Goal: Task Accomplishment & Management: Complete application form

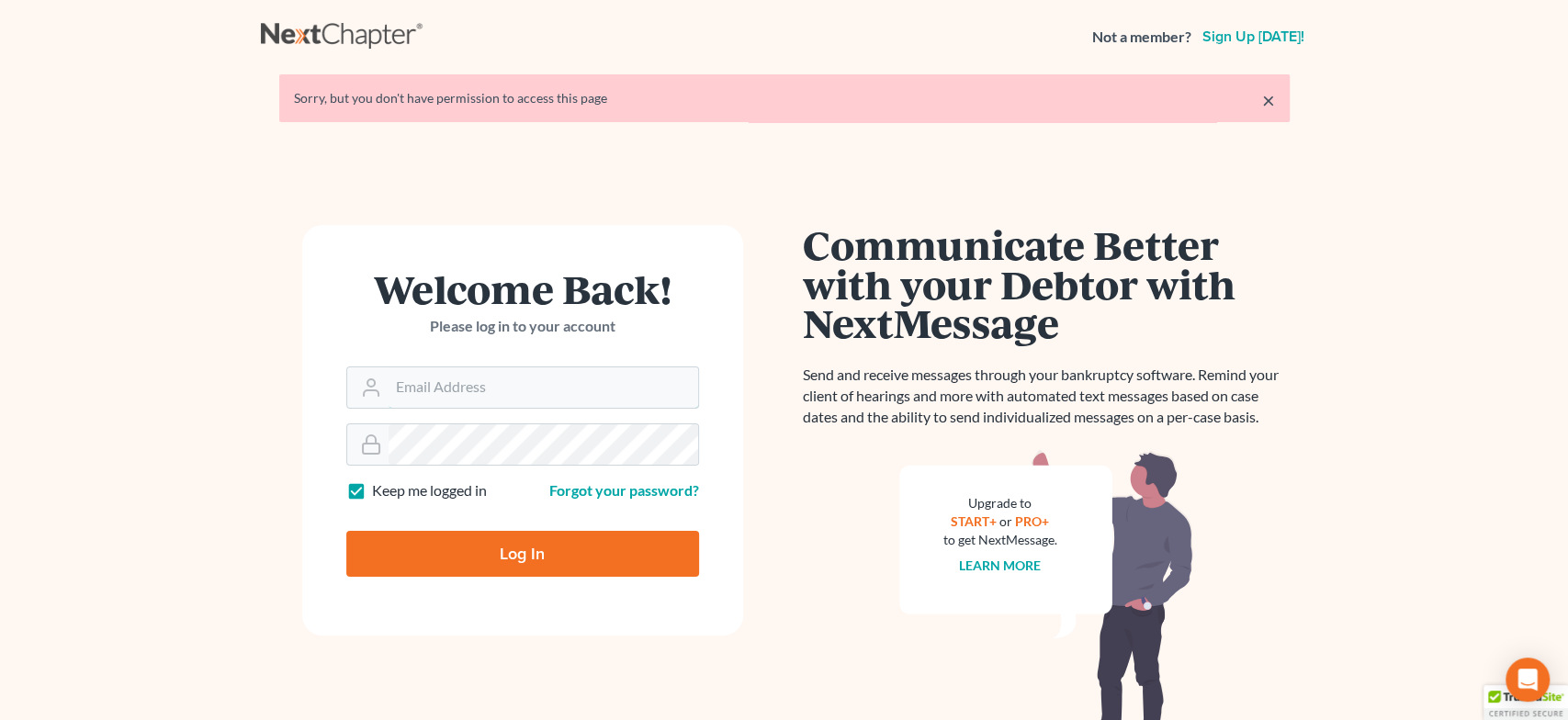
type input "[EMAIL_ADDRESS][DOMAIN_NAME]"
click at [530, 558] on input "Log In" at bounding box center [522, 553] width 353 height 46
type input "Thinking..."
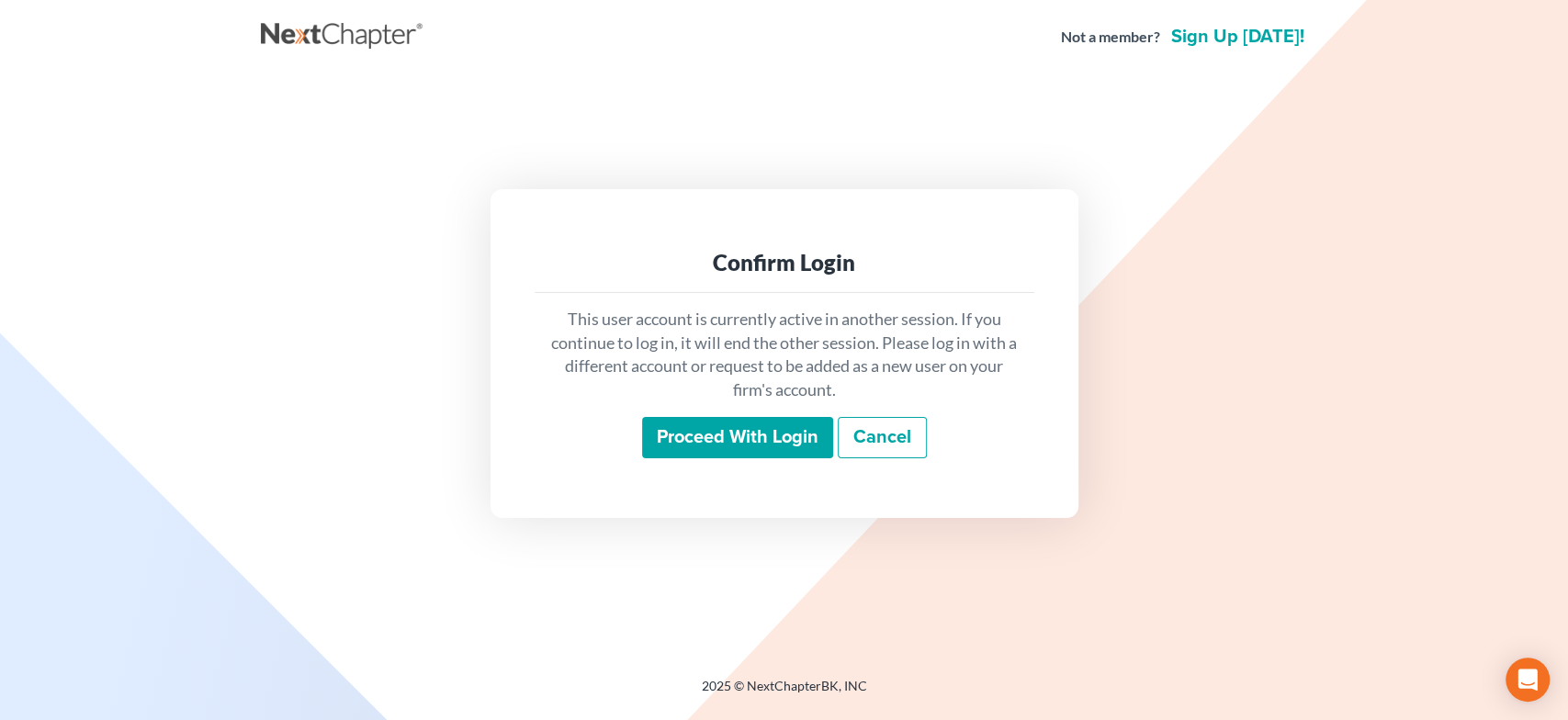
click at [771, 447] on input "Proceed with login" at bounding box center [738, 437] width 191 height 42
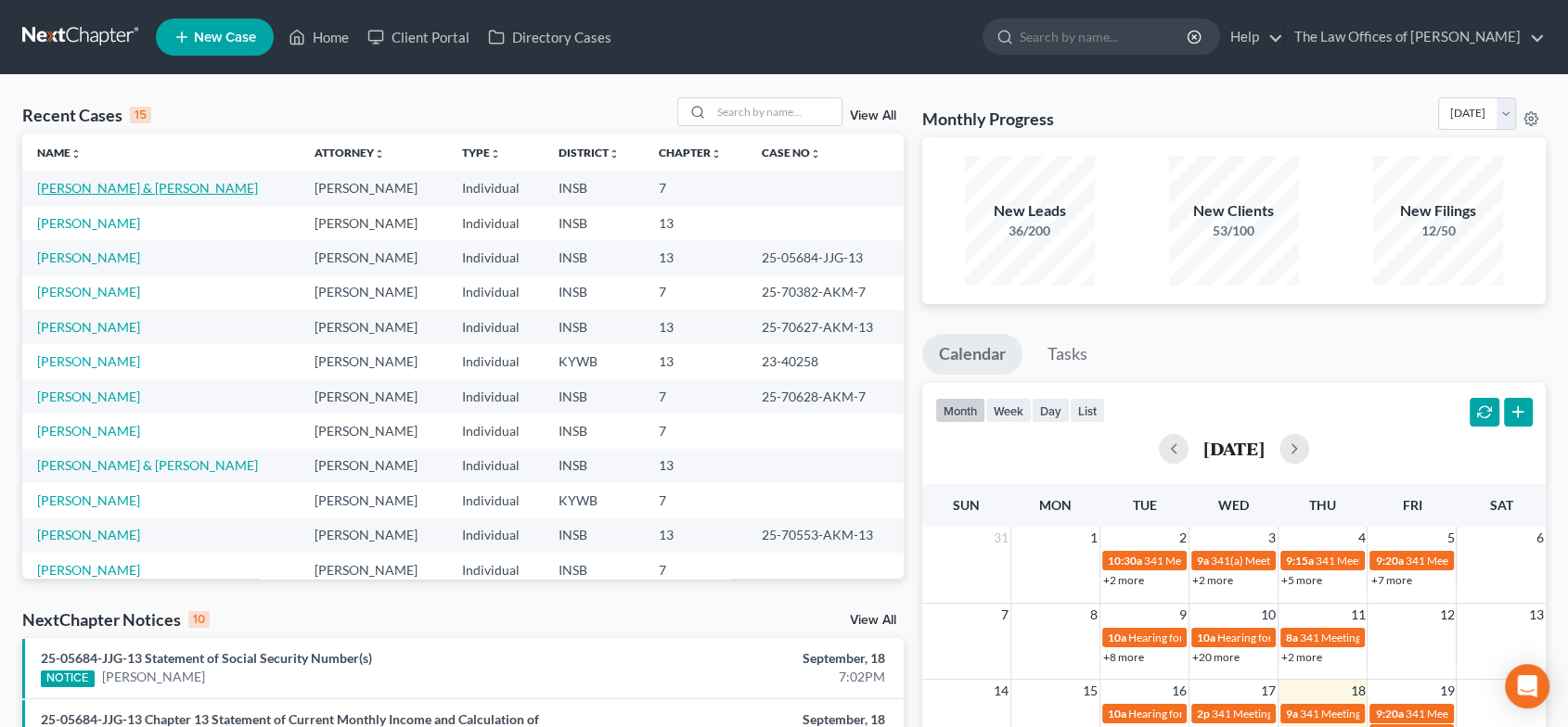
click at [136, 181] on link "[PERSON_NAME] & [PERSON_NAME]" at bounding box center [148, 188] width 220 height 16
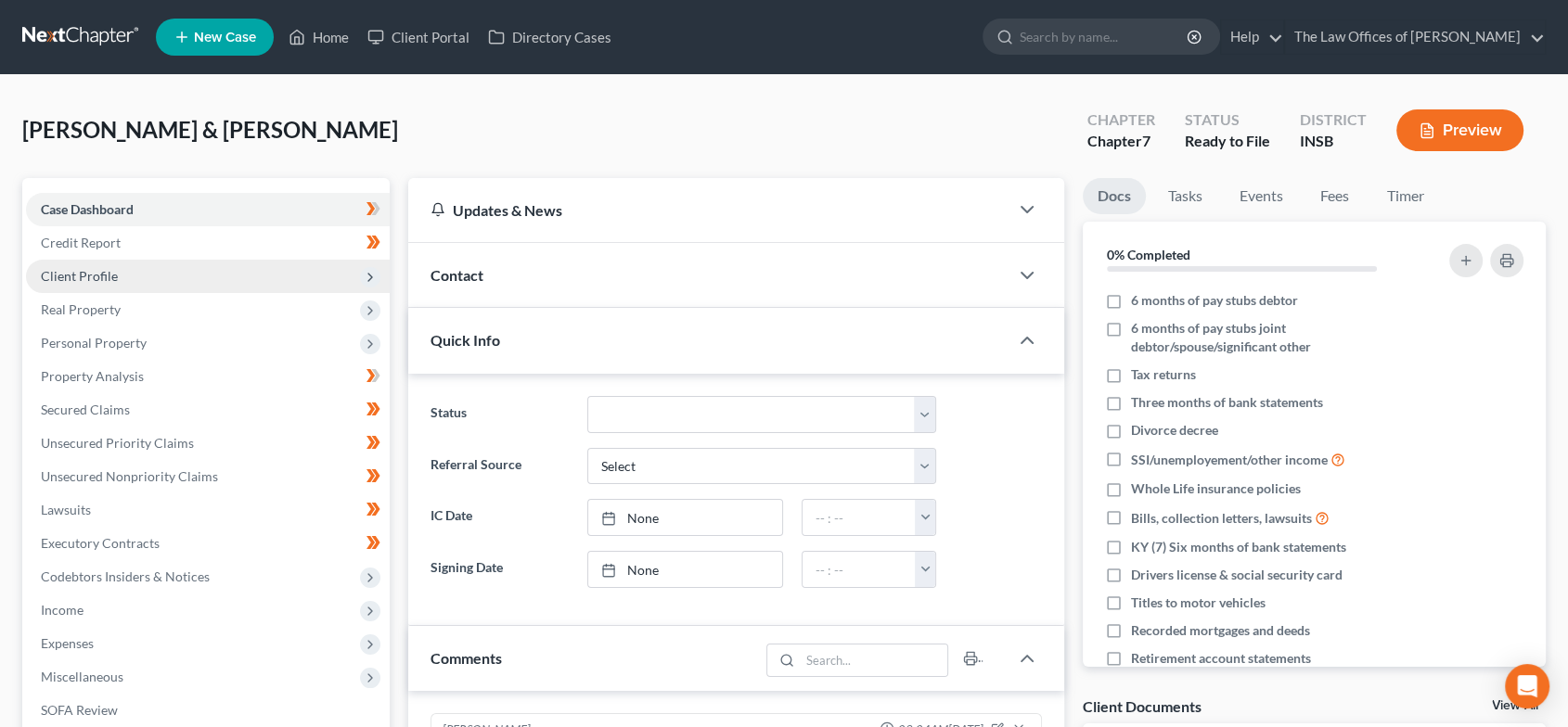
drag, startPoint x: 126, startPoint y: 273, endPoint x: 131, endPoint y: 283, distance: 11.2
click at [126, 273] on span "Client Profile" at bounding box center [208, 276] width 364 height 33
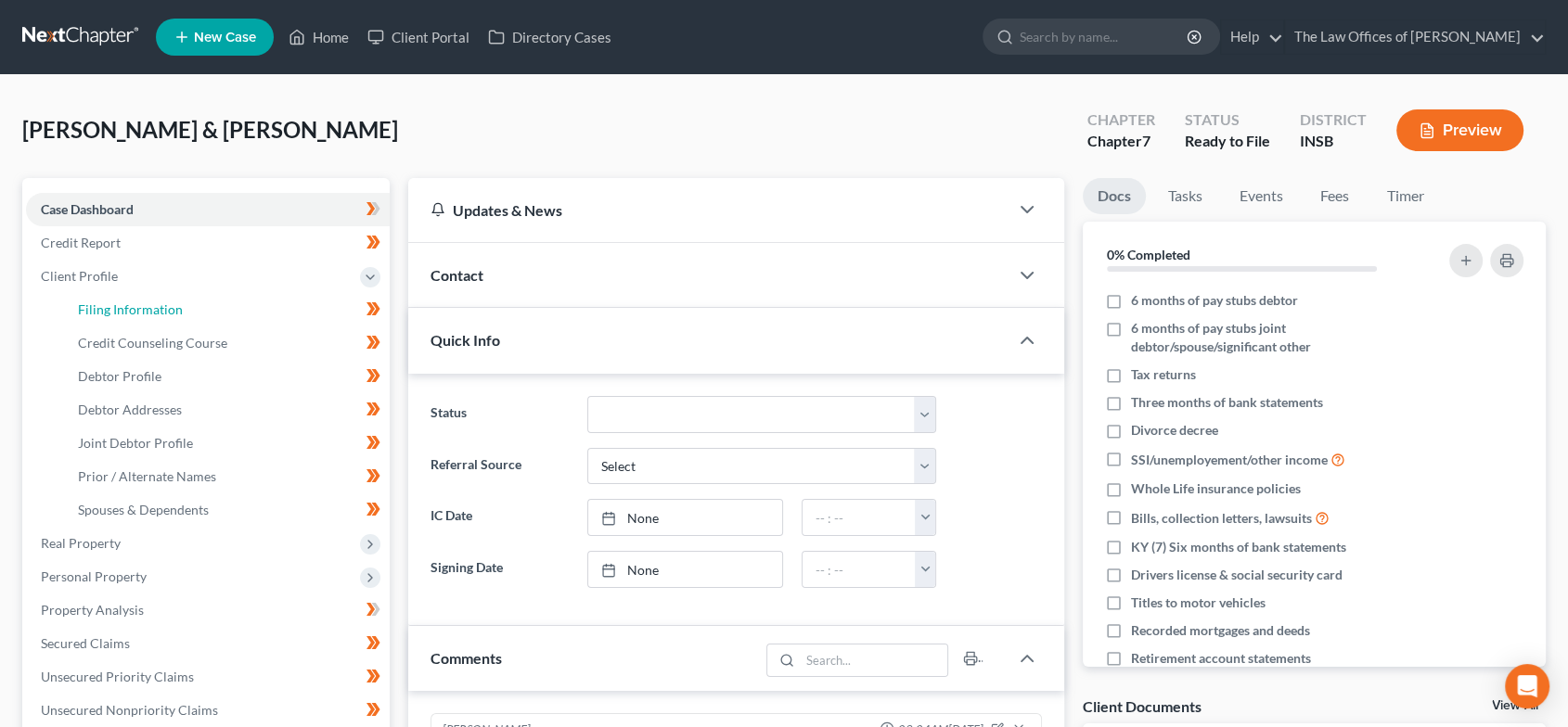
drag, startPoint x: 153, startPoint y: 304, endPoint x: 361, endPoint y: 305, distance: 208.0
click at [153, 304] on span "Filing Information" at bounding box center [130, 309] width 105 height 16
select select "1"
select select "0"
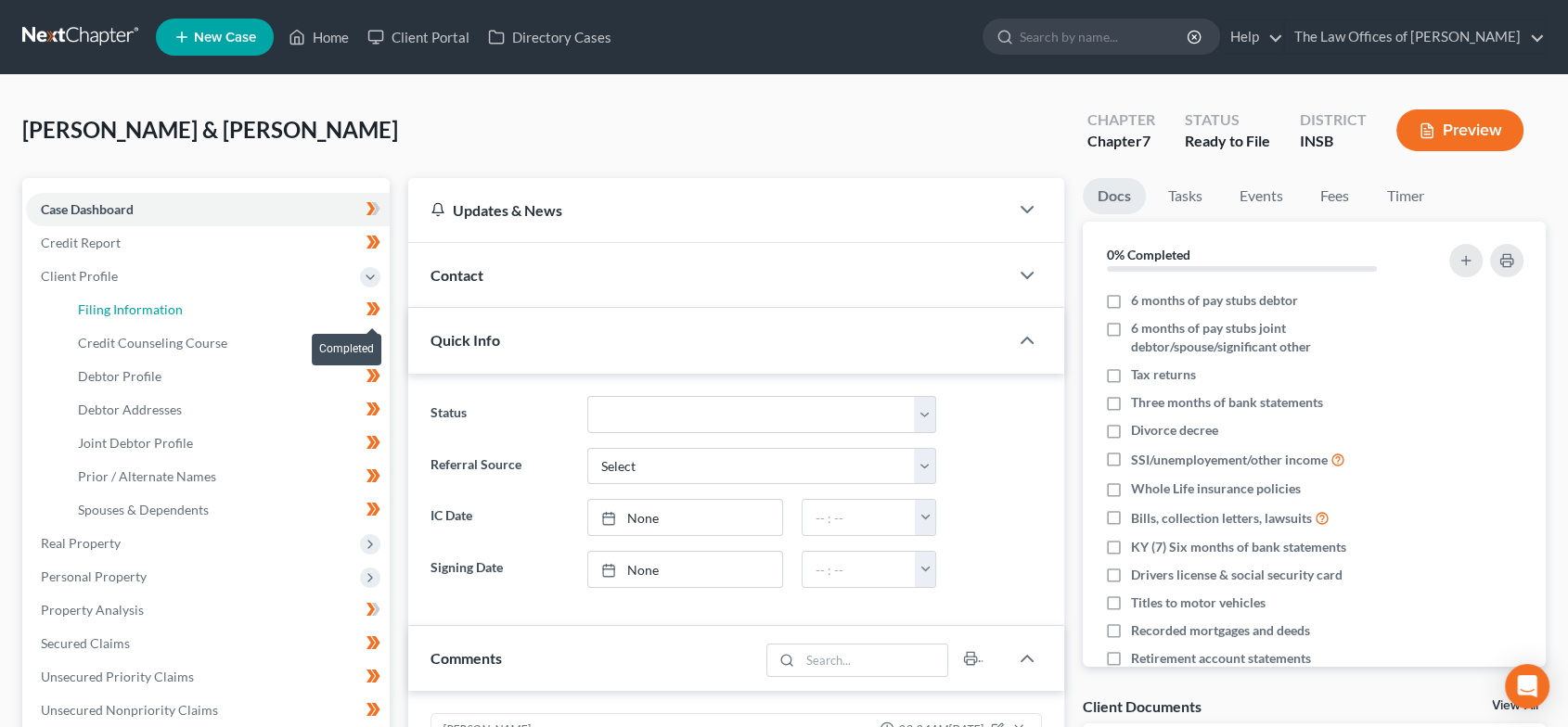
select select "28"
select select "15"
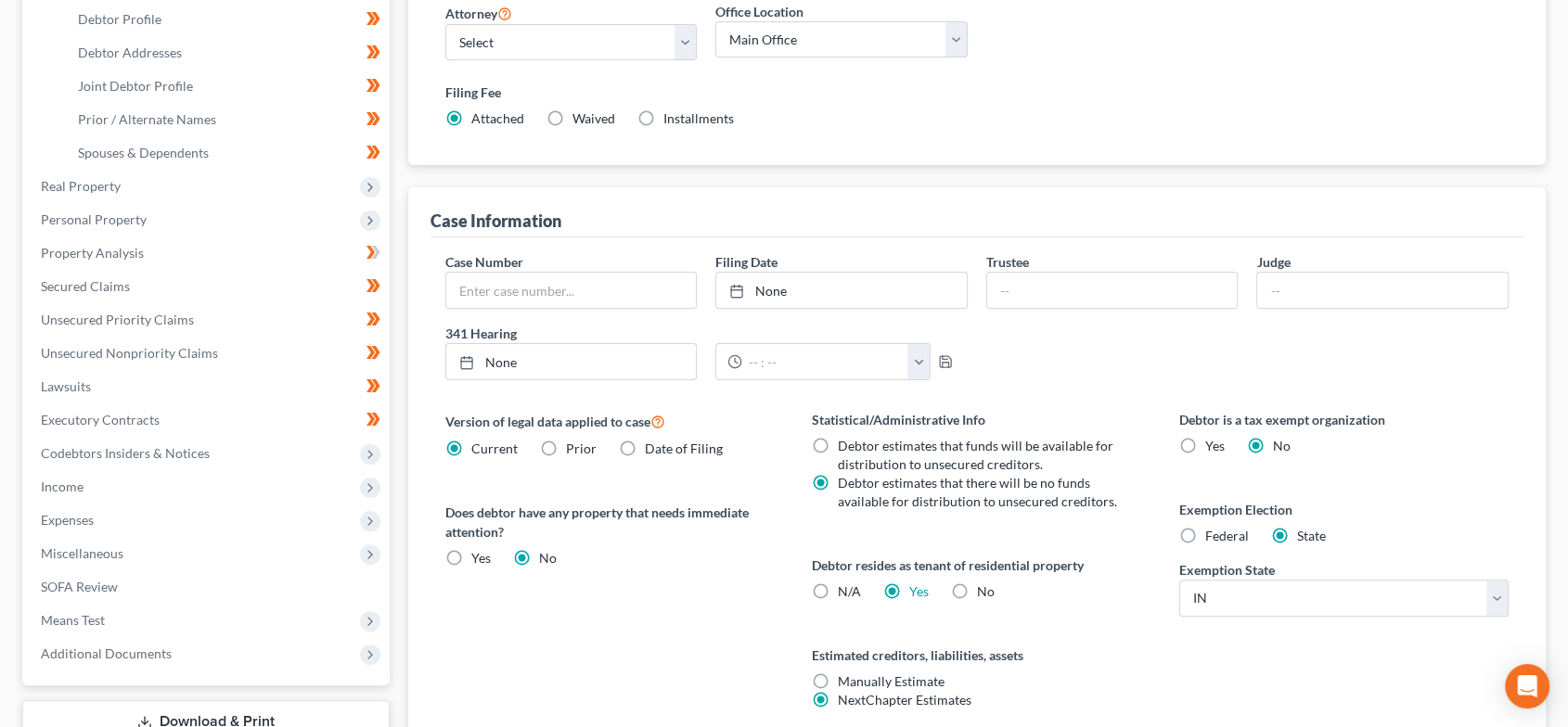
scroll to position [99, 0]
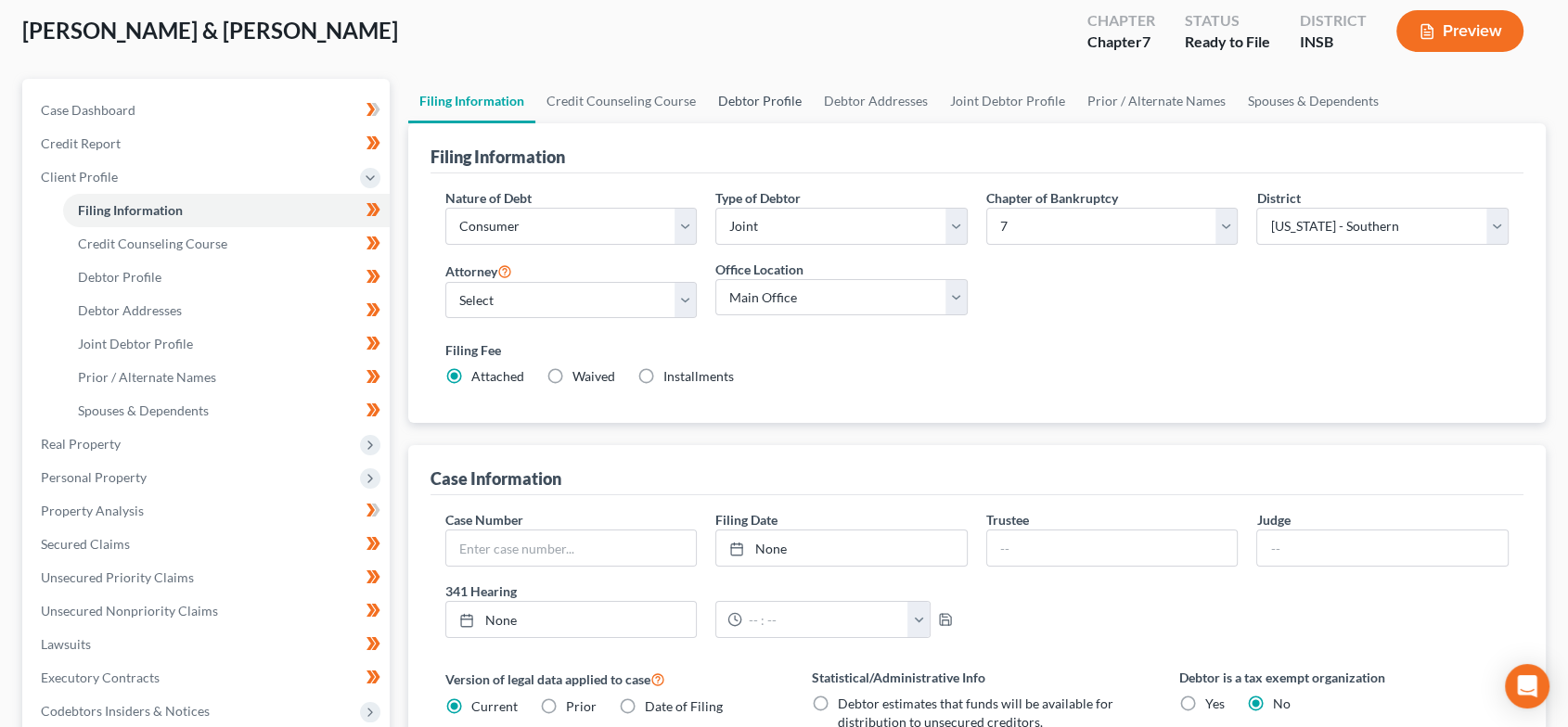
click at [750, 98] on link "Debtor Profile" at bounding box center [759, 100] width 105 height 44
select select "1"
select select "2"
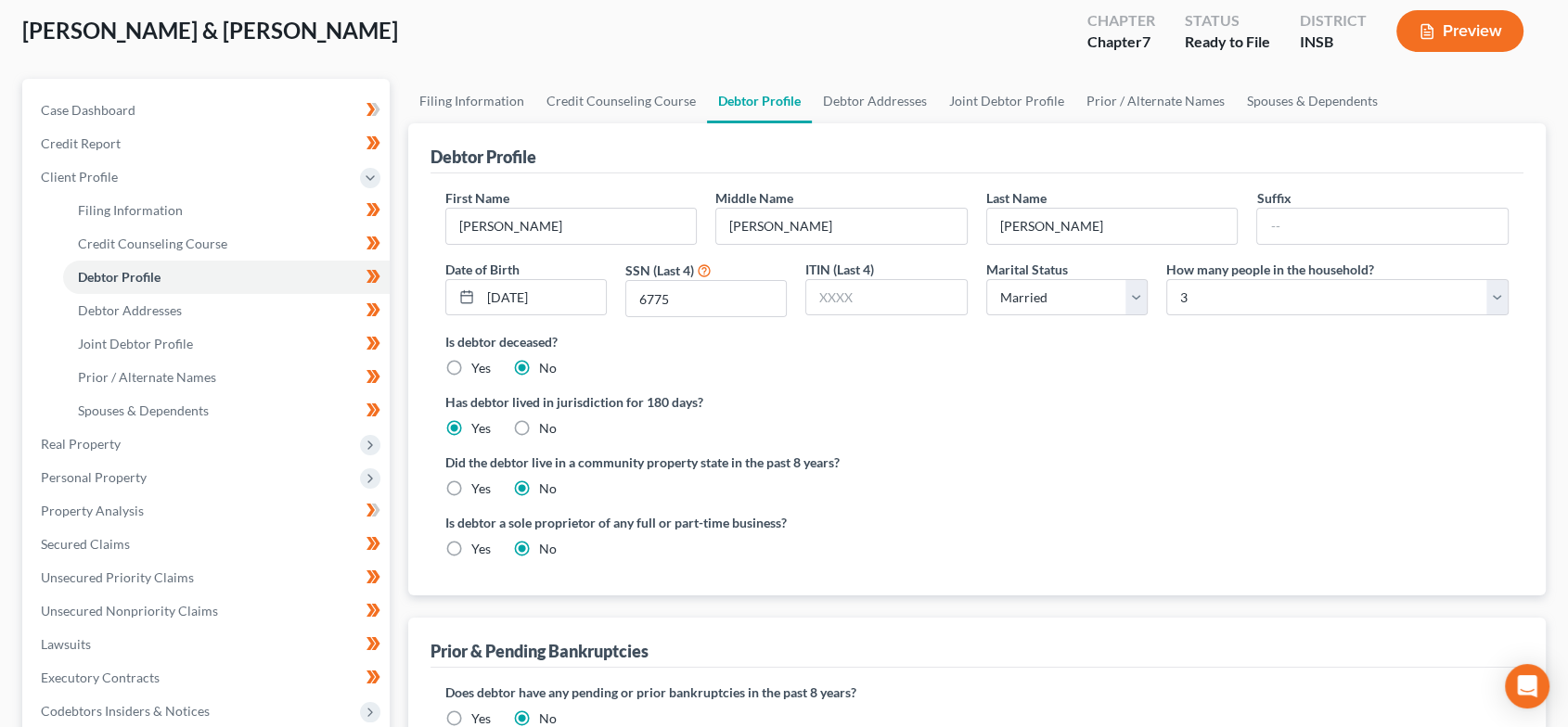
scroll to position [85, 0]
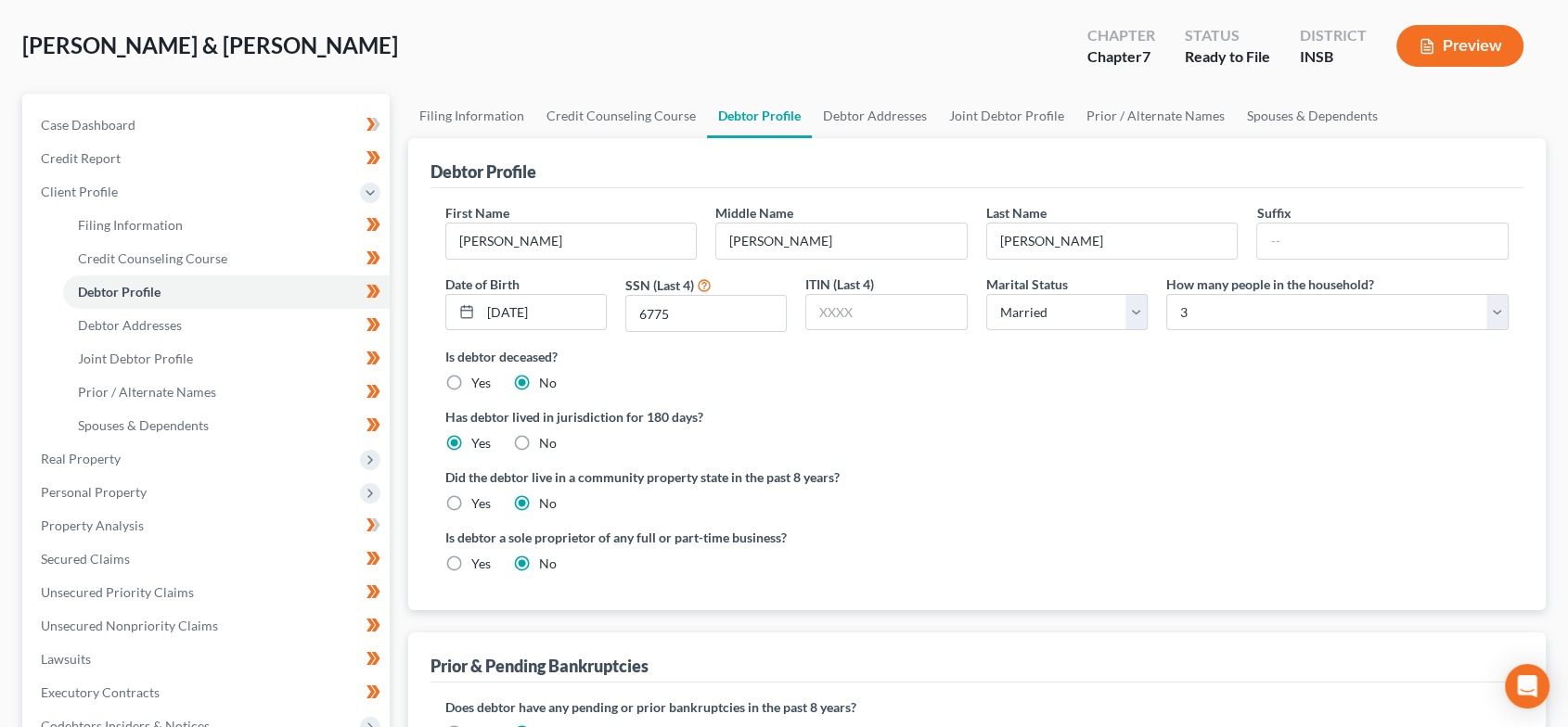
radio input "true"
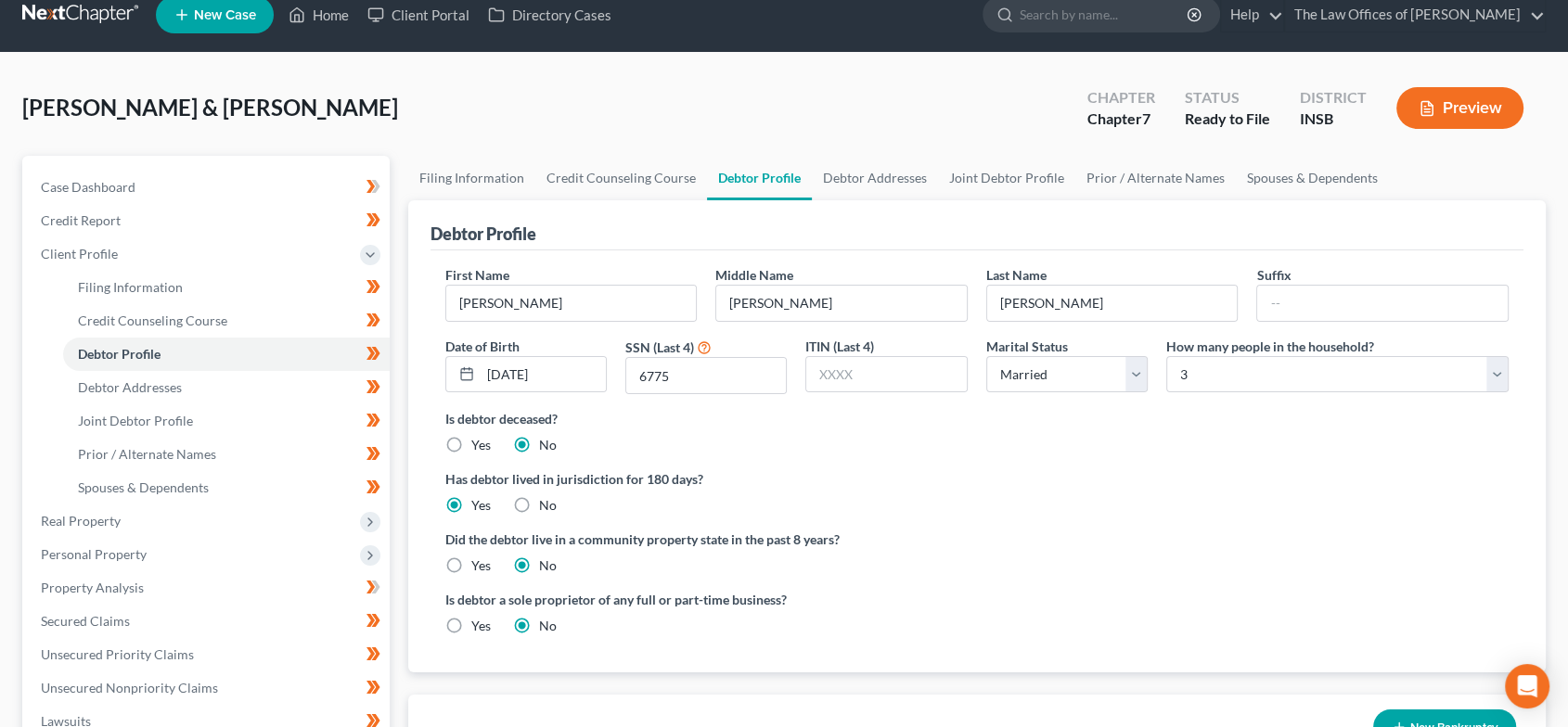
scroll to position [0, 0]
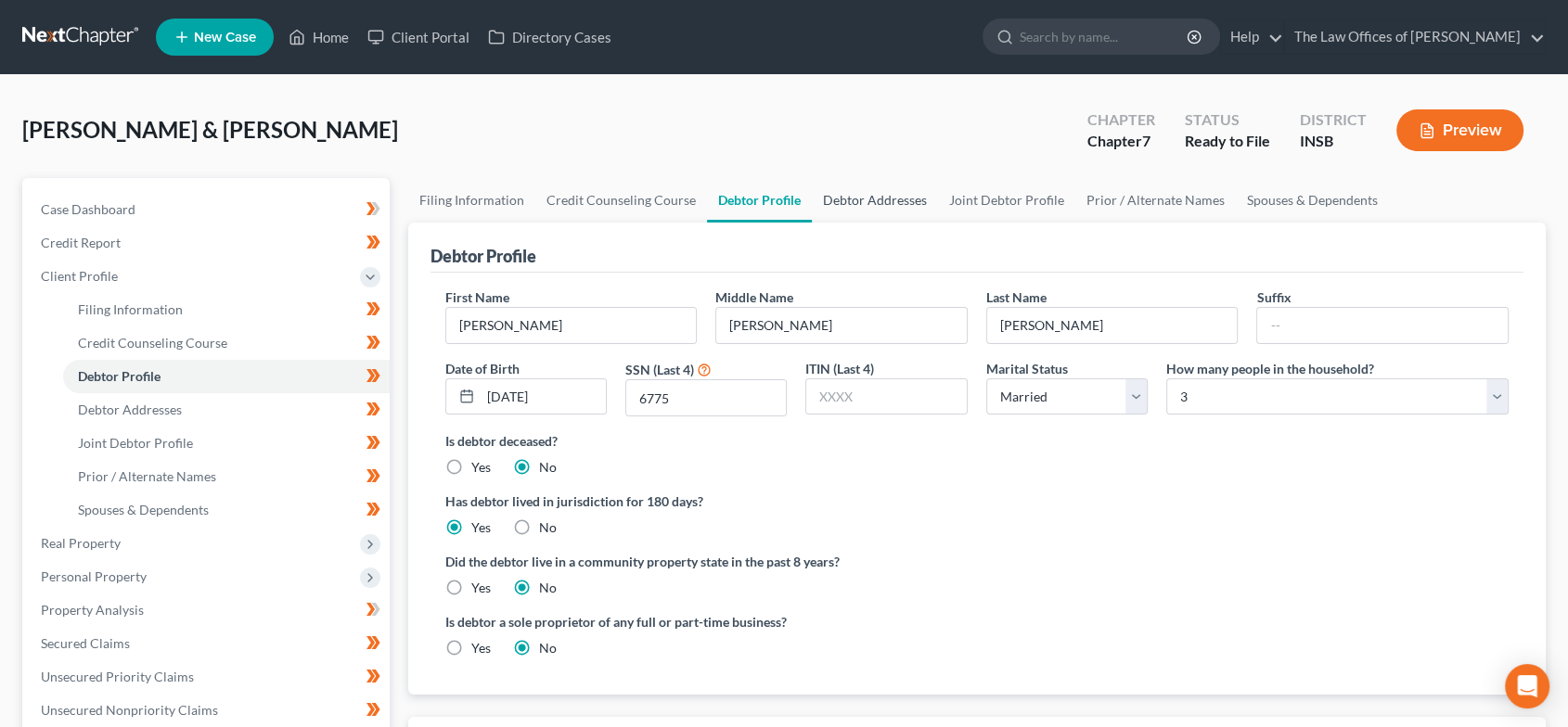
drag, startPoint x: 839, startPoint y: 203, endPoint x: 876, endPoint y: 203, distance: 37.0
click at [839, 203] on link "Debtor Addresses" at bounding box center [875, 200] width 126 height 44
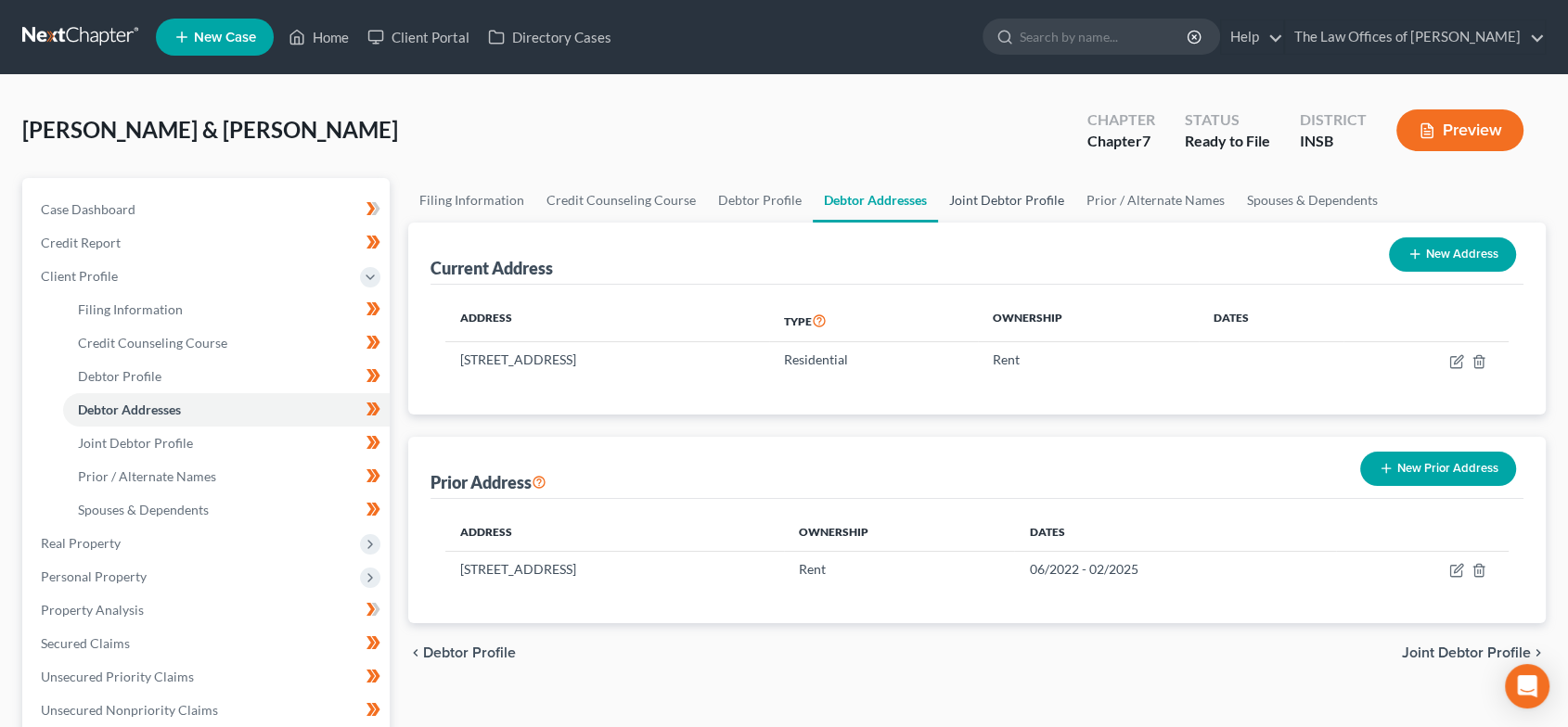
click at [1012, 202] on link "Joint Debtor Profile" at bounding box center [1007, 200] width 138 height 44
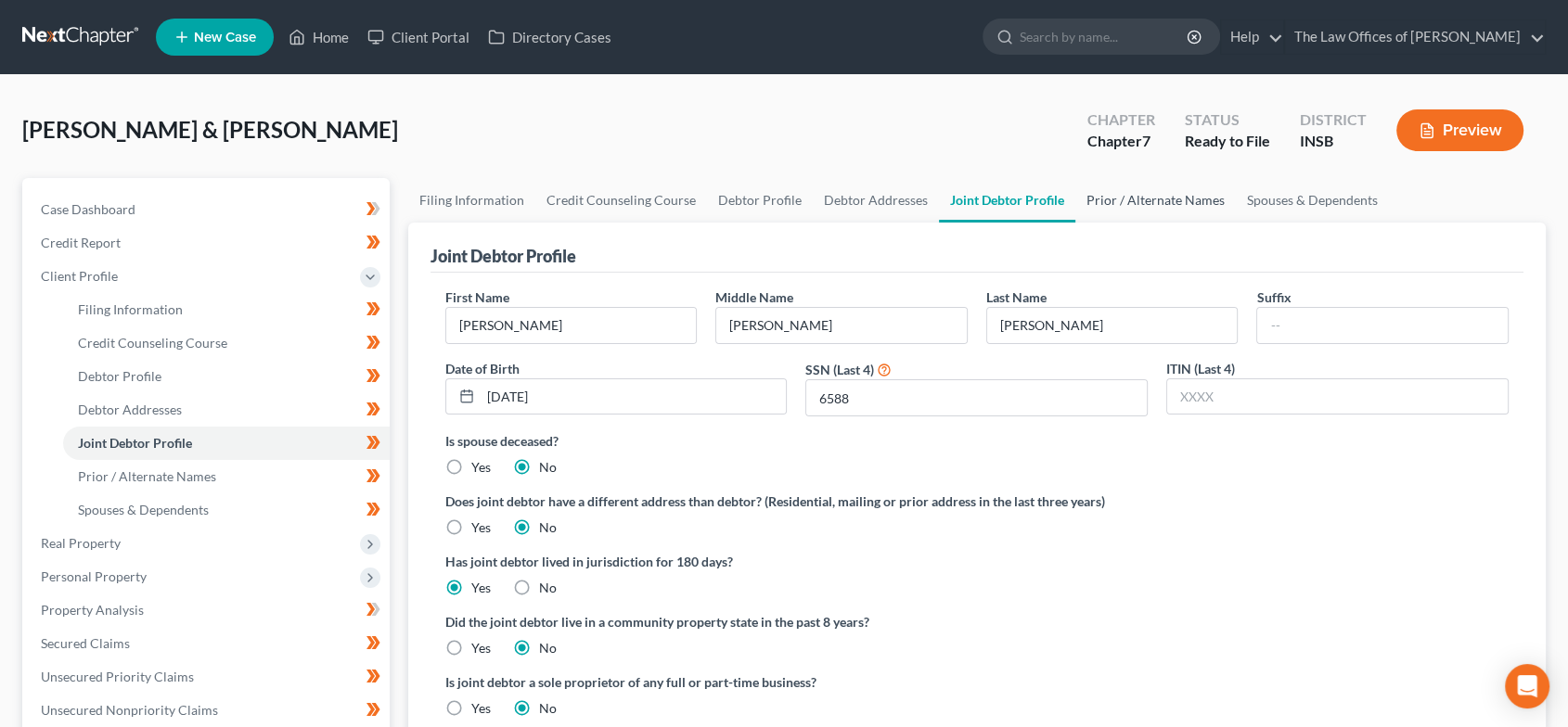
click at [1129, 199] on link "Prior / Alternate Names" at bounding box center [1156, 200] width 160 height 44
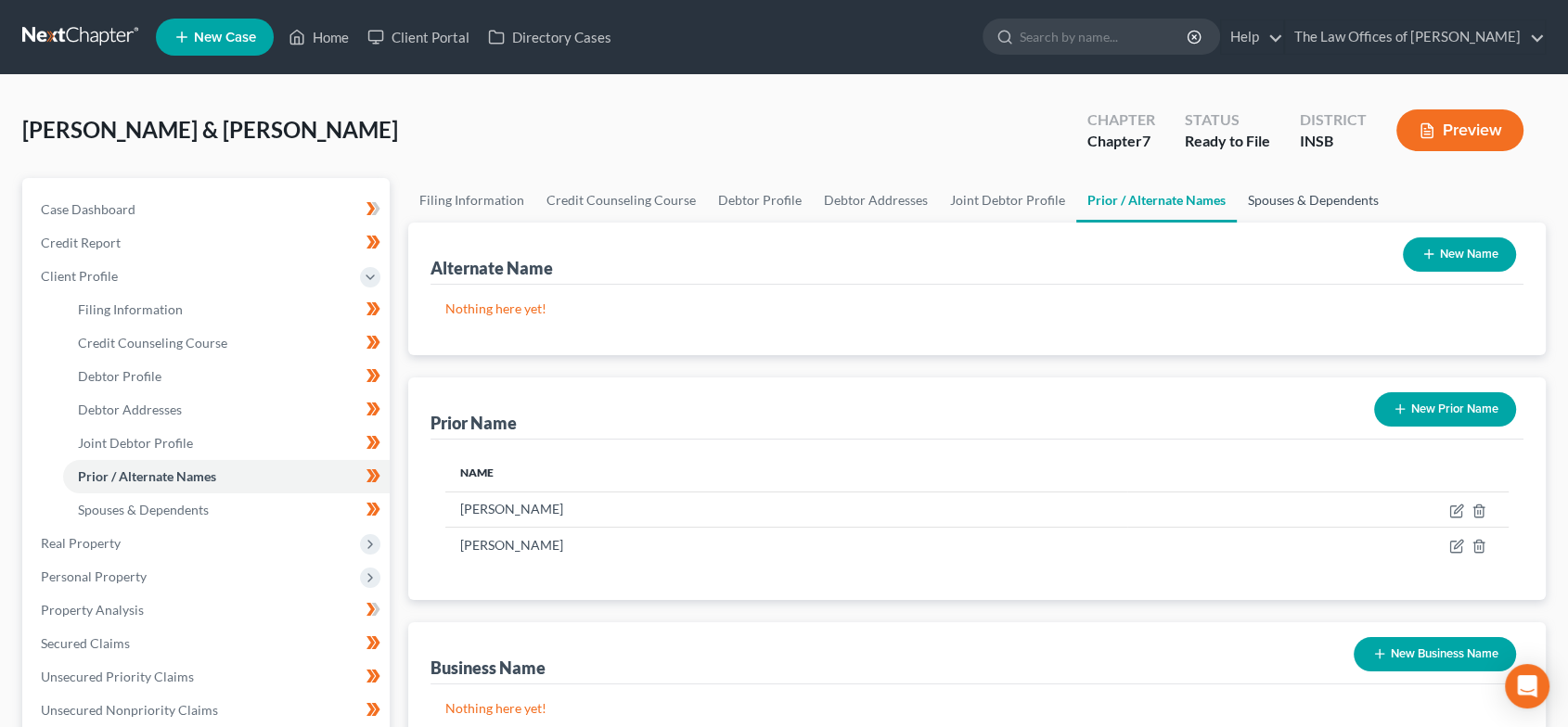
click at [1277, 201] on link "Spouses & Dependents" at bounding box center [1314, 200] width 154 height 44
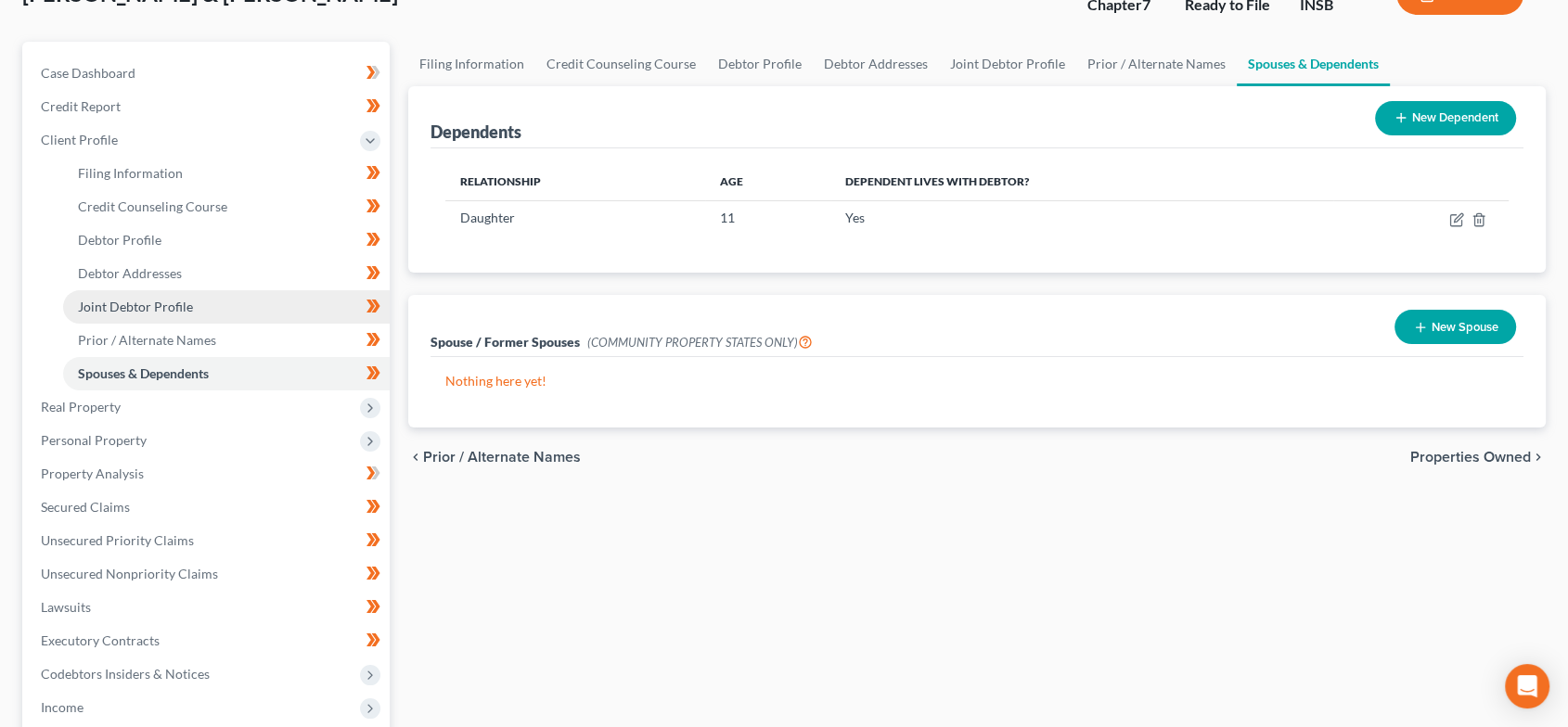
scroll to position [138, 0]
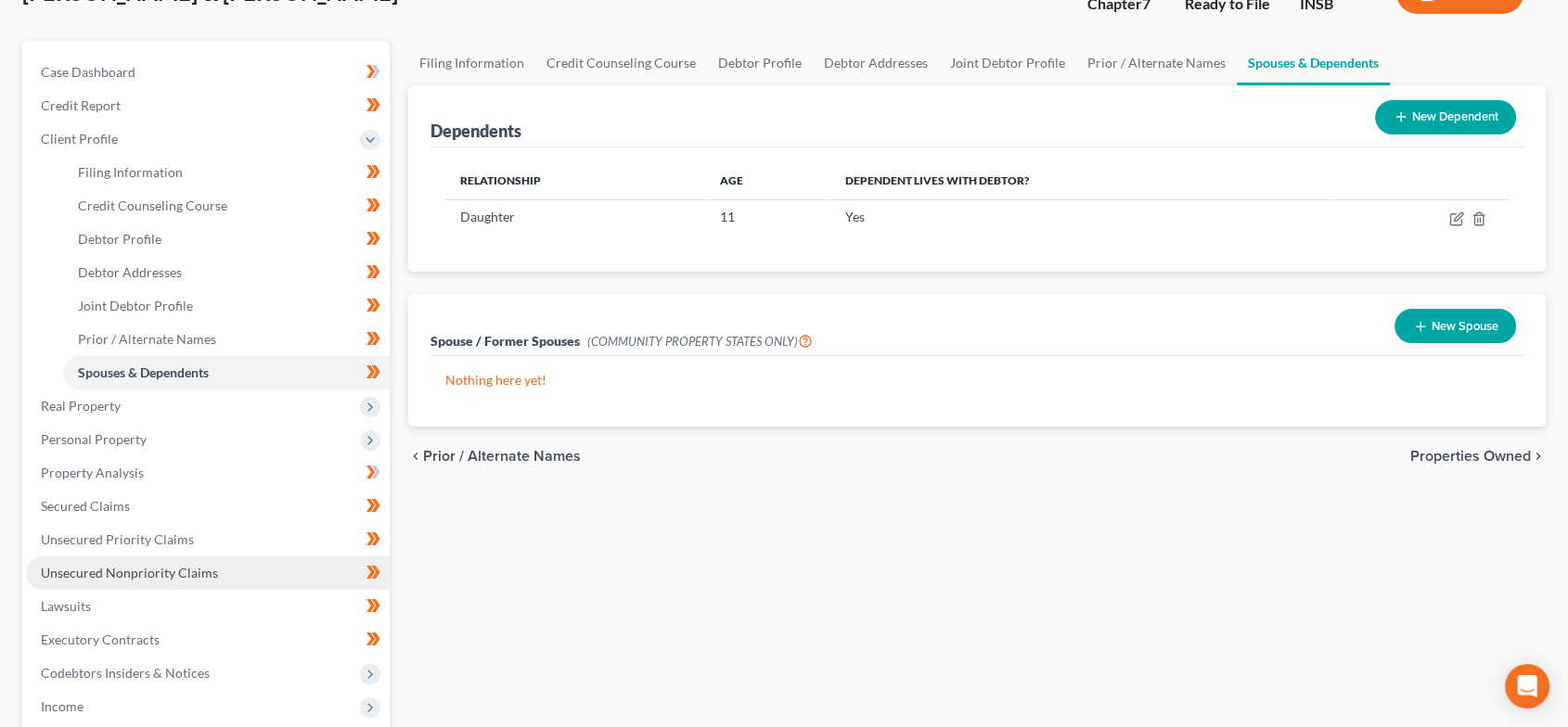
click at [152, 567] on span "Unsecured Nonpriority Claims" at bounding box center [129, 573] width 177 height 16
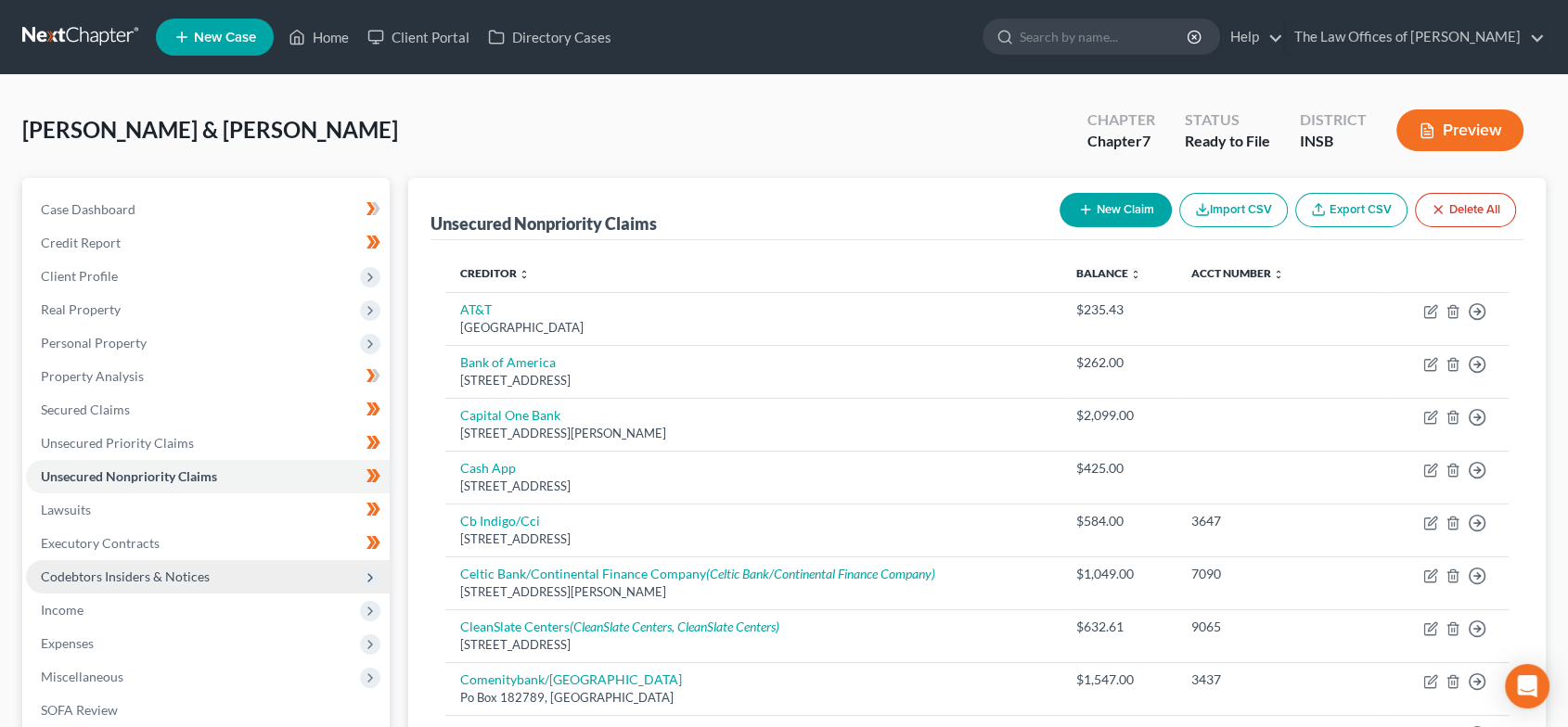
click at [99, 575] on span "Codebtors Insiders & Notices" at bounding box center [125, 576] width 169 height 16
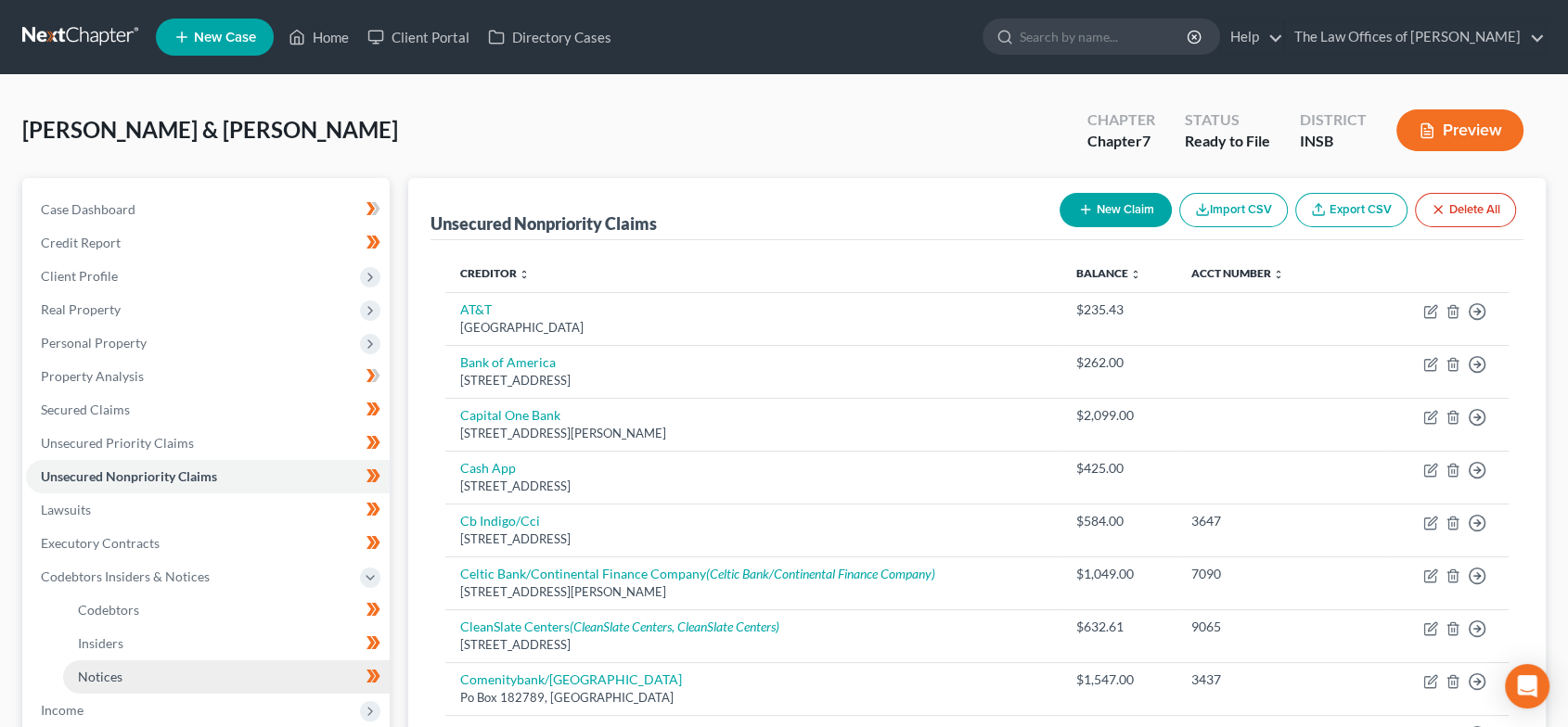
click at [158, 666] on link "Notices" at bounding box center [226, 677] width 327 height 33
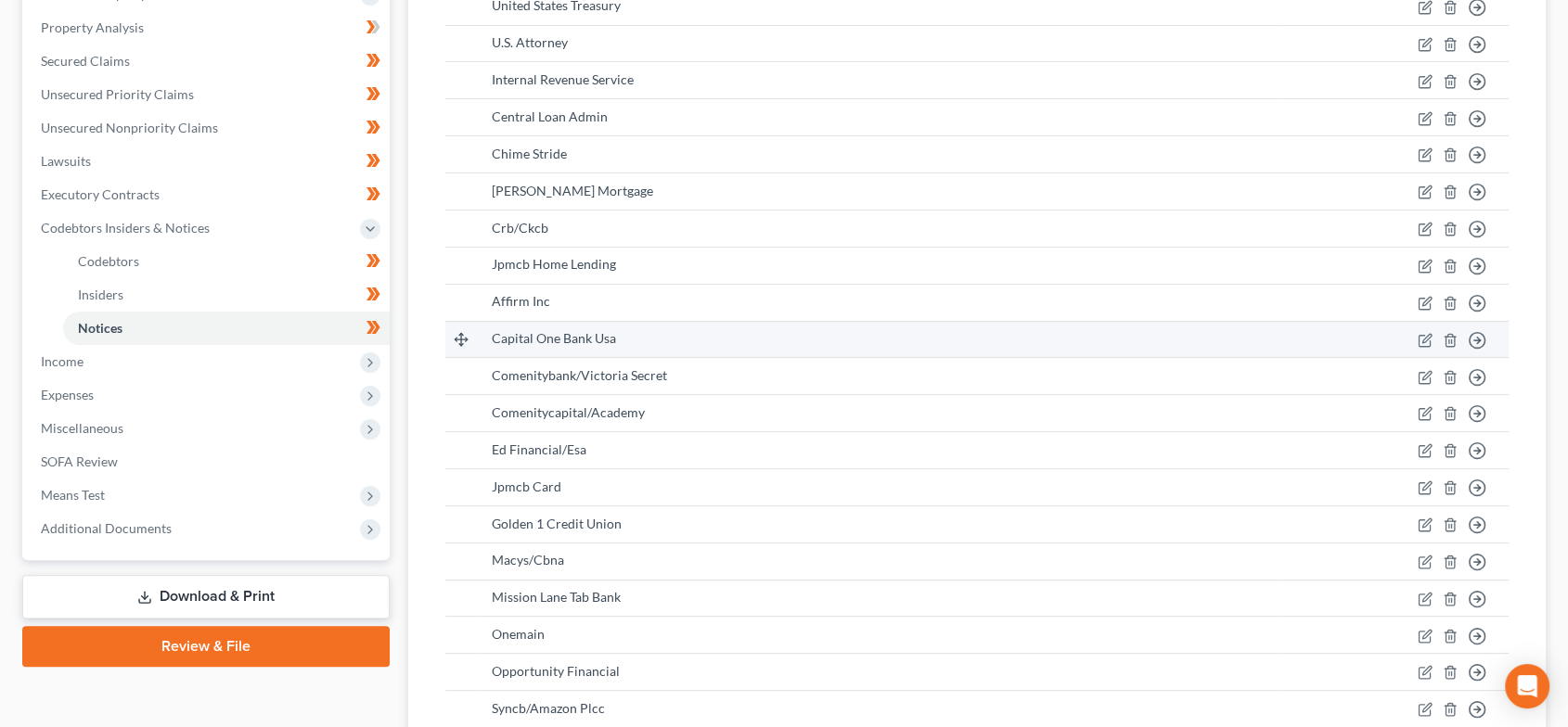
scroll to position [319, 0]
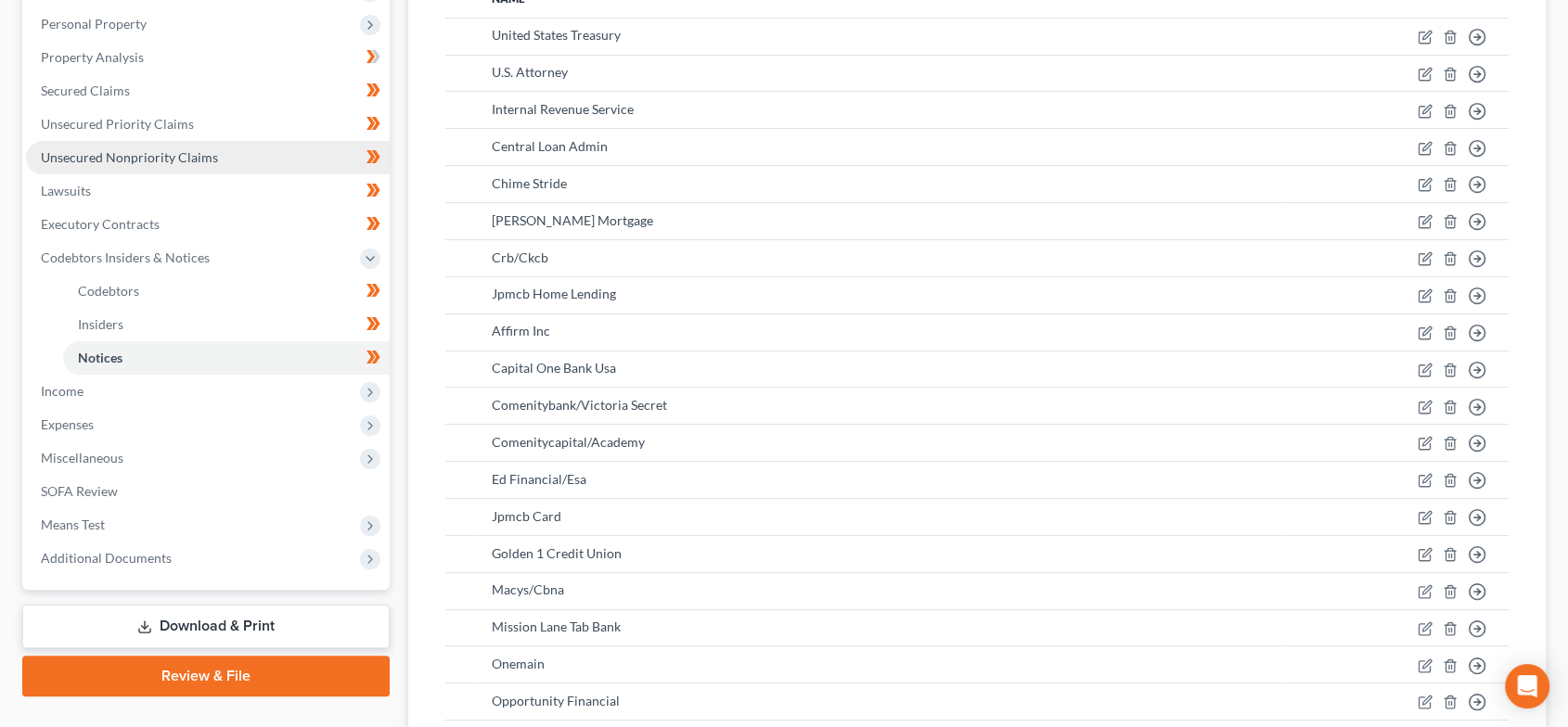
click at [215, 152] on link "Unsecured Nonpriority Claims" at bounding box center [208, 157] width 364 height 33
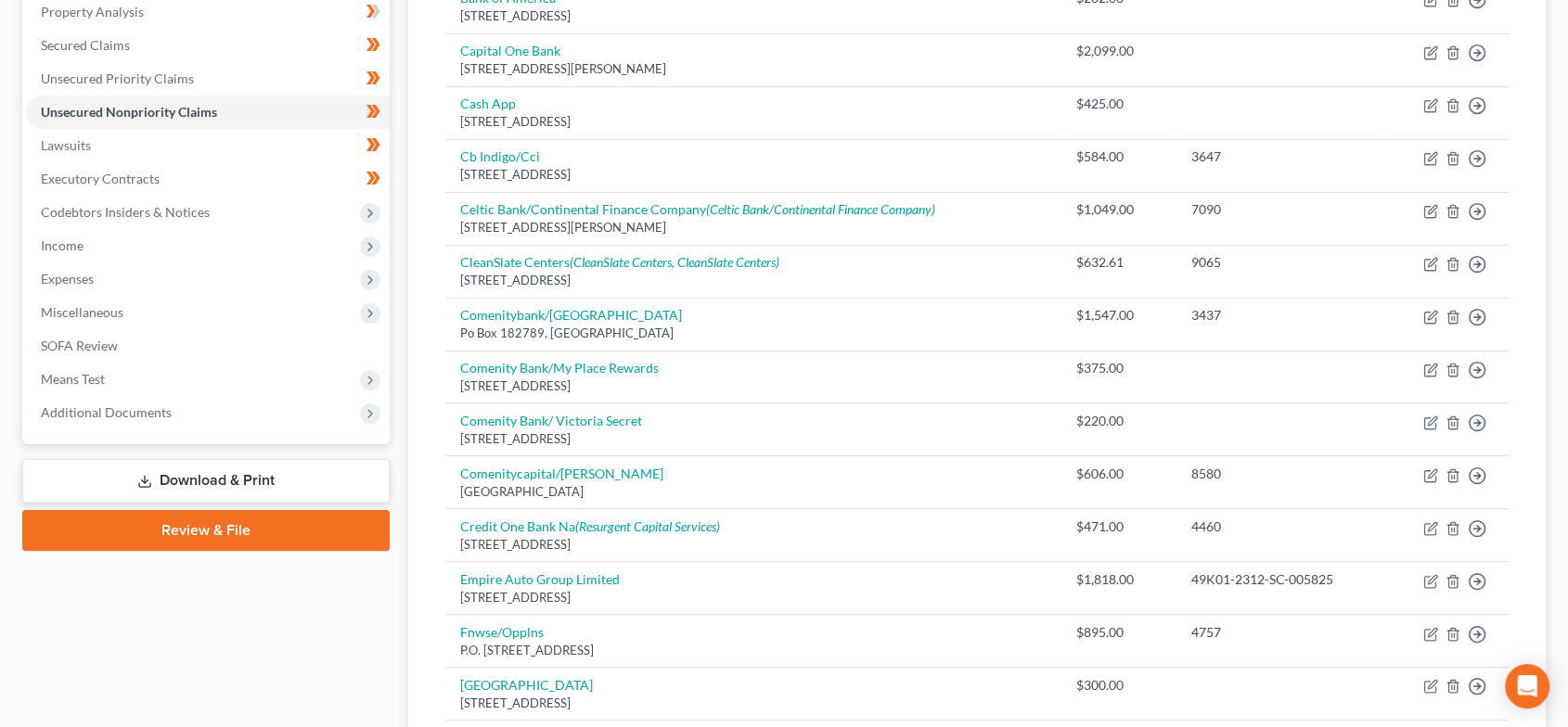
scroll to position [412, 0]
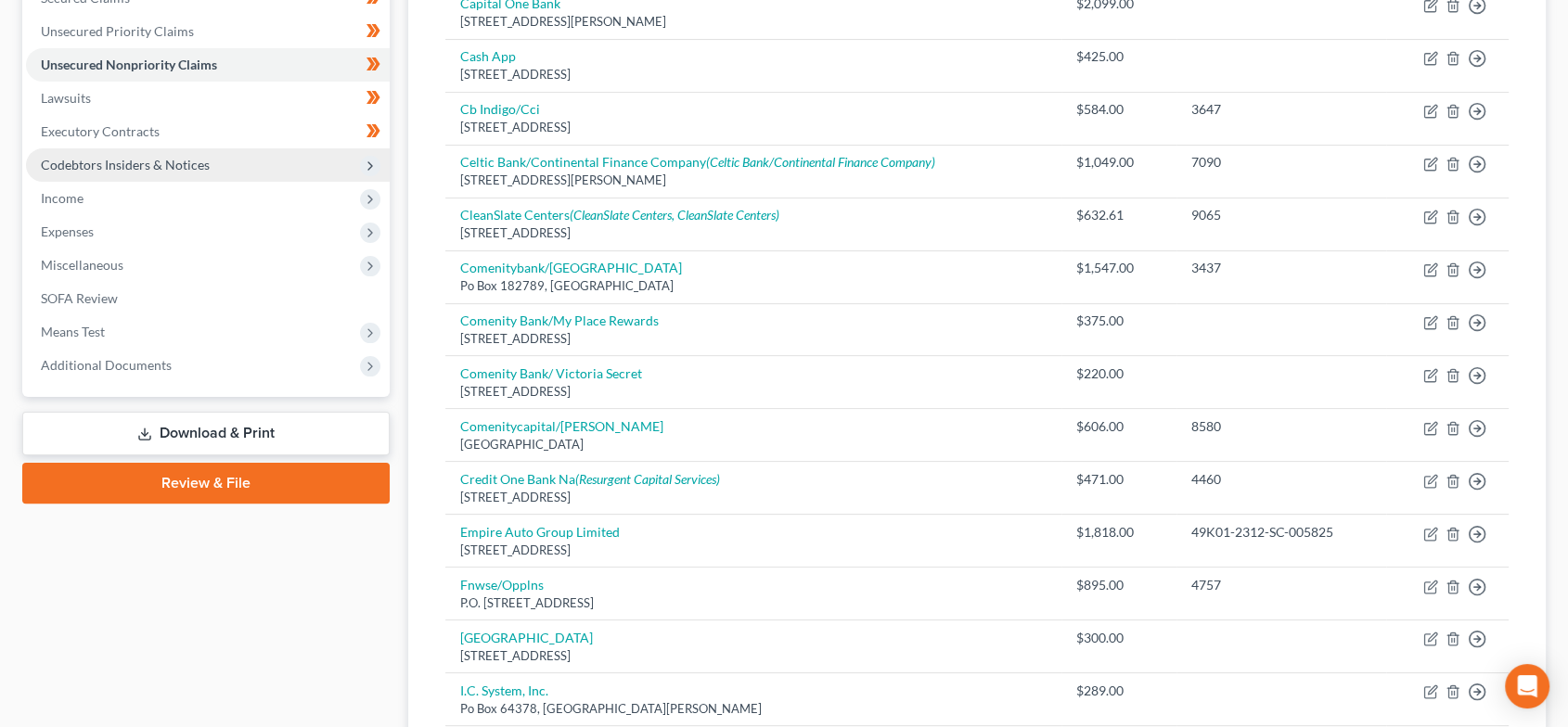
click at [224, 166] on span "Codebtors Insiders & Notices" at bounding box center [208, 165] width 364 height 33
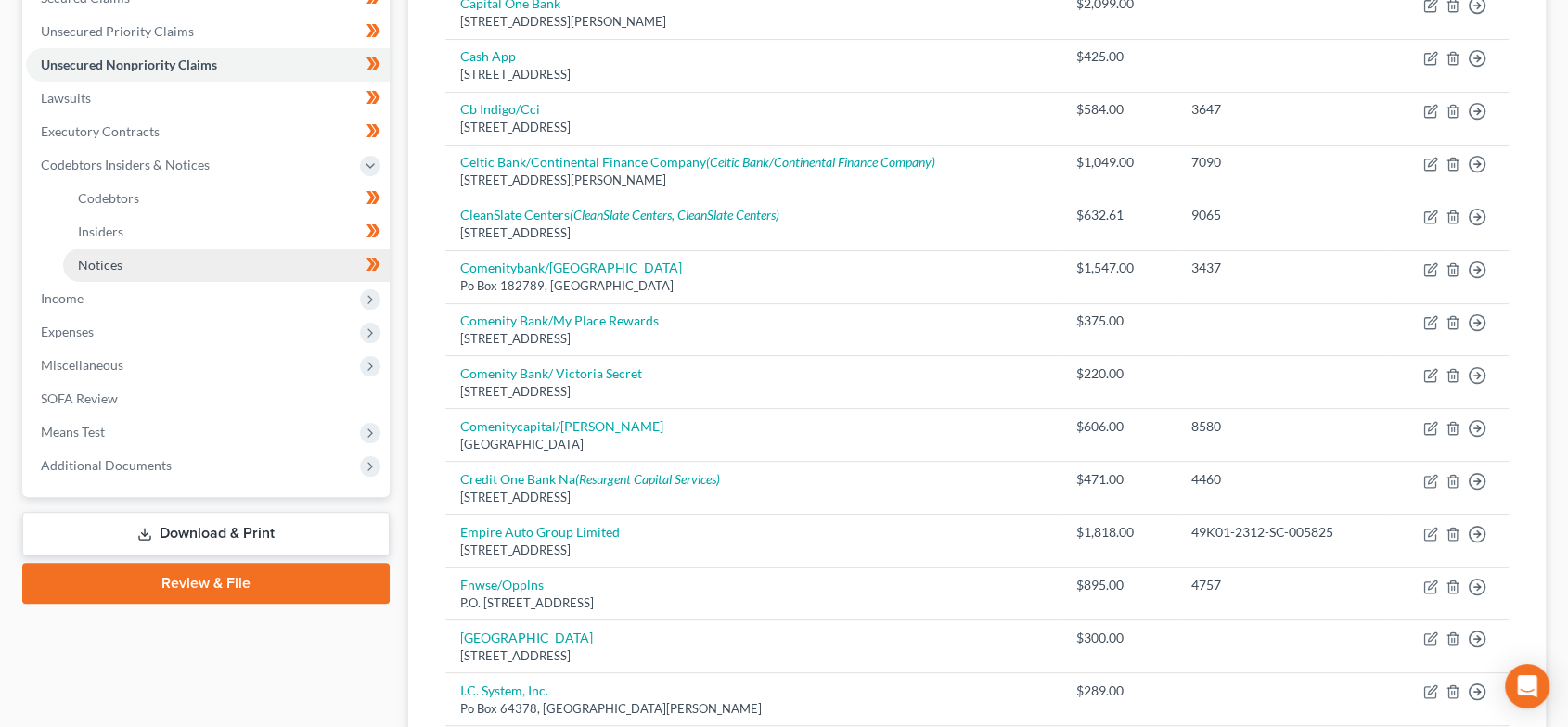
click at [231, 258] on link "Notices" at bounding box center [226, 266] width 327 height 33
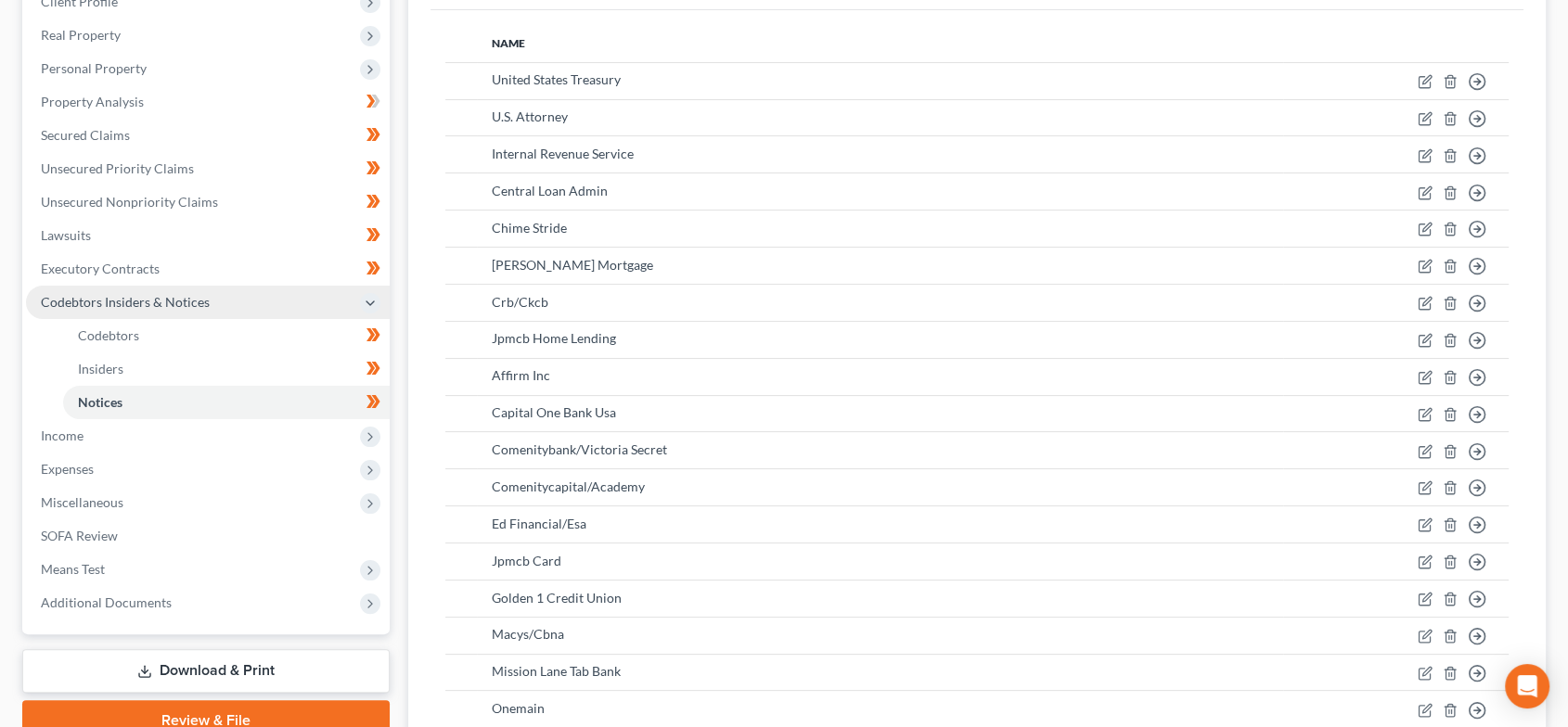
scroll to position [274, 0]
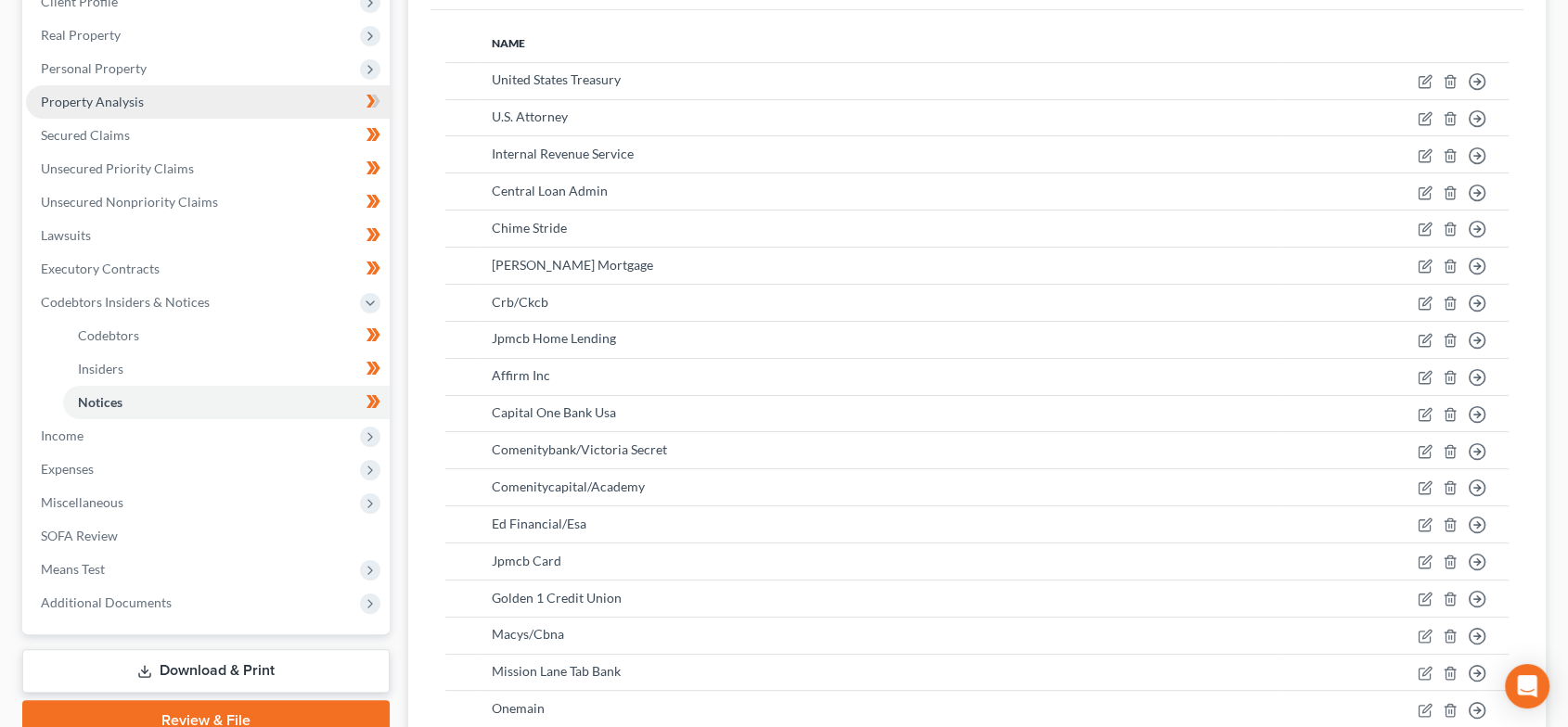
click at [155, 96] on link "Property Analysis" at bounding box center [208, 102] width 364 height 33
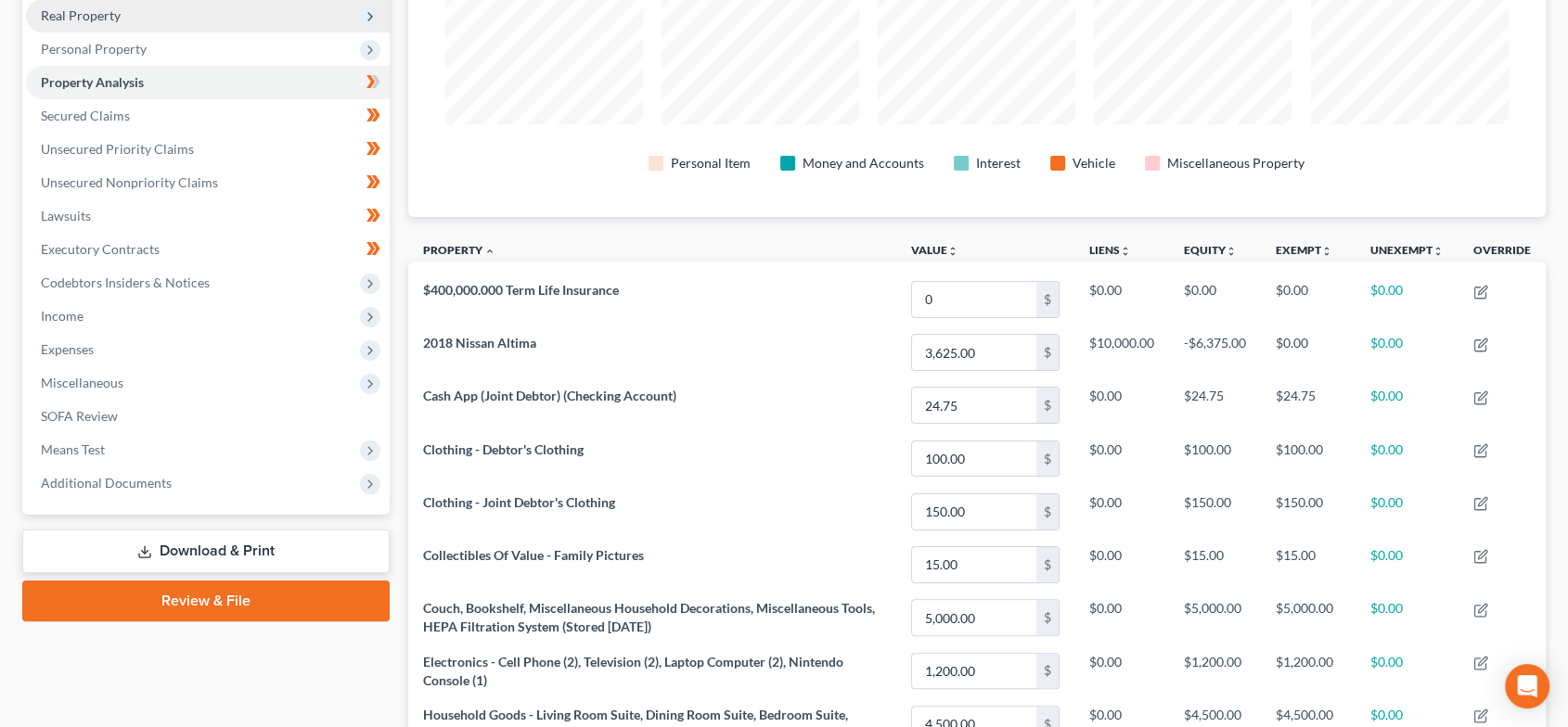
scroll to position [274, 0]
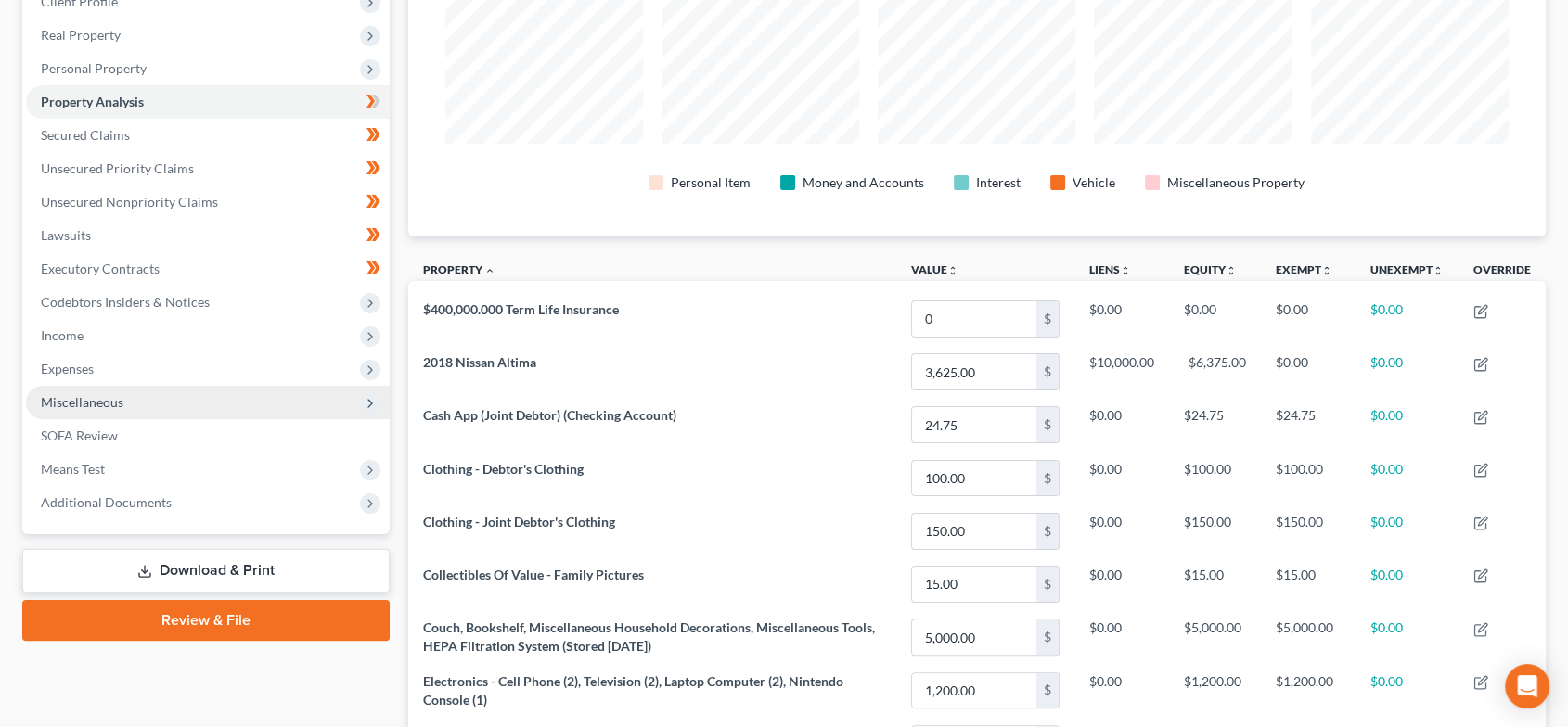
click at [157, 394] on span "Miscellaneous" at bounding box center [208, 402] width 364 height 33
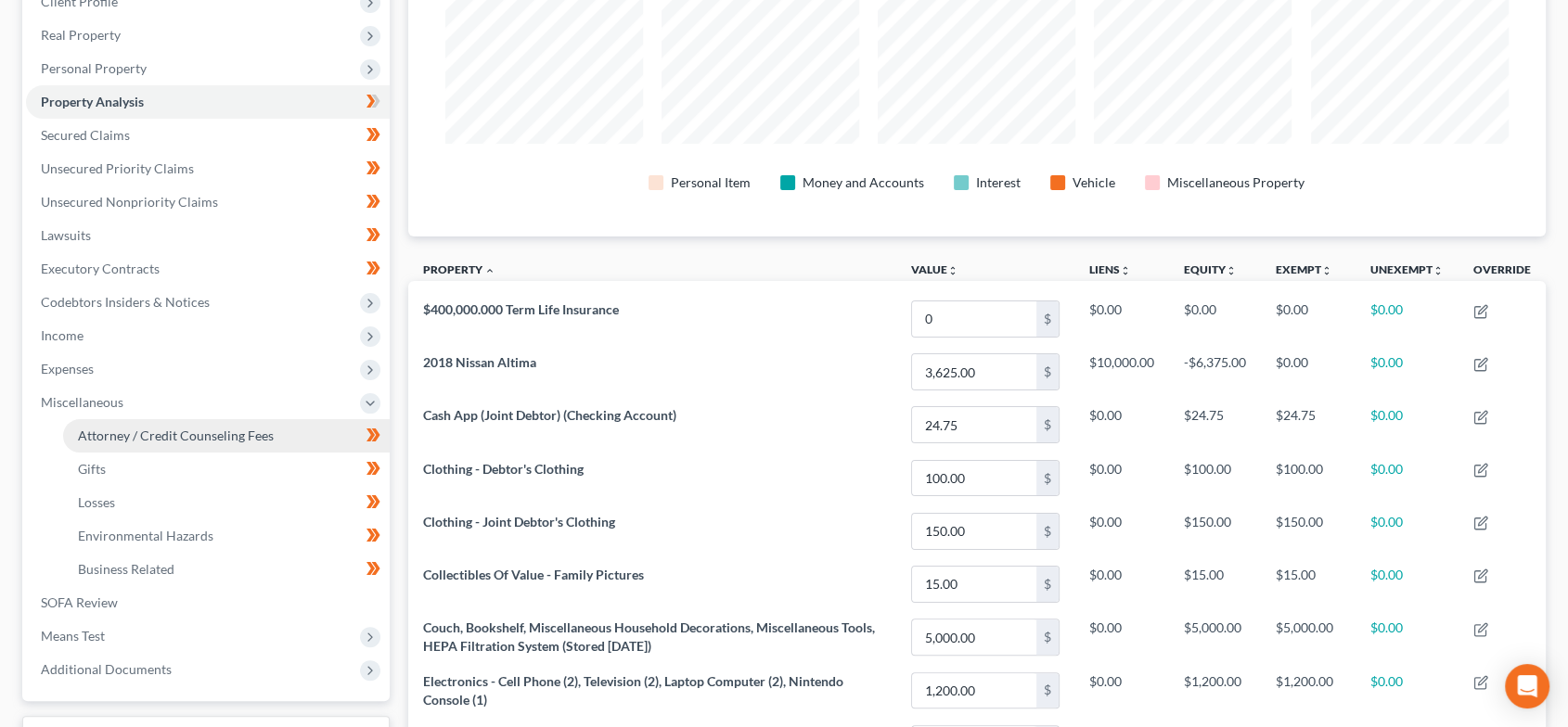
click at [158, 423] on link "Attorney / Credit Counseling Fees" at bounding box center [226, 436] width 327 height 33
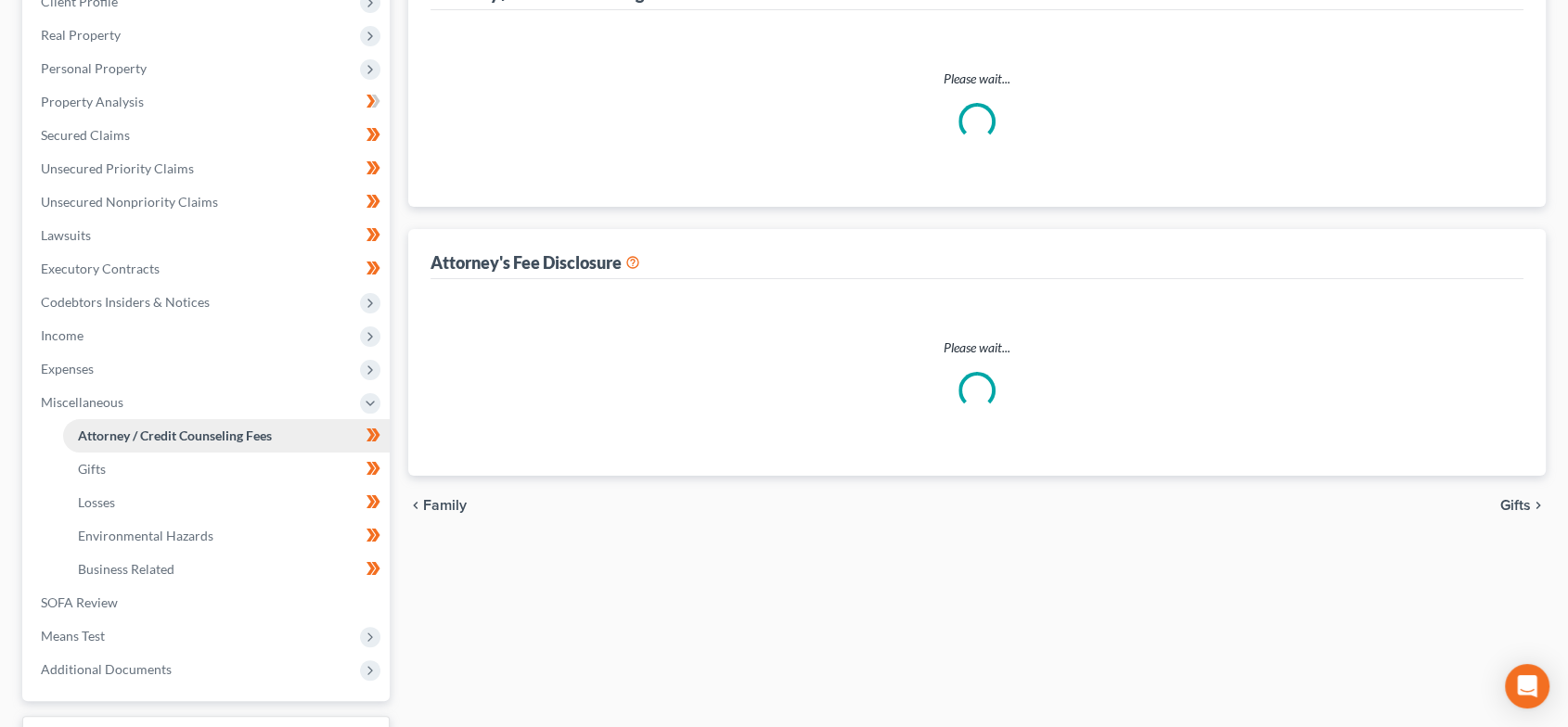
scroll to position [72, 0]
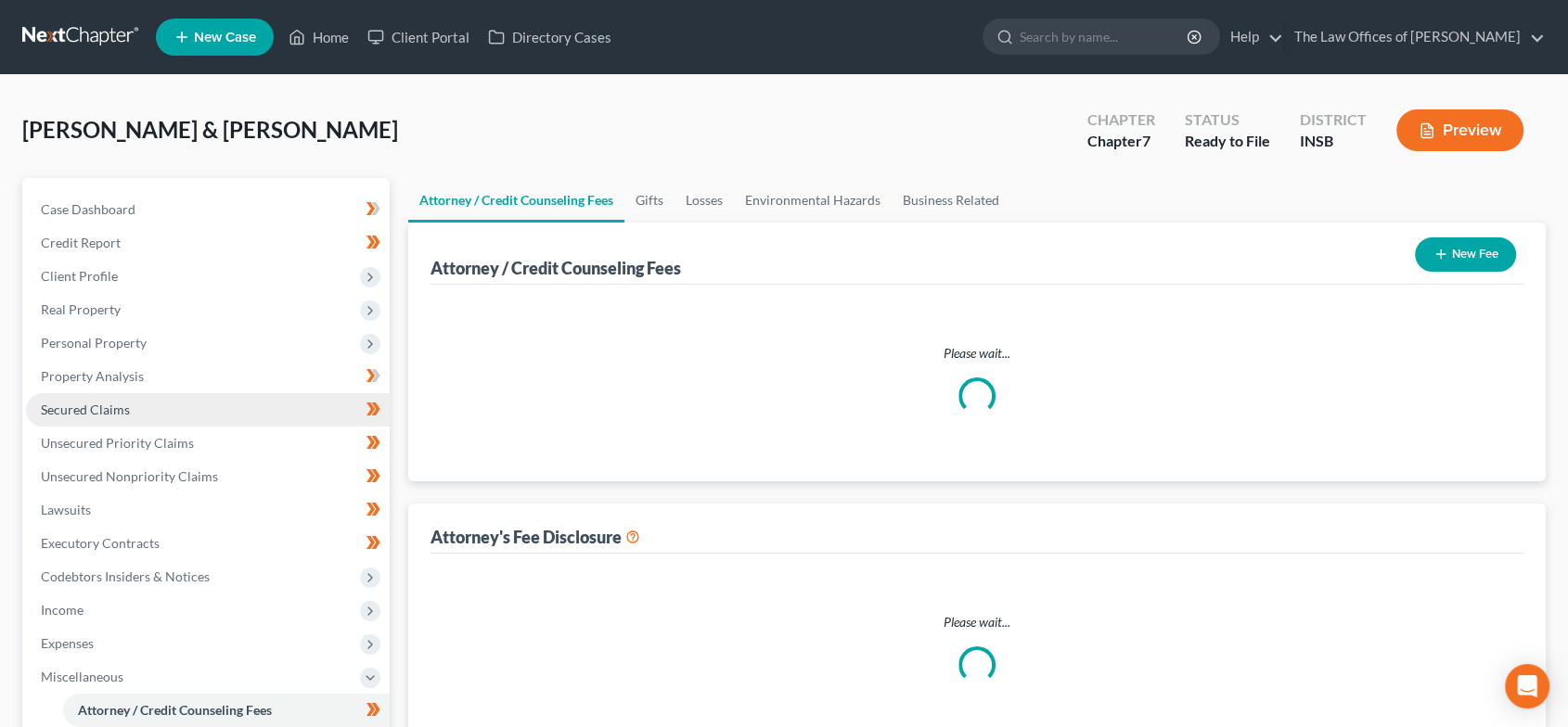
select select "16"
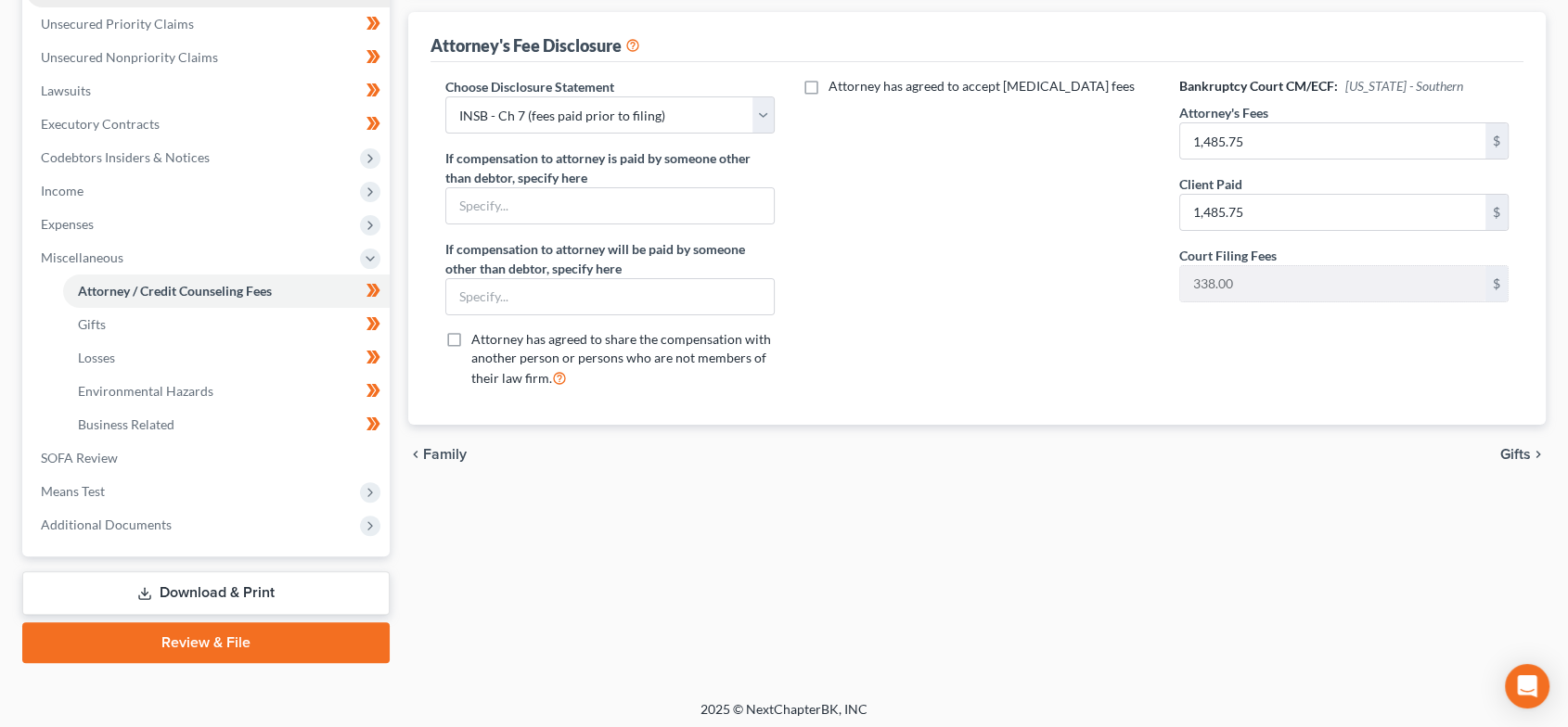
scroll to position [424, 0]
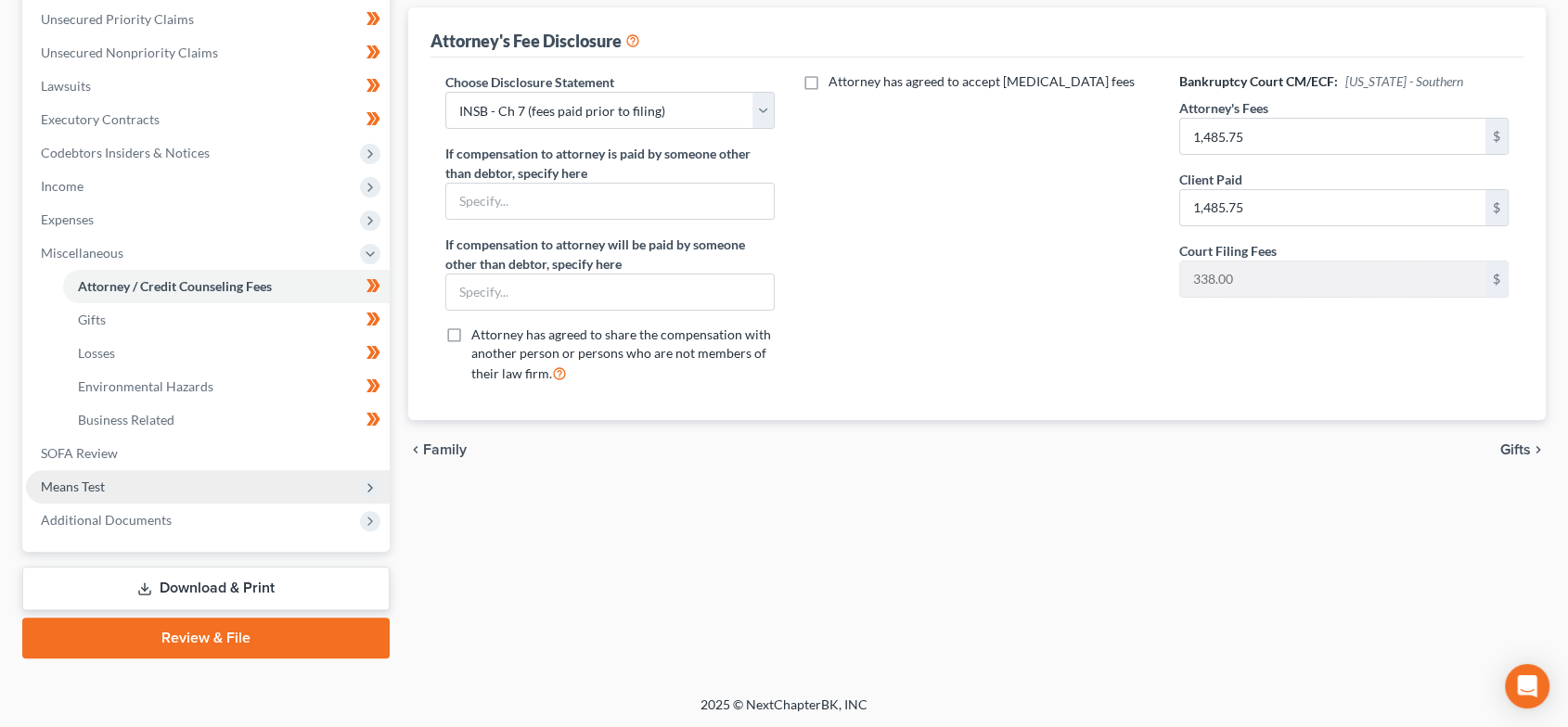
click at [132, 478] on span "Means Test" at bounding box center [208, 487] width 364 height 33
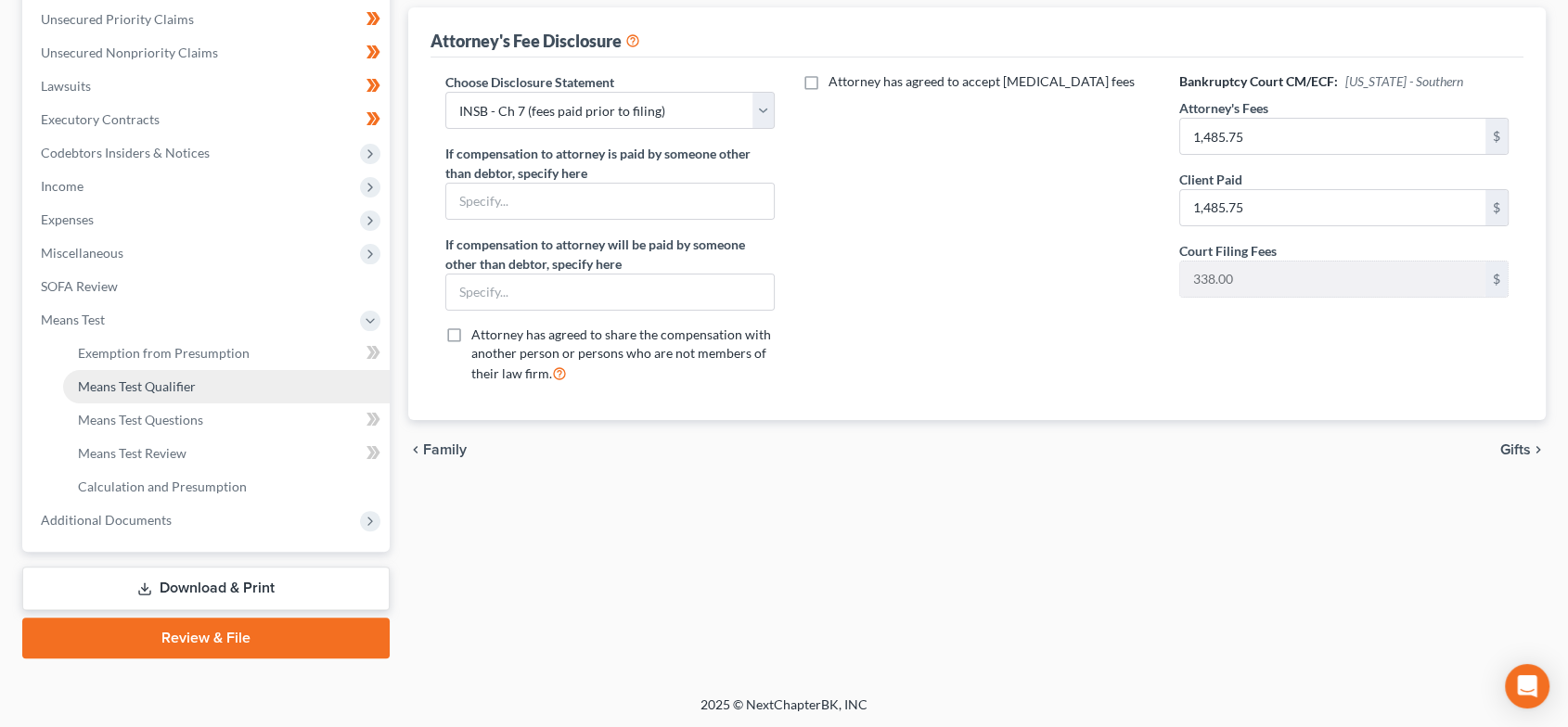
click at [164, 384] on span "Means Test Qualifier" at bounding box center [137, 387] width 118 height 16
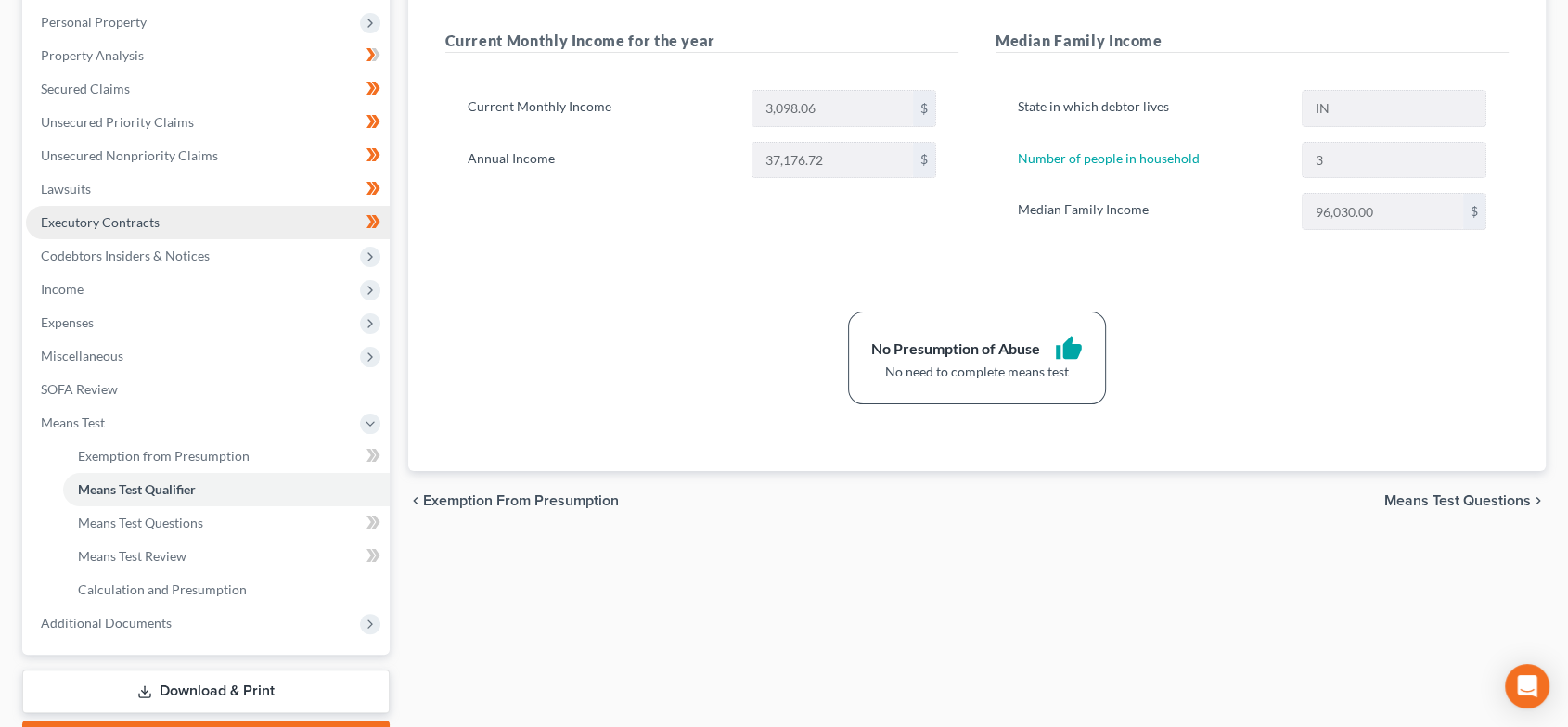
scroll to position [343, 0]
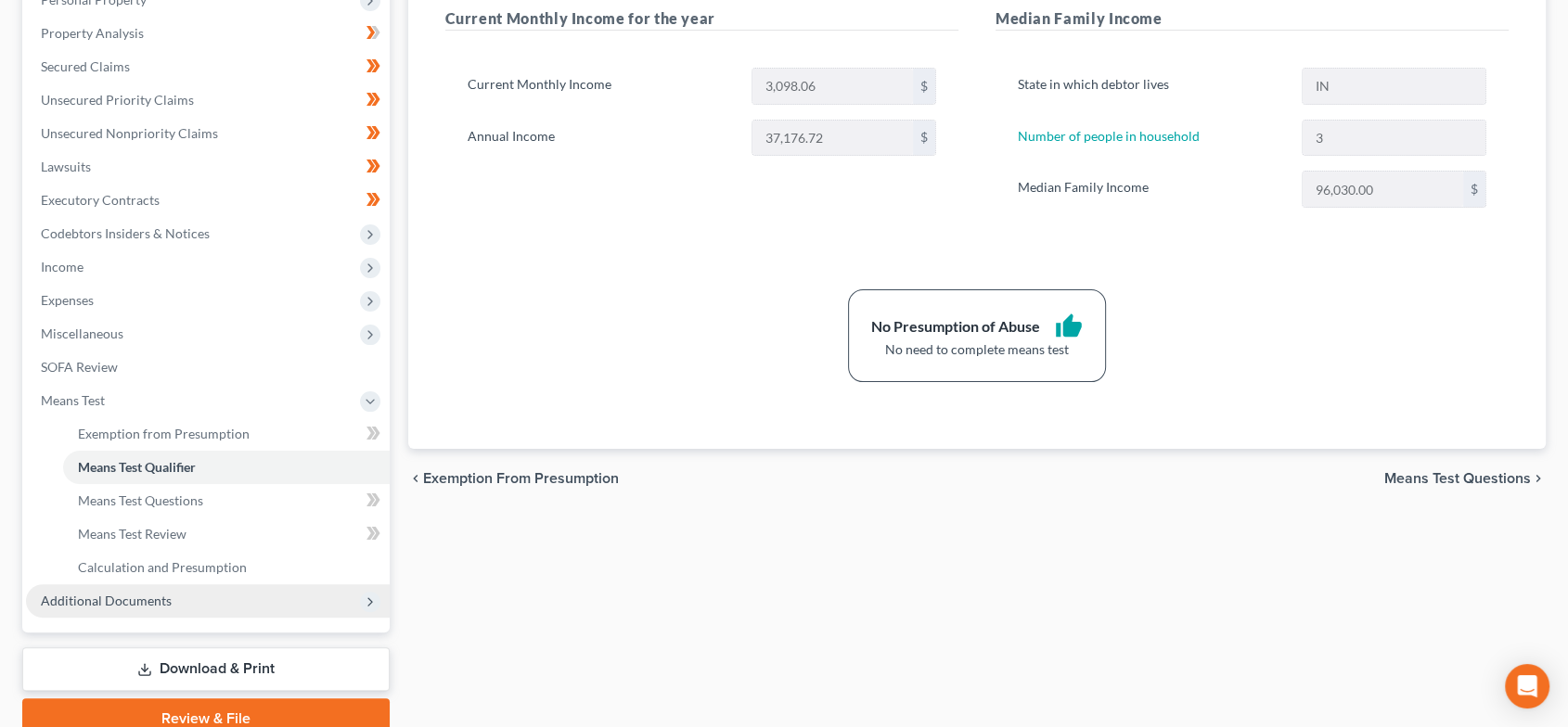
click at [177, 608] on span "Additional Documents" at bounding box center [208, 601] width 364 height 33
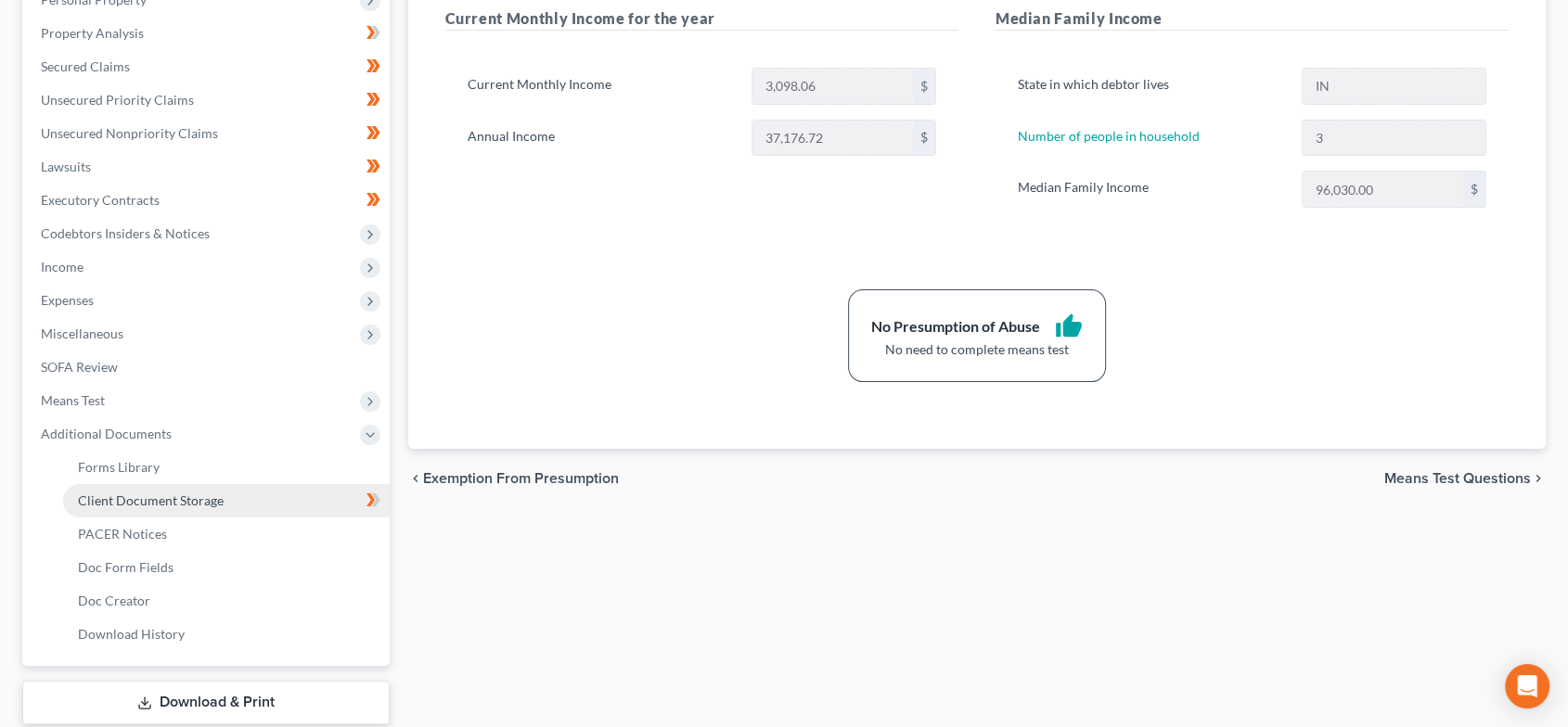
click at [192, 493] on span "Client Document Storage" at bounding box center [151, 501] width 146 height 16
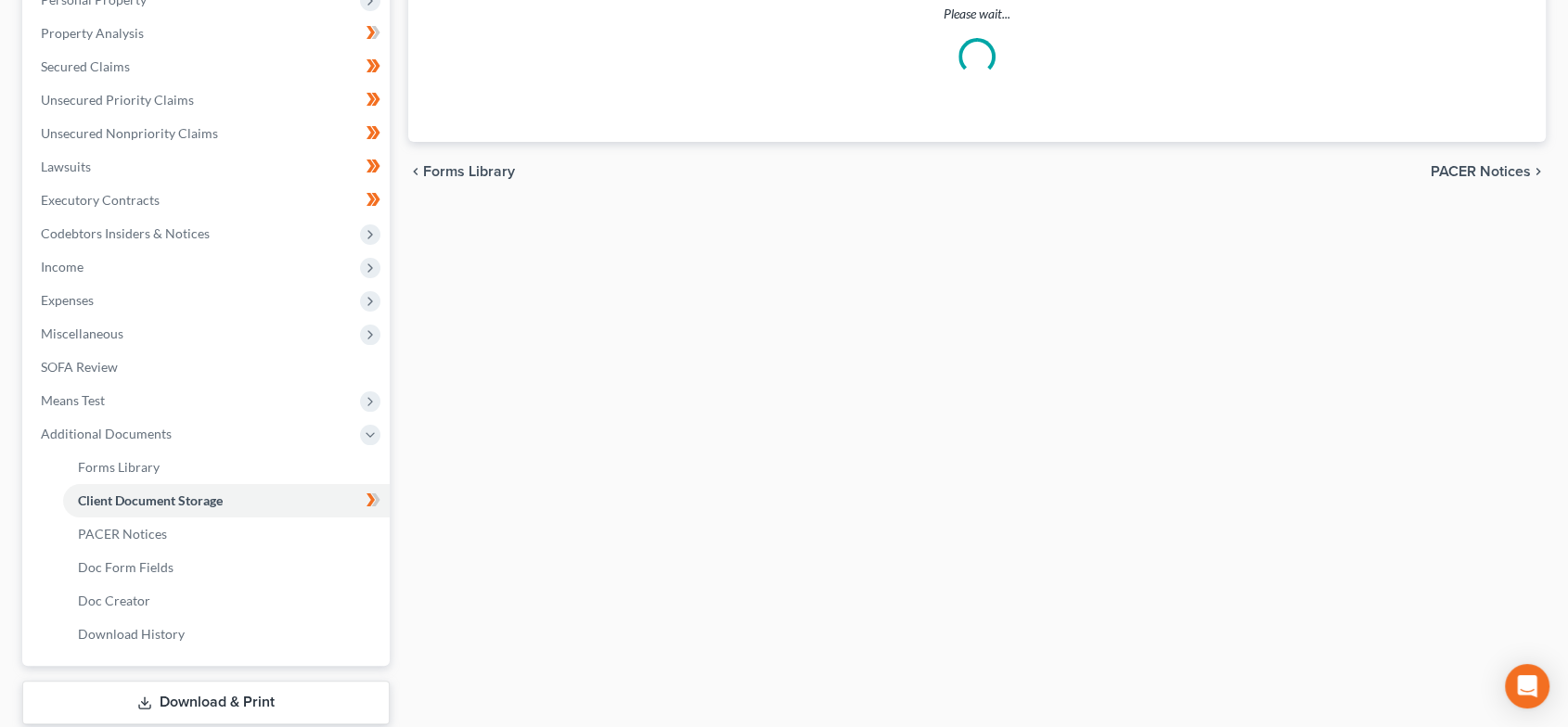
select select "9"
select select "15"
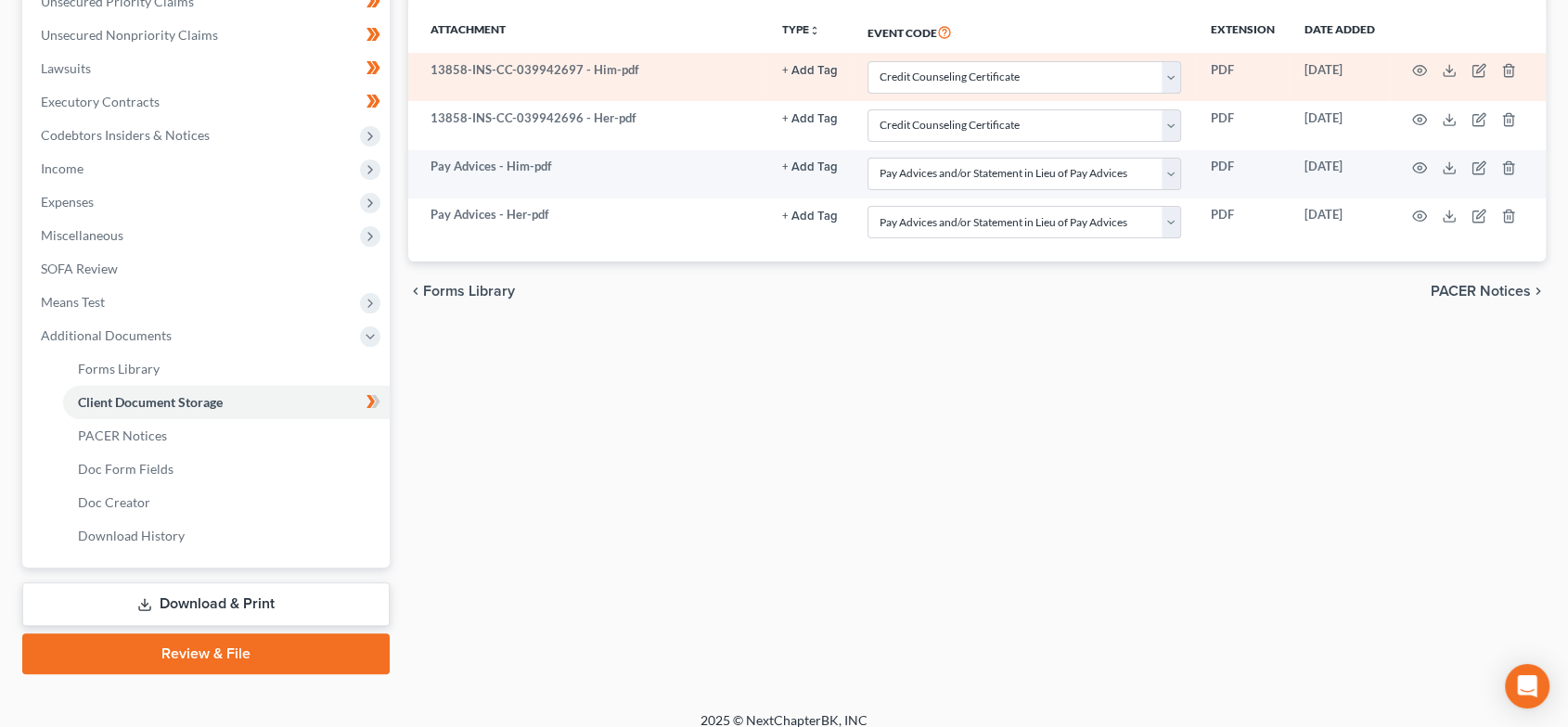
scroll to position [458, 0]
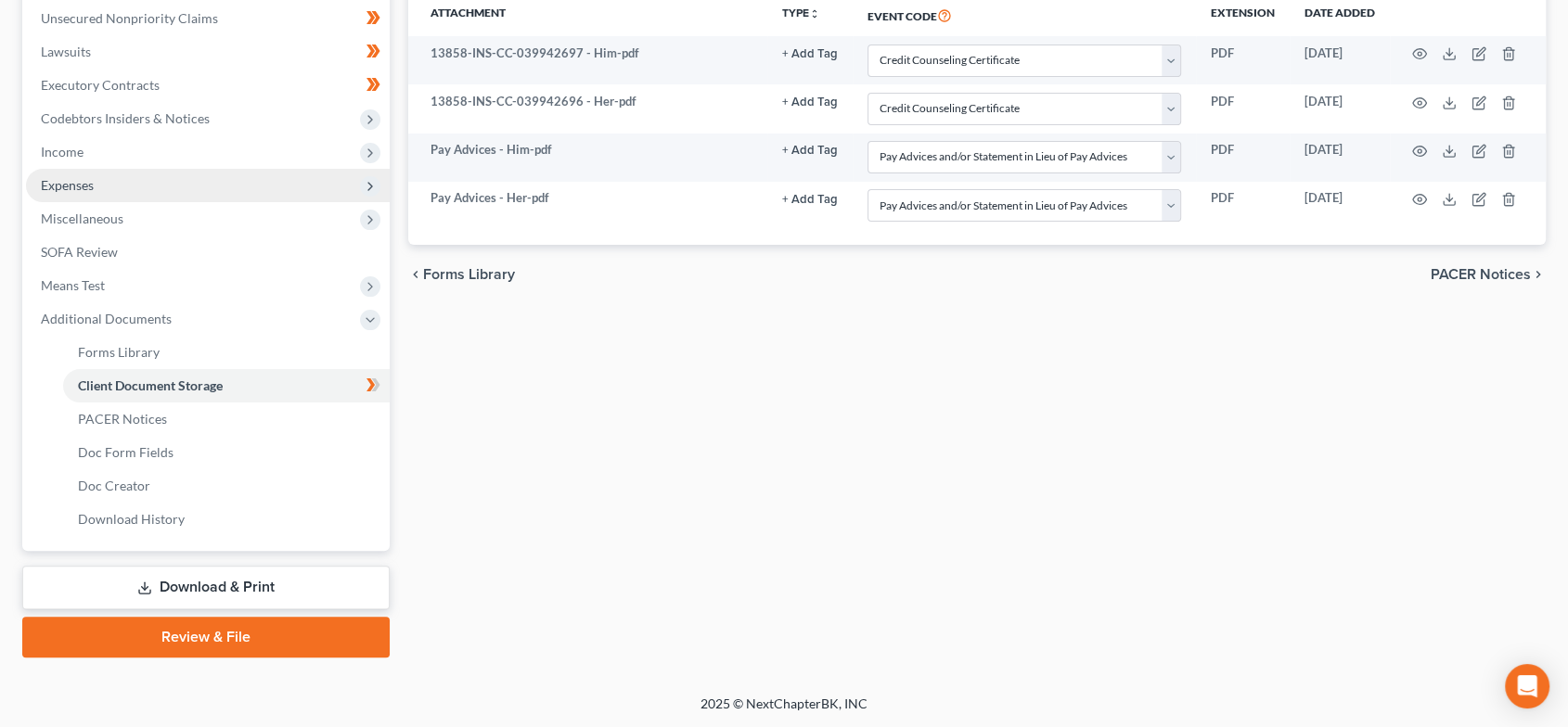
click at [135, 186] on span "Expenses" at bounding box center [208, 186] width 364 height 33
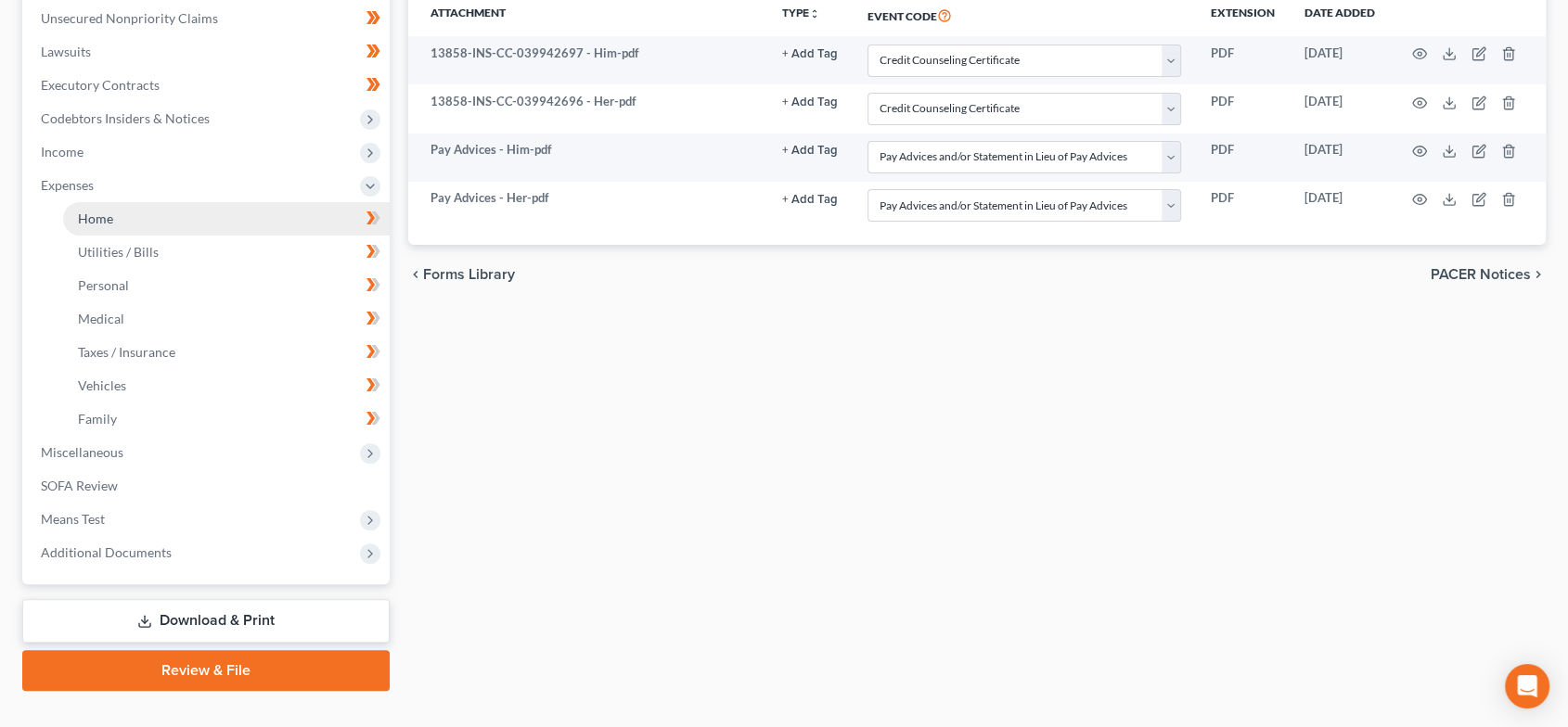
click at [129, 224] on link "Home" at bounding box center [226, 219] width 327 height 33
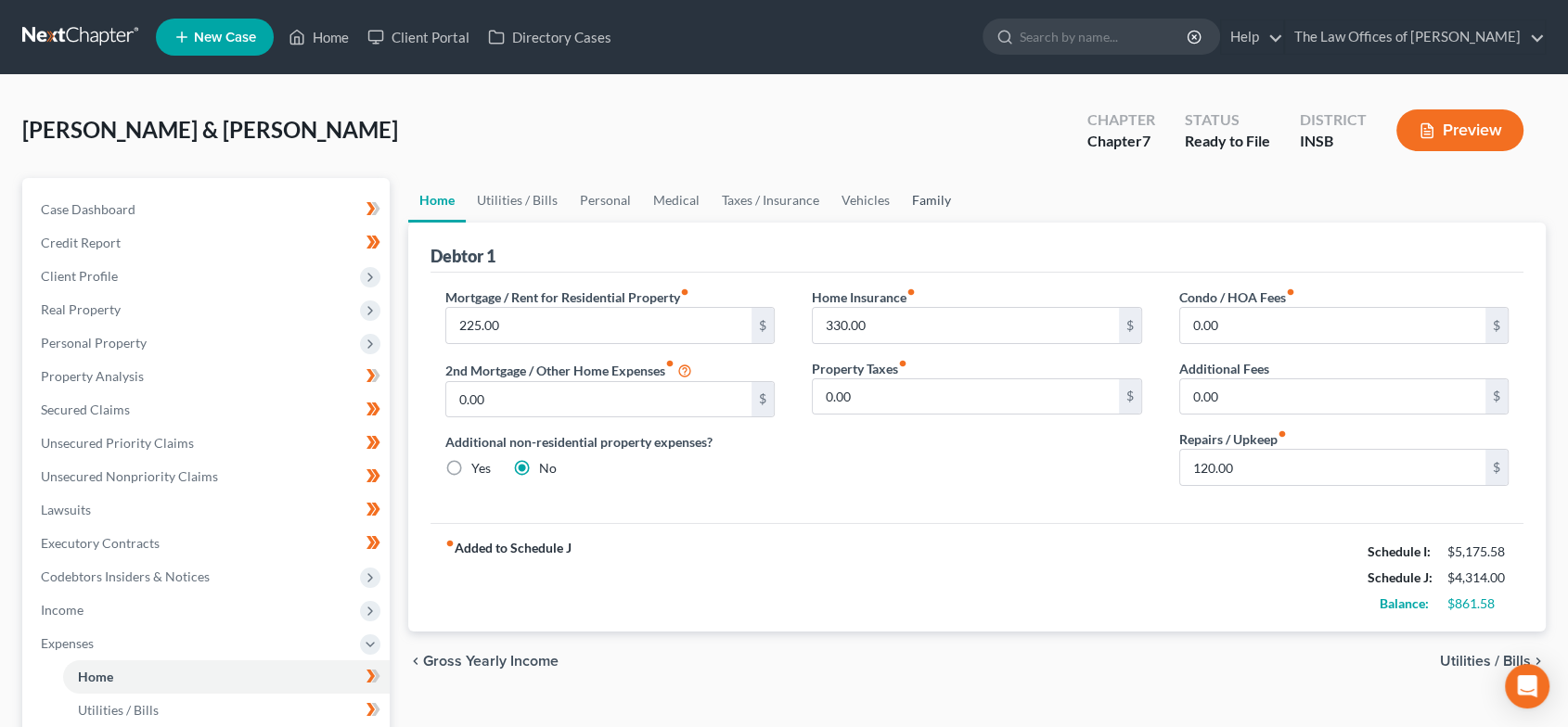
click at [917, 202] on link "Family" at bounding box center [932, 200] width 61 height 44
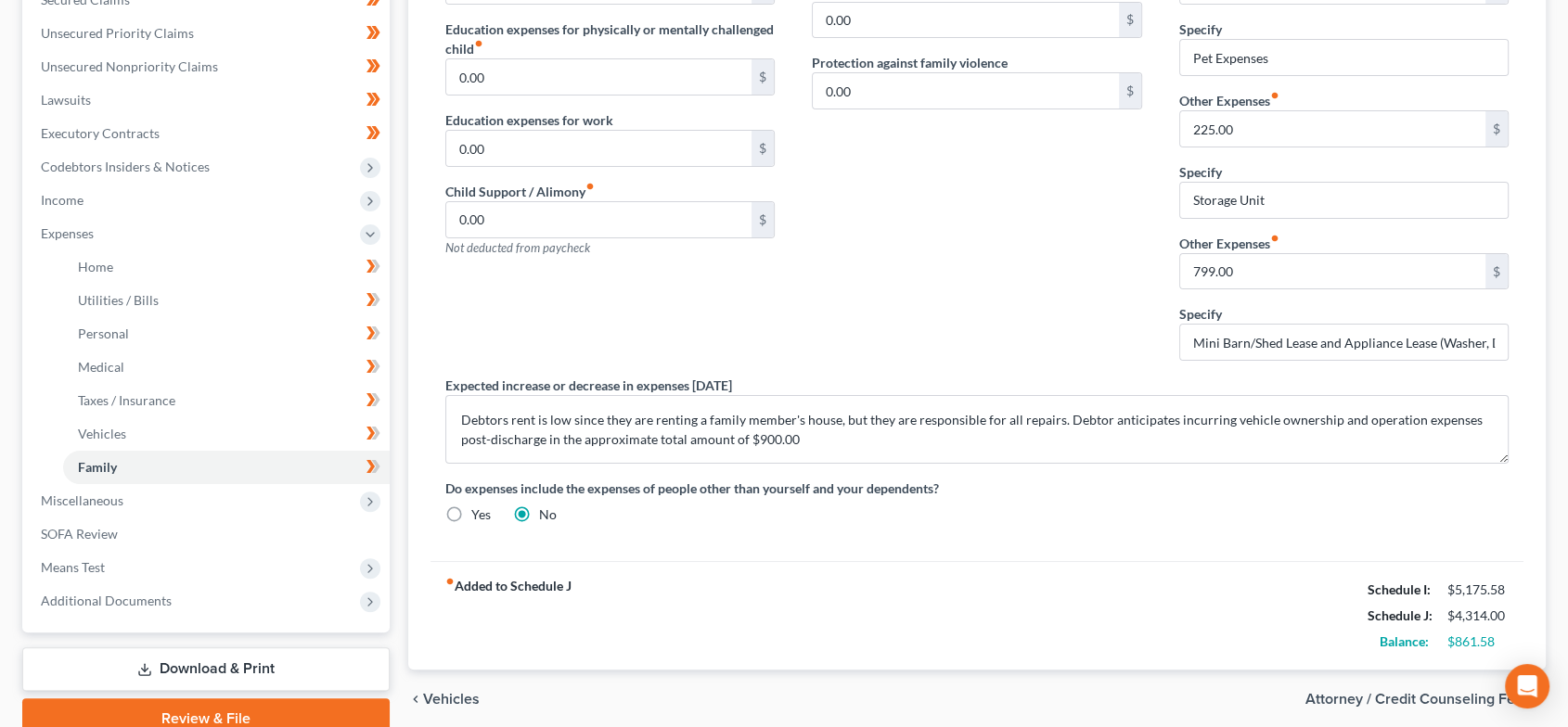
scroll to position [491, 0]
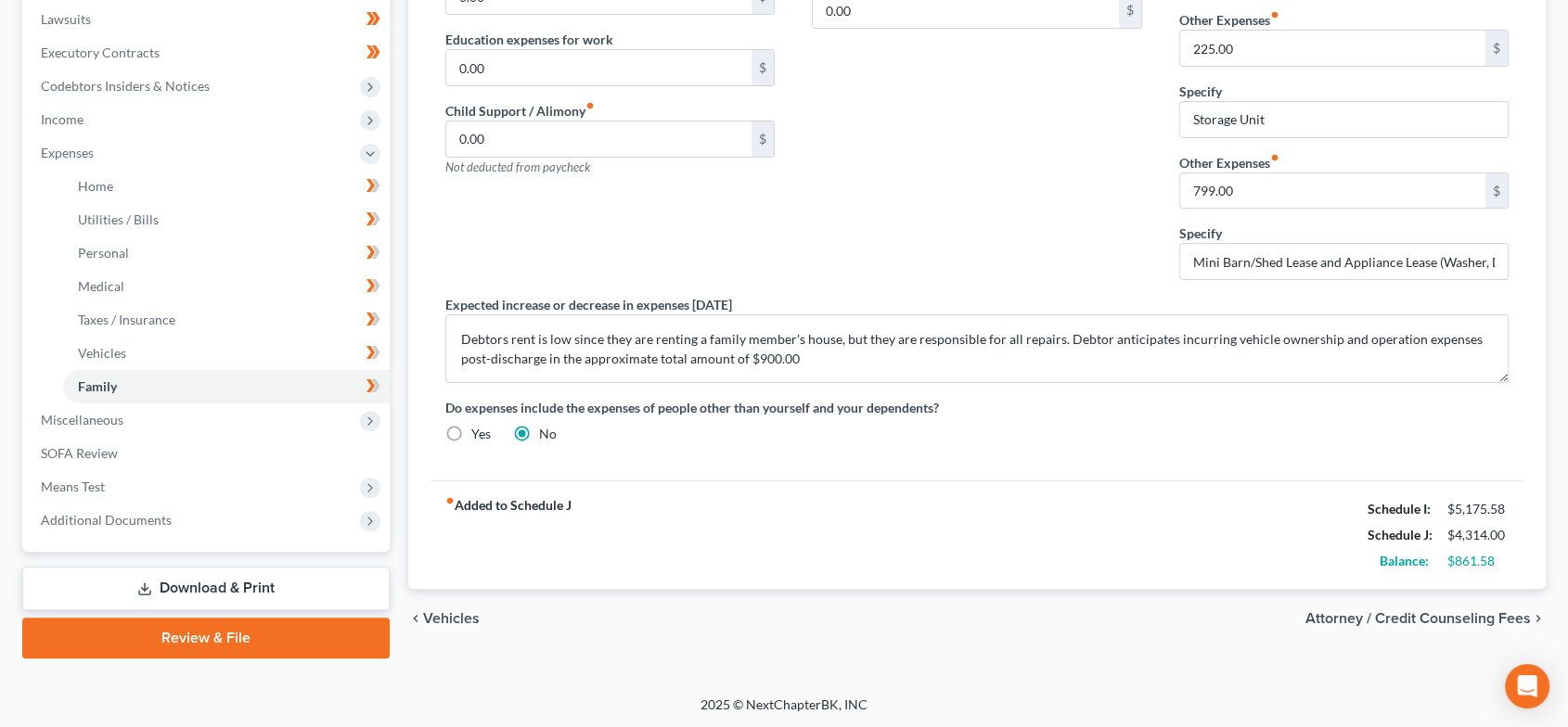
drag, startPoint x: 233, startPoint y: 651, endPoint x: 1544, endPoint y: 327, distance: 1350.4
click at [233, 651] on link "Review & File" at bounding box center [206, 637] width 367 height 40
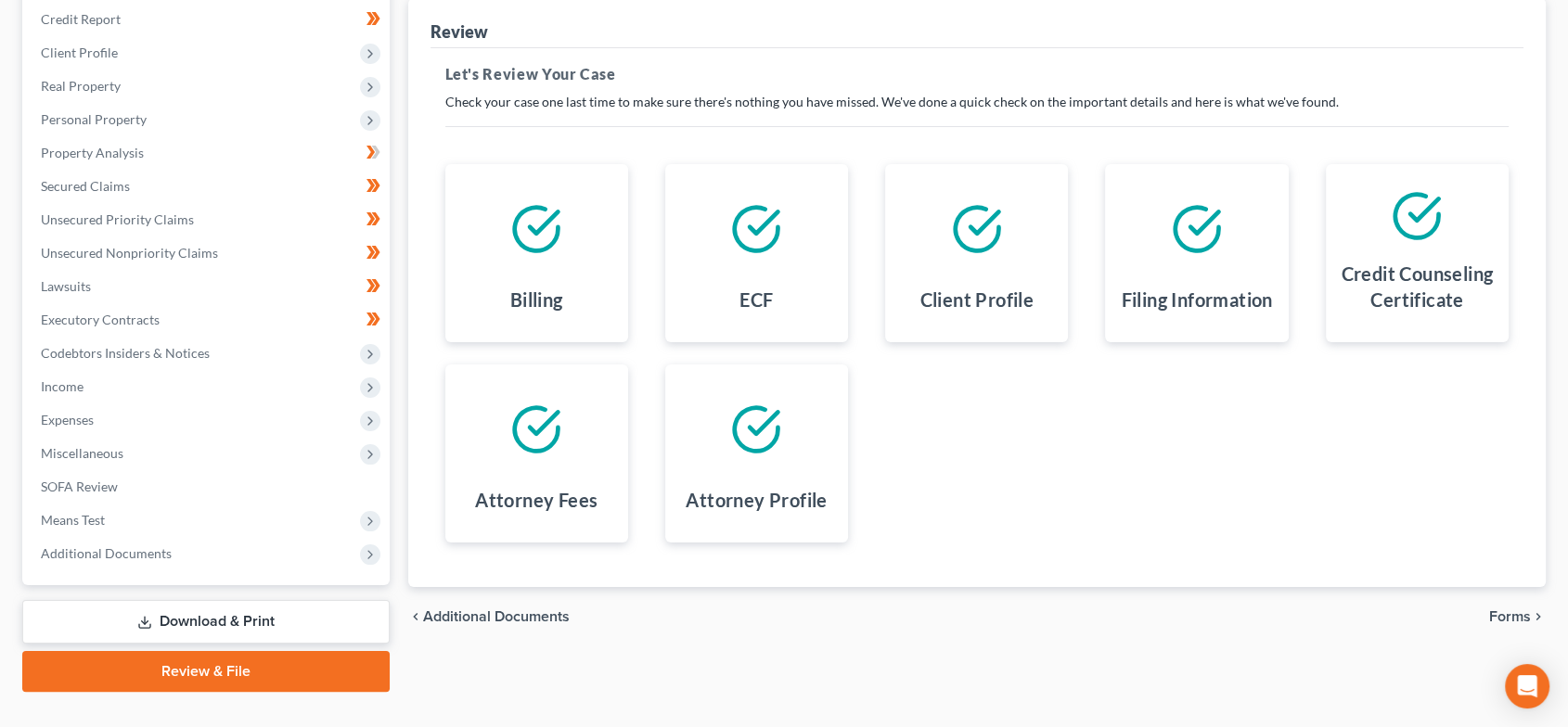
scroll to position [258, 0]
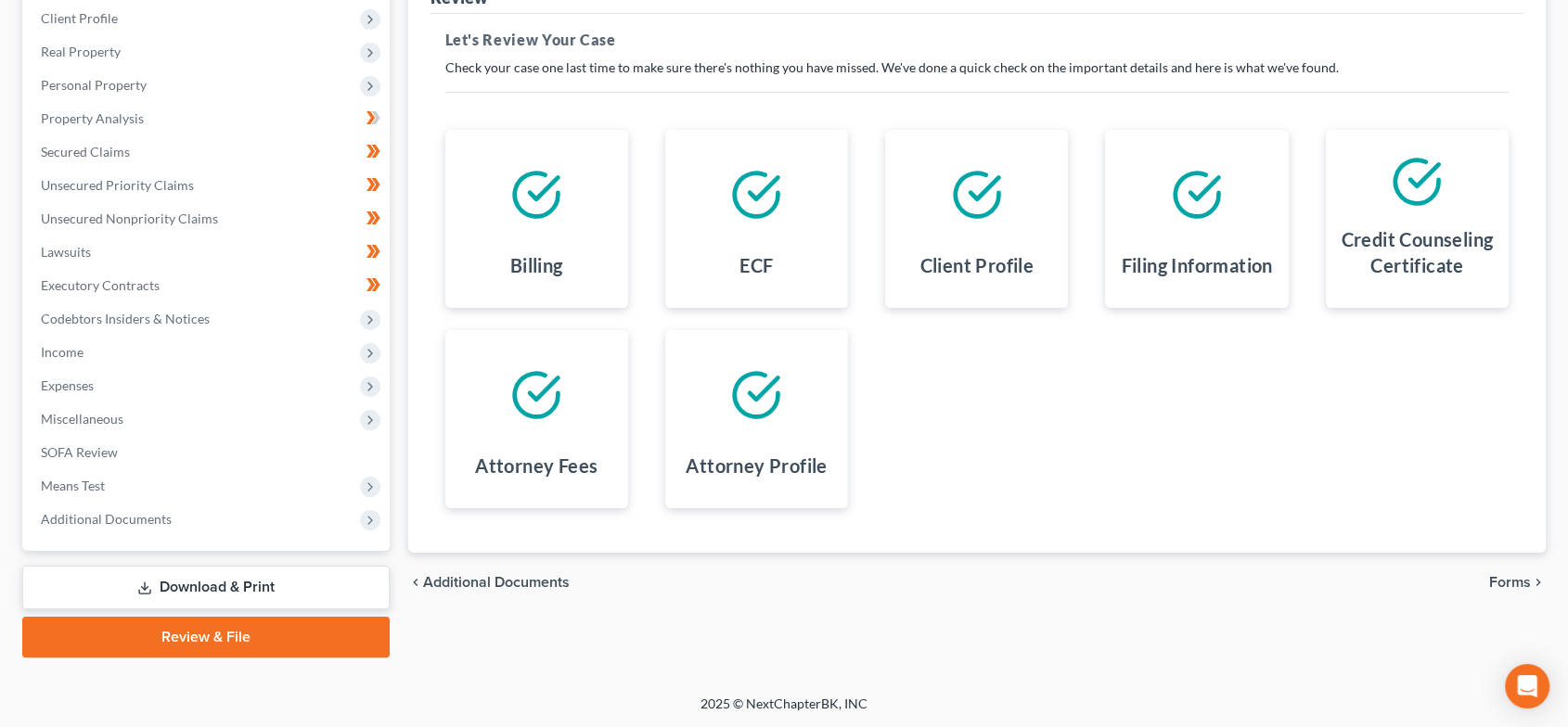
drag, startPoint x: 1518, startPoint y: 576, endPoint x: 982, endPoint y: 422, distance: 557.7
click at [1518, 576] on span "Forms" at bounding box center [1510, 582] width 41 height 15
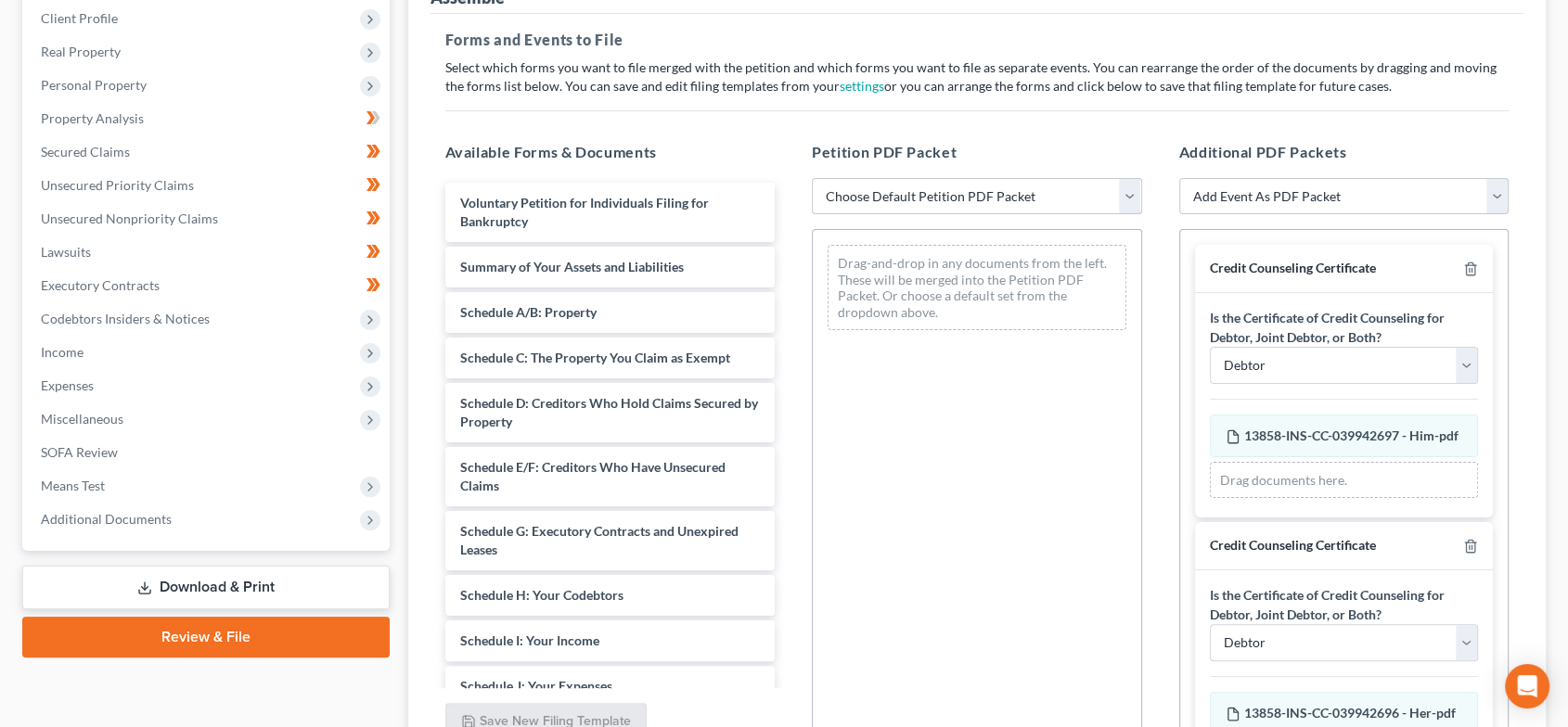
drag, startPoint x: 949, startPoint y: 192, endPoint x: 973, endPoint y: 212, distance: 31.2
click at [950, 193] on select "Choose Default Petition PDF Packet Emergency Filing (Voluntary Petition and Cre…" at bounding box center [977, 197] width 331 height 37
select select "1"
click at [812, 178] on select "Choose Default Petition PDF Packet Emergency Filing (Voluntary Petition and Cre…" at bounding box center [977, 197] width 331 height 37
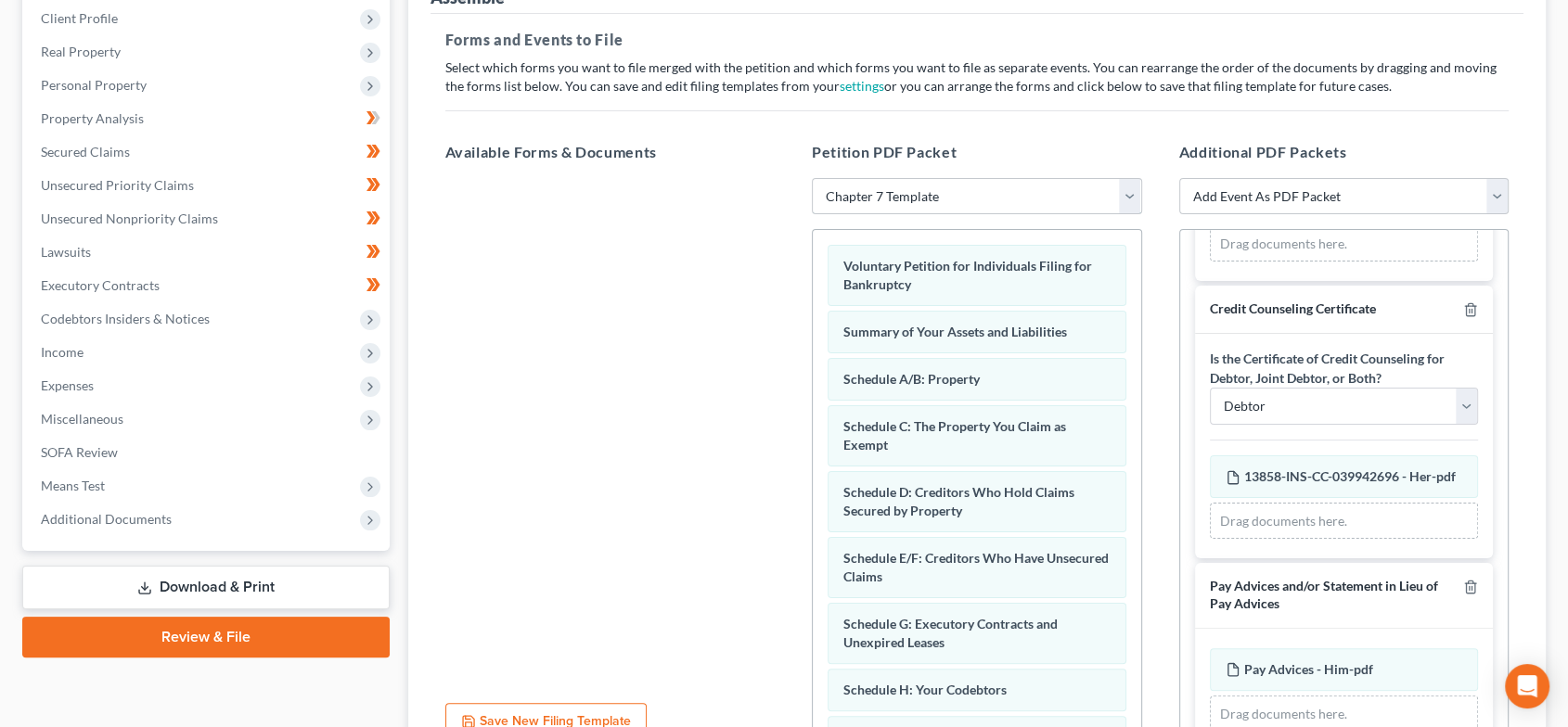
scroll to position [274, 0]
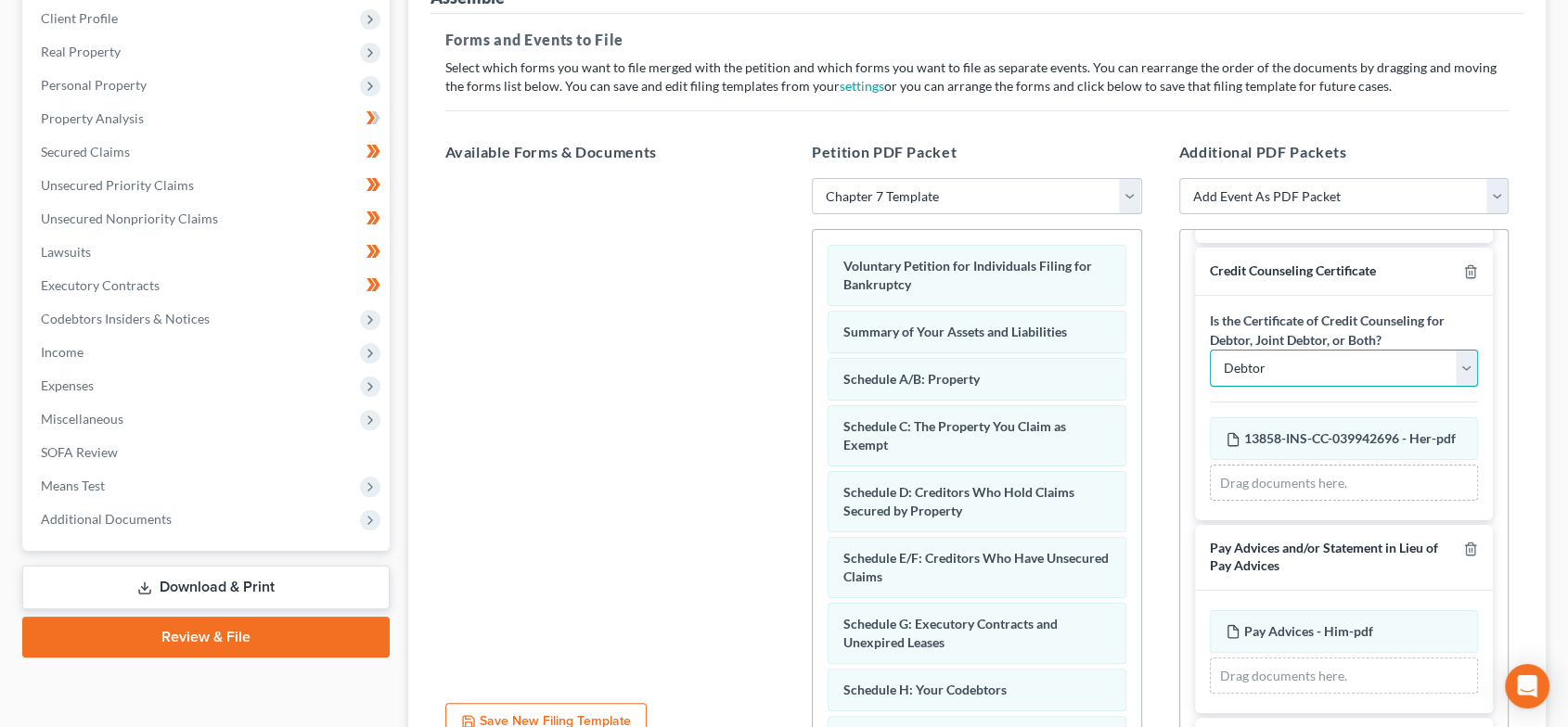
click at [1366, 387] on select "Debtor Joint Debtor Debtor and Joint Debtor" at bounding box center [1344, 368] width 269 height 37
select select "1"
click at [1210, 365] on select "Debtor Joint Debtor Debtor and Joint Debtor" at bounding box center [1344, 368] width 269 height 37
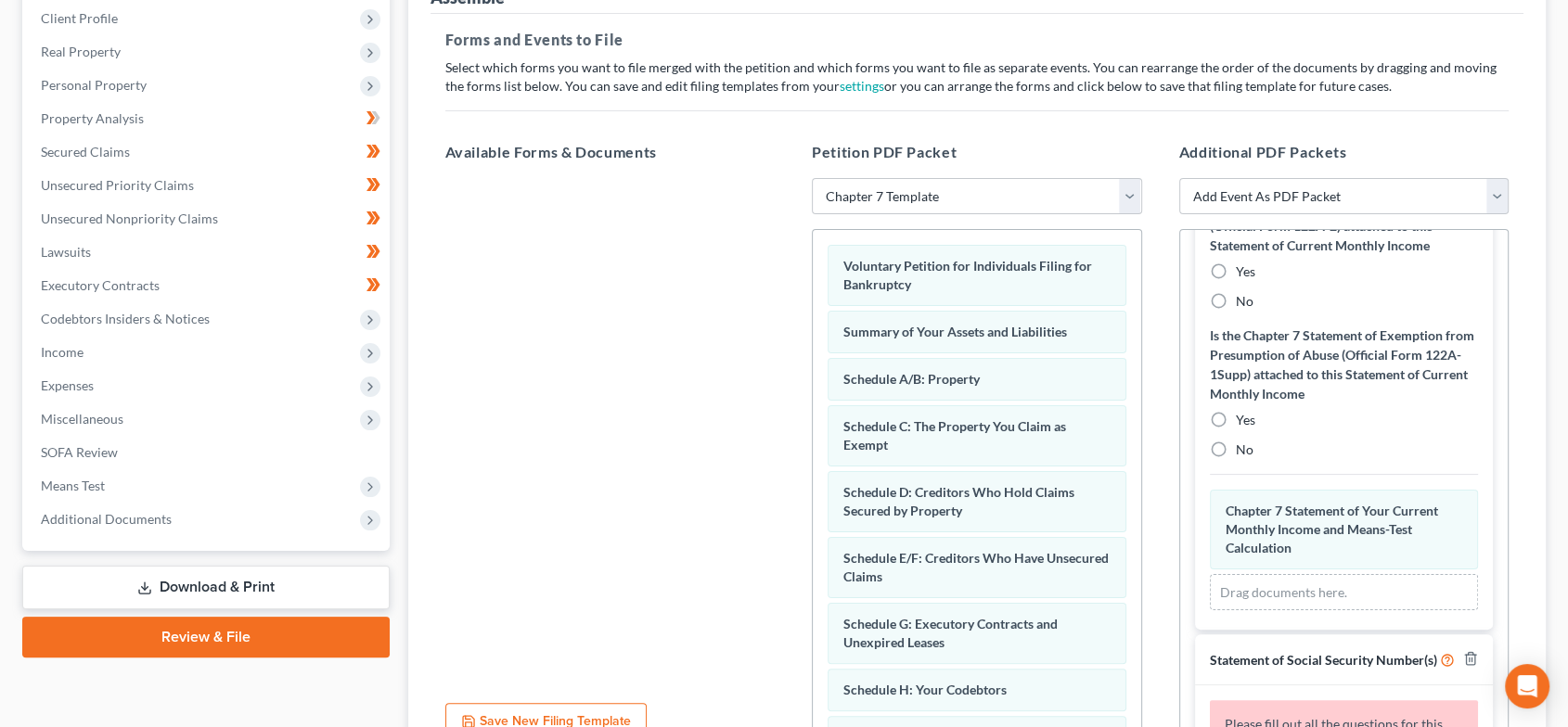
scroll to position [1098, 0]
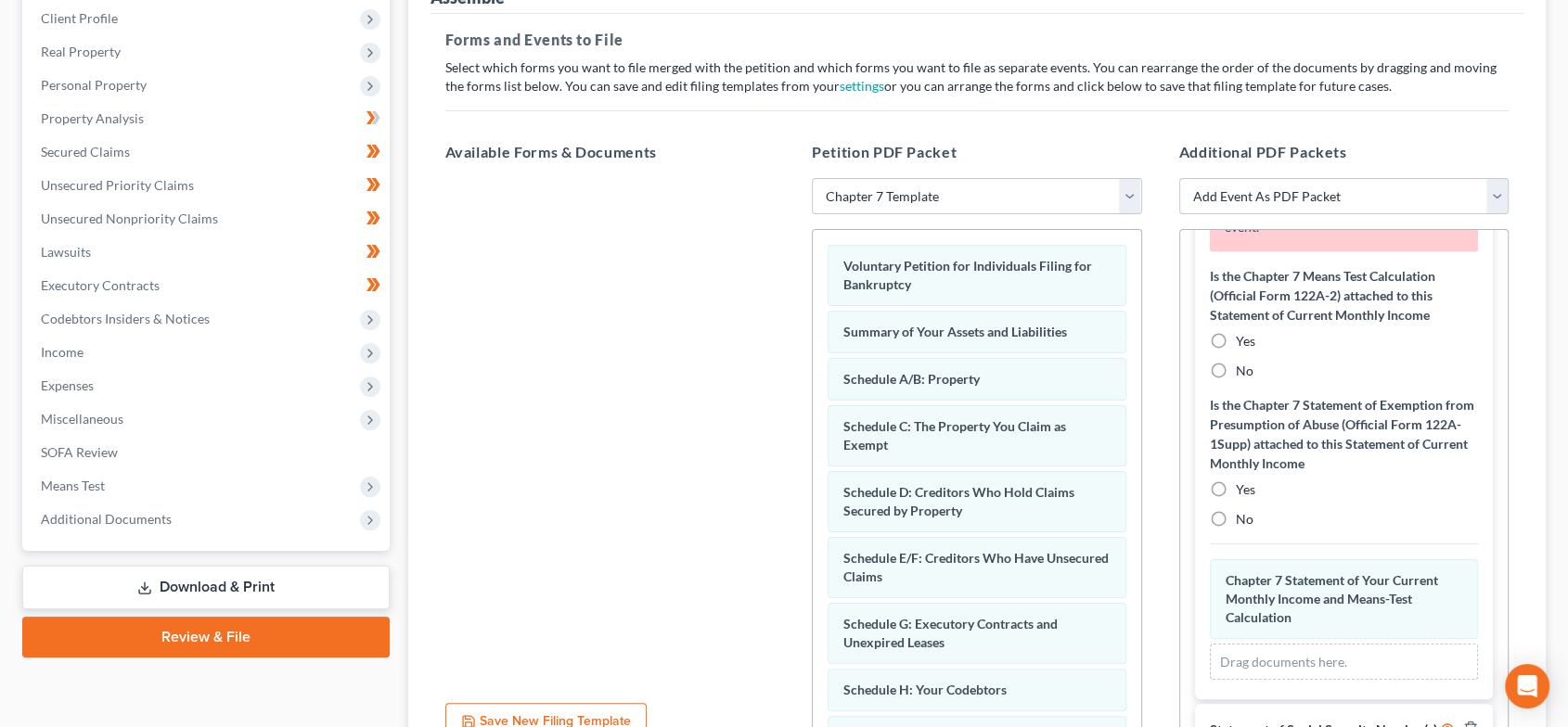
click at [1236, 381] on label "No" at bounding box center [1245, 371] width 18 height 19
click at [1243, 374] on input "No" at bounding box center [1249, 368] width 12 height 12
radio input "true"
click at [1236, 528] on label "No" at bounding box center [1245, 519] width 18 height 19
click at [1243, 522] on input "No" at bounding box center [1249, 516] width 12 height 12
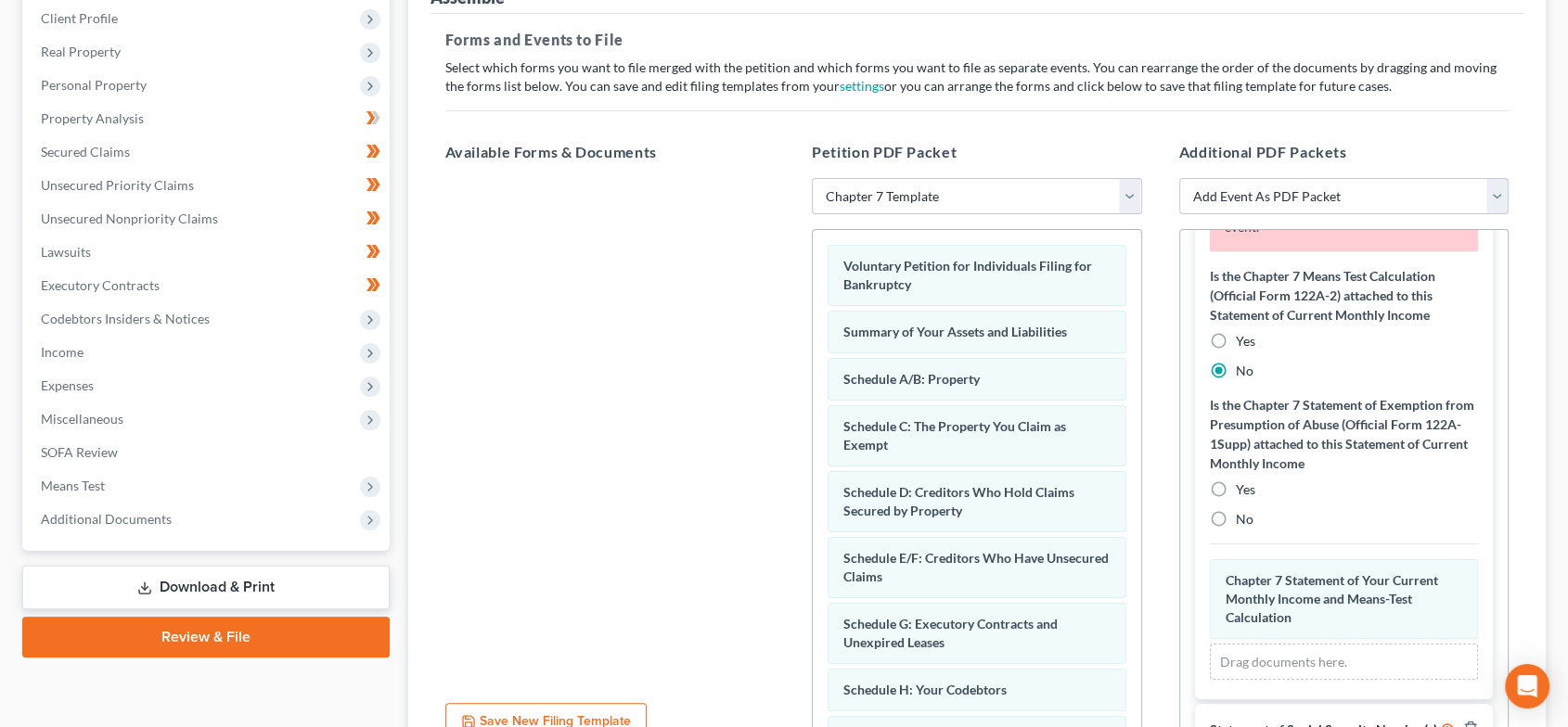
radio input "true"
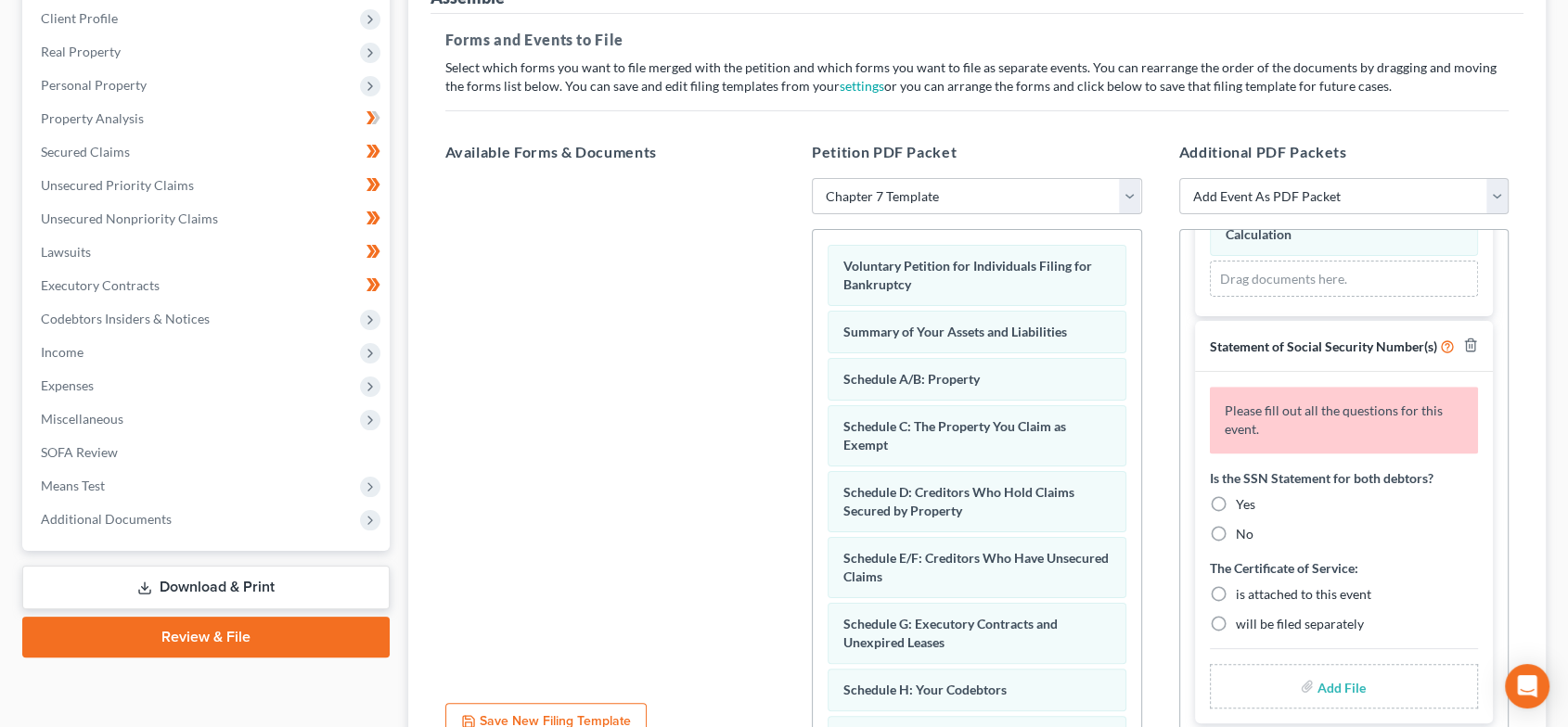
scroll to position [1449, 0]
drag, startPoint x: 1232, startPoint y: 502, endPoint x: 1228, endPoint y: 538, distance: 36.2
click at [1232, 502] on div "Yes" at bounding box center [1344, 504] width 269 height 19
click at [1236, 588] on label "is attached to this event" at bounding box center [1304, 594] width 136 height 19
click at [1243, 588] on input "is attached to this event" at bounding box center [1249, 591] width 12 height 12
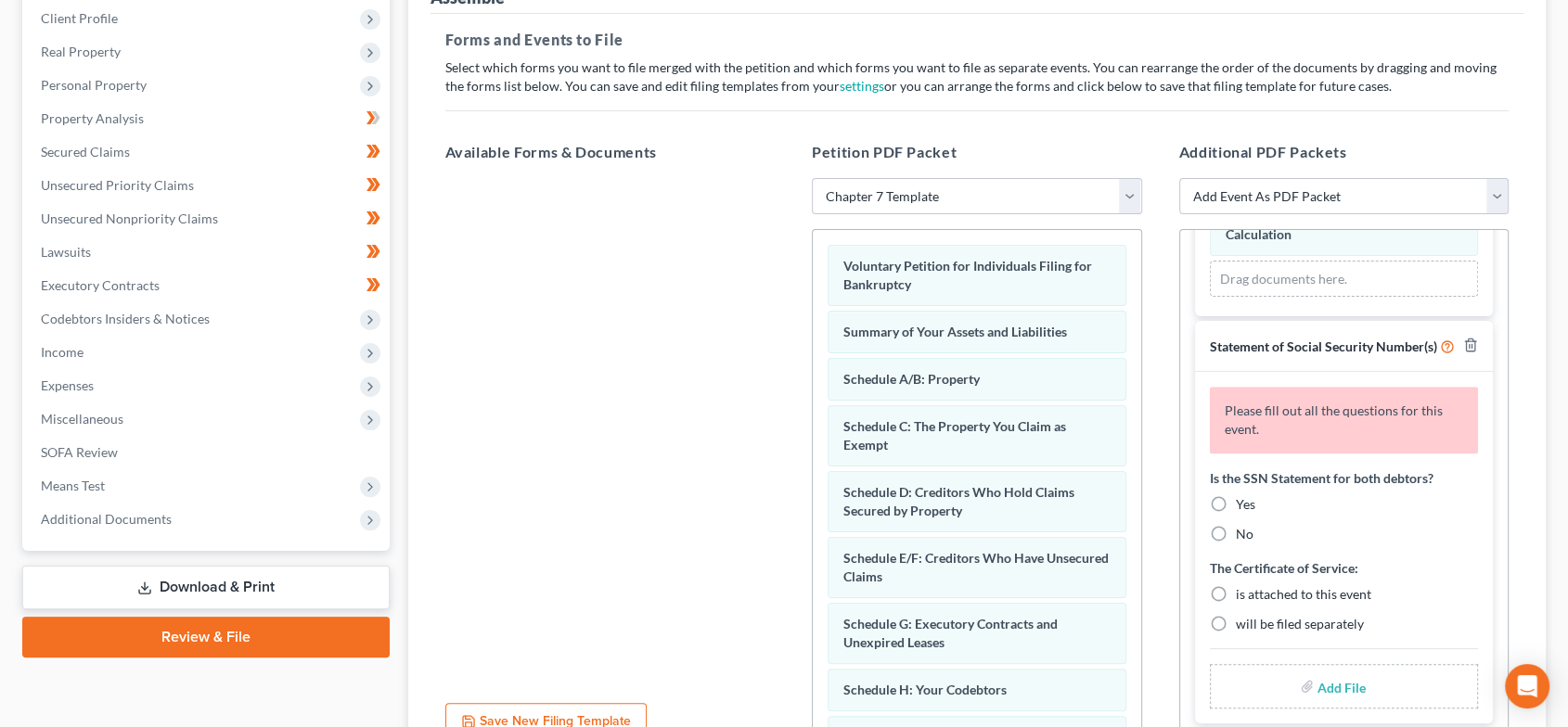
radio input "true"
drag, startPoint x: 1223, startPoint y: 504, endPoint x: 1294, endPoint y: 547, distance: 83.0
click at [1236, 503] on label "Yes" at bounding box center [1246, 504] width 20 height 19
click at [1243, 503] on input "Yes" at bounding box center [1249, 501] width 12 height 12
radio input "true"
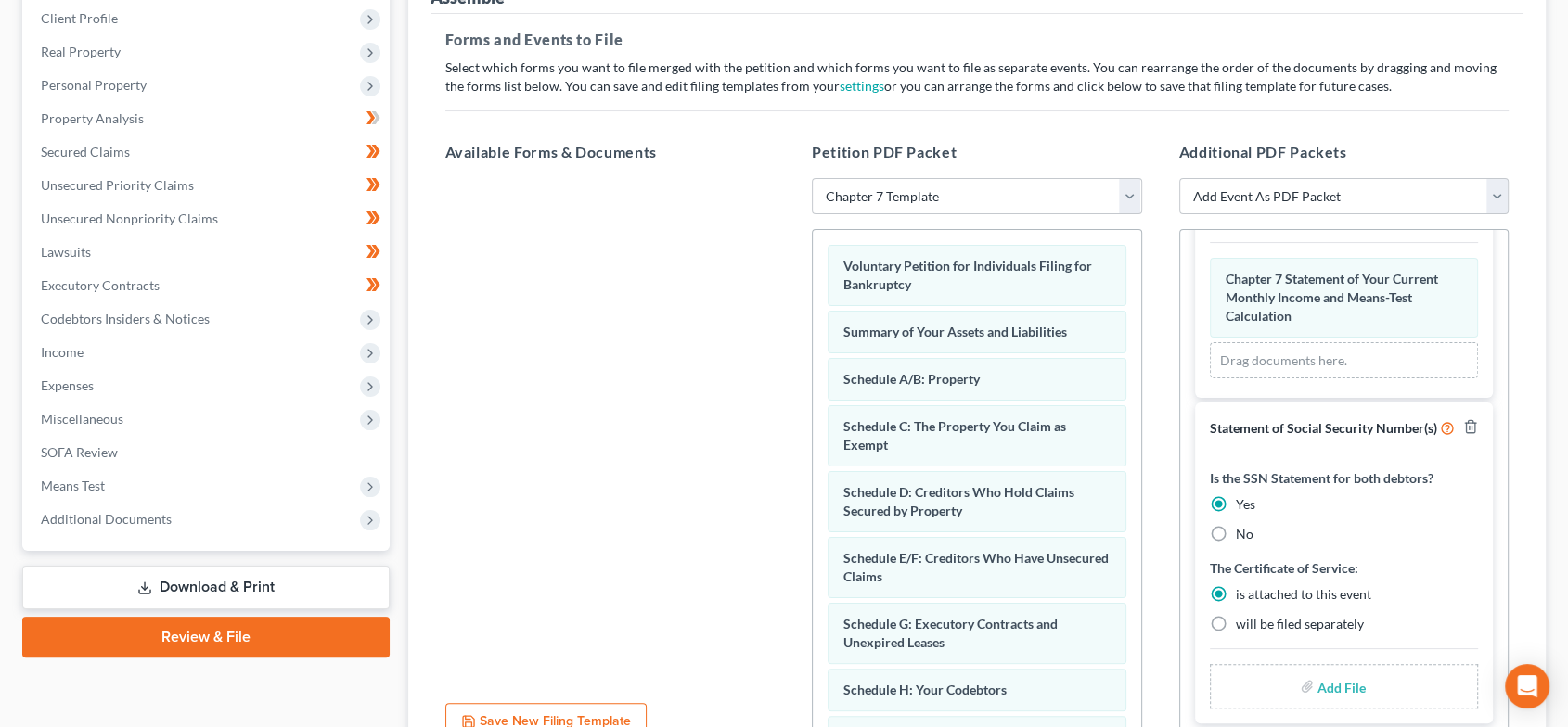
scroll to position [1367, 0]
click at [1321, 689] on input "file" at bounding box center [1340, 687] width 44 height 33
type input "C:\fakepath\SSN.pdf"
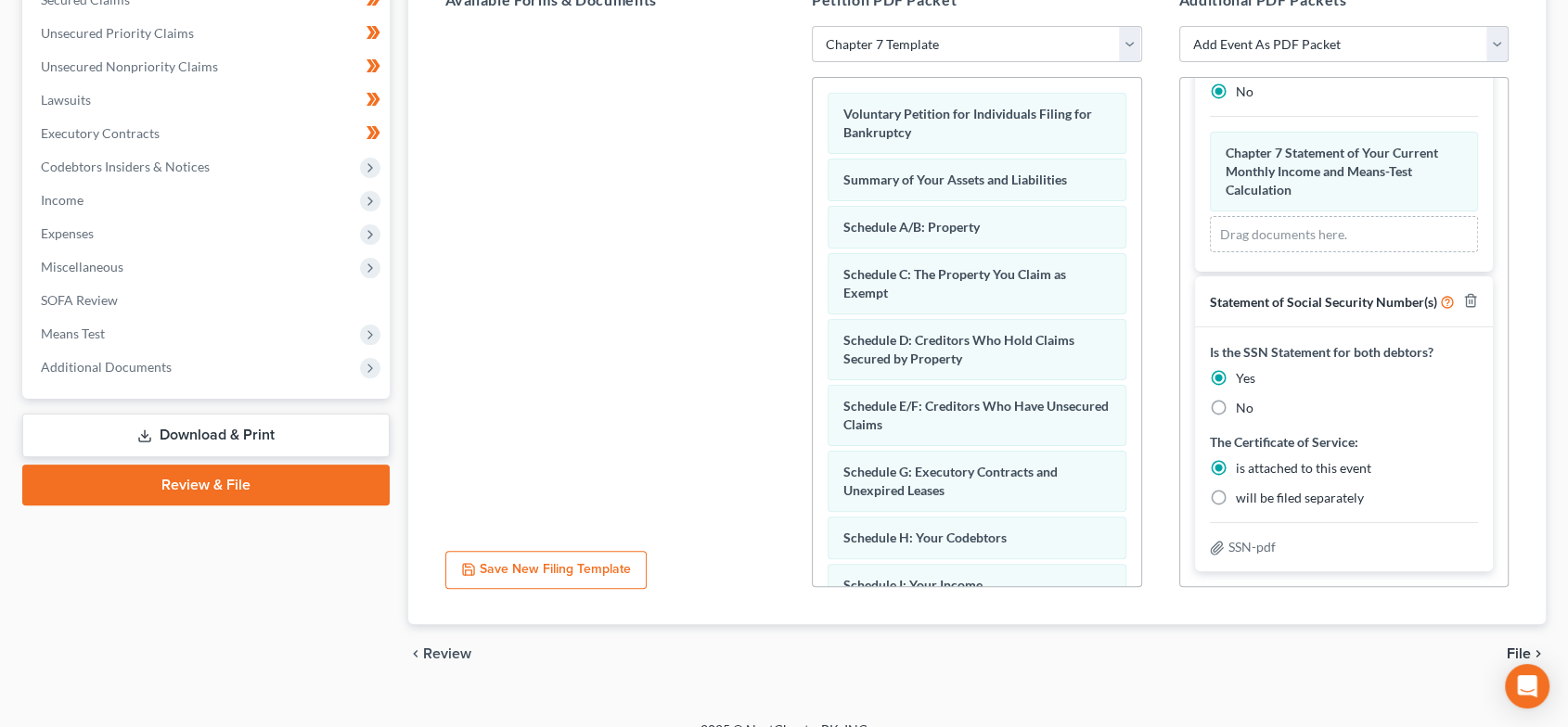
scroll to position [436, 0]
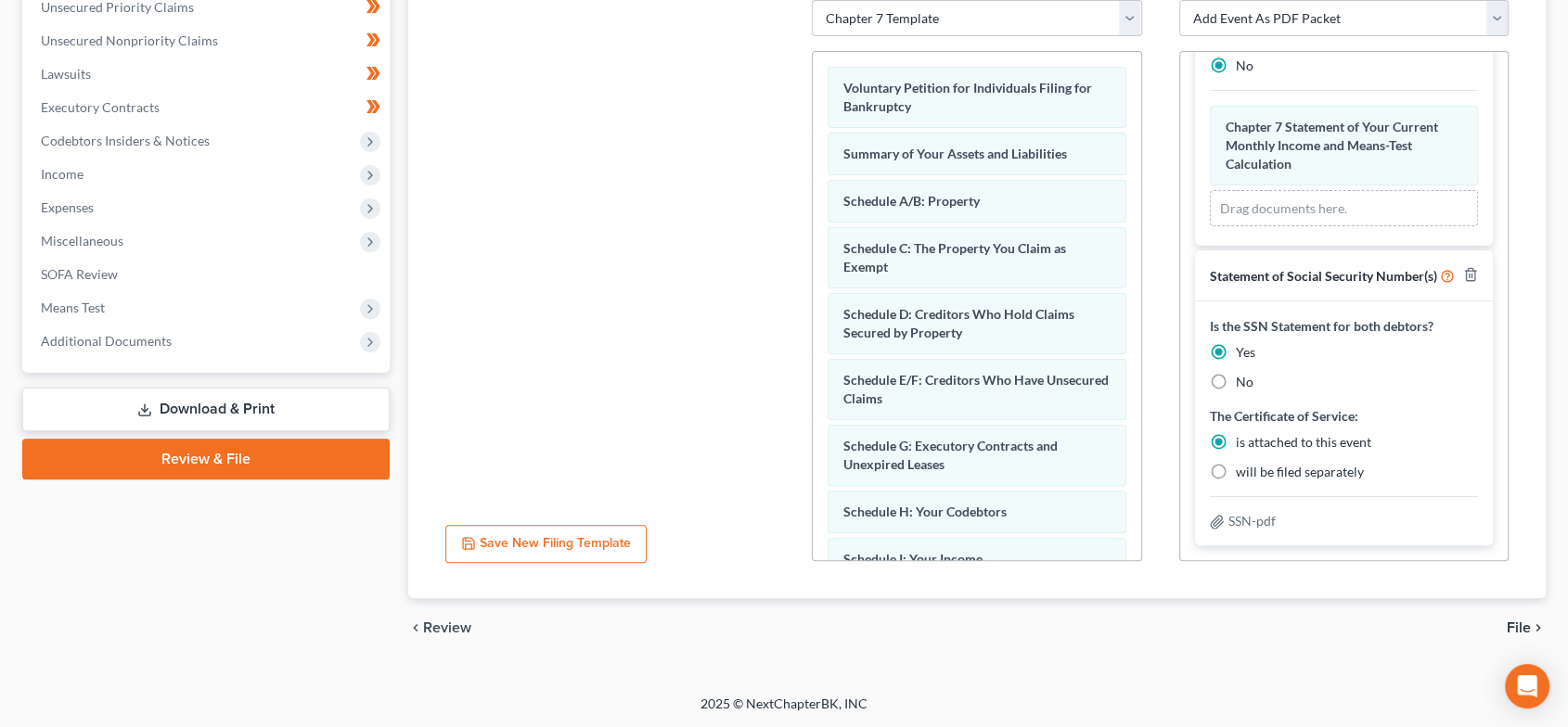
click at [1518, 625] on span "File" at bounding box center [1519, 628] width 25 height 15
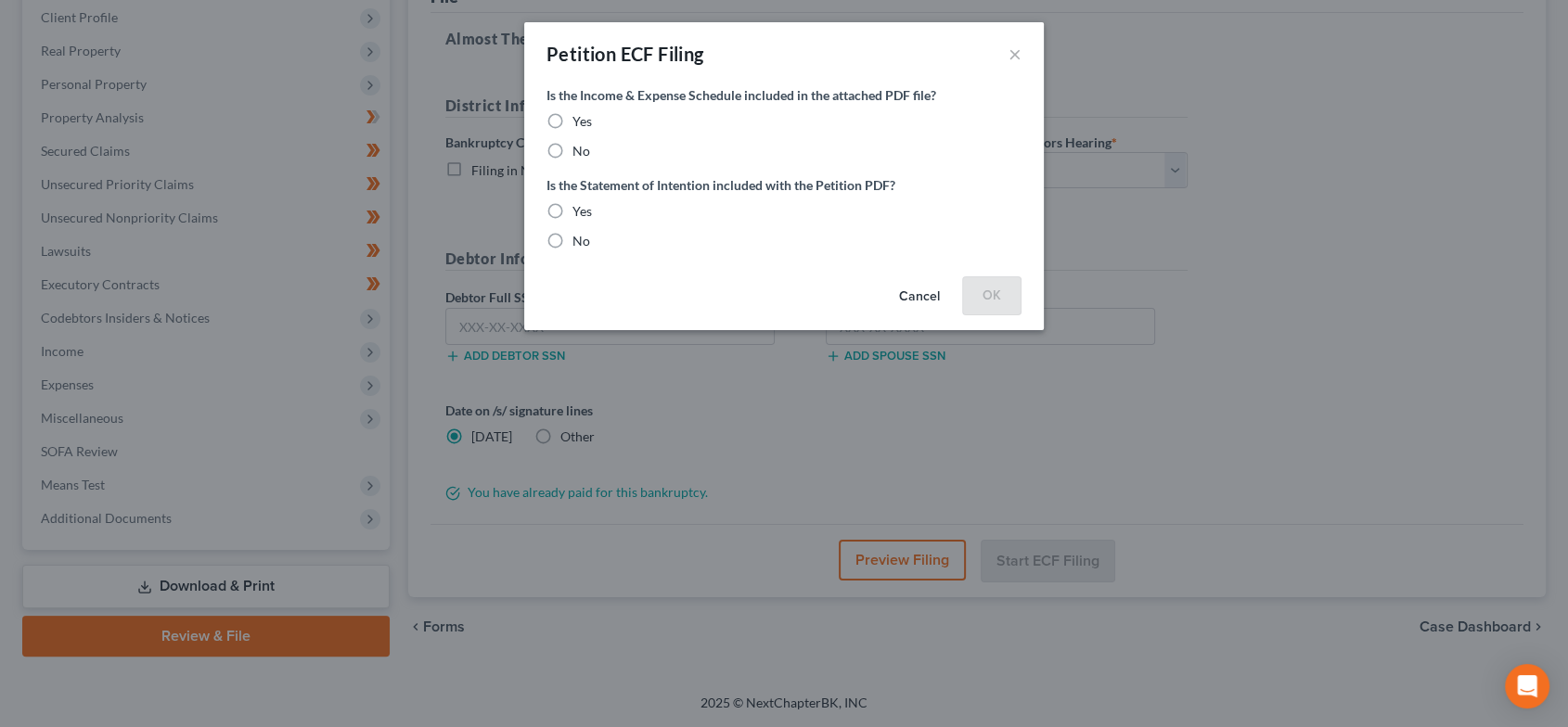
scroll to position [258, 0]
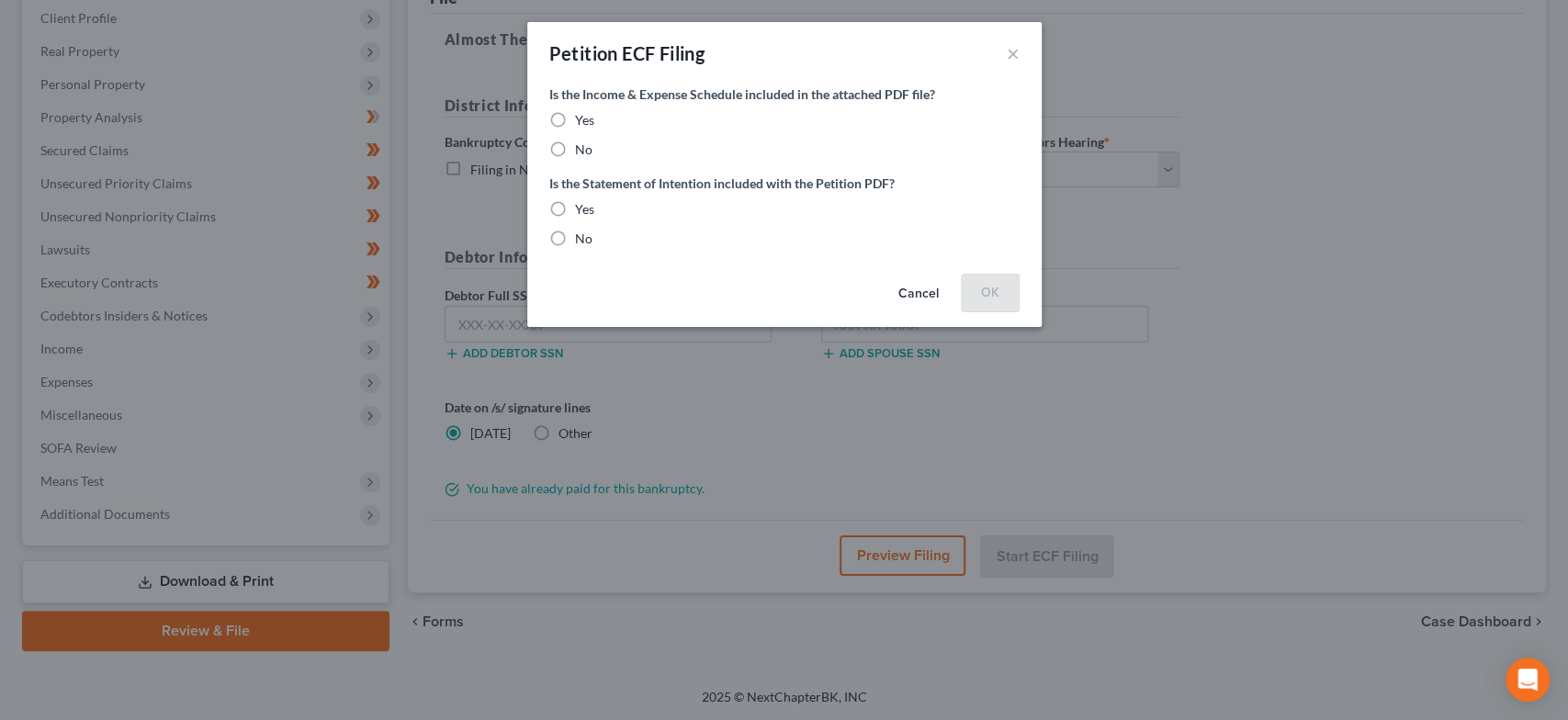
click at [575, 118] on span "Yes" at bounding box center [585, 120] width 19 height 16
click at [583, 118] on input "Yes" at bounding box center [589, 117] width 12 height 12
radio input "true"
click at [575, 201] on label "Yes" at bounding box center [585, 209] width 19 height 19
click at [583, 201] on input "Yes" at bounding box center [589, 207] width 12 height 12
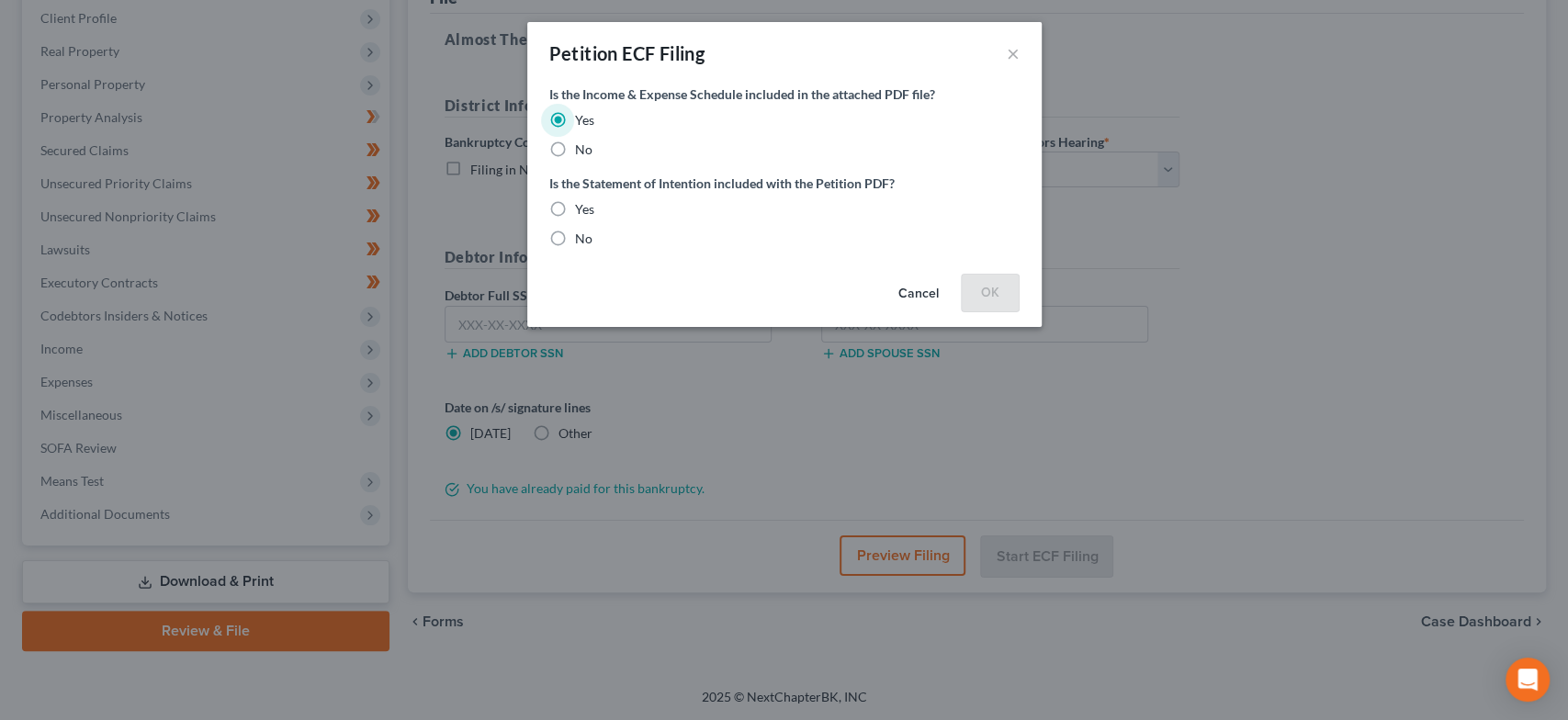
radio input "true"
click at [1008, 294] on button "OK" at bounding box center [990, 292] width 58 height 37
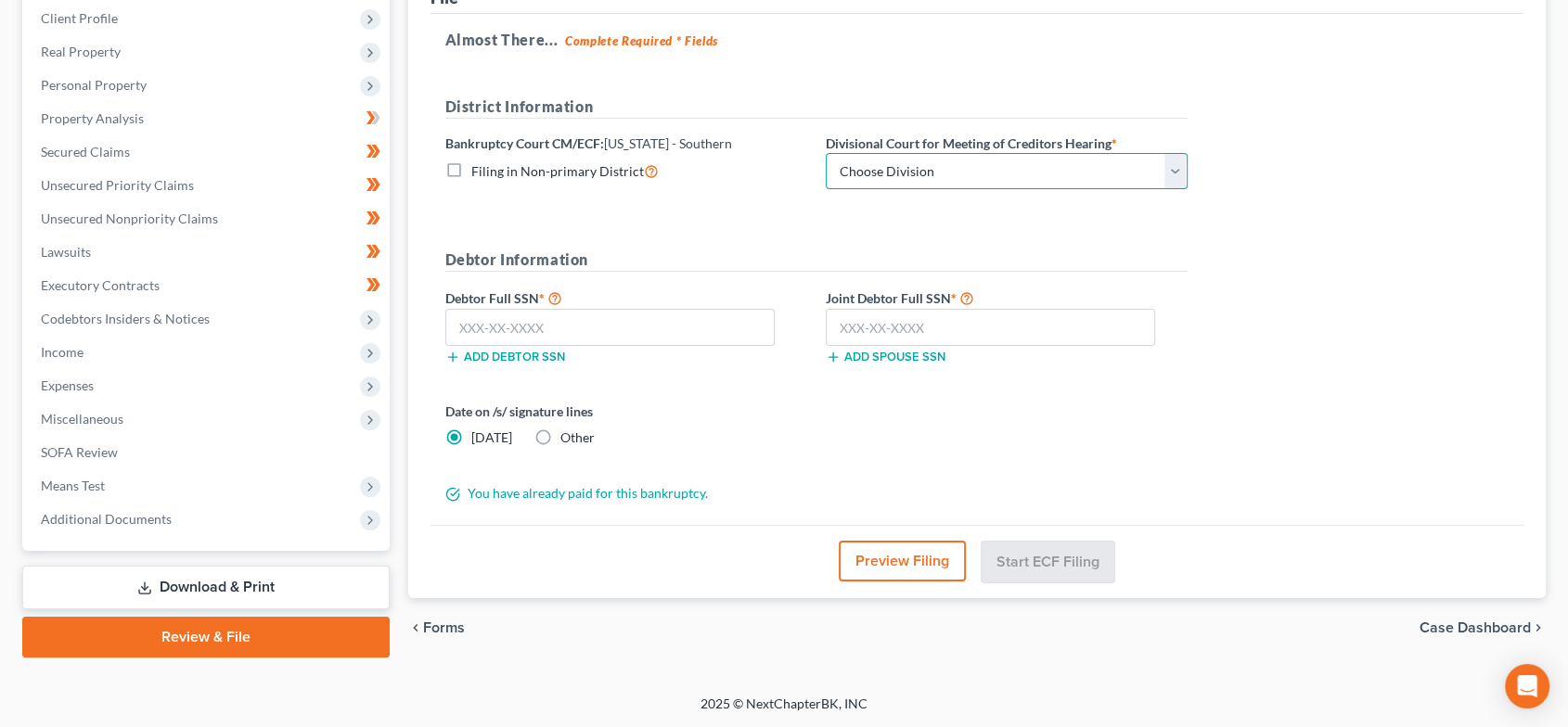
click at [1086, 186] on select "Choose Division [GEOGRAPHIC_DATA] [GEOGRAPHIC_DATA] [GEOGRAPHIC_DATA] [GEOGRAPH…" at bounding box center [1007, 172] width 362 height 37
select select "2"
click at [826, 153] on select "Choose Division [GEOGRAPHIC_DATA] [GEOGRAPHIC_DATA] [GEOGRAPHIC_DATA] [GEOGRAPH…" at bounding box center [1007, 172] width 362 height 37
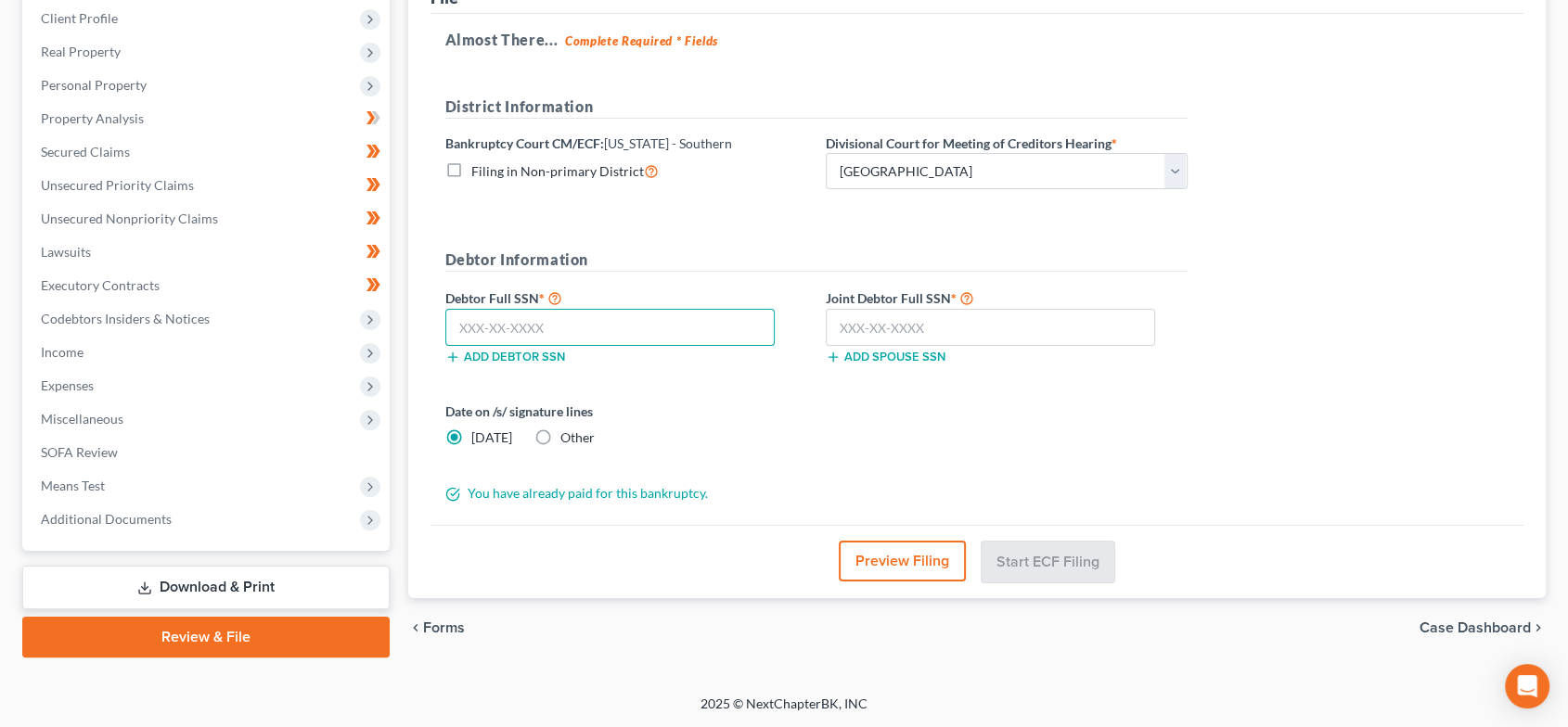
drag, startPoint x: 512, startPoint y: 333, endPoint x: 521, endPoint y: 328, distance: 10.3
click at [512, 333] on input "text" at bounding box center [611, 328] width 331 height 37
paste input "312-08-6775"
type input "312-08-6775"
click at [938, 333] on input "text" at bounding box center [991, 328] width 331 height 37
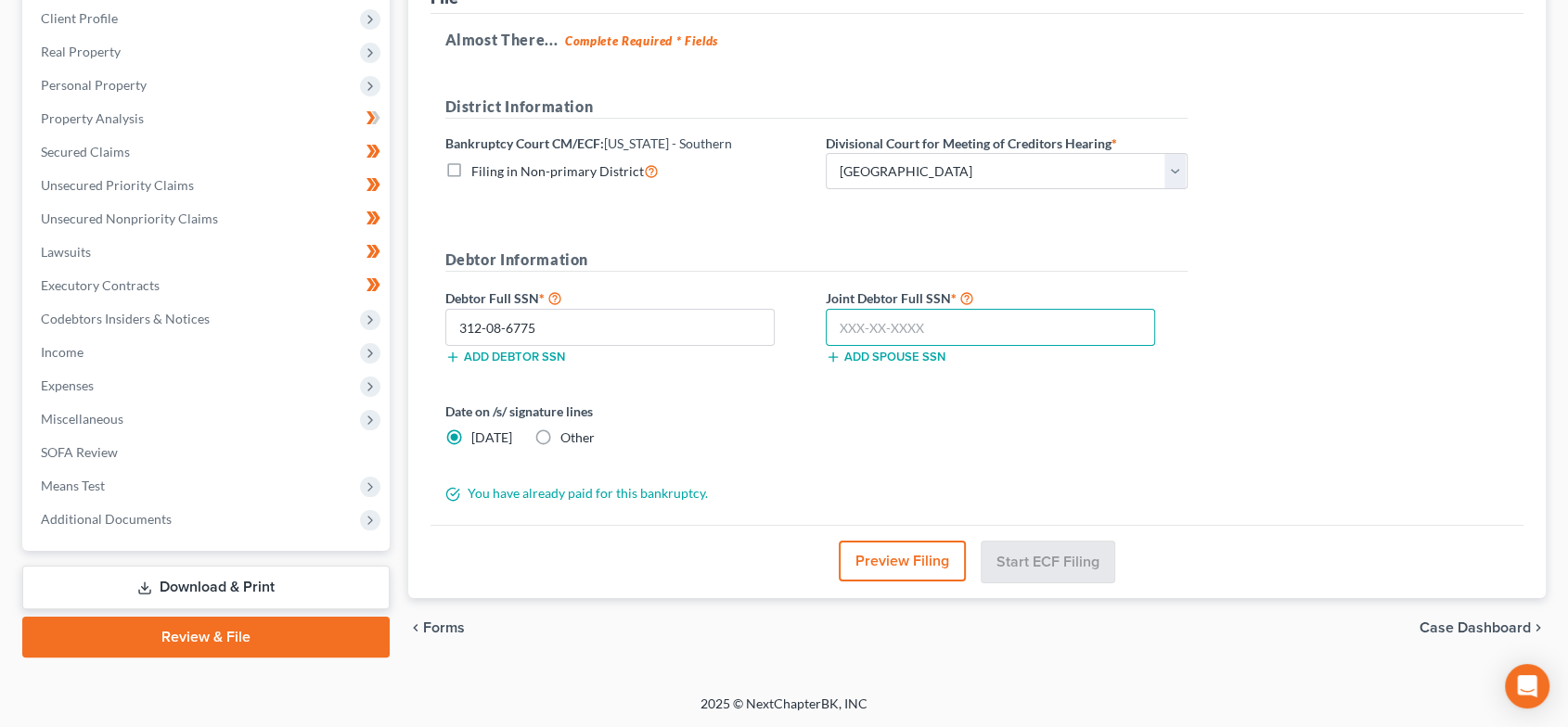
paste input "309-04-6588"
type input "309-04-6588"
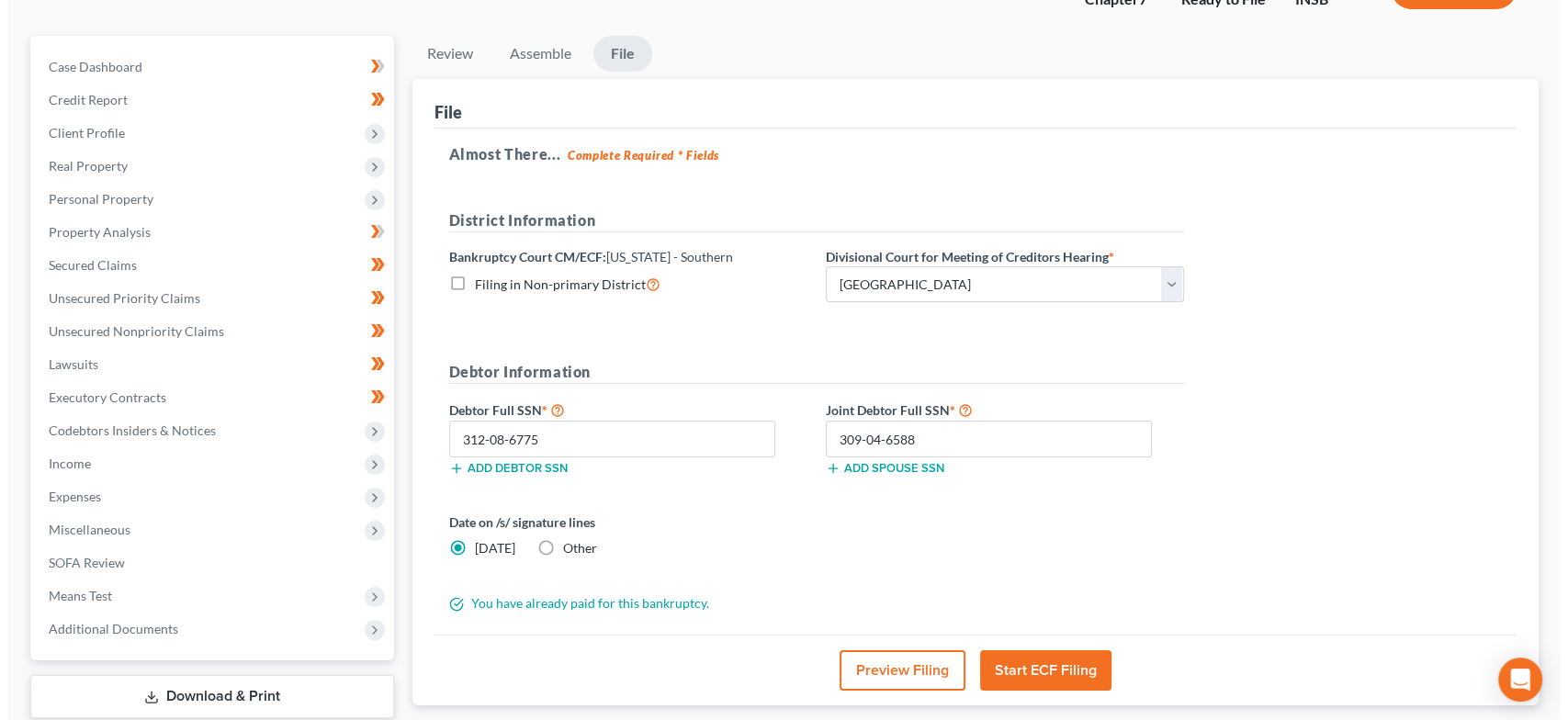
scroll to position [0, 0]
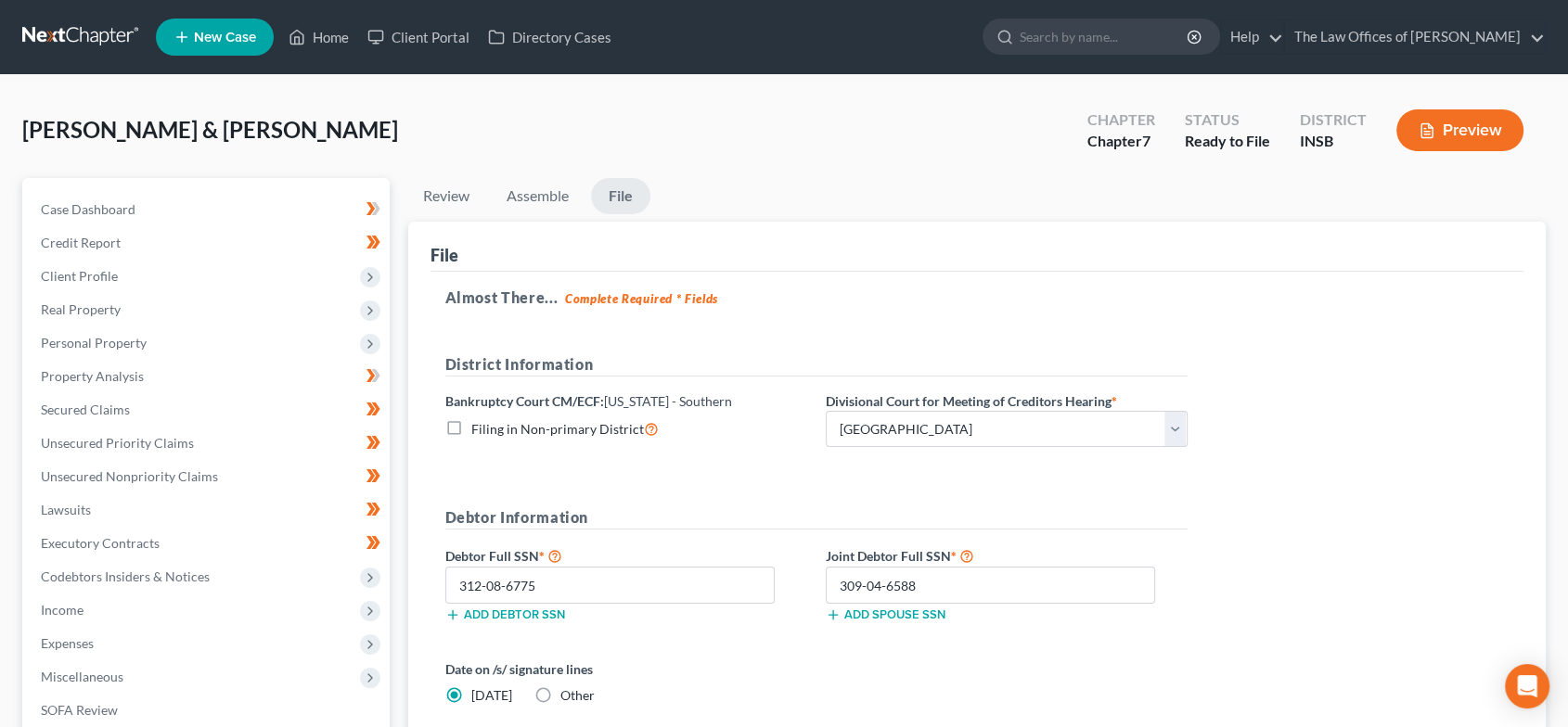
click at [1483, 124] on button "Preview" at bounding box center [1460, 130] width 127 height 41
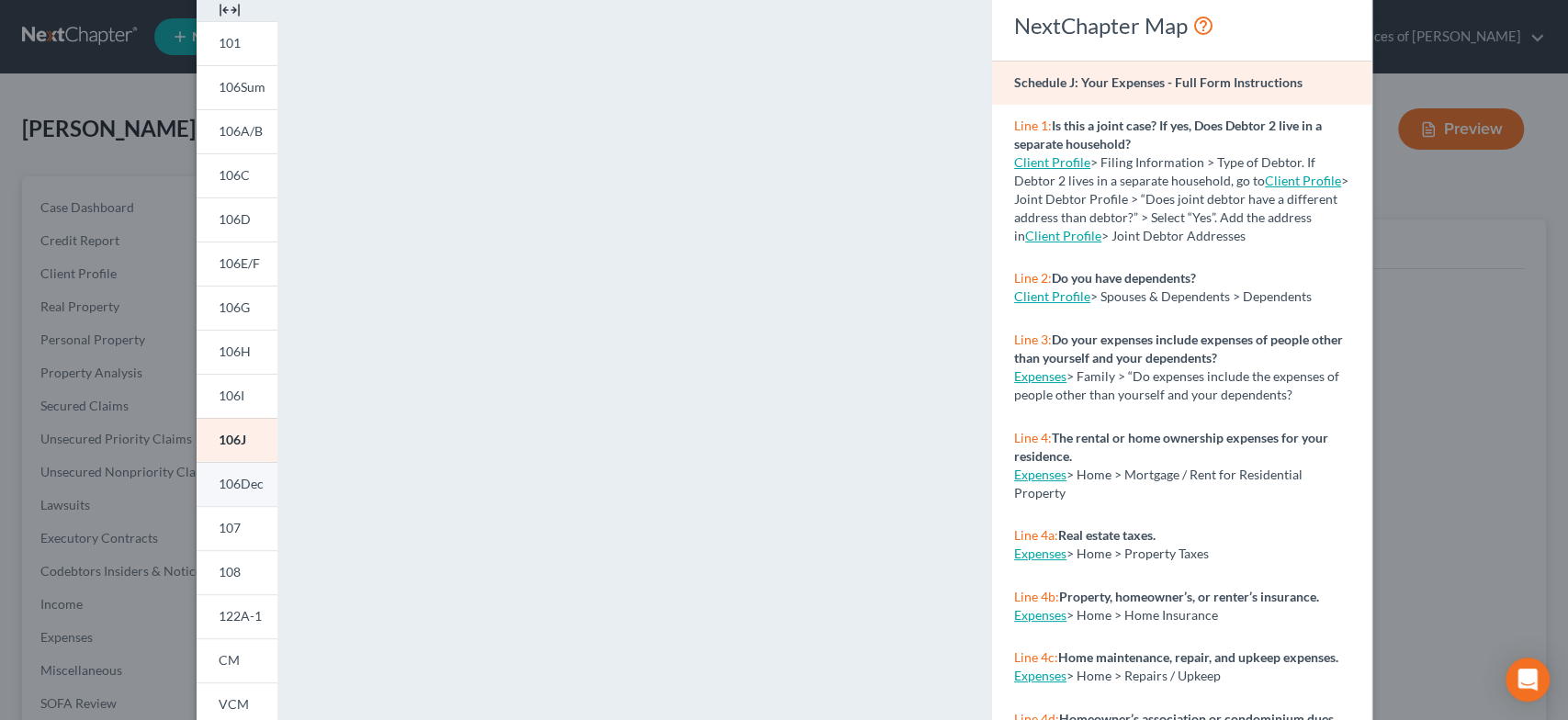
scroll to position [316, 0]
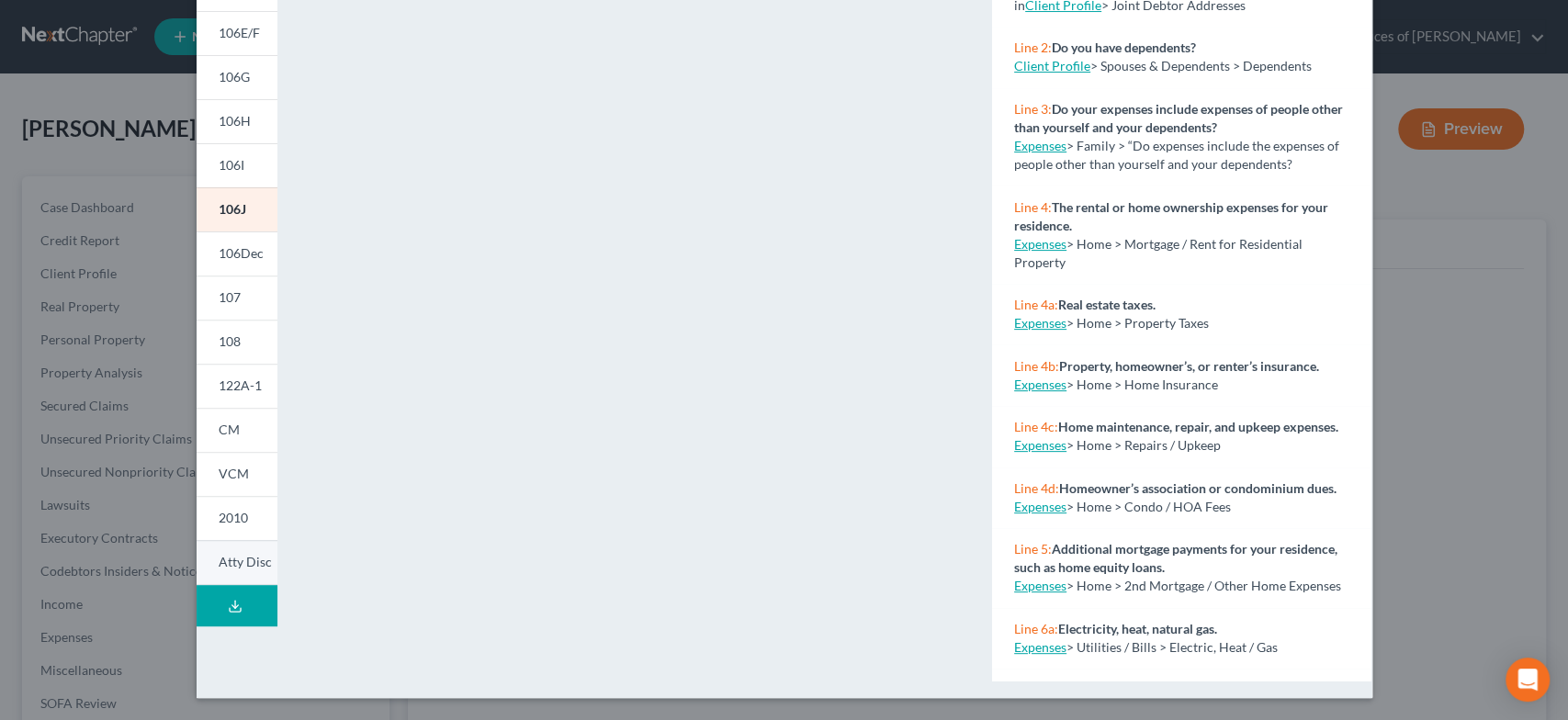
click at [243, 564] on span "Atty Disc" at bounding box center [245, 562] width 54 height 16
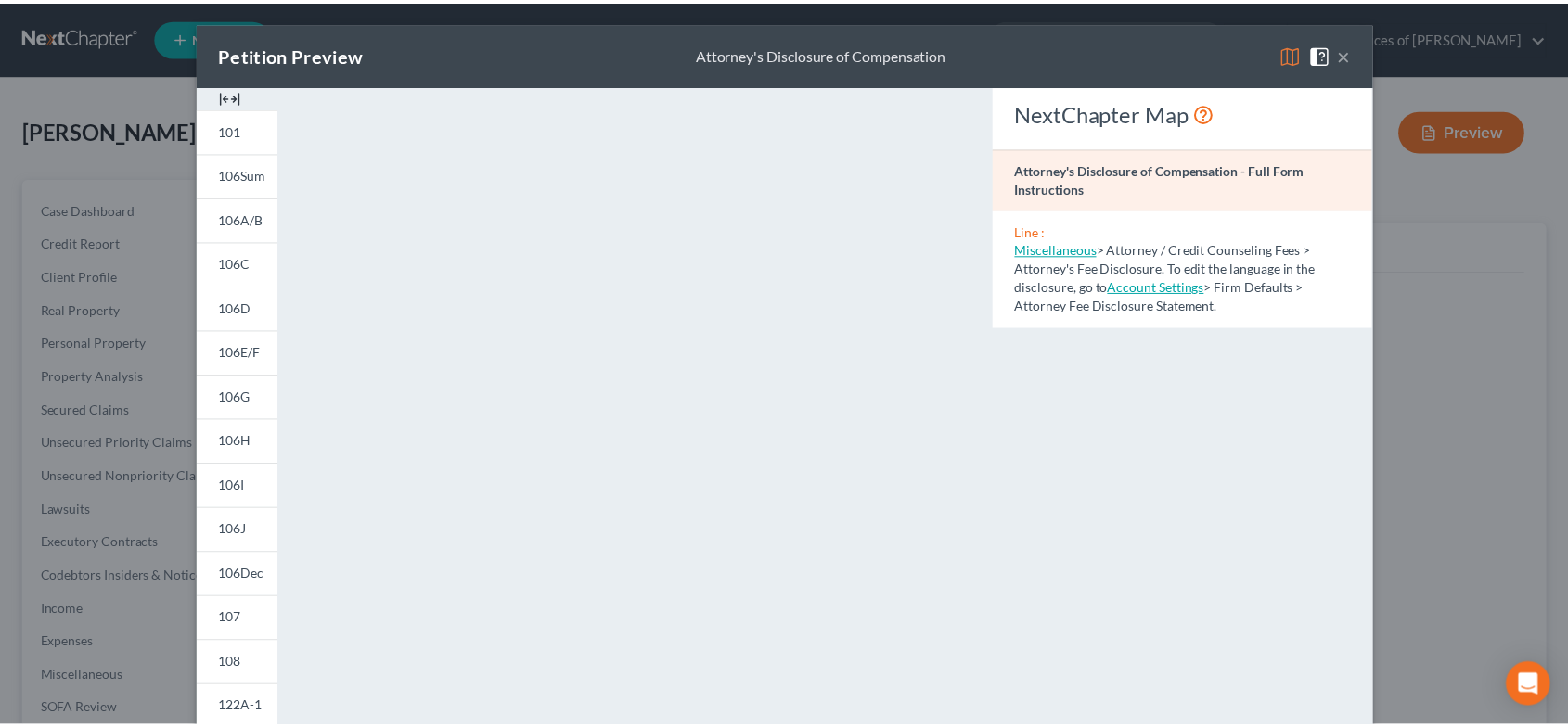
scroll to position [0, 0]
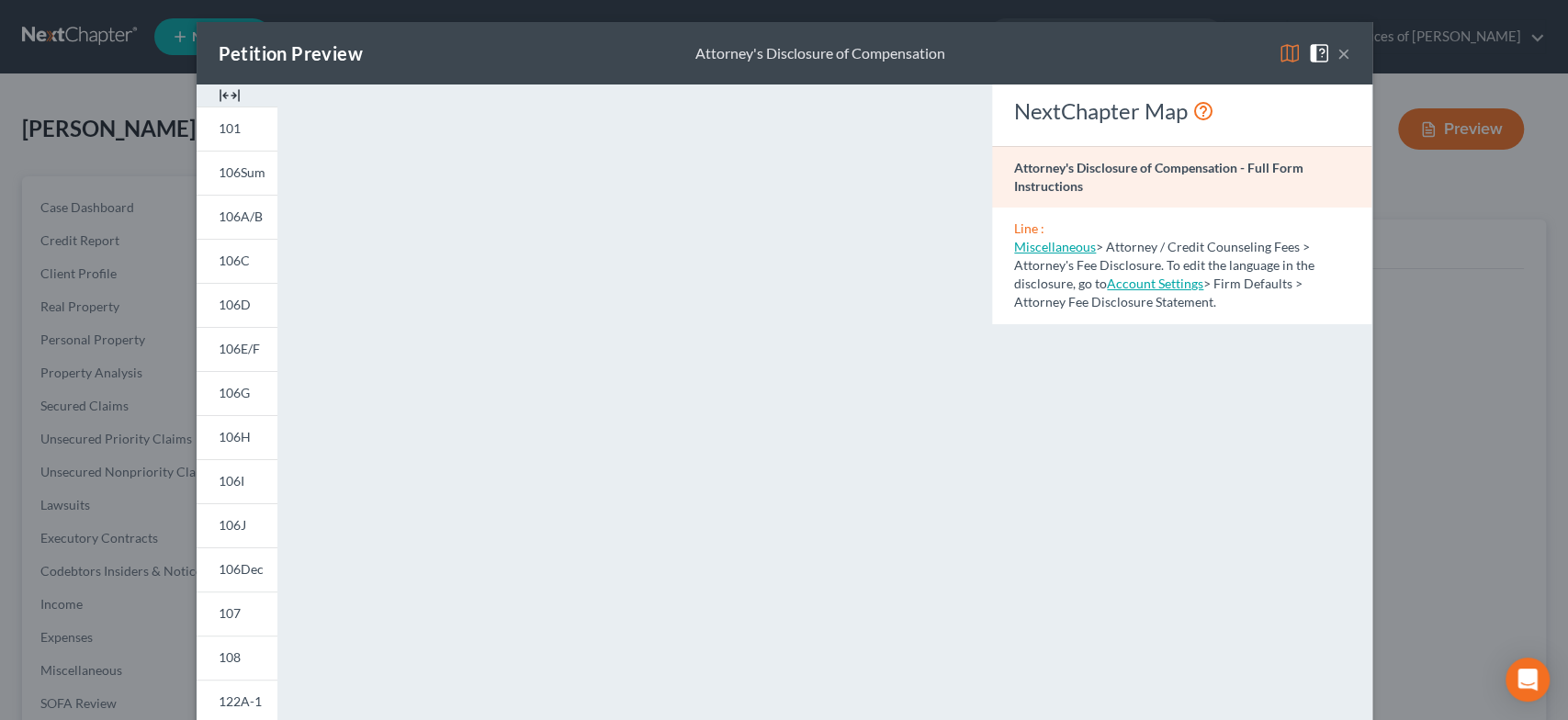
click at [1338, 58] on button "×" at bounding box center [1344, 53] width 13 height 22
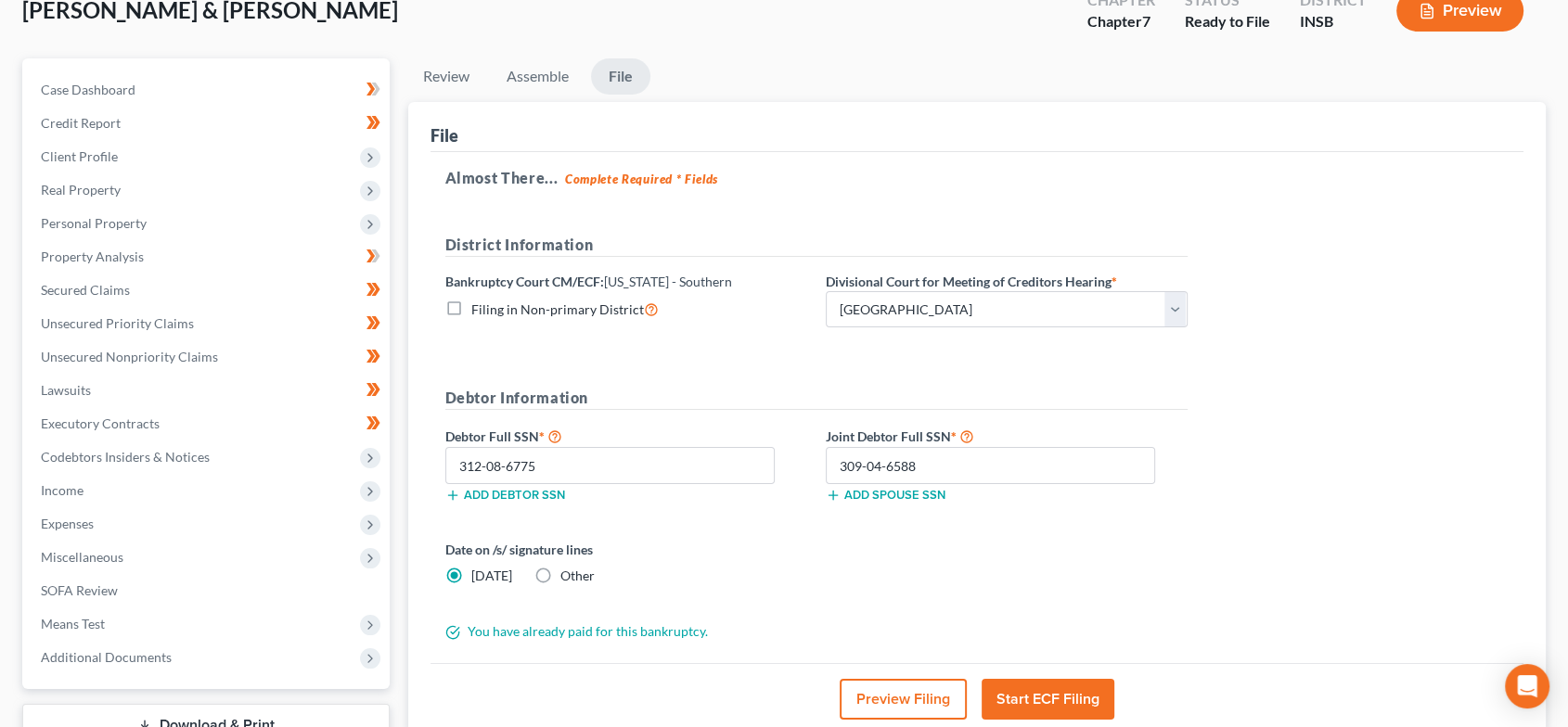
scroll to position [258, 0]
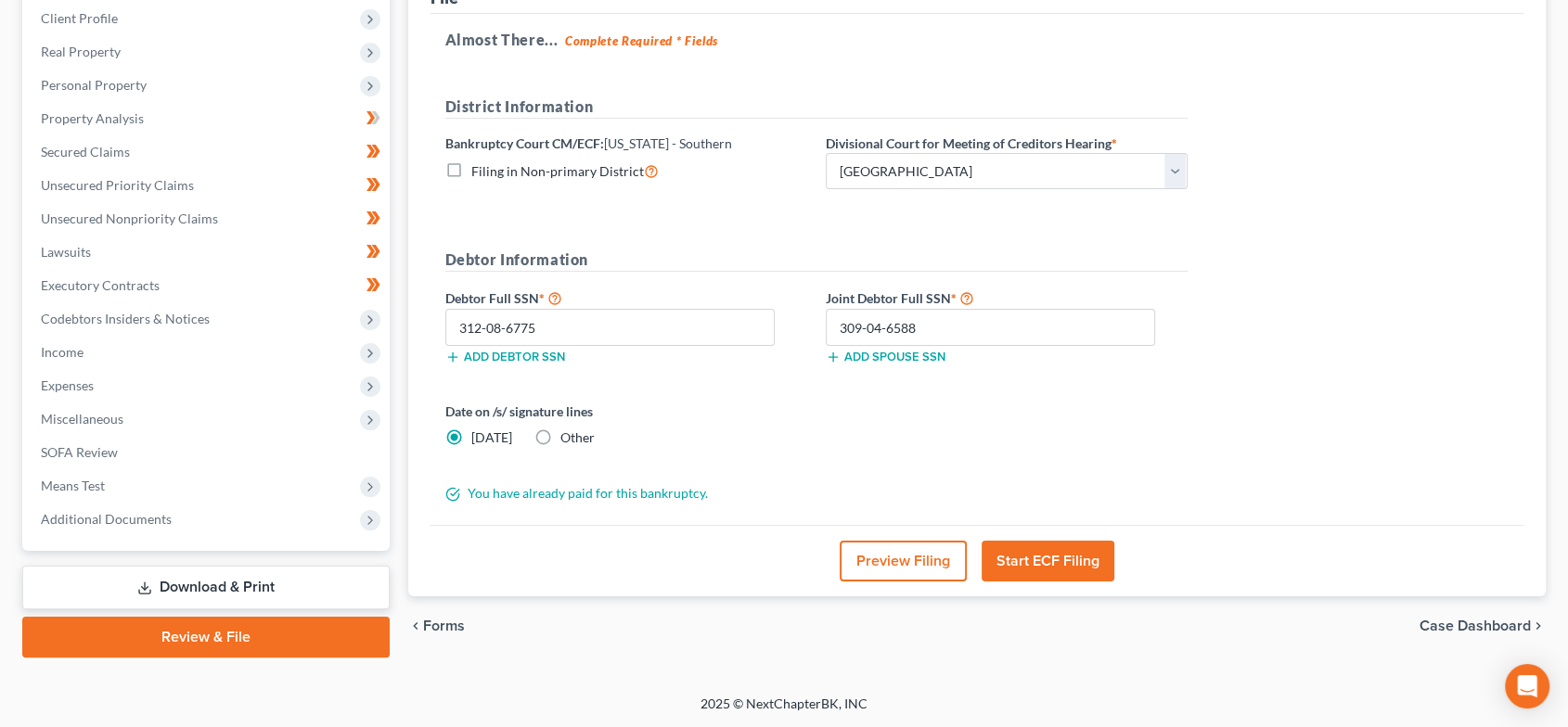
drag, startPoint x: 1070, startPoint y: 545, endPoint x: 1582, endPoint y: 288, distance: 572.9
click at [1070, 545] on button "Start ECF Filing" at bounding box center [1048, 561] width 133 height 40
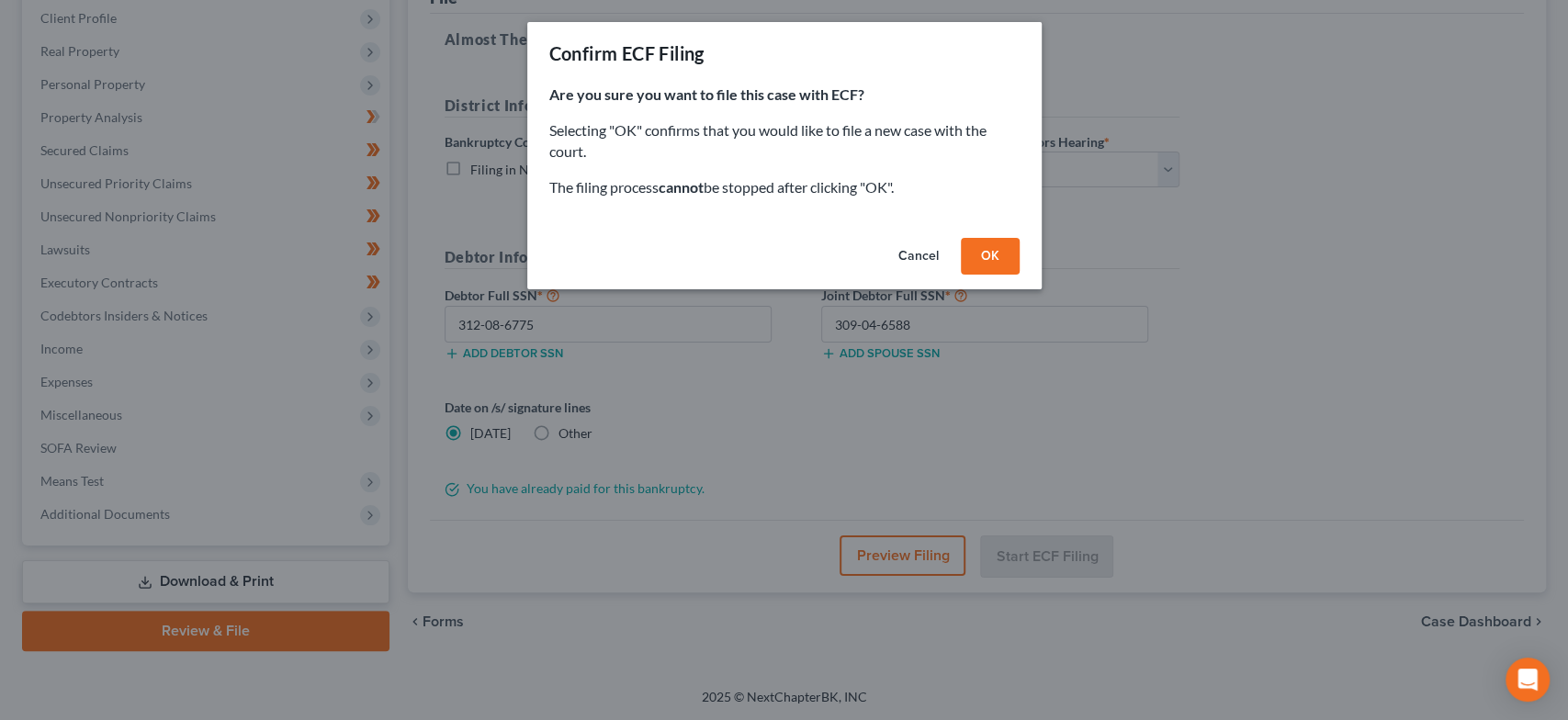
drag, startPoint x: 990, startPoint y: 264, endPoint x: 1040, endPoint y: 236, distance: 57.3
click at [990, 264] on button "OK" at bounding box center [990, 256] width 58 height 37
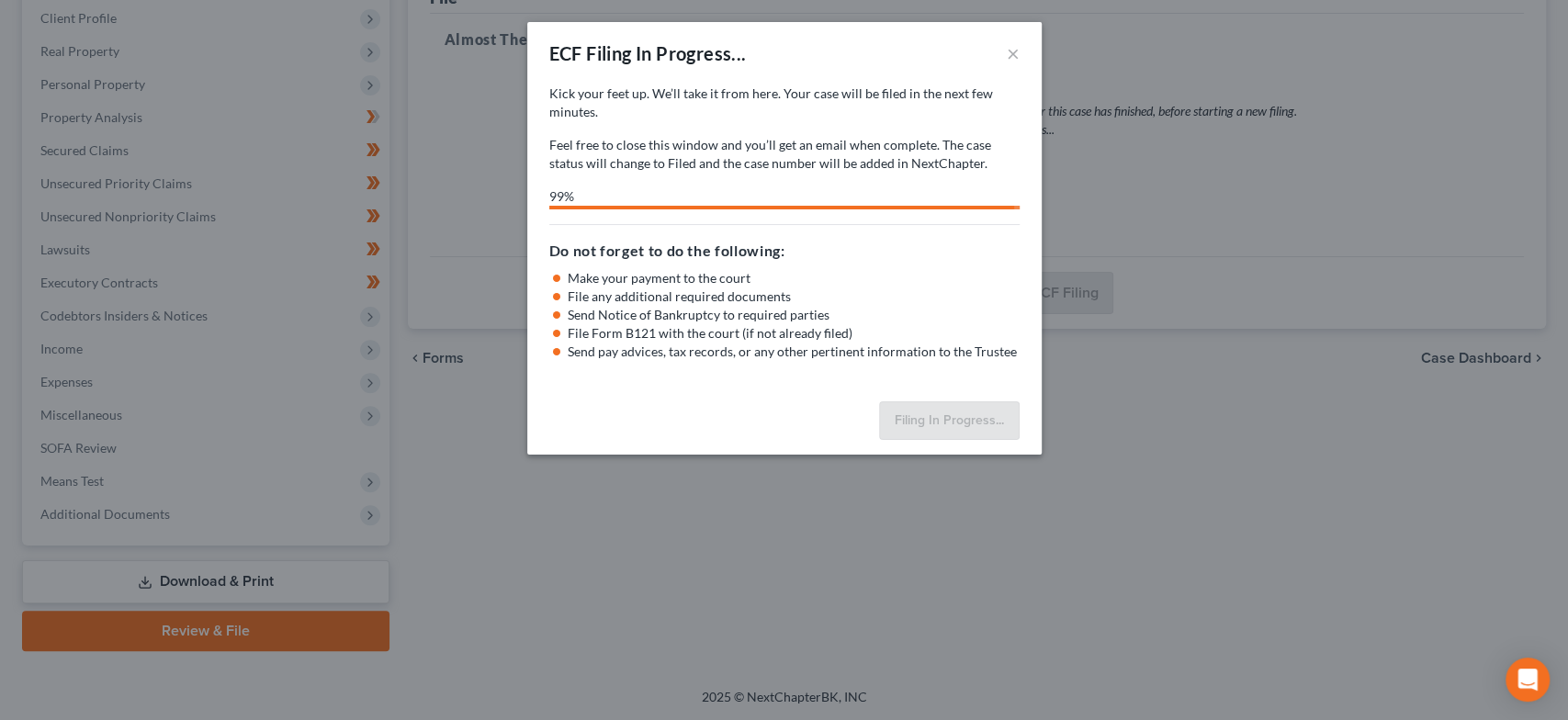
select select "2"
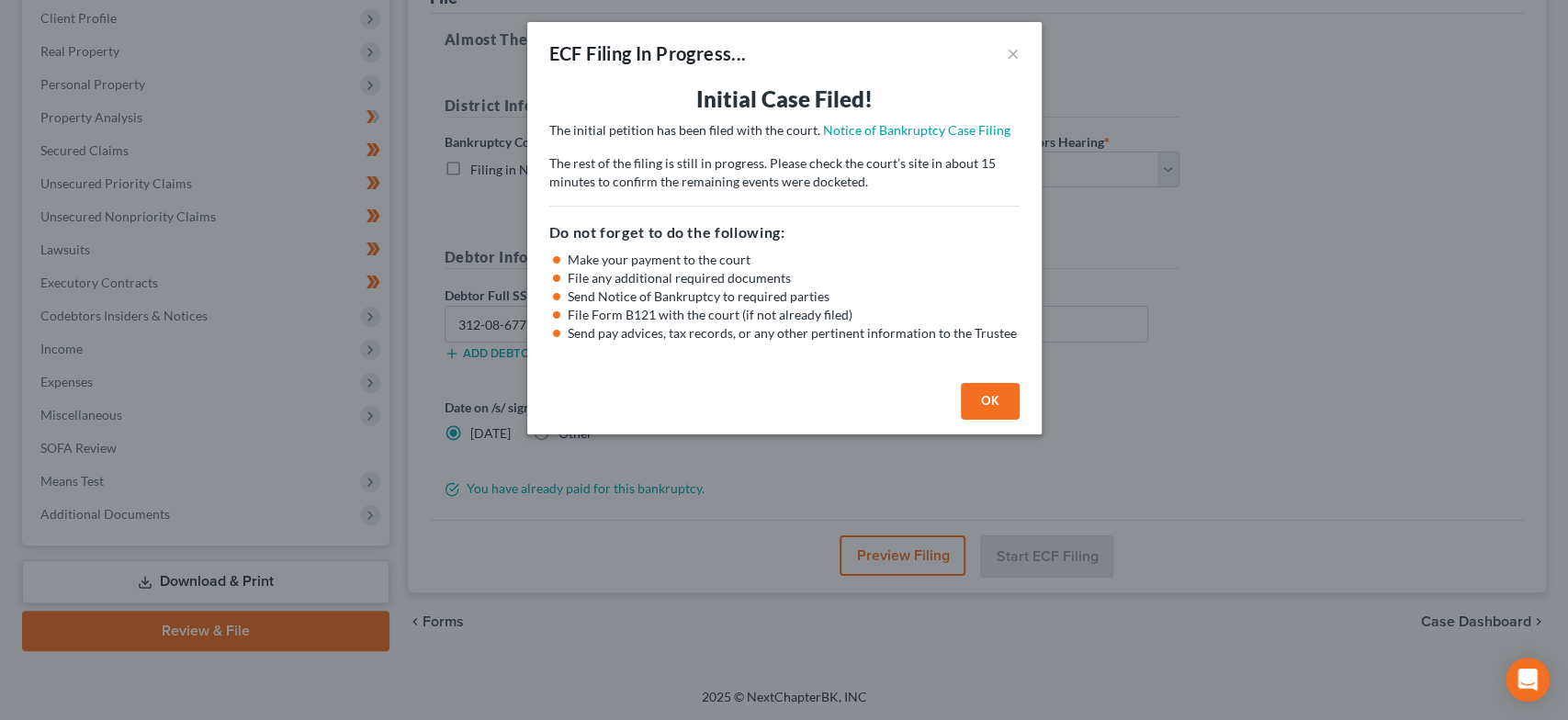
click at [1002, 408] on button "OK" at bounding box center [990, 401] width 58 height 37
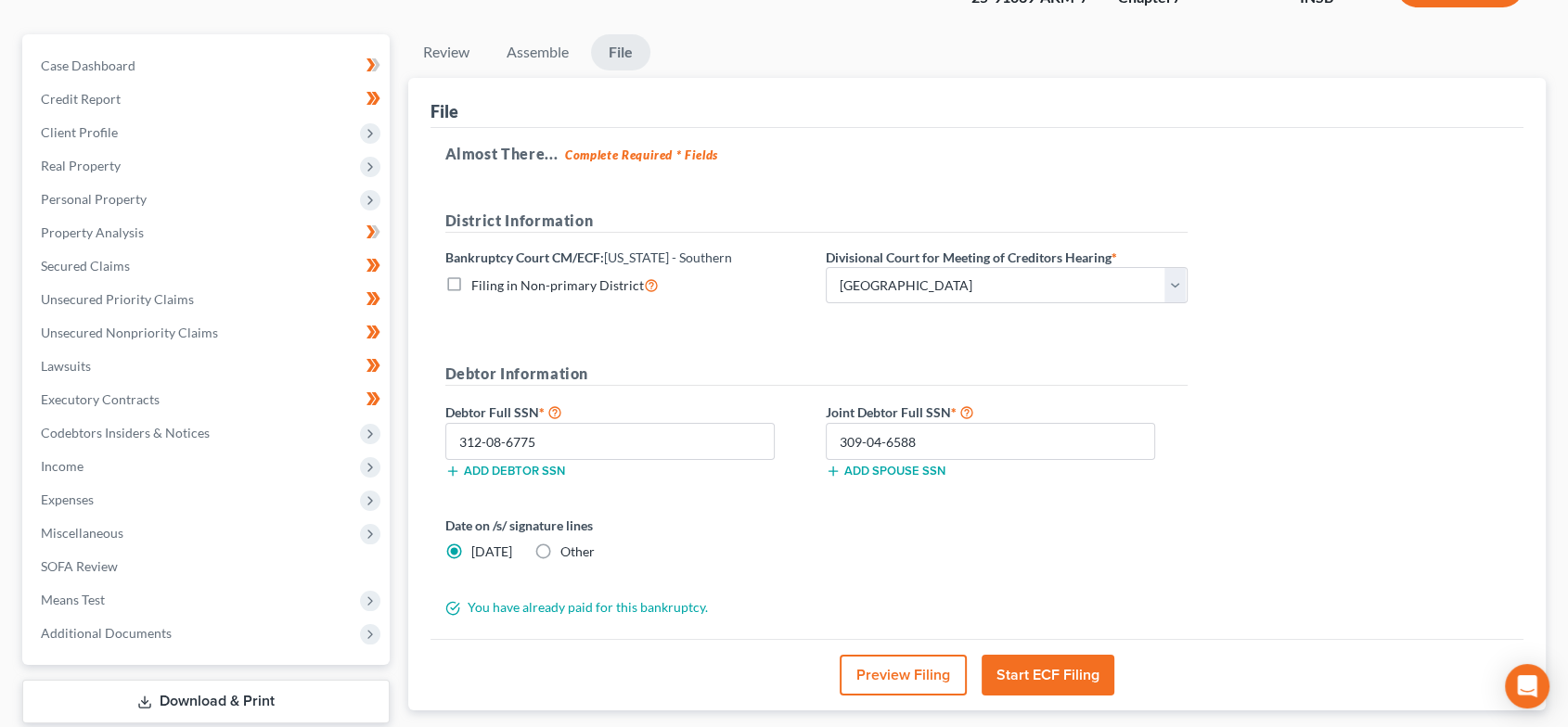
scroll to position [0, 0]
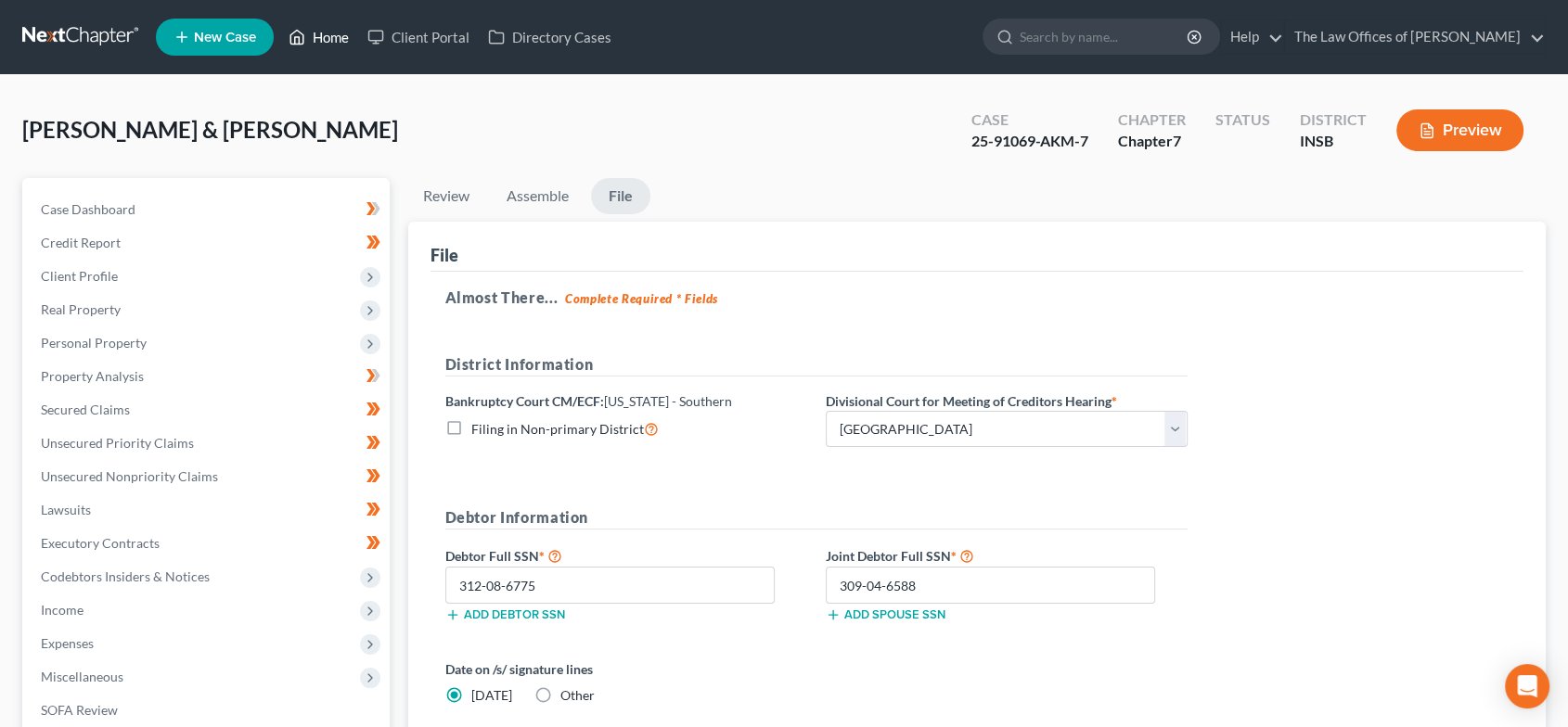
click at [328, 31] on link "Home" at bounding box center [319, 37] width 79 height 33
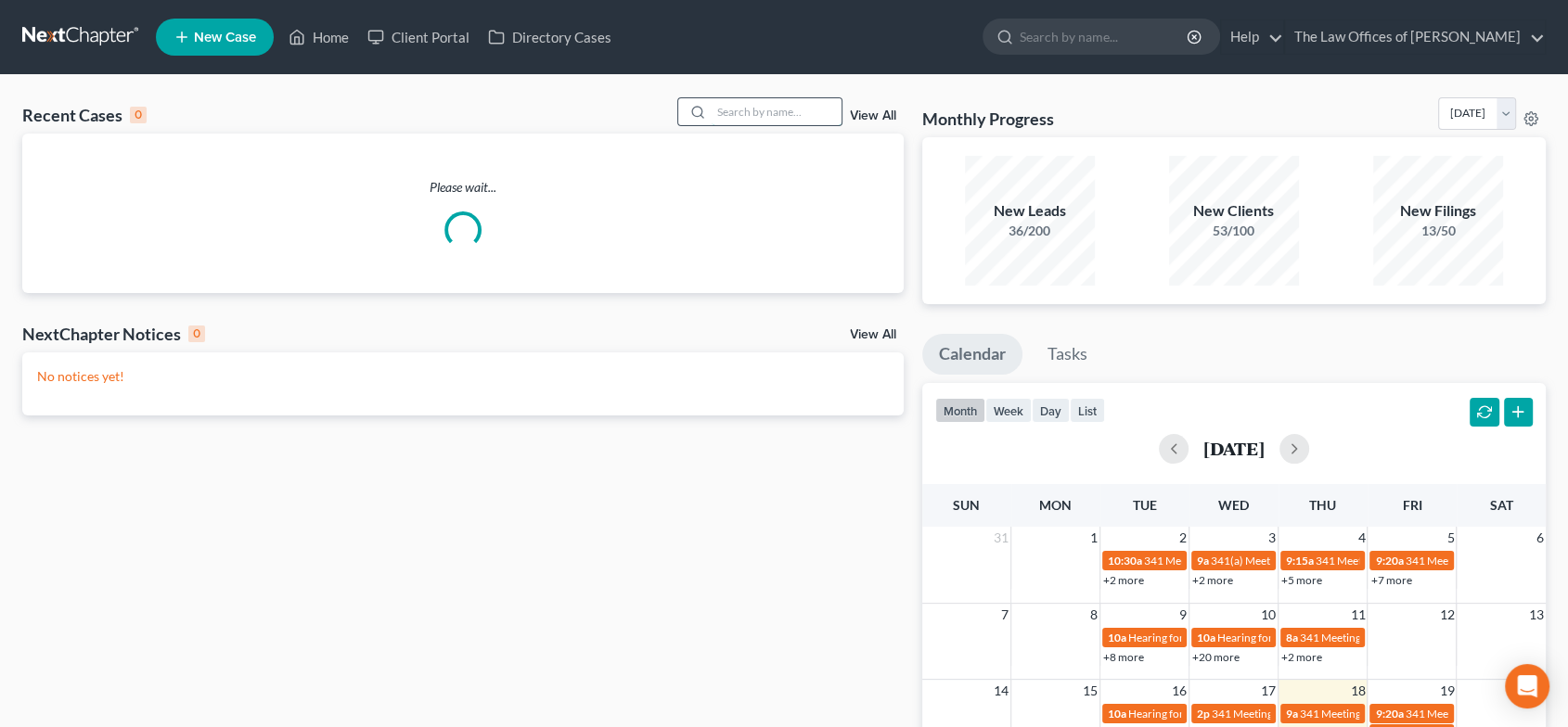
click at [731, 102] on input "search" at bounding box center [777, 111] width 130 height 27
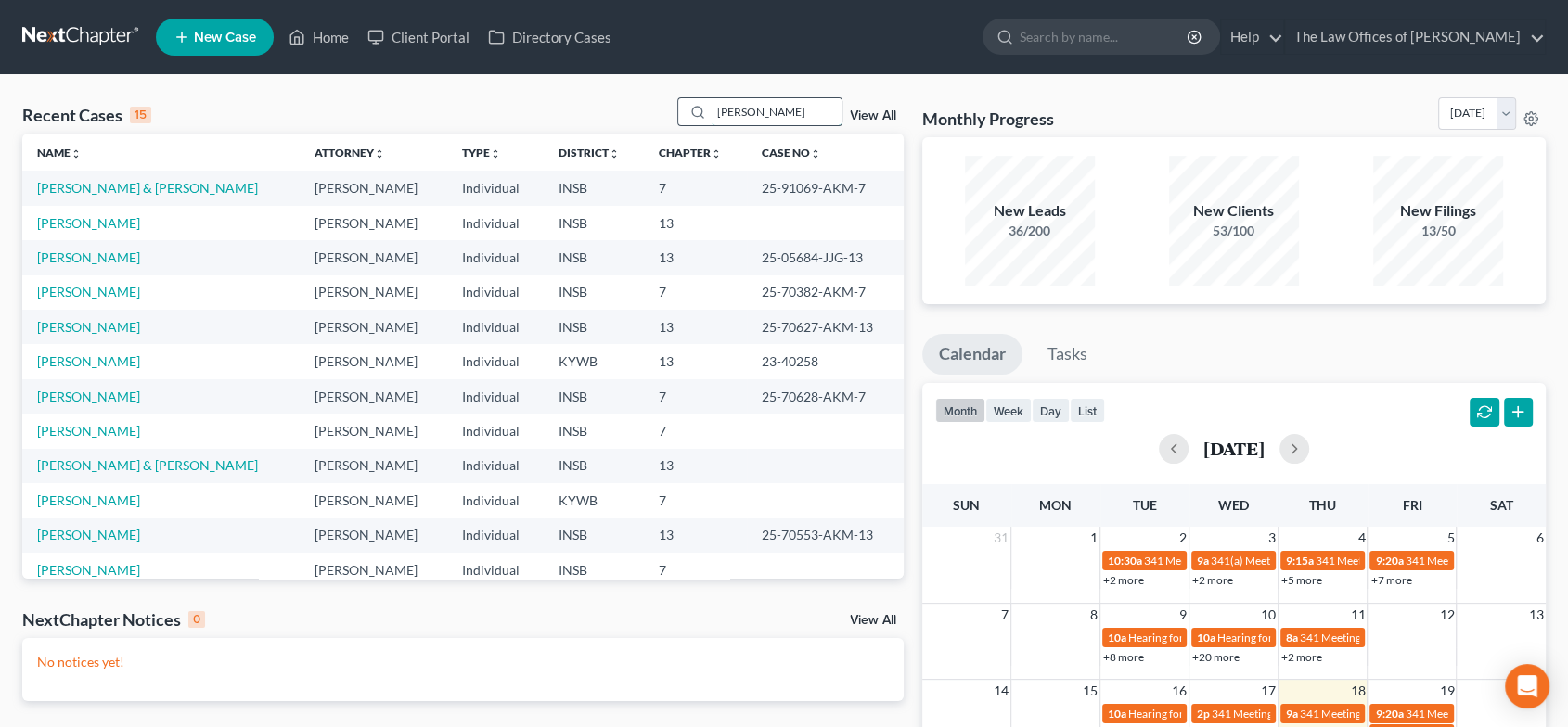
type input "[PERSON_NAME]"
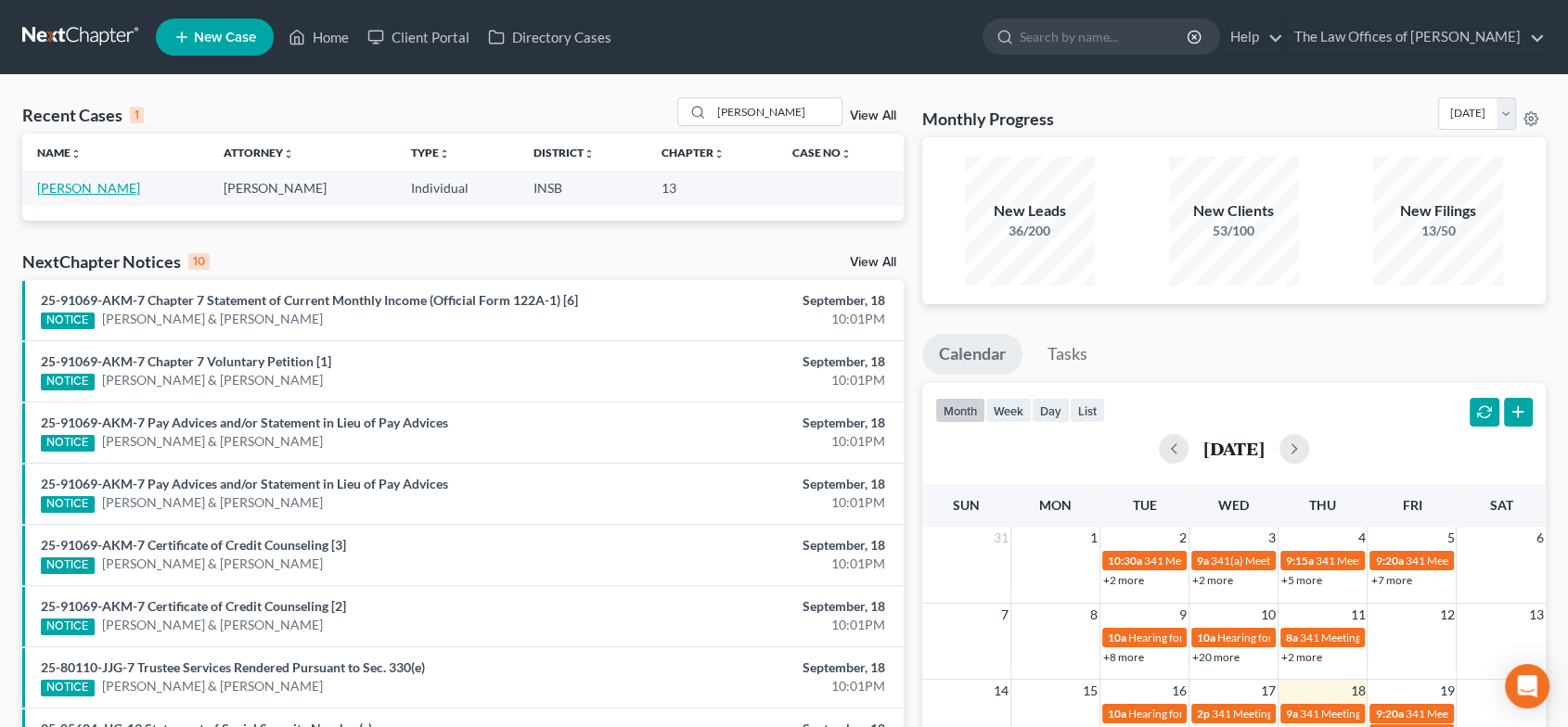
click at [85, 191] on link "[PERSON_NAME]" at bounding box center [89, 188] width 103 height 16
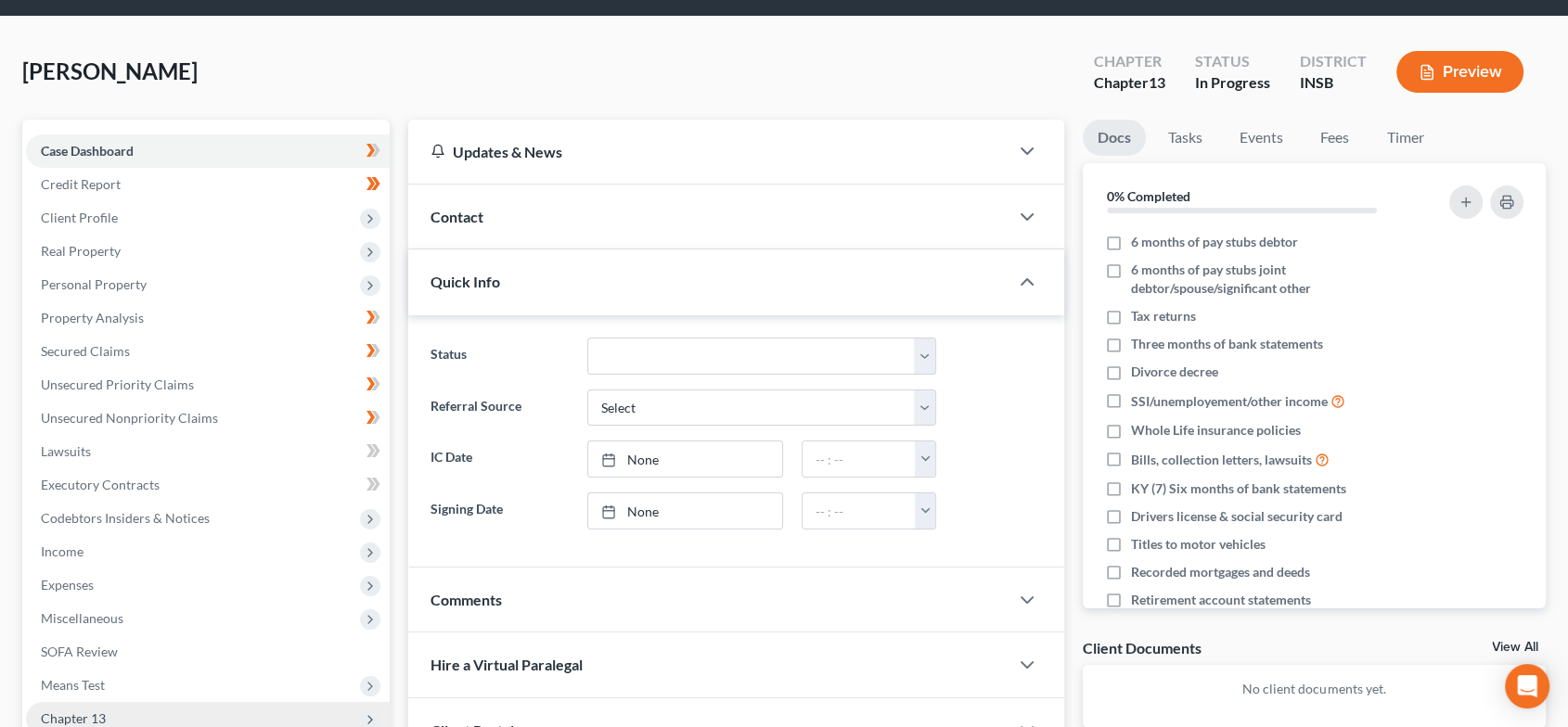
scroll to position [290, 0]
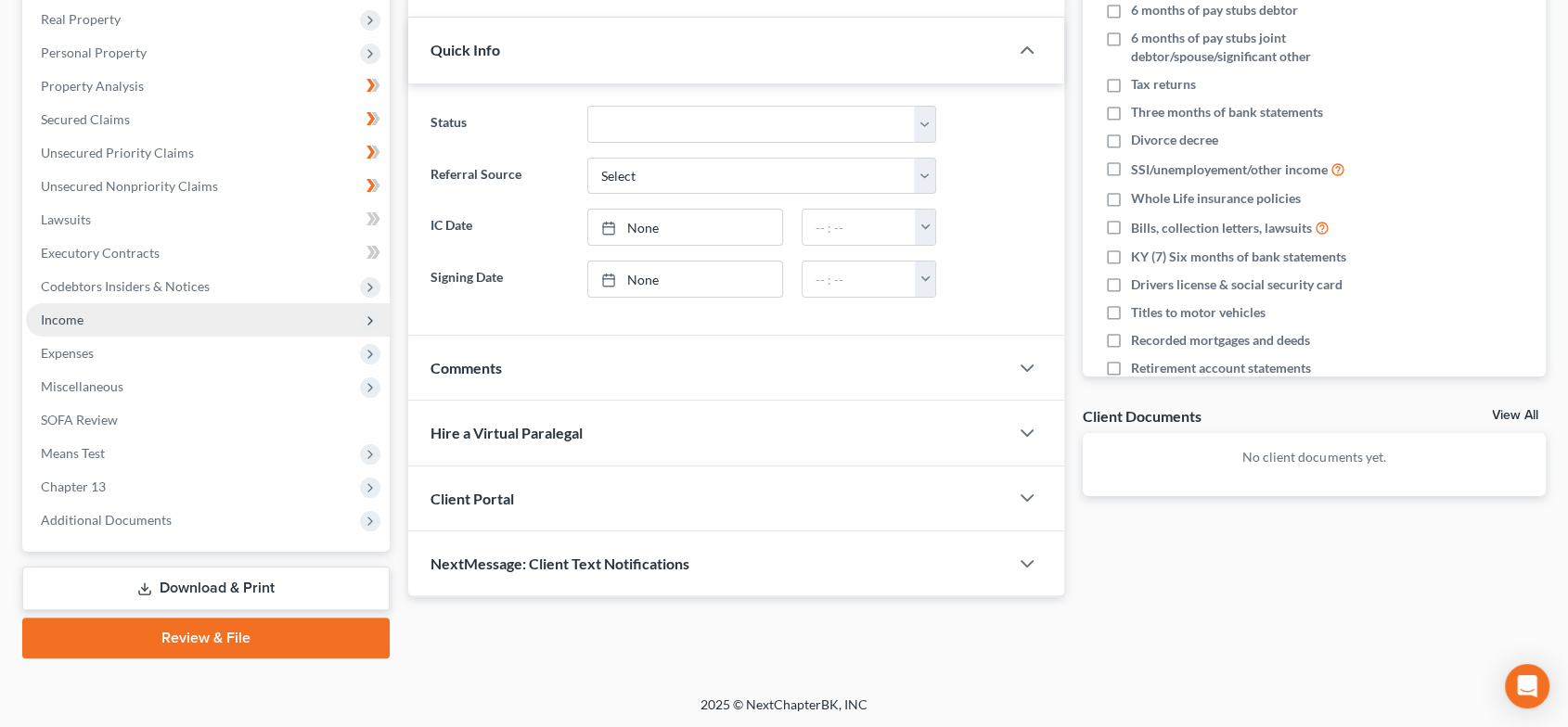
click at [164, 326] on span "Income" at bounding box center [208, 320] width 364 height 33
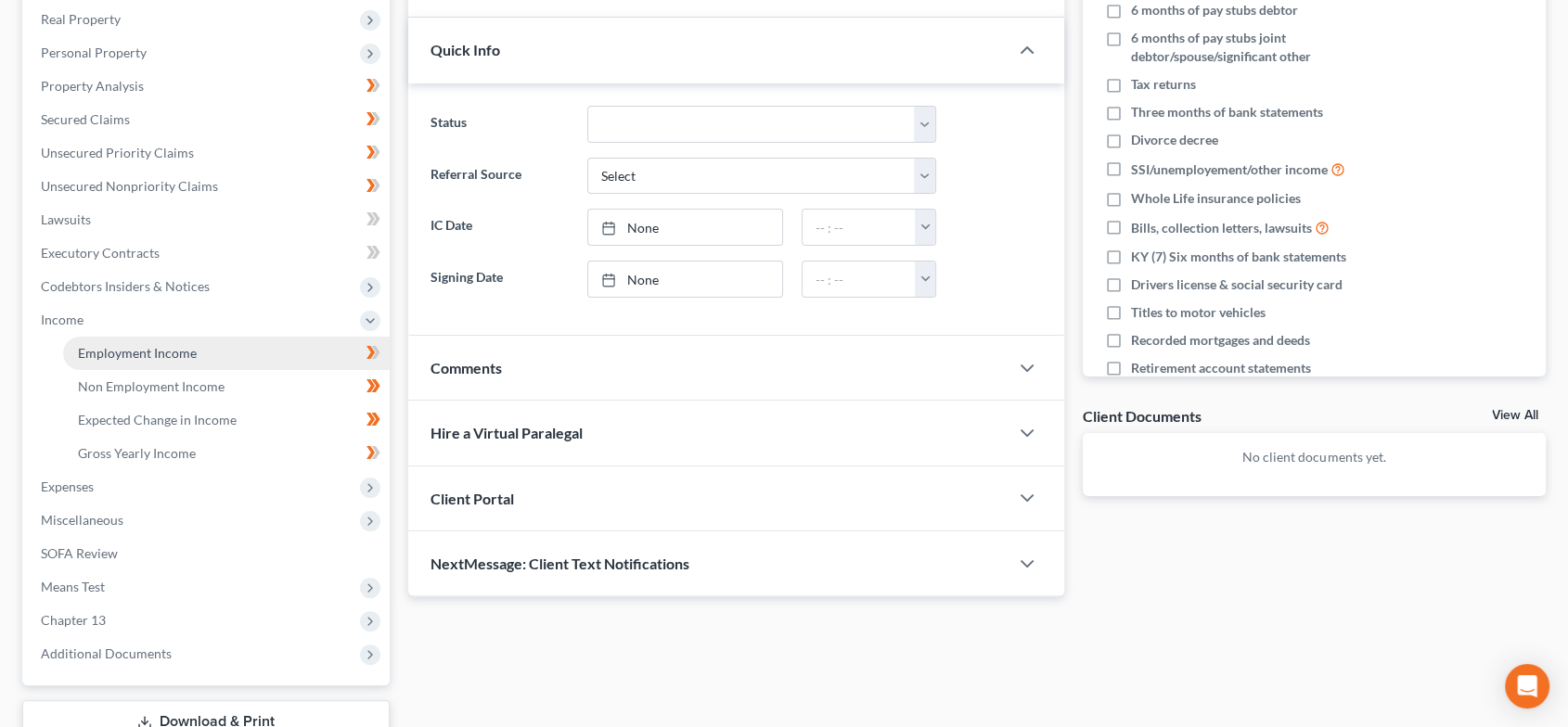
click at [176, 355] on span "Employment Income" at bounding box center [137, 353] width 119 height 16
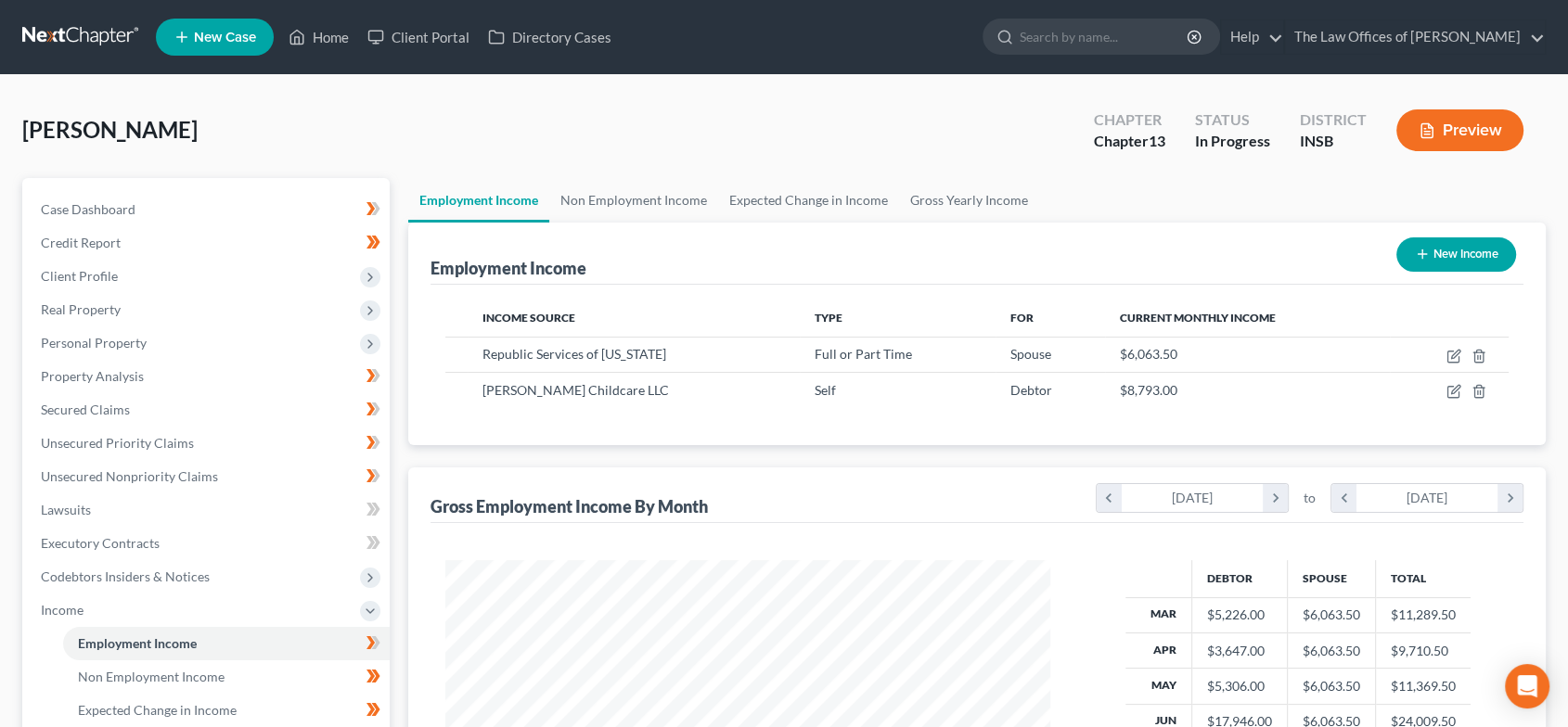
scroll to position [332, 642]
click at [614, 198] on link "Non Employment Income" at bounding box center [634, 200] width 169 height 44
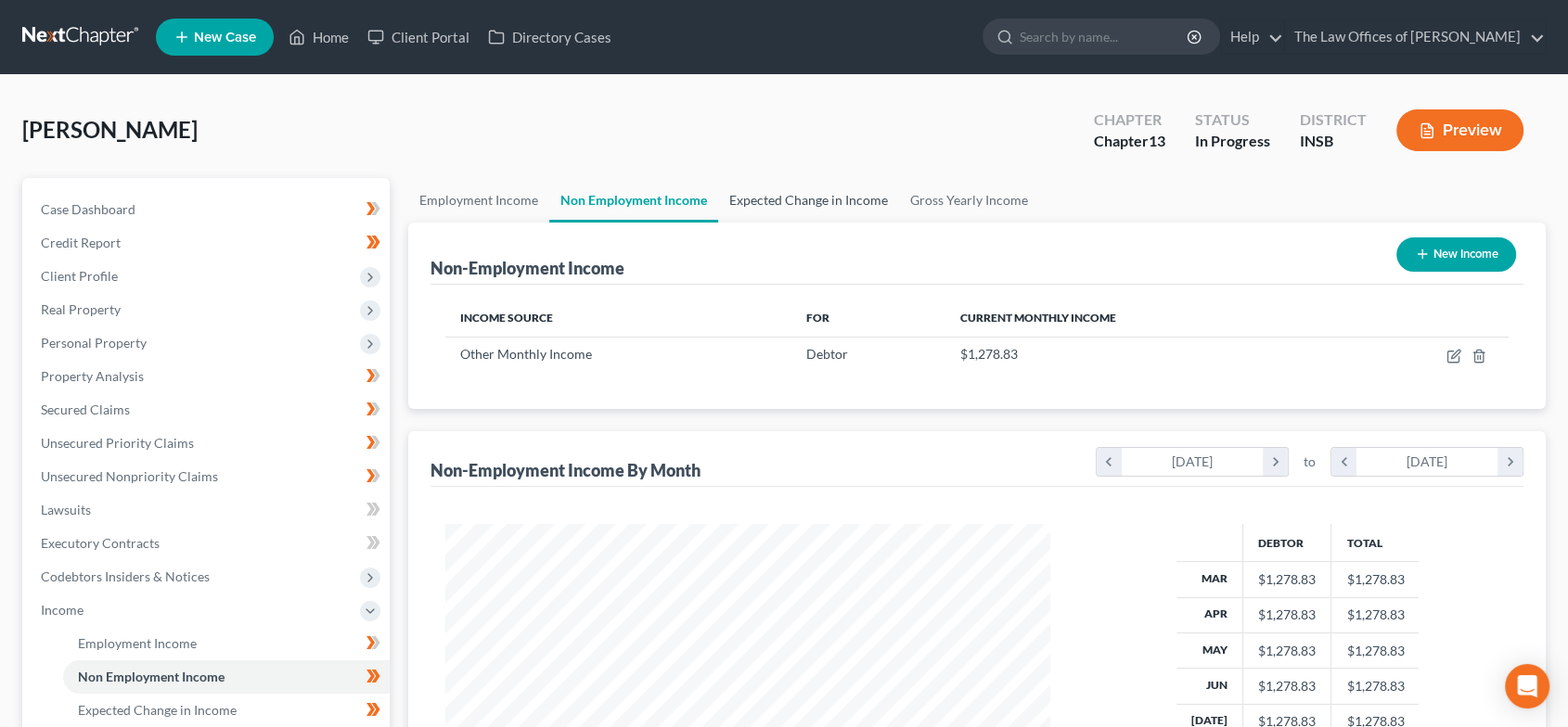
scroll to position [332, 642]
click at [820, 199] on link "Expected Change in Income" at bounding box center [809, 200] width 181 height 44
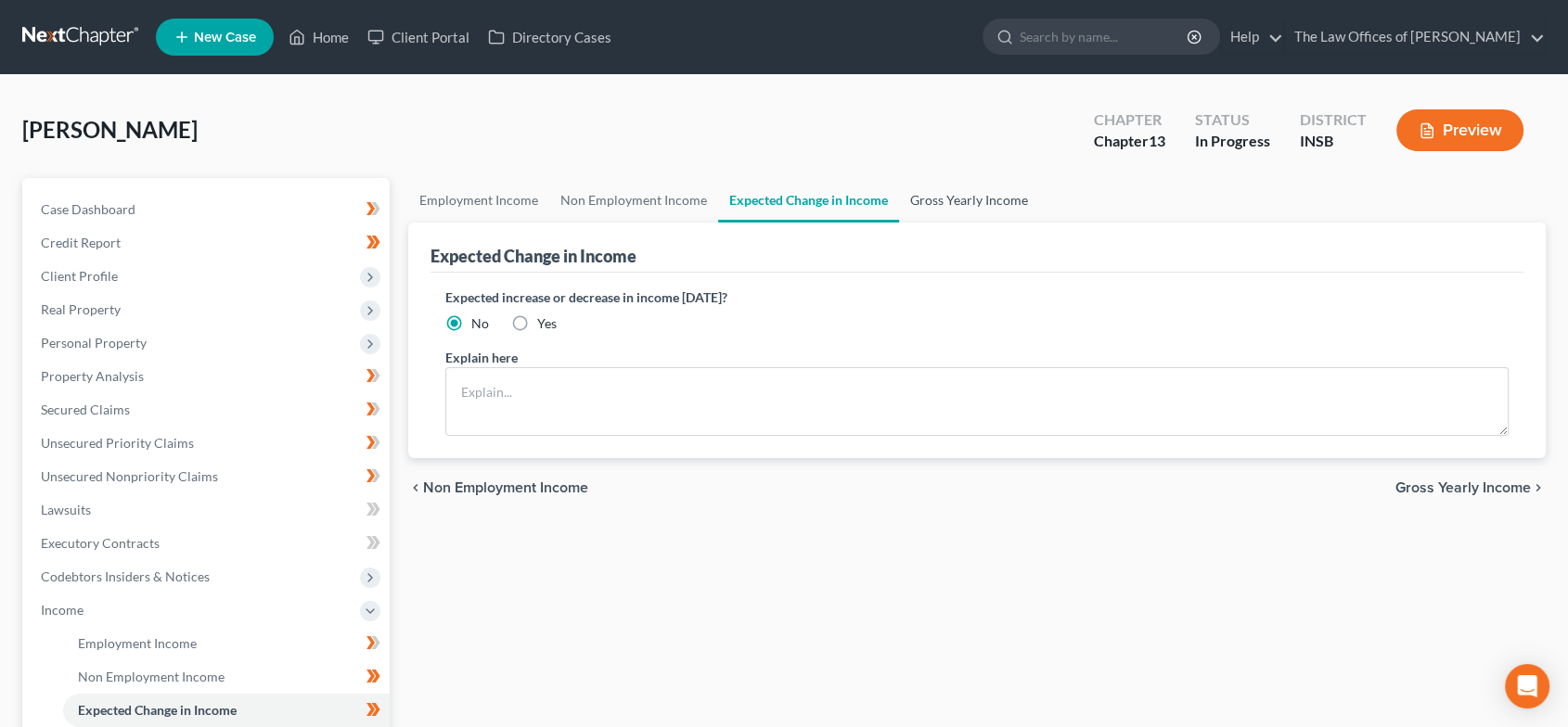
click at [938, 195] on link "Gross Yearly Income" at bounding box center [970, 200] width 140 height 44
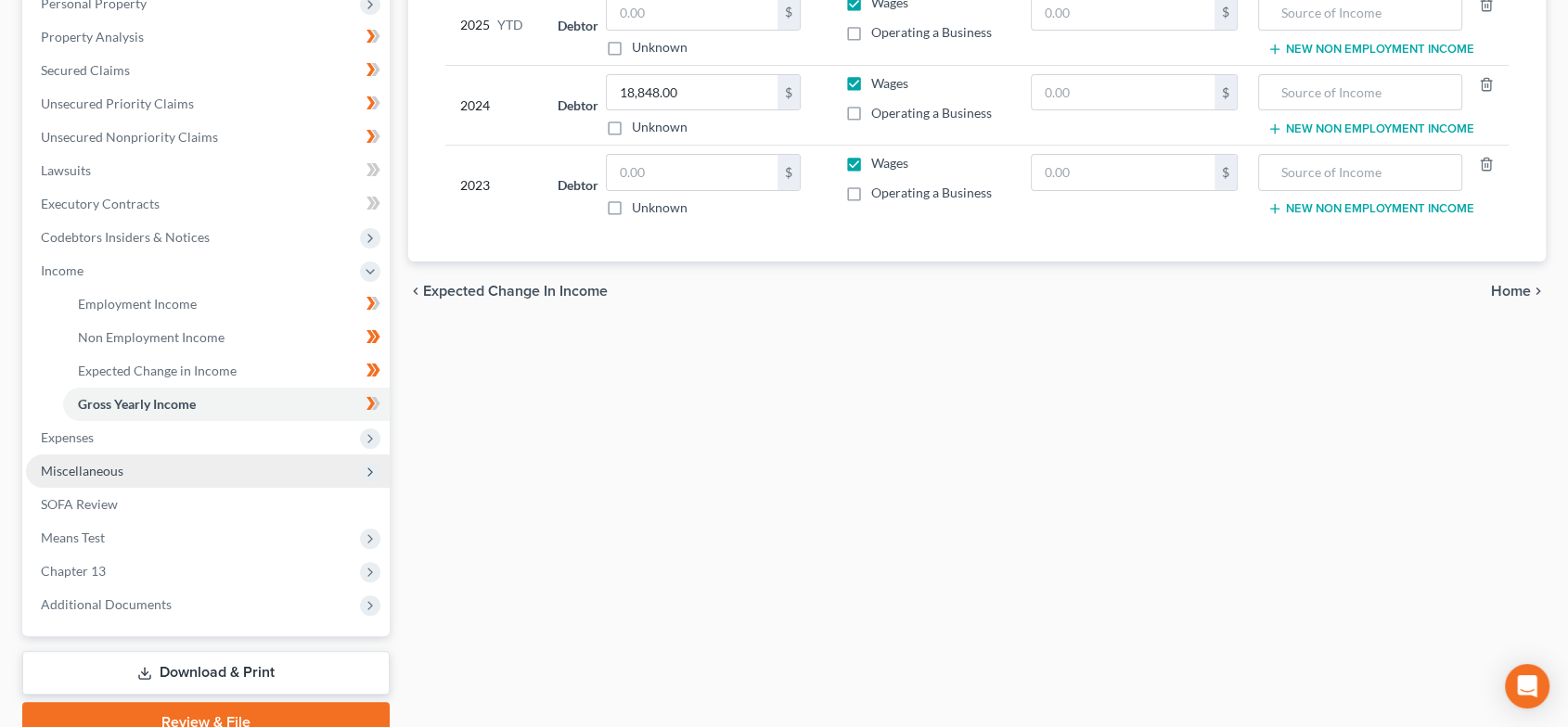
scroll to position [343, 0]
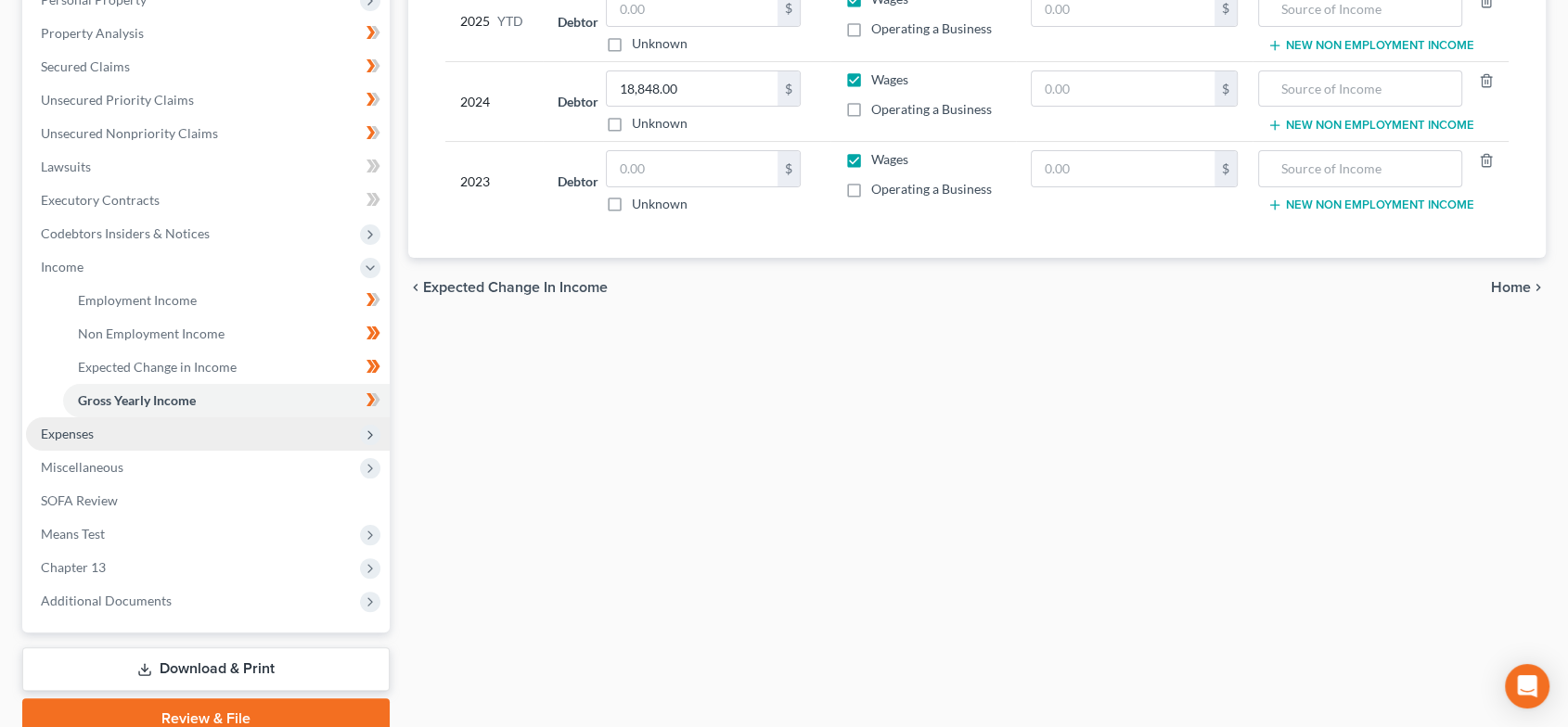
click at [193, 425] on span "Expenses" at bounding box center [208, 434] width 364 height 33
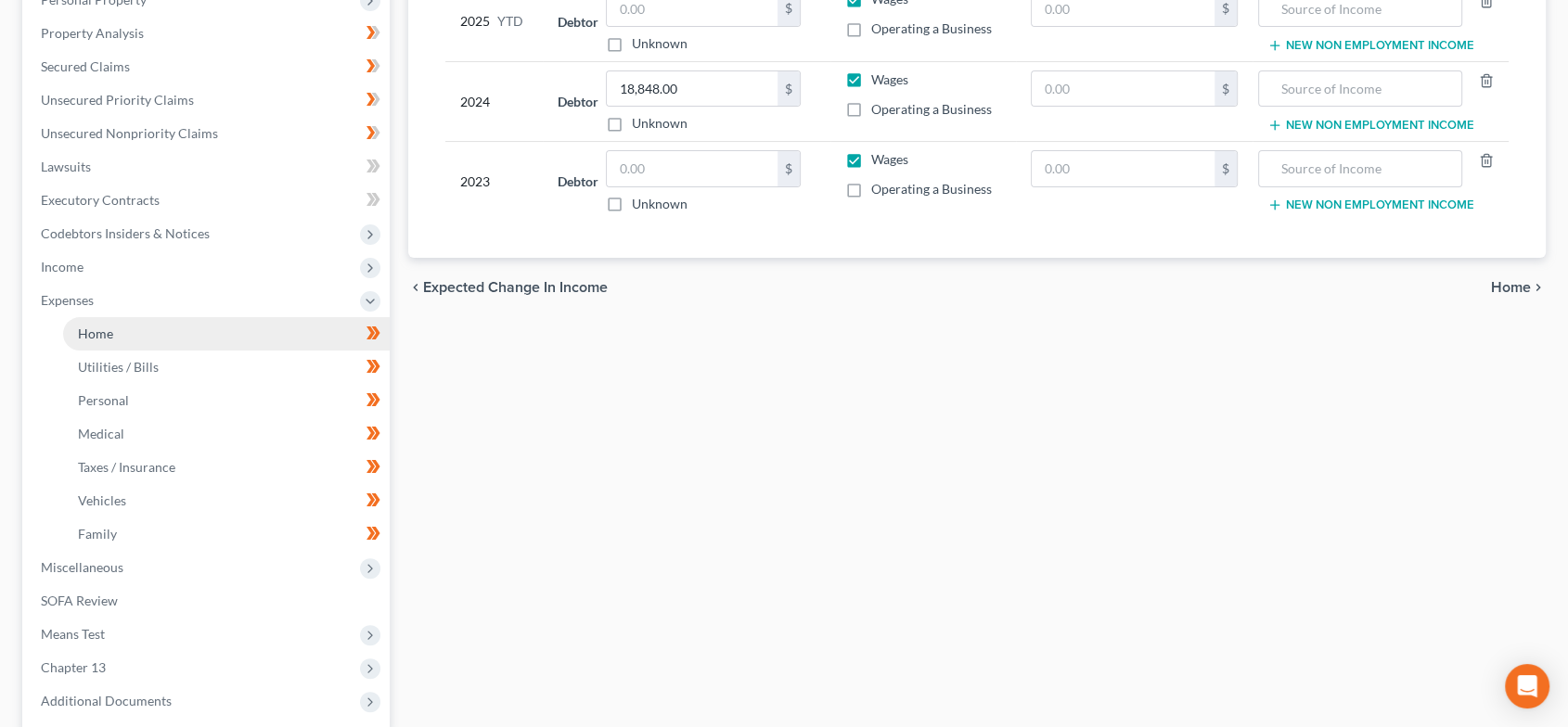
click at [160, 334] on link "Home" at bounding box center [226, 333] width 327 height 33
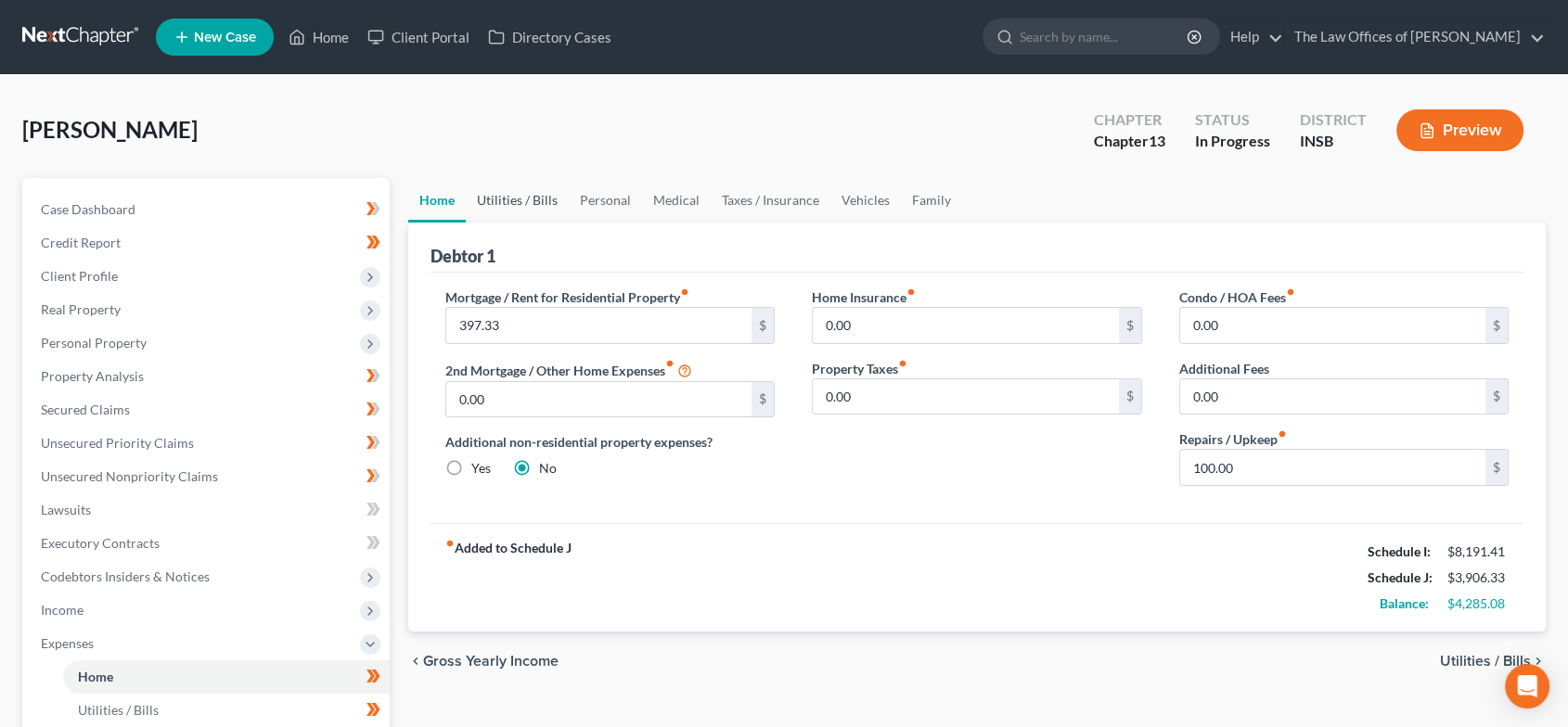
click at [508, 197] on link "Utilities / Bills" at bounding box center [517, 200] width 103 height 44
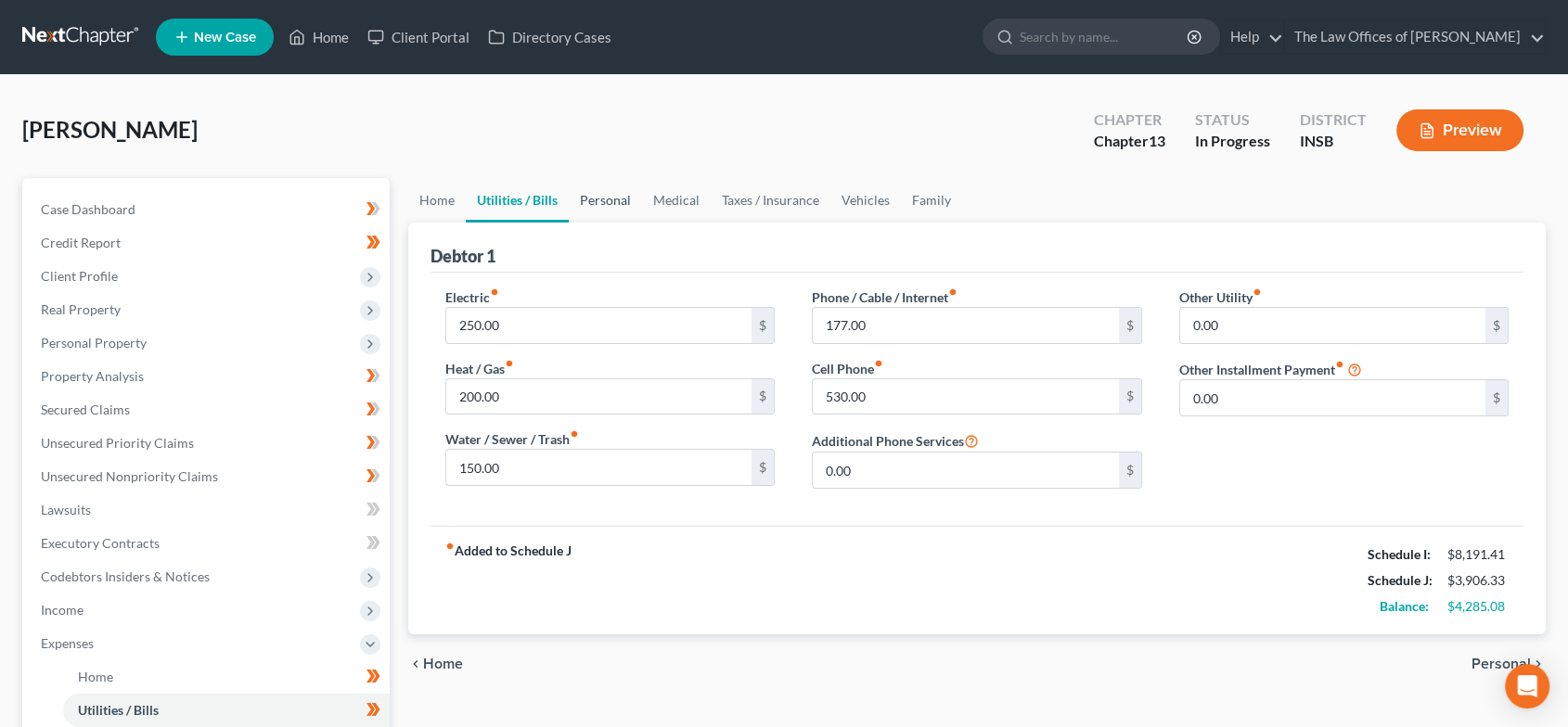
click at [613, 200] on link "Personal" at bounding box center [605, 200] width 73 height 44
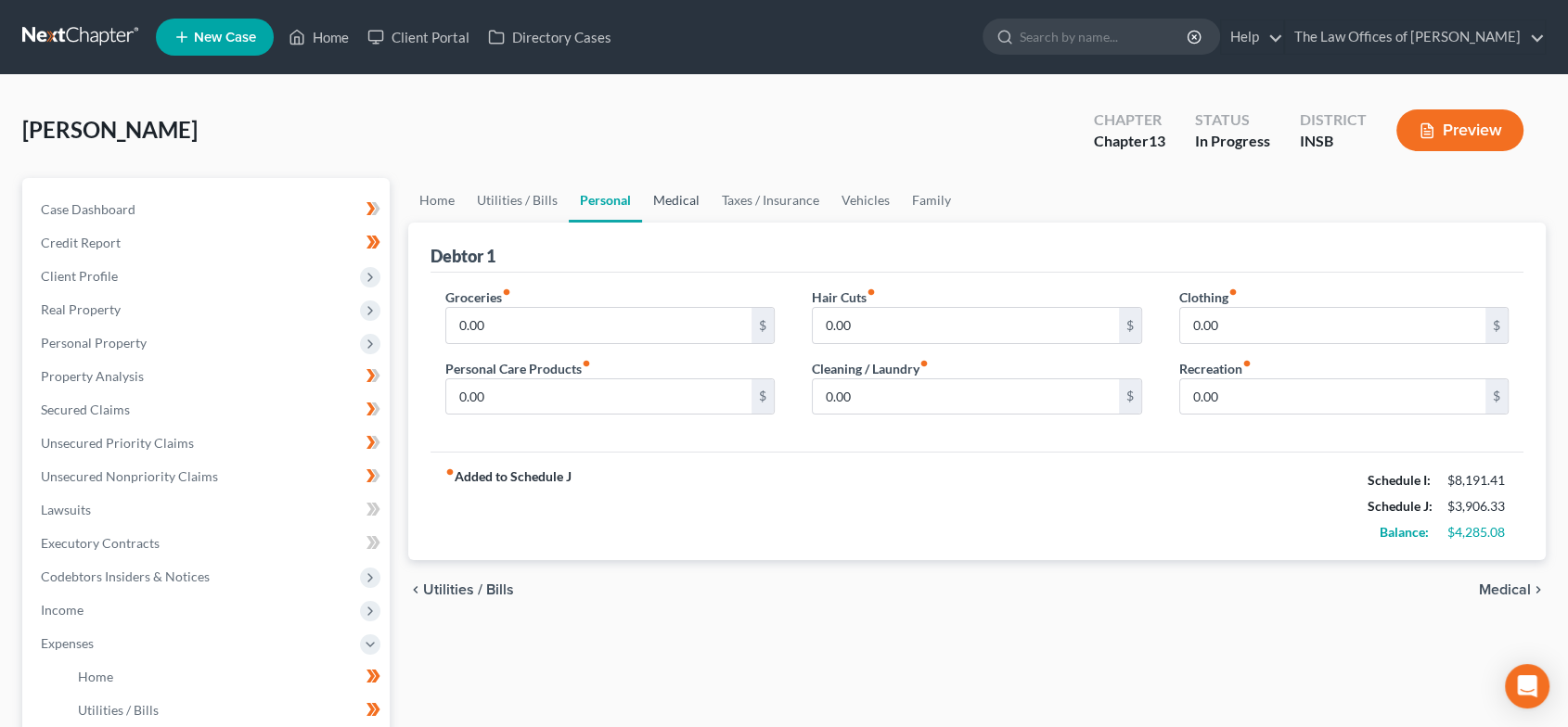
click at [680, 200] on link "Medical" at bounding box center [676, 200] width 69 height 44
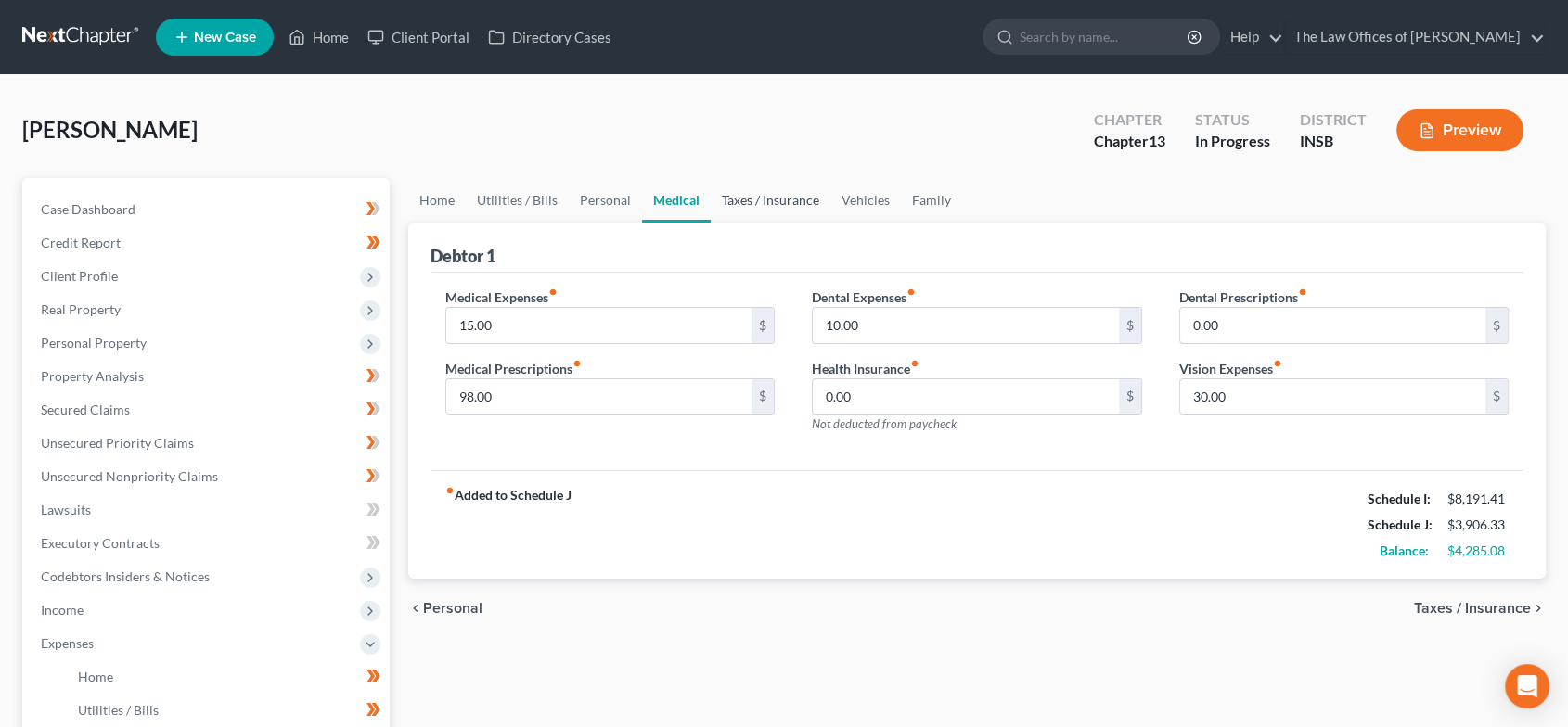
click at [764, 196] on link "Taxes / Insurance" at bounding box center [771, 200] width 120 height 44
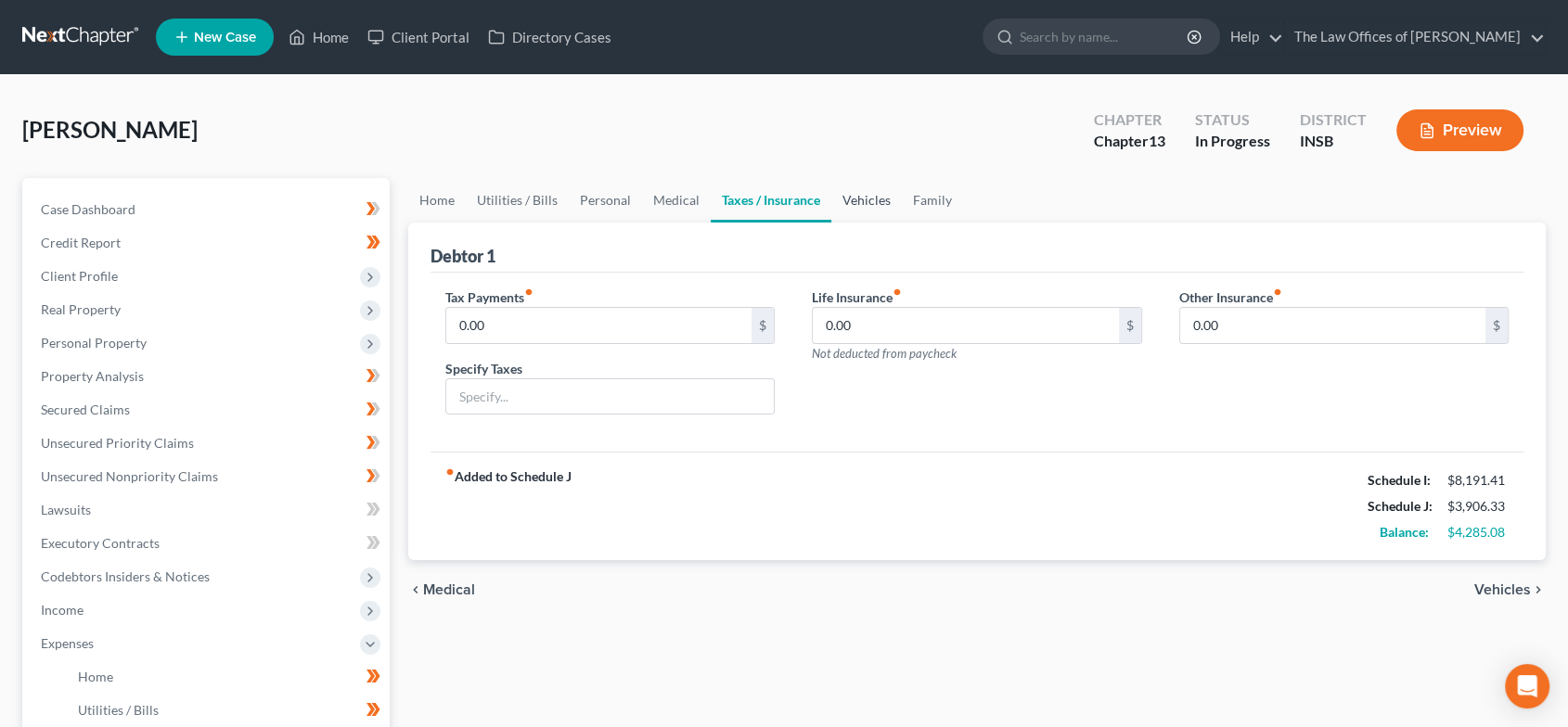
click at [845, 197] on link "Vehicles" at bounding box center [867, 200] width 71 height 44
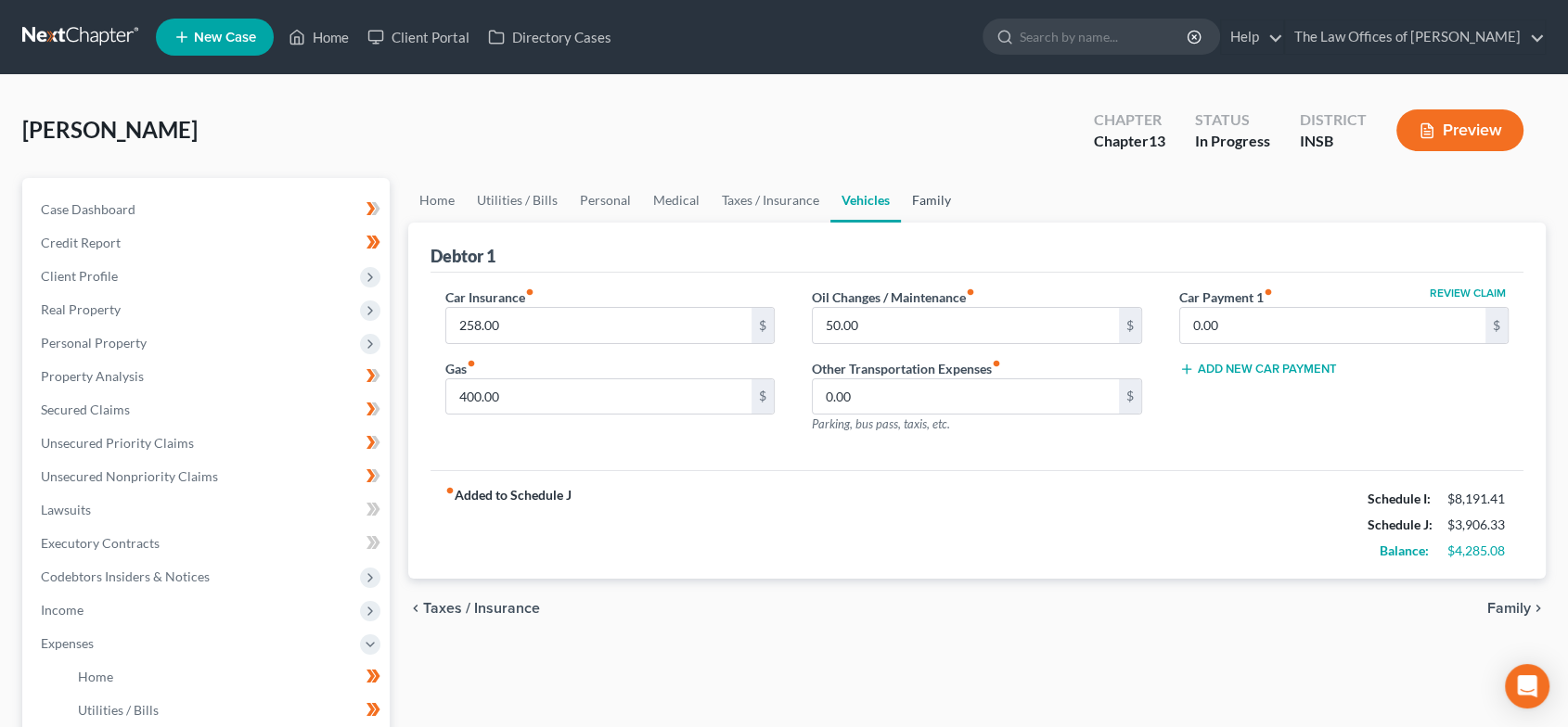
click at [923, 197] on link "Family" at bounding box center [932, 200] width 61 height 44
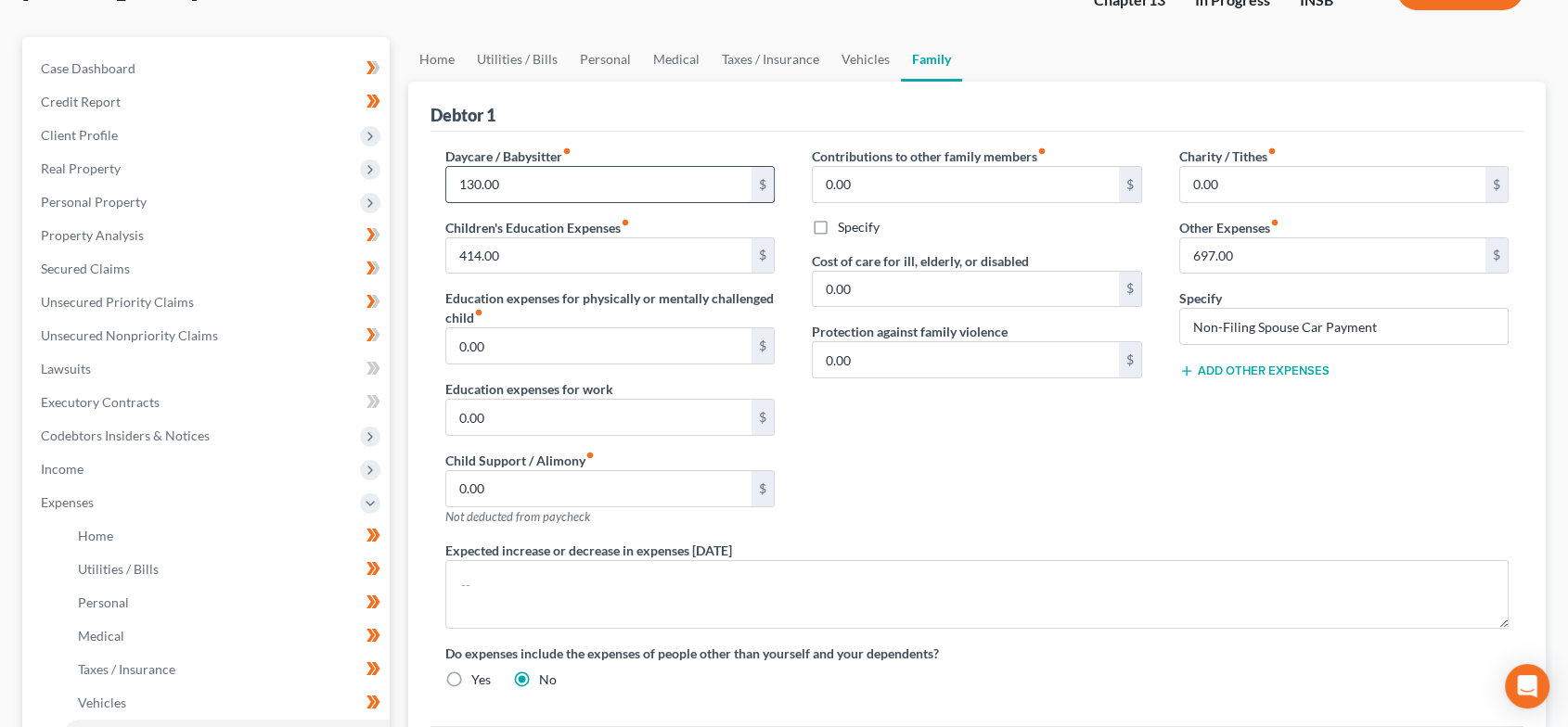
scroll to position [206, 0]
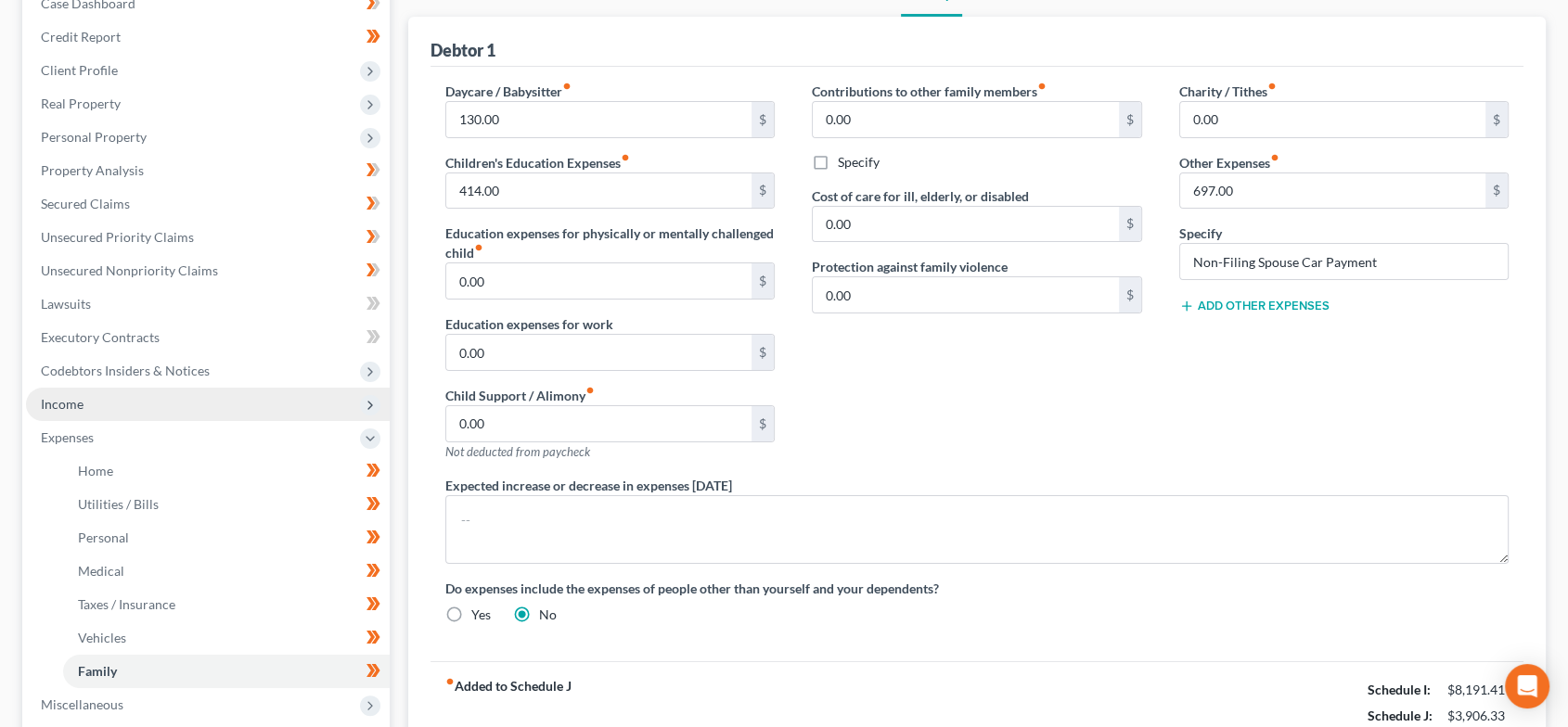
click at [169, 408] on span "Income" at bounding box center [208, 404] width 364 height 33
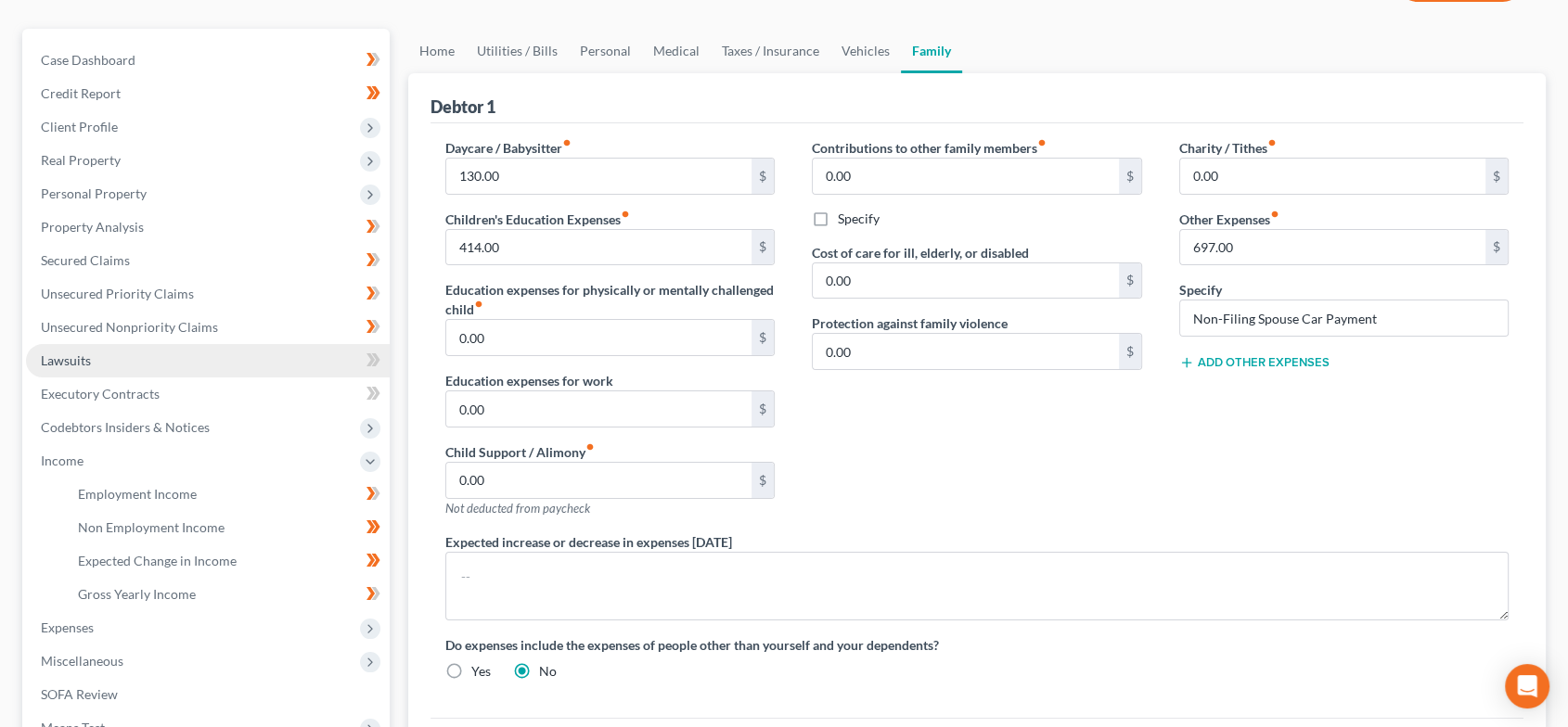
scroll to position [68, 0]
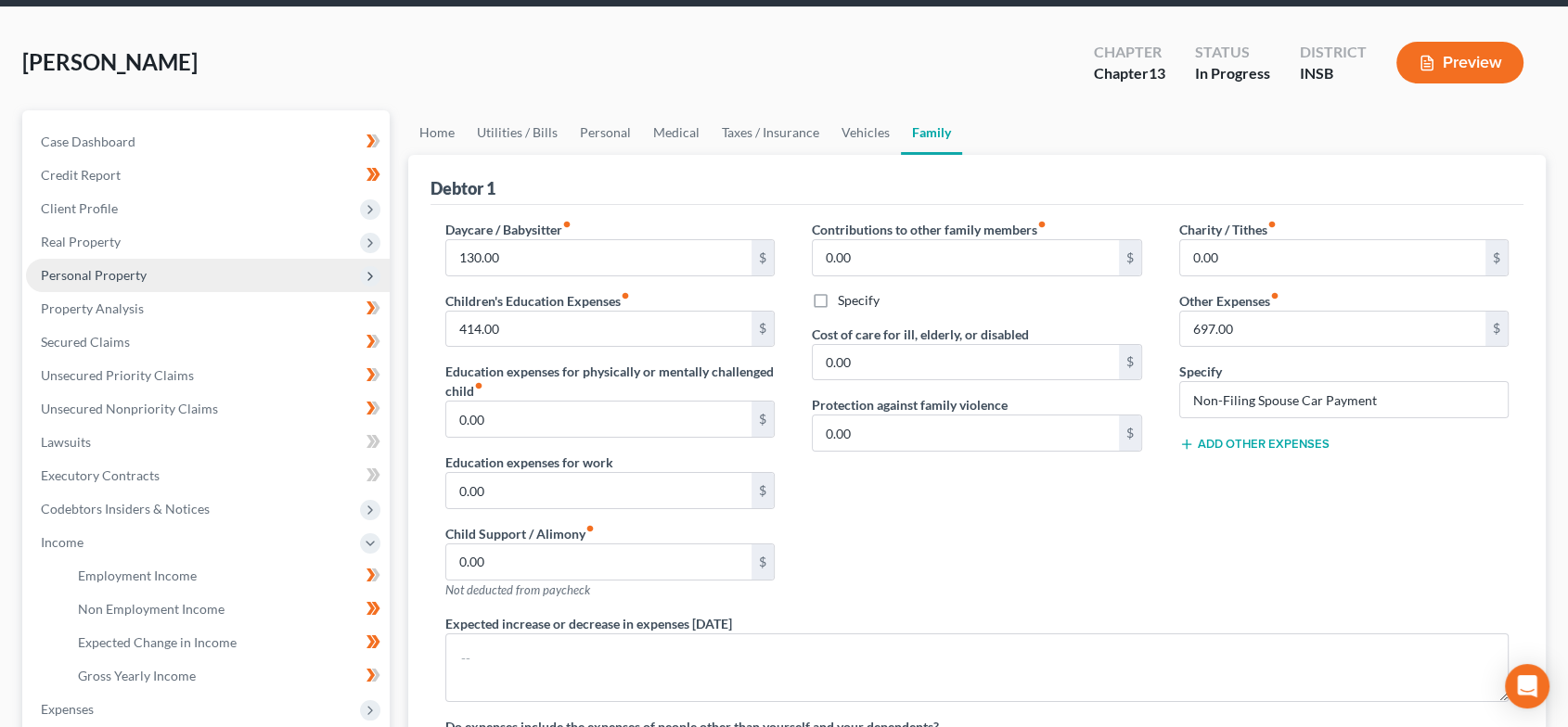
click at [130, 273] on span "Personal Property" at bounding box center [93, 275] width 105 height 16
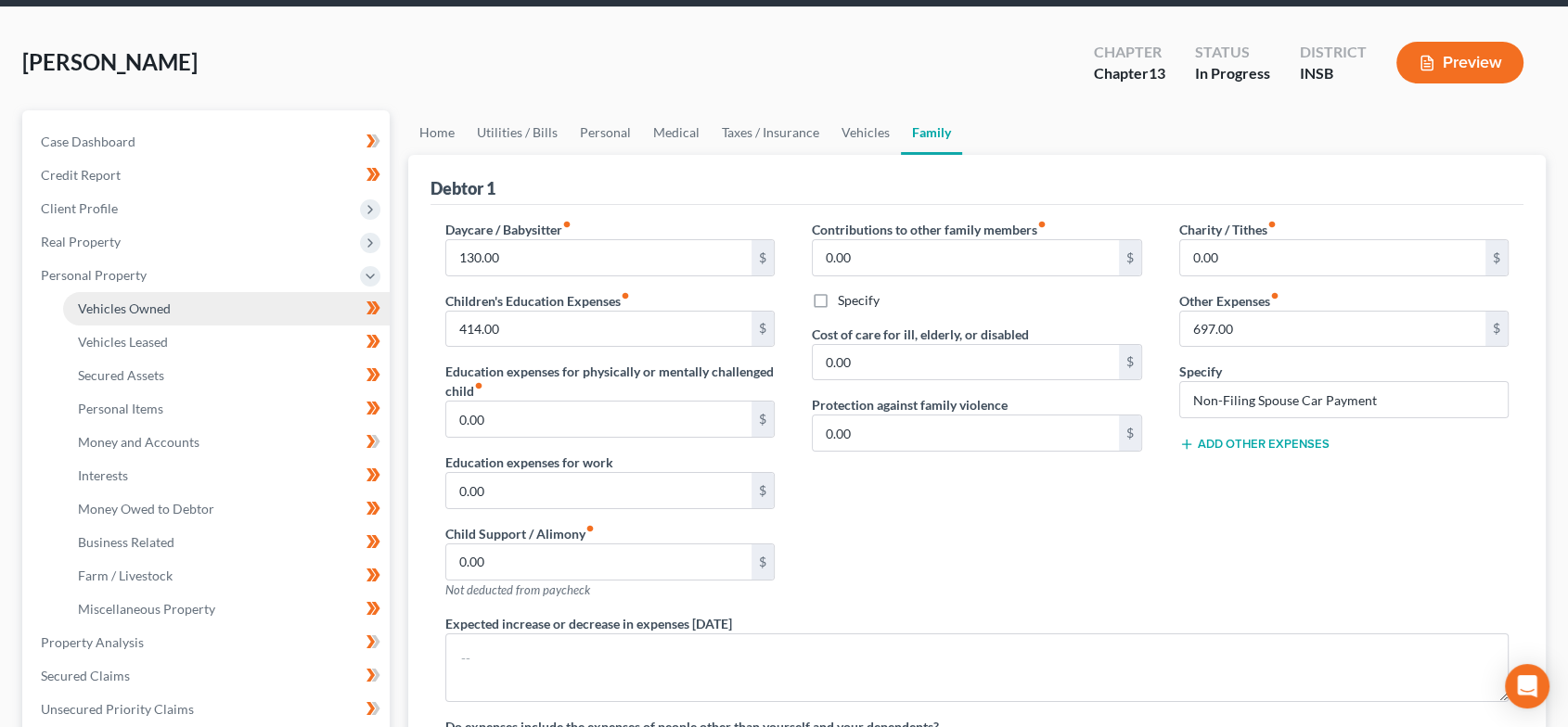
click at [141, 305] on span "Vehicles Owned" at bounding box center [124, 308] width 93 height 16
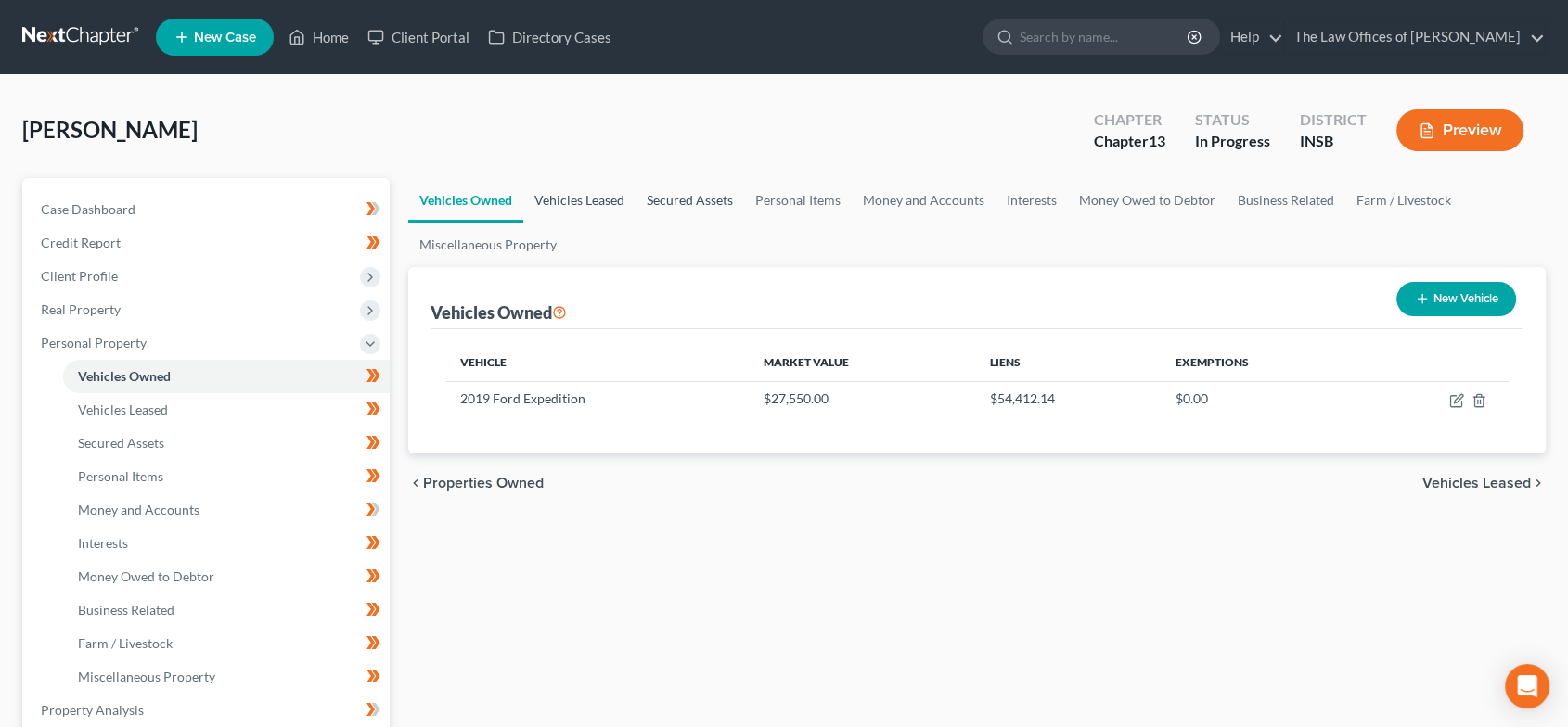
click at [604, 202] on link "Vehicles Leased" at bounding box center [580, 200] width 112 height 44
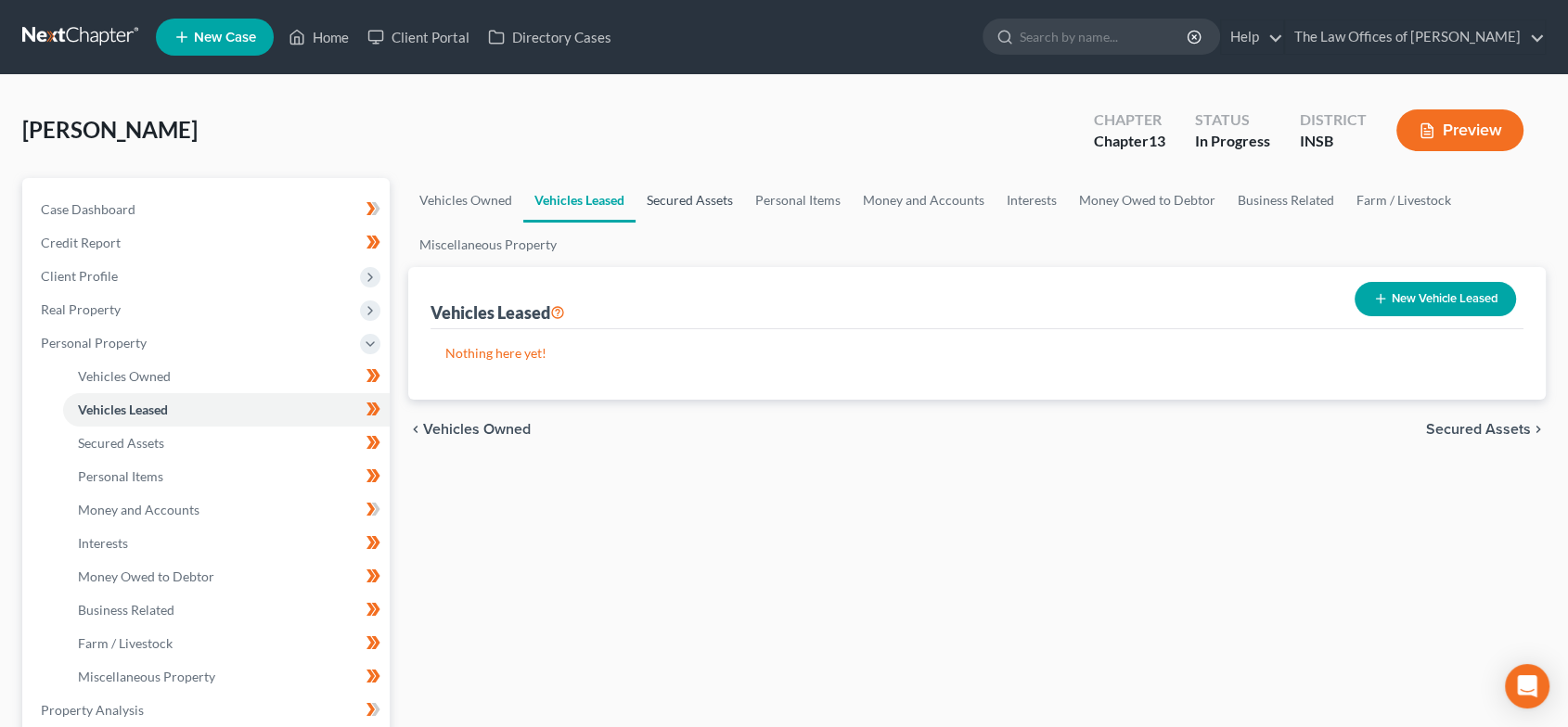
click at [682, 218] on link "Secured Assets" at bounding box center [690, 200] width 108 height 44
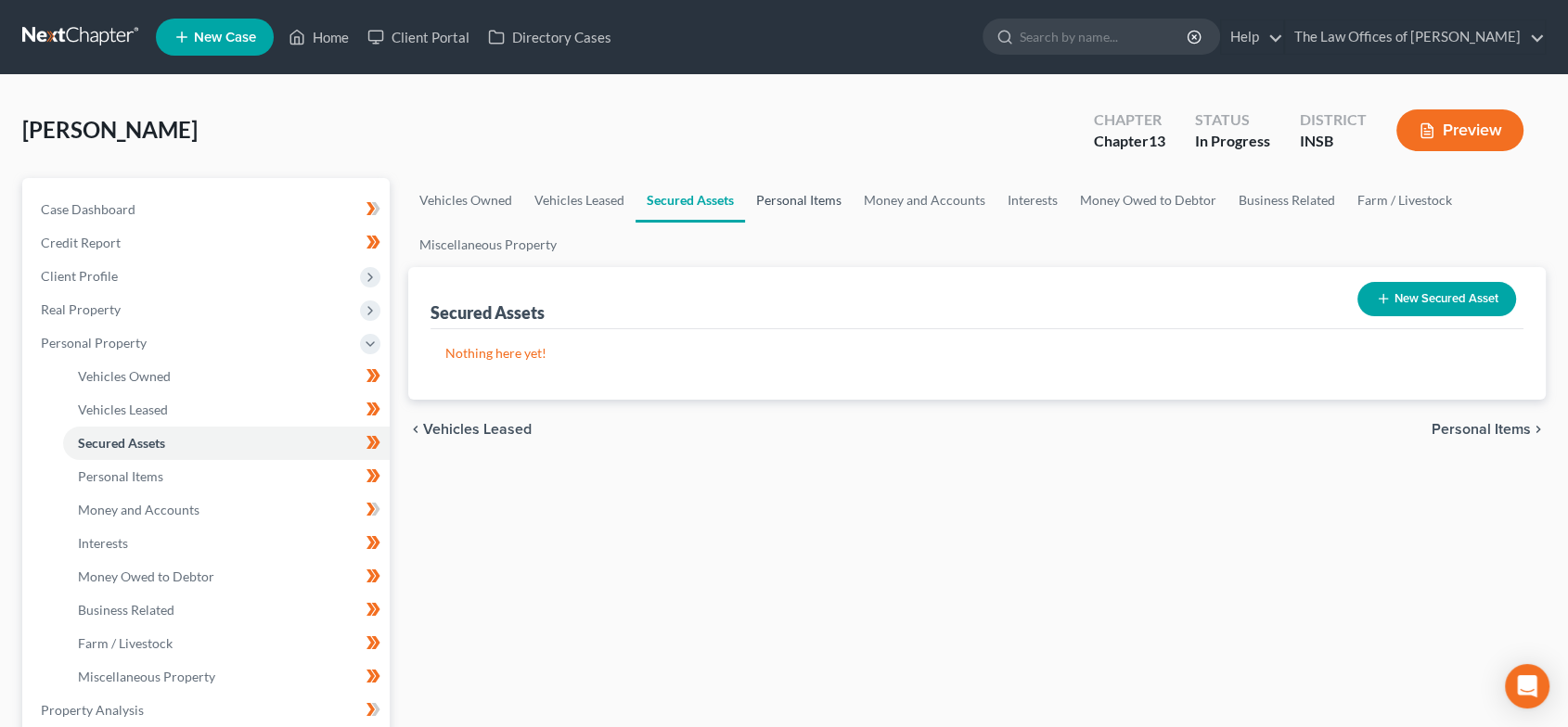
click at [813, 203] on link "Personal Items" at bounding box center [798, 200] width 107 height 44
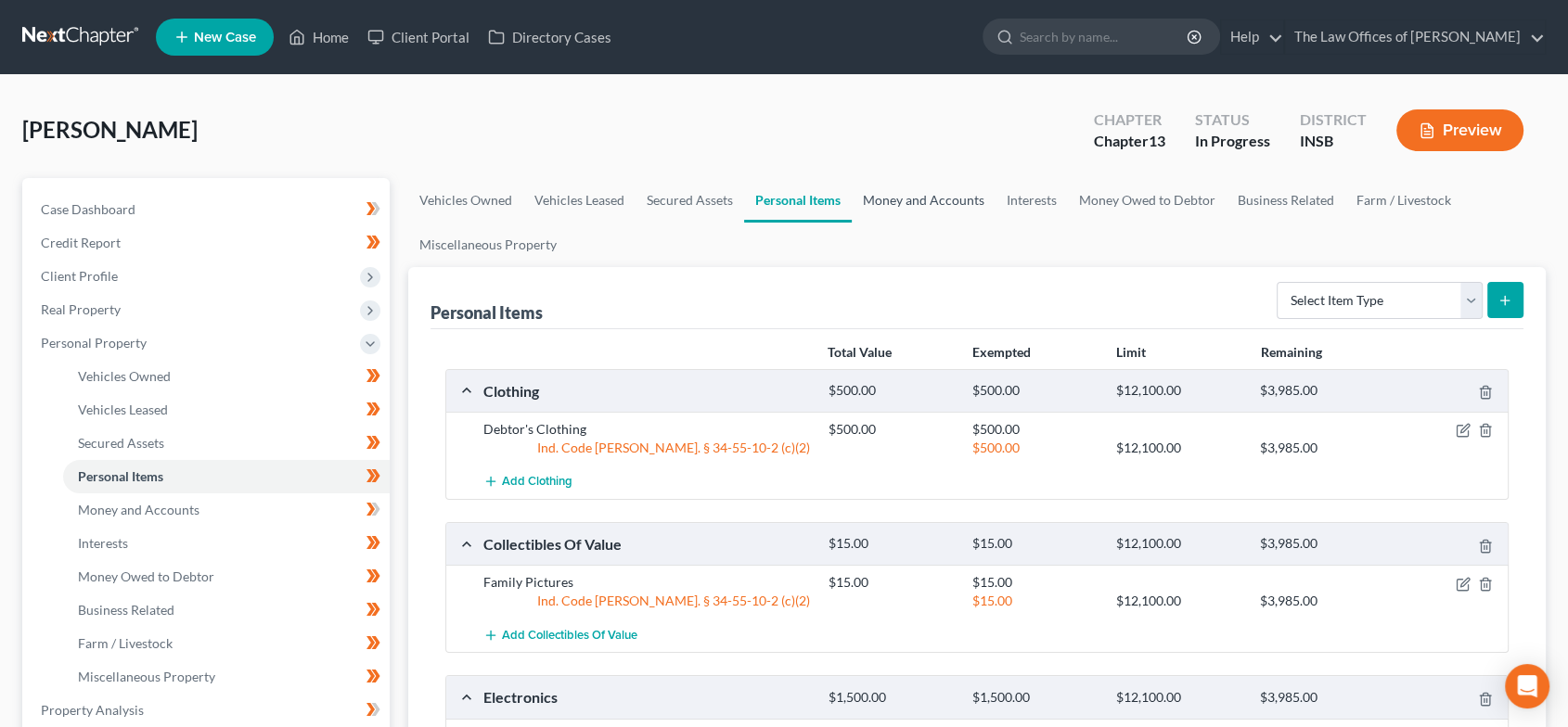
click at [885, 203] on link "Money and Accounts" at bounding box center [924, 200] width 144 height 44
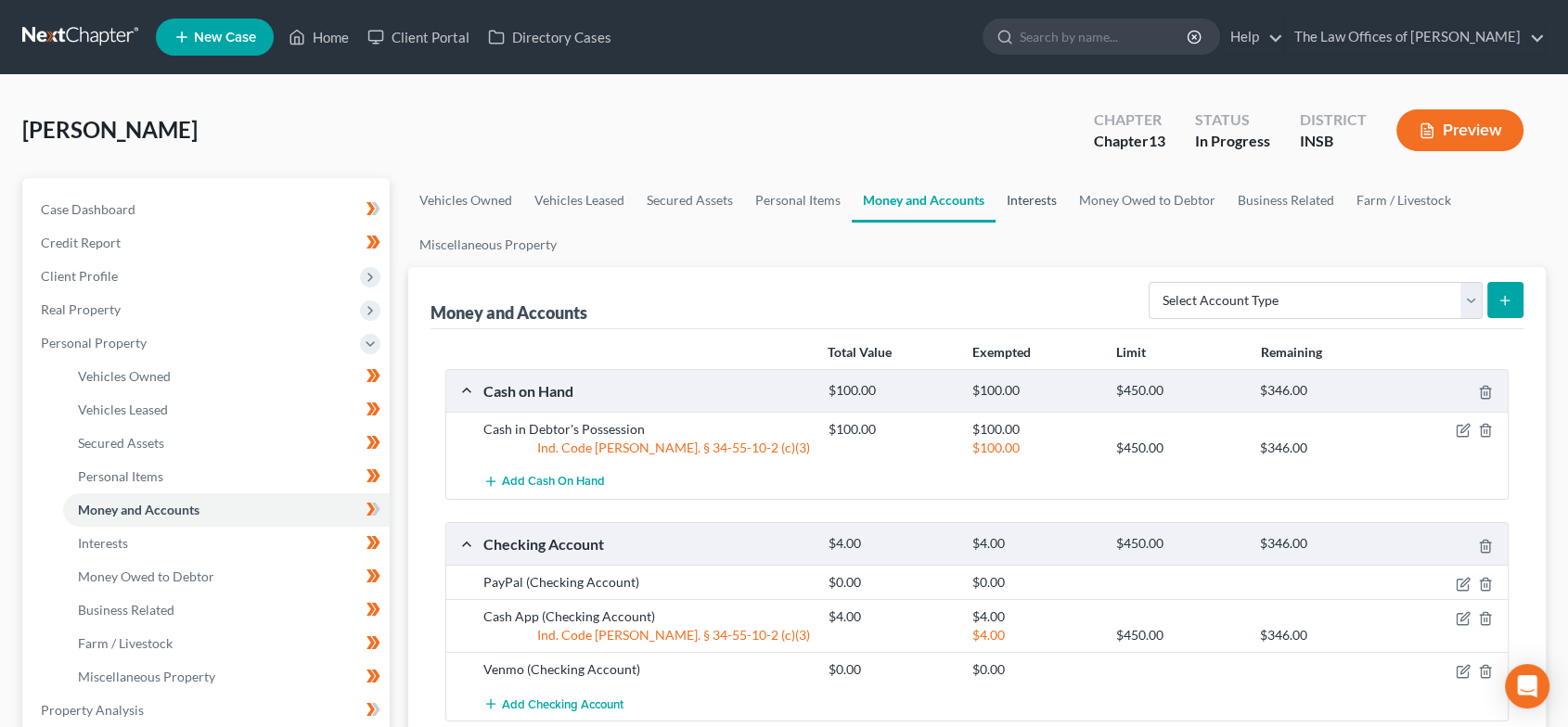
click at [1015, 203] on link "Interests" at bounding box center [1033, 200] width 73 height 44
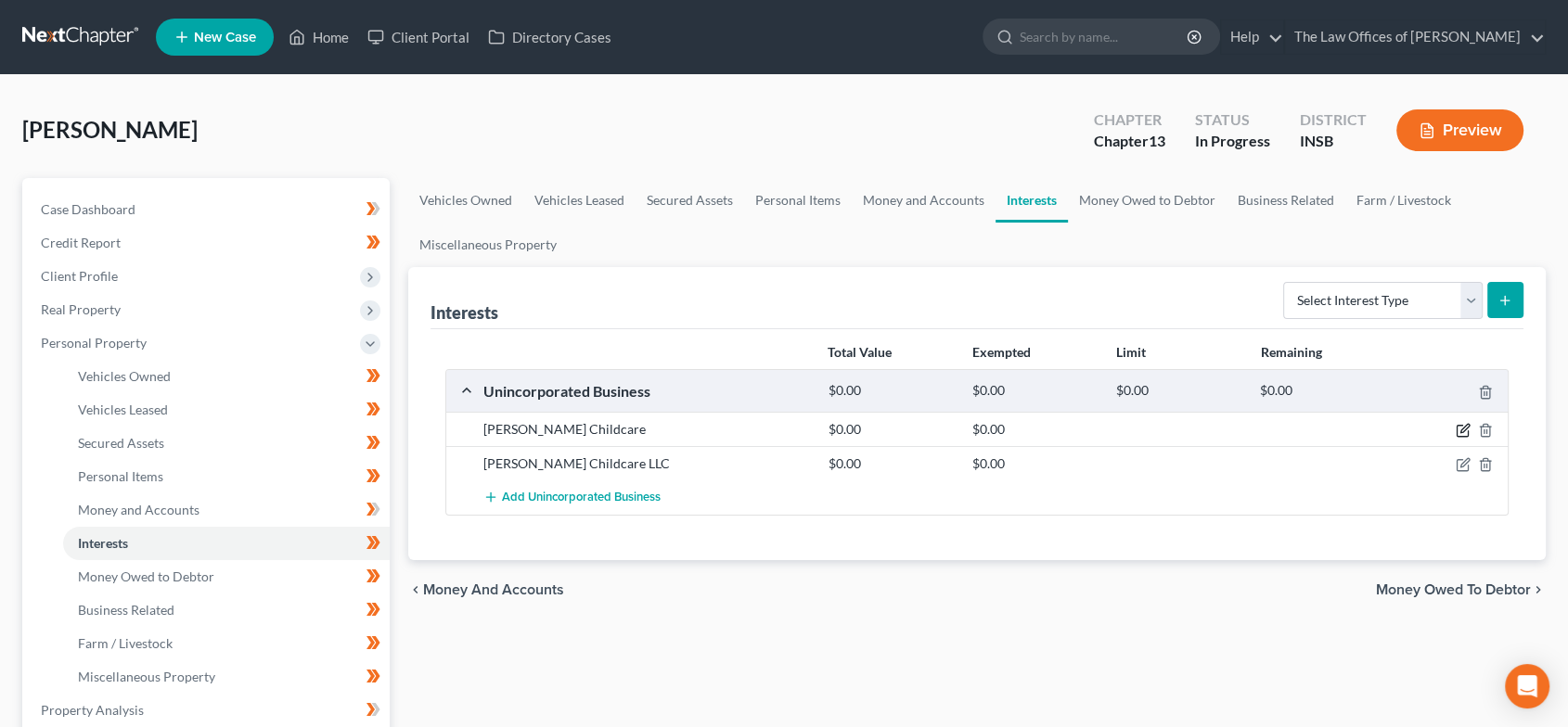
click at [1463, 431] on icon "button" at bounding box center [1465, 429] width 8 height 8
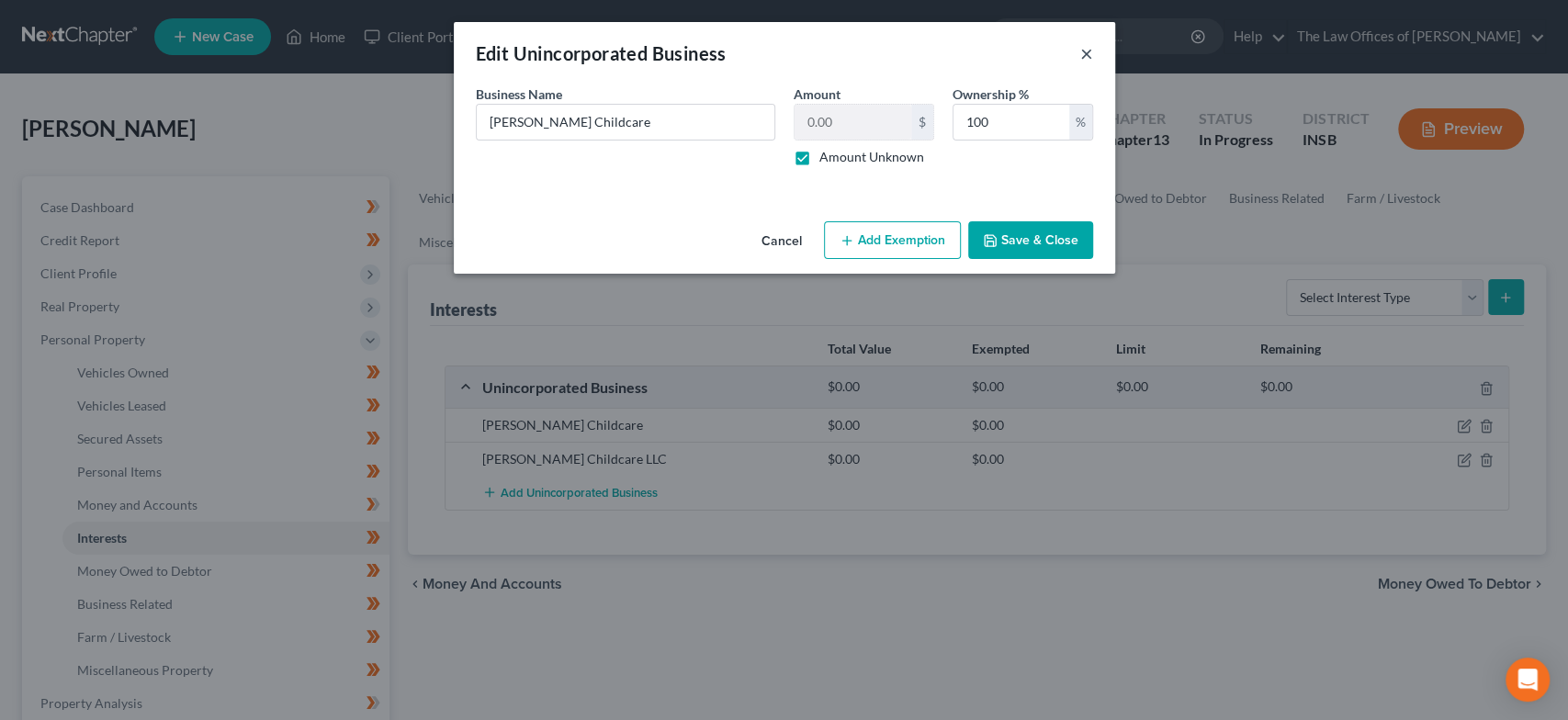
click at [1086, 52] on button "×" at bounding box center [1087, 53] width 13 height 22
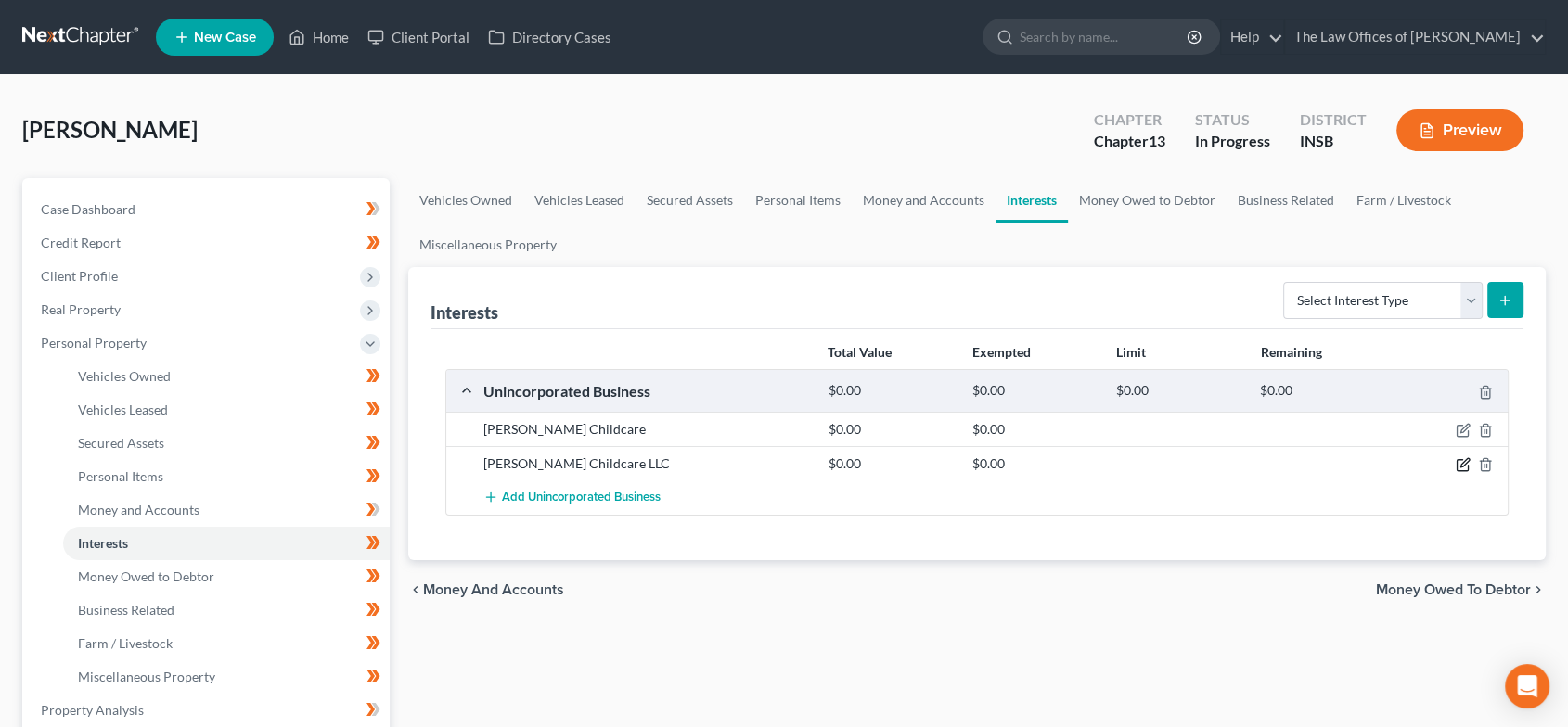
click at [1459, 460] on icon "button" at bounding box center [1462, 465] width 11 height 11
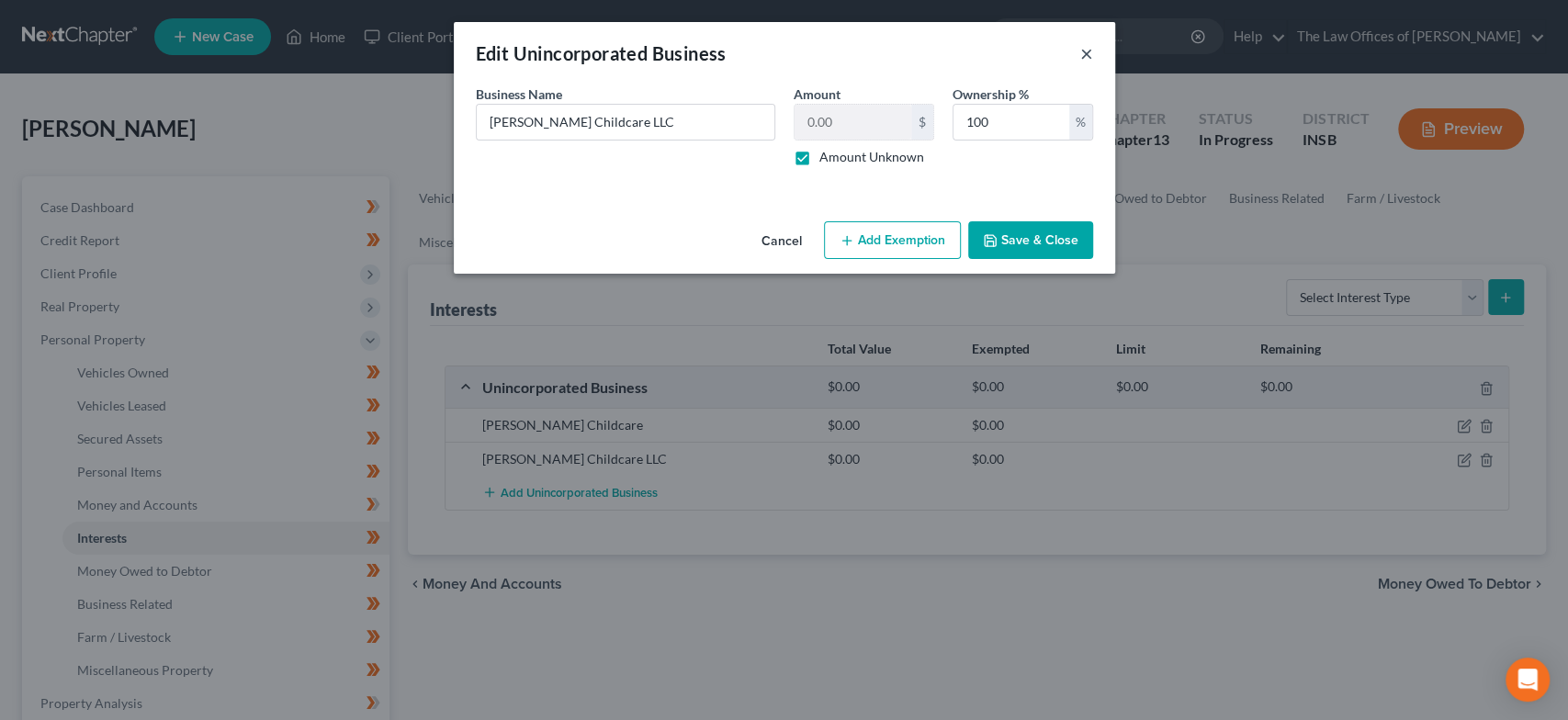
click at [1085, 54] on button "×" at bounding box center [1087, 53] width 13 height 22
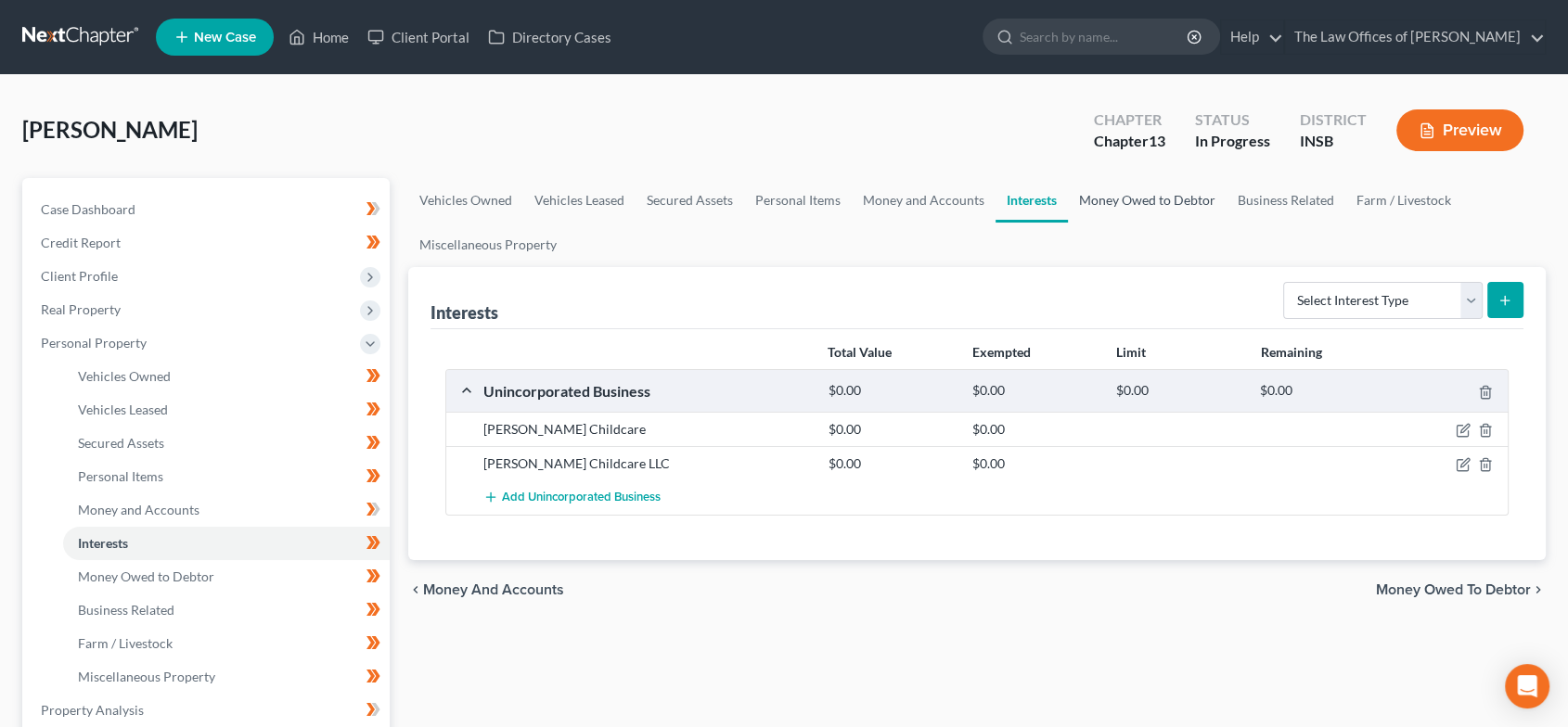
click at [1112, 199] on link "Money Owed to Debtor" at bounding box center [1147, 200] width 158 height 44
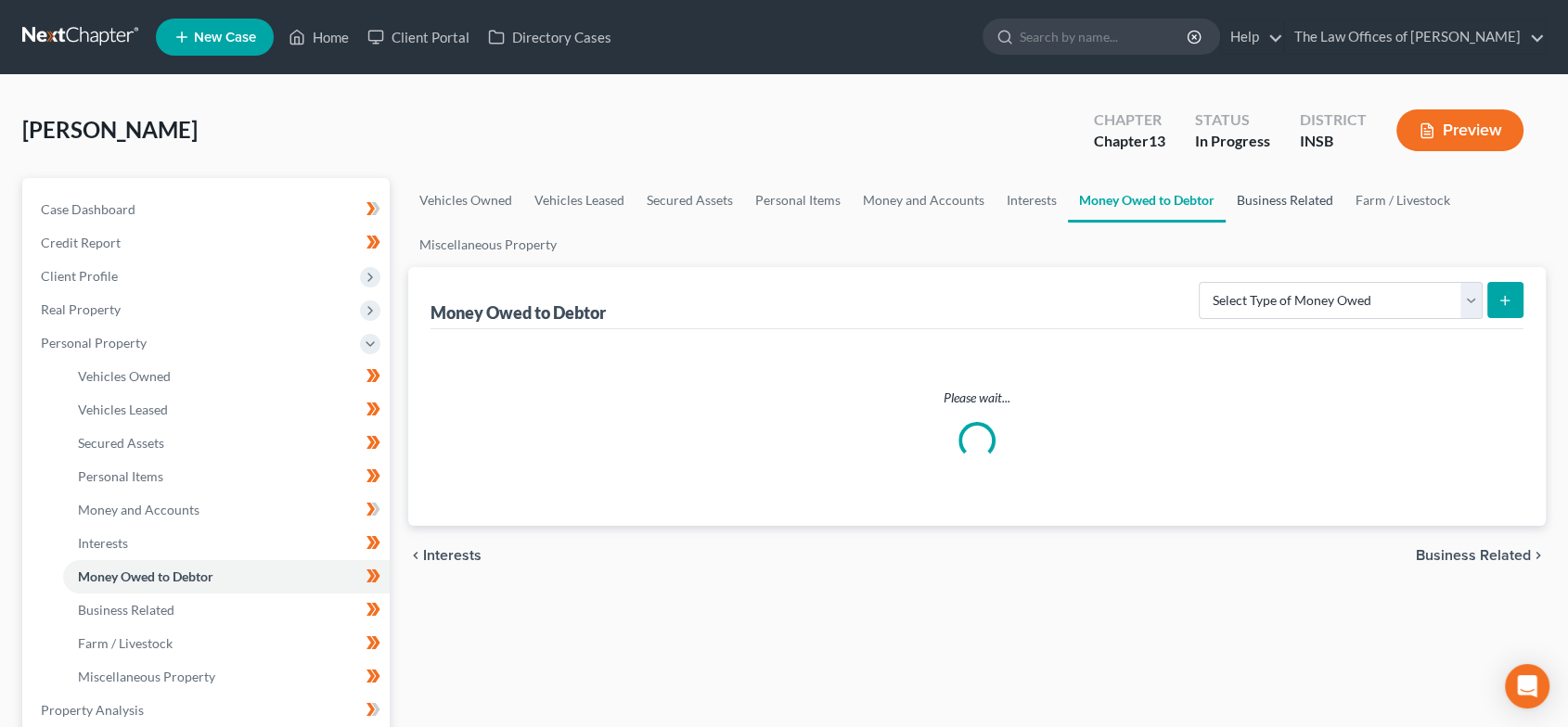
click at [1247, 199] on link "Business Related" at bounding box center [1286, 200] width 119 height 44
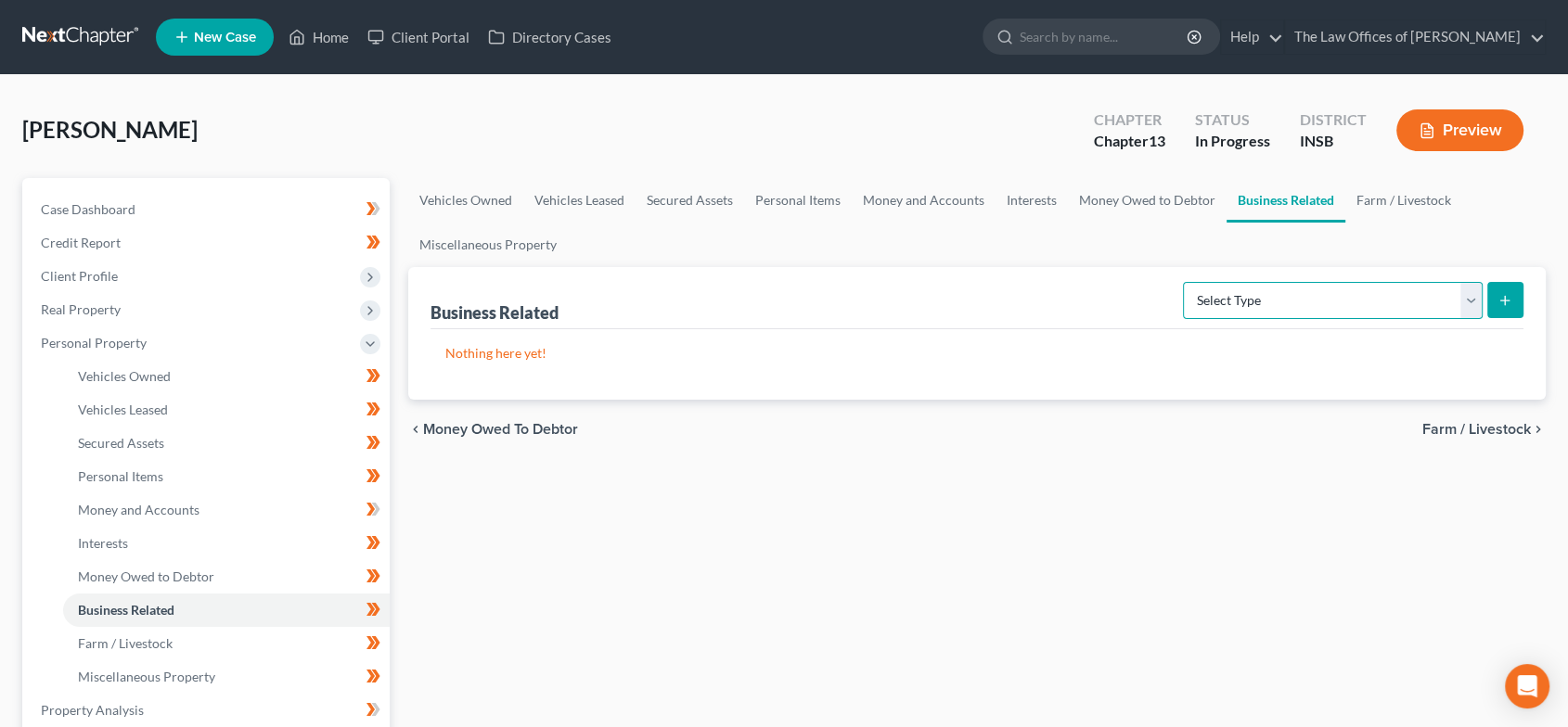
click at [1418, 295] on select "Select Type Customer Lists Franchises Inventory Licenses Machinery Office Equip…" at bounding box center [1333, 301] width 300 height 37
click at [1404, 205] on link "Farm / Livestock" at bounding box center [1404, 200] width 117 height 44
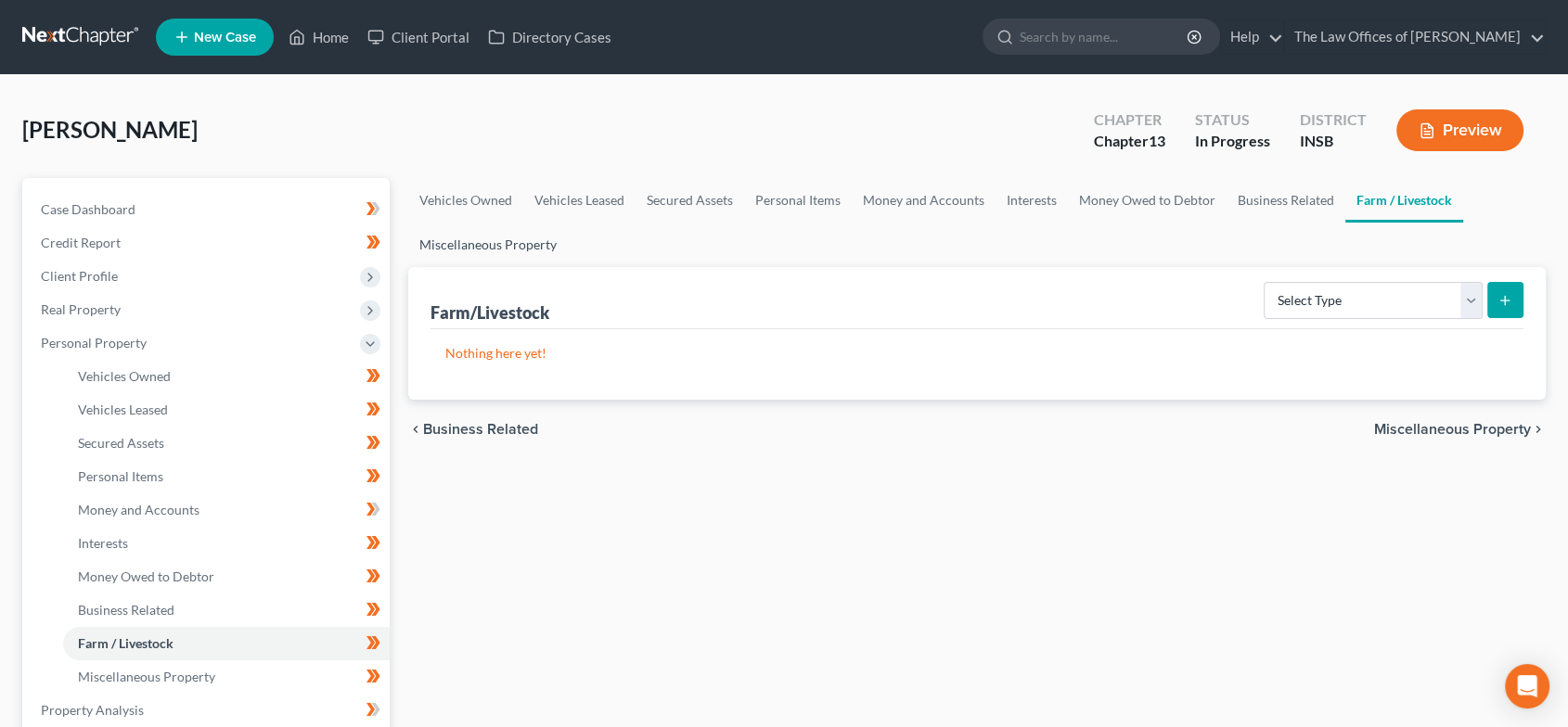
click at [507, 244] on link "Miscellaneous Property" at bounding box center [488, 244] width 159 height 44
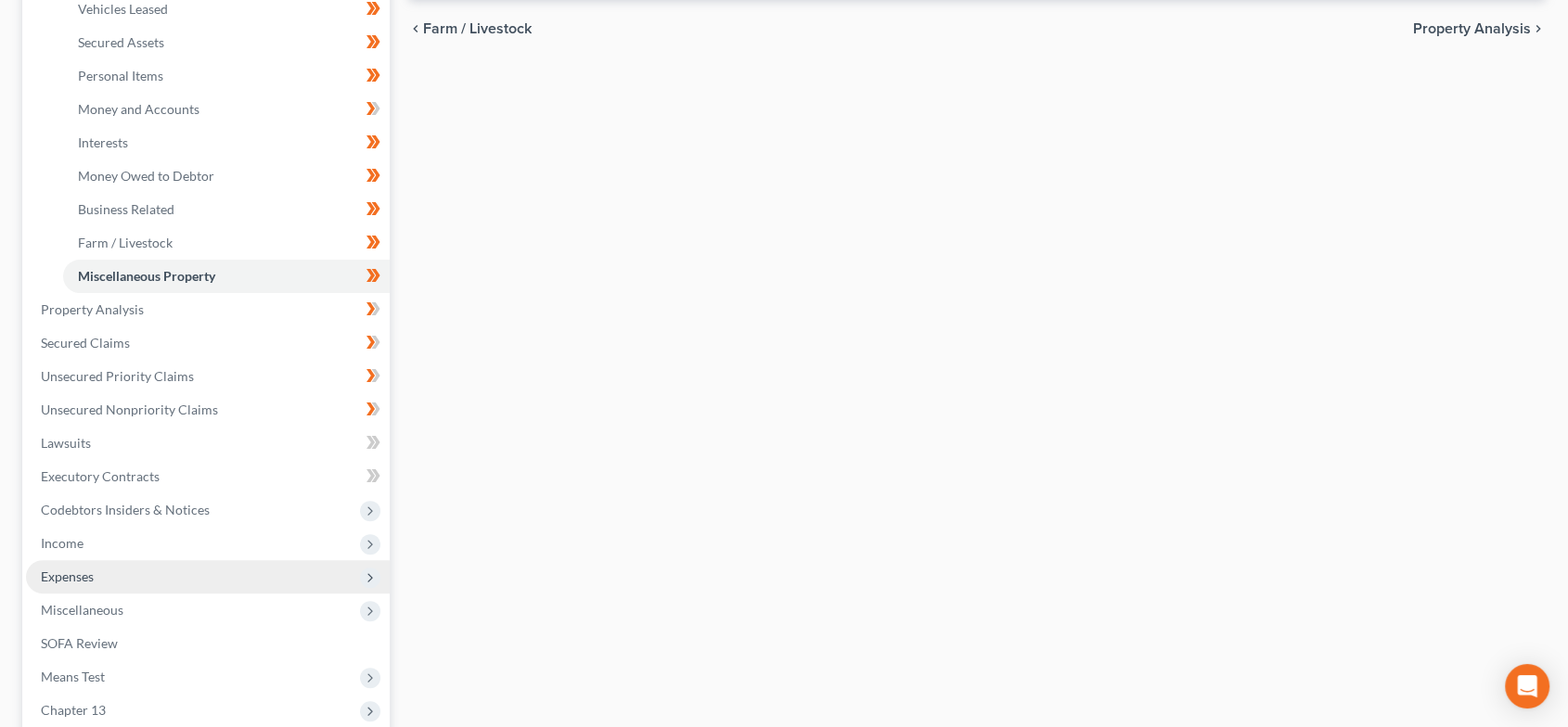
scroll to position [412, 0]
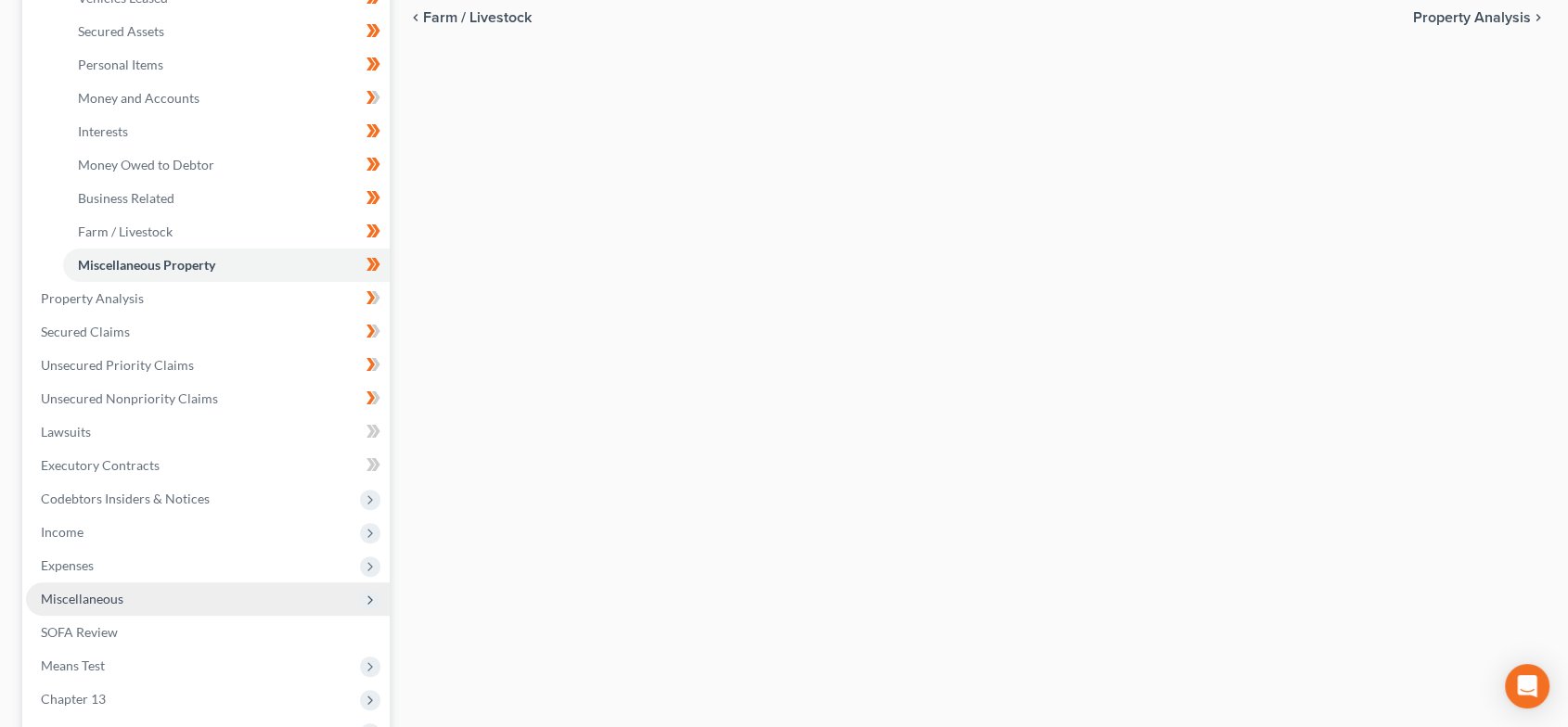
drag, startPoint x: 163, startPoint y: 592, endPoint x: 163, endPoint y: 613, distance: 21.0
click at [163, 592] on span "Miscellaneous" at bounding box center [208, 599] width 364 height 33
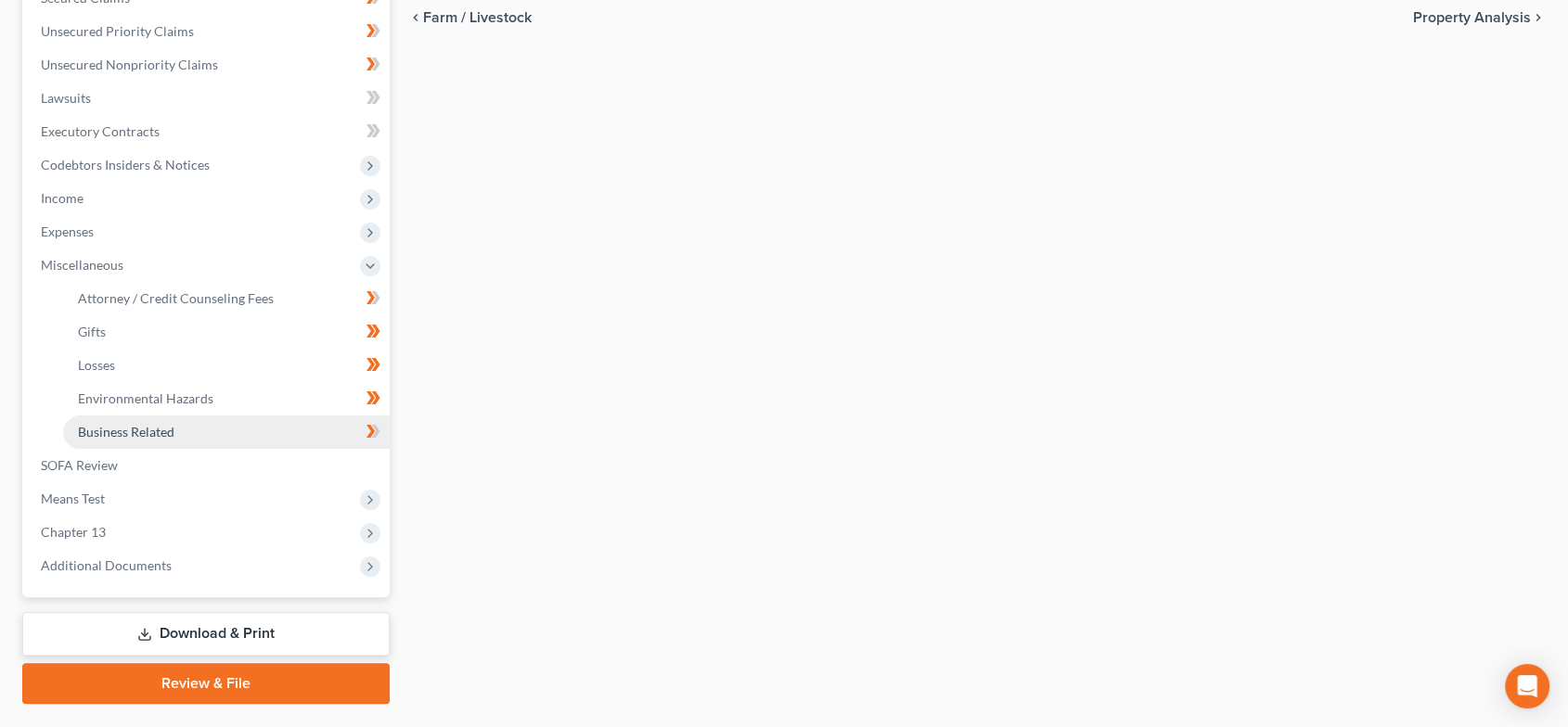
click at [171, 424] on span "Business Related" at bounding box center [126, 432] width 96 height 16
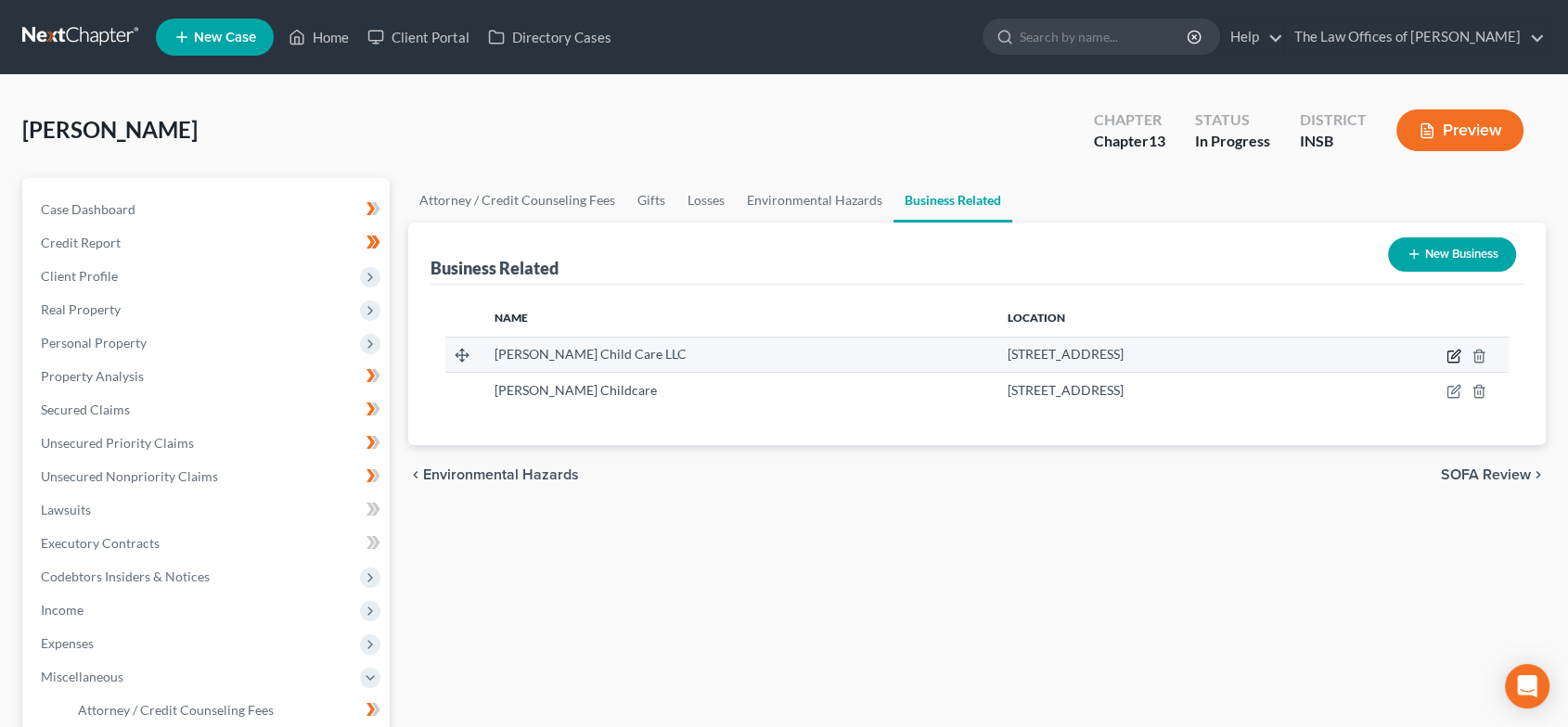
click at [1454, 358] on icon "button" at bounding box center [1454, 356] width 15 height 15
select select "member"
select select "15"
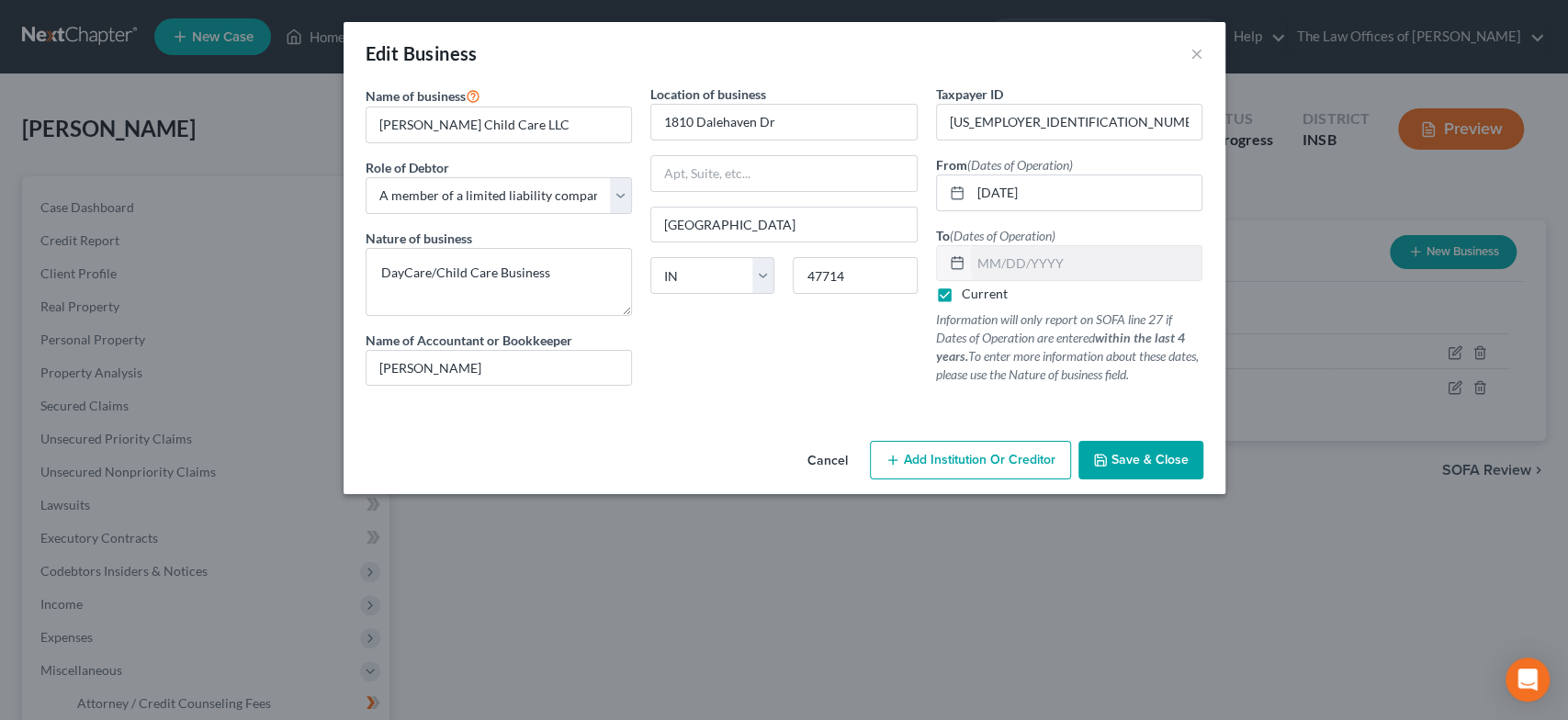
click at [1103, 464] on icon "button" at bounding box center [1100, 460] width 15 height 15
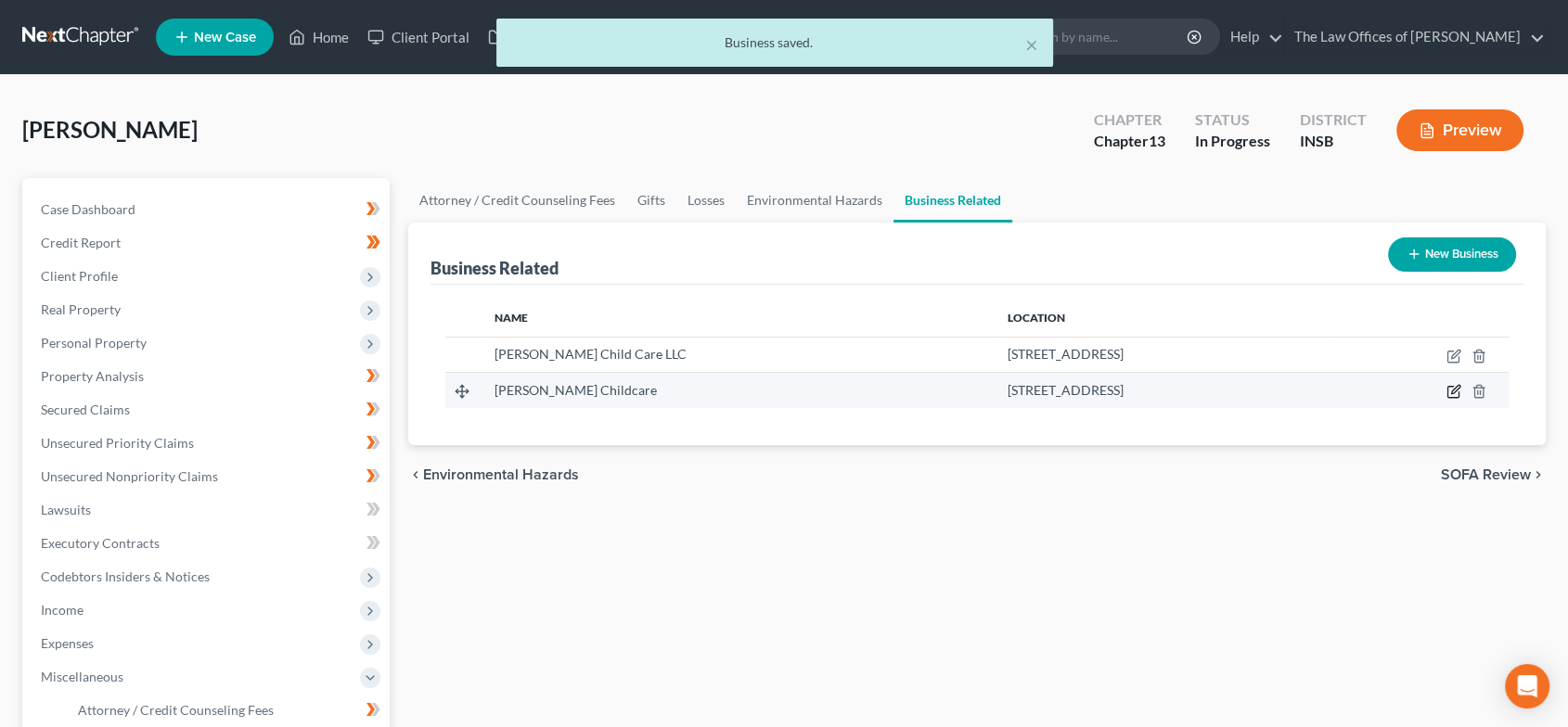
click at [1454, 390] on icon "button" at bounding box center [1456, 390] width 8 height 8
select select "sole_proprietor"
select select "15"
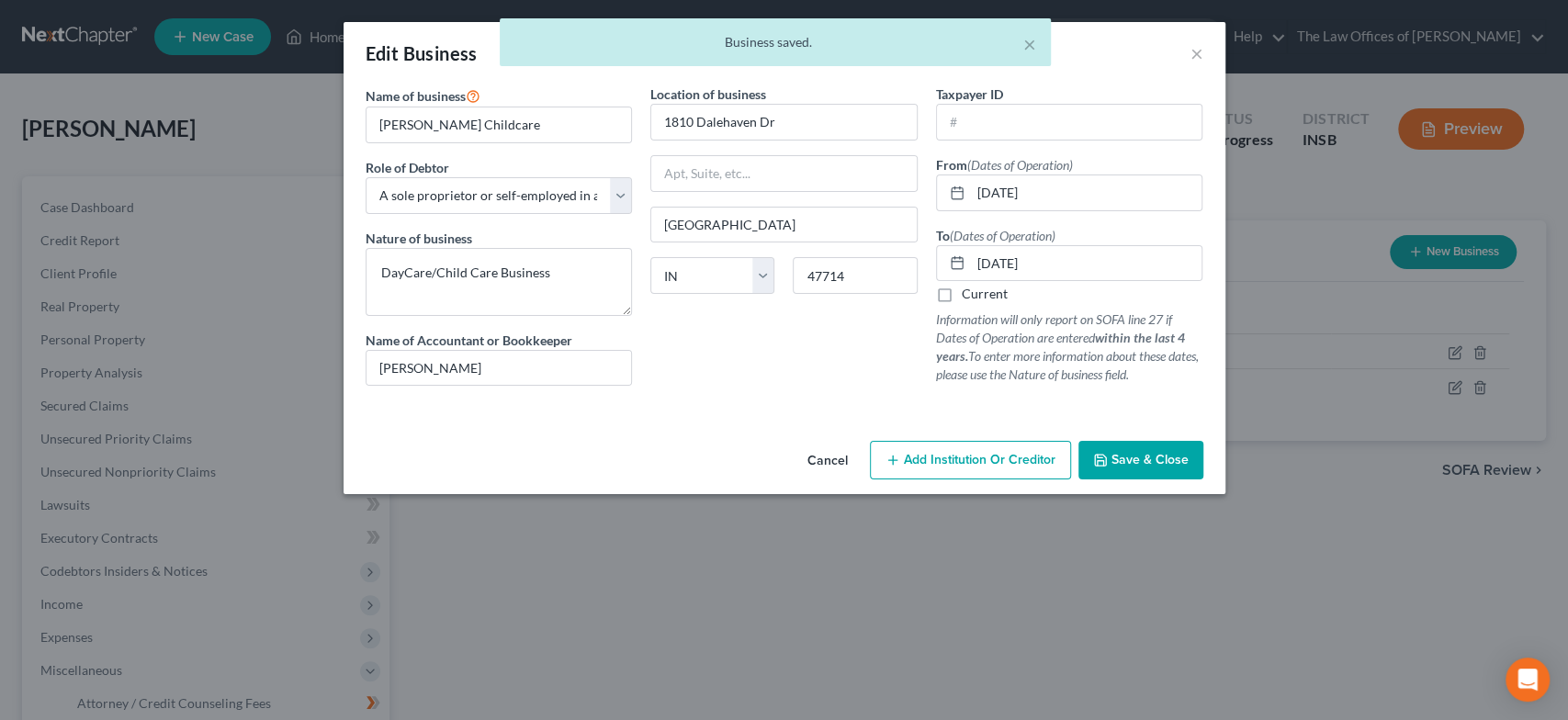
click at [1145, 455] on span "Save & Close" at bounding box center [1150, 460] width 77 height 16
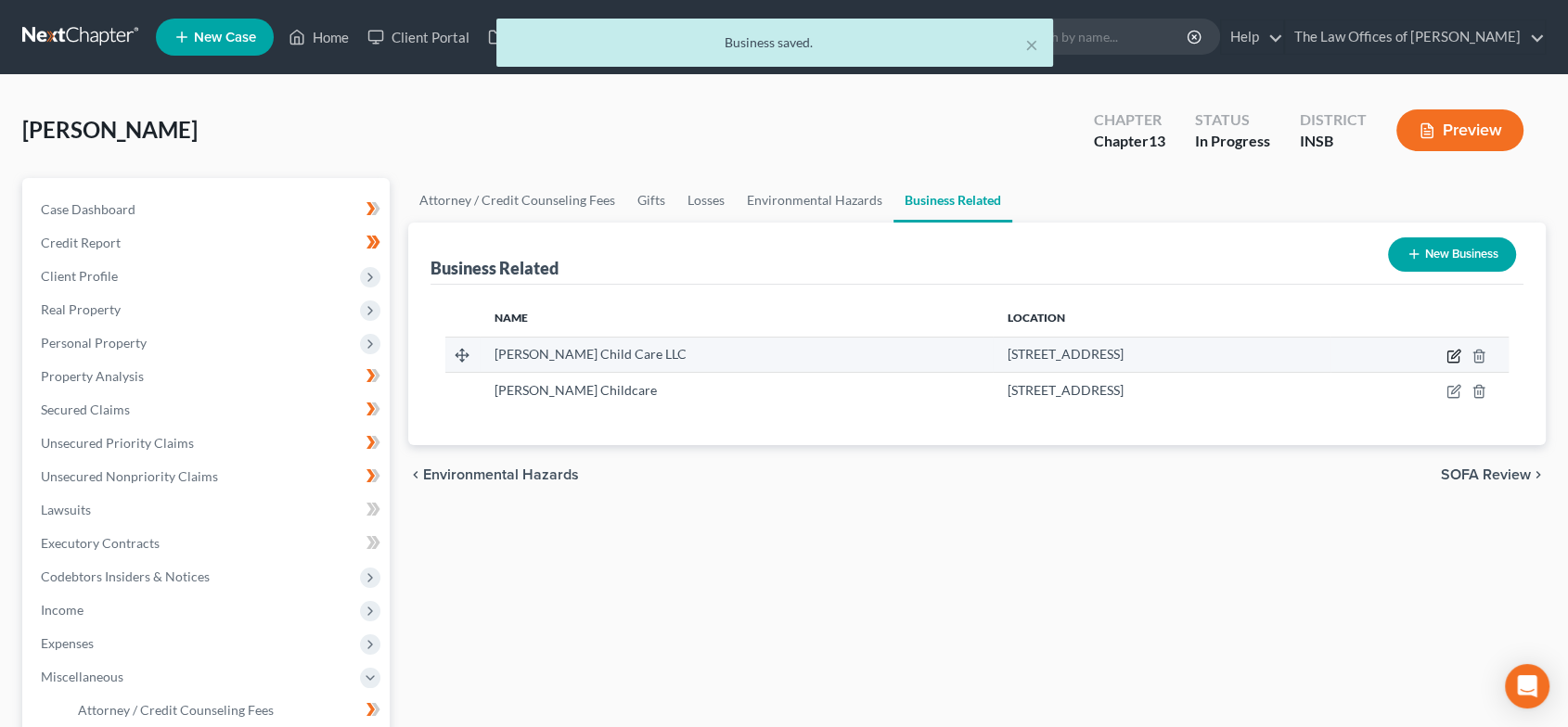
click at [1449, 360] on icon "button" at bounding box center [1454, 356] width 15 height 15
select select "member"
select select "15"
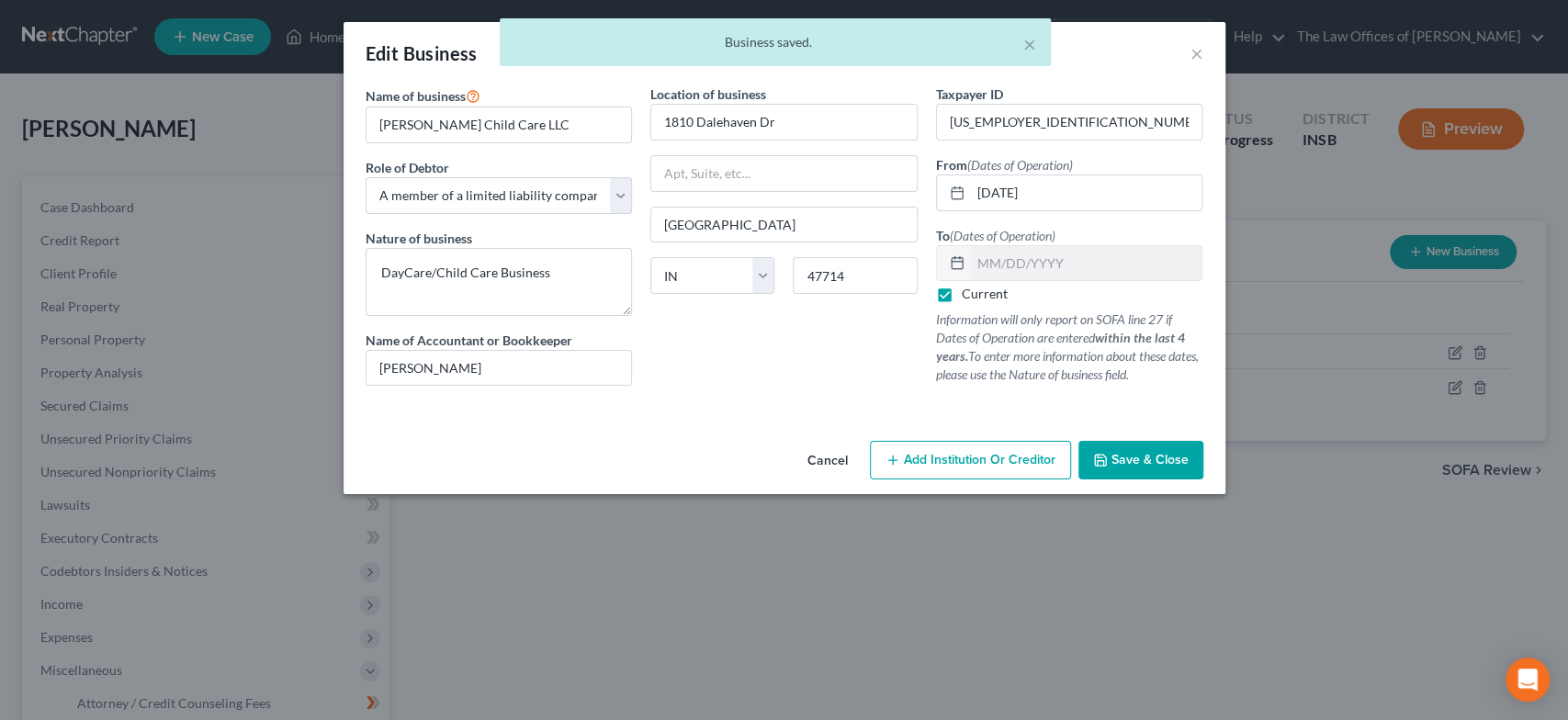
click at [1158, 460] on span "Save & Close" at bounding box center [1150, 460] width 77 height 16
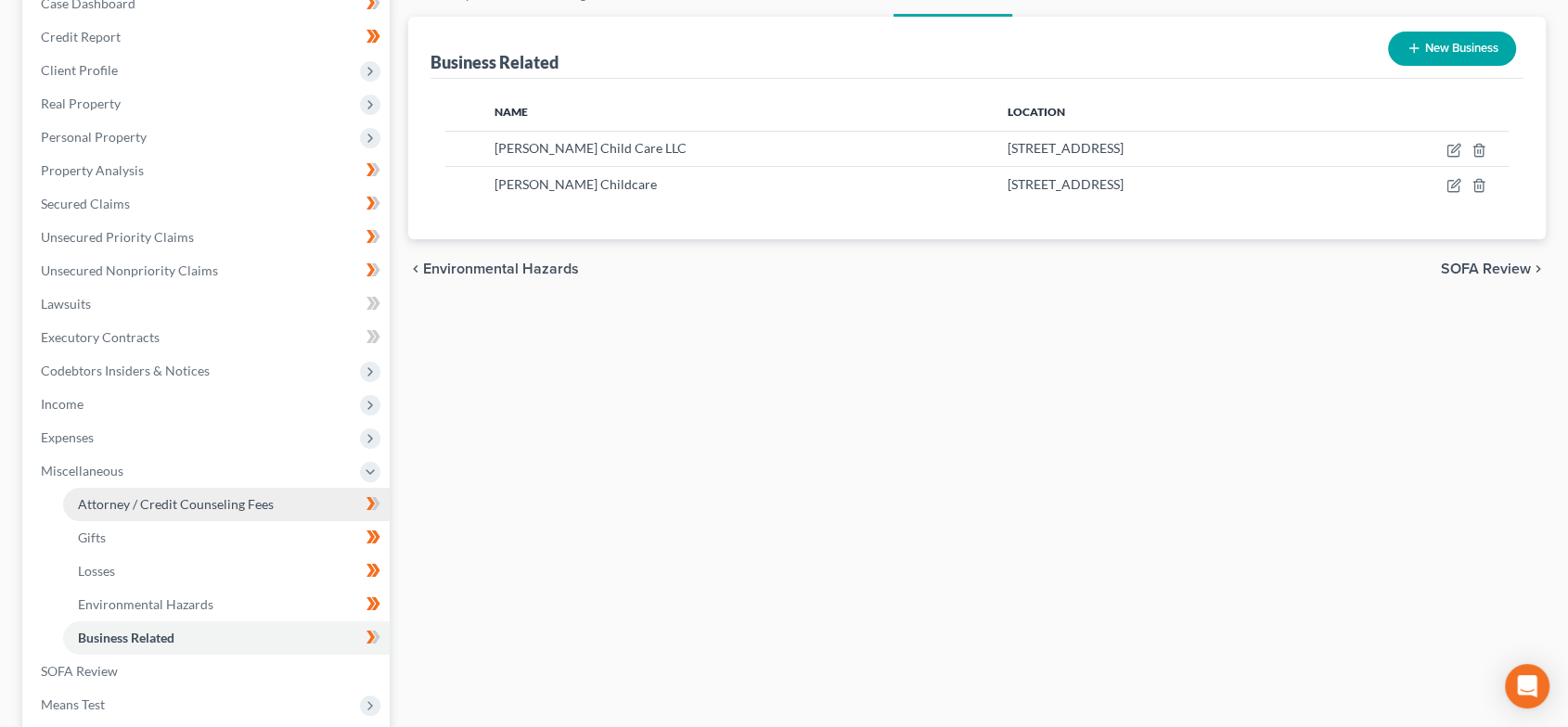
scroll to position [458, 0]
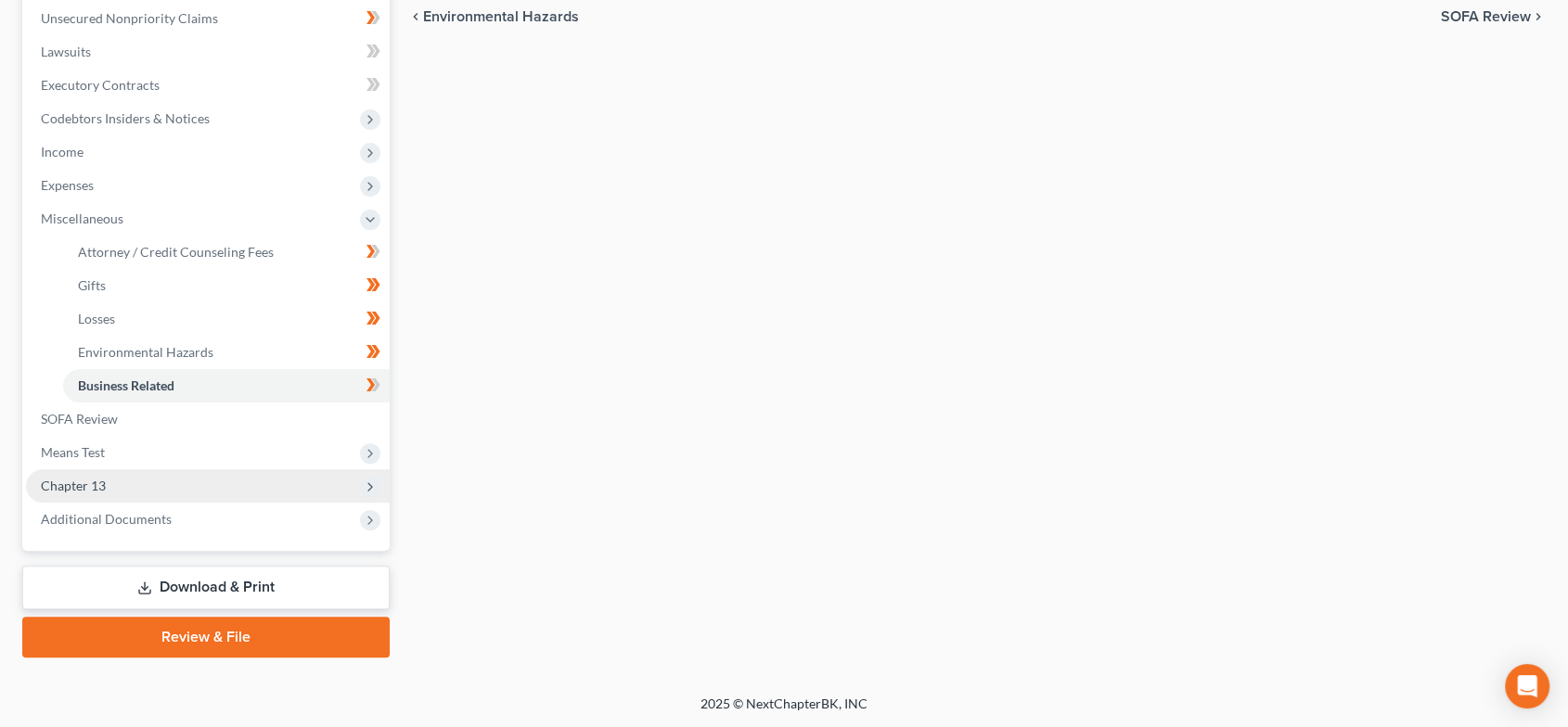
drag, startPoint x: 189, startPoint y: 455, endPoint x: 204, endPoint y: 487, distance: 35.3
click at [189, 455] on span "Means Test" at bounding box center [208, 453] width 364 height 33
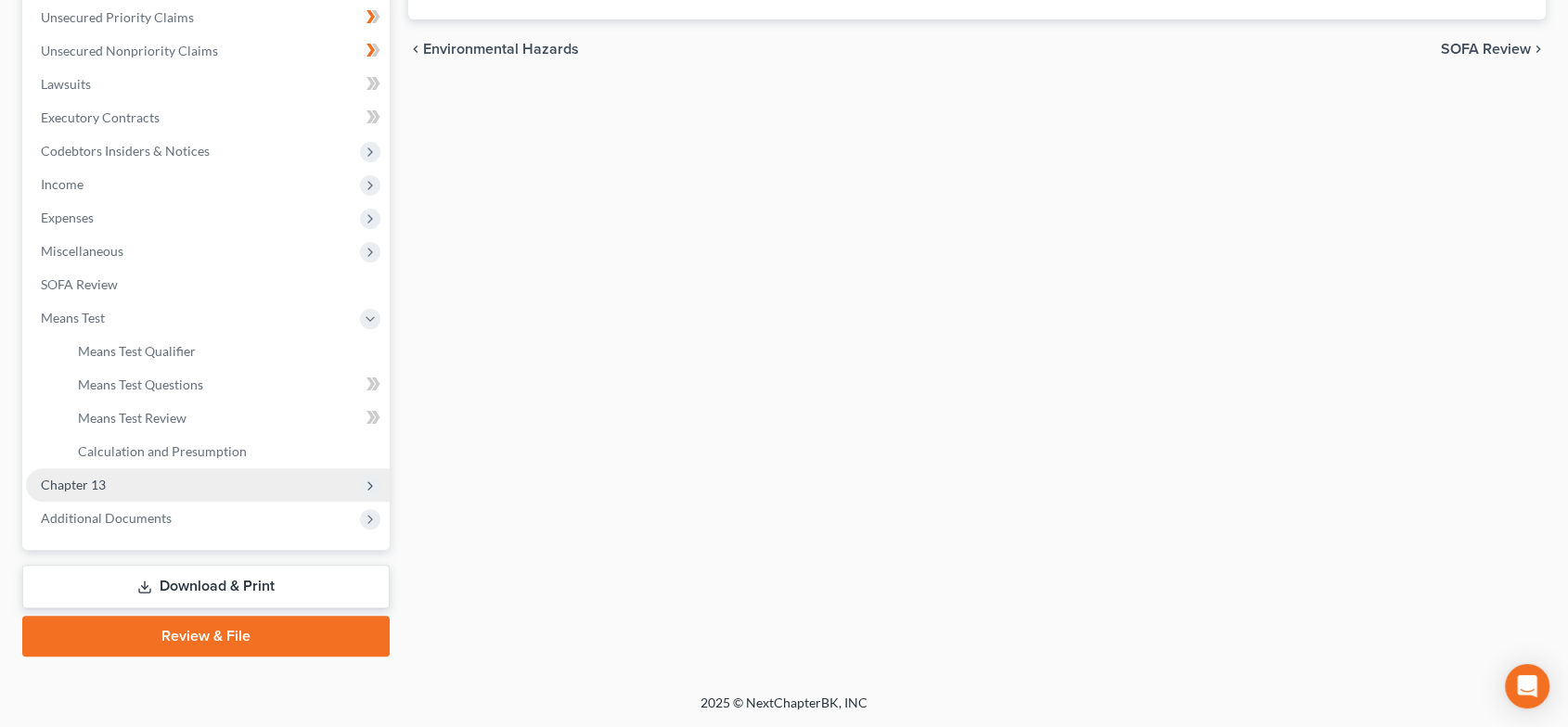
scroll to position [424, 0]
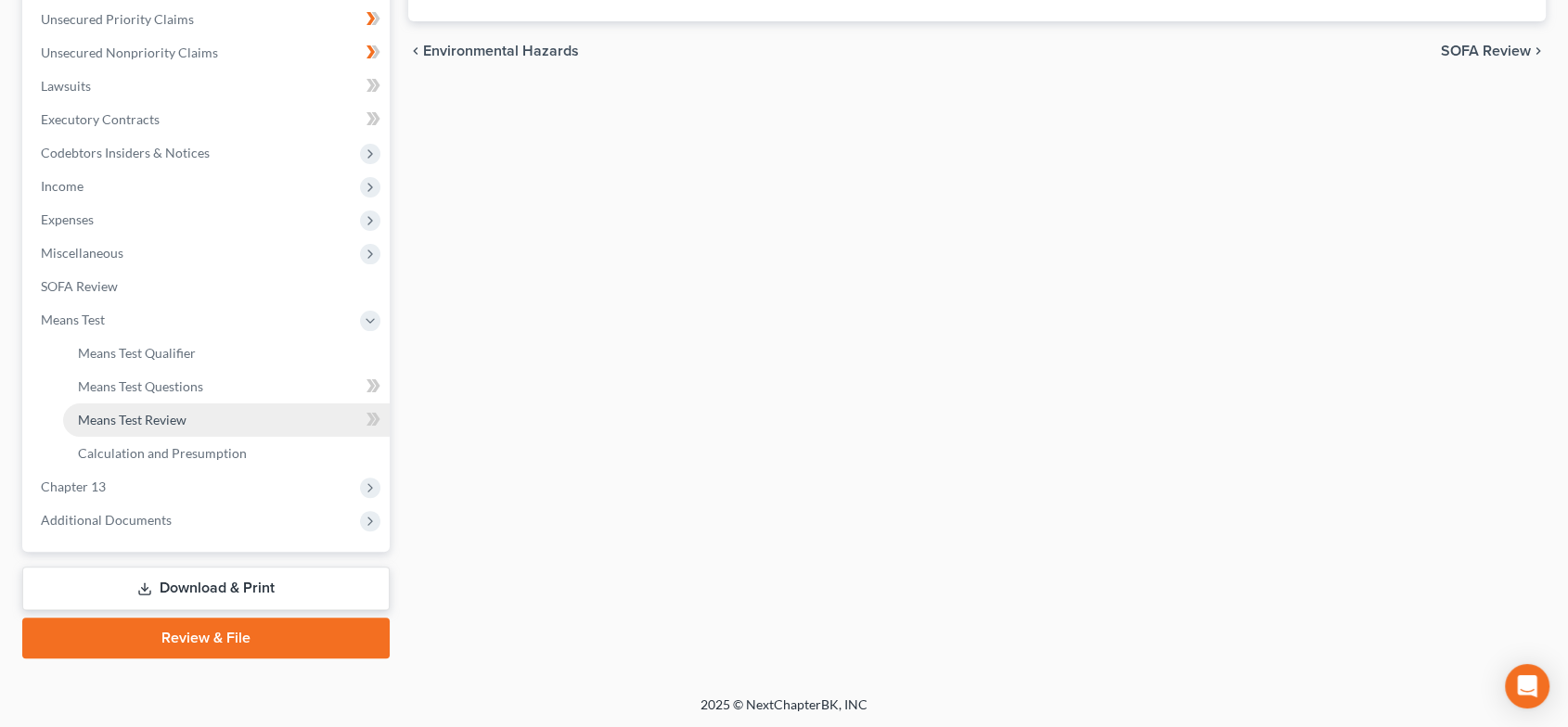
click at [230, 421] on link "Means Test Review" at bounding box center [226, 420] width 327 height 33
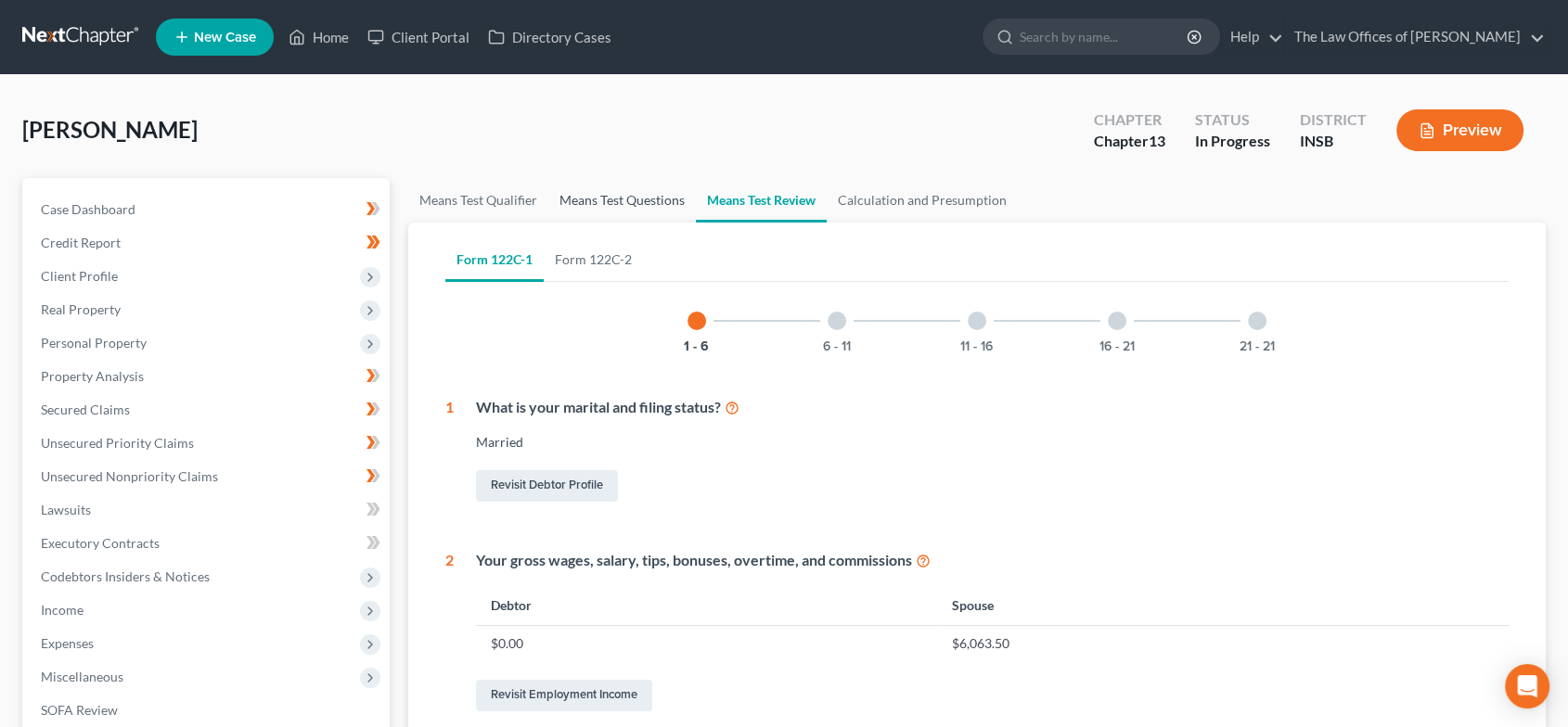
click at [641, 200] on link "Means Test Questions" at bounding box center [622, 200] width 148 height 44
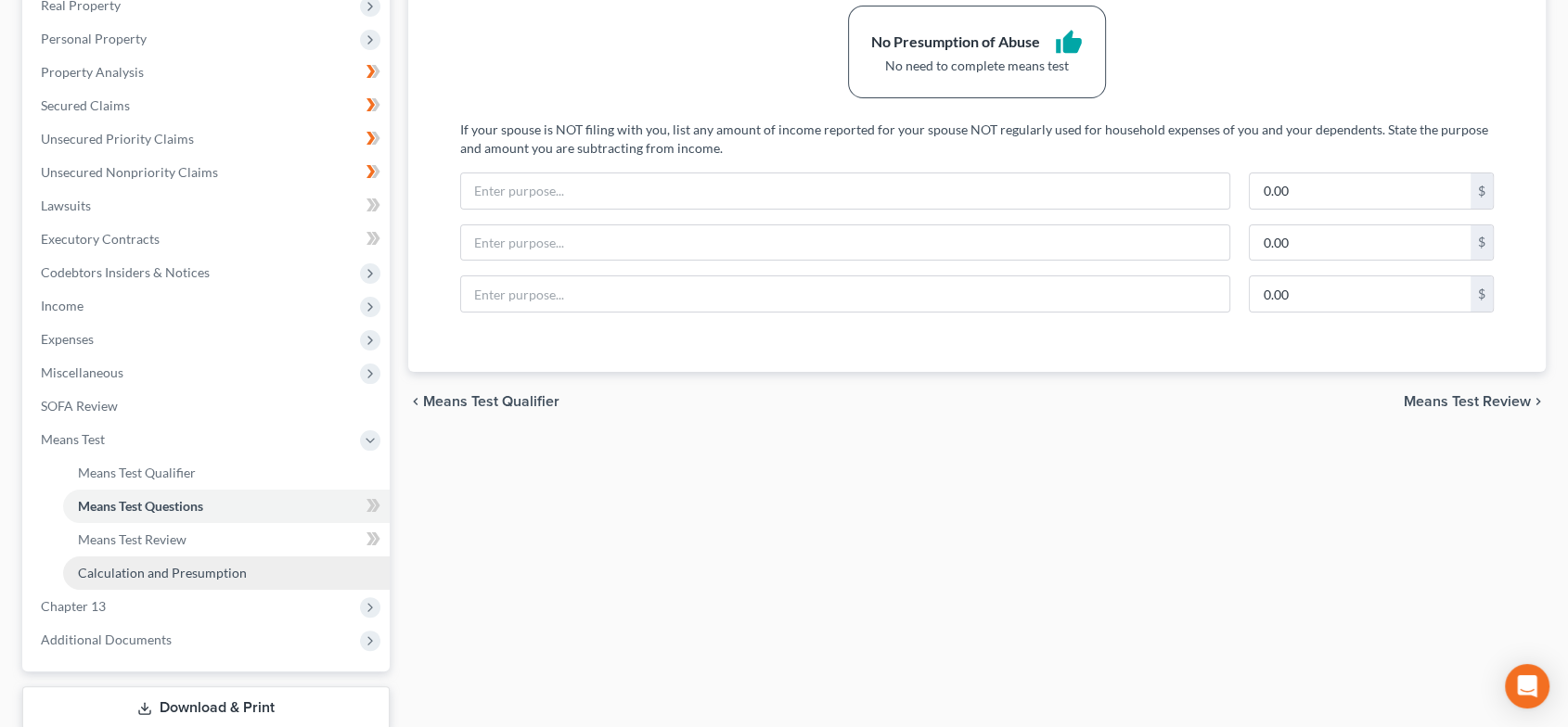
scroll to position [424, 0]
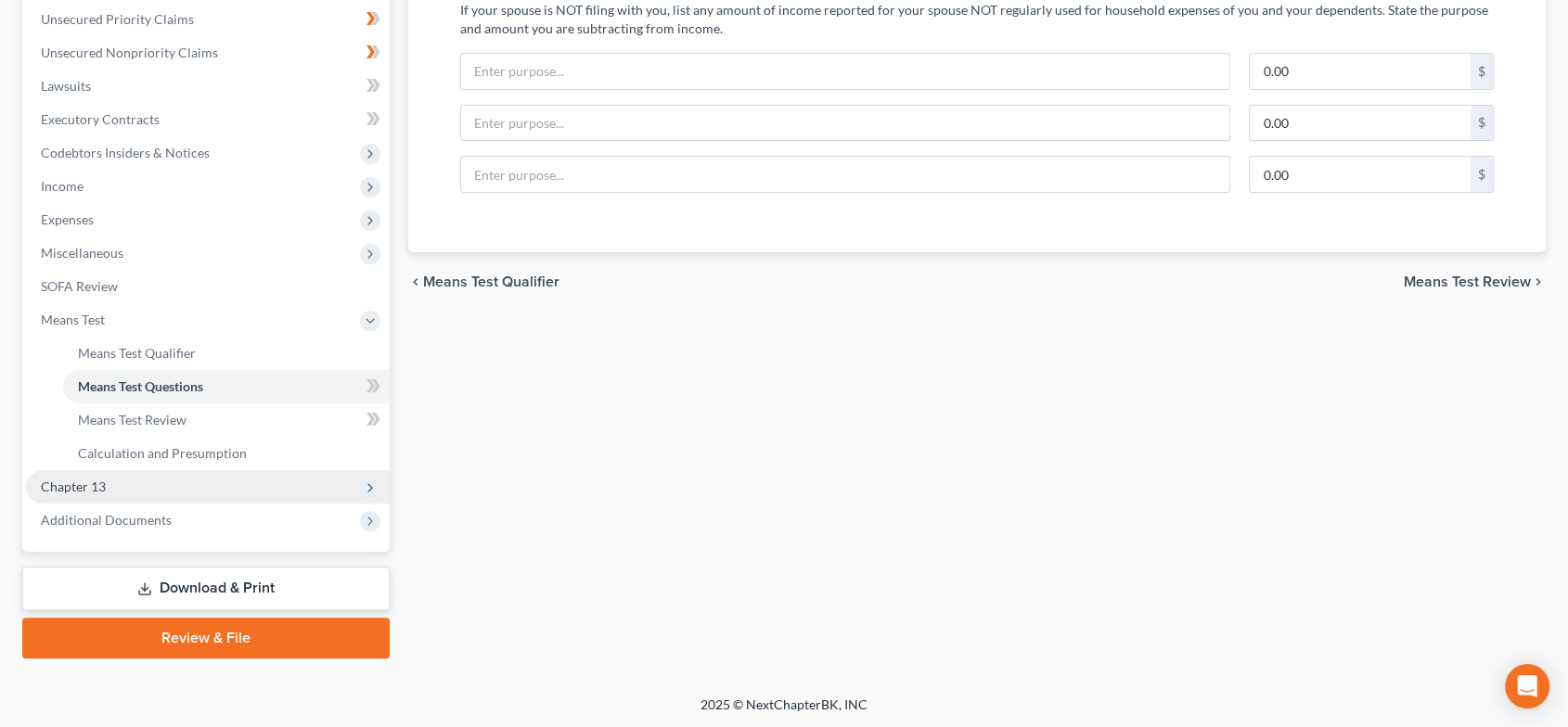
click at [215, 485] on span "Chapter 13" at bounding box center [208, 487] width 364 height 33
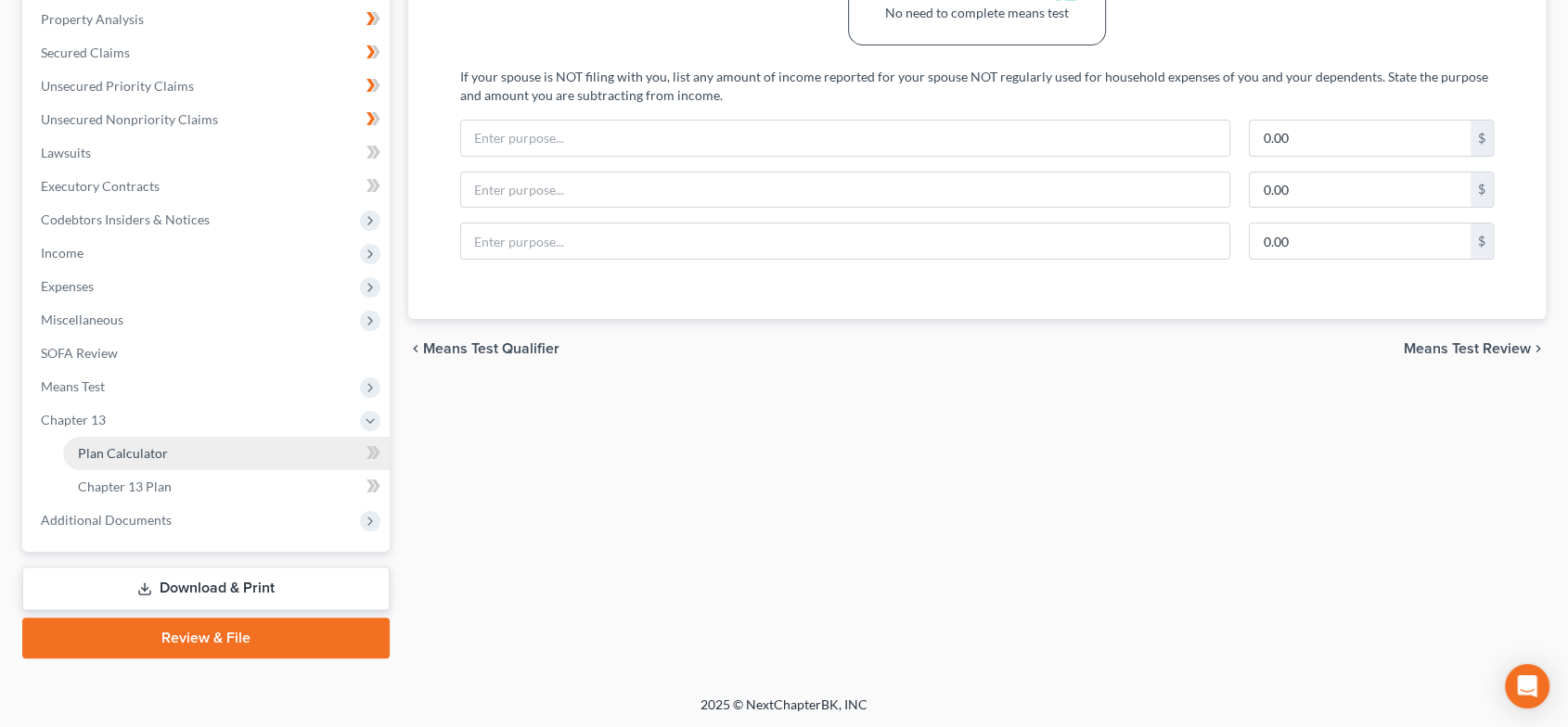
click at [201, 466] on link "Plan Calculator" at bounding box center [226, 454] width 327 height 33
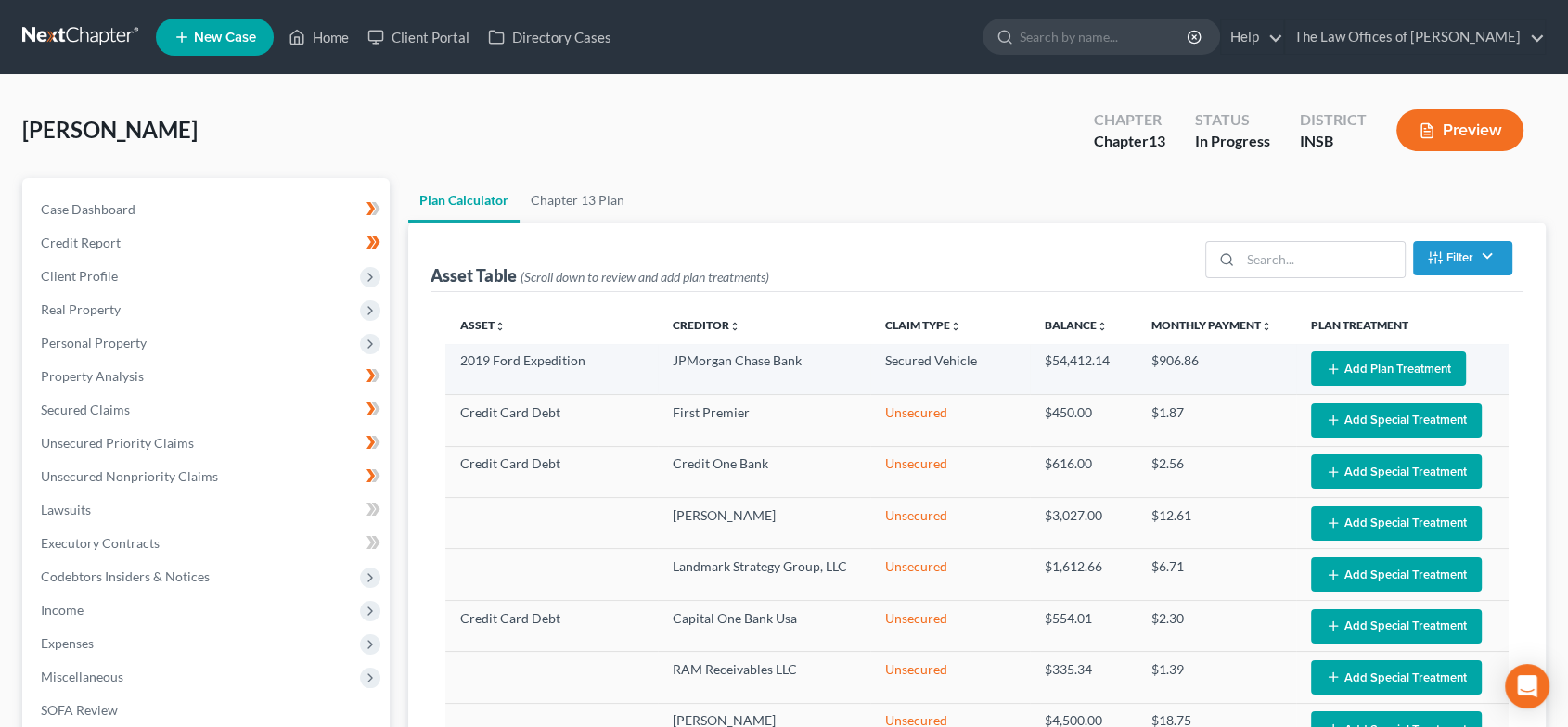
select select "59"
click at [1364, 352] on button "Add Plan Treatment" at bounding box center [1388, 368] width 155 height 34
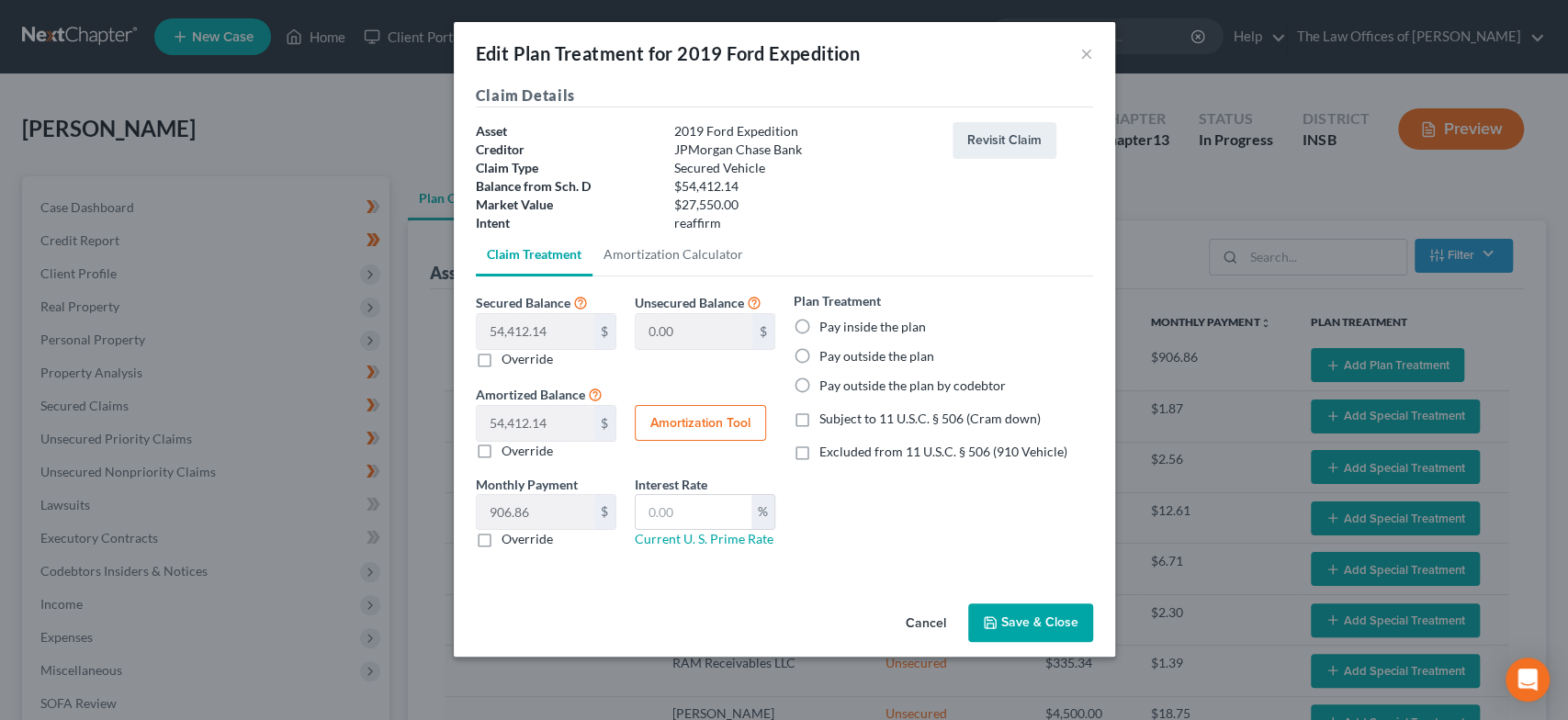
click at [728, 424] on button "Amortization Tool" at bounding box center [701, 424] width 132 height 37
type input "54,412.14"
type input "60"
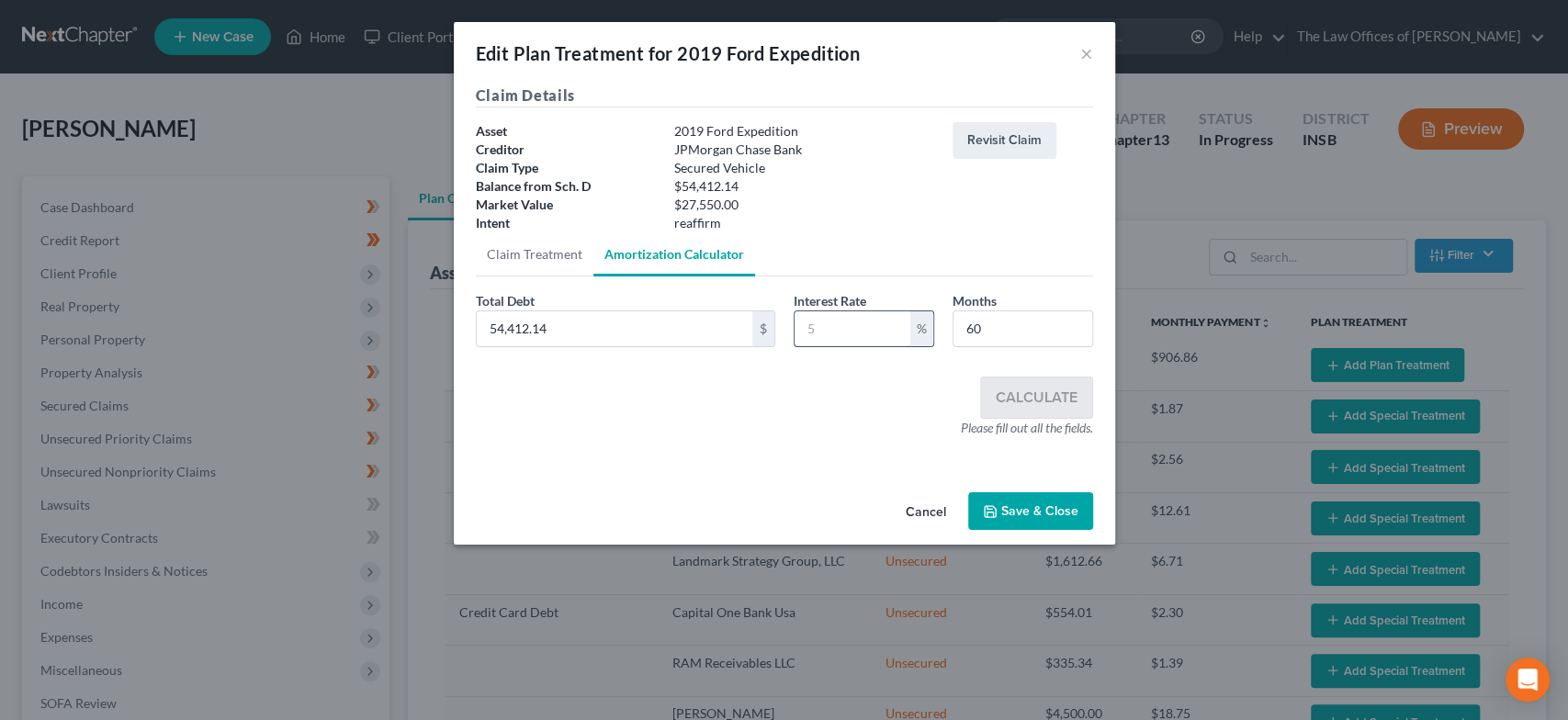
click at [874, 336] on input "text" at bounding box center [853, 329] width 116 height 35
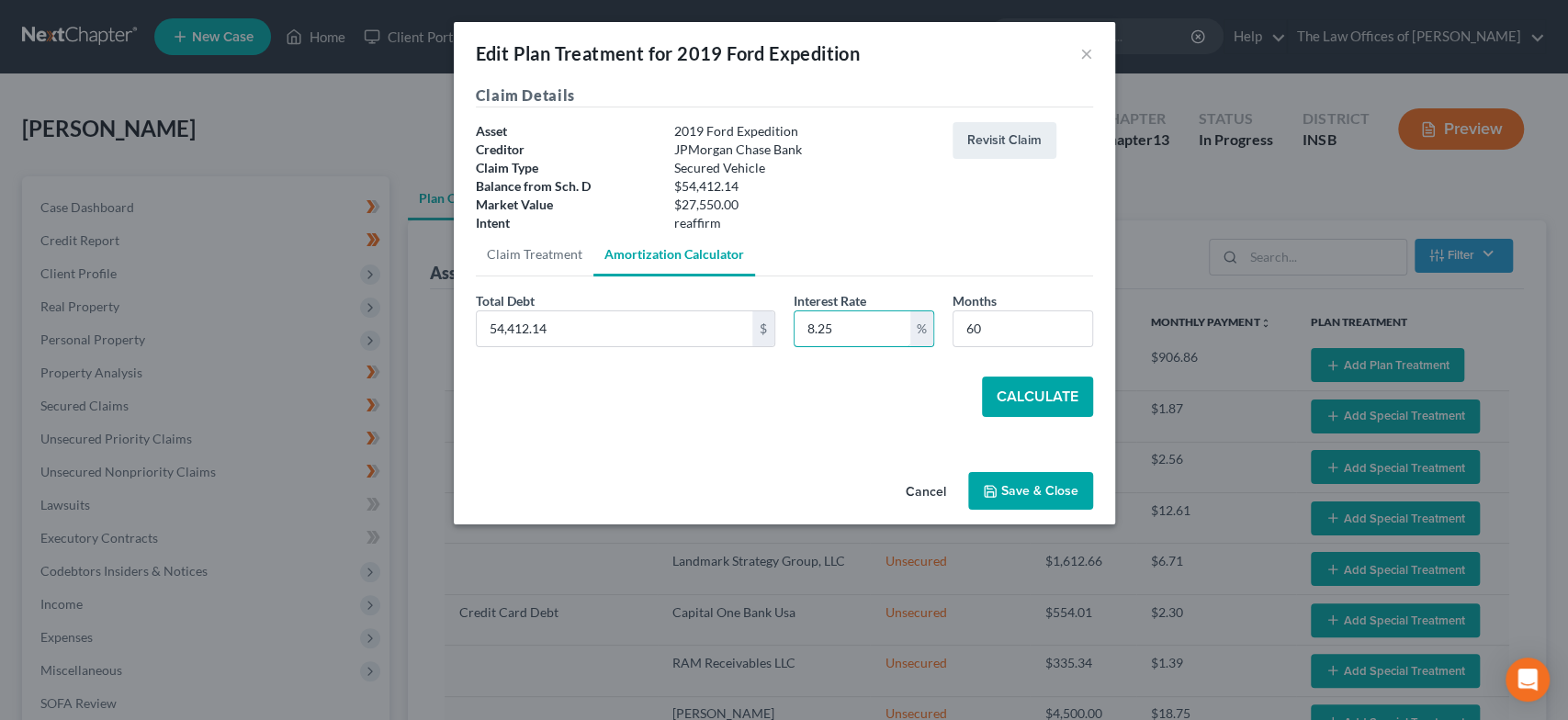
type input "8.25"
click at [1053, 395] on button "Calculate" at bounding box center [1038, 397] width 111 height 40
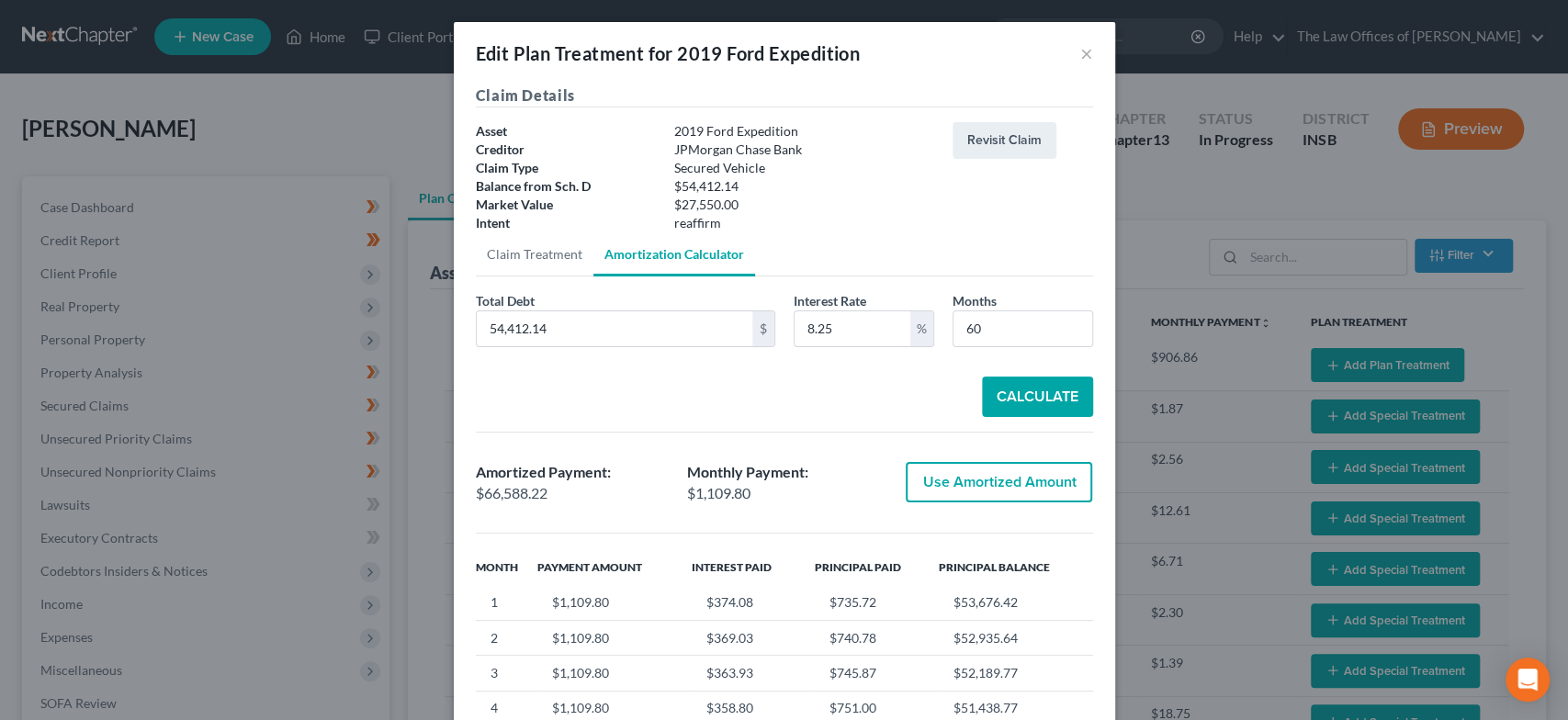
click at [1008, 483] on button "Use Amortized Amount" at bounding box center [999, 481] width 186 height 40
type input "66,588.22"
checkbox input "true"
type input "1,109.80"
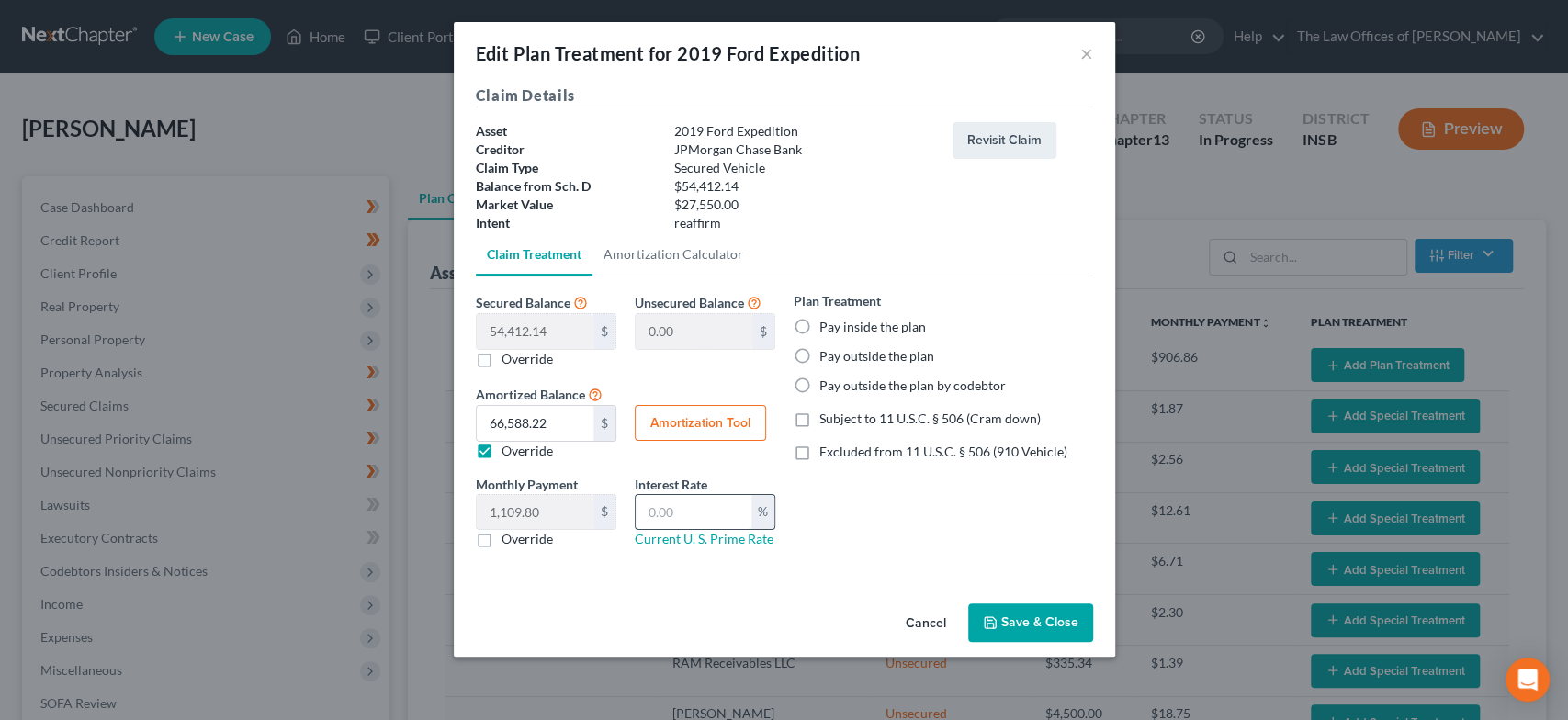
click at [694, 527] on input "text" at bounding box center [693, 512] width 116 height 35
type input "8.25"
click at [831, 318] on label "Pay inside the plan" at bounding box center [872, 326] width 106 height 19
click at [831, 318] on input "Pay inside the plan" at bounding box center [833, 323] width 12 height 12
radio input "true"
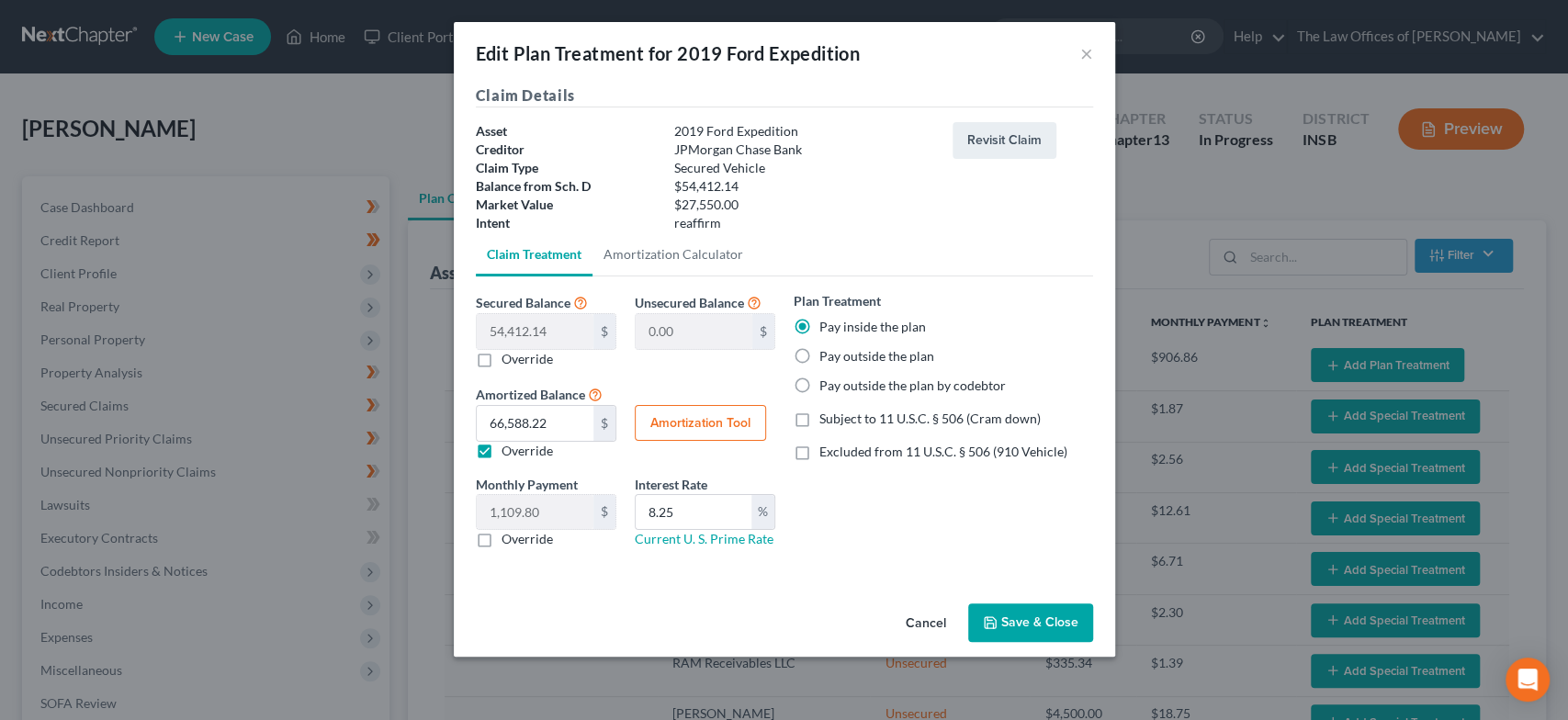
drag, startPoint x: 1041, startPoint y: 623, endPoint x: 303, endPoint y: 409, distance: 768.4
click at [1041, 623] on button "Save & Close" at bounding box center [1031, 623] width 125 height 39
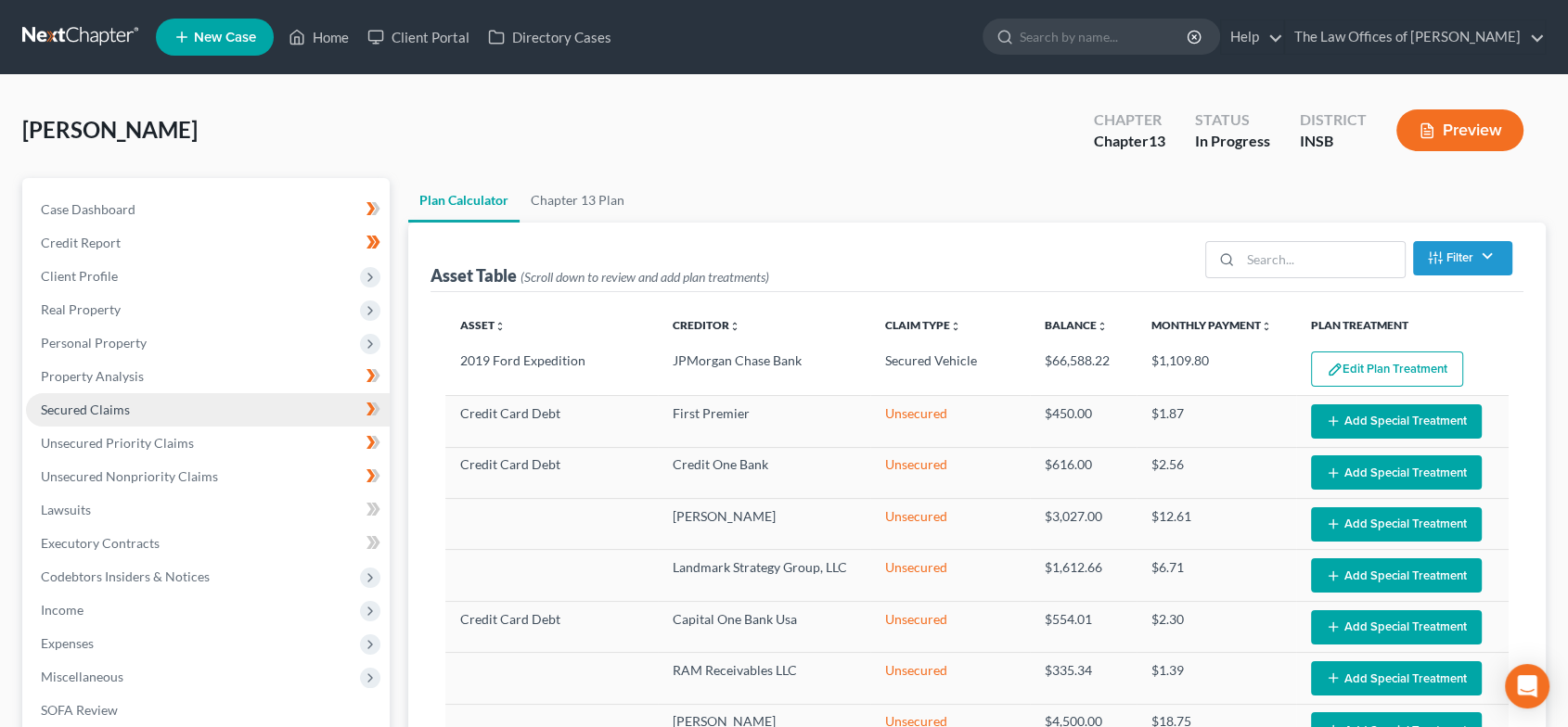
select select "59"
click at [169, 398] on link "Secured Claims" at bounding box center [208, 410] width 364 height 33
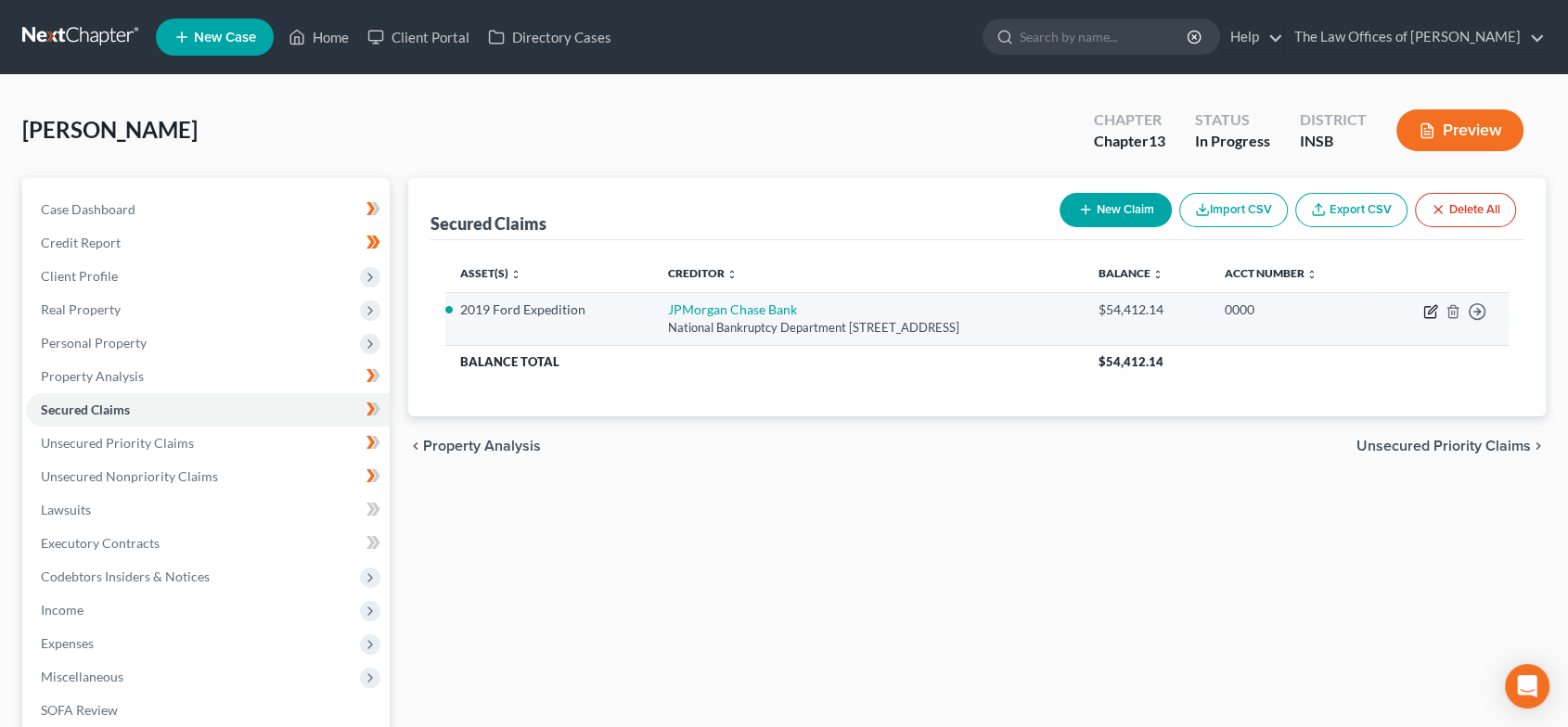
click at [1426, 313] on icon "button" at bounding box center [1430, 311] width 15 height 15
select select "3"
select select "7"
select select "2"
select select "0"
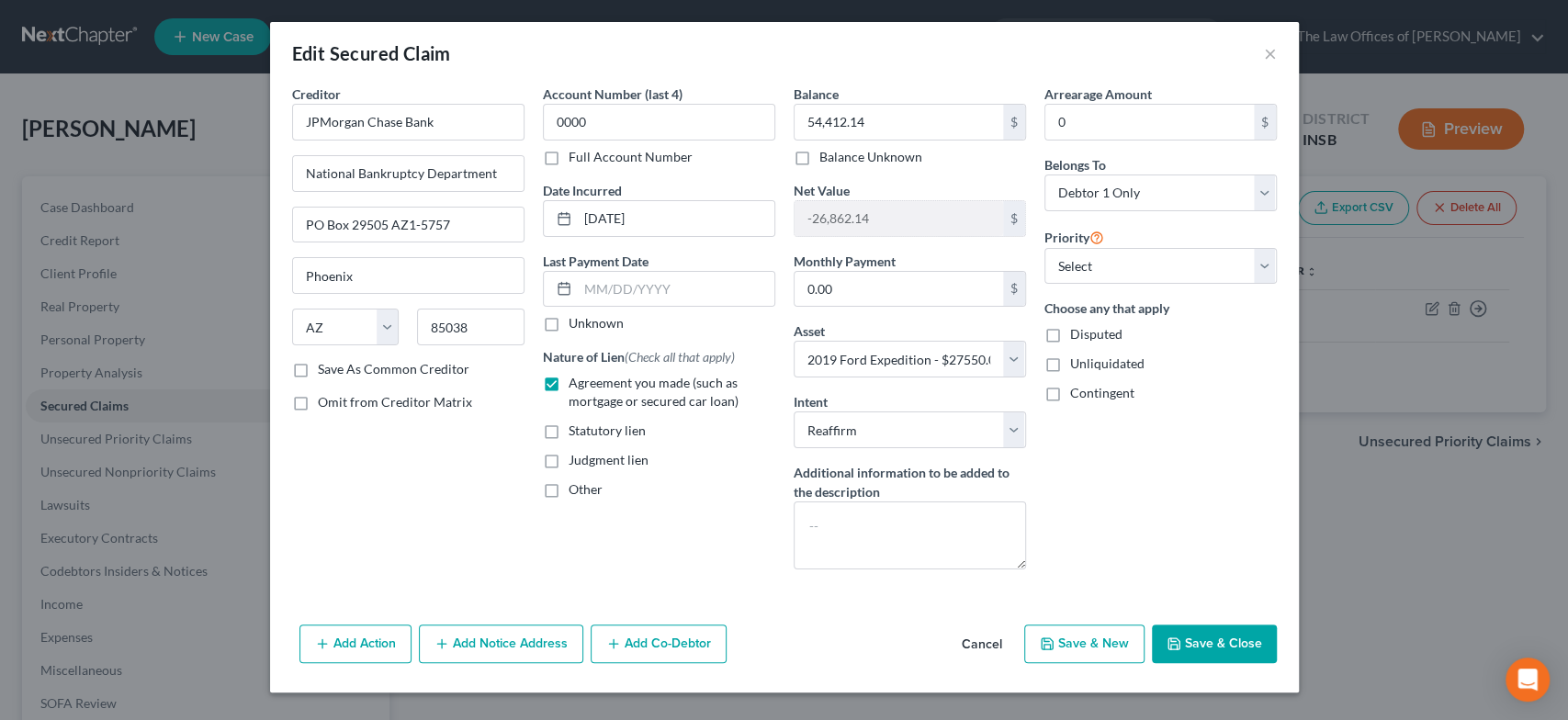
click at [1191, 638] on button "Save & Close" at bounding box center [1214, 644] width 125 height 39
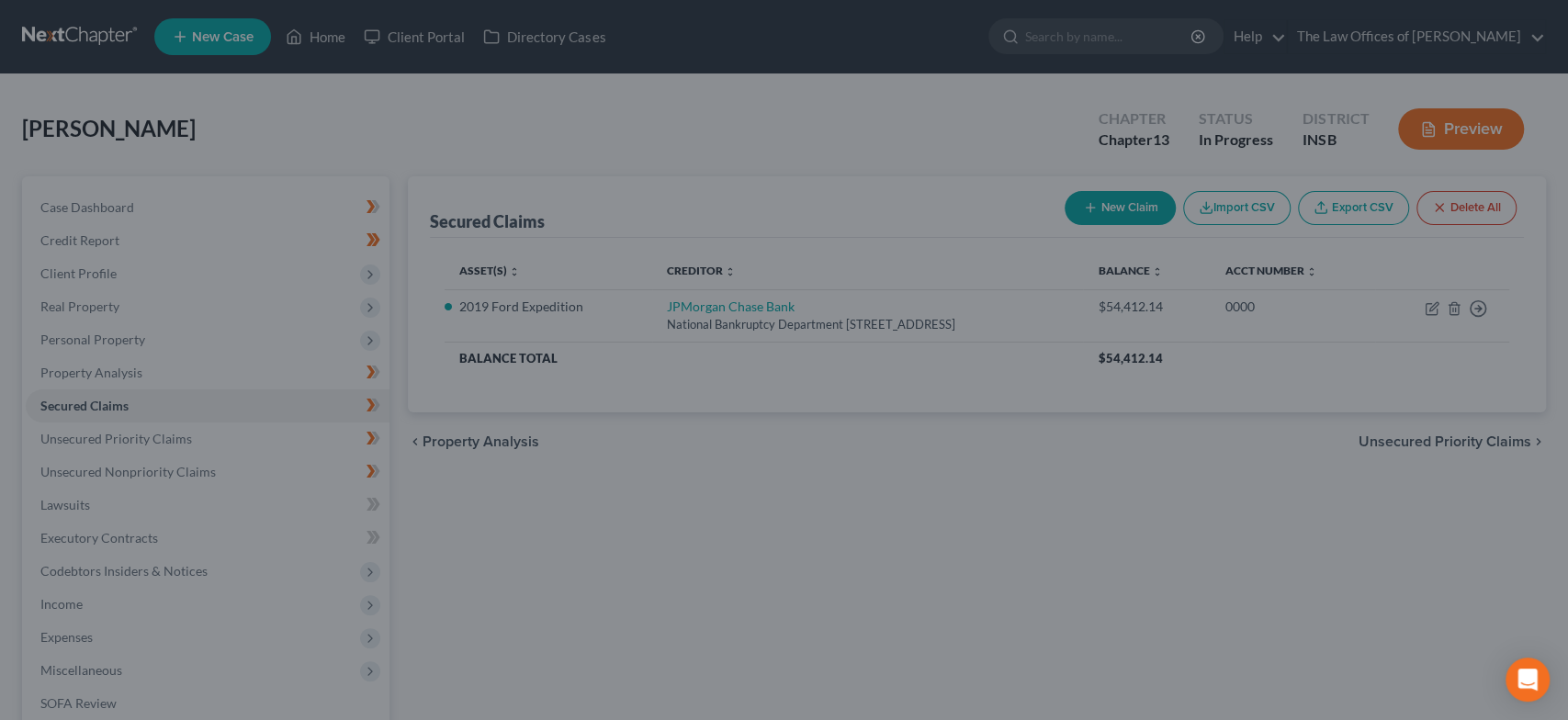
select select
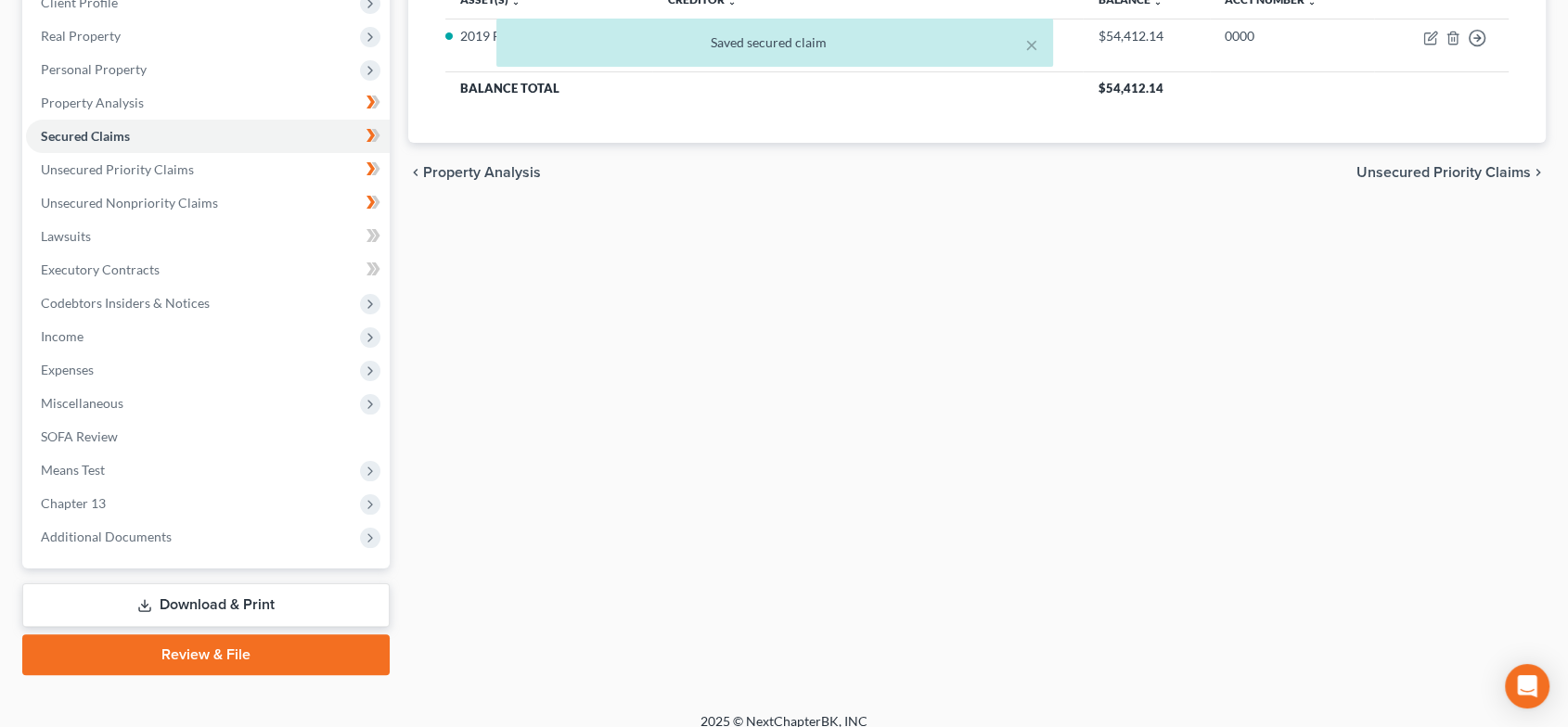
scroll to position [290, 0]
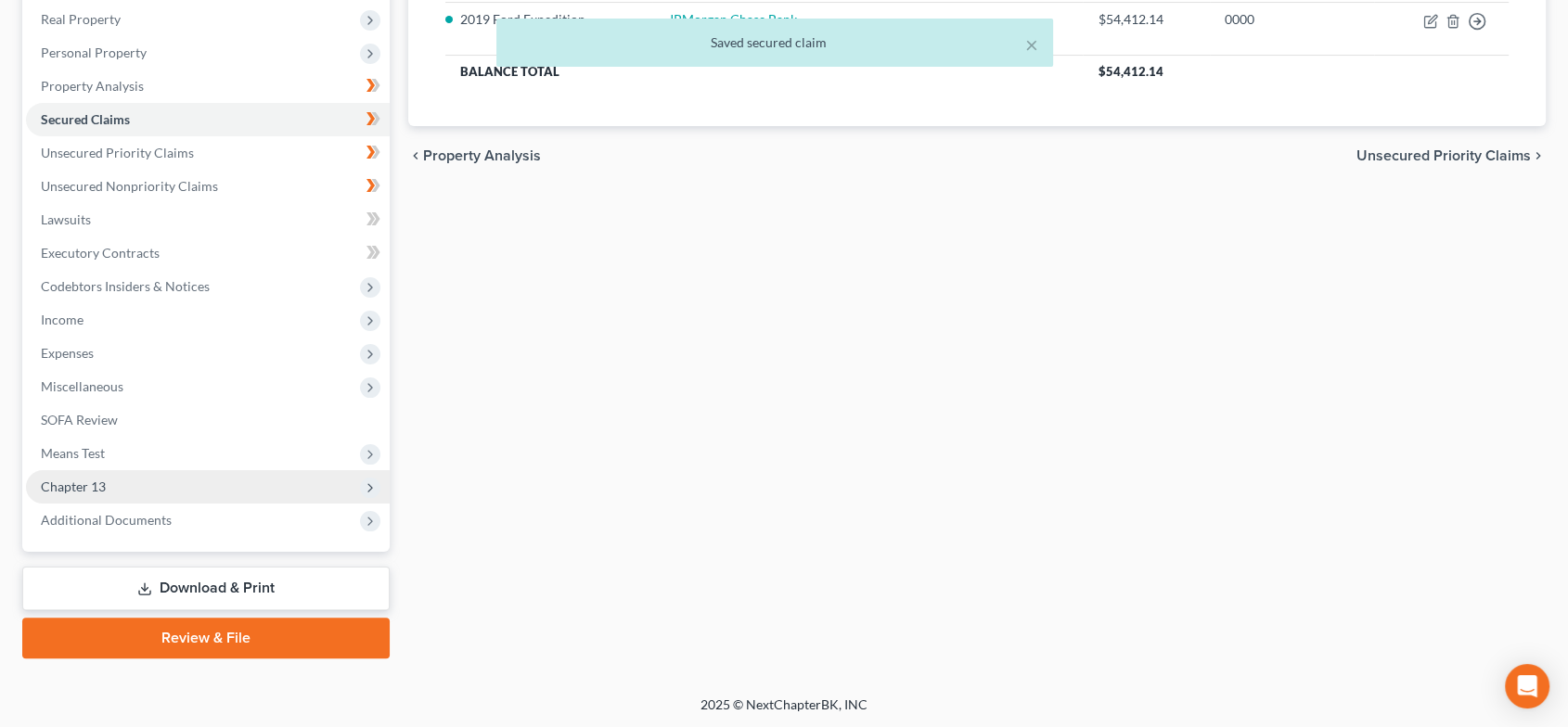
click at [180, 481] on span "Chapter 13" at bounding box center [208, 487] width 364 height 33
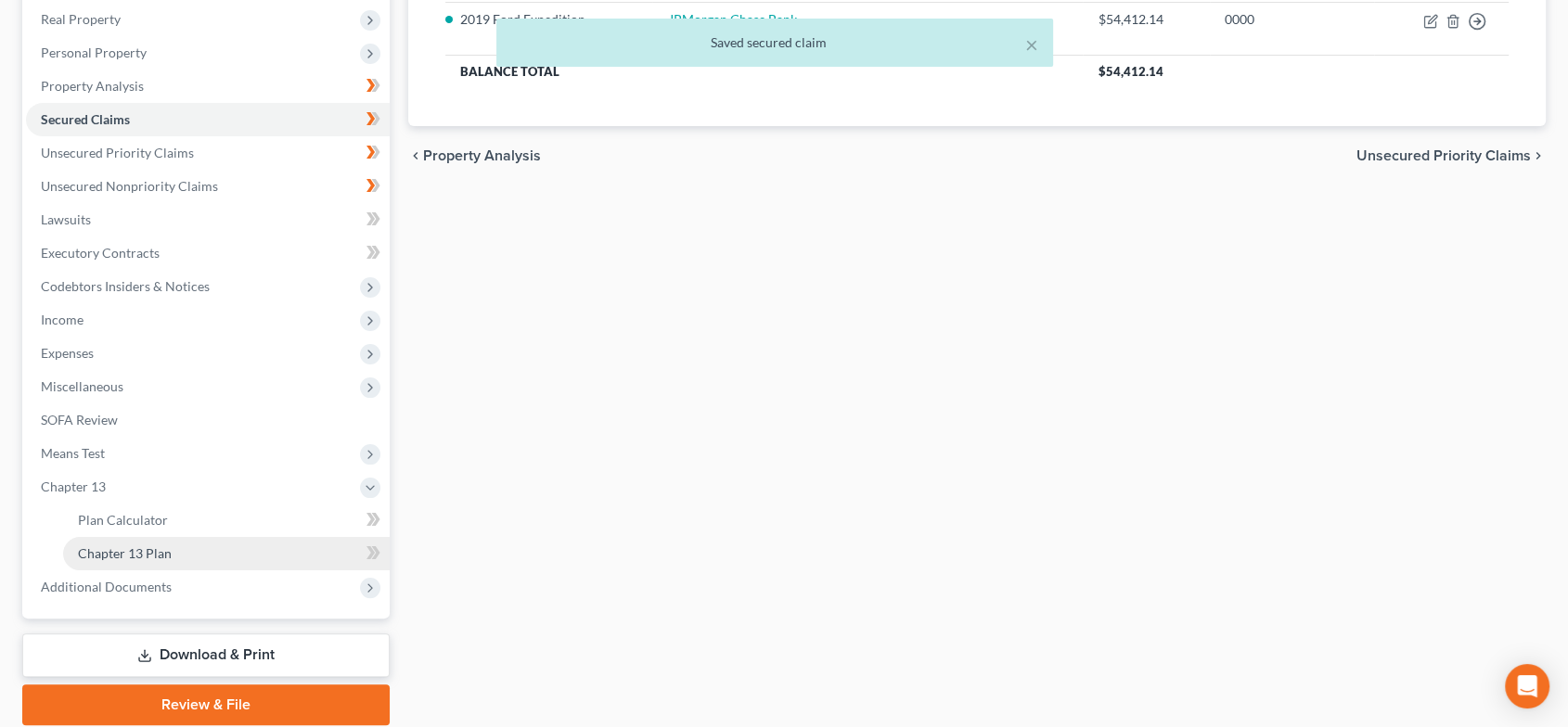
click at [169, 555] on span "Chapter 13 Plan" at bounding box center [124, 553] width 94 height 16
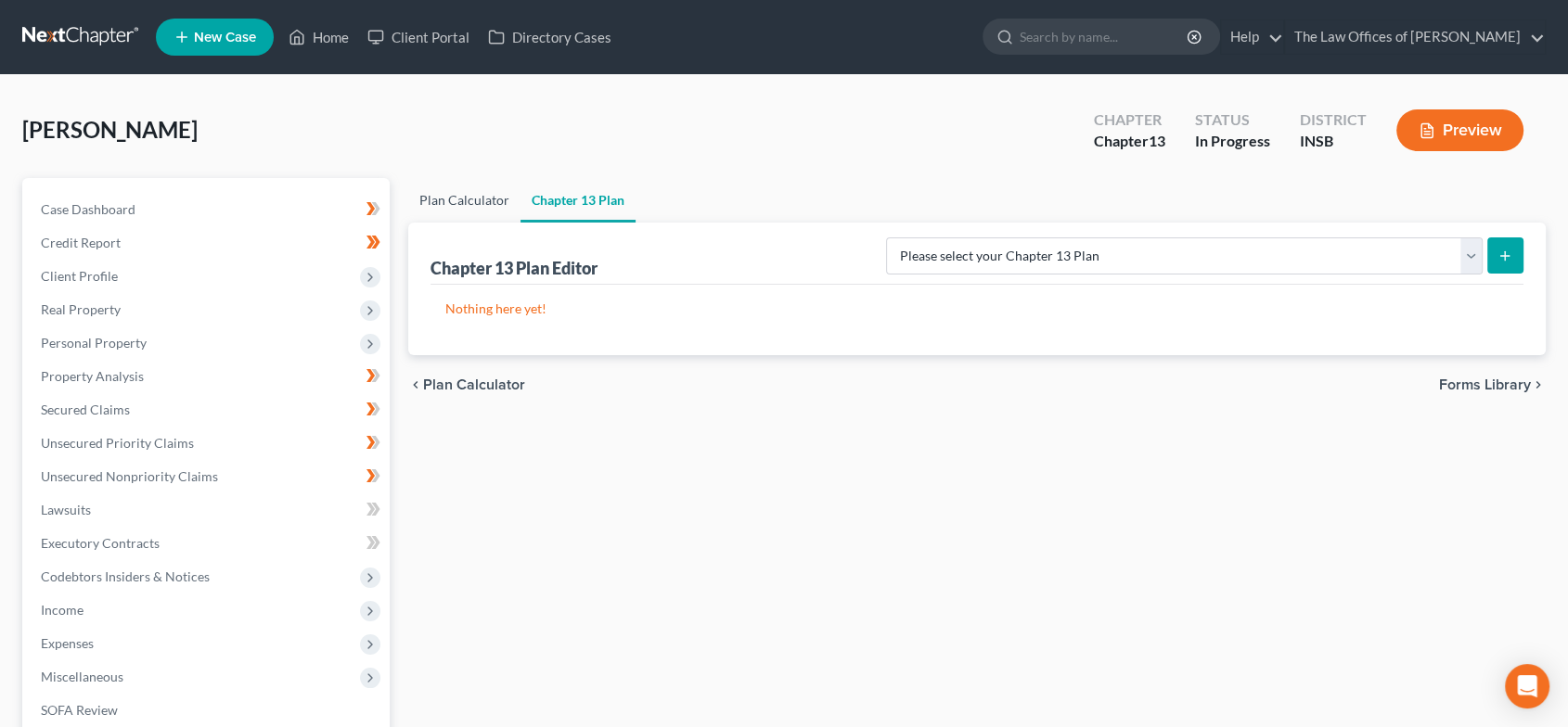
click at [452, 192] on link "Plan Calculator" at bounding box center [465, 200] width 112 height 44
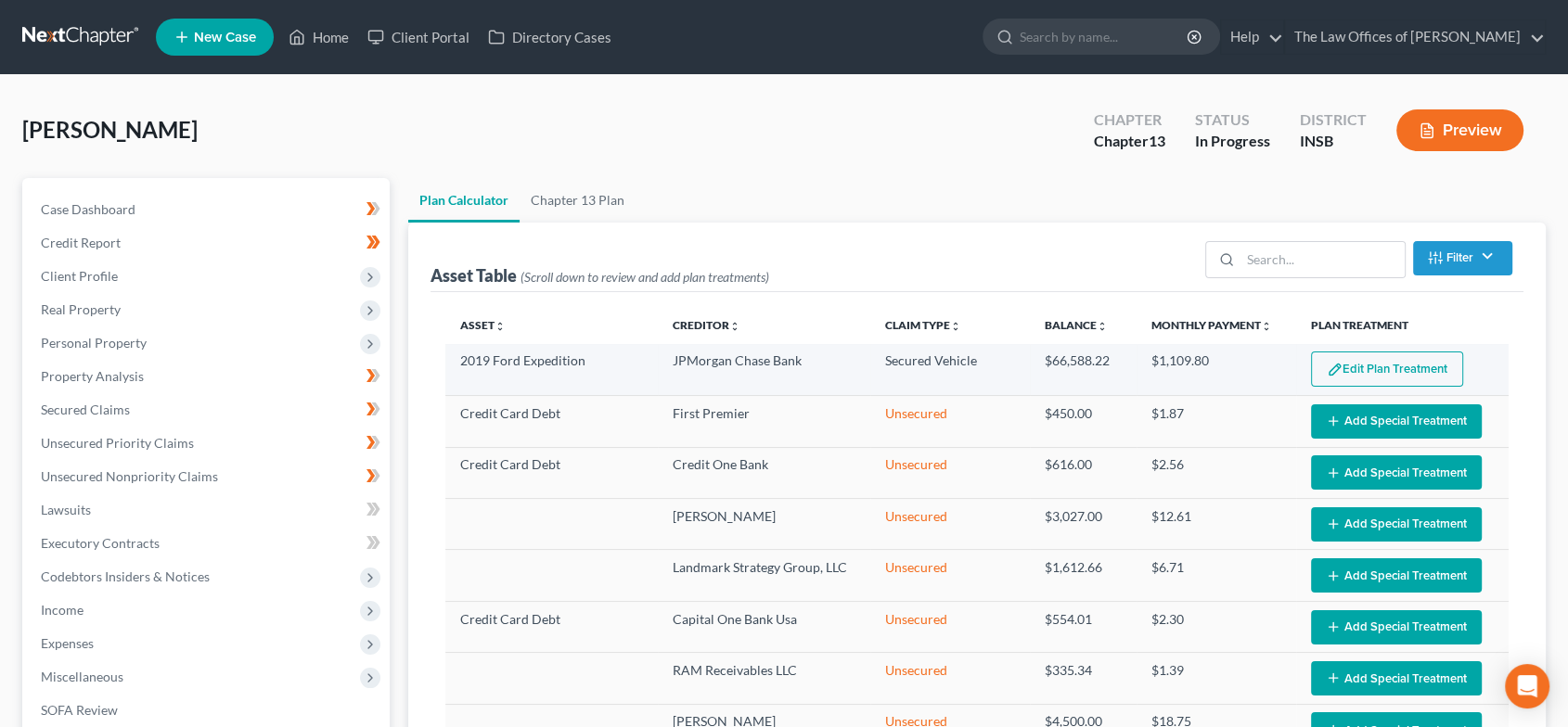
click at [1383, 378] on button "Edit Plan Treatment" at bounding box center [1387, 369] width 153 height 35
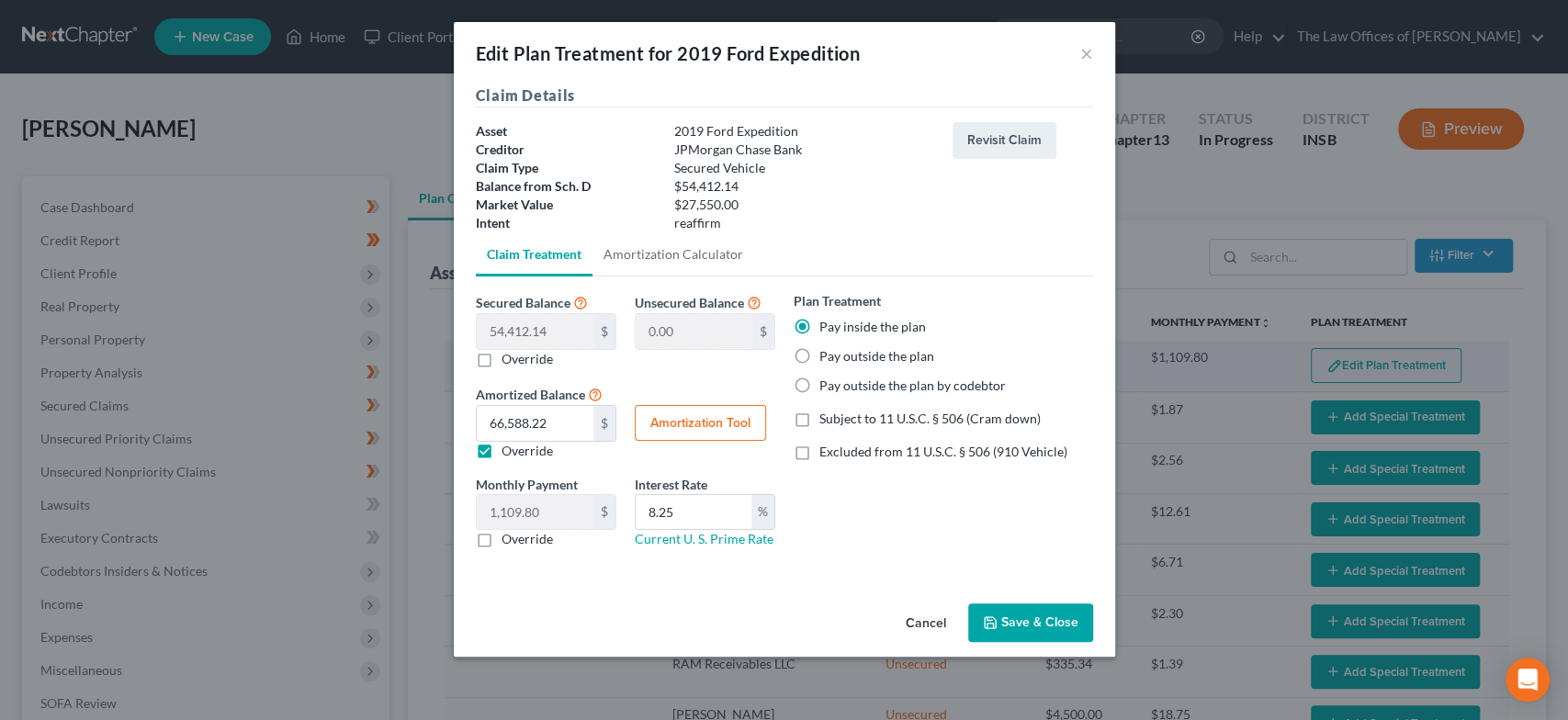
select select "59"
click at [820, 445] on label "Excluded from 11 U.S.C. § 506 (910 Vehicle)" at bounding box center [943, 451] width 249 height 19
click at [827, 445] on input "Excluded from 11 U.S.C. § 506 (910 Vehicle)" at bounding box center [833, 448] width 12 height 12
checkbox input "true"
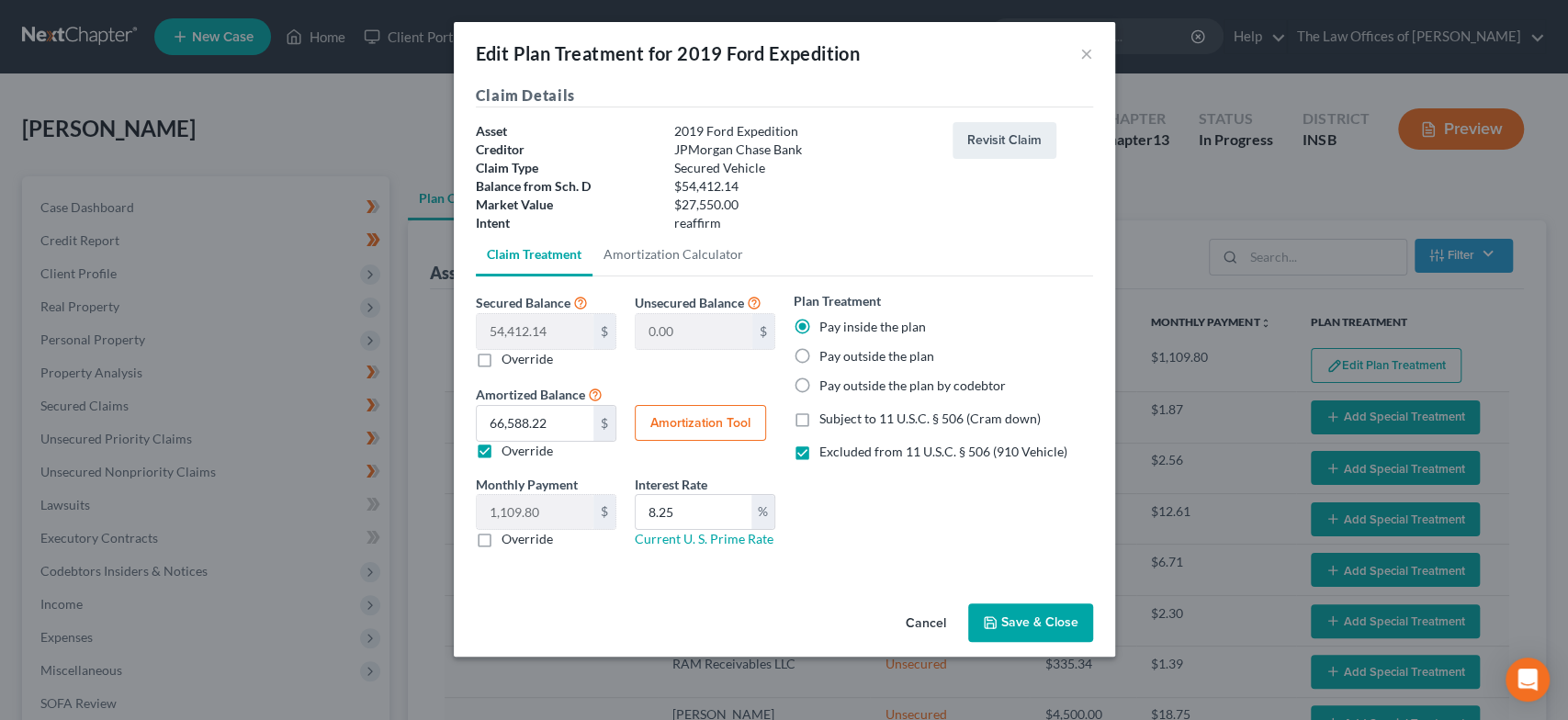
click at [1022, 615] on button "Save & Close" at bounding box center [1031, 623] width 125 height 39
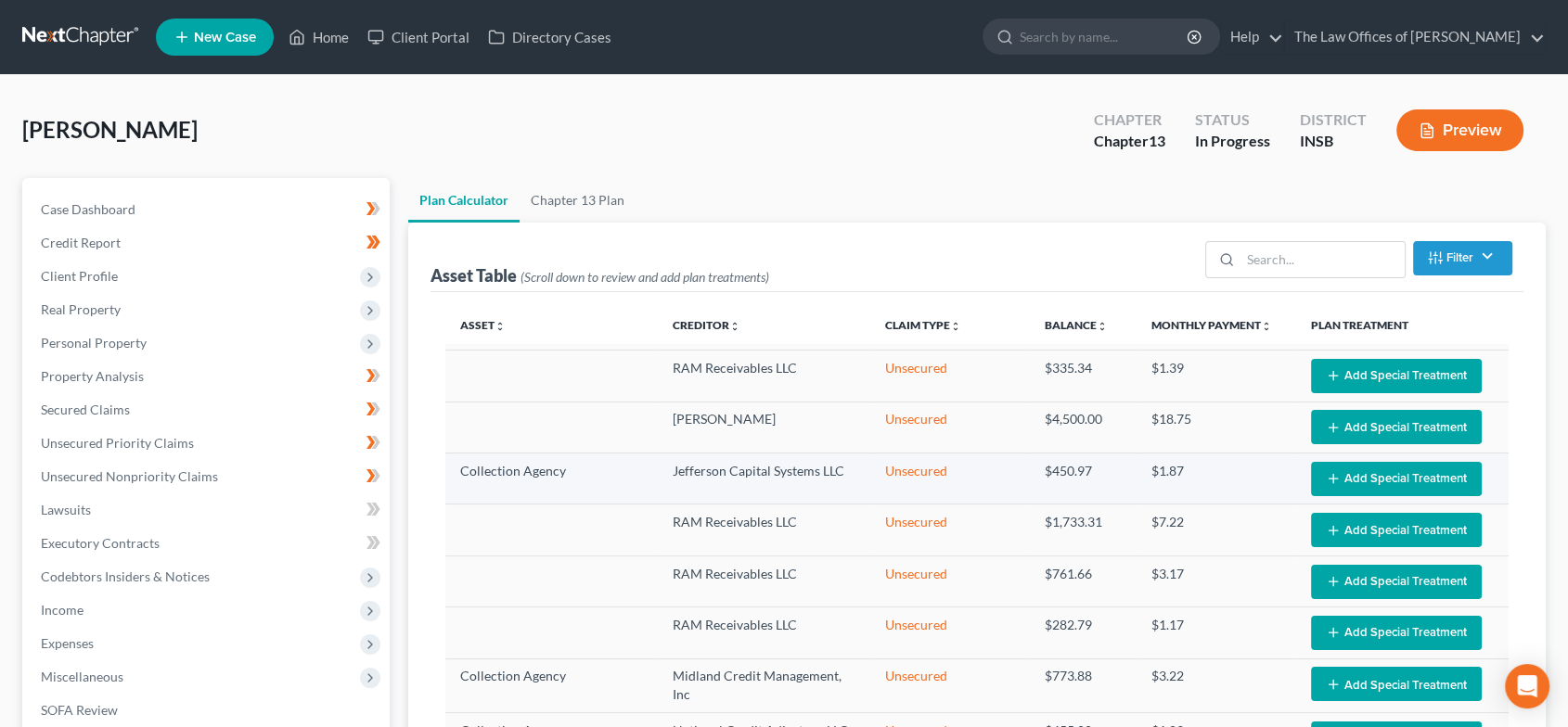
scroll to position [343, 0]
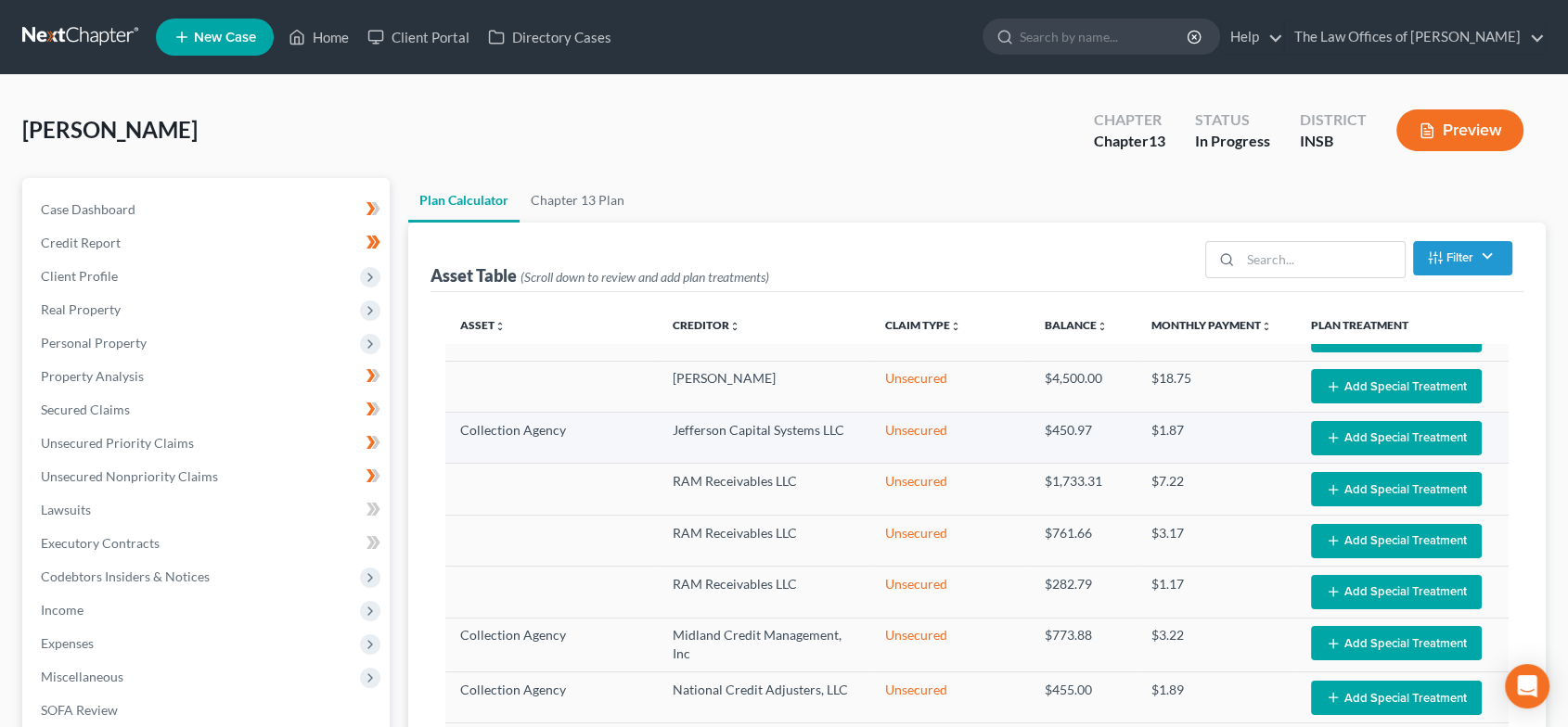
select select "59"
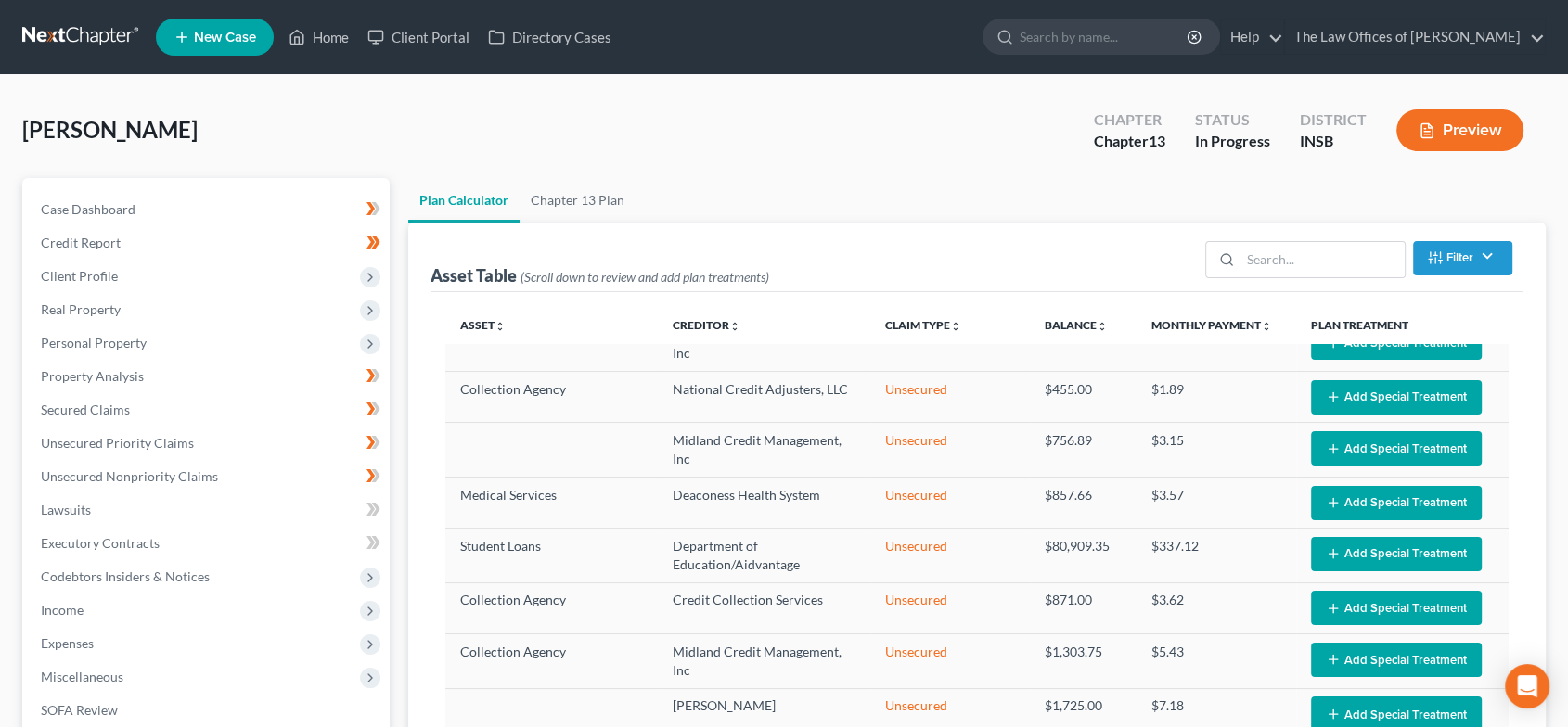
scroll to position [657, 0]
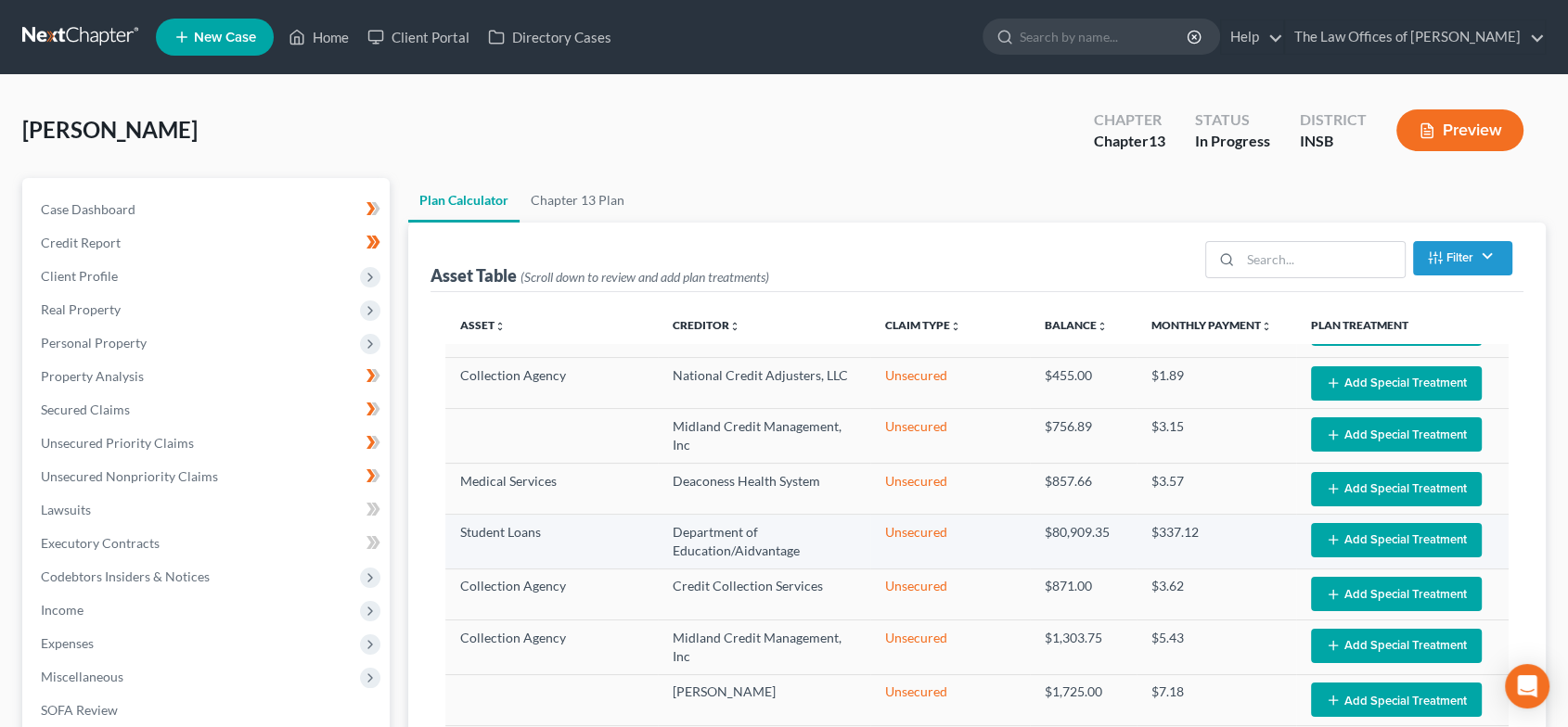
click at [1338, 550] on button "Add Special Treatment" at bounding box center [1396, 540] width 170 height 34
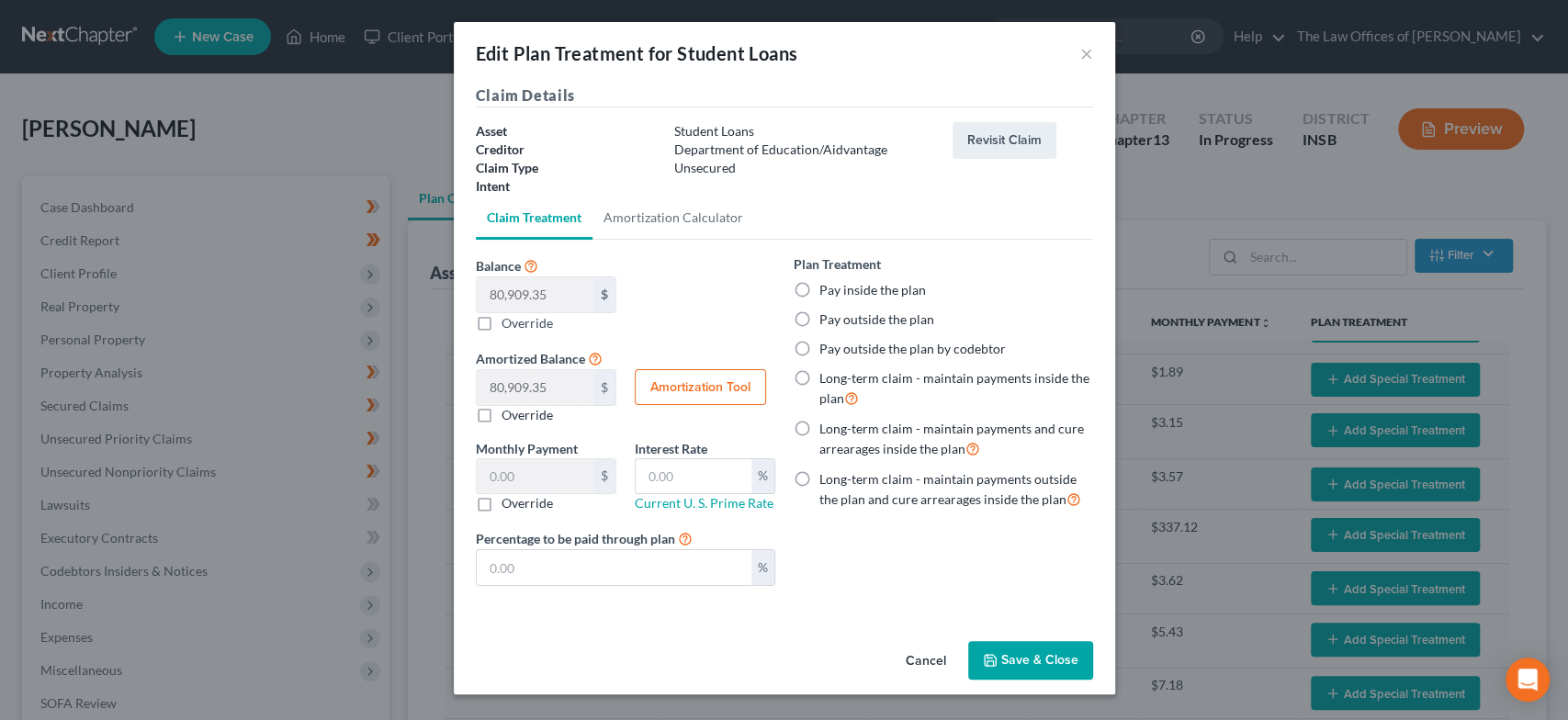
click at [820, 315] on label "Pay outside the plan" at bounding box center [877, 320] width 115 height 19
click at [827, 315] on input "Pay outside the plan" at bounding box center [833, 317] width 12 height 12
radio input "true"
click at [1043, 654] on button "Save & Close" at bounding box center [1031, 661] width 125 height 39
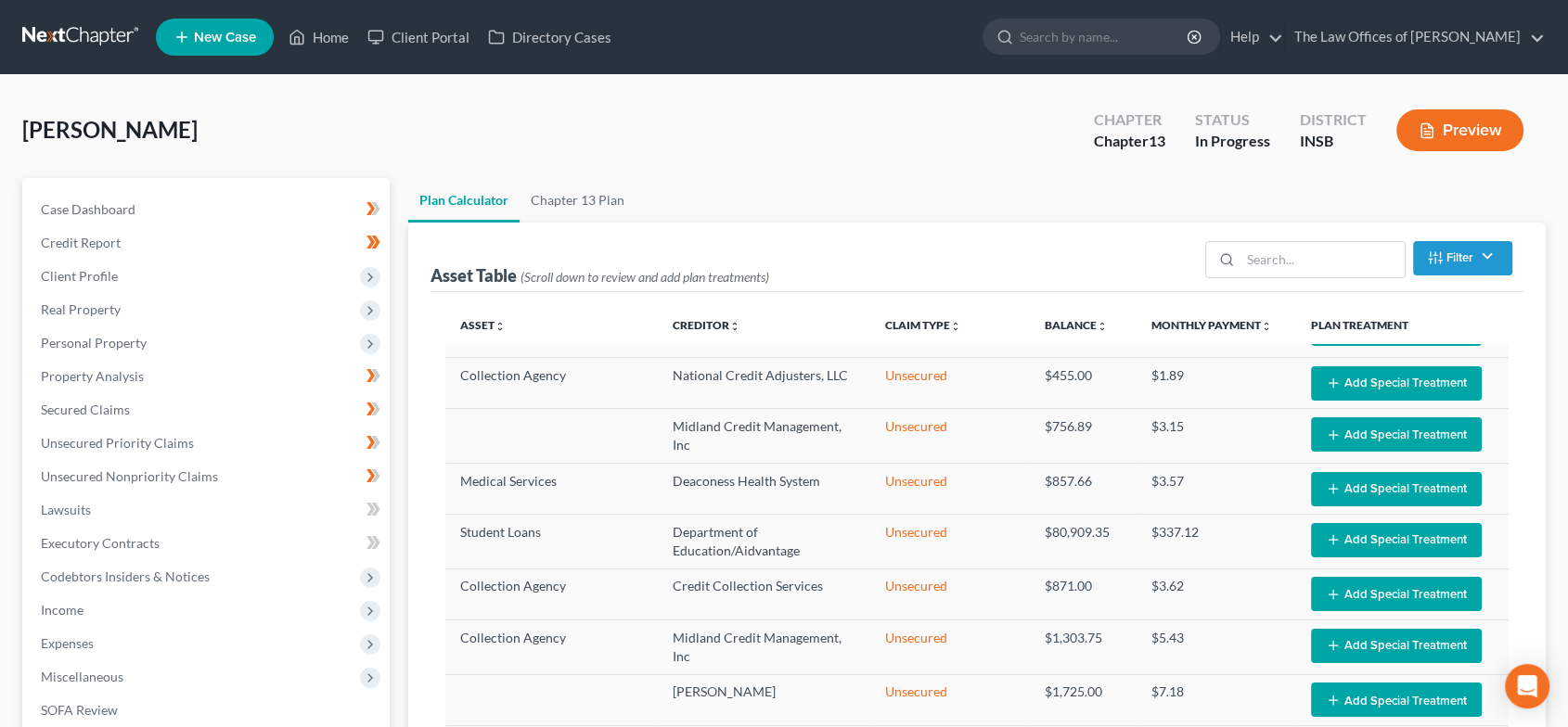
select select "59"
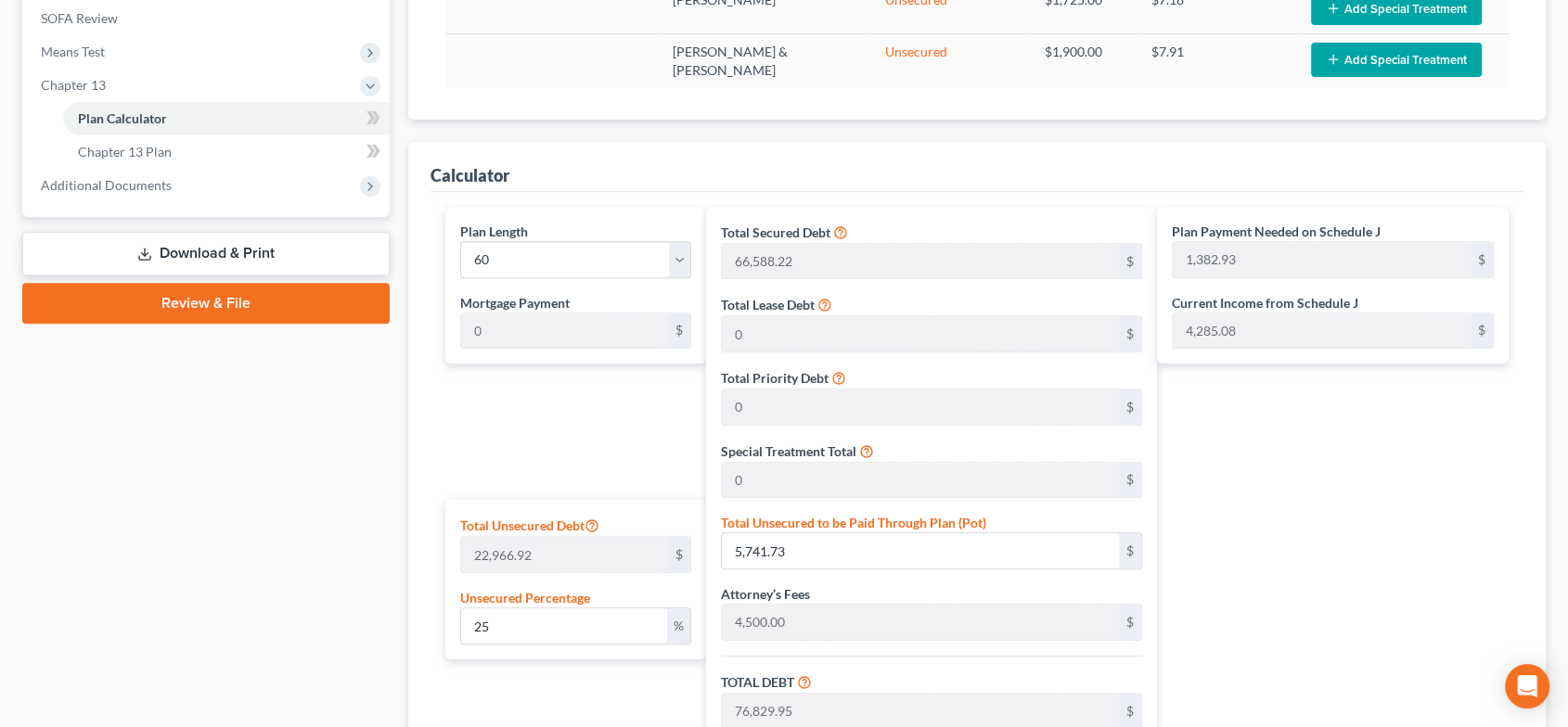
scroll to position [962, 0]
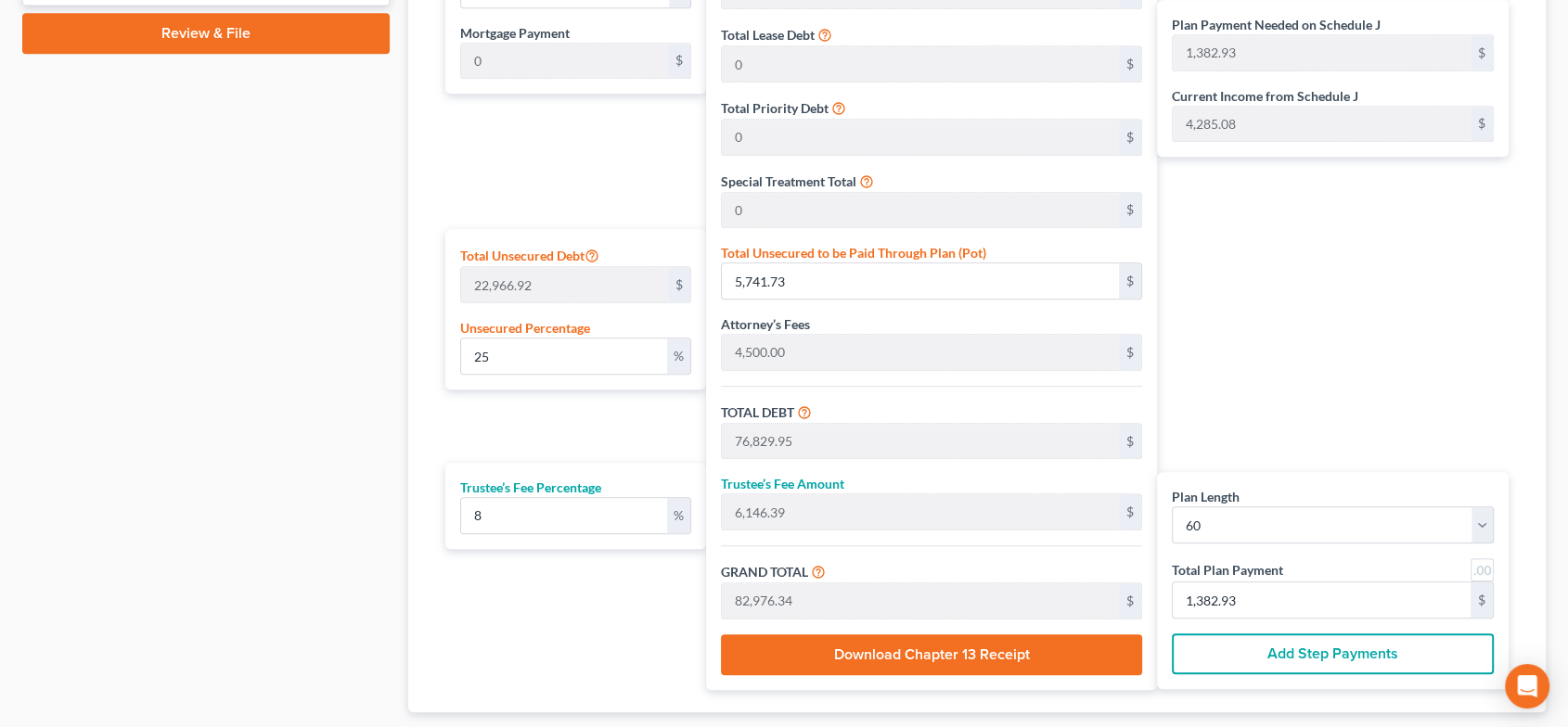
click at [1480, 569] on link at bounding box center [1482, 571] width 24 height 24
type input "1,383.00"
click at [477, 508] on input "8" at bounding box center [565, 515] width 207 height 35
type input "0"
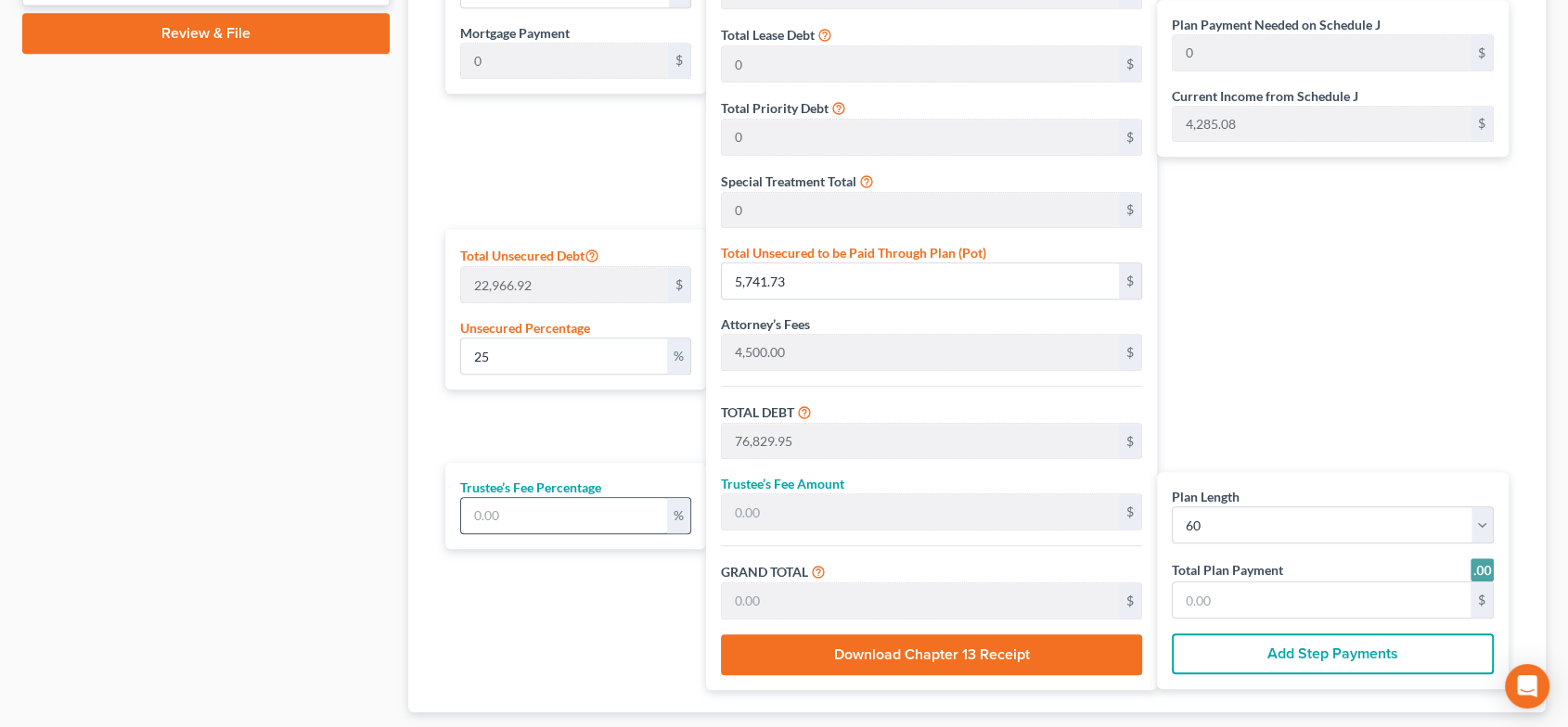
type input "9"
type input "6,914.69"
type input "83,744.64"
type input "1,396.00"
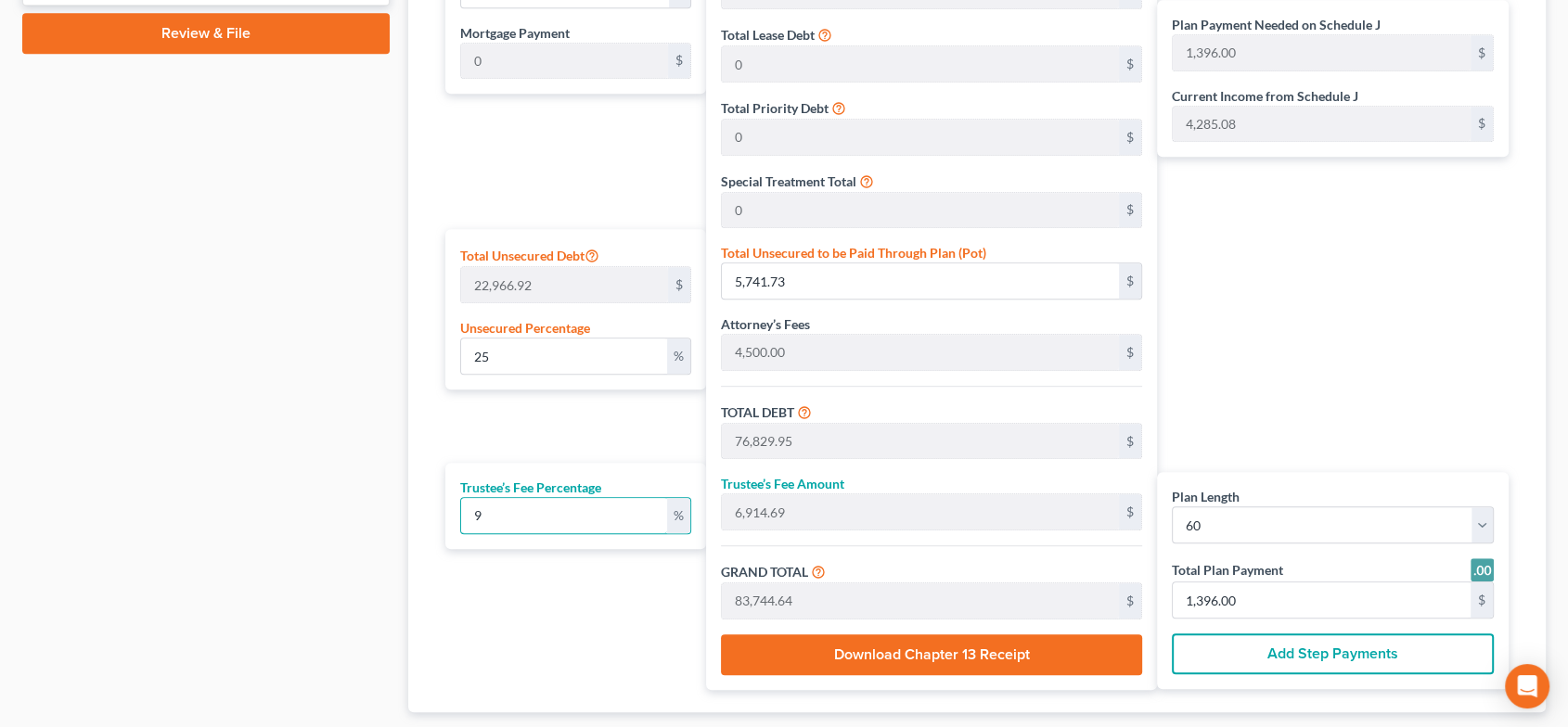
type input "9"
click at [1372, 382] on div "Plan Payment Needed on Schedule J 1,396.00 $ Current Income from Schedule J 4,2…" at bounding box center [1338, 314] width 361 height 754
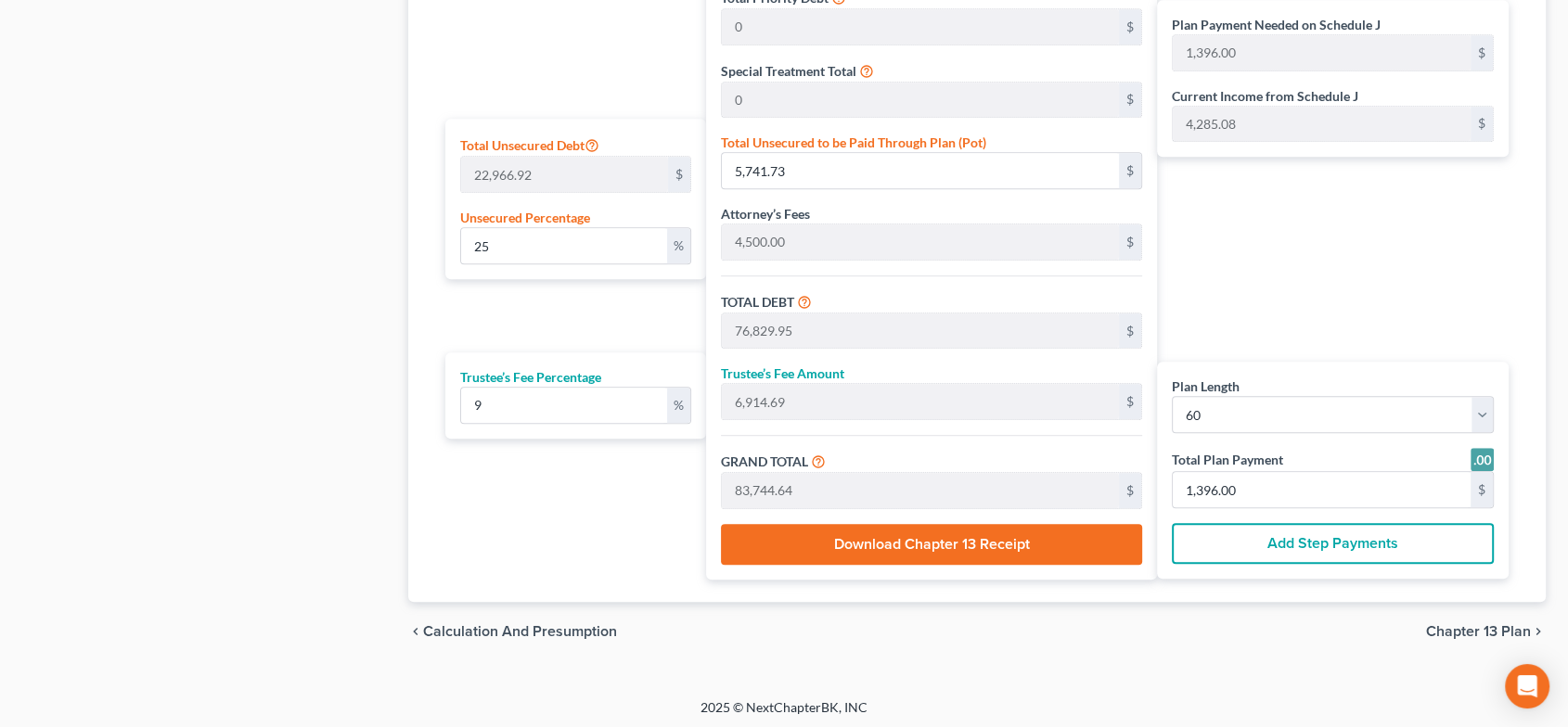
scroll to position [1073, 0]
drag, startPoint x: 498, startPoint y: 238, endPoint x: 460, endPoint y: 241, distance: 38.1
click at [461, 241] on div "25 %" at bounding box center [577, 245] width 232 height 37
type input "1"
type input "229.66"
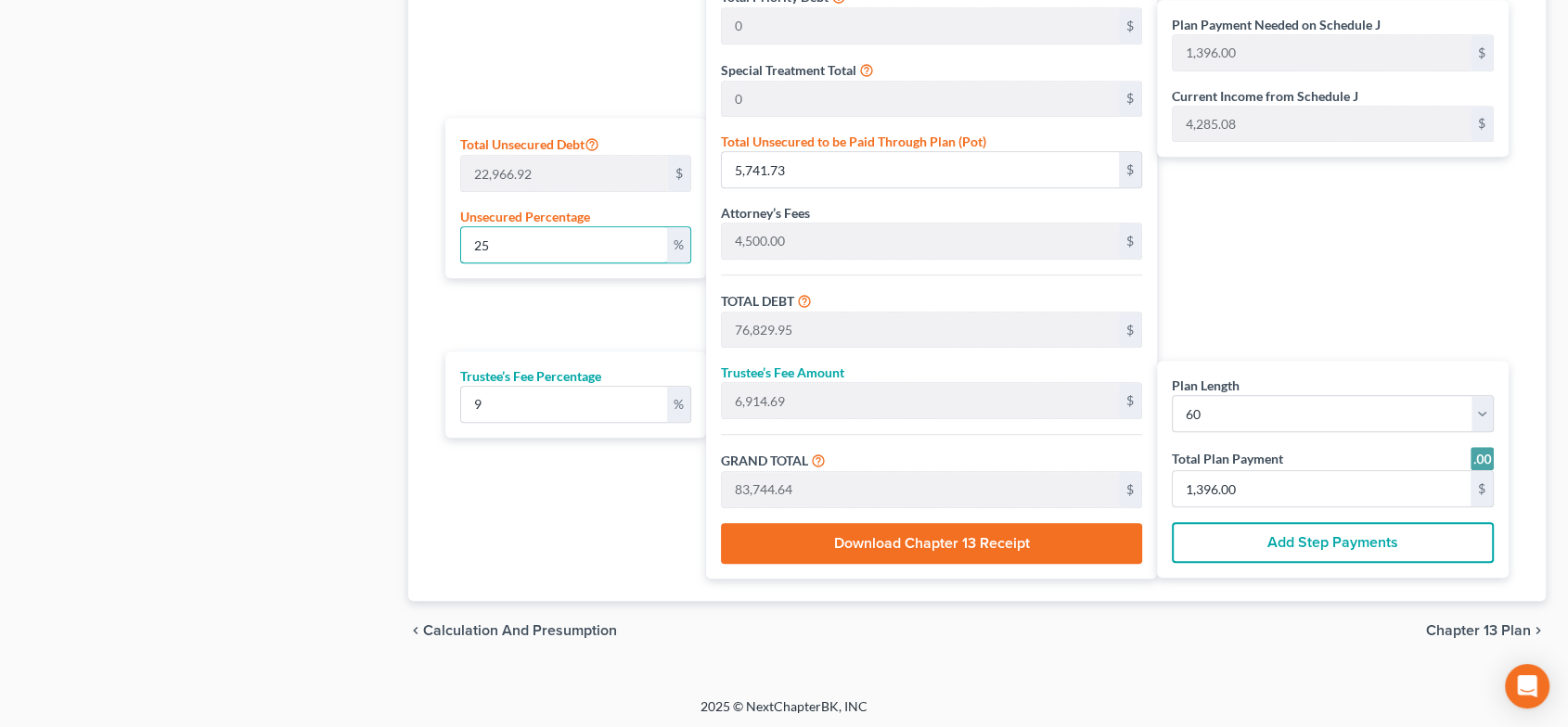
type input "71,317.88"
type input "6,418.61"
type input "77,736.49"
type input "1,296.00"
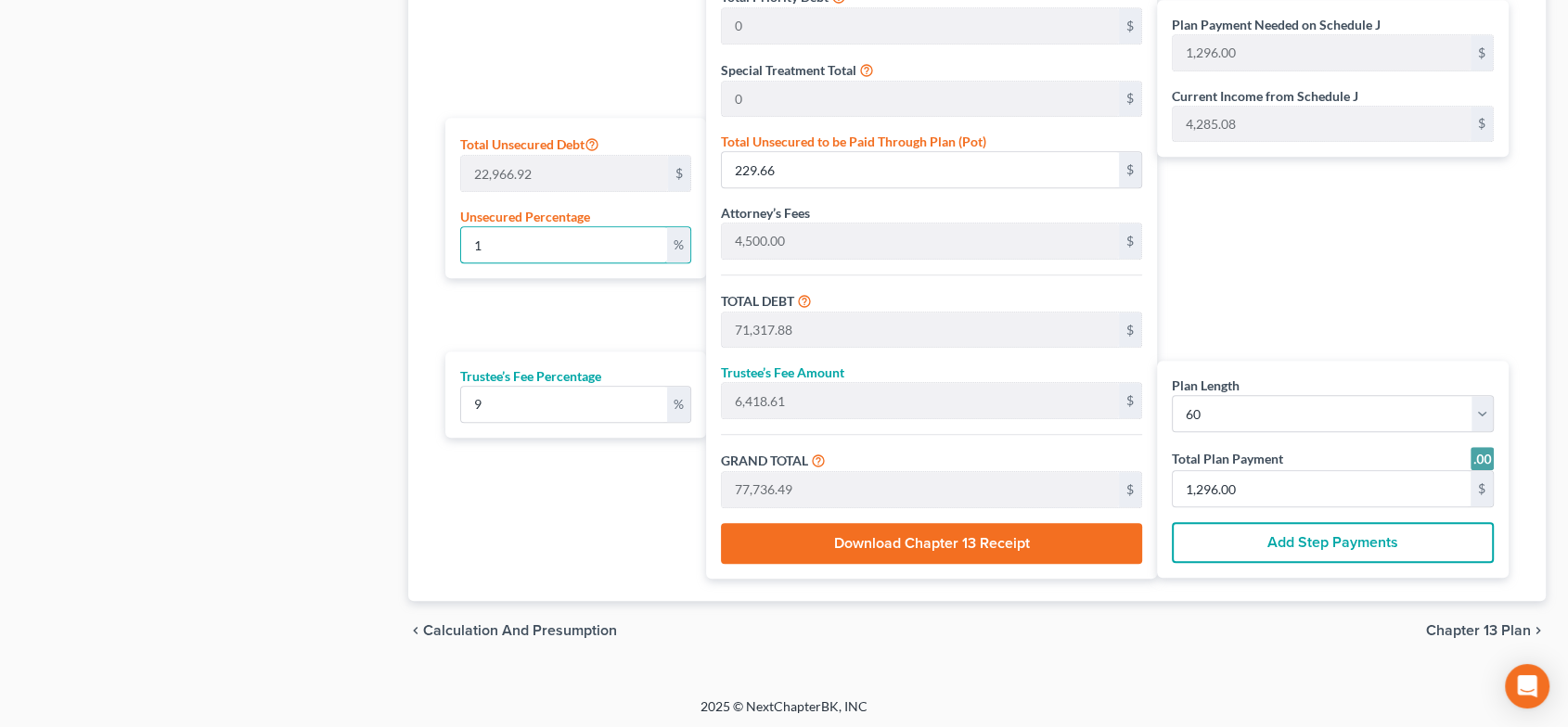
type input "10"
type input "2,296.69"
type input "73,384.91"
type input "6,604.64"
type input "79,989.55"
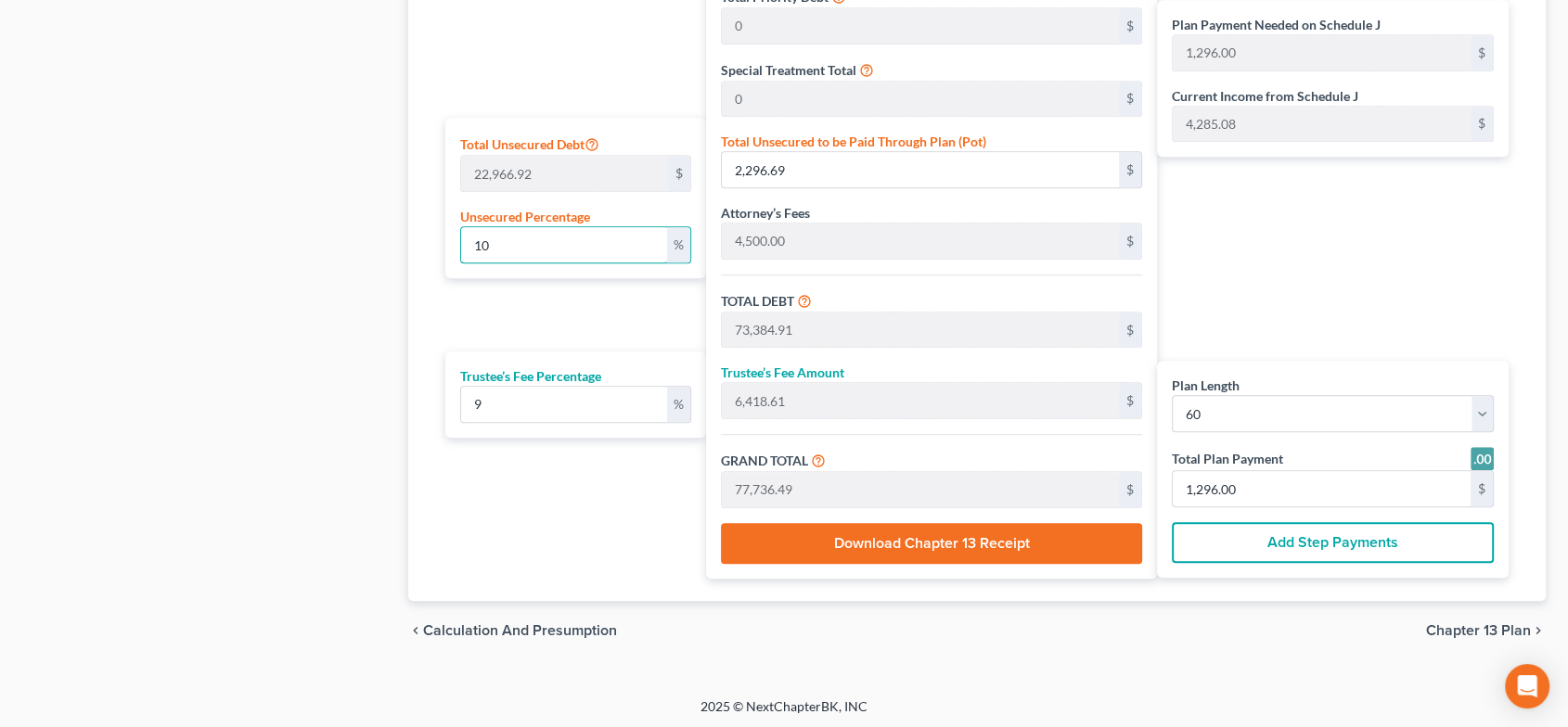
type input "1,333.00"
type input "100"
type input "22,966.92"
type input "94,055.14"
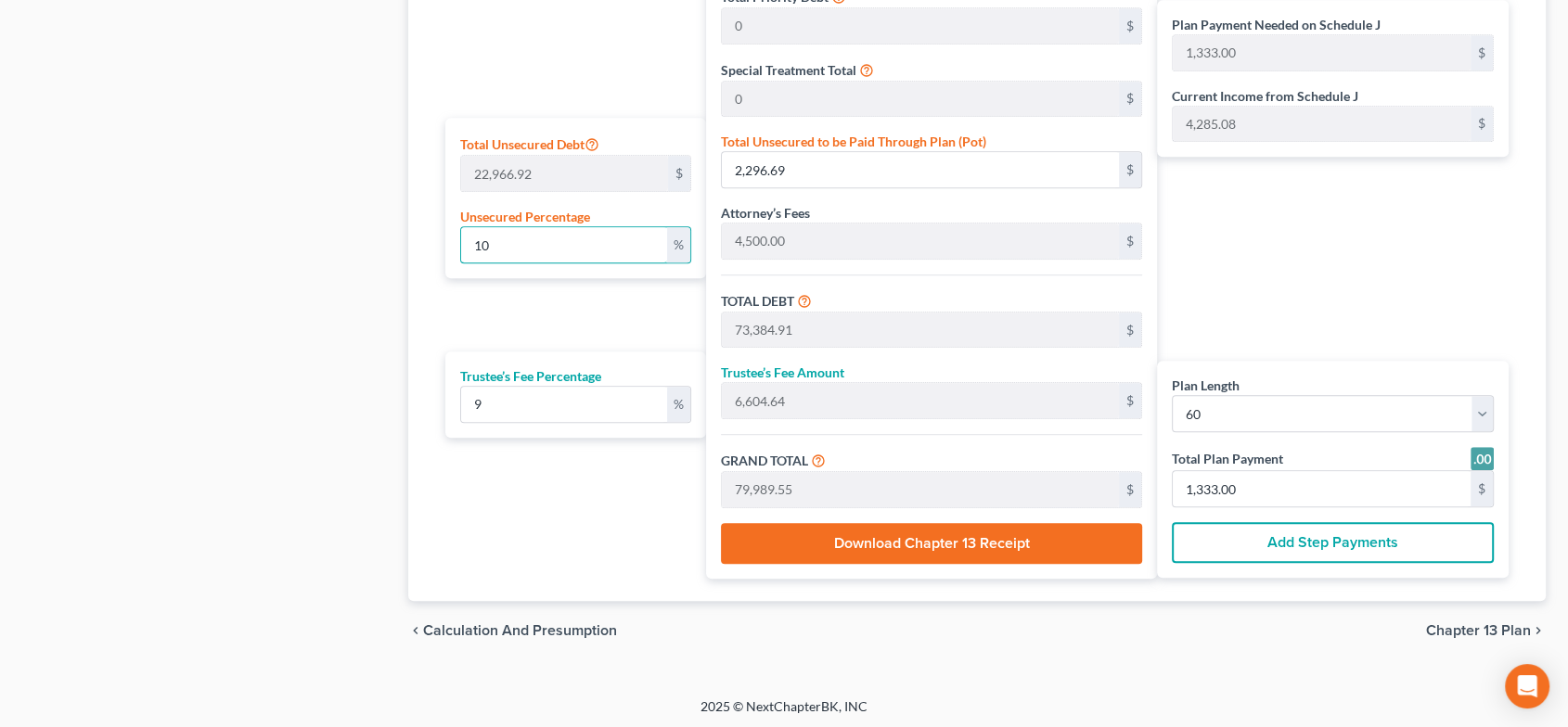
type input "8,464.96"
type input "102,520.10"
type input "1,709.00"
click at [519, 296] on div "Plan Length 1 2 3 4 5 6 7 8 9 10 11 12 13 14 15 16 17 18 19 20 21 22 23 24 25 2…" at bounding box center [571, 203] width 271 height 754
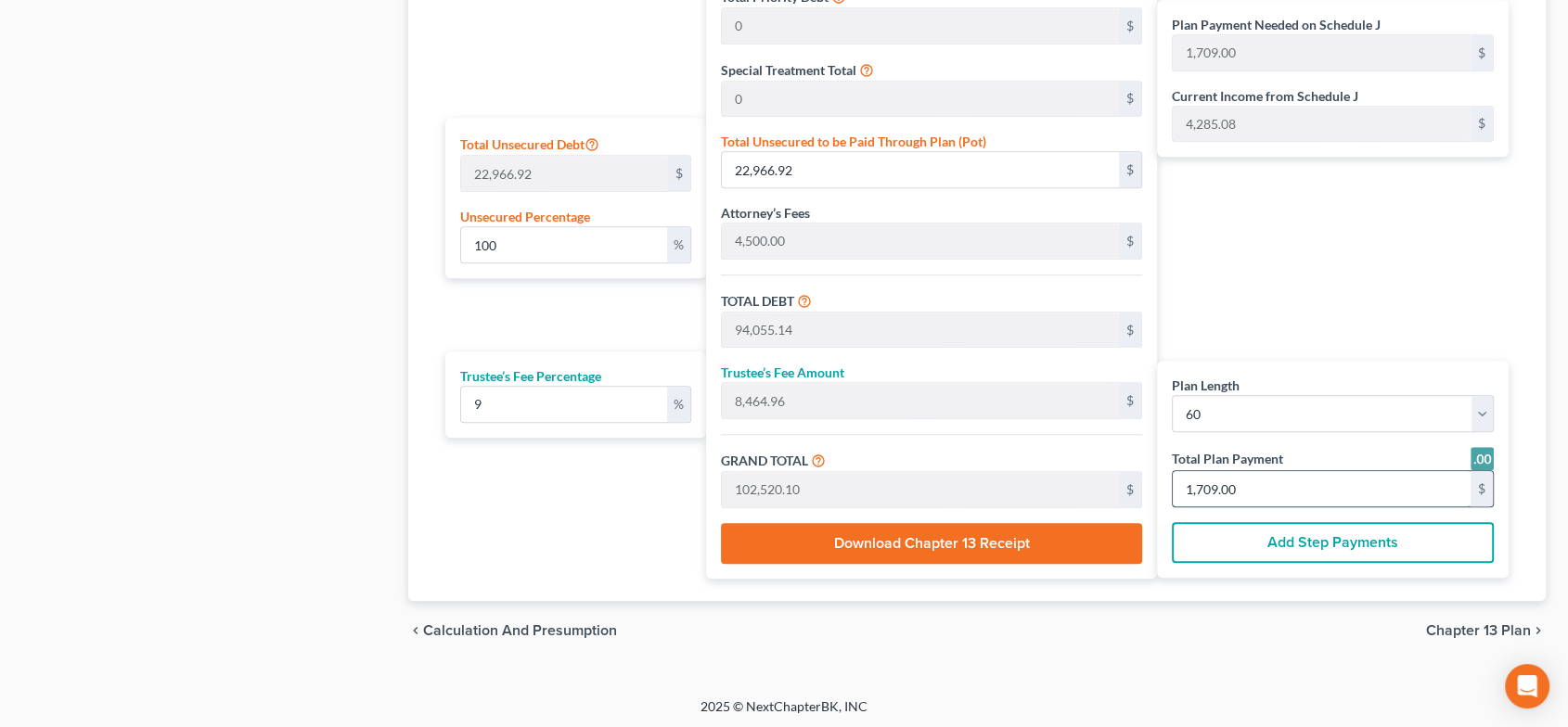
click at [1267, 486] on input "1,709.00" at bounding box center [1322, 489] width 298 height 35
type input "0"
type input "0.65"
type input "0.05"
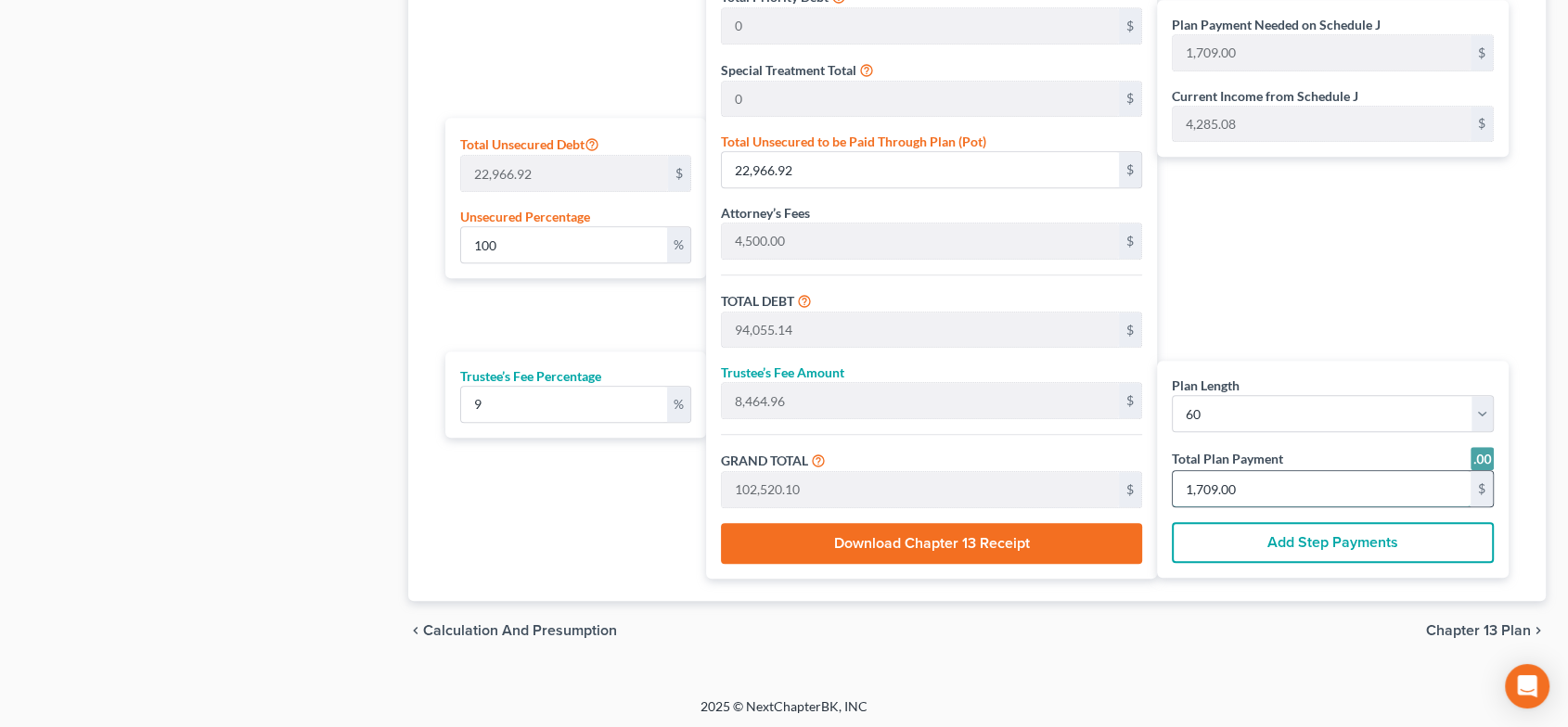
type input "0.71"
type input "1"
type input "11.20"
type input "1.00"
type input "12.21"
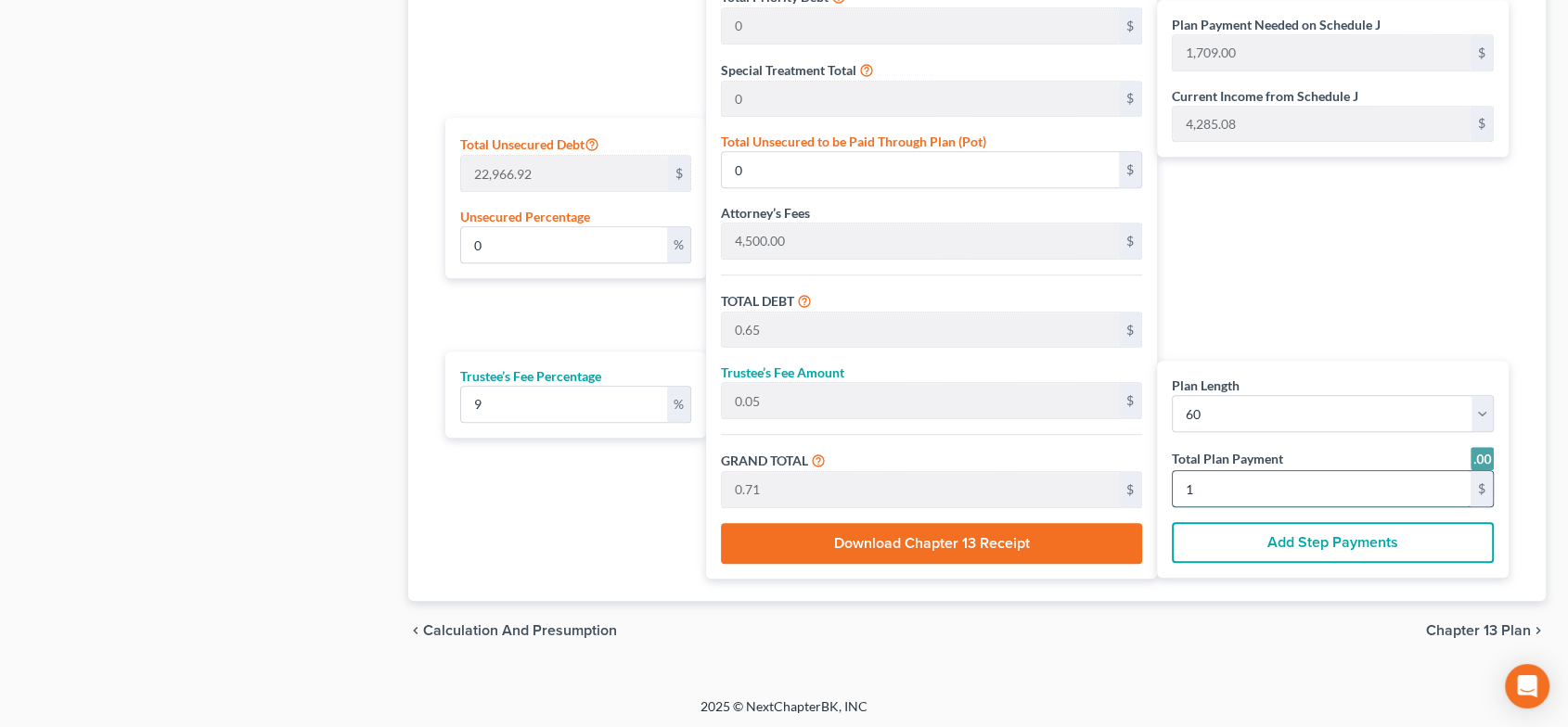
type input "17"
type input "112.08"
type input "10.08"
type input "122.17"
type input "170"
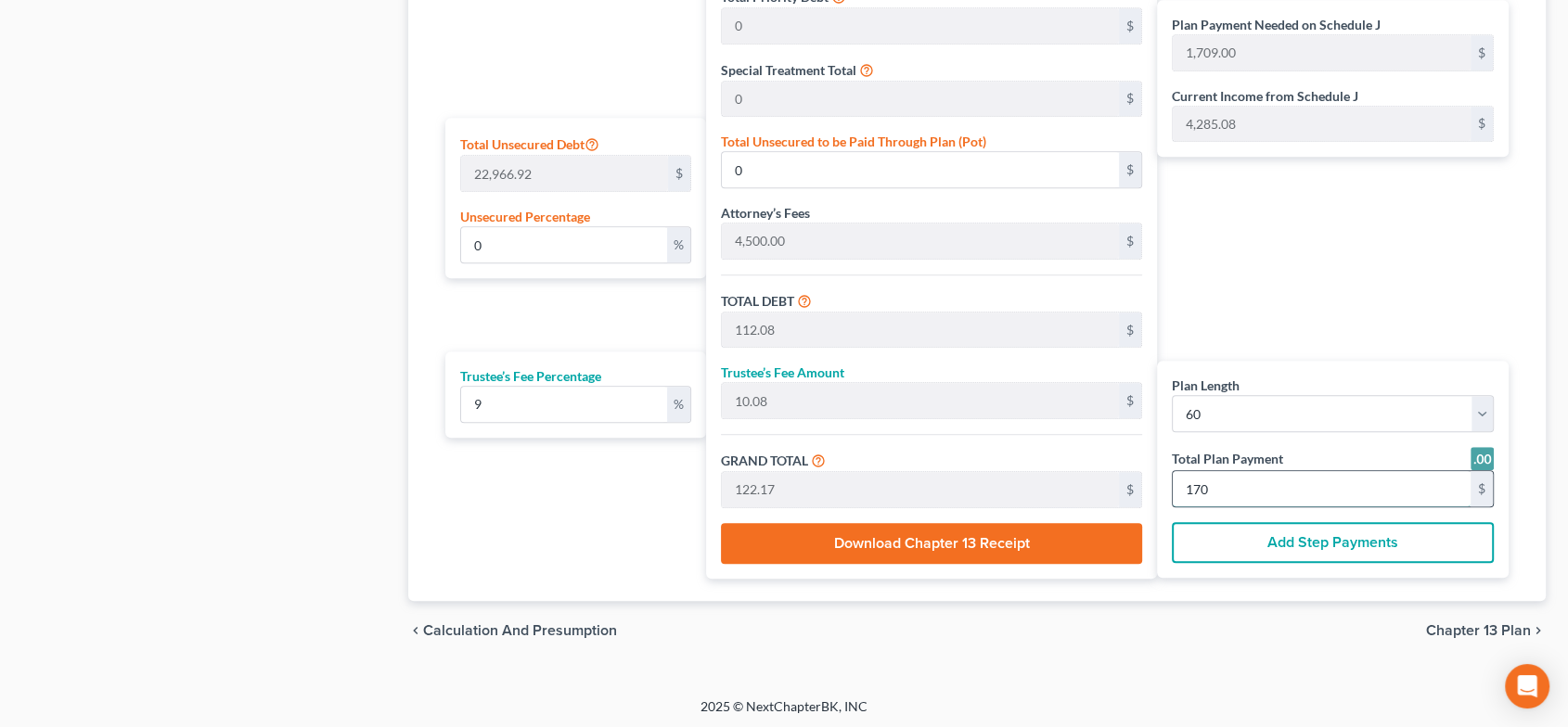
type input "11.20"
type input "1.00"
type input "12.21"
type input "17"
type input "112.74"
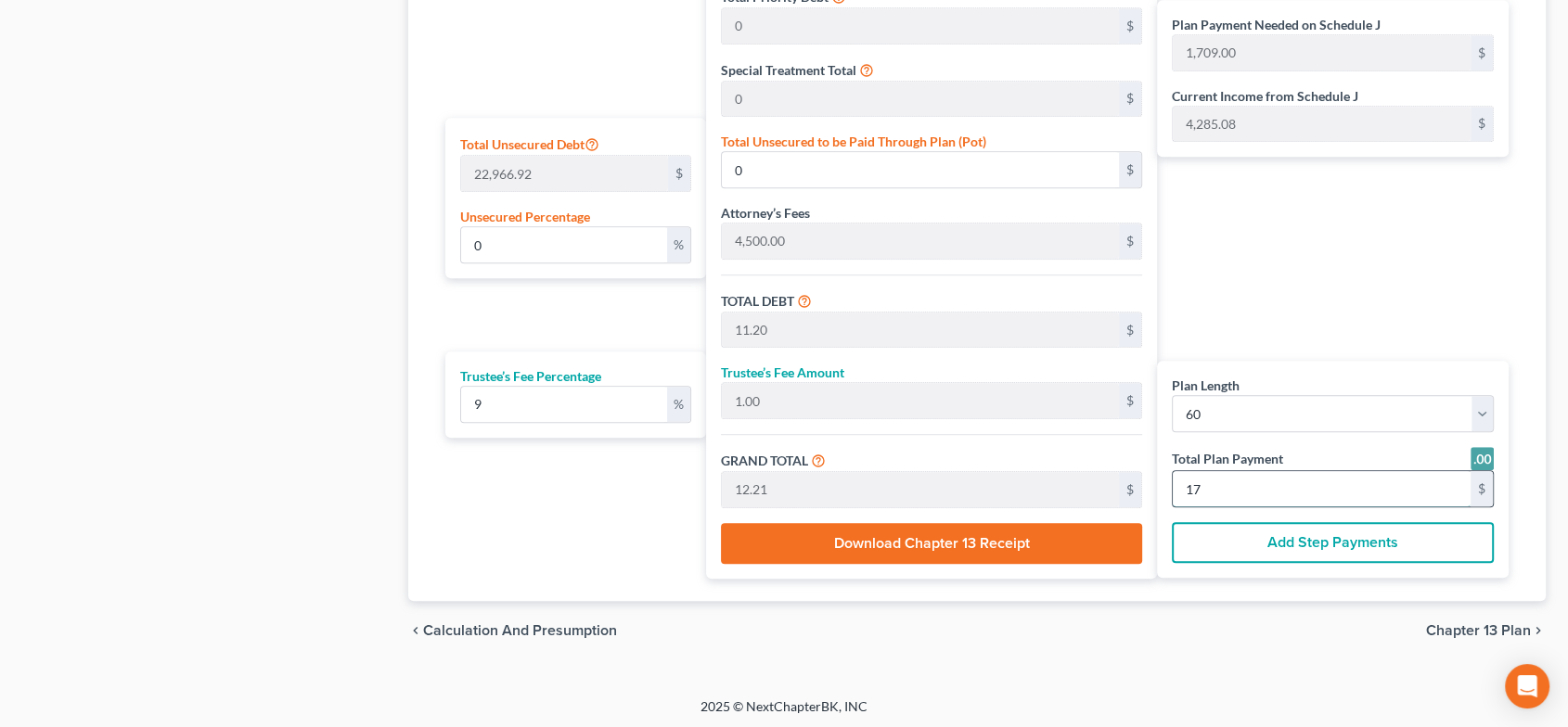
type input "10.14"
type input "122.89"
type input "1710"
type input "136.76"
type input "31,410.30"
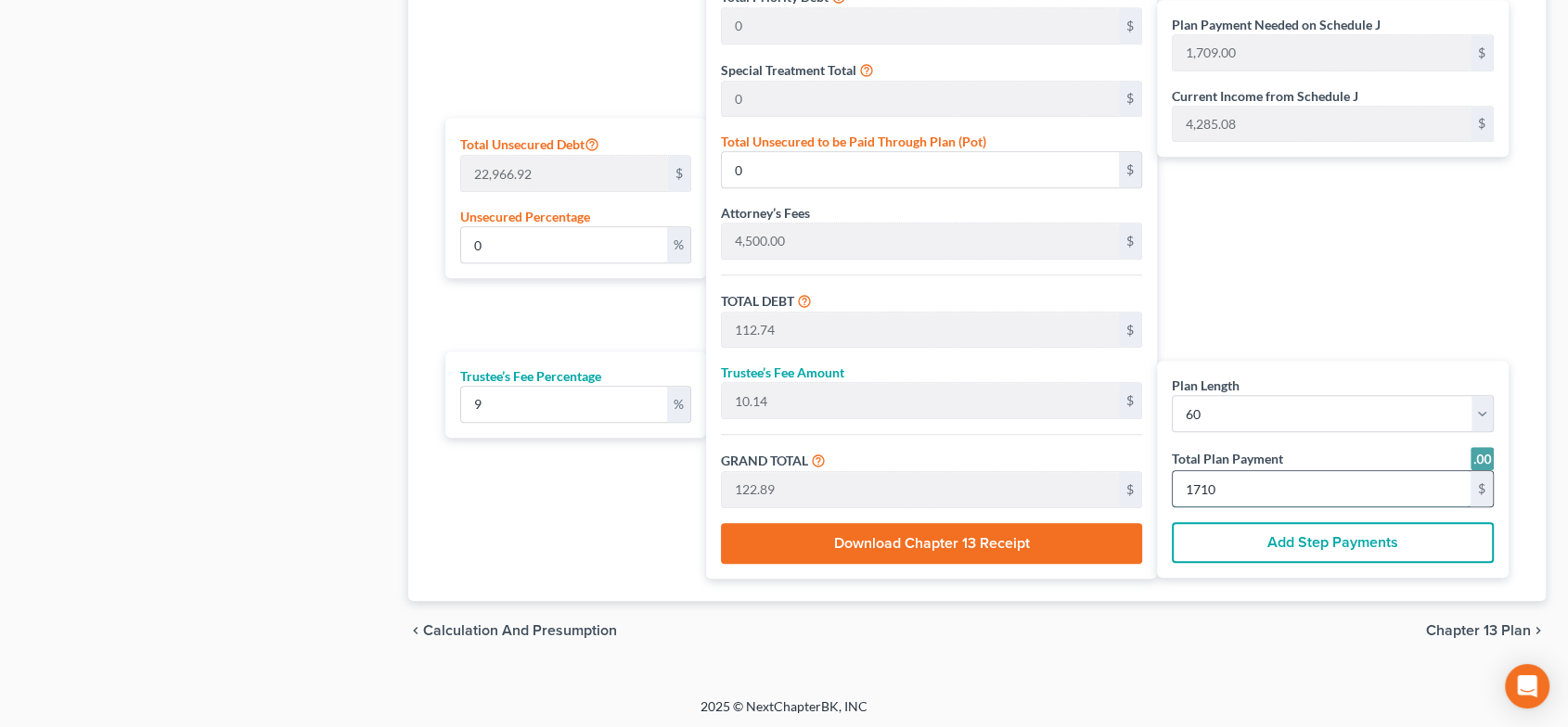
type input "1,127.47"
type input "101.47"
type input "1,228.94"
type input "1,710.00"
drag, startPoint x: 1267, startPoint y: 486, endPoint x: 1129, endPoint y: 486, distance: 138.0
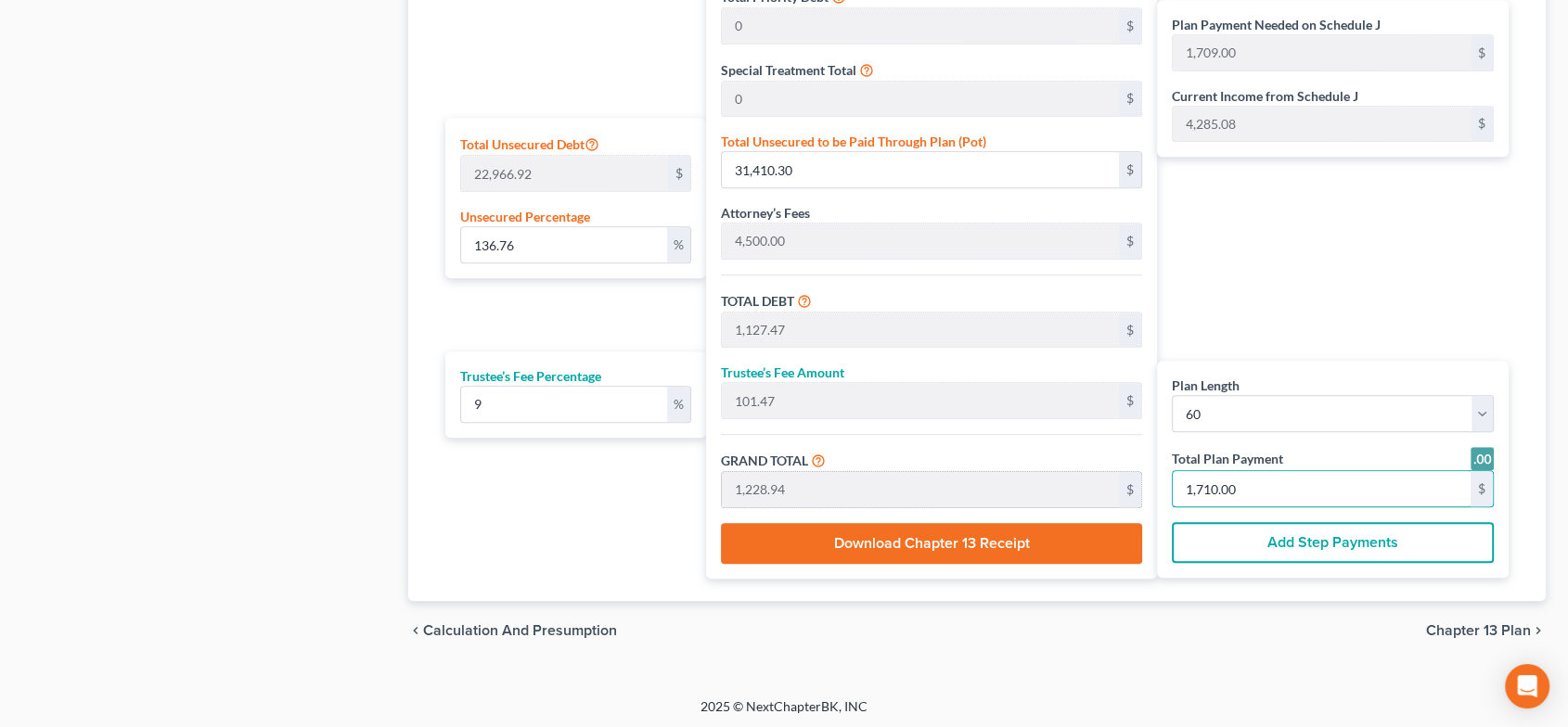
click at [1129, 486] on div "Plan Length 1 2 3 4 5 6 7 8 9 10 11 12 13 14 15 16 17 18 19 20 21 22 23 24 25 2…" at bounding box center [977, 203] width 1083 height 754
type input "0"
type input "0.65"
type input "0.05"
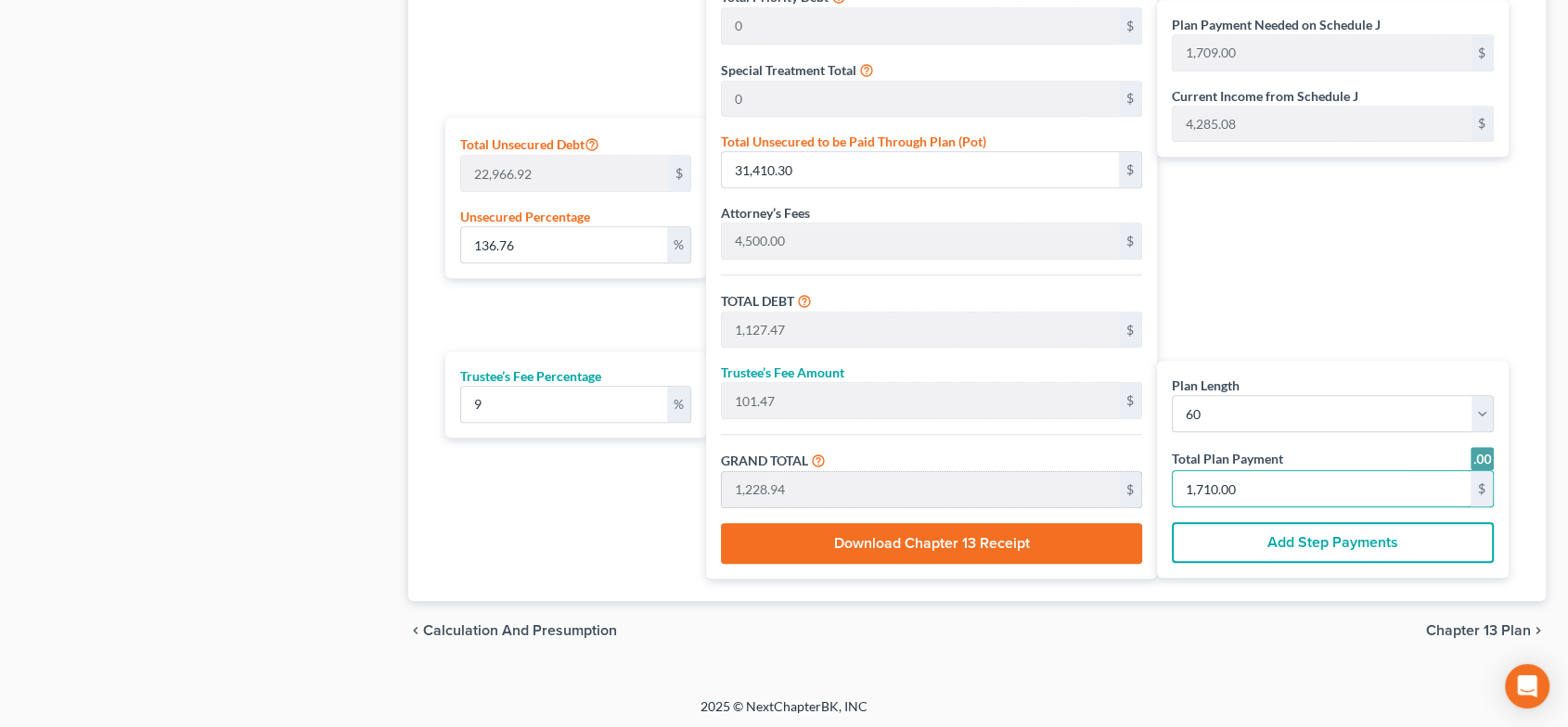
type input "0.71"
type input "1"
type input "11.20"
type input "1.00"
type input "12.21"
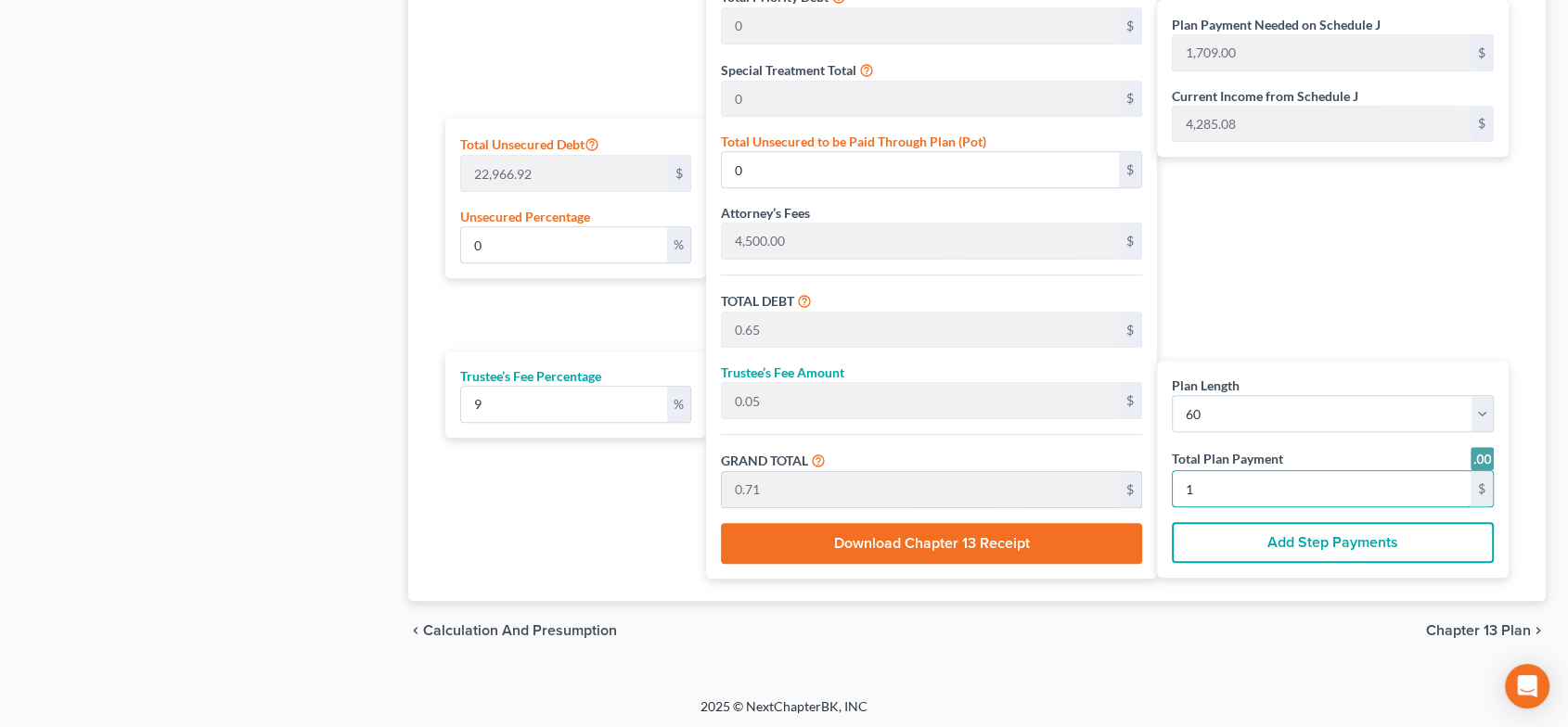
type input "17"
type input "112.08"
type input "10.08"
type input "122.17"
type input "170"
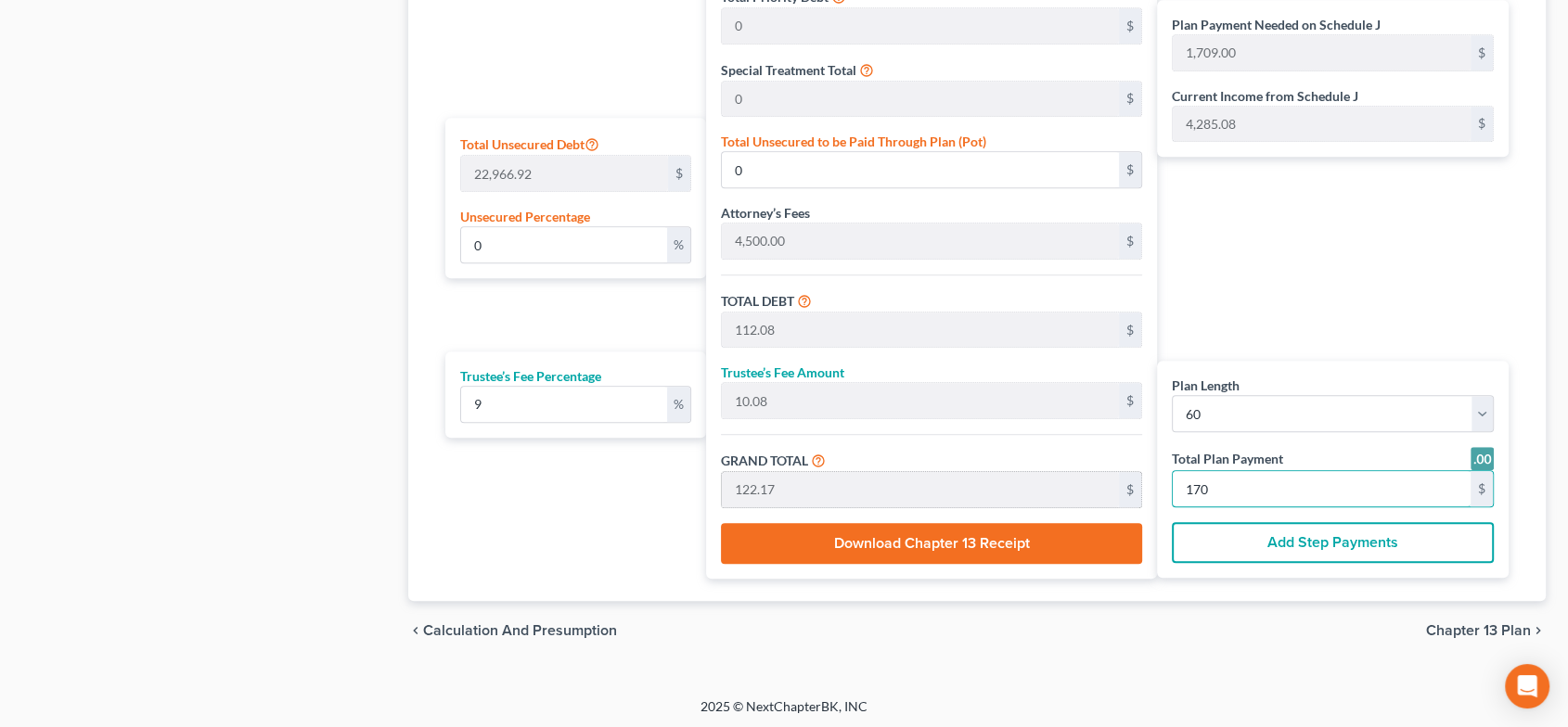
type input "135.46"
type input "31,110.60"
type input "1,124.17"
type input "101.17"
type input "1,225.35"
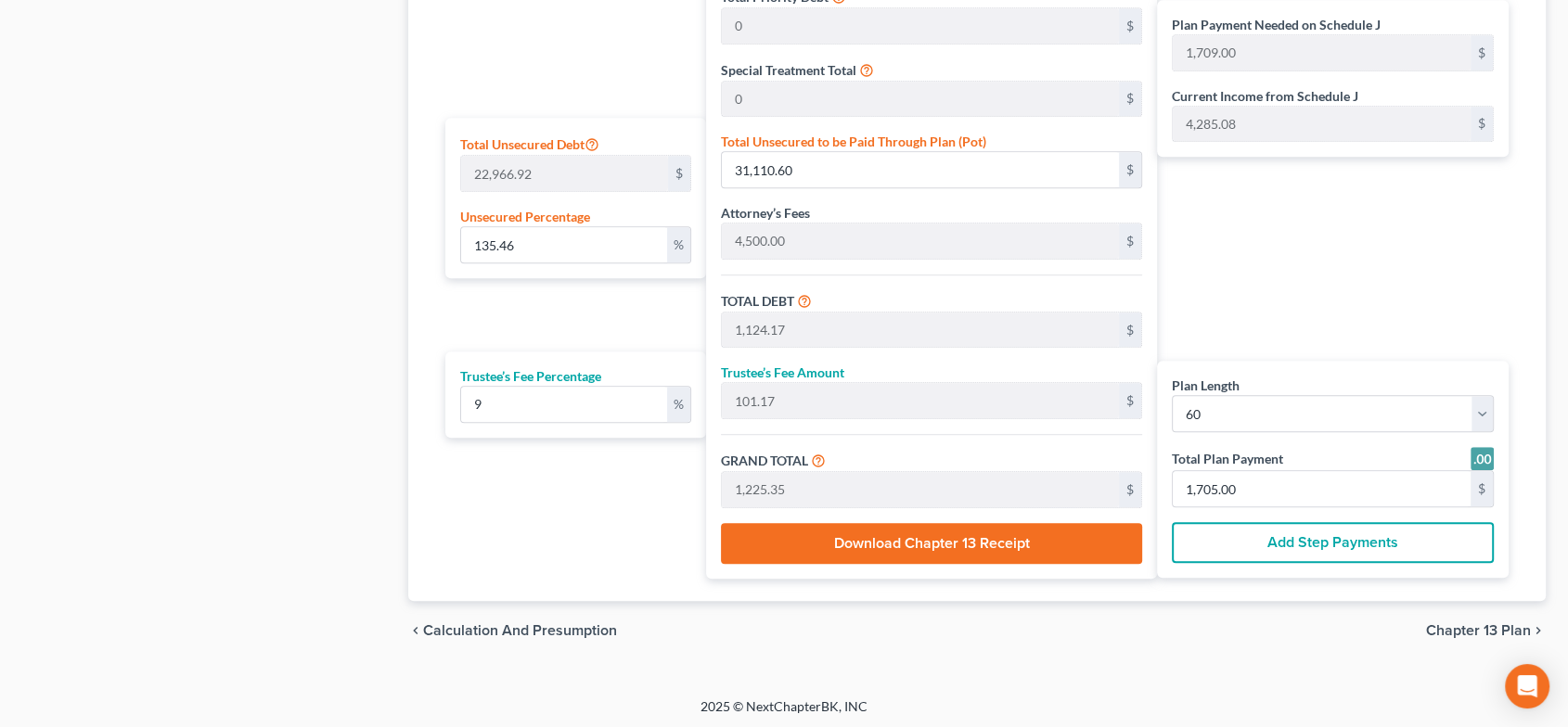
click at [1361, 333] on div "Plan Payment Needed on Schedule J 1,709.00 $ Current Income from Schedule J 4,2…" at bounding box center [1338, 203] width 361 height 754
click at [1347, 310] on div "Plan Payment Needed on Schedule J 1,709.00 $ Current Income from Schedule J 4,2…" at bounding box center [1338, 203] width 361 height 754
type input "1"
type input "0"
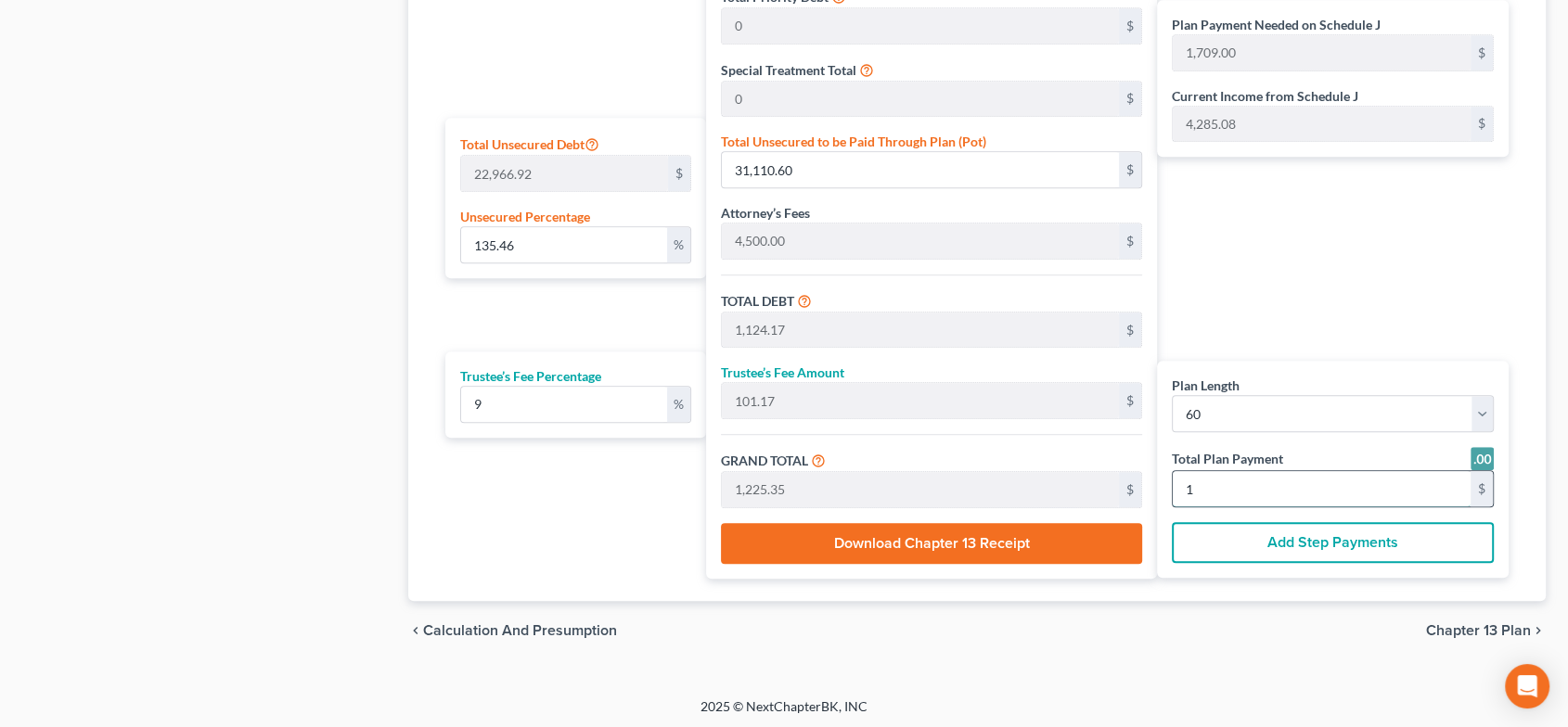
type input "0.65"
type input "0.05"
type input "0.71"
type input "11.20"
type input "1.00"
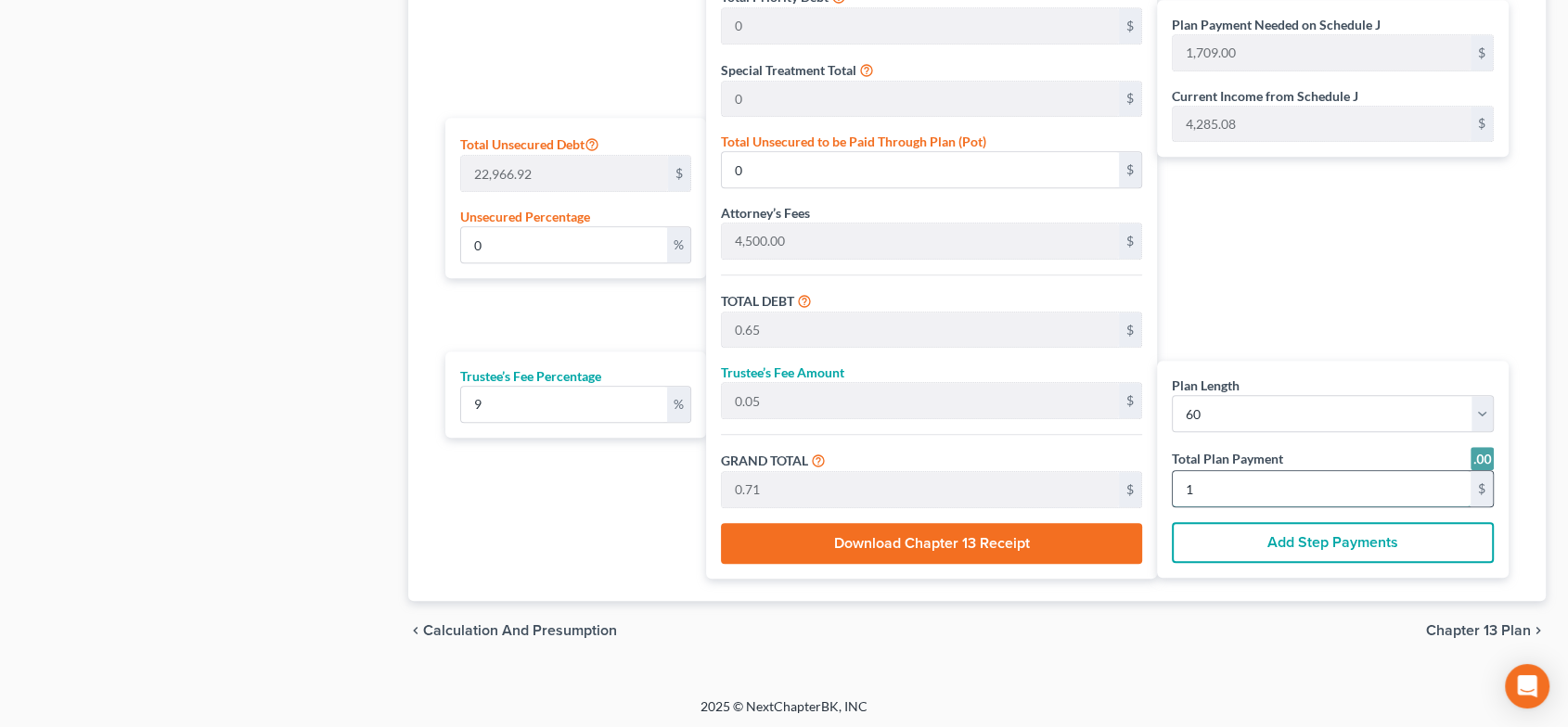
type input "12.21"
type input "17"
type input "112.08"
type input "10.08"
type input "122.17"
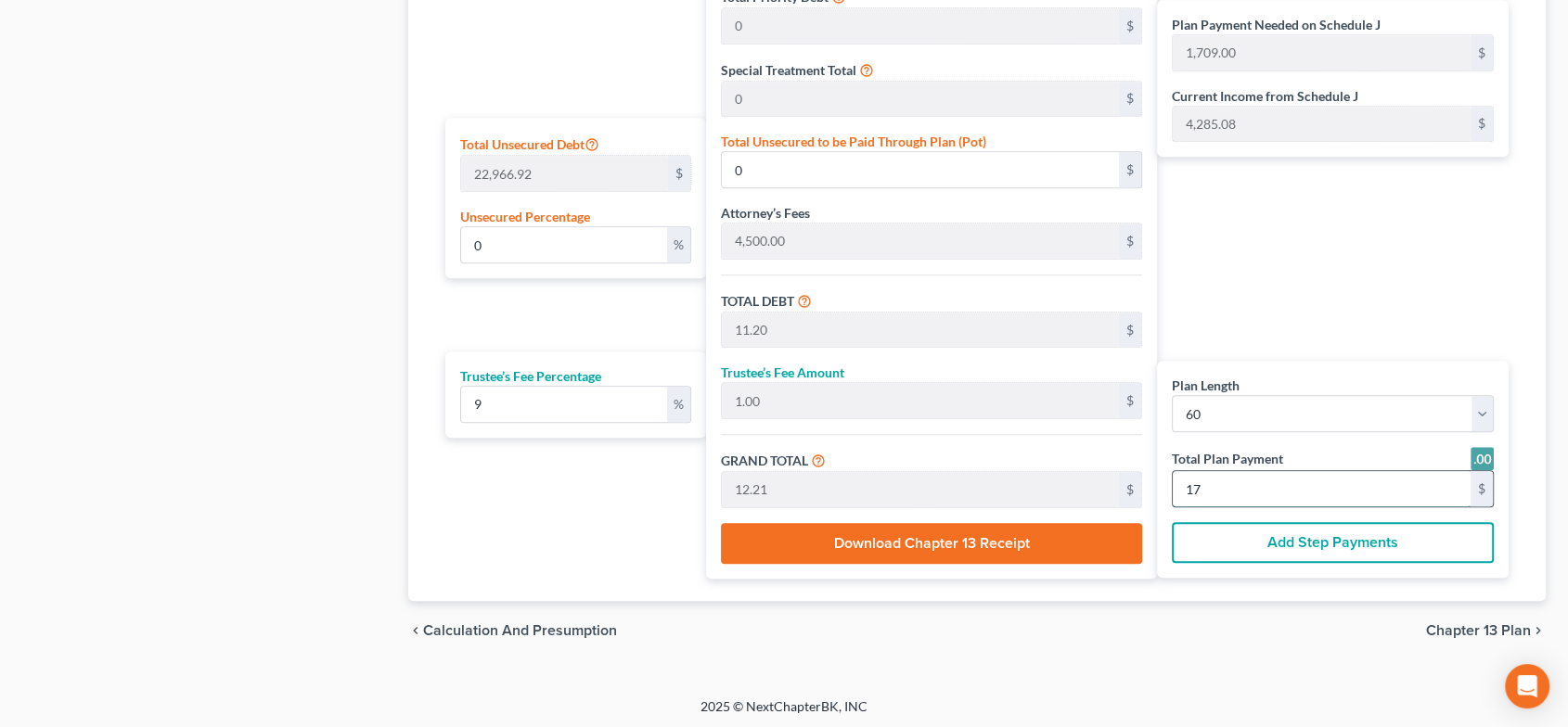
type input "170"
type input "134.15"
type input "30,810.90"
type input "1,120.87"
type input "100.87"
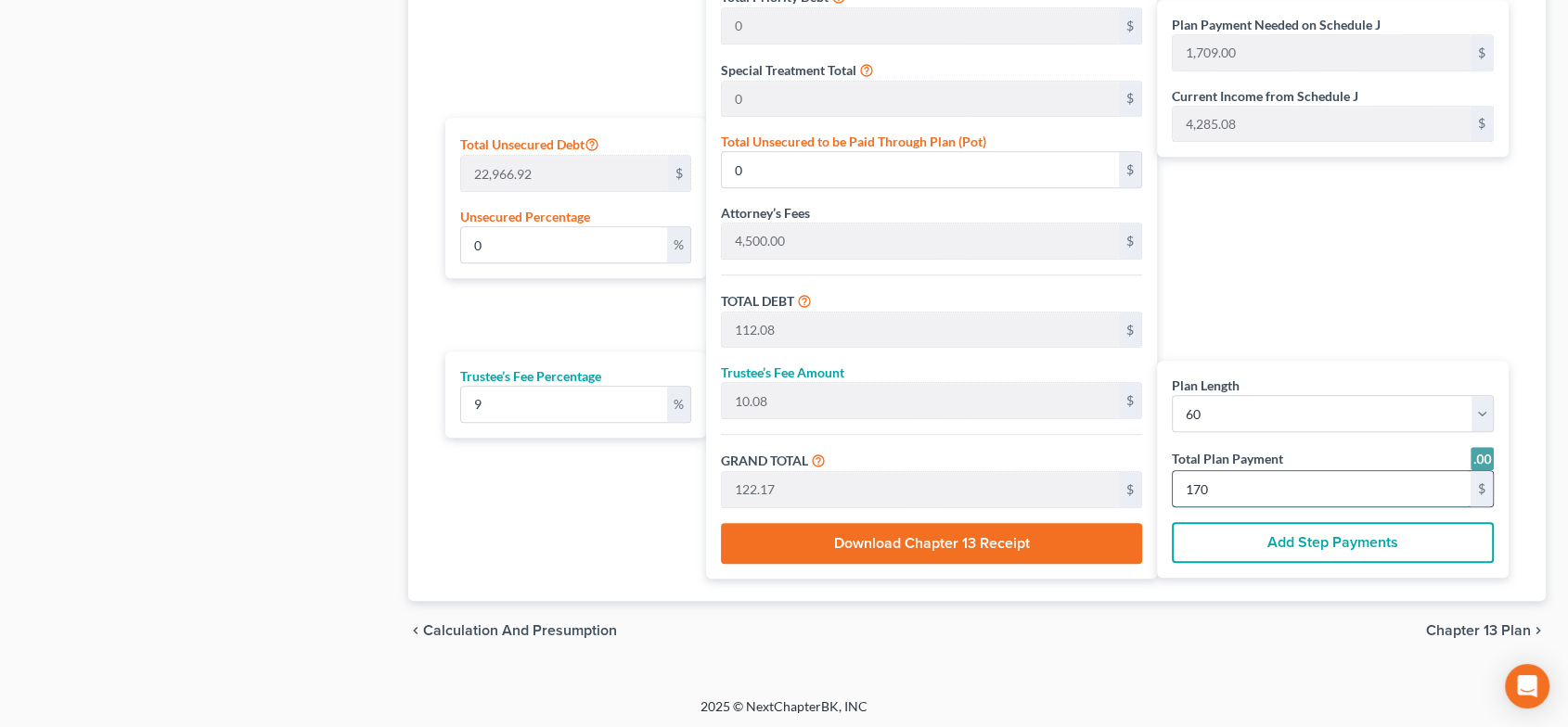
type input "1,221.75"
type input "1,700"
click at [1417, 333] on div "Plan Payment Needed on Schedule J 1,709.00 $ Current Income from Schedule J 4,2…" at bounding box center [1338, 203] width 361 height 754
click at [514, 252] on input "134.15" at bounding box center [565, 245] width 207 height 35
drag, startPoint x: 514, startPoint y: 252, endPoint x: 423, endPoint y: 239, distance: 91.9
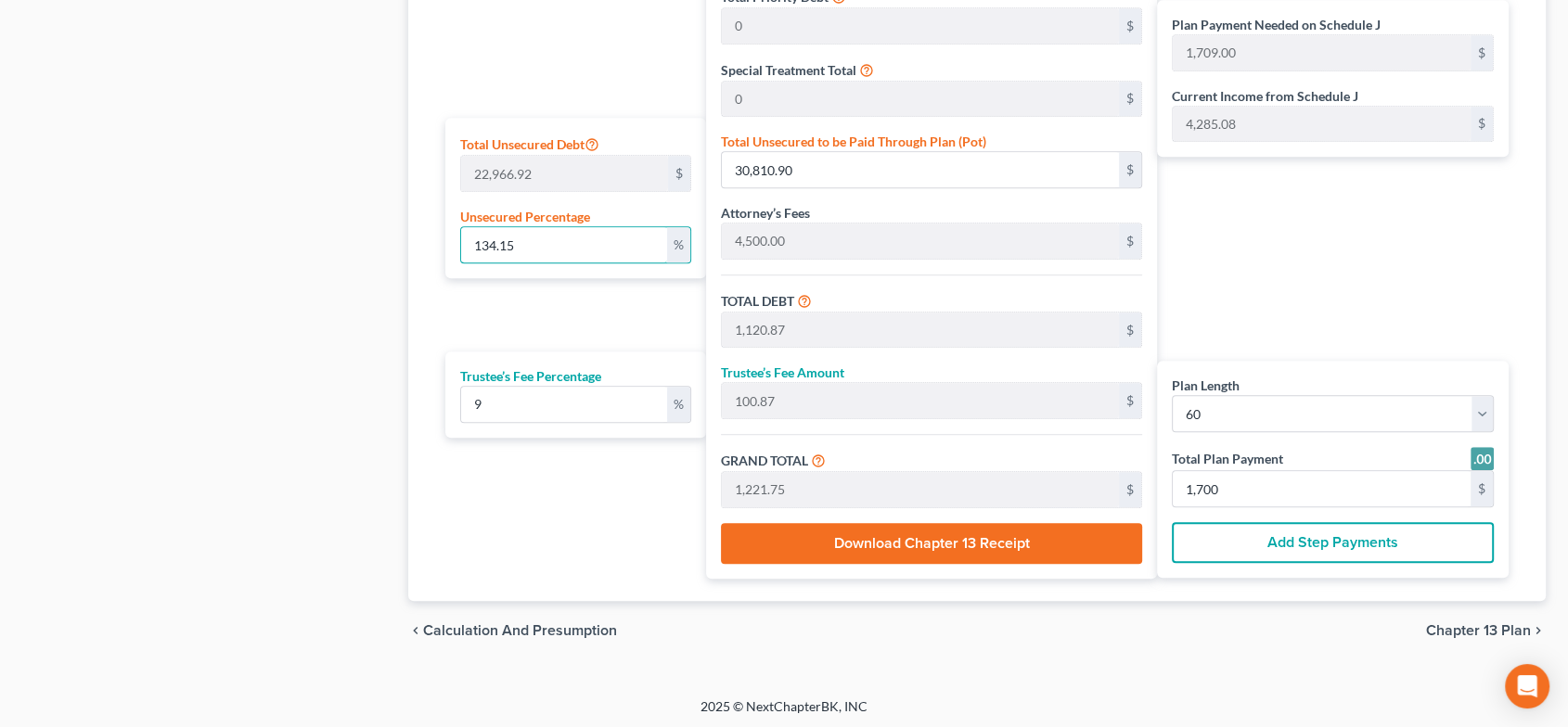
click at [434, 239] on div "Plan Length 1 2 3 4 5 6 7 8 9 10 11 12 13 14 15 16 17 18 19 20 21 22 23 24 25 2…" at bounding box center [977, 206] width 1095 height 790
type input "1"
type input "229.66"
type input "71,317.88"
type input "6,418.61"
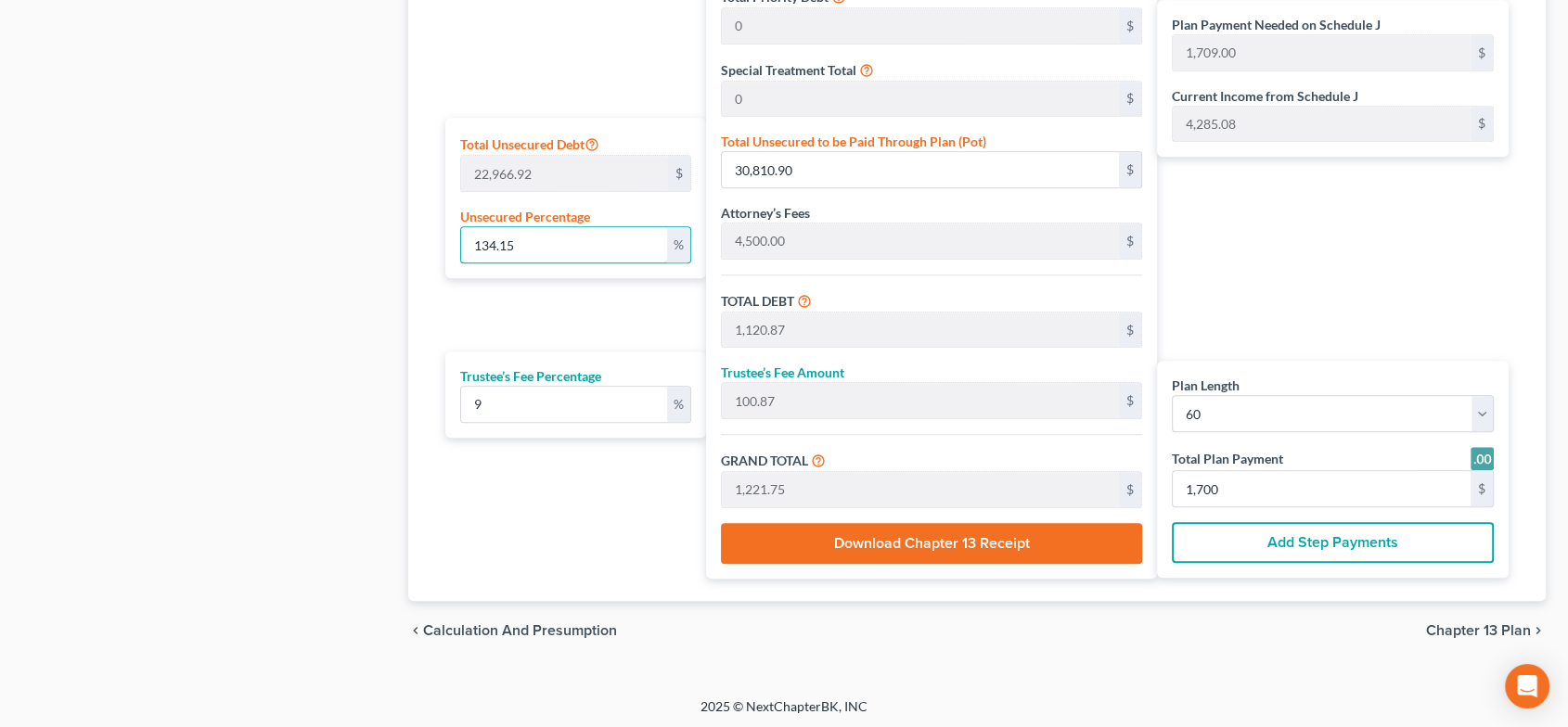
type input "77,736.49"
type input "1,296.00"
type input "10"
type input "2,296.69"
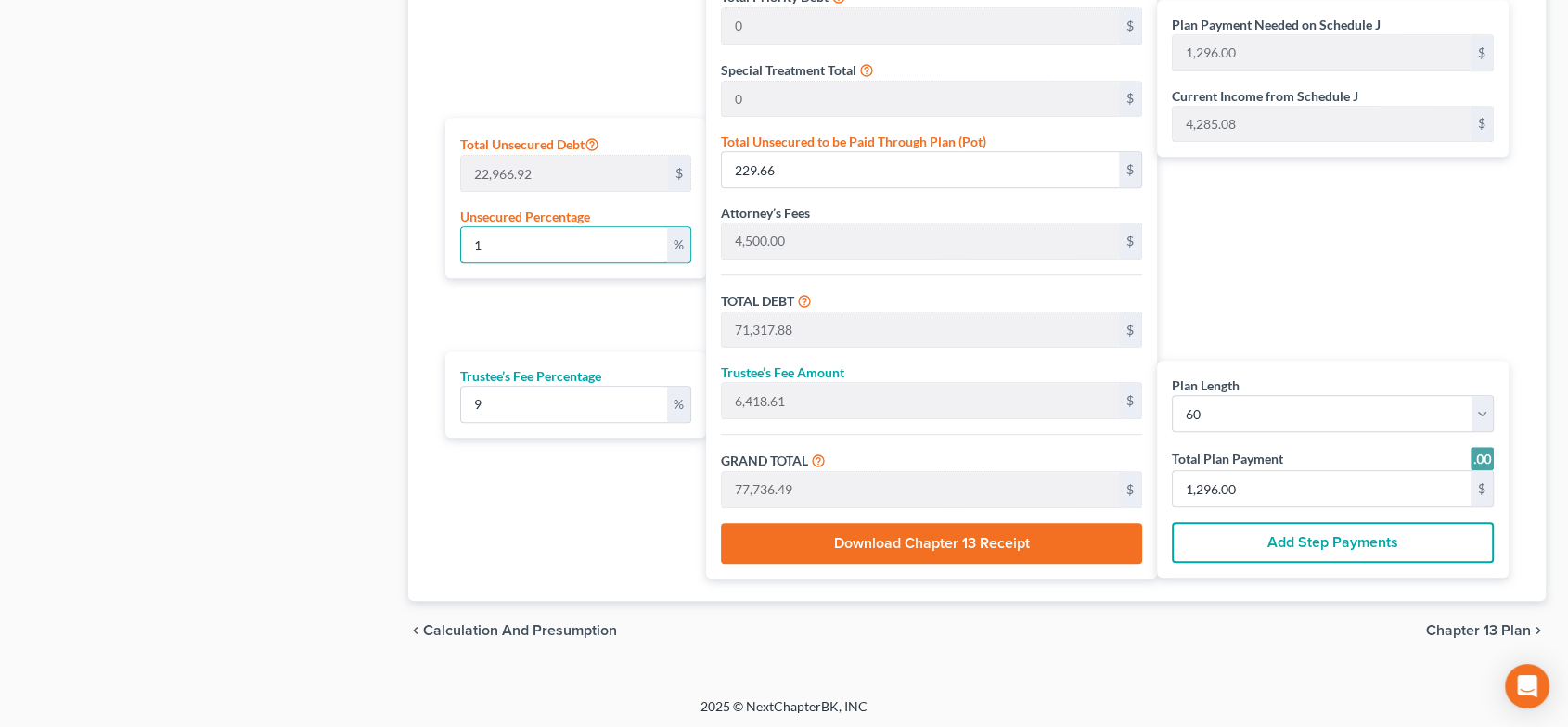
type input "73,384.91"
type input "6,604.64"
type input "79,989.55"
type input "1,333.00"
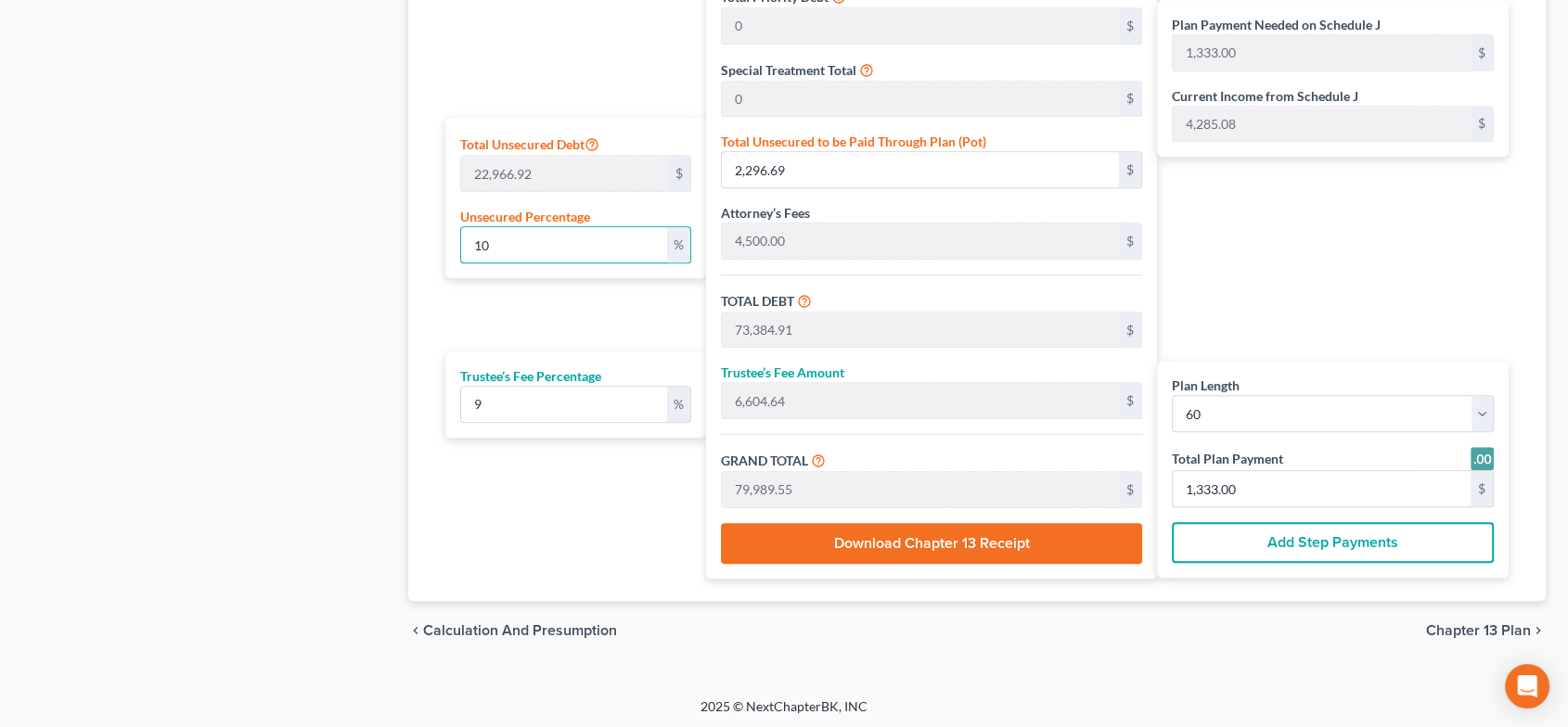
type input "100"
type input "22,966.92"
type input "94,055.14"
type input "8,464.96"
type input "102,520.10"
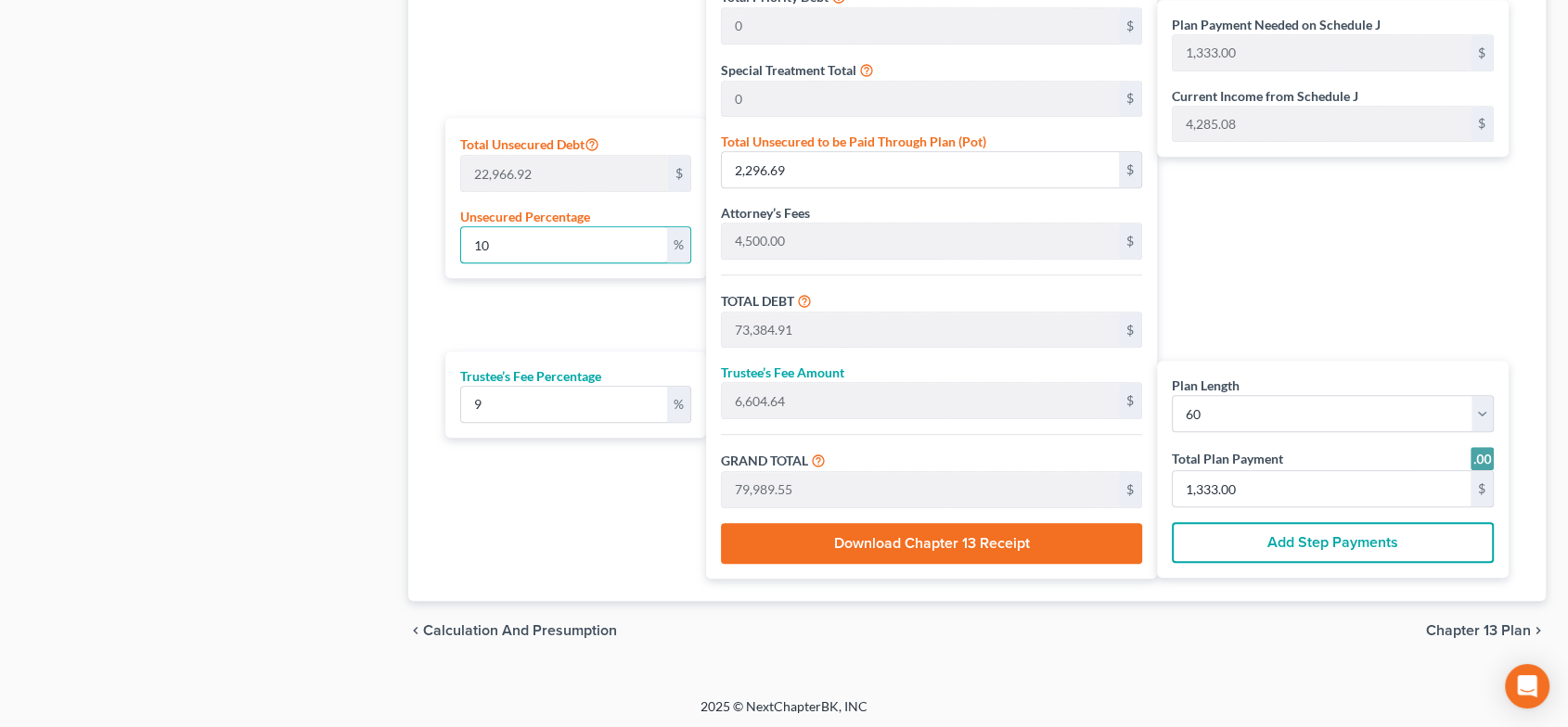
type input "1,709.00"
click at [1274, 312] on div "Plan Payment Needed on Schedule J 1,709.00 $ Current Income from Schedule J 4,2…" at bounding box center [1338, 203] width 361 height 754
click at [1218, 496] on input "1,709.00" at bounding box center [1322, 489] width 298 height 35
type input "0"
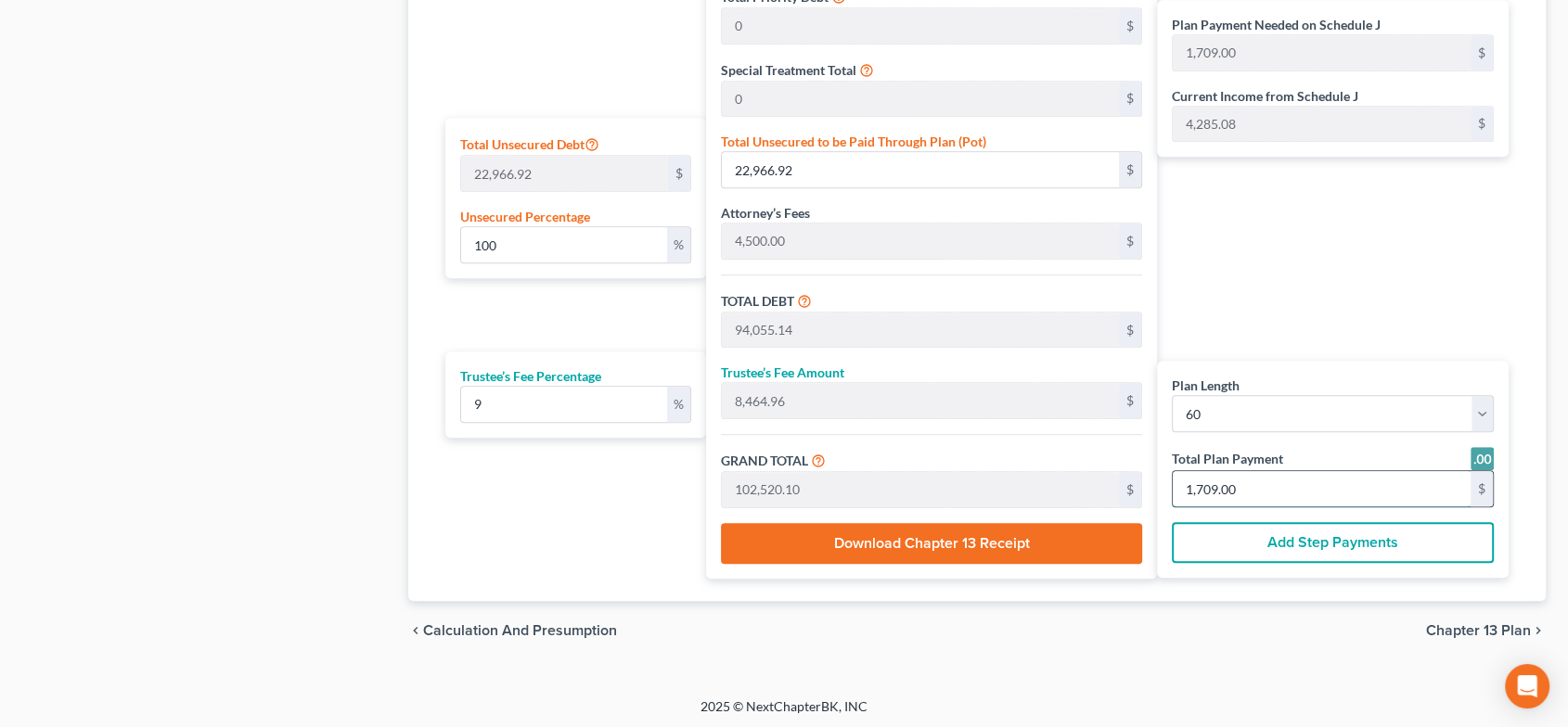
type input "0"
type input "0.65"
type input "0.05"
type input "0.71"
type input "1"
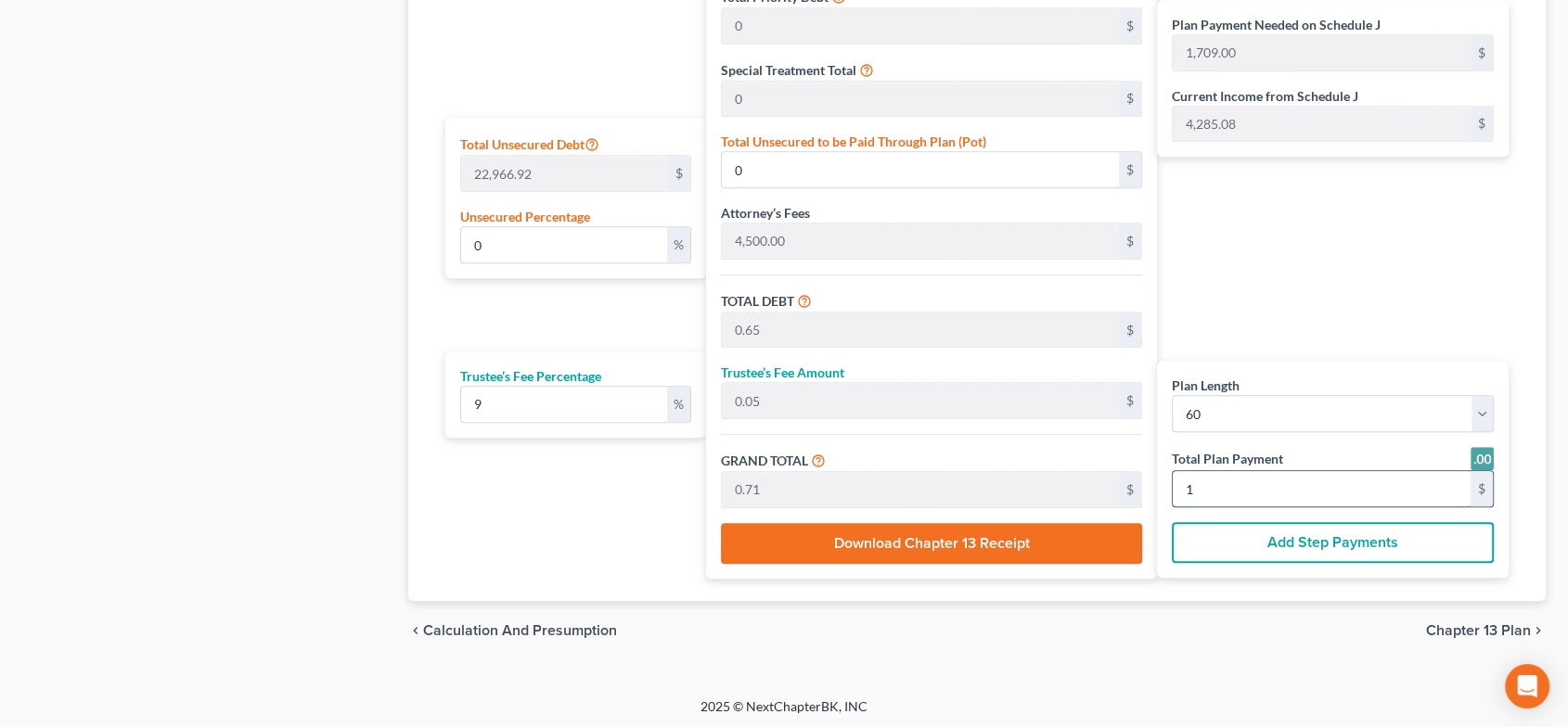
type input "11.20"
type input "1.00"
type input "12.21"
type input "17"
type input "112.08"
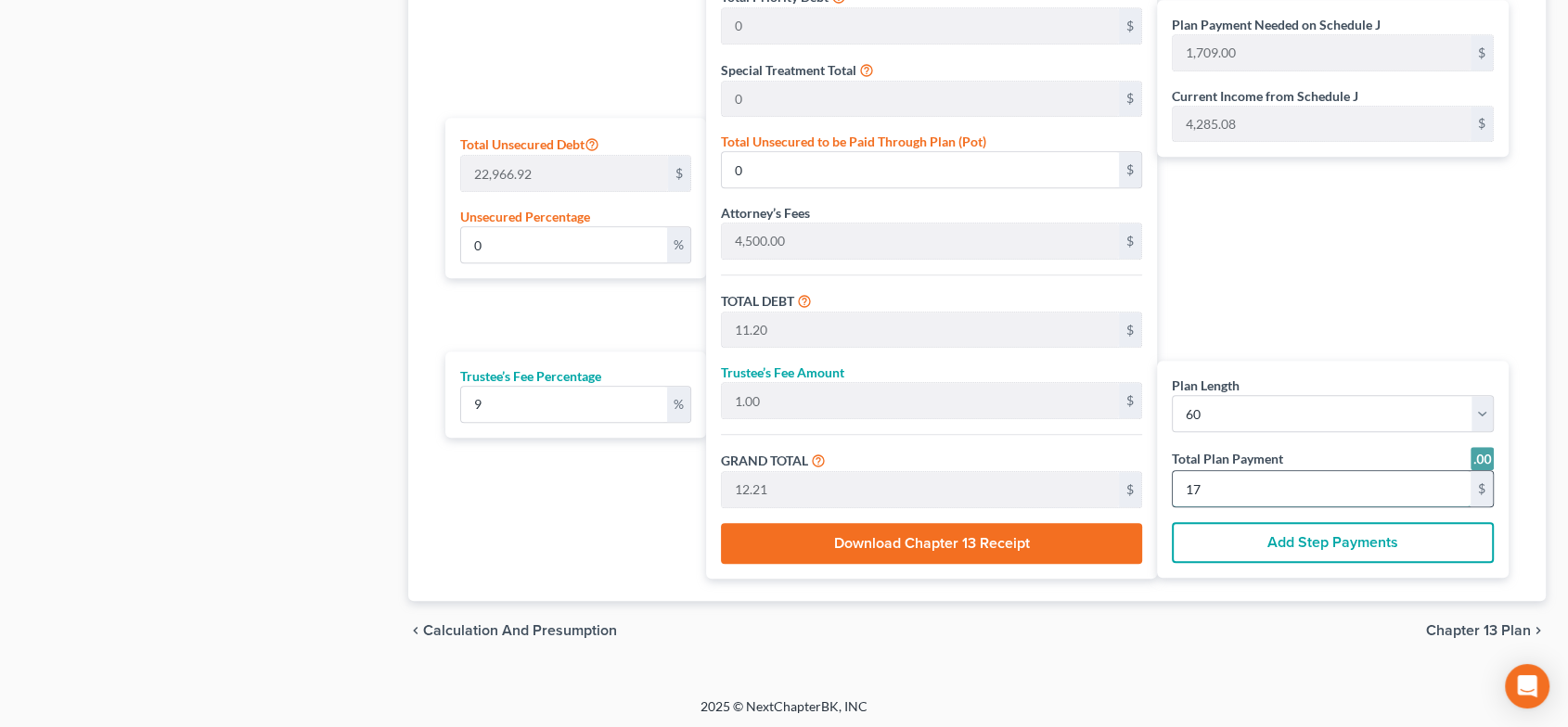
type input "10.08"
type input "122.17"
type input "170"
type input "11.20"
type input "1.00"
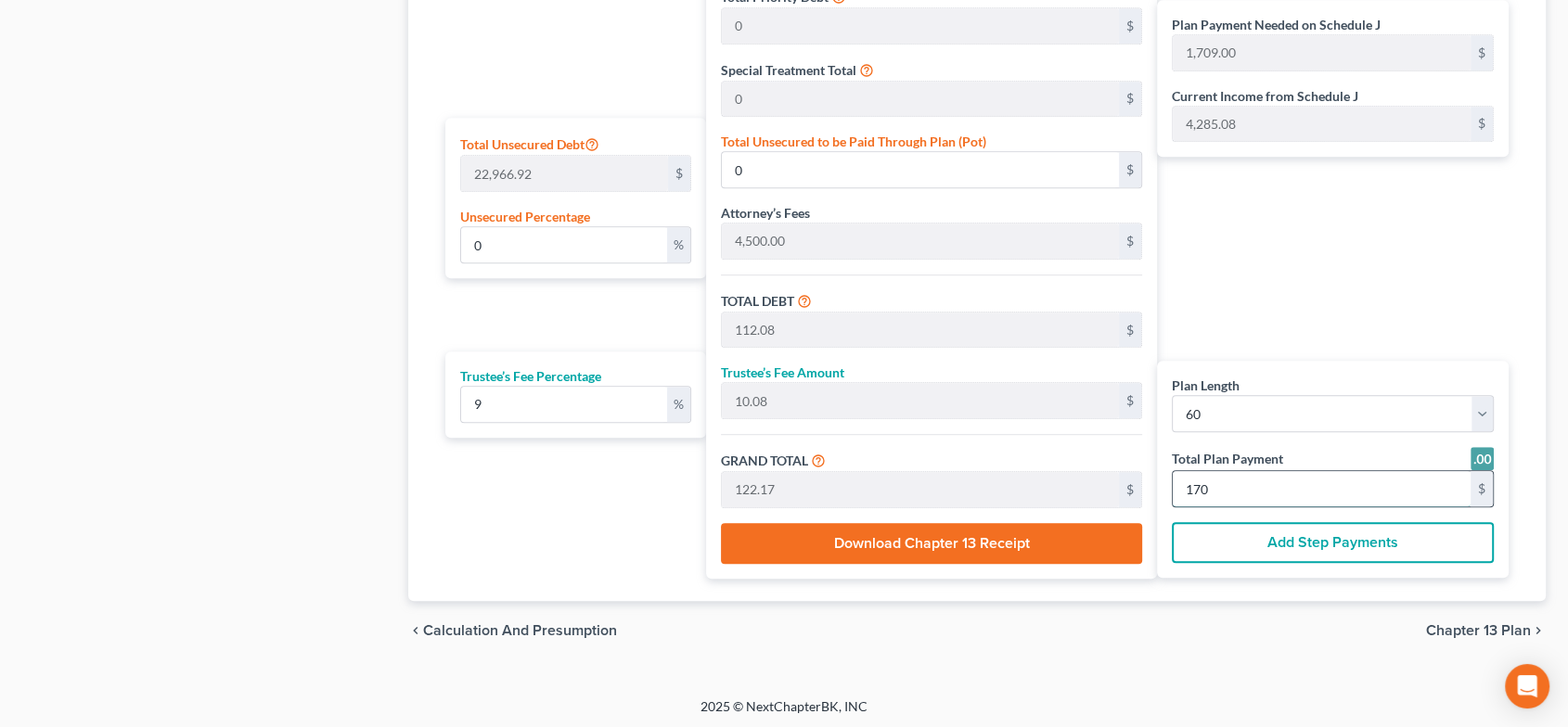
type input "12.21"
type input "17"
type input "112.74"
type input "10.14"
click at [1300, 325] on div "Plan Payment Needed on Schedule J 1,709.00 $ Current Income from Schedule J 4,2…" at bounding box center [1338, 203] width 361 height 754
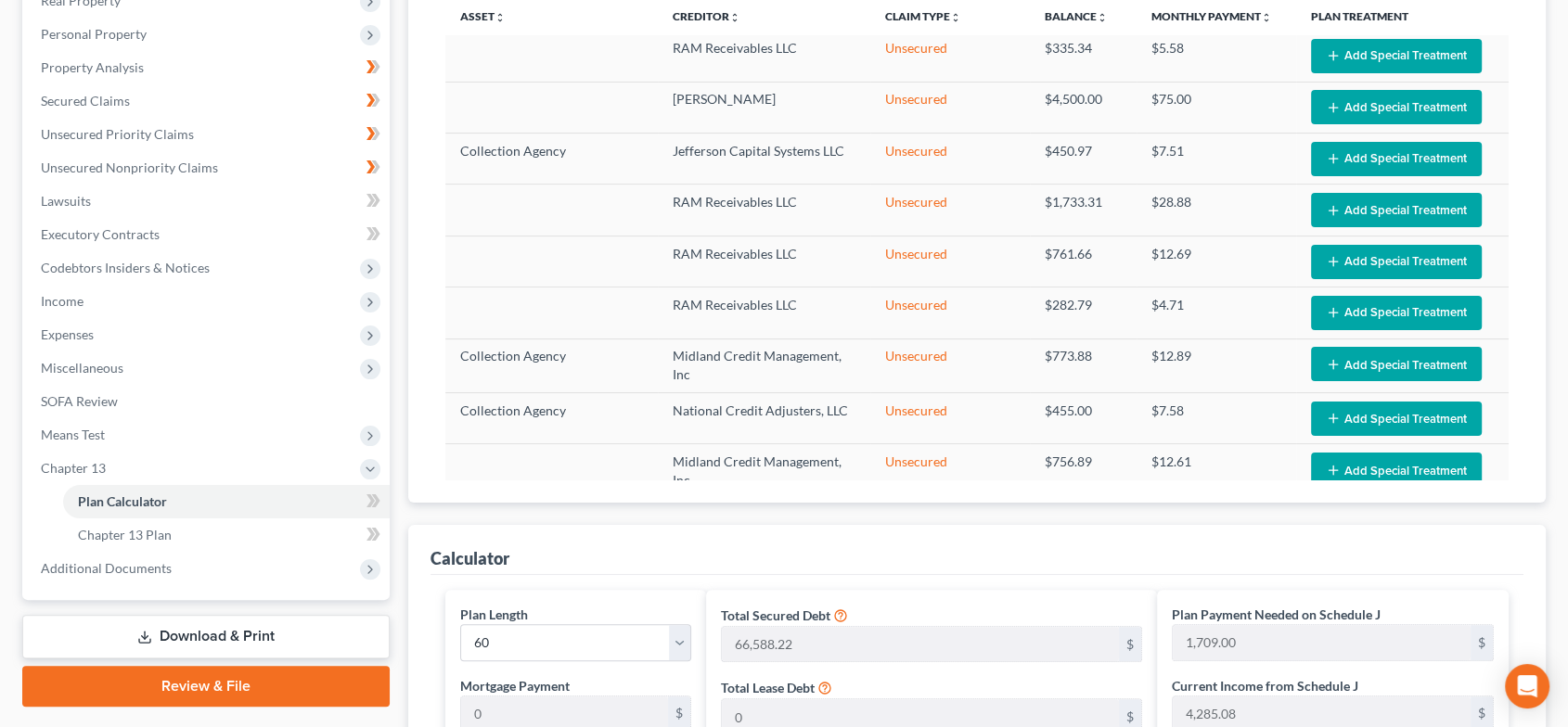
scroll to position [0, 0]
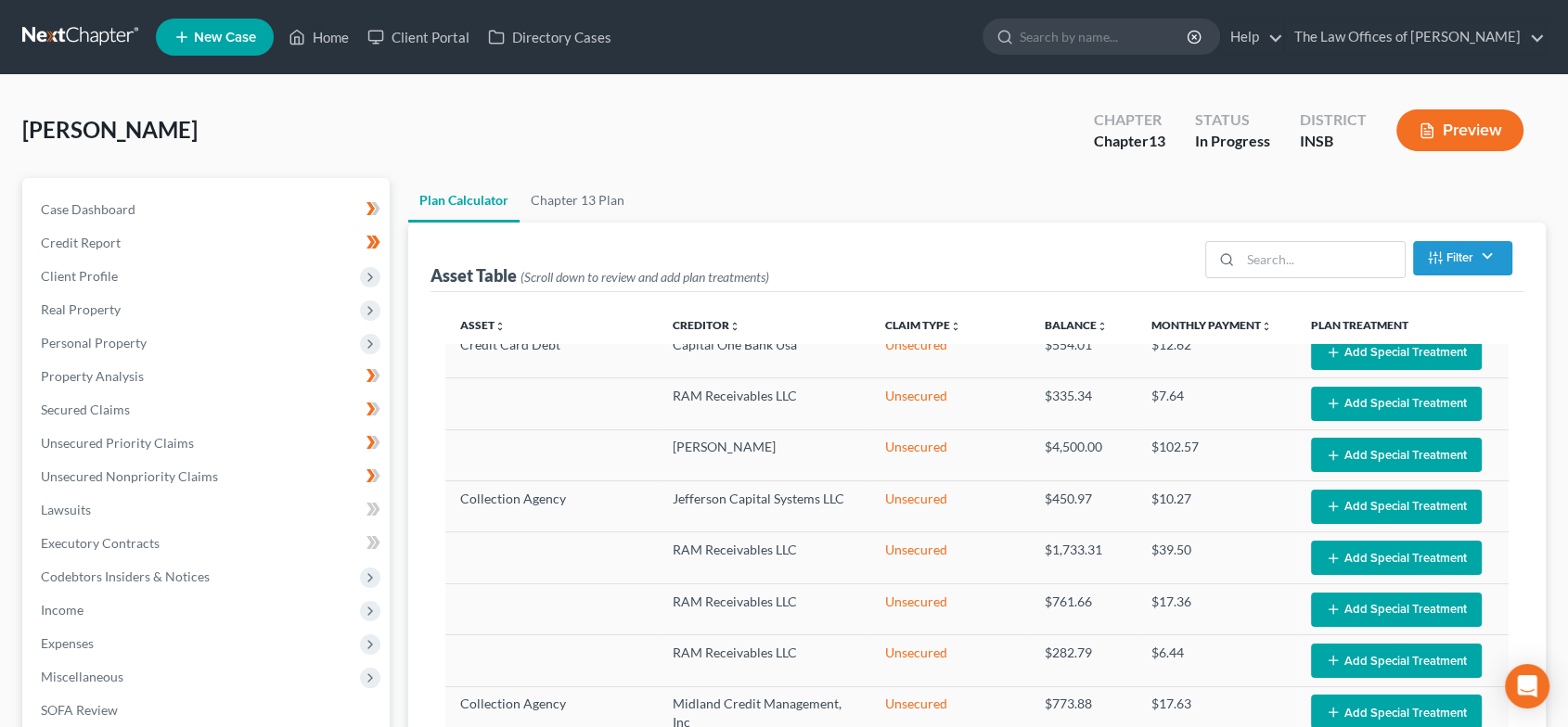
select select "59"
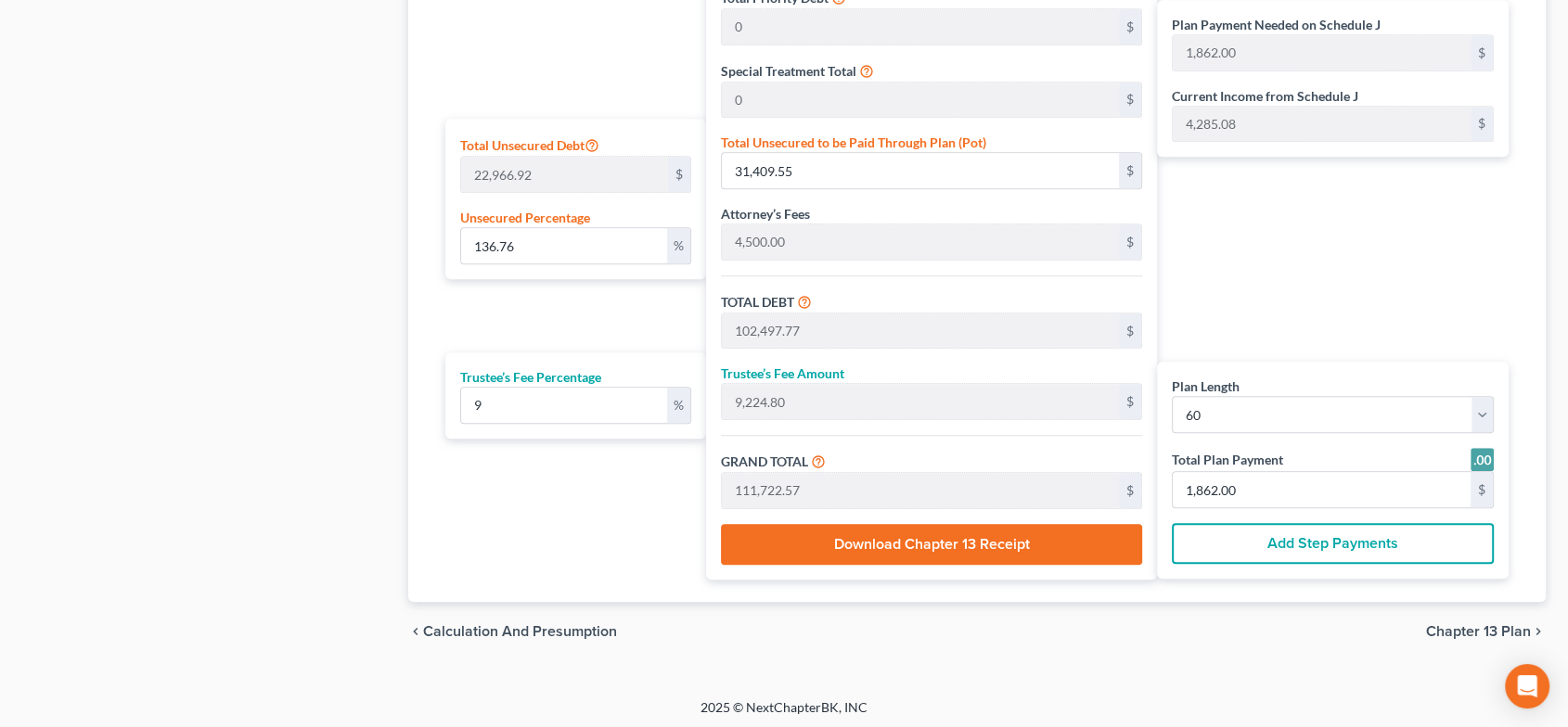
scroll to position [1073, 0]
drag, startPoint x: 550, startPoint y: 244, endPoint x: 452, endPoint y: 241, distance: 98.0
click at [458, 241] on div "Total Unsecured Debt 22,966.92 $ Unsecured Percentage 136.76 %" at bounding box center [577, 198] width 262 height 160
type input "1"
type input "229.66"
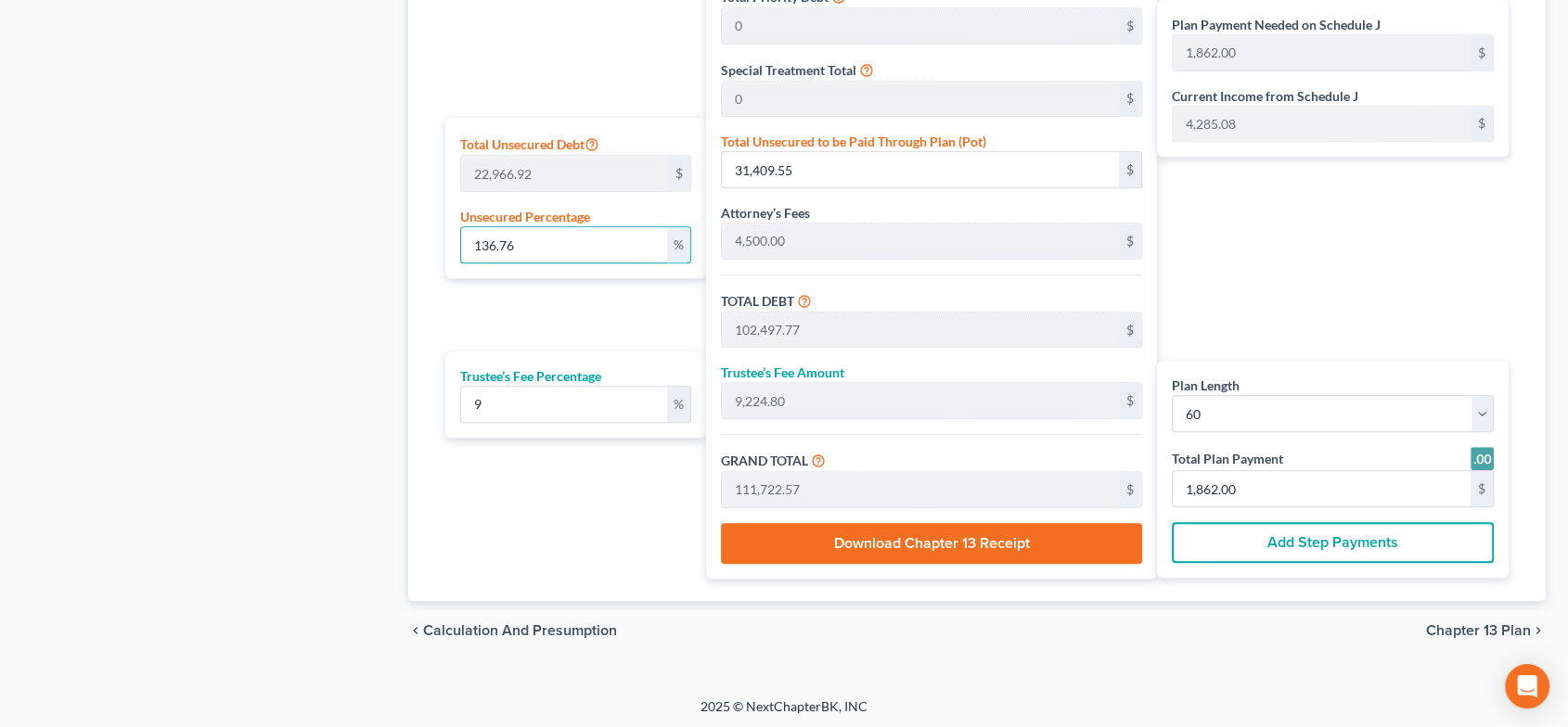
type input "71,317.88"
type input "6,418.61"
type input "77,736.49"
type input "1,296.00"
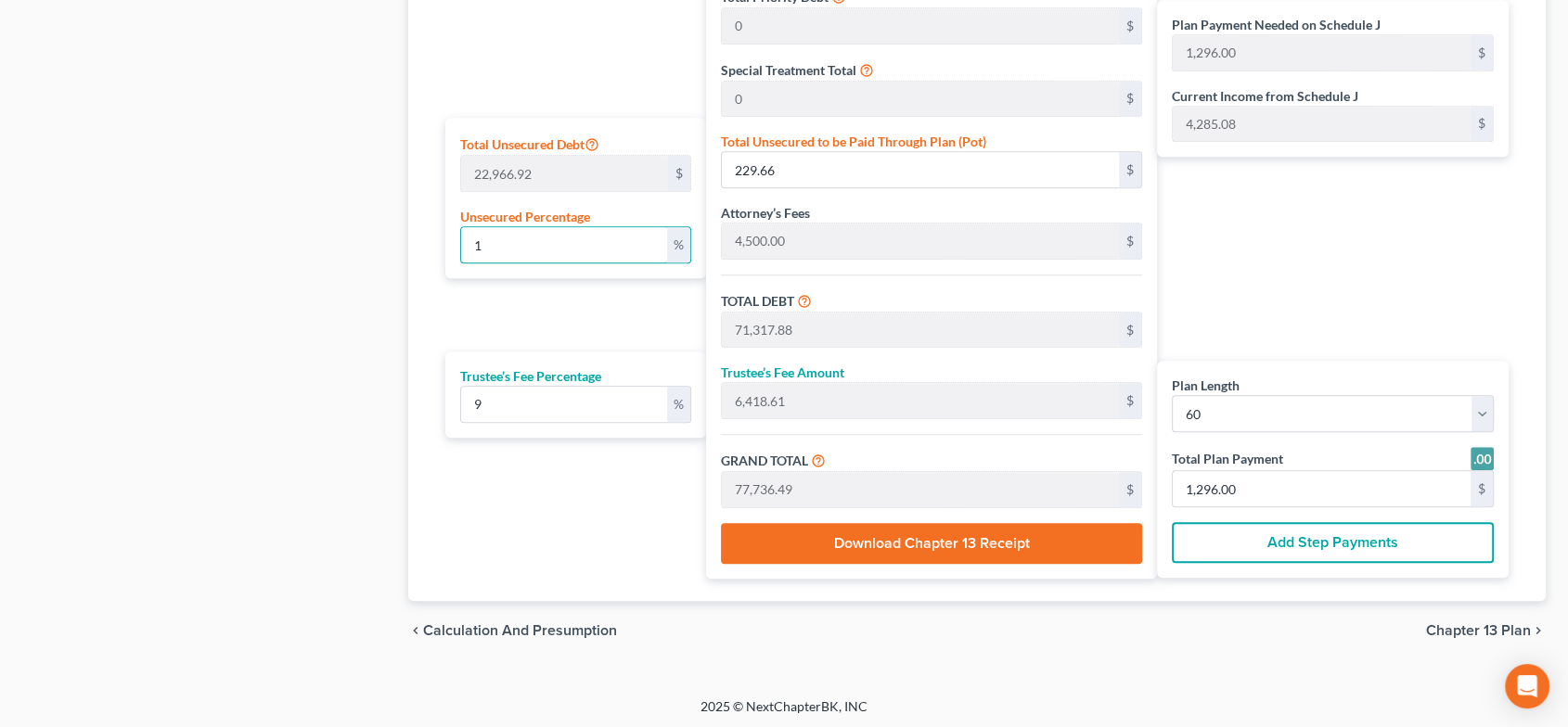
type input "10"
type input "2,296.69"
type input "73,384.91"
type input "6,604.64"
type input "79,989.55"
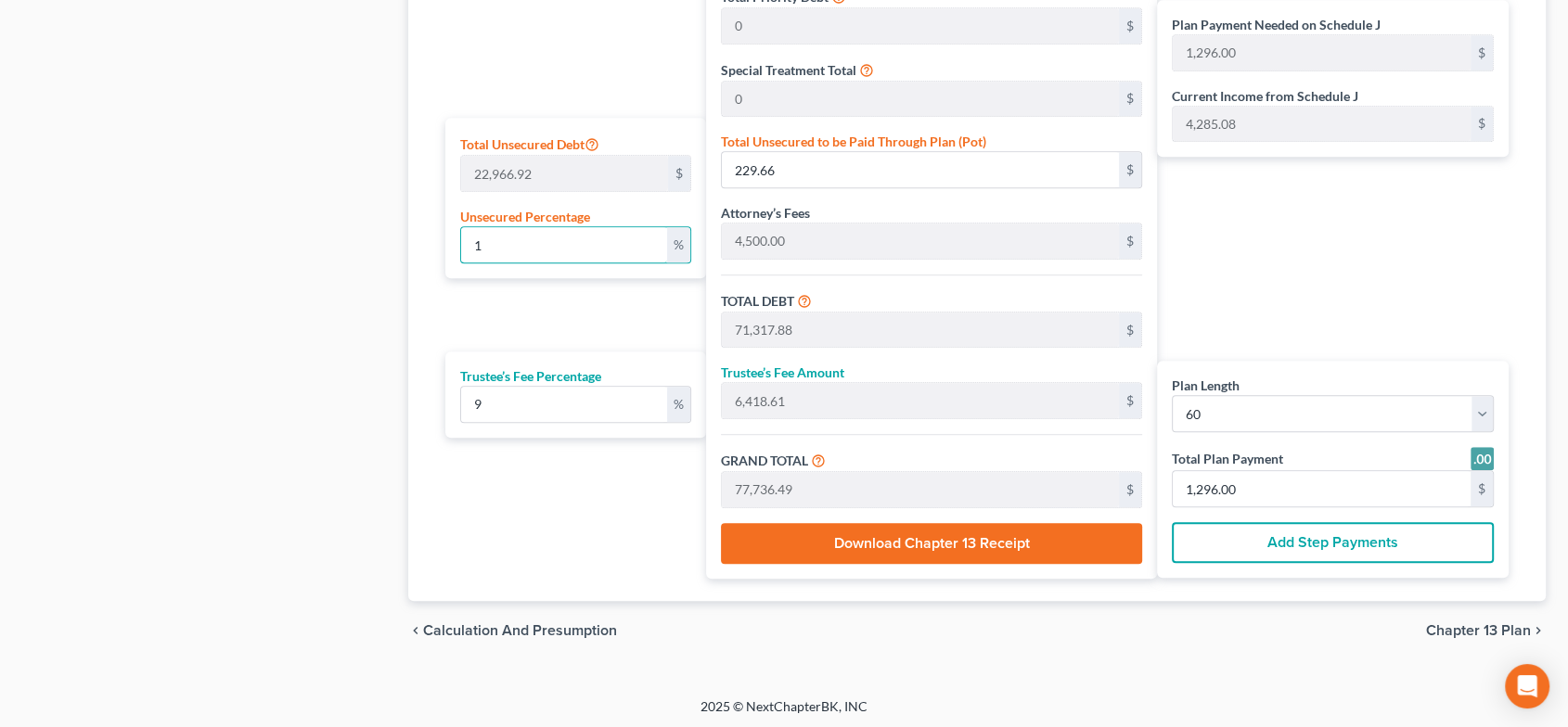
type input "1,333.00"
type input "100"
type input "22,966.92"
type input "94,055.14"
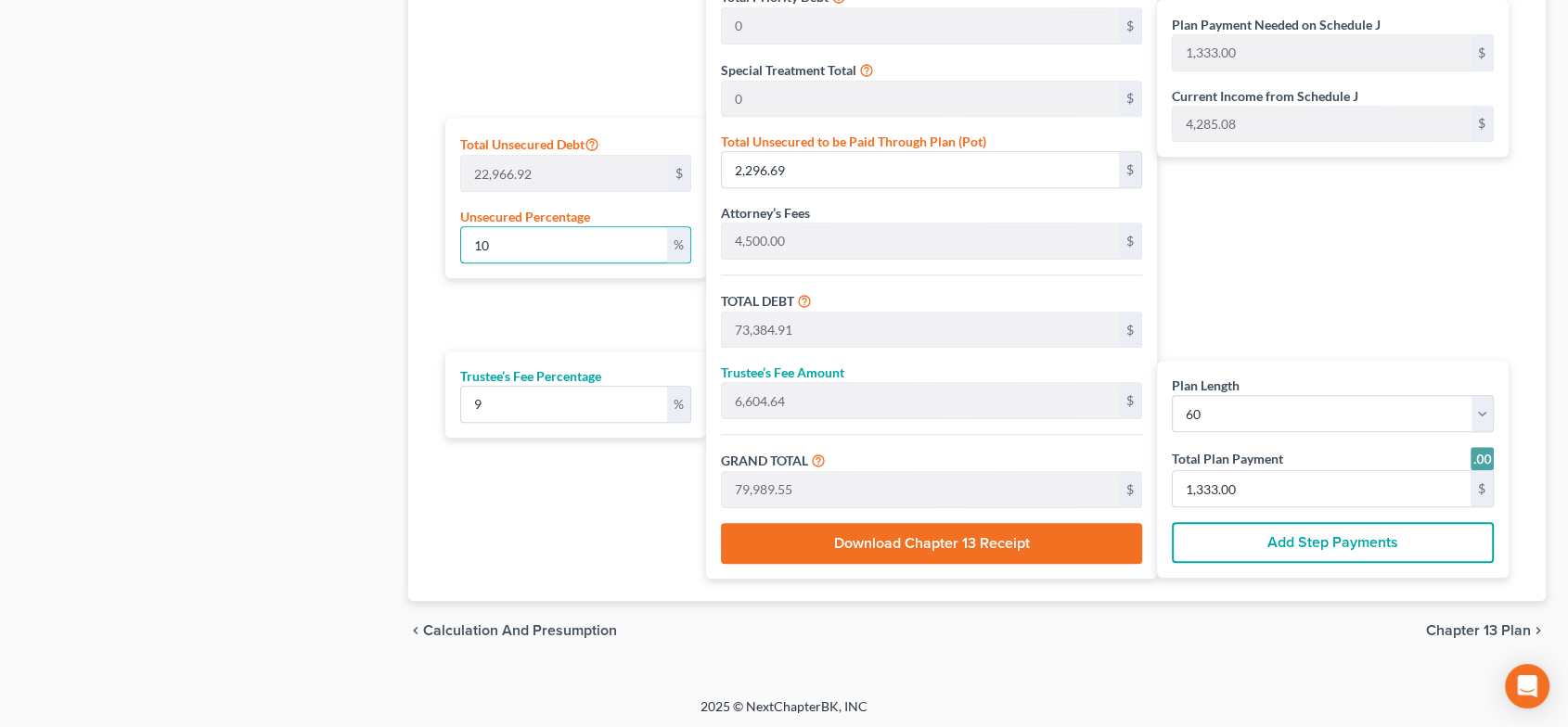
type input "8,464.96"
type input "102,520.10"
type input "1,709.00"
click at [1222, 481] on input "1,709.00" at bounding box center [1322, 489] width 298 height 35
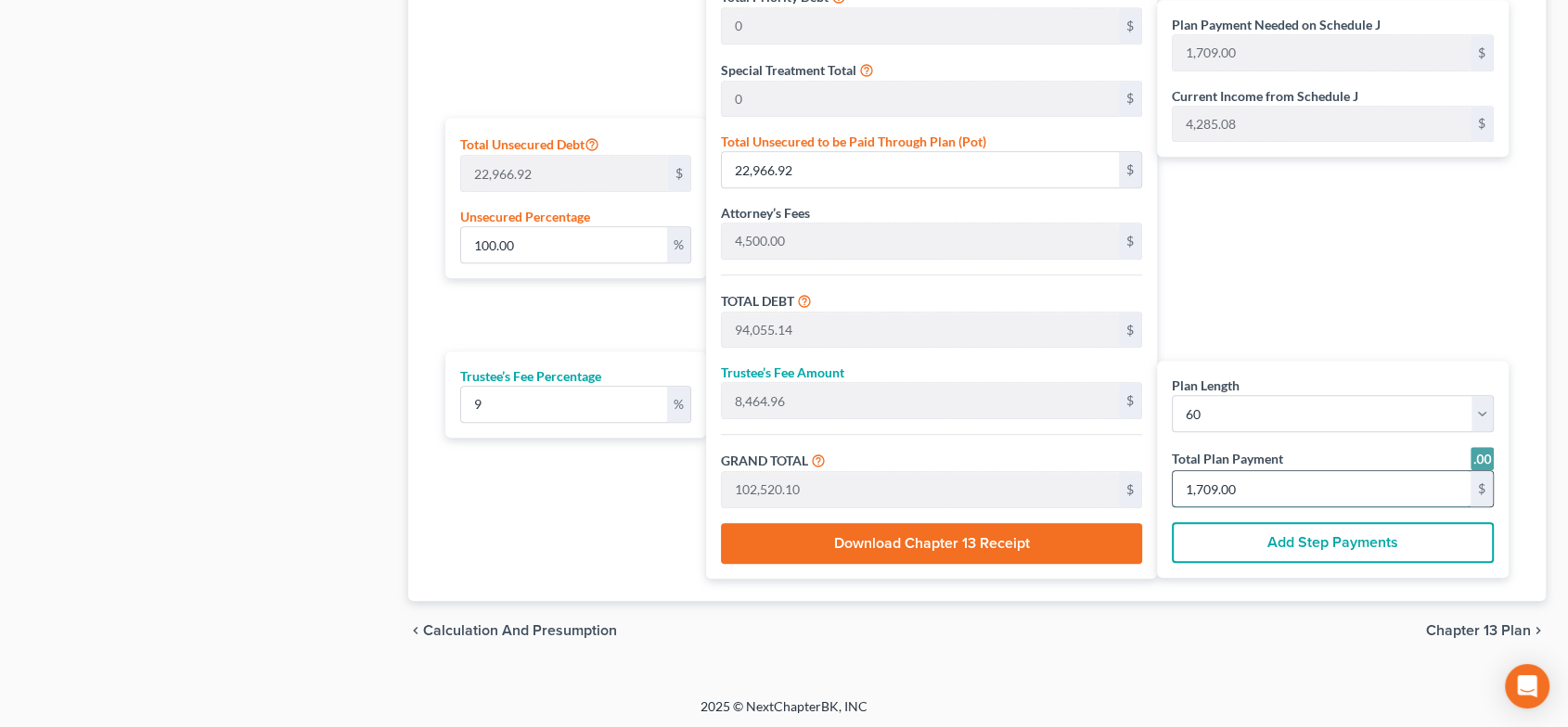
type input "0"
type input "55.04"
type input "4.95"
type input "60.00"
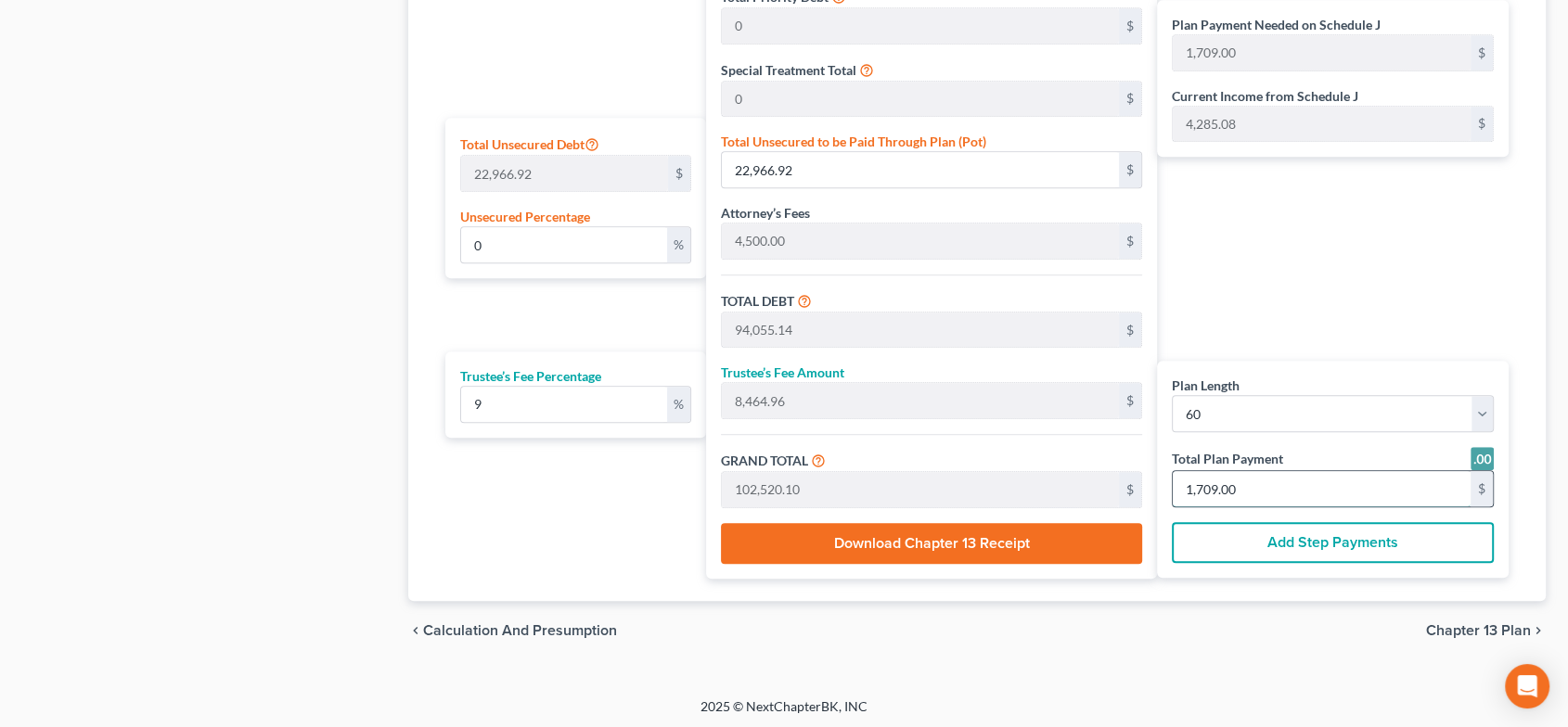
type input "1"
type input "935.77"
type input "84.22"
type input "1,020.00"
type input "17"
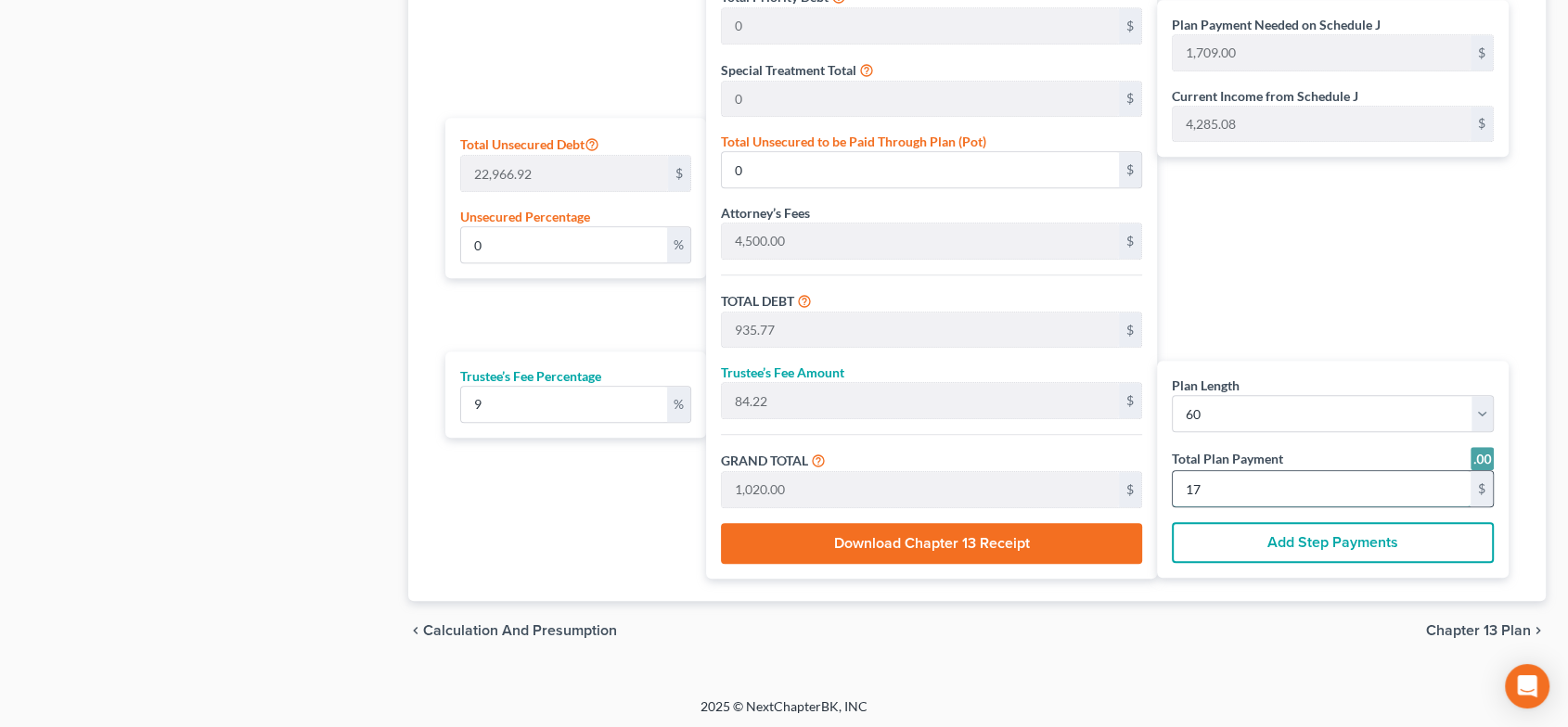
type input "9,357.79"
type input "842.20"
type input "10,200.00"
type input "17"
type input "935.77"
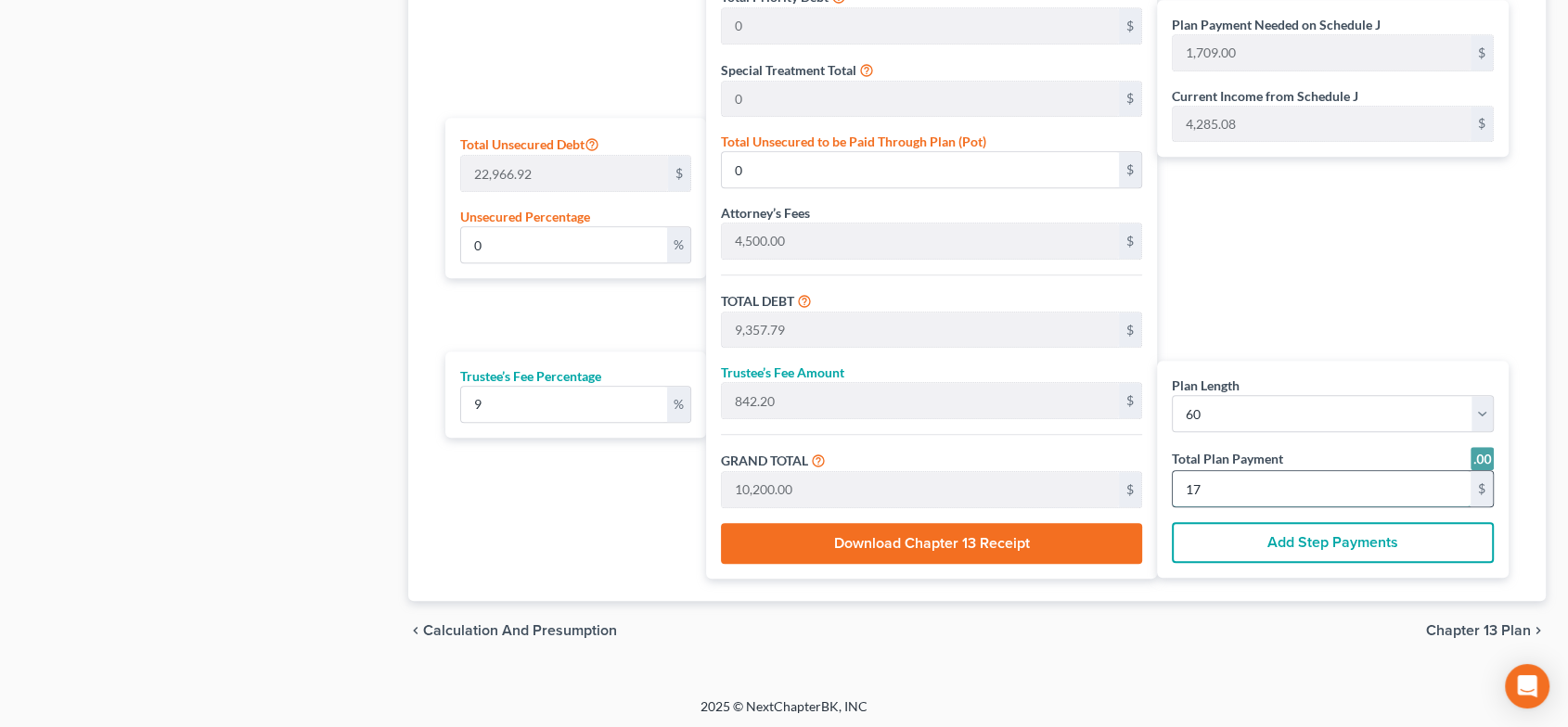
type input "84.22"
type input "1,020.00"
type input "9,412.84"
type input "847.15"
type input "10,260.00"
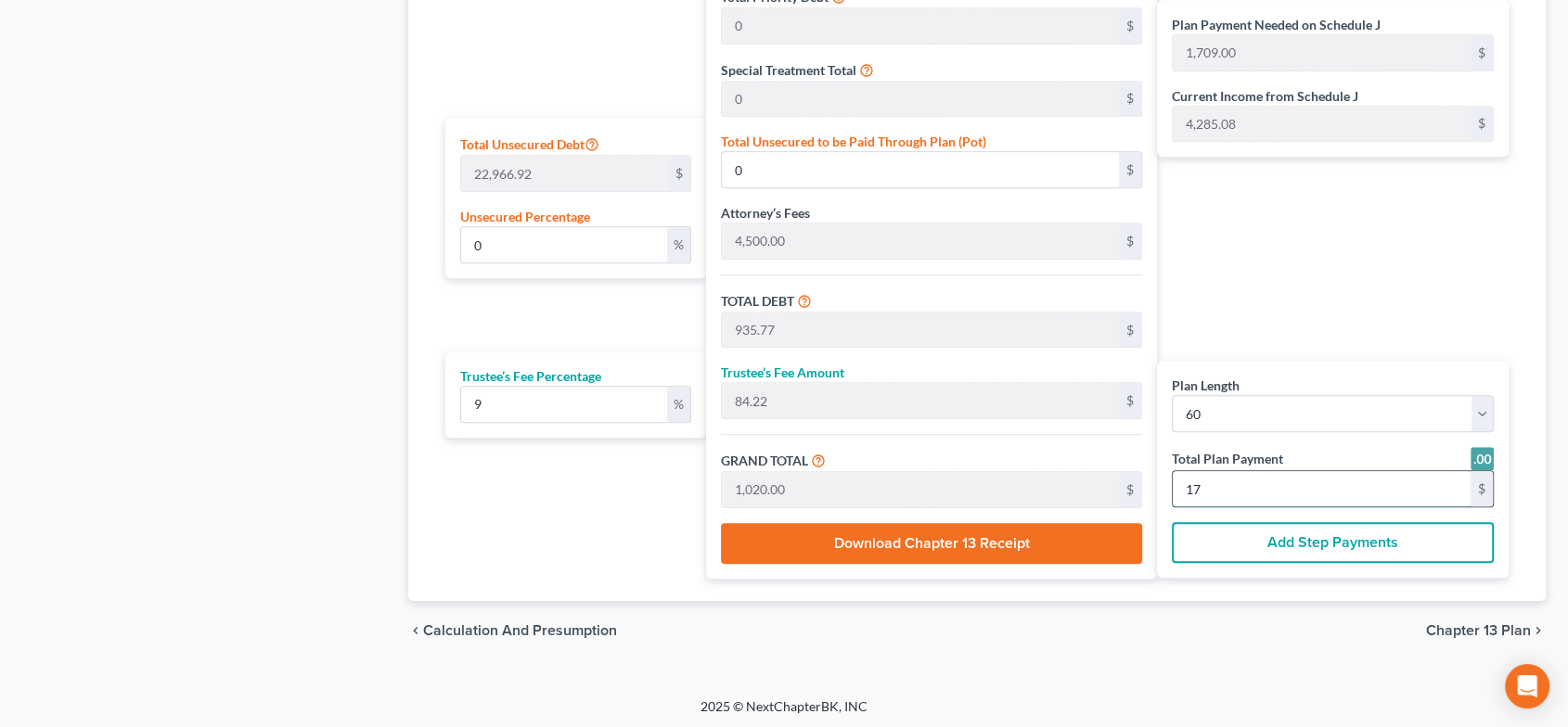
type input "171"
type input "100.32"
type input "23,040.22"
type input "94,128.44"
type input "8,471.55"
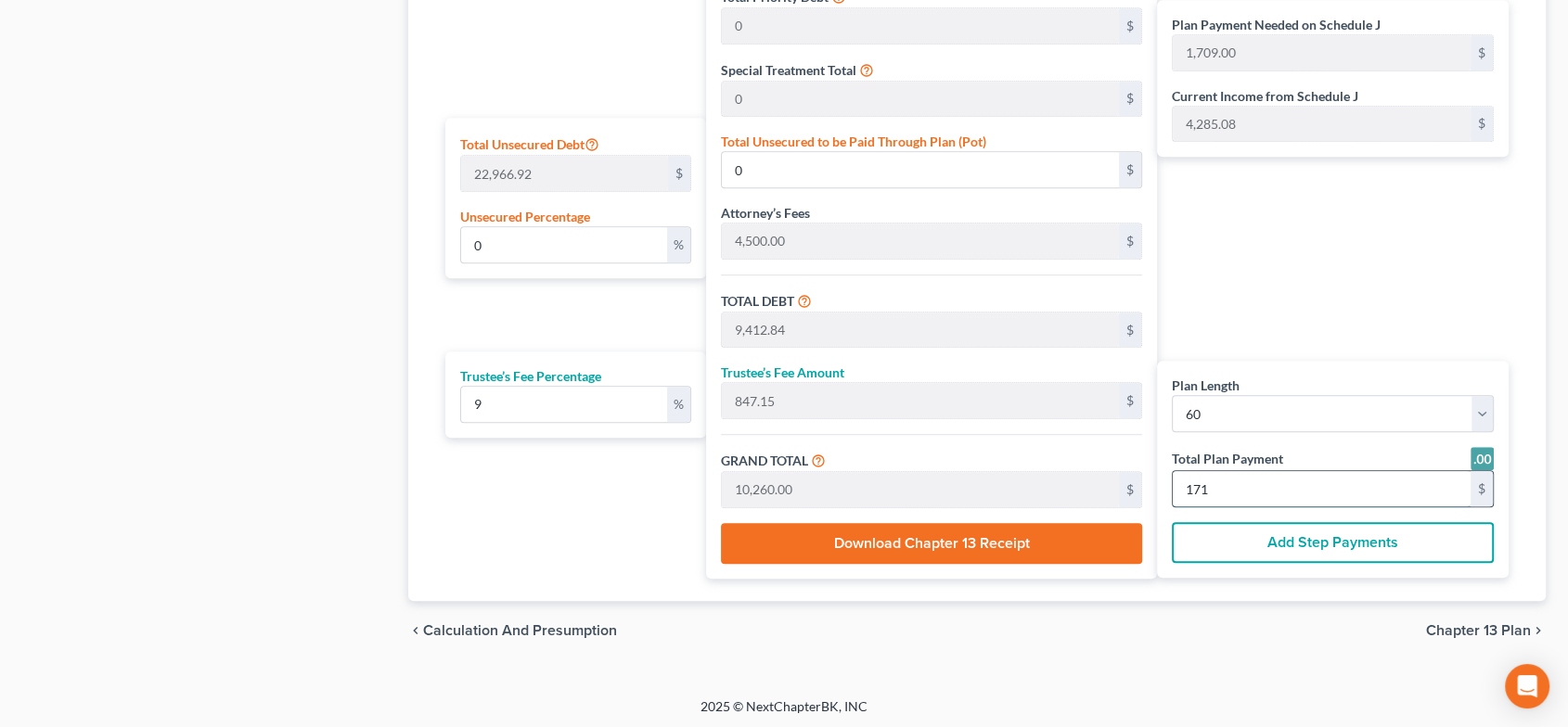
type input "102,600.00"
type input "1,710.00"
click at [1495, 624] on span "Chapter 13 Plan" at bounding box center [1478, 631] width 105 height 15
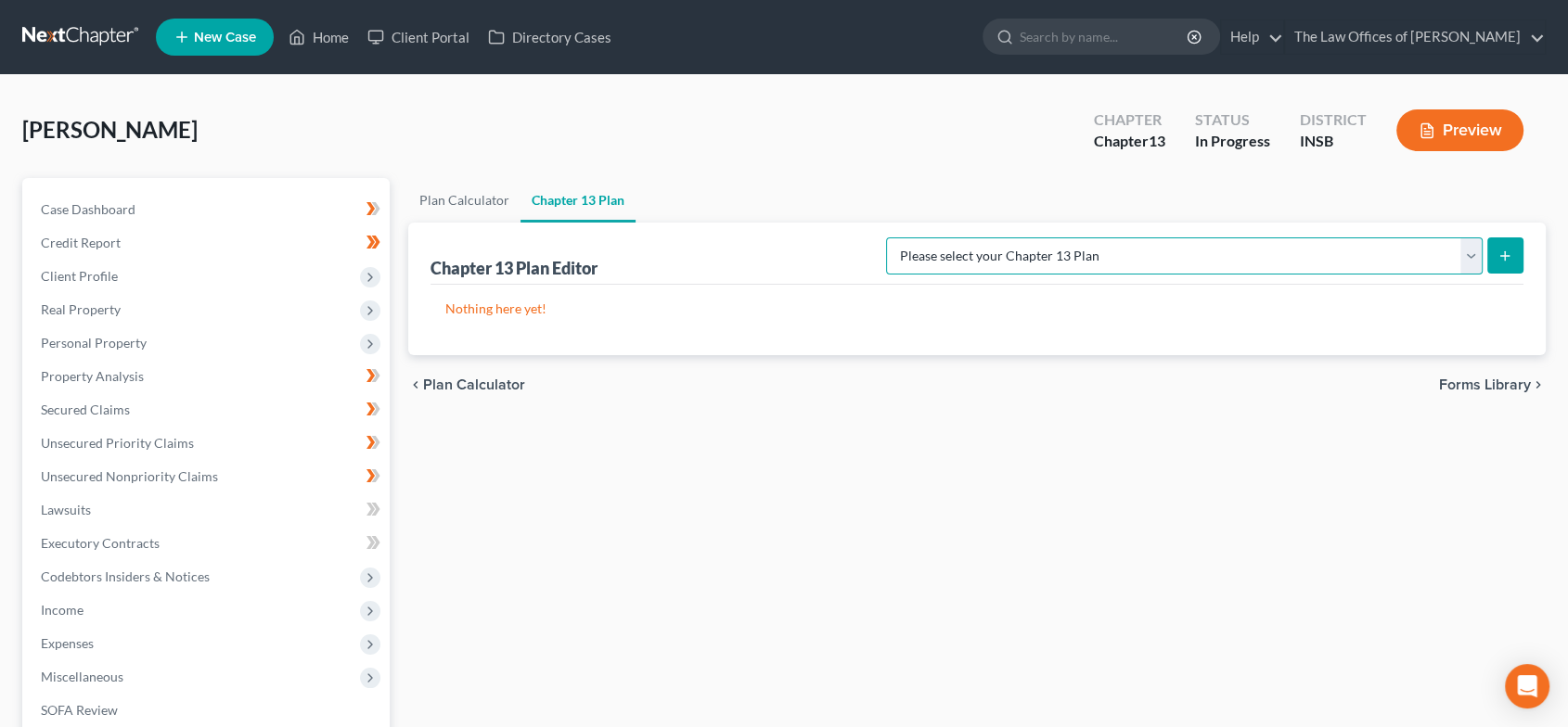
click at [1096, 258] on select "Please select your Chapter 13 Plan National Form Plan - Official Form 113 South…" at bounding box center [1184, 256] width 596 height 37
select select "5"
click at [940, 237] on select "Please select your Chapter 13 Plan National Form Plan - Official Form 113 South…" at bounding box center [1184, 256] width 596 height 37
click at [1517, 248] on button "submit" at bounding box center [1505, 255] width 36 height 36
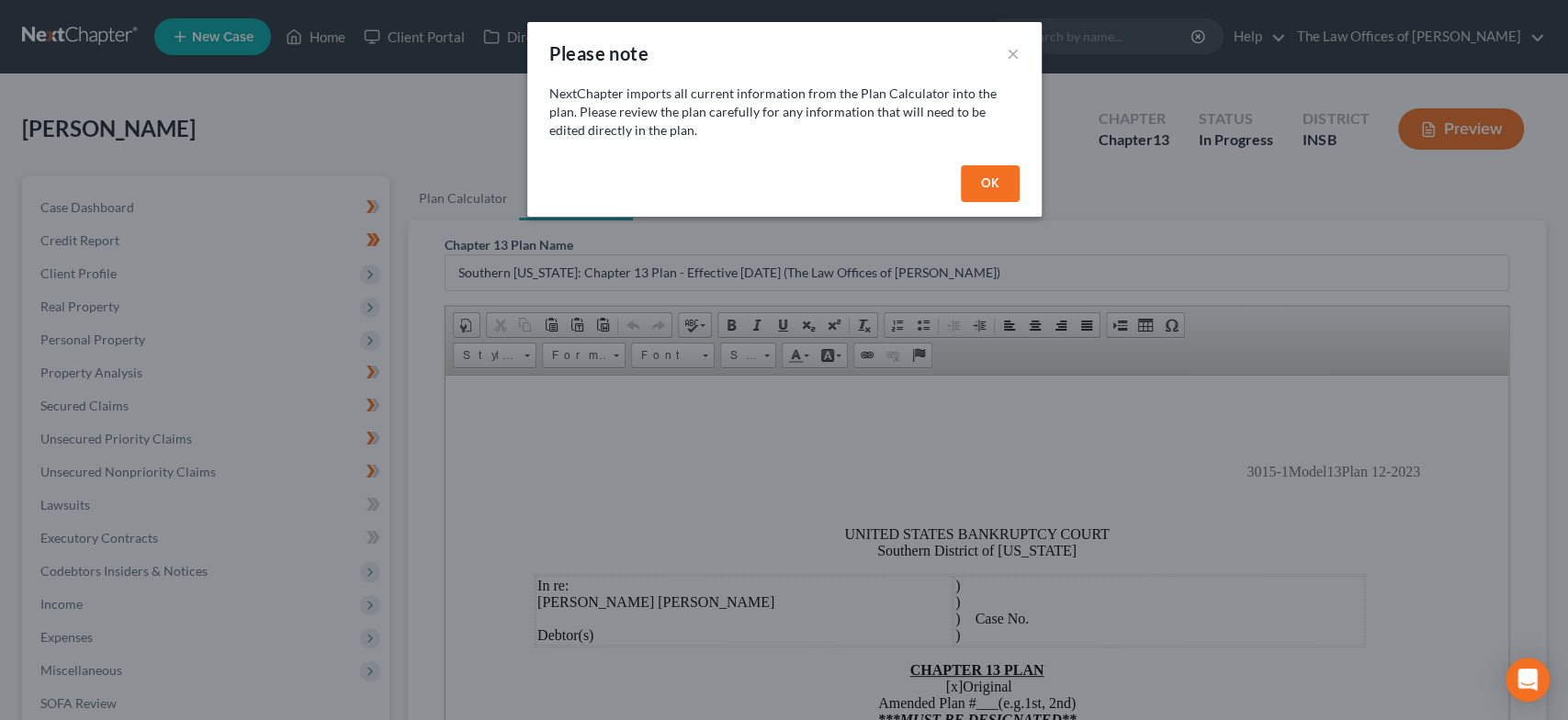
click at [1007, 186] on button "OK" at bounding box center [990, 184] width 58 height 37
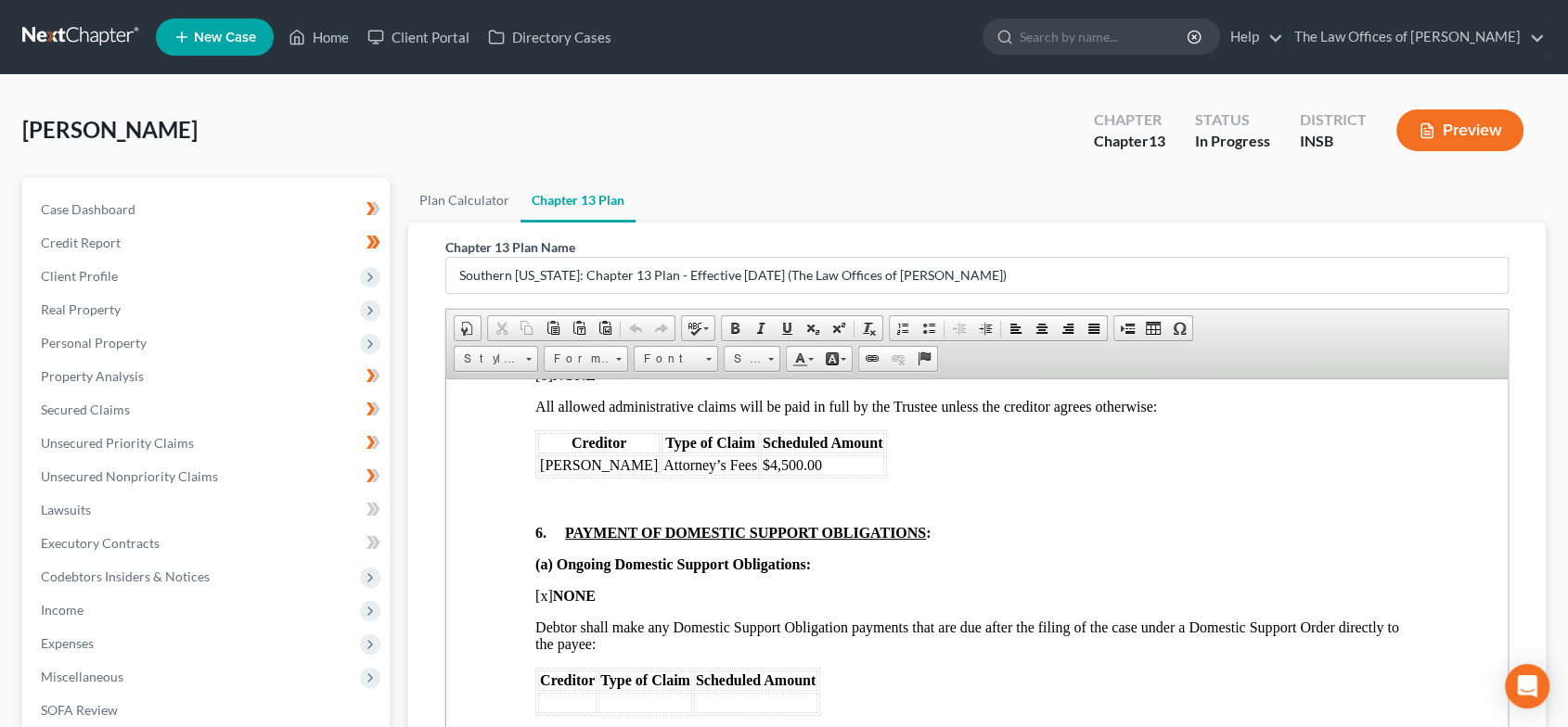
scroll to position [1717, 0]
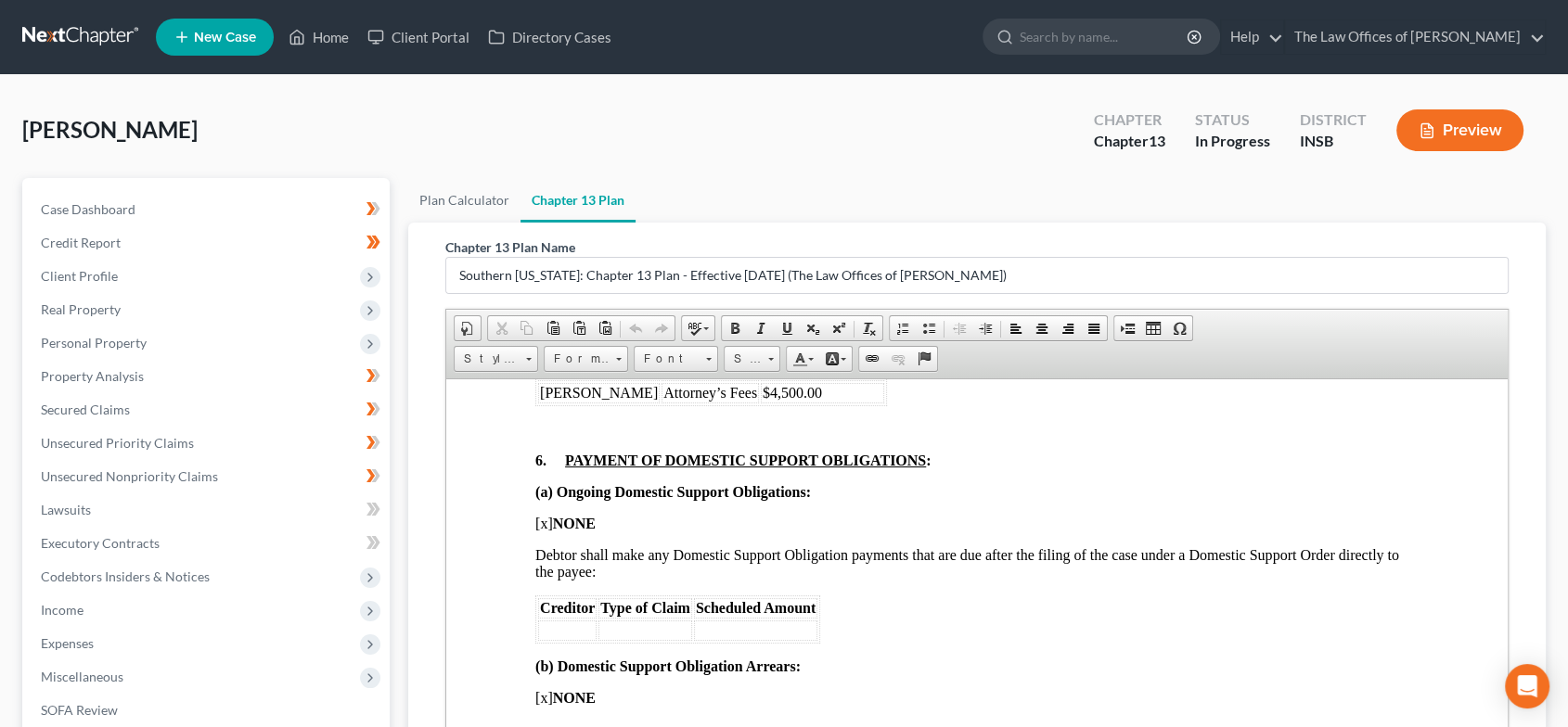
click at [807, 402] on td "$4,500.00" at bounding box center [821, 392] width 123 height 21
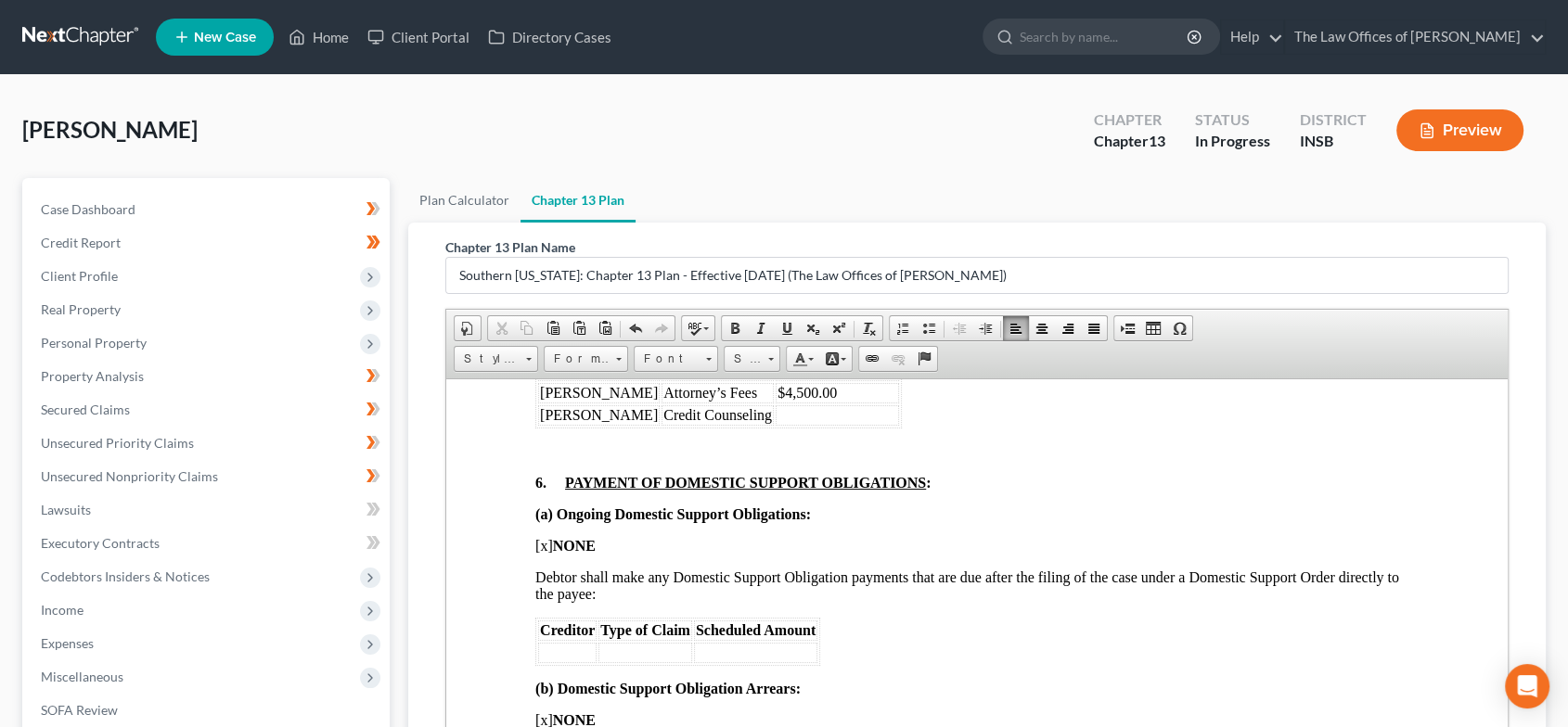
click at [660, 425] on td "Credit Counseling" at bounding box center [717, 414] width 112 height 21
click at [885, 425] on td at bounding box center [946, 414] width 123 height 21
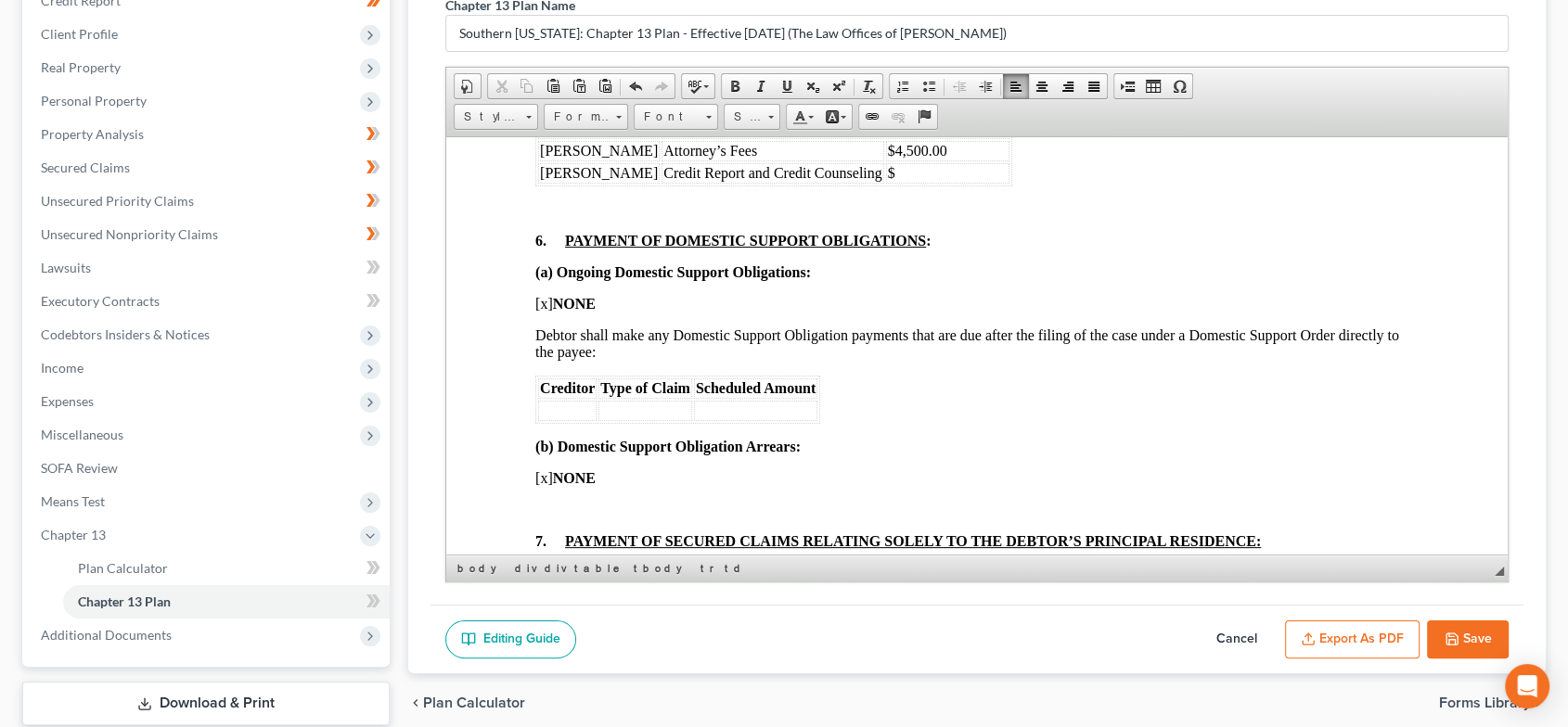
scroll to position [343, 0]
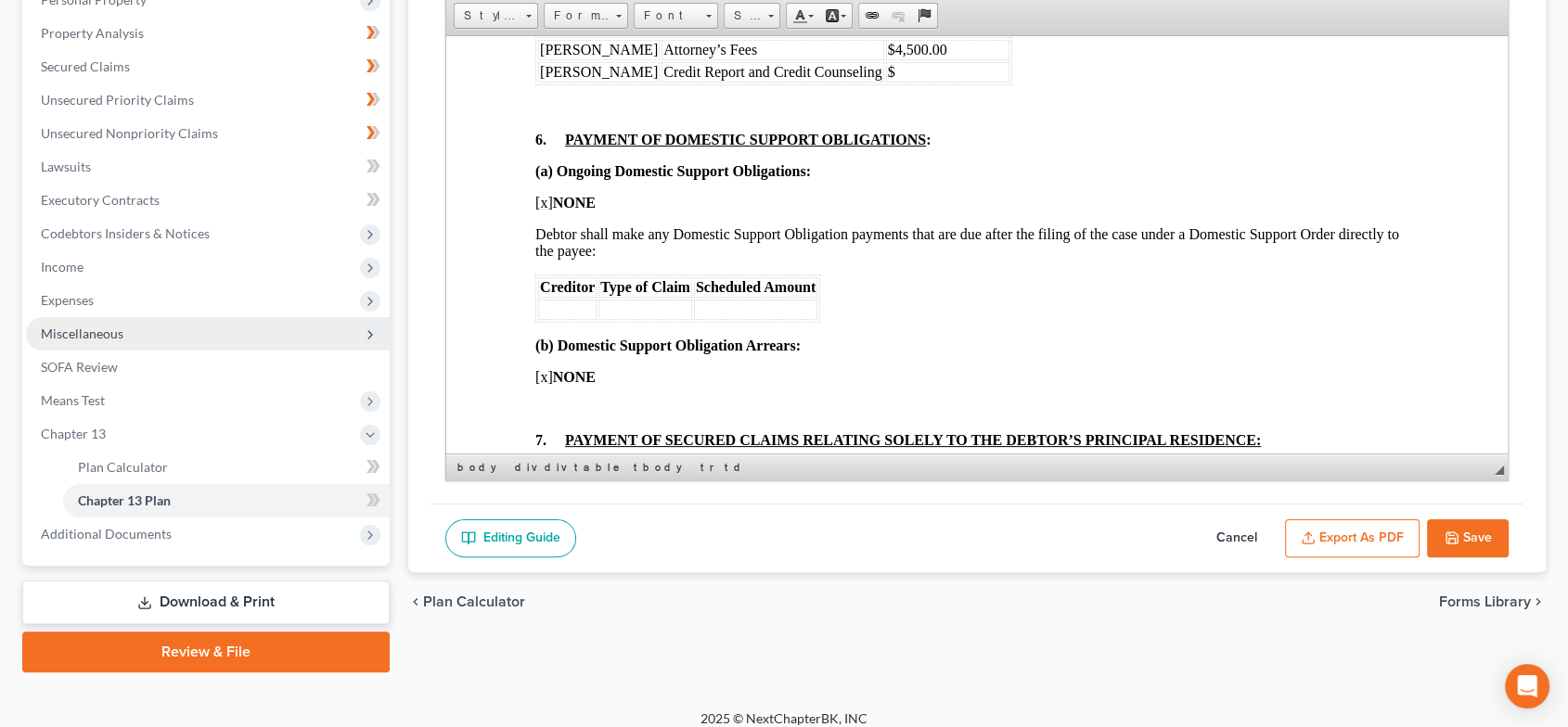
click at [187, 336] on span "Miscellaneous" at bounding box center [208, 333] width 364 height 33
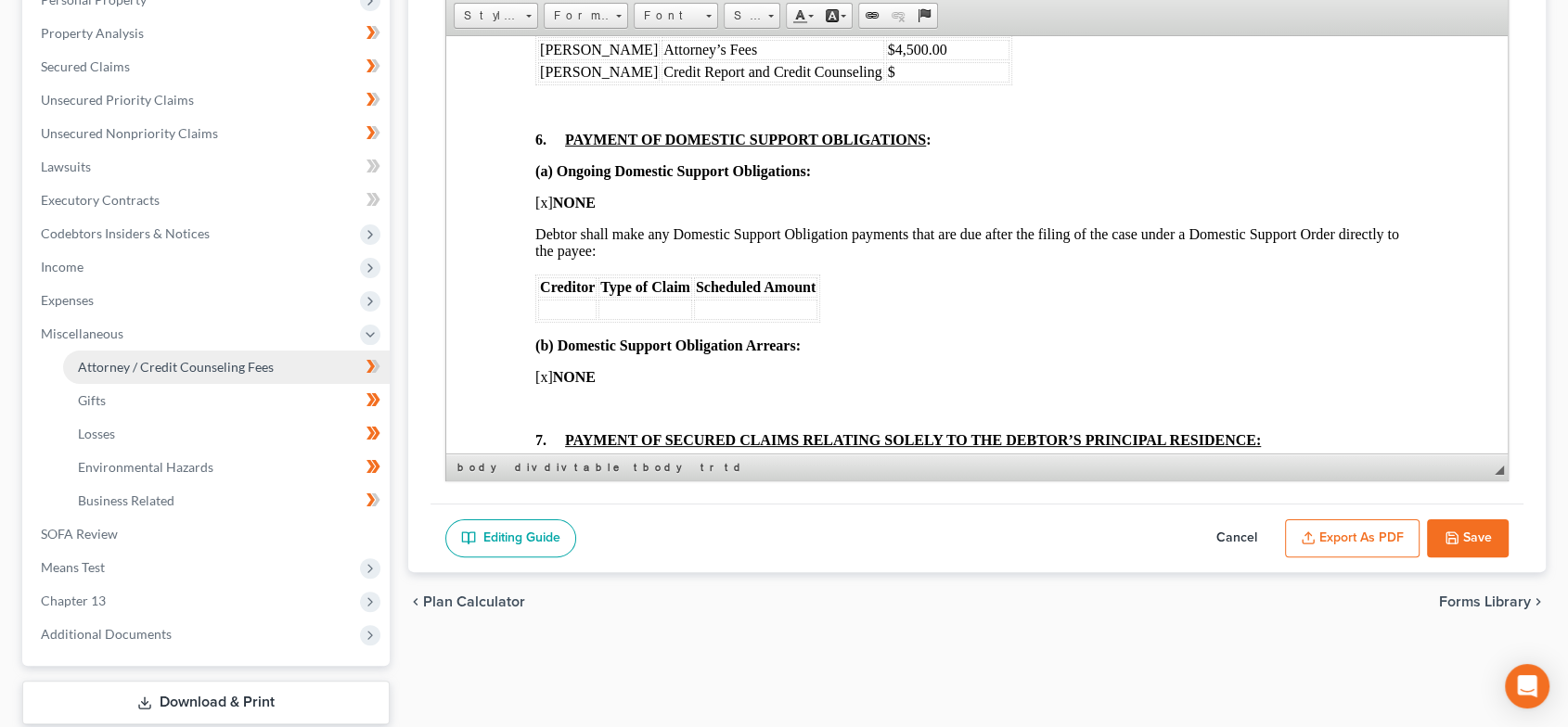
click at [195, 362] on span "Attorney / Credit Counseling Fees" at bounding box center [175, 367] width 196 height 16
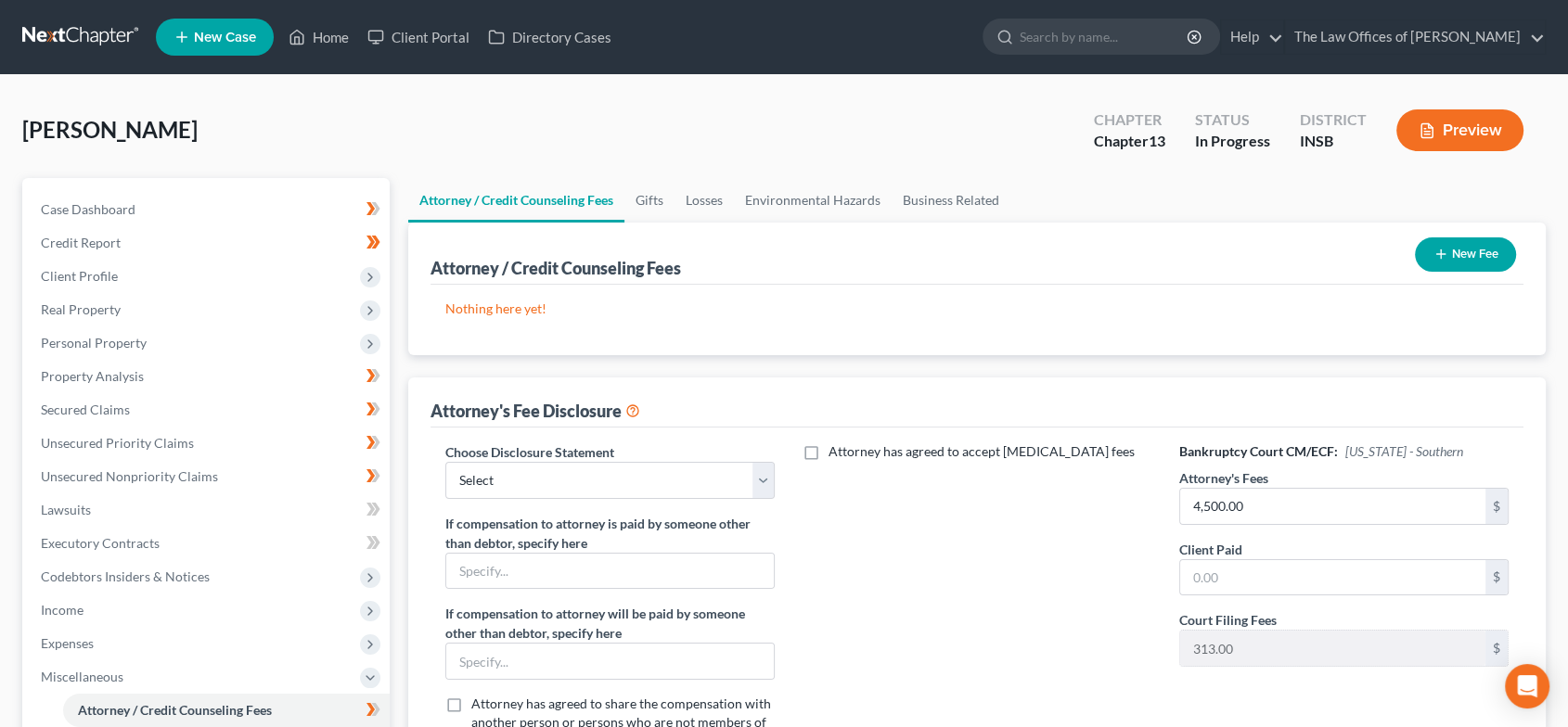
click at [1478, 255] on button "New Fee" at bounding box center [1466, 254] width 101 height 34
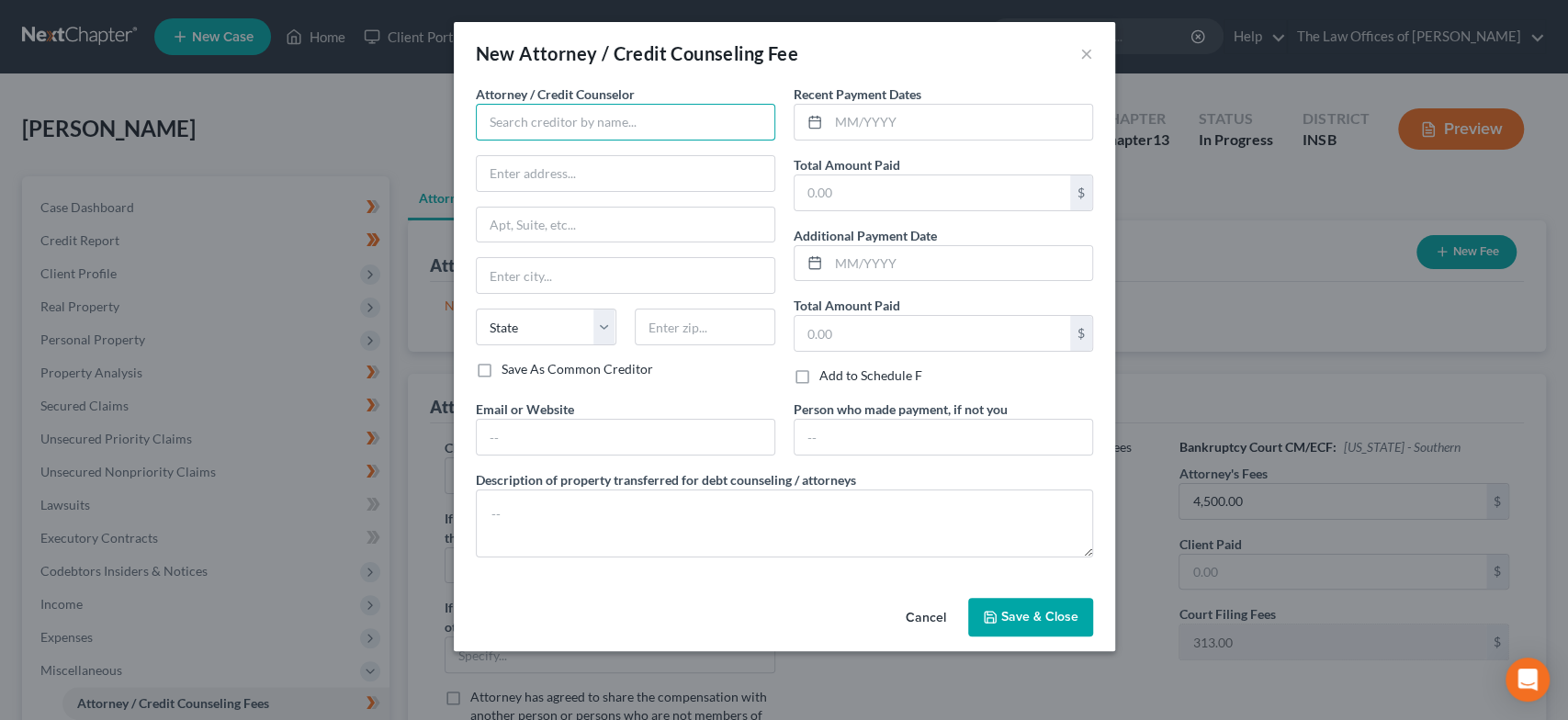
click at [655, 129] on input "text" at bounding box center [625, 123] width 299 height 37
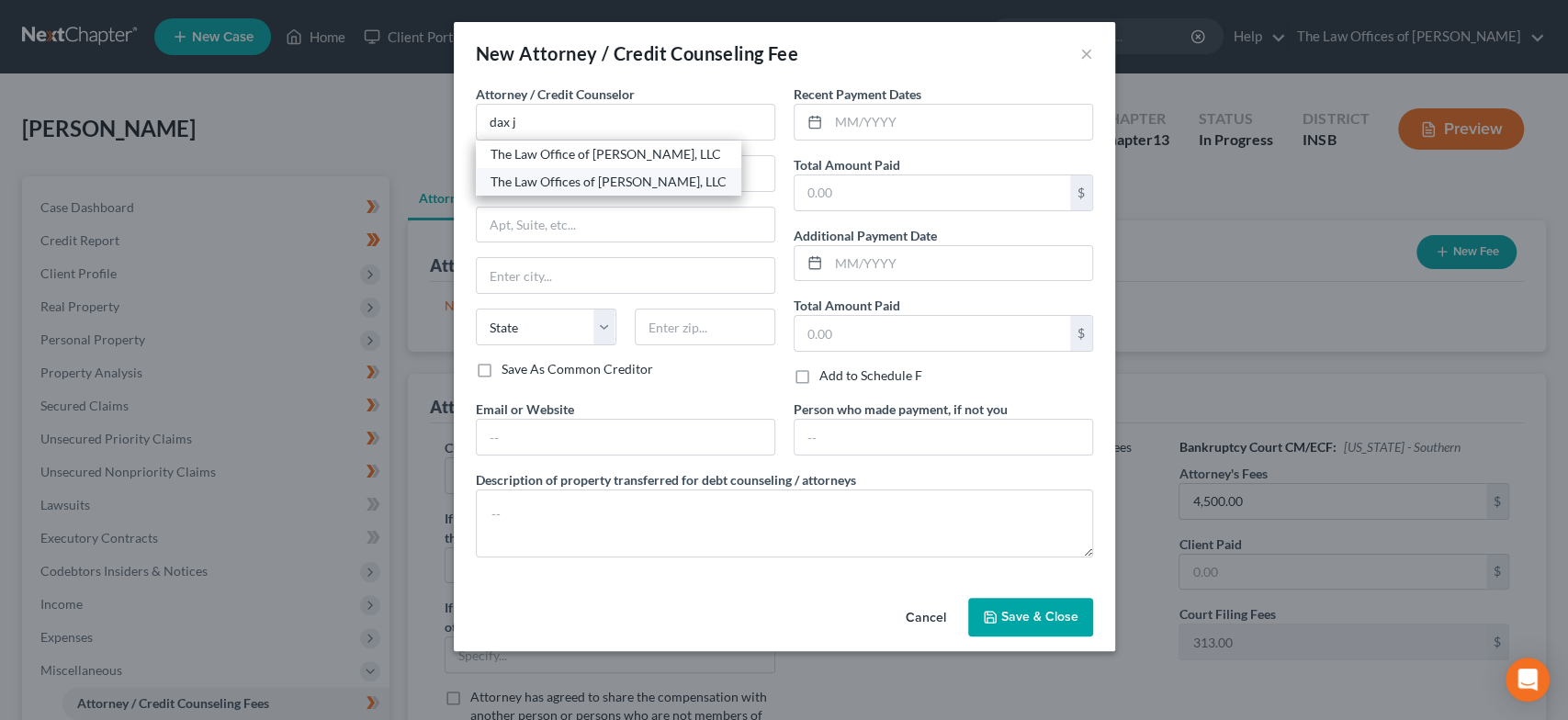
click at [611, 175] on div "The Law Offices of [PERSON_NAME], LLC" at bounding box center [608, 181] width 236 height 19
type input "The Law Offices of [PERSON_NAME], LLC"
type input "201 NW 4th St"
type input "Suite 111"
type input "[GEOGRAPHIC_DATA]"
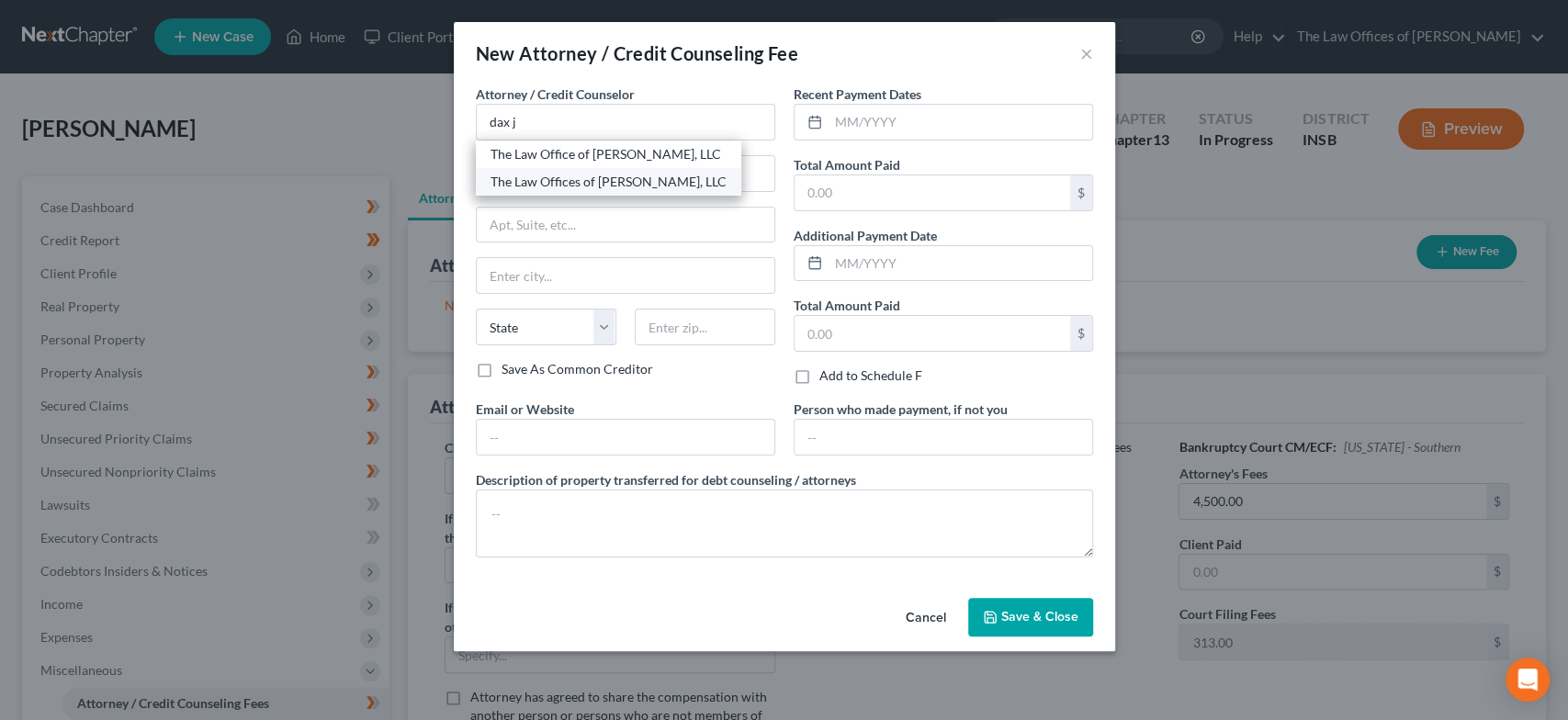
select select "15"
type input "47708"
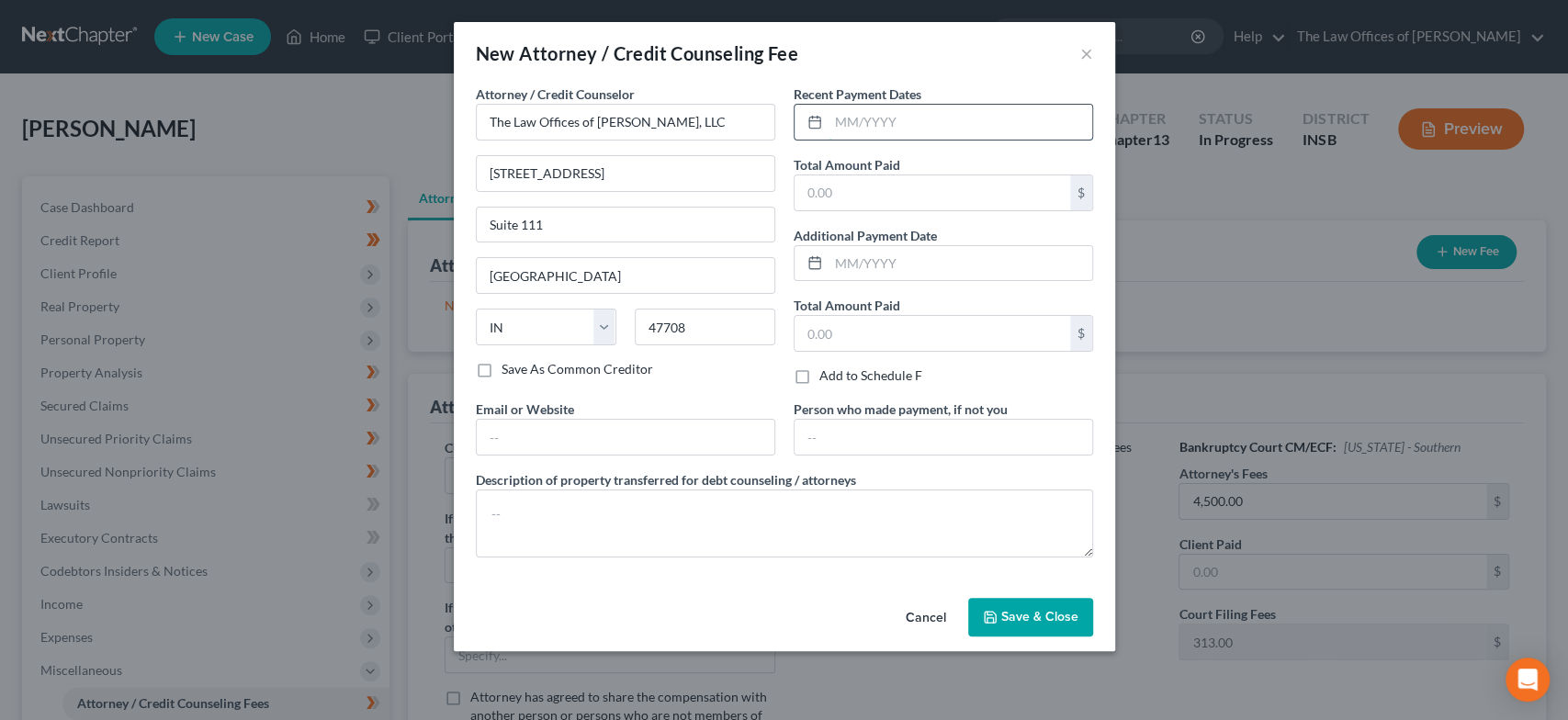
click at [932, 119] on input "text" at bounding box center [960, 122] width 264 height 35
type input "9/12/25"
type input "500.00"
click at [934, 246] on input "text" at bounding box center [960, 264] width 264 height 35
type input "9/9/25"
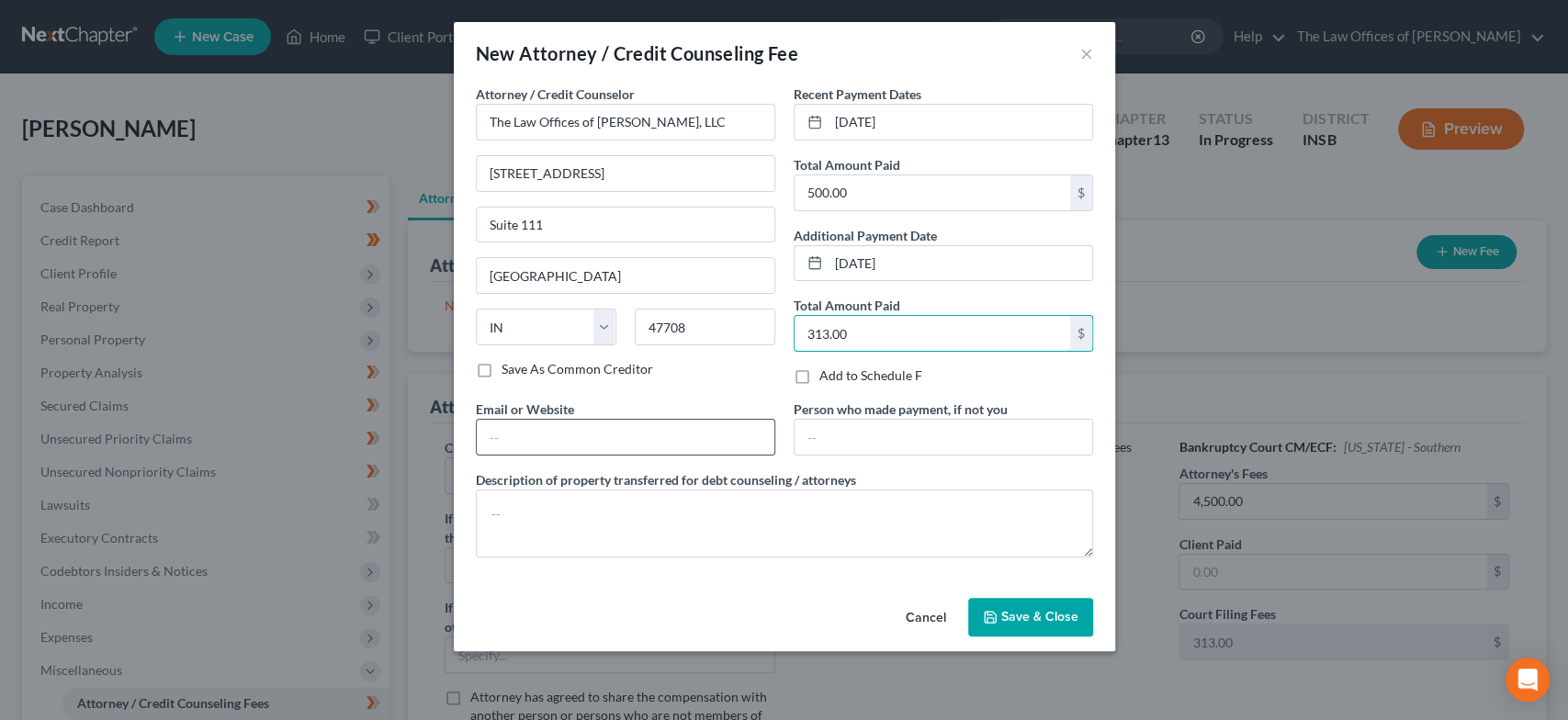
type input "313.00"
click at [642, 440] on input "text" at bounding box center [625, 437] width 297 height 35
type input "daxjmiller.com"
click at [565, 512] on textarea at bounding box center [784, 524] width 618 height 68
click at [604, 518] on textarea "$813.00 -" at bounding box center [784, 524] width 618 height 68
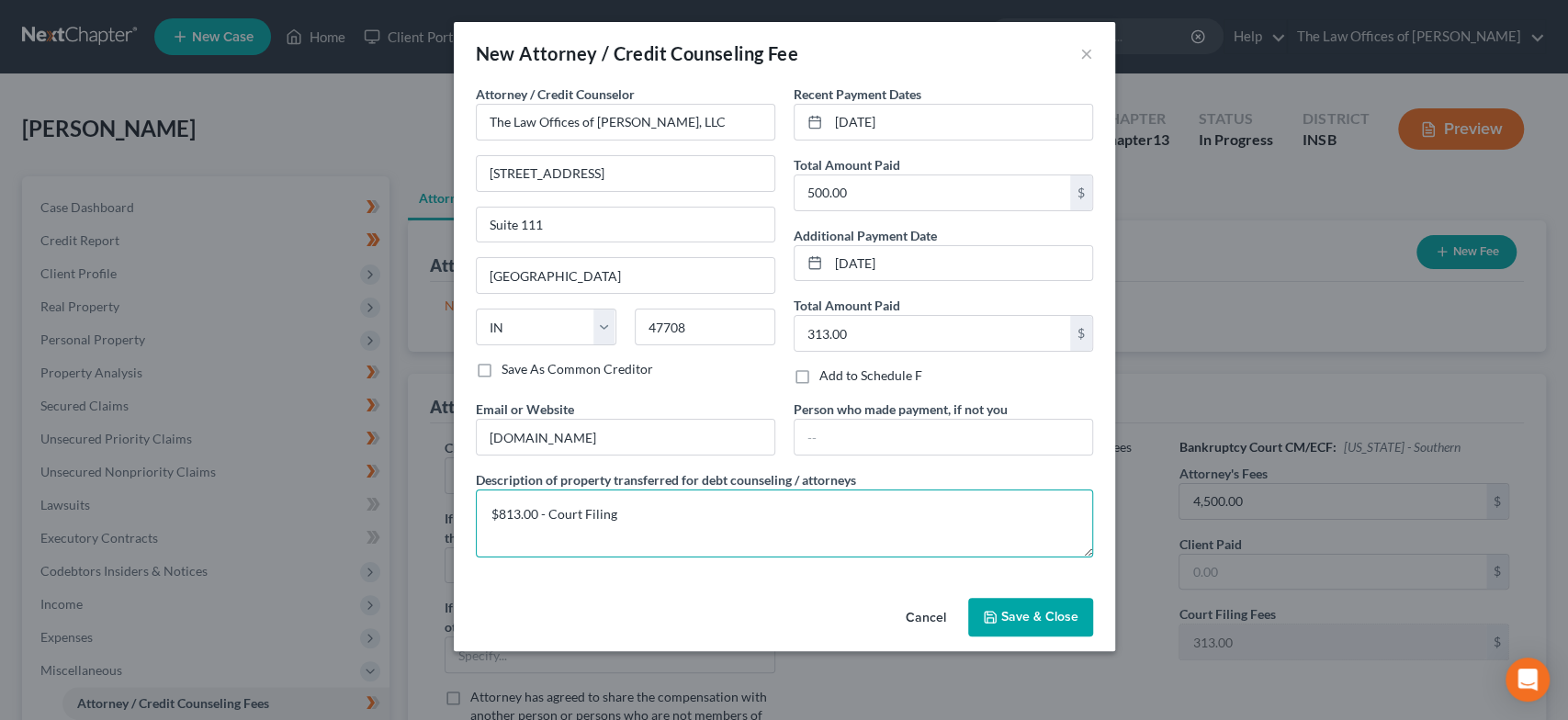
drag, startPoint x: 619, startPoint y: 511, endPoint x: 549, endPoint y: 512, distance: 70.0
click at [549, 512] on textarea "$813.00 - Court Filing" at bounding box center [784, 524] width 618 height 68
paste textarea "Fee $338.00, Credit Reports $36.00, Credit Counseling $12.00, Attorney Fees $11…"
click at [668, 510] on textarea "$813.00 - Court Filing Fee $338.00, Credit Reports $36.00, Credit Counseling $1…" at bounding box center [784, 524] width 618 height 68
click at [818, 514] on textarea "$813.00 - Court Filing Fee $313.00, Credit Reports $36.00, Credit Counseling $1…" at bounding box center [784, 524] width 618 height 68
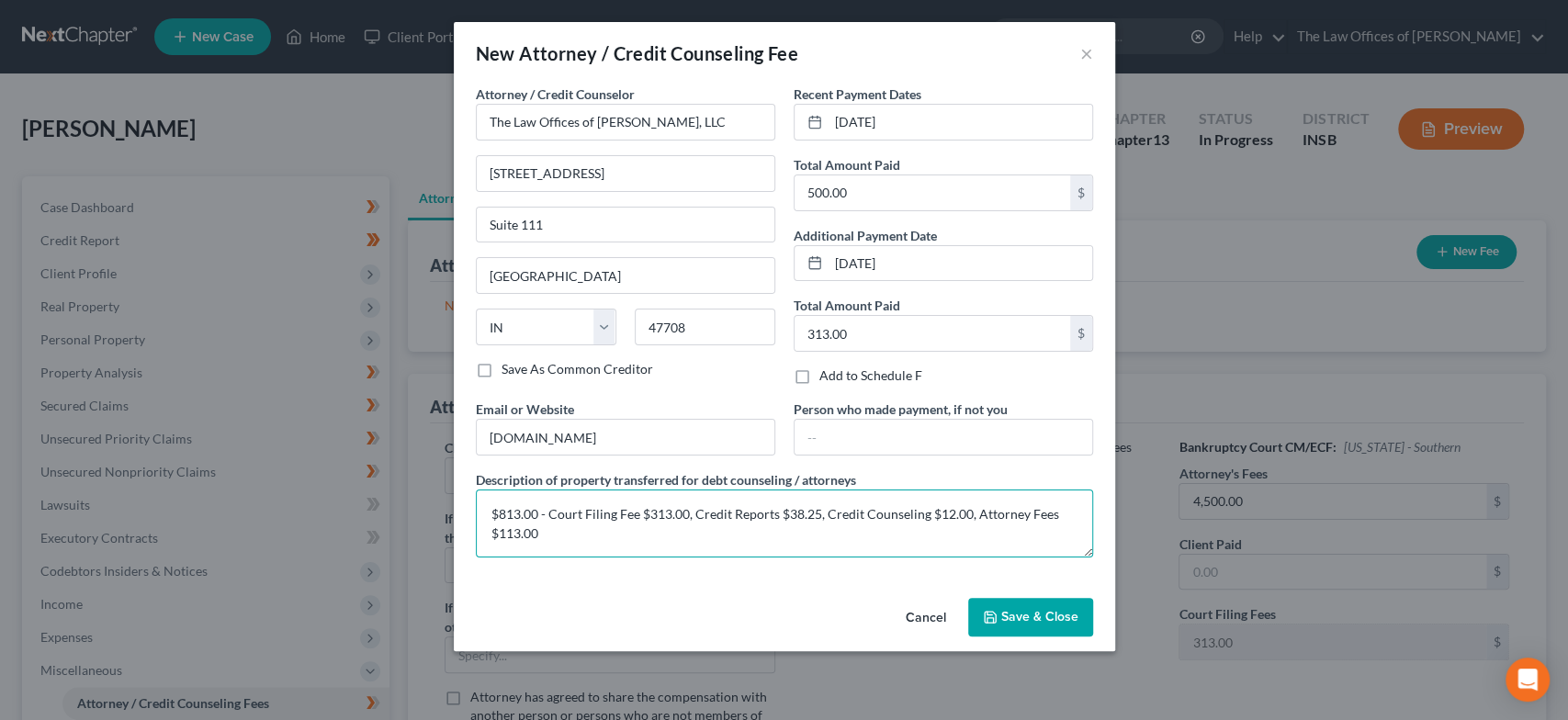
drag, startPoint x: 543, startPoint y: 537, endPoint x: 500, endPoint y: 535, distance: 43.0
click at [500, 535] on textarea "$813.00 - Court Filing Fee $313.00, Credit Reports $38.25, Credit Counseling $1…" at bounding box center [784, 524] width 618 height 68
click at [1068, 515] on textarea "$813.00 - Court Filing Fee $313.00, Credit Reports $38.25, Credit Counseling $1…" at bounding box center [784, 524] width 618 height 68
click at [515, 545] on textarea "$813.00 - Court Filing Fee $313.00, Credit Reports $38.25, Credit Counseling $1…" at bounding box center [784, 524] width 618 height 68
click at [518, 528] on textarea "$813.00 - Court Filing Fee $313.00, Credit Reports $38.25, Credit Counseling $1…" at bounding box center [784, 524] width 618 height 68
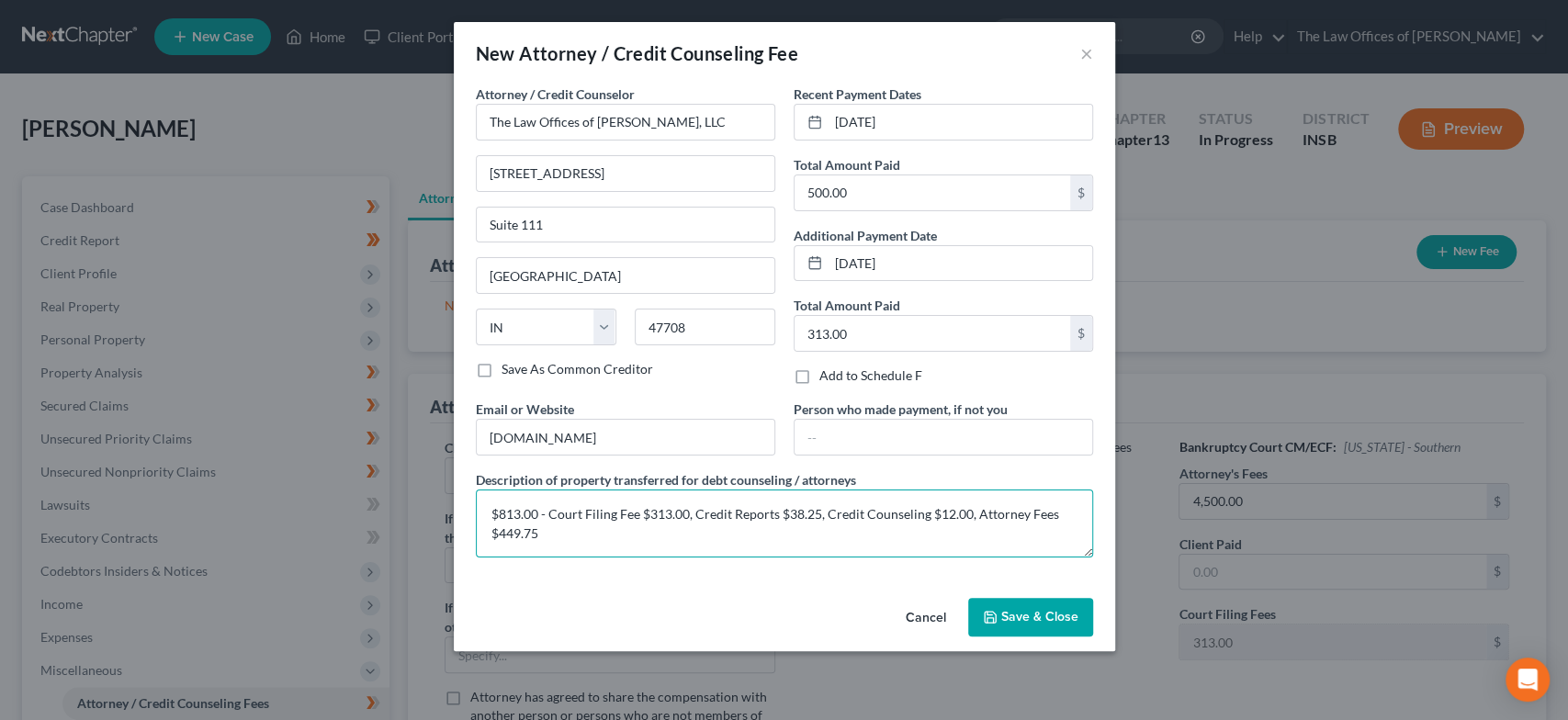
click at [518, 528] on textarea "$813.00 - Court Filing Fee $313.00, Credit Reports $38.25, Credit Counseling $1…" at bounding box center [784, 524] width 618 height 68
click at [523, 526] on textarea "$813.00 - Court Filing Fee $313.00, Credit Reports $38.25, Credit Counseling $1…" at bounding box center [784, 524] width 618 height 68
drag, startPoint x: 561, startPoint y: 527, endPoint x: 470, endPoint y: 529, distance: 91.0
click at [470, 529] on div "Description of property transferred for debt counseling / attorneys $813.00 - C…" at bounding box center [784, 514] width 635 height 88
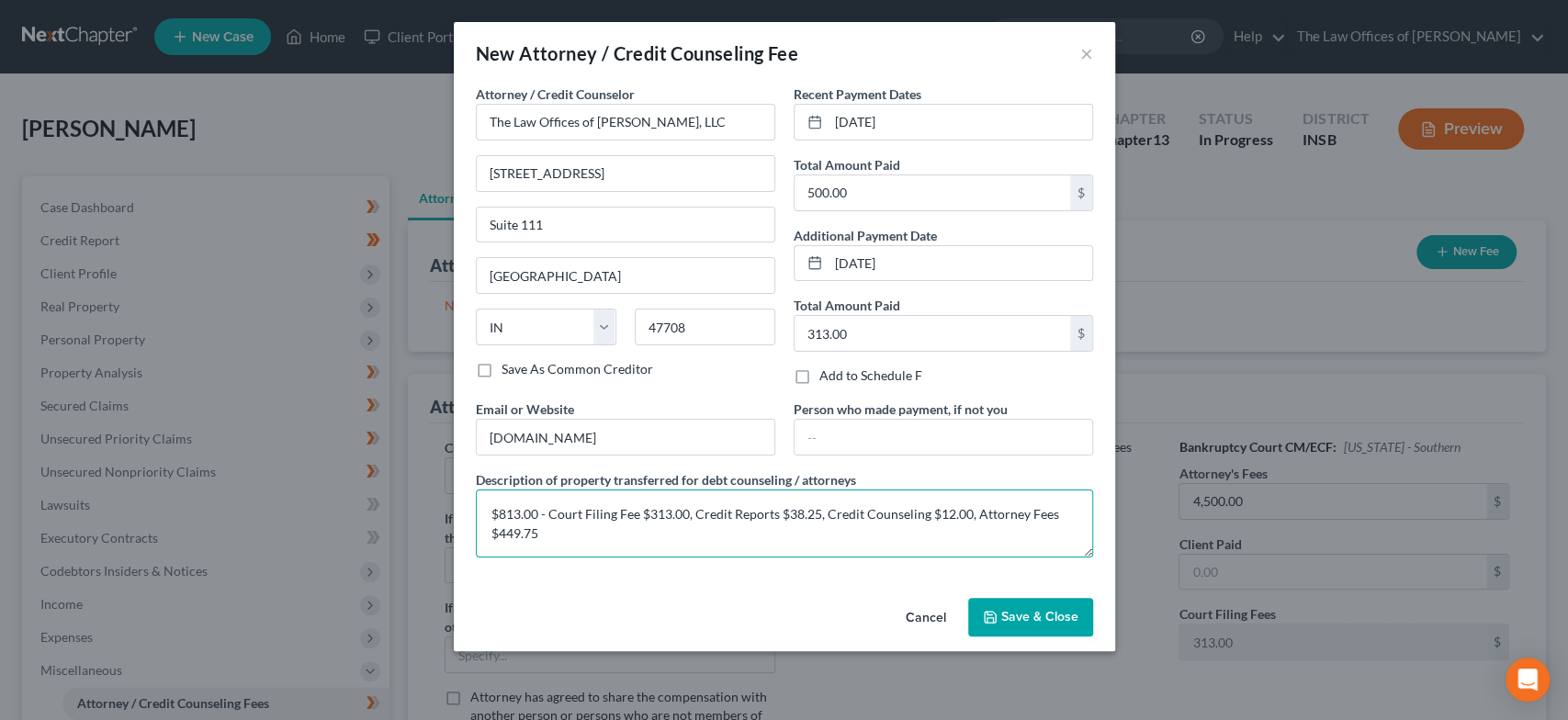
type textarea "$813.00 - Court Filing Fee $313.00, Credit Reports $38.25, Credit Counseling $1…"
click at [1058, 617] on span "Save & Close" at bounding box center [1040, 617] width 77 height 16
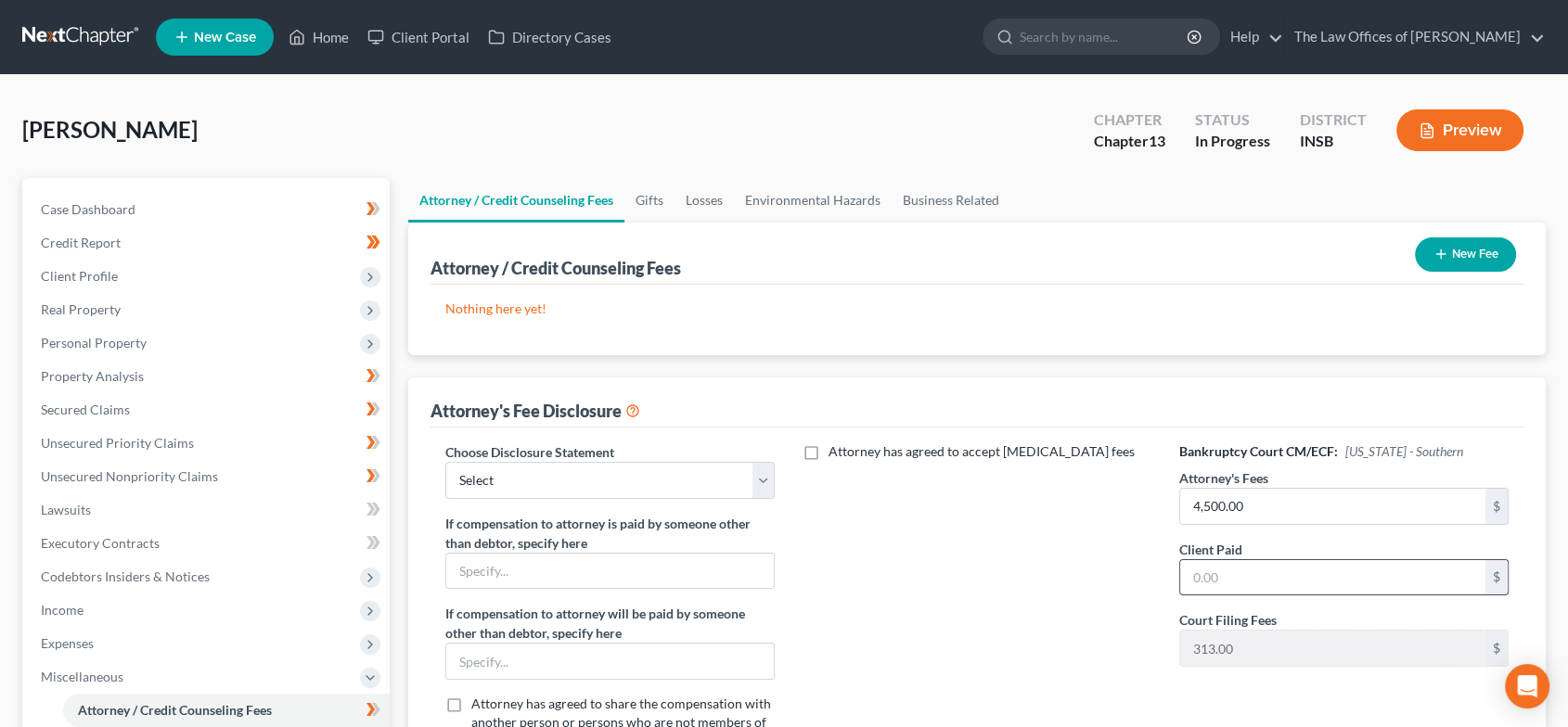
click at [1280, 586] on div "Bankruptcy Court CM/ECF: Indiana - Southern Attorney's Fees 4,500.00 $ Client P…" at bounding box center [1345, 605] width 367 height 326
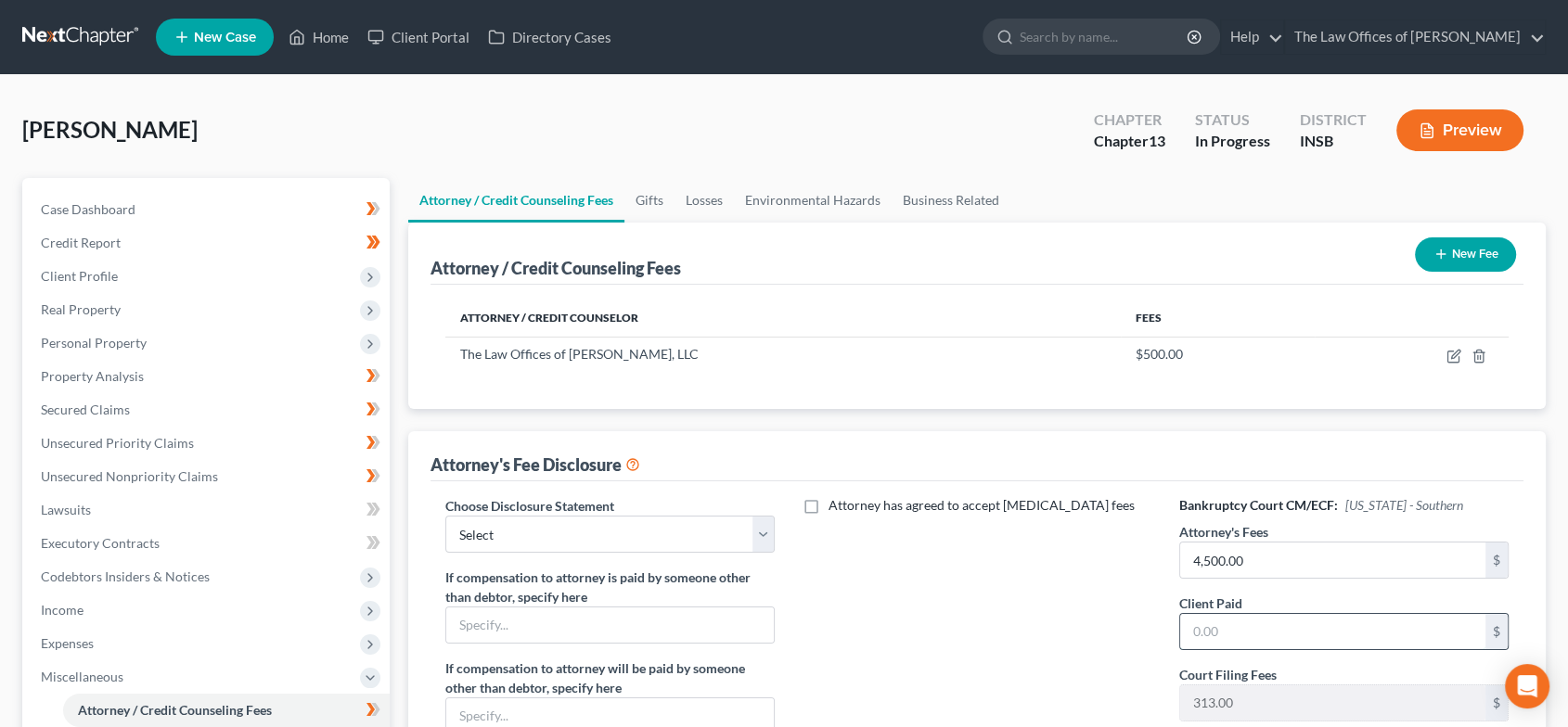
paste input "$449.75"
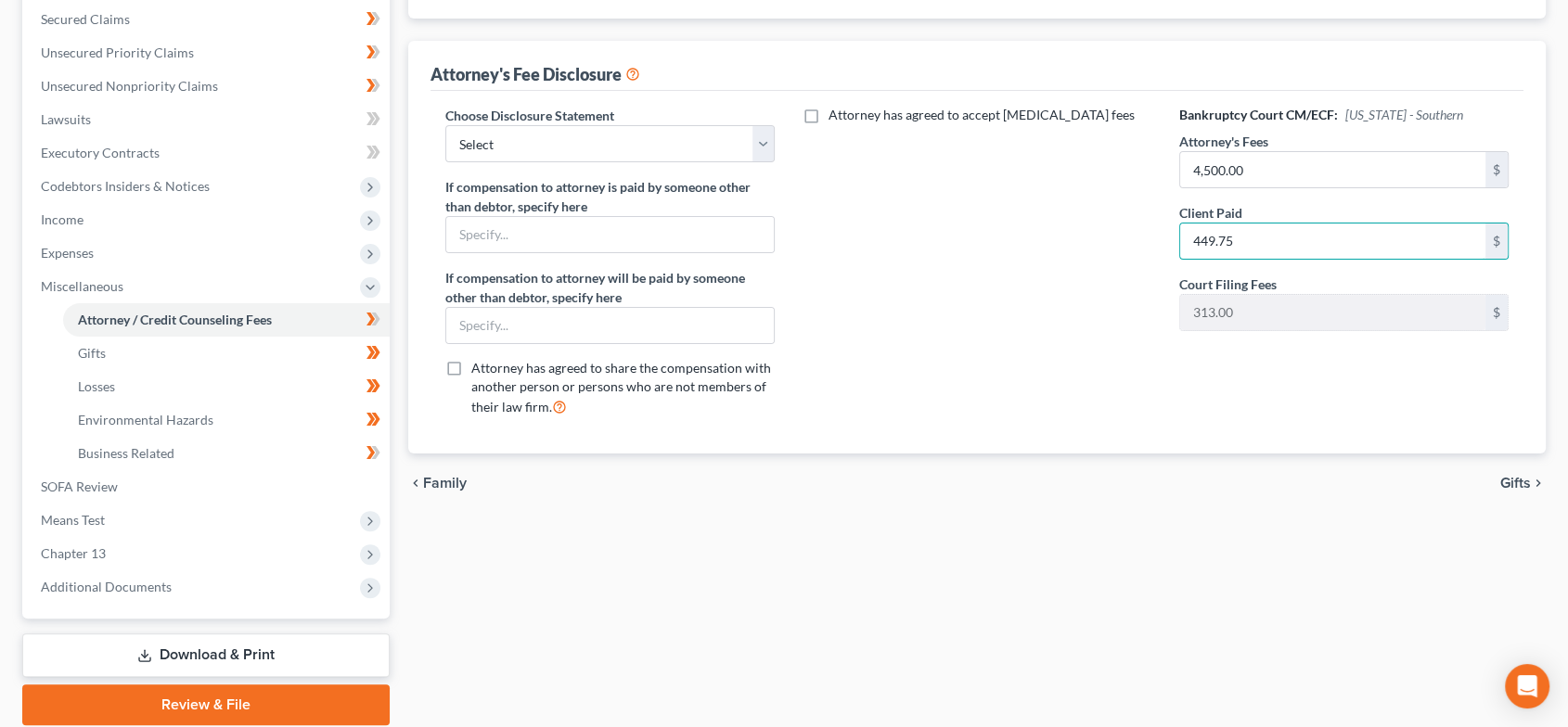
scroll to position [458, 0]
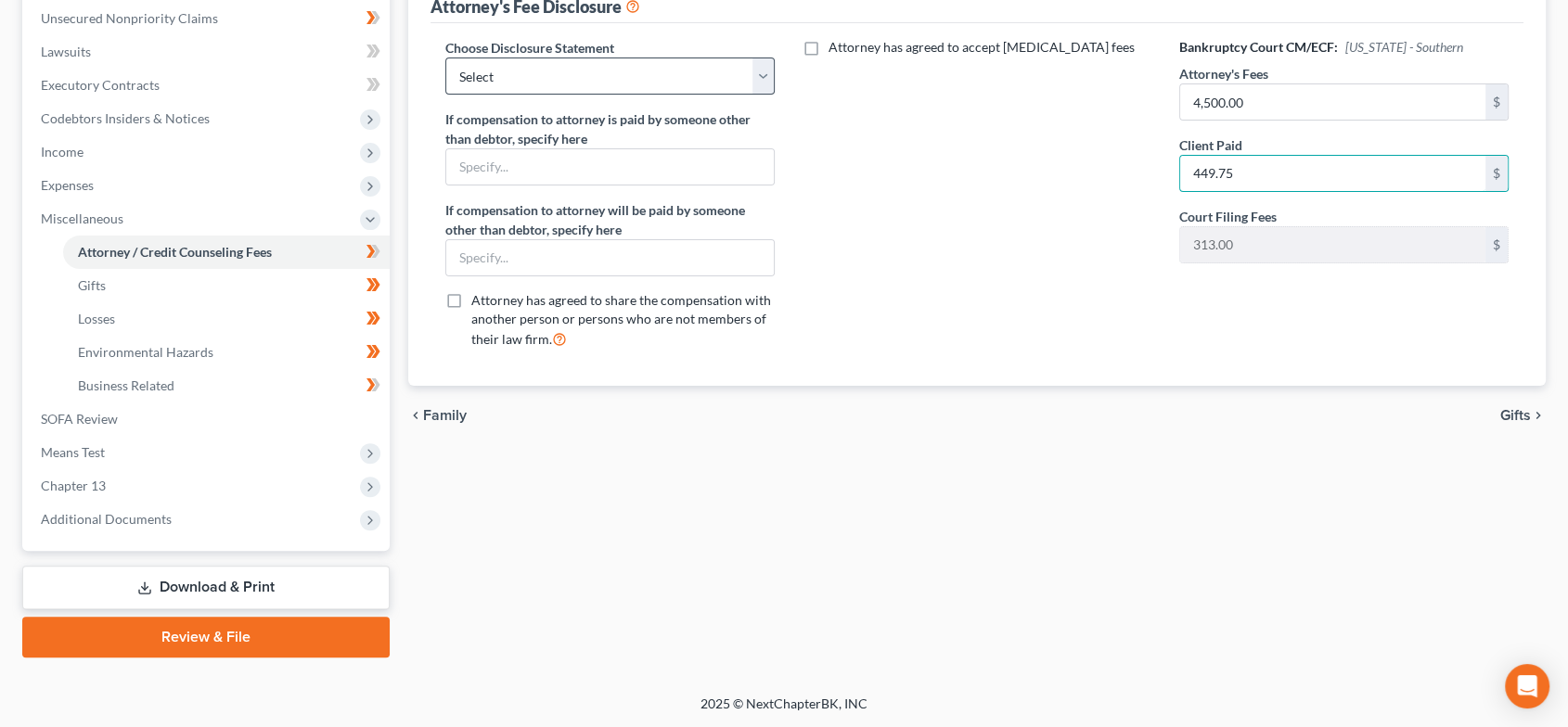
type input "449.75"
click at [662, 61] on select "Select INNB - $0.00 Down, Recoup $313.00 outside plan KYWB - Ch. 13 - $313.00+ …" at bounding box center [611, 76] width 331 height 37
select select "9"
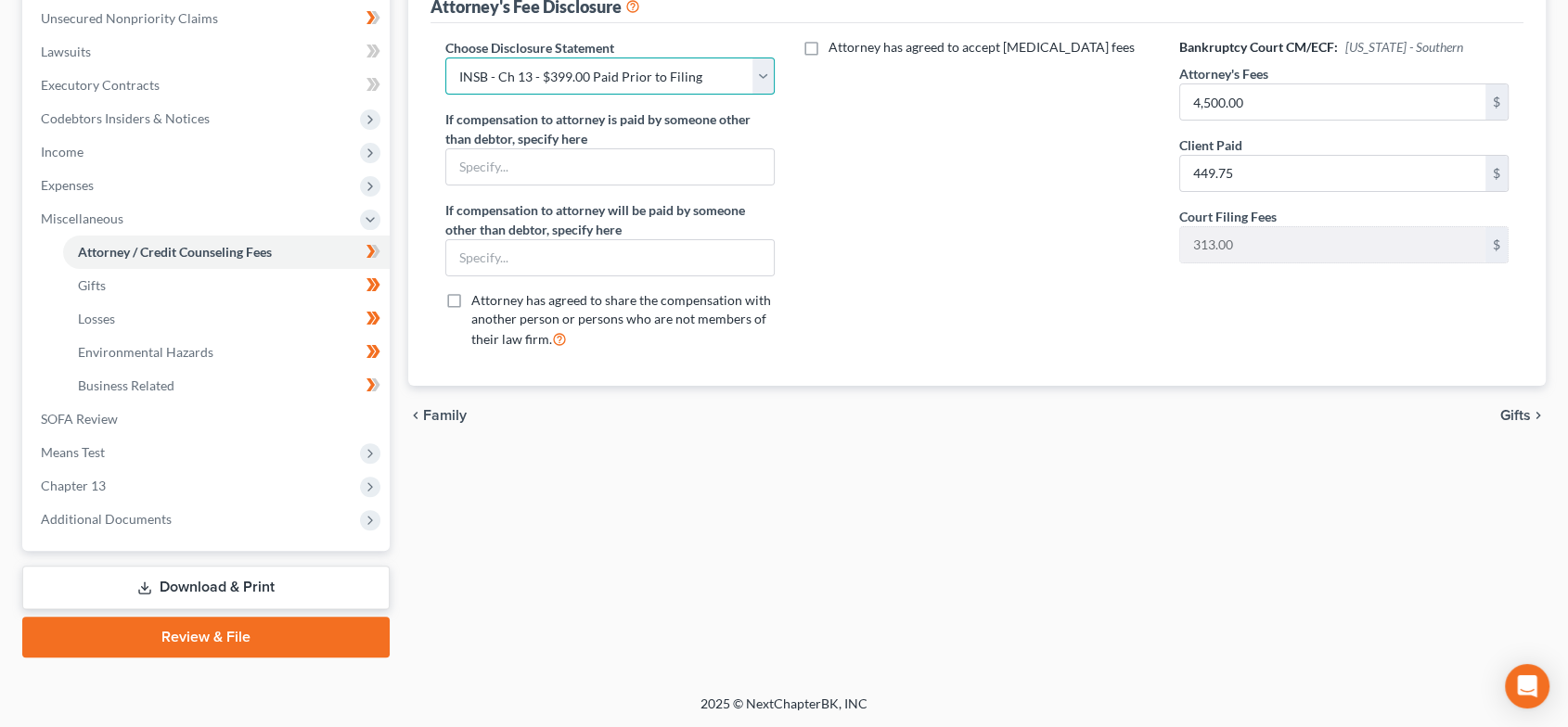
click at [446, 57] on select "Select INNB - $0.00 Down, Recoup $313.00 outside plan KYWB - Ch. 13 - $313.00+ …" at bounding box center [611, 76] width 331 height 37
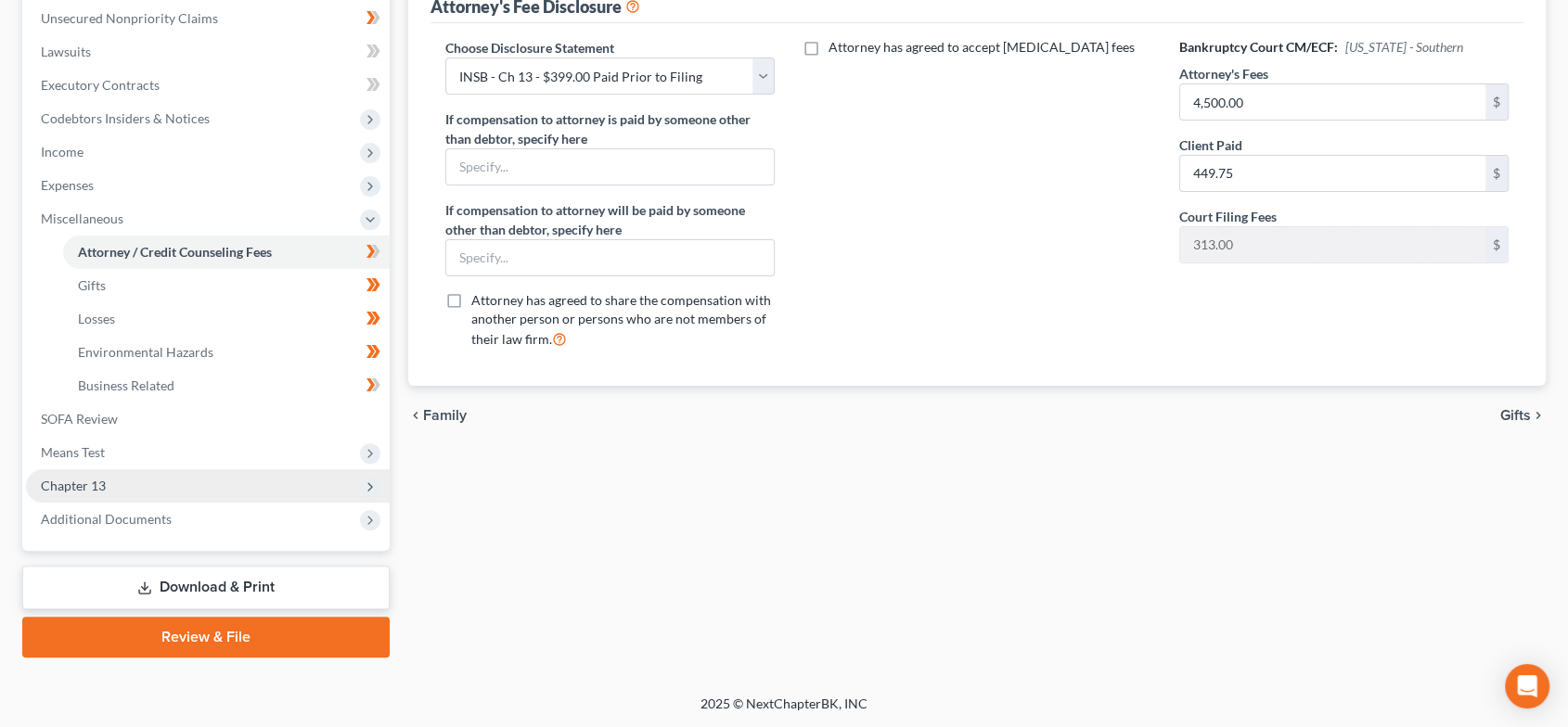
click at [261, 488] on span "Chapter 13" at bounding box center [208, 486] width 364 height 33
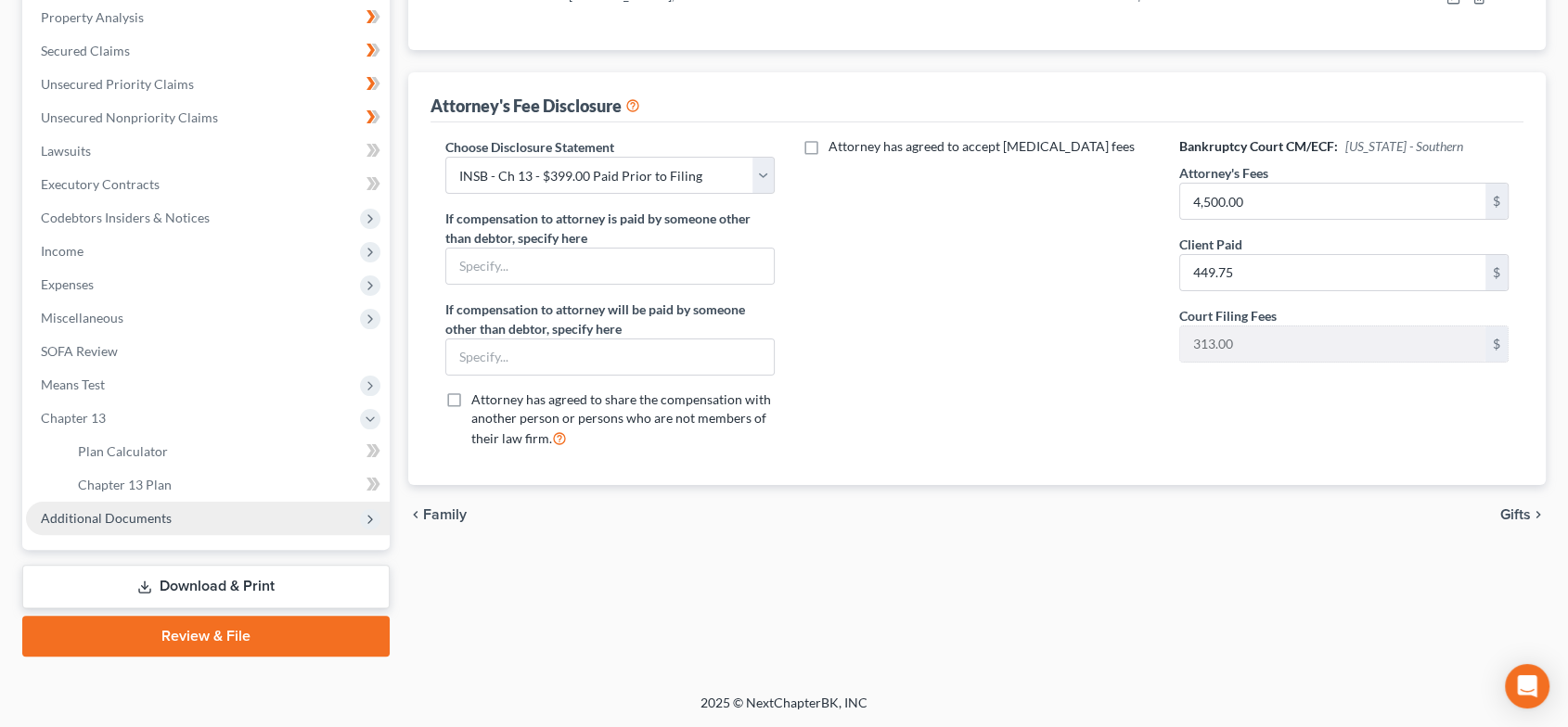
scroll to position [357, 0]
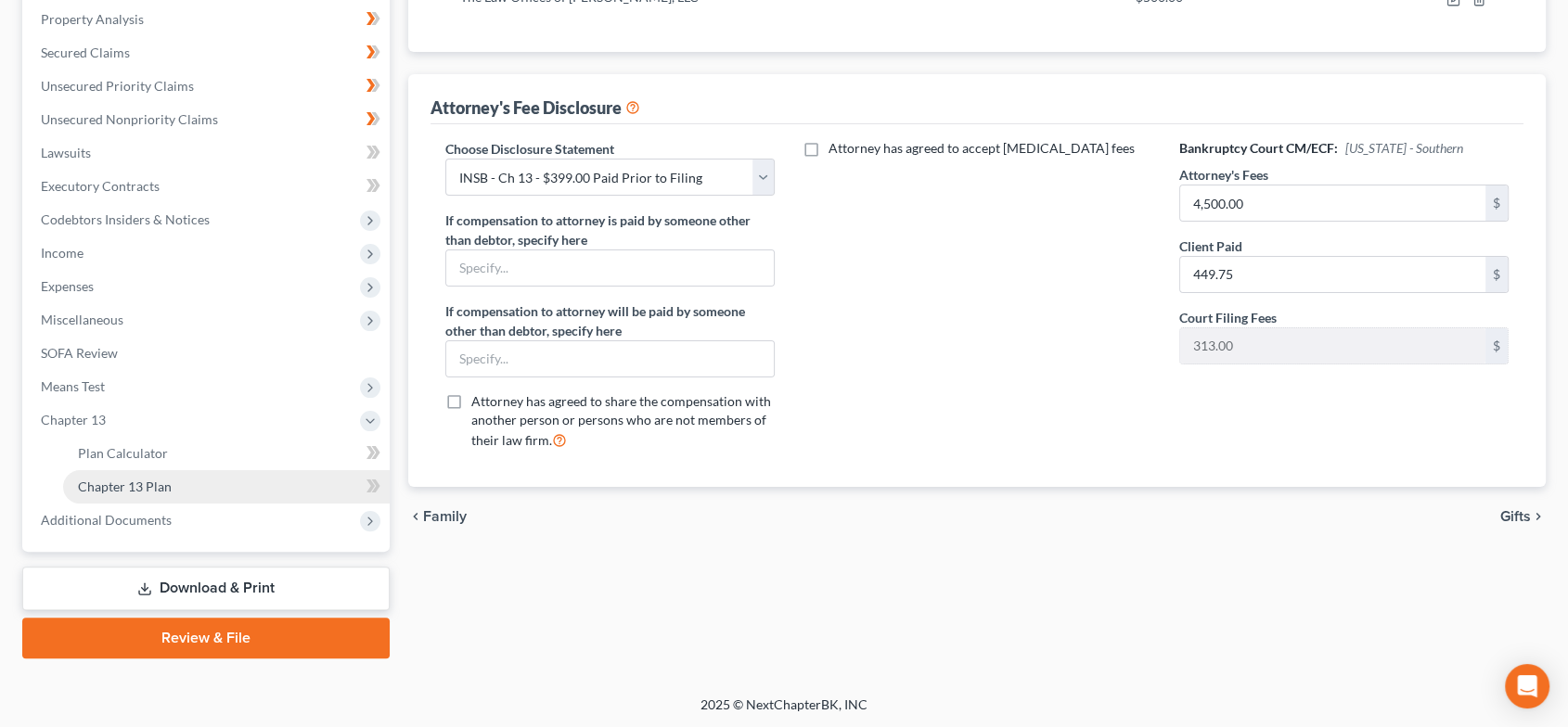
click at [211, 487] on link "Chapter 13 Plan" at bounding box center [226, 487] width 327 height 33
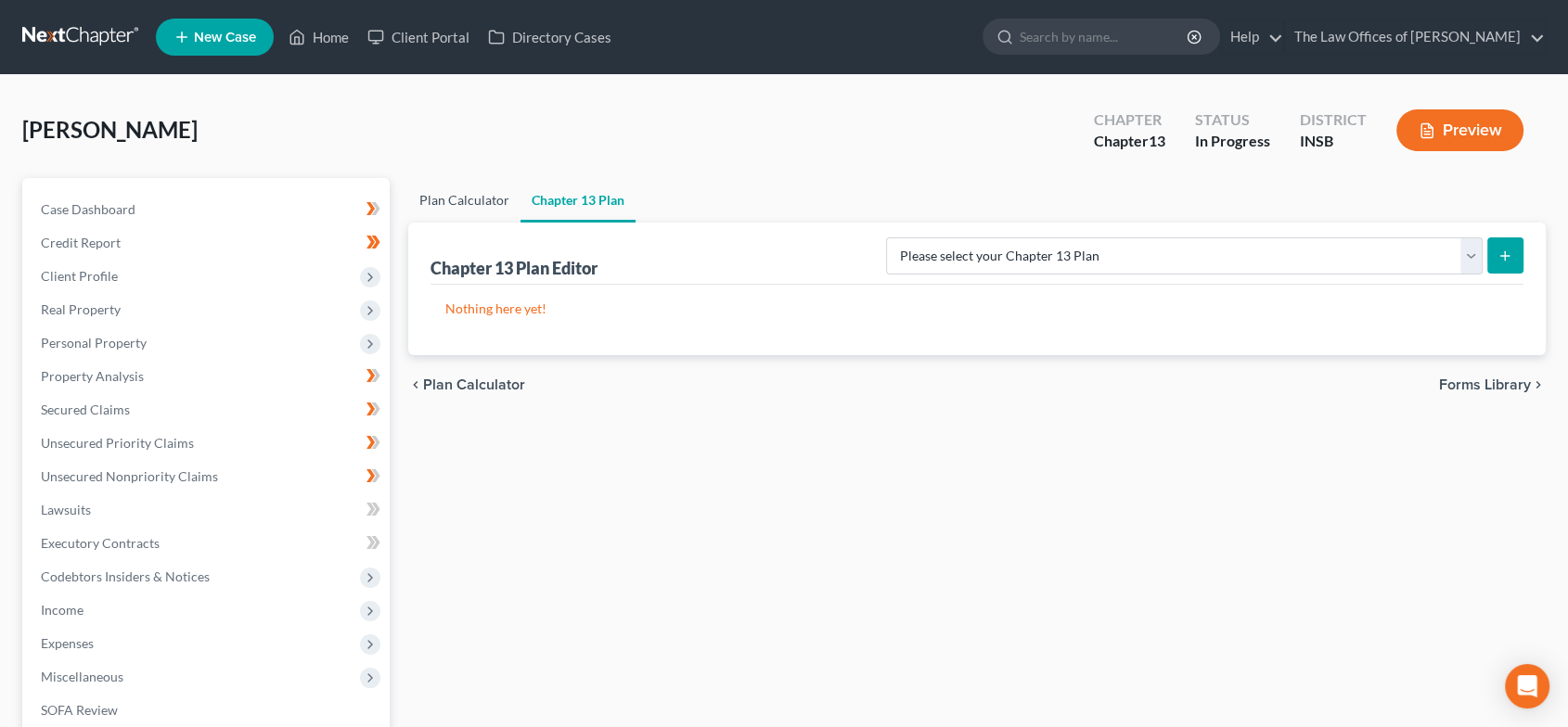
click at [438, 206] on link "Plan Calculator" at bounding box center [465, 200] width 112 height 44
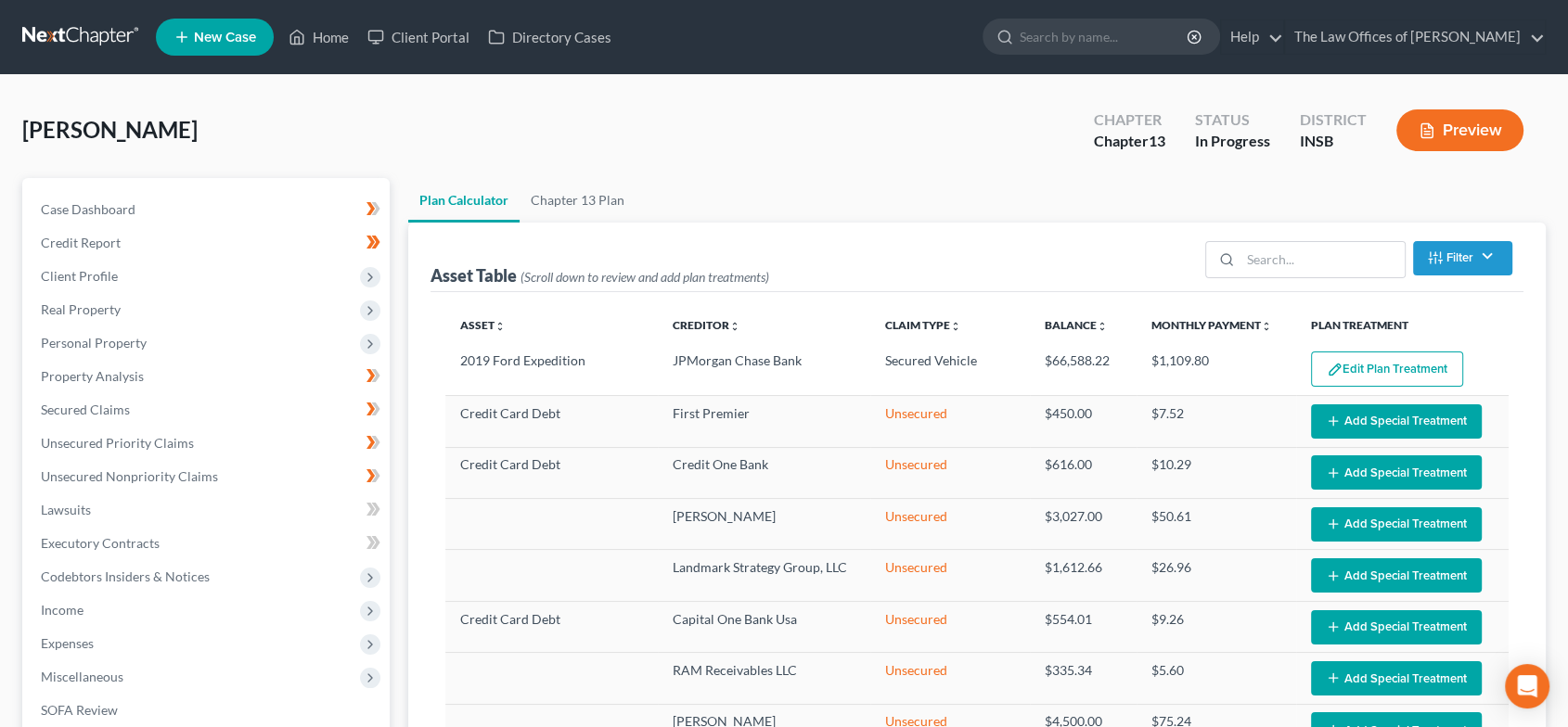
select select "59"
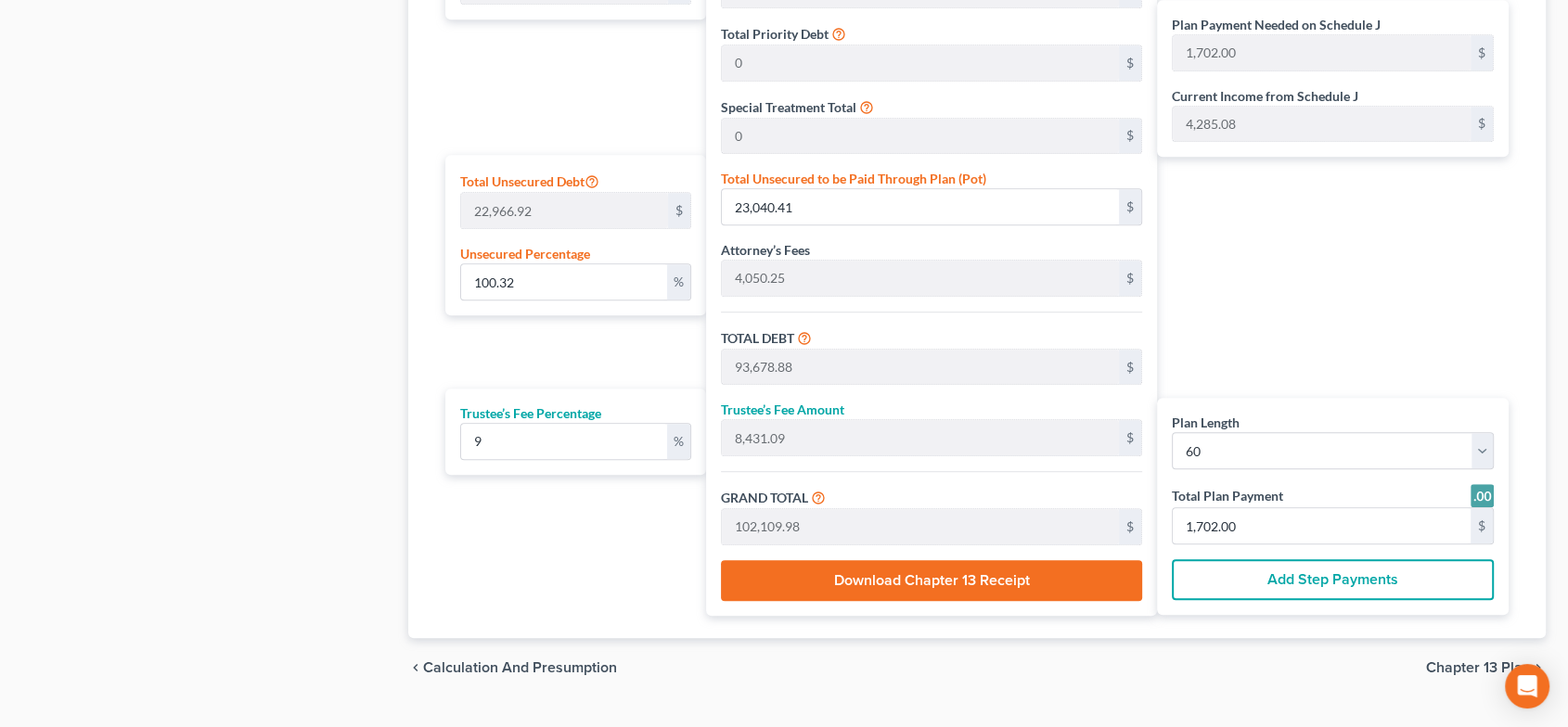
scroll to position [1073, 0]
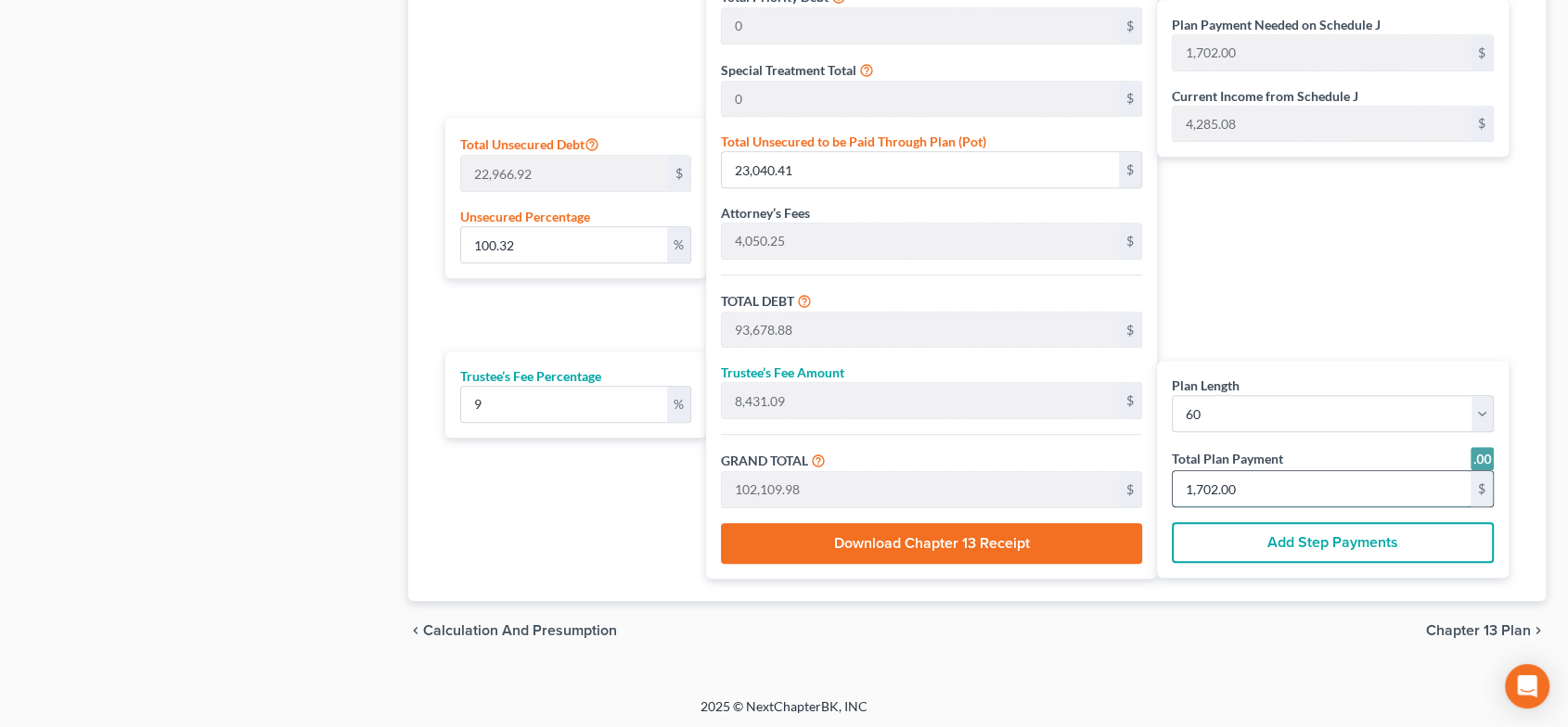
click at [1251, 498] on input "1,702.00" at bounding box center [1322, 489] width 298 height 35
type input "0"
type input "55.04"
type input "4.95"
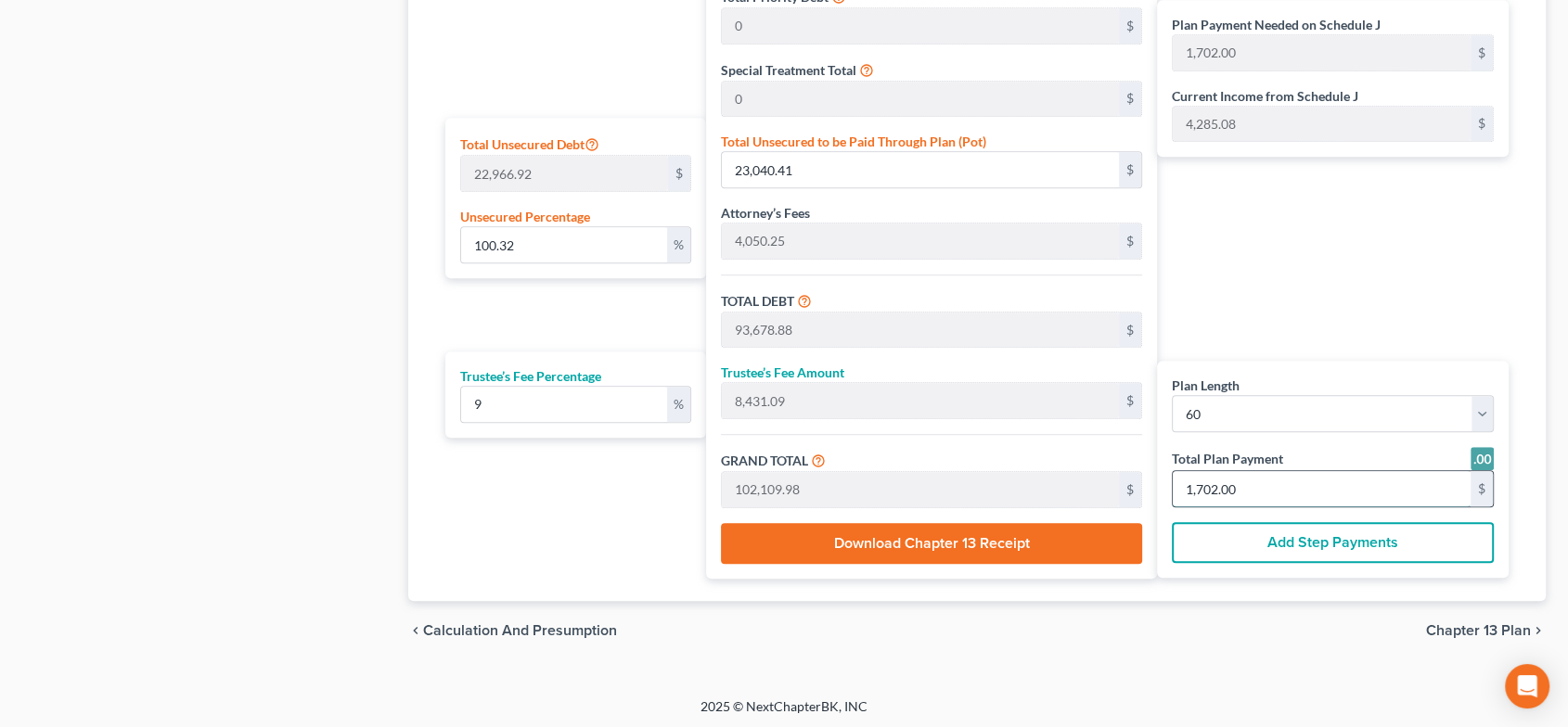
type input "60.00"
type input "1"
type input "935.77"
type input "84.22"
type input "1,020.00"
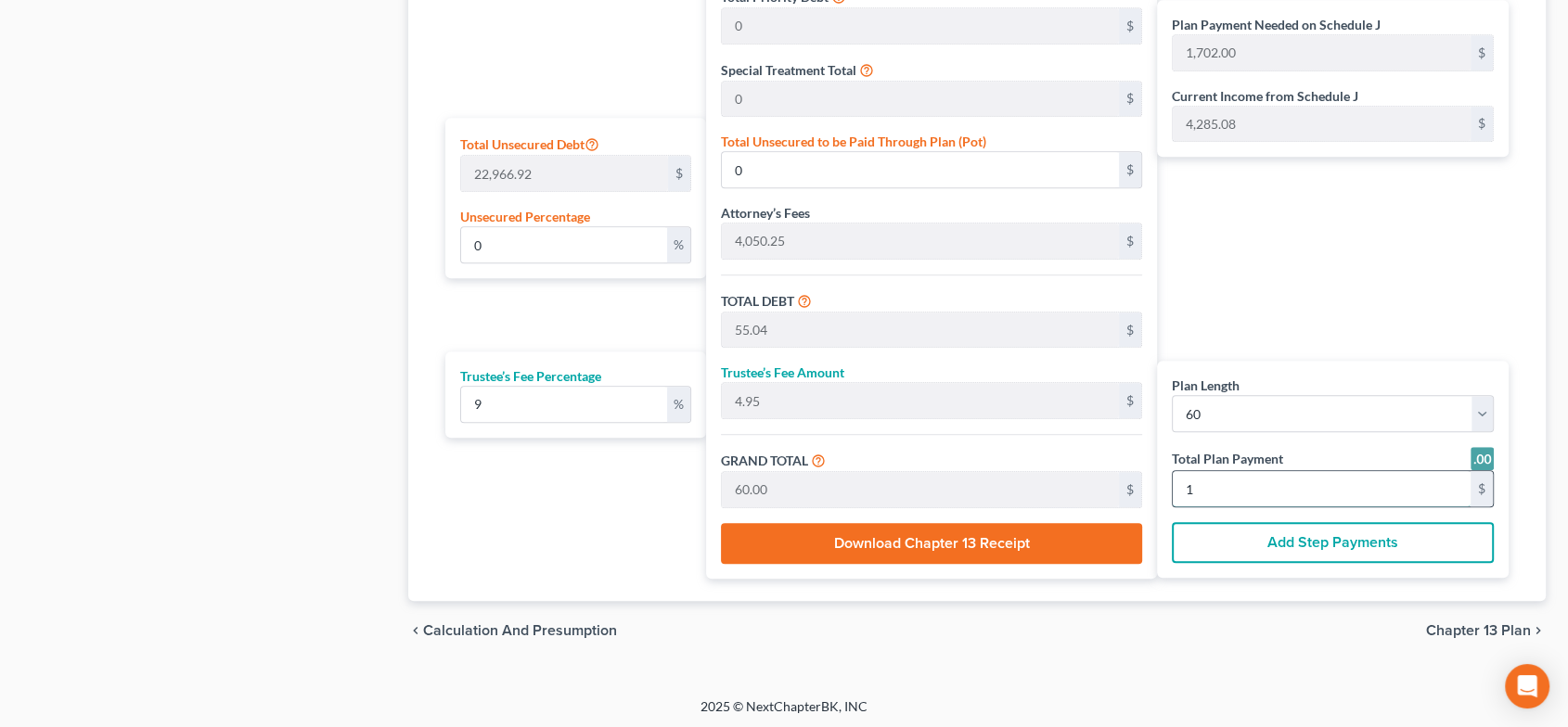
type input "17"
type input "9,357.79"
type input "842.20"
type input "10,200.00"
type input "170"
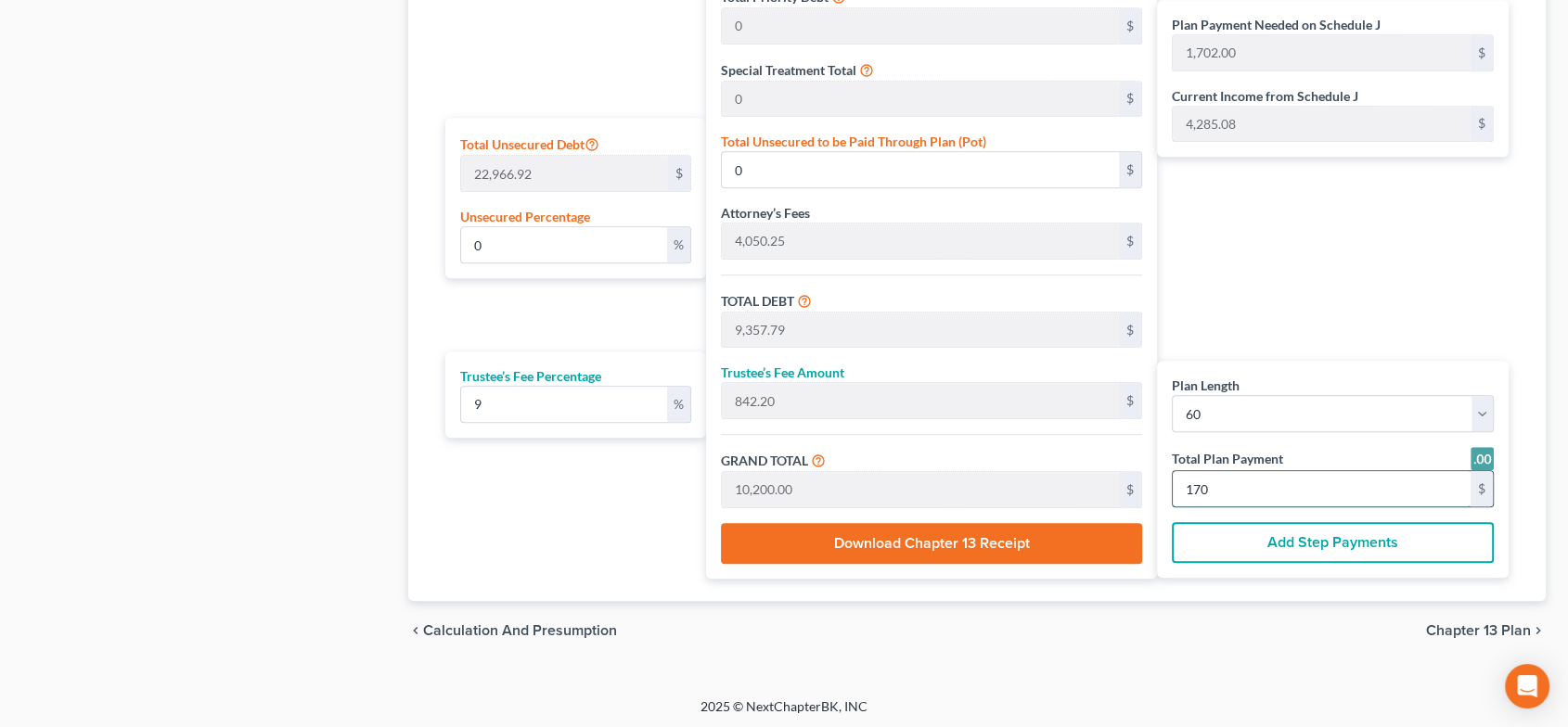
type input "99.88"
type input "22,939.51"
type input "93,577.98"
type input "8,422.01"
type input "102,000.00"
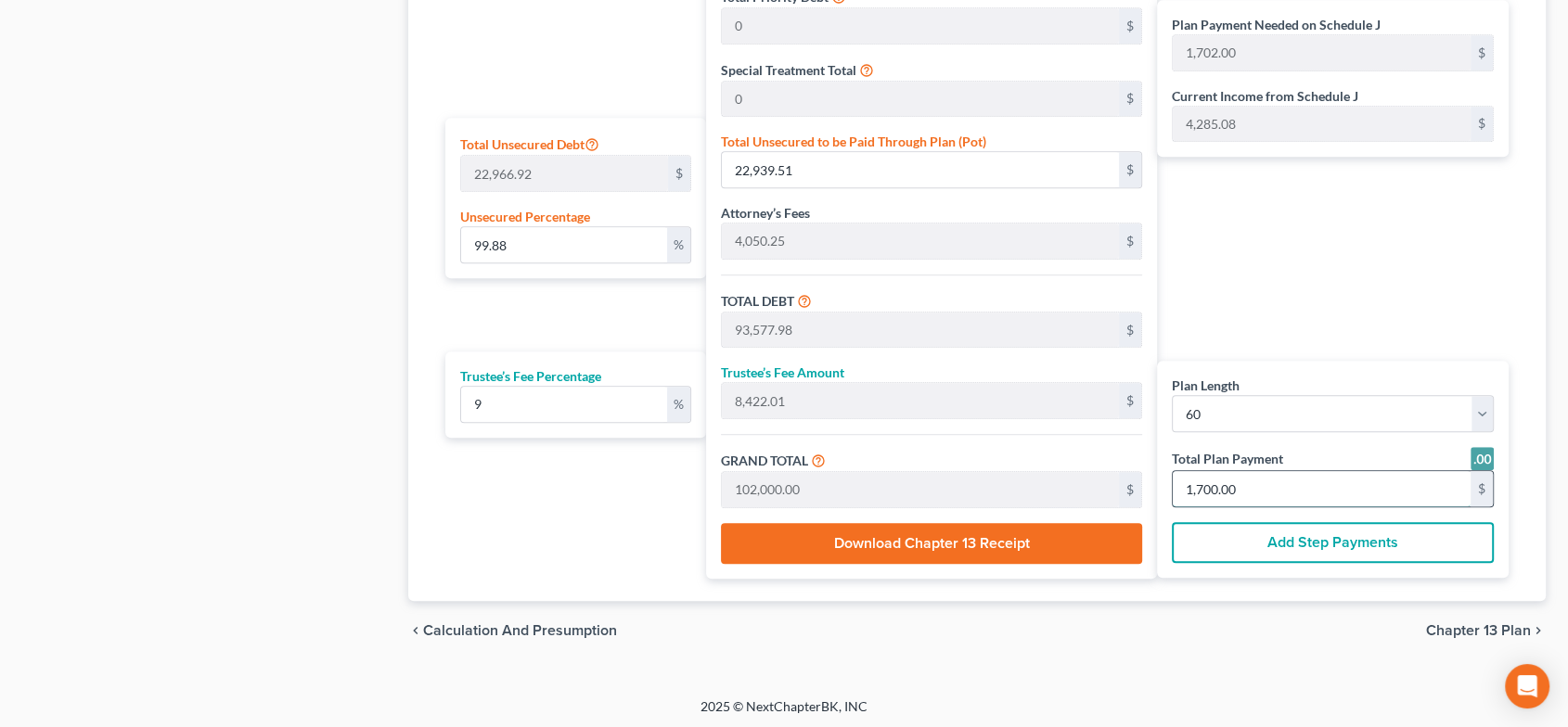
click at [1263, 491] on input "1,700.00" at bounding box center [1322, 489] width 298 height 35
type input "1,700.00"
click at [1470, 624] on span "Chapter 13 Plan" at bounding box center [1478, 631] width 105 height 15
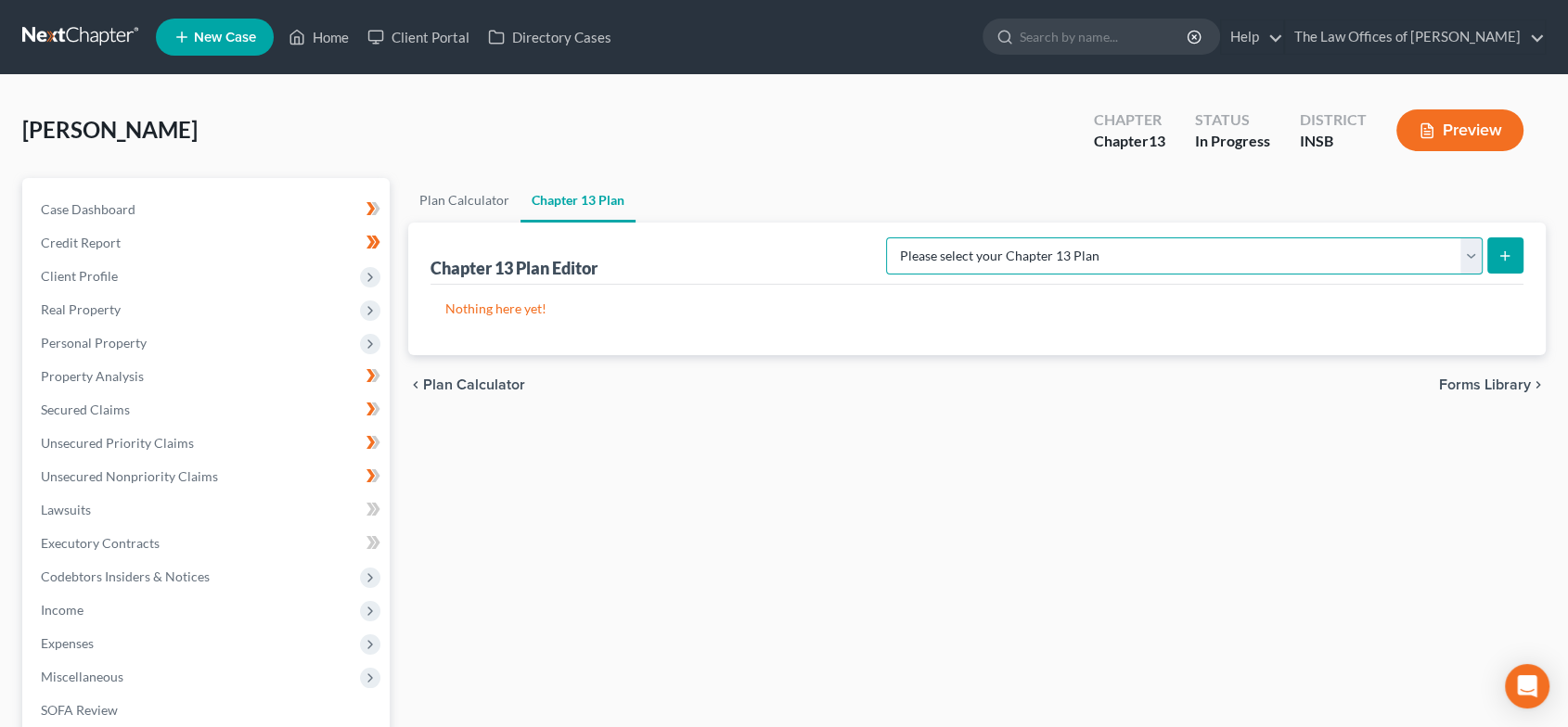
click at [1333, 249] on select "Please select your Chapter 13 Plan National Form Plan - Official Form 113 South…" at bounding box center [1184, 256] width 596 height 37
select select "5"
click at [940, 237] on select "Please select your Chapter 13 Plan National Form Plan - Official Form 113 South…" at bounding box center [1184, 256] width 596 height 37
click at [1502, 259] on icon "submit" at bounding box center [1505, 256] width 15 height 15
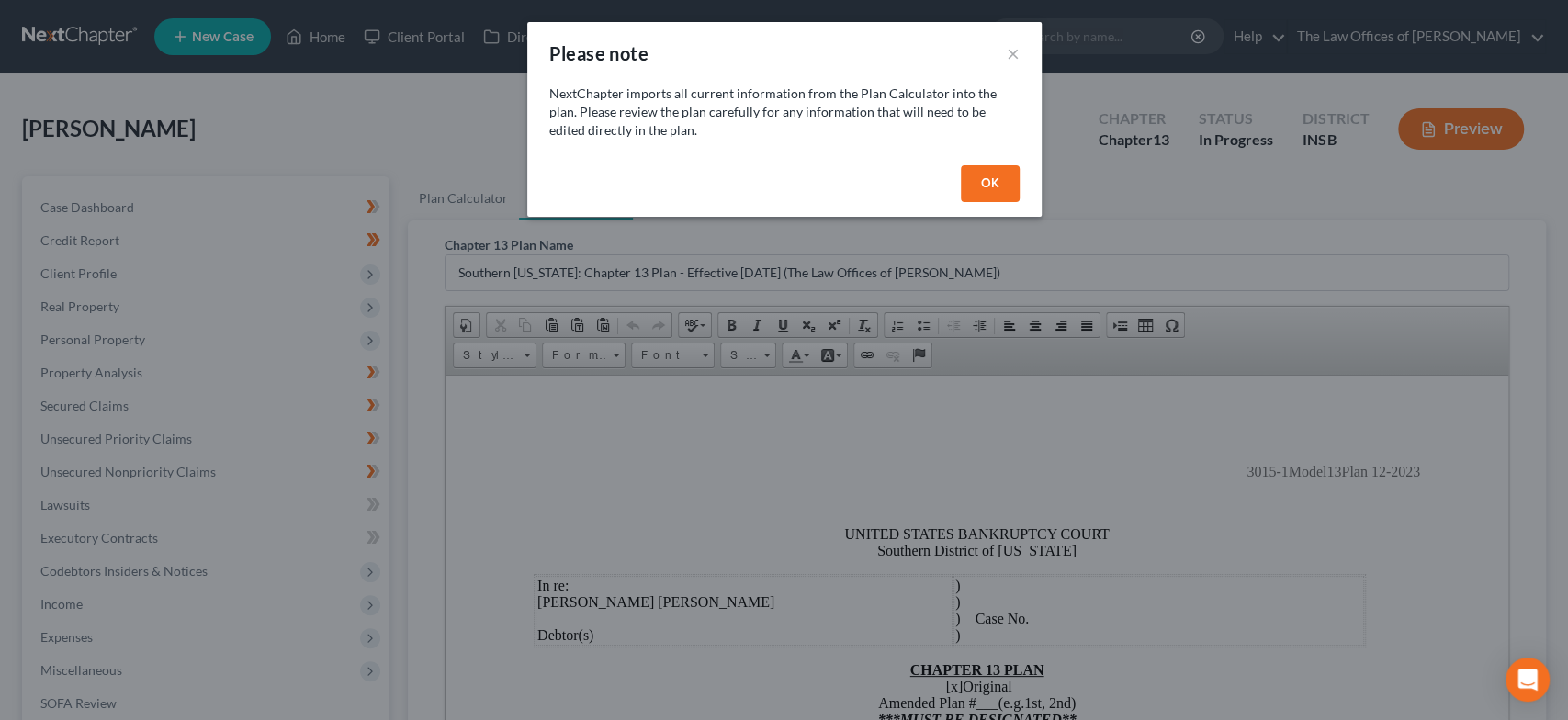
click at [979, 182] on button "OK" at bounding box center [990, 184] width 58 height 37
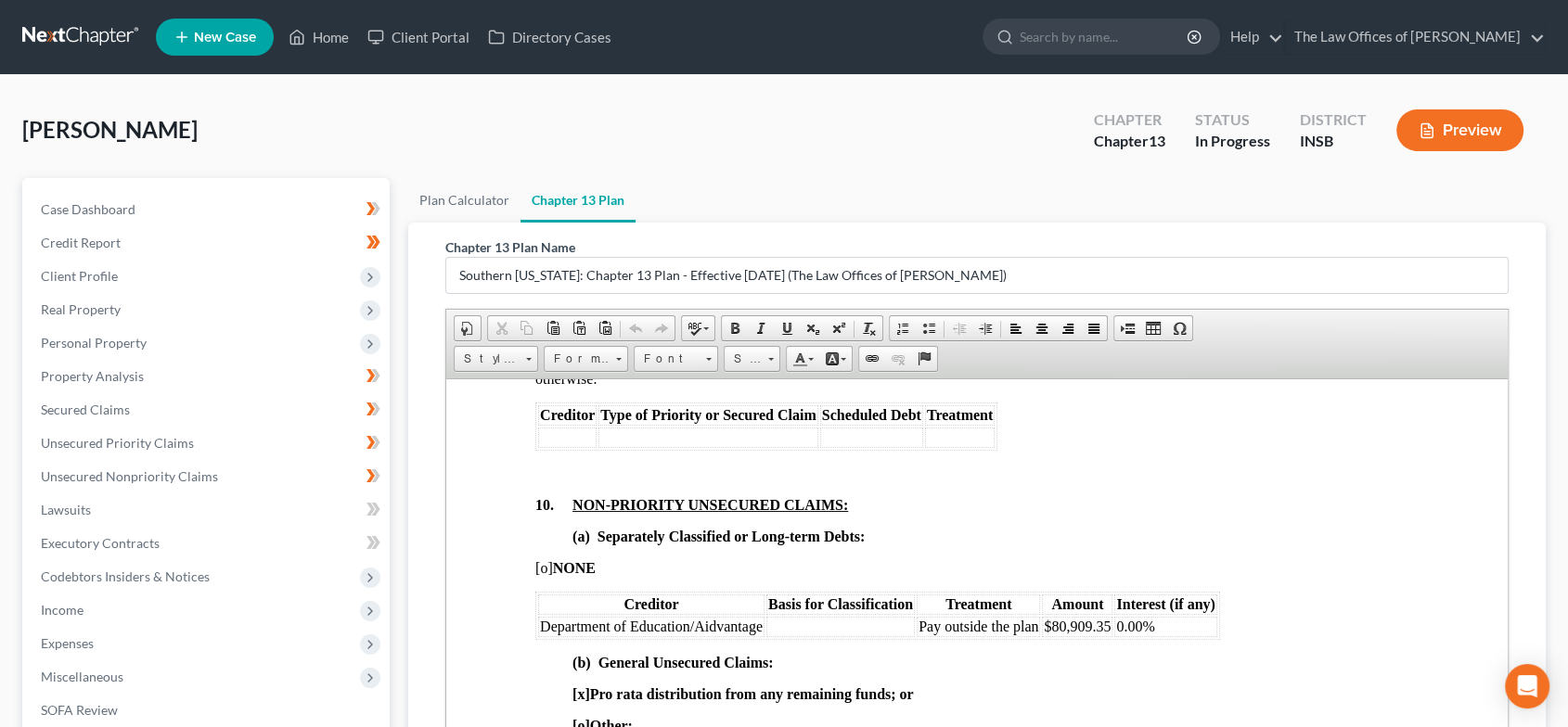
scroll to position [3916, 0]
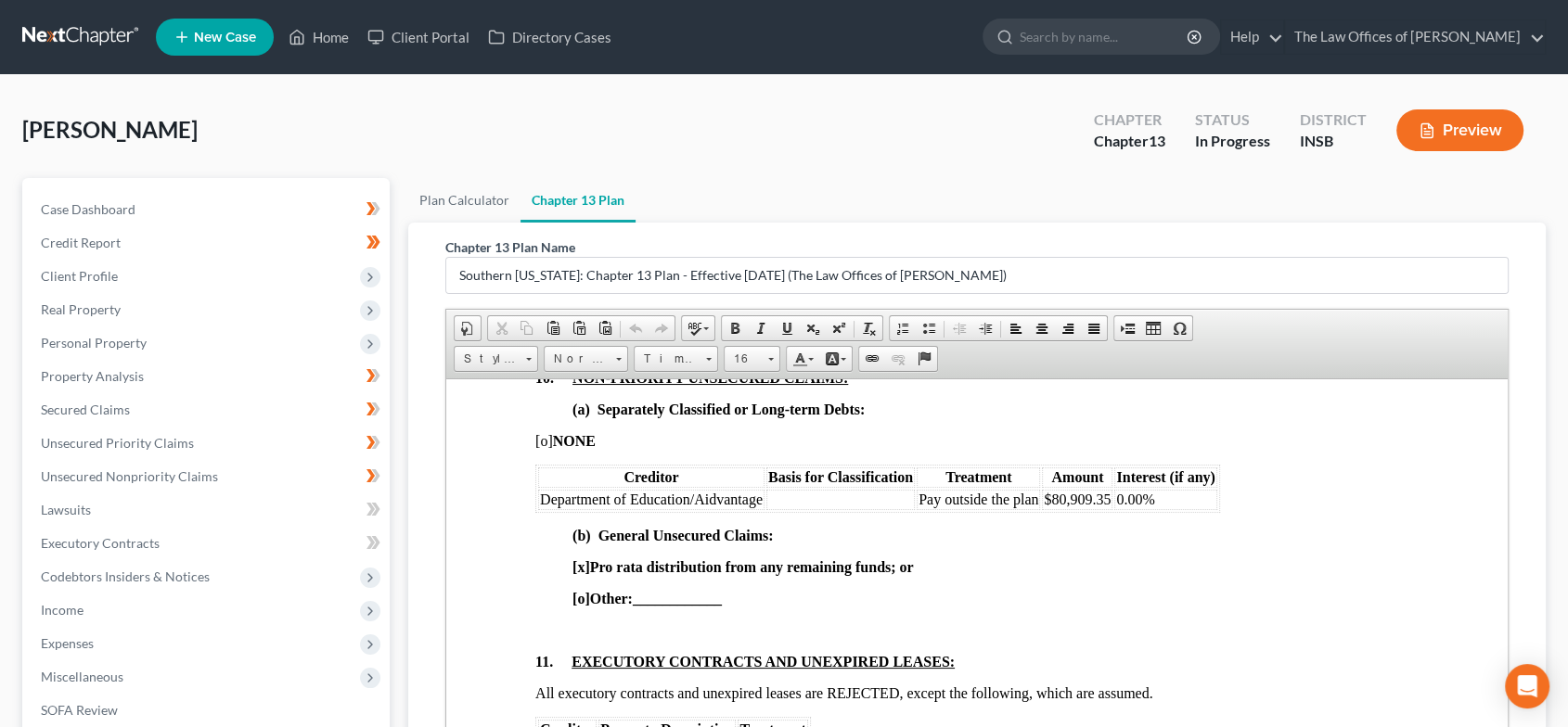
click at [853, 510] on td at bounding box center [840, 499] width 149 height 21
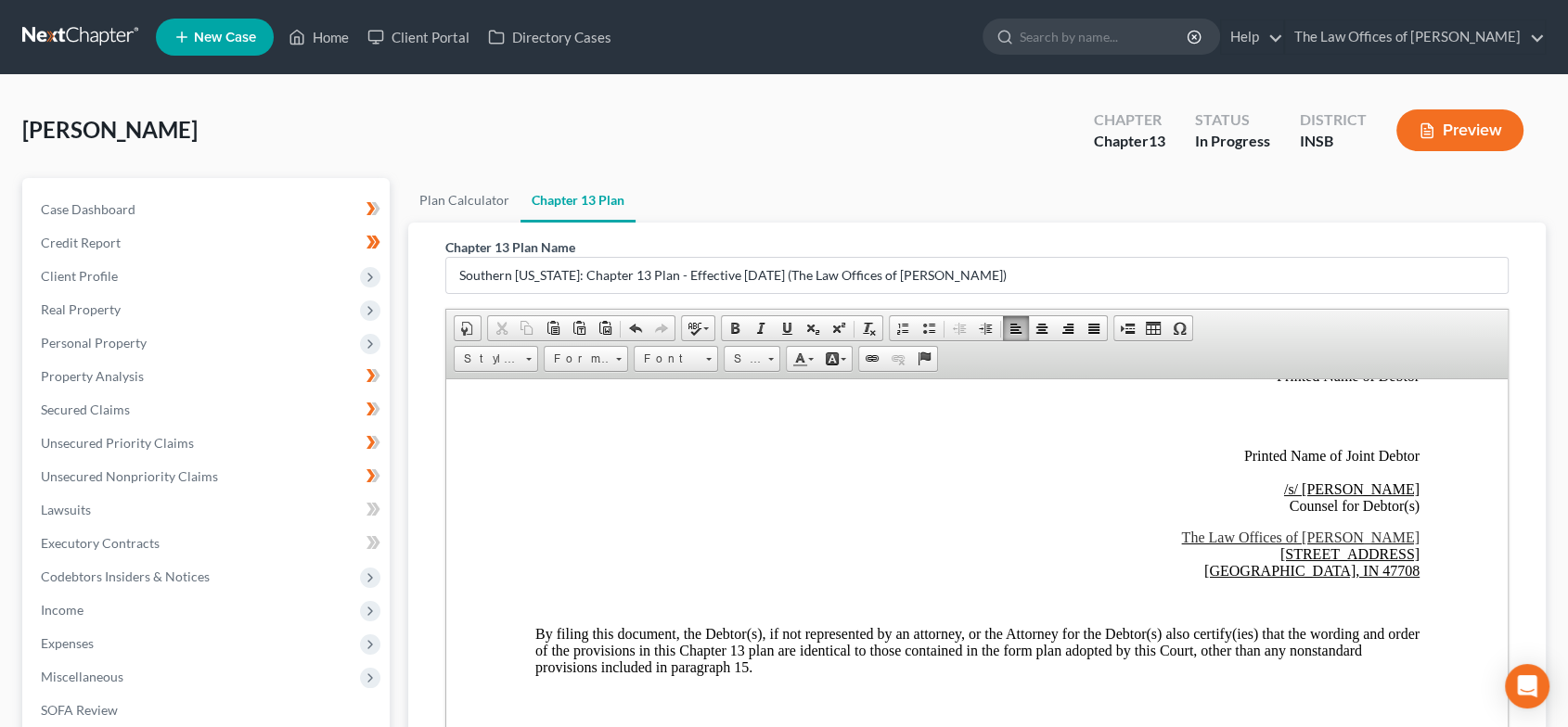
scroll to position [5191, 0]
drag, startPoint x: 1019, startPoint y: 280, endPoint x: 981, endPoint y: 278, distance: 38.1
click at [981, 278] on input "Southern [US_STATE]: Chapter 13 Plan - Effective [DATE] (The Law Offices of [PE…" at bounding box center [978, 275] width 1063 height 35
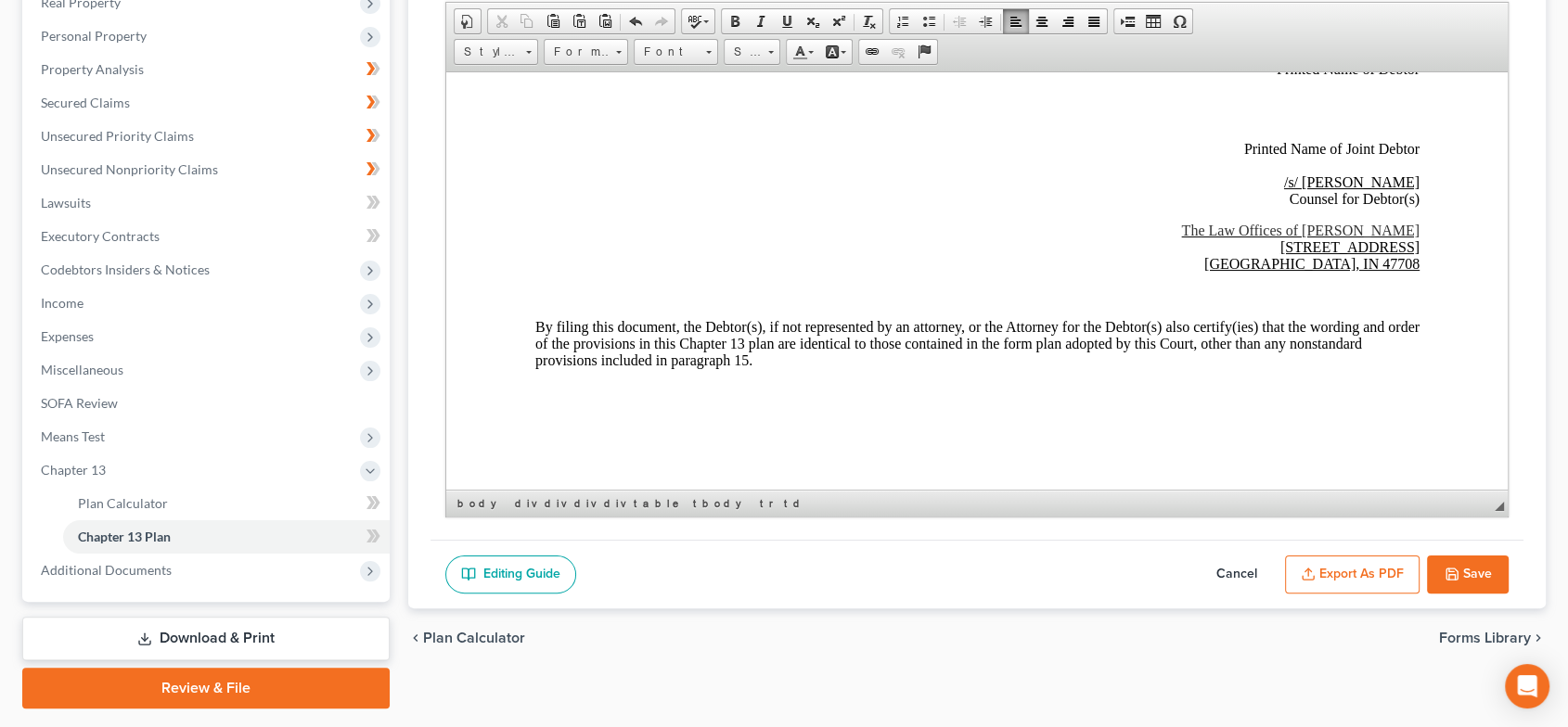
scroll to position [357, 0]
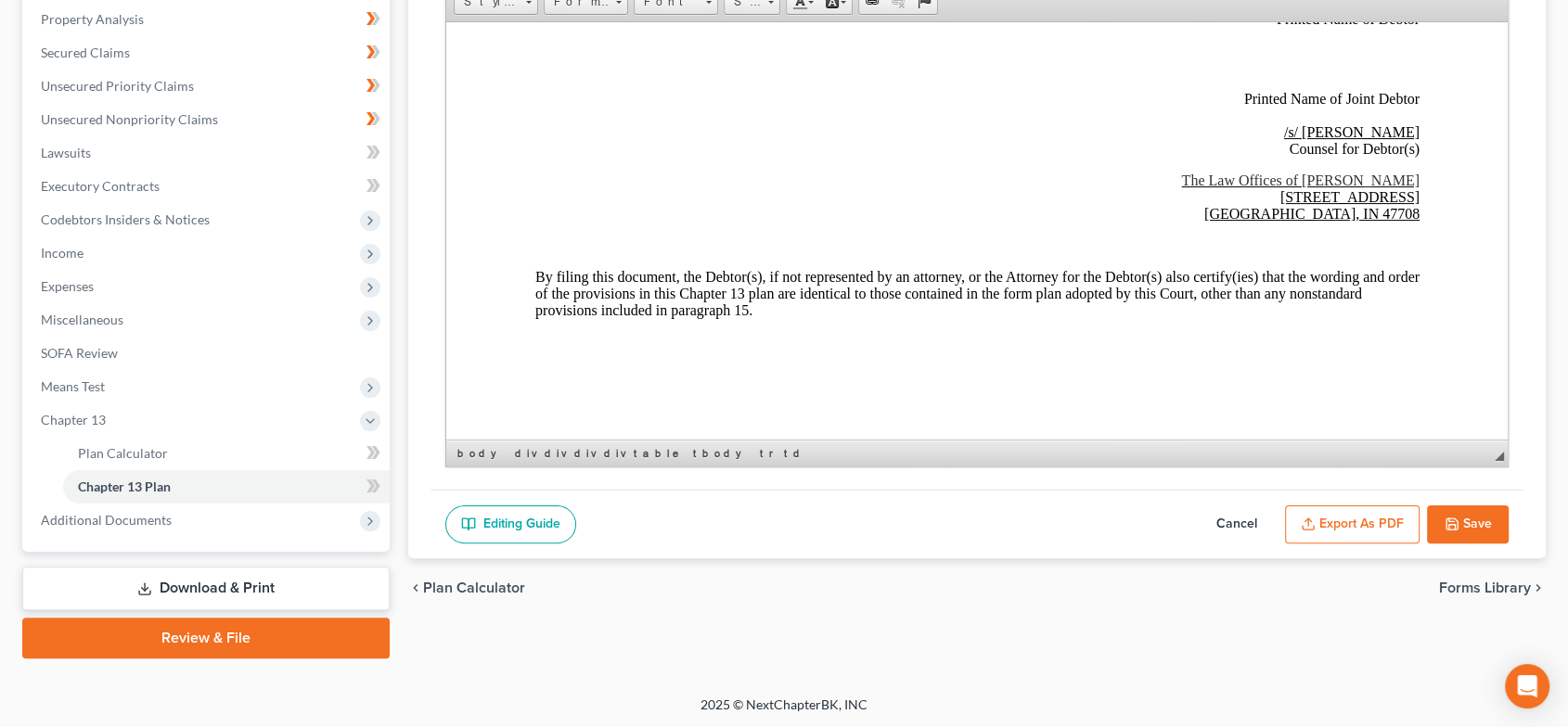
click at [1480, 514] on button "Save" at bounding box center [1468, 525] width 82 height 39
select select "5"
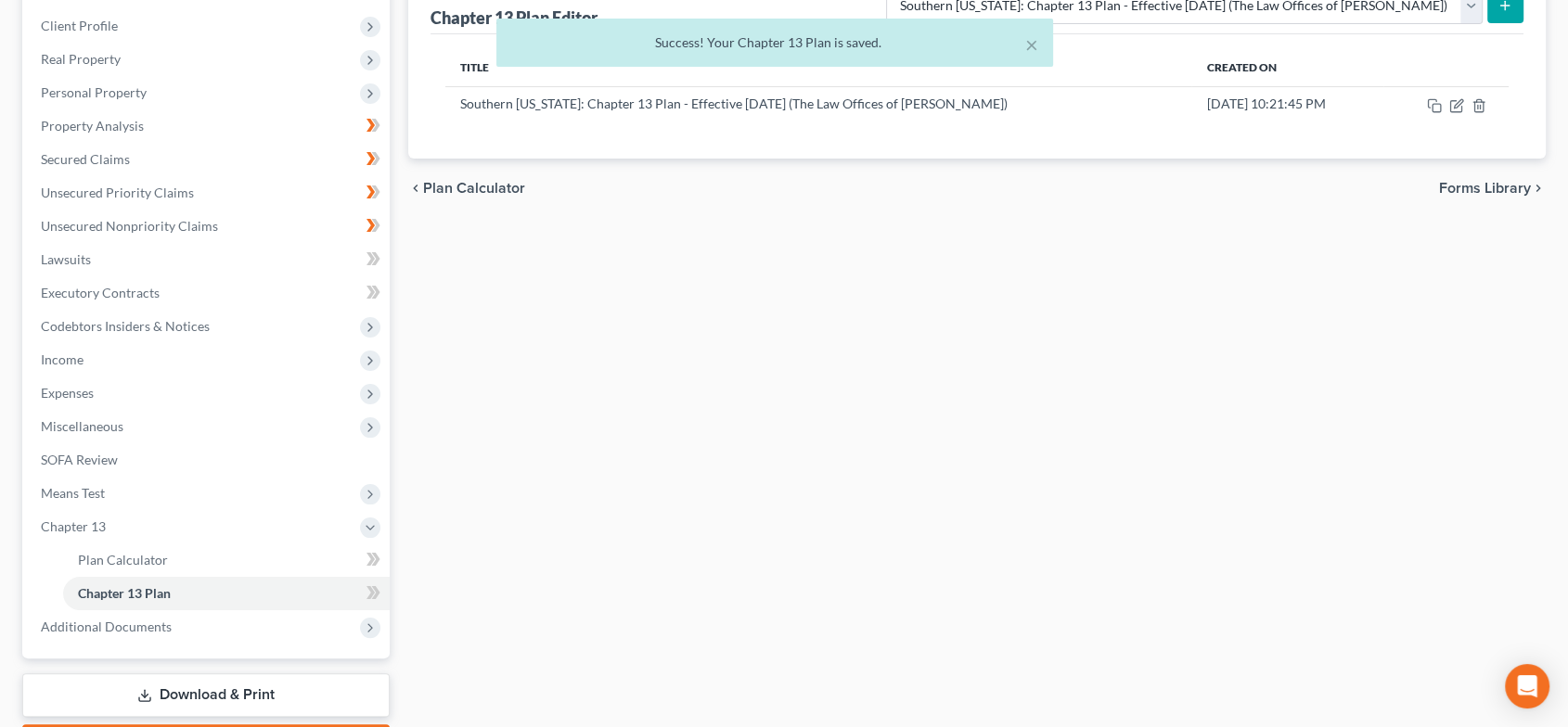
scroll to position [0, 0]
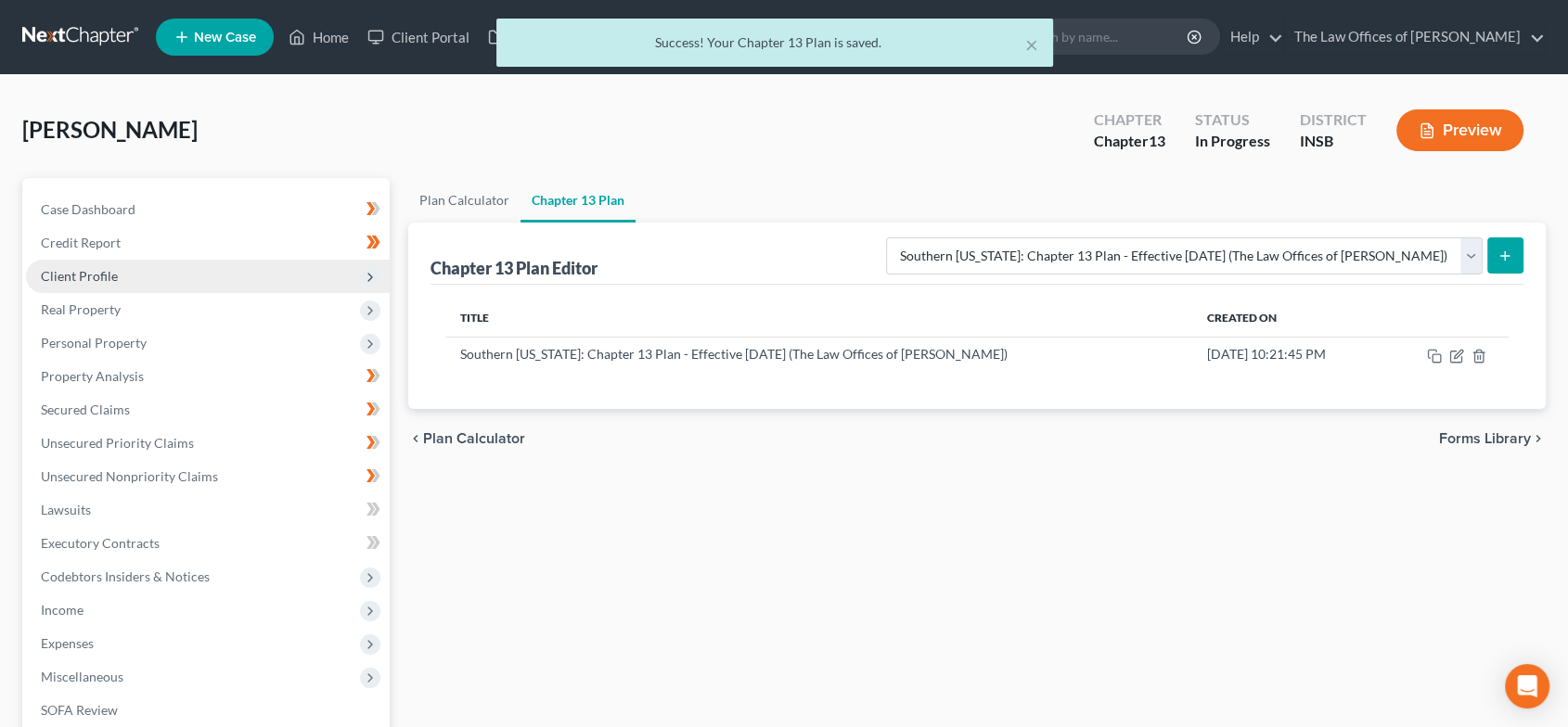
click at [134, 273] on span "Client Profile" at bounding box center [208, 276] width 364 height 33
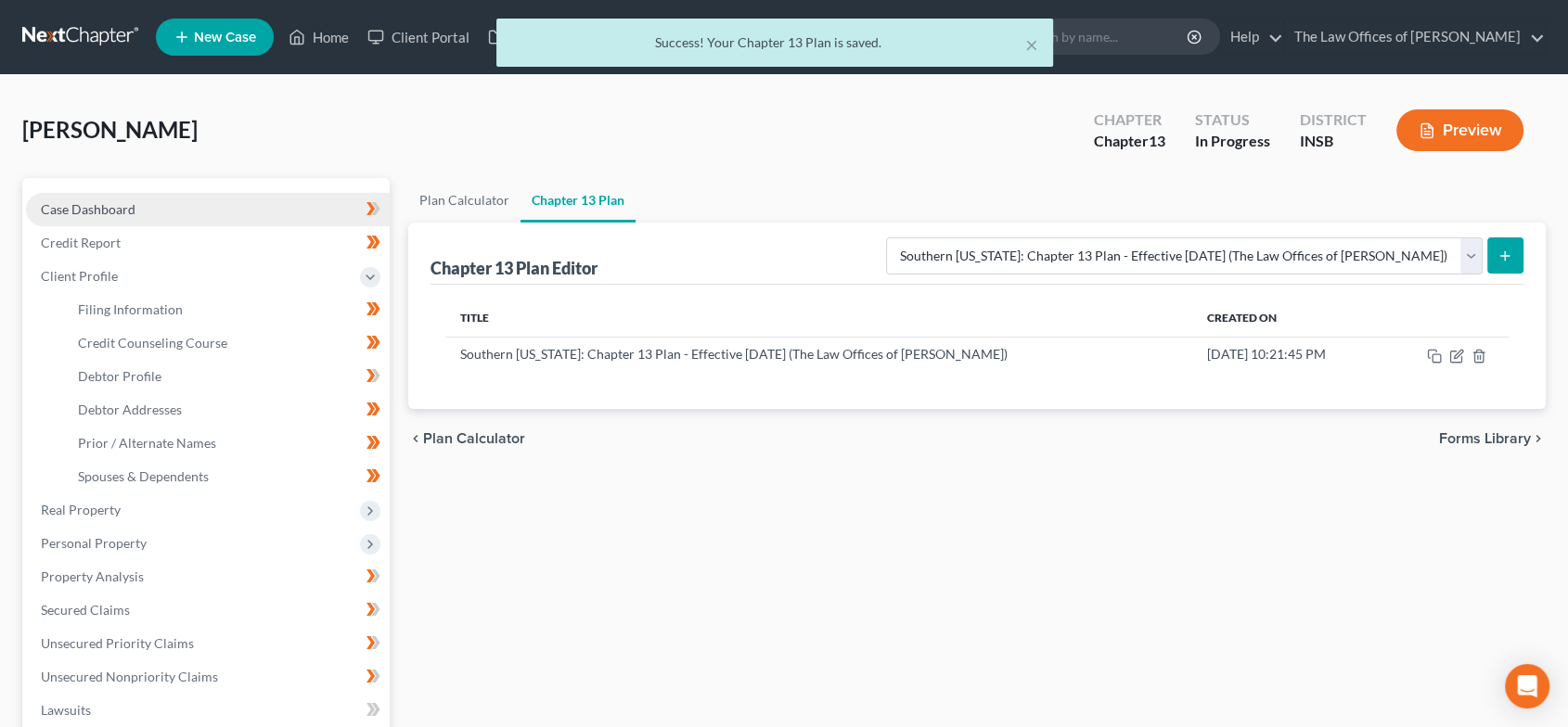
click at [203, 199] on link "Case Dashboard" at bounding box center [208, 210] width 364 height 33
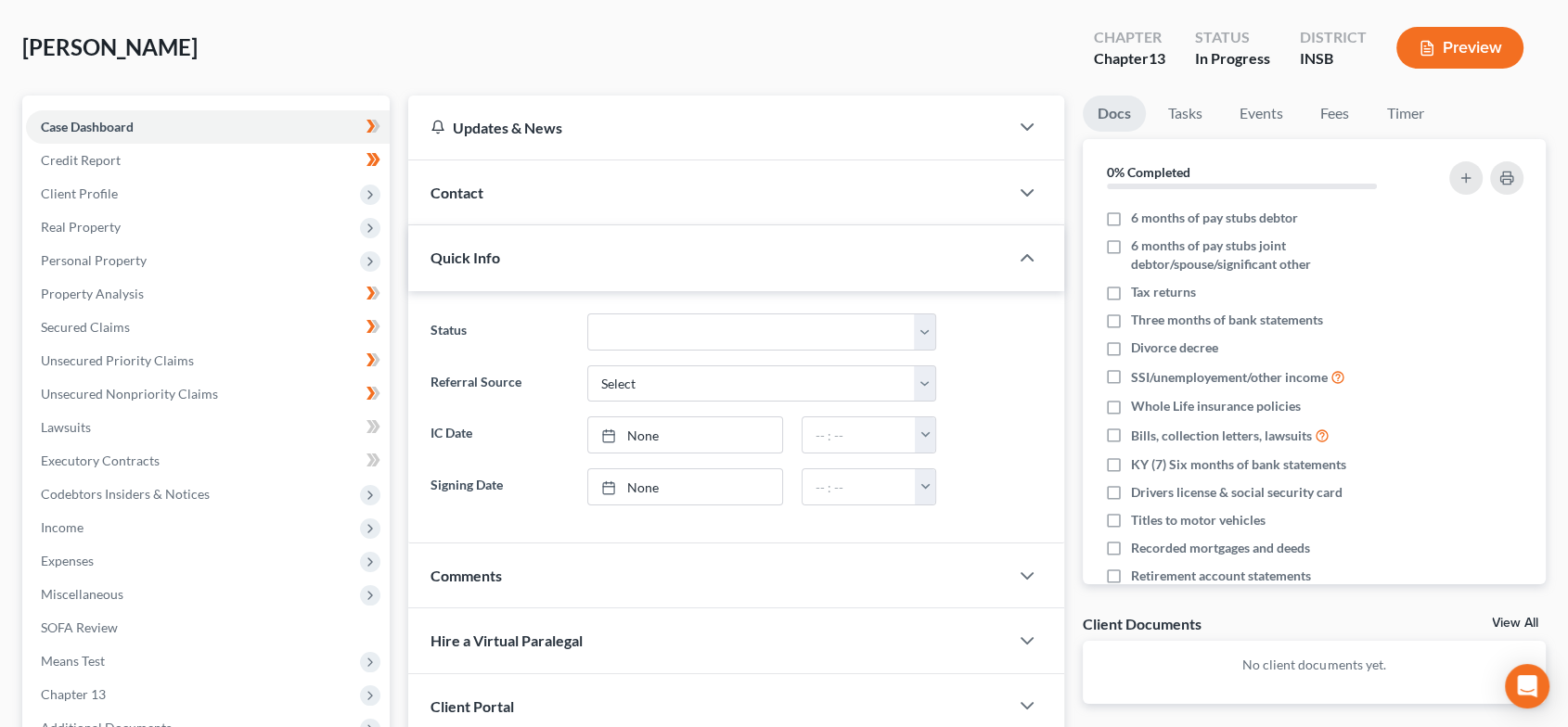
scroll to position [206, 0]
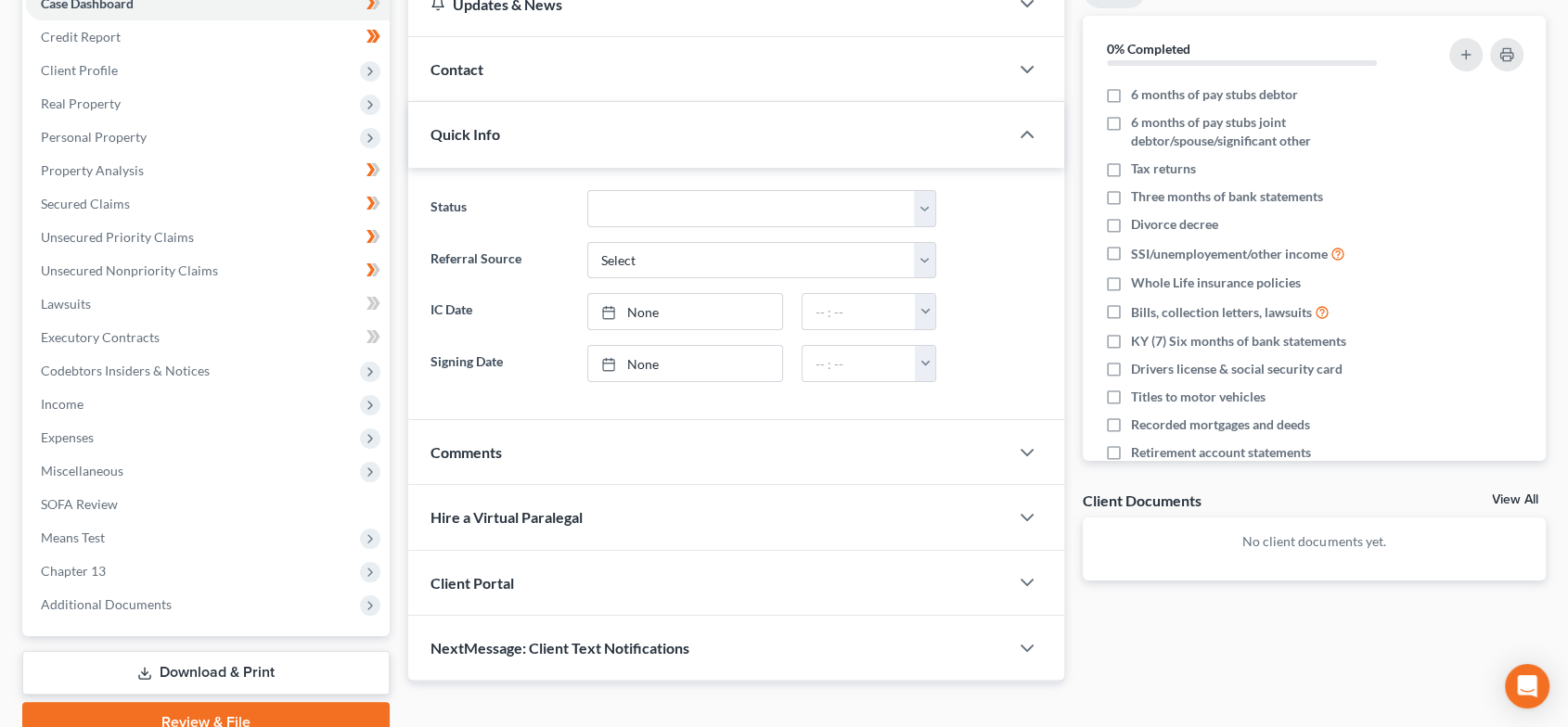
click at [567, 433] on div "Comments" at bounding box center [709, 452] width 600 height 64
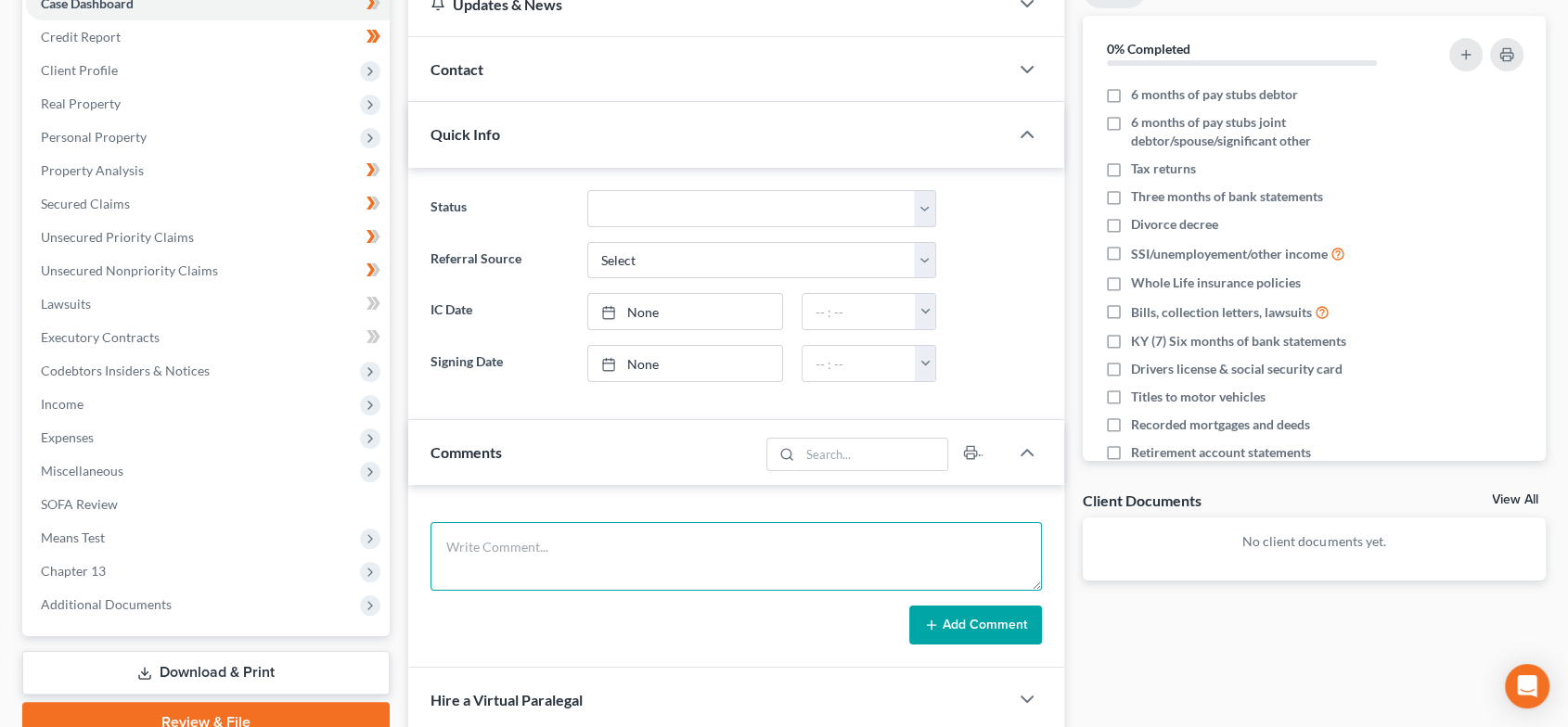
click at [625, 540] on textarea at bounding box center [735, 557] width 611 height 69
type textarea "creds confirmed drafted plan 1700@60 - pays car, 100% non-studlos"
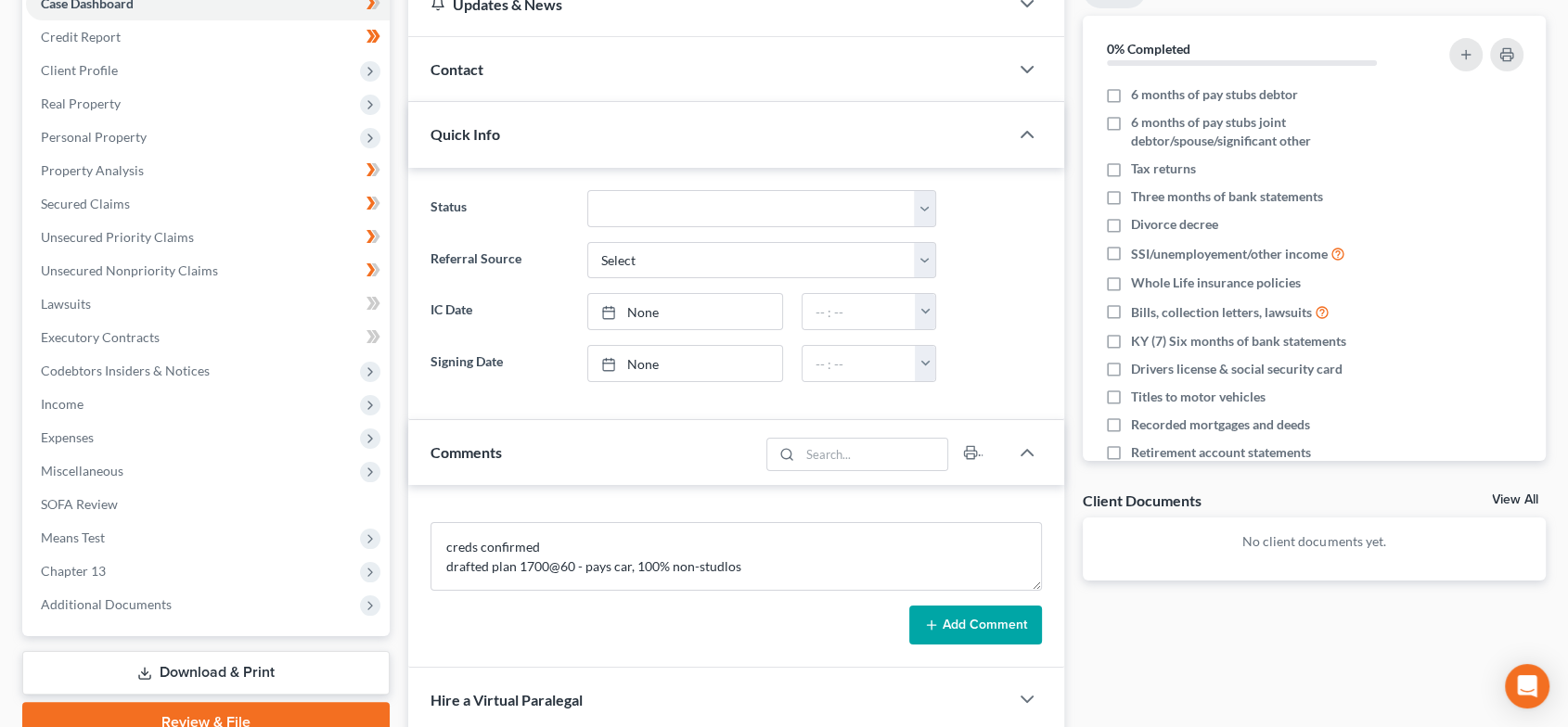
click at [984, 624] on button "Add Comment" at bounding box center [975, 626] width 133 height 39
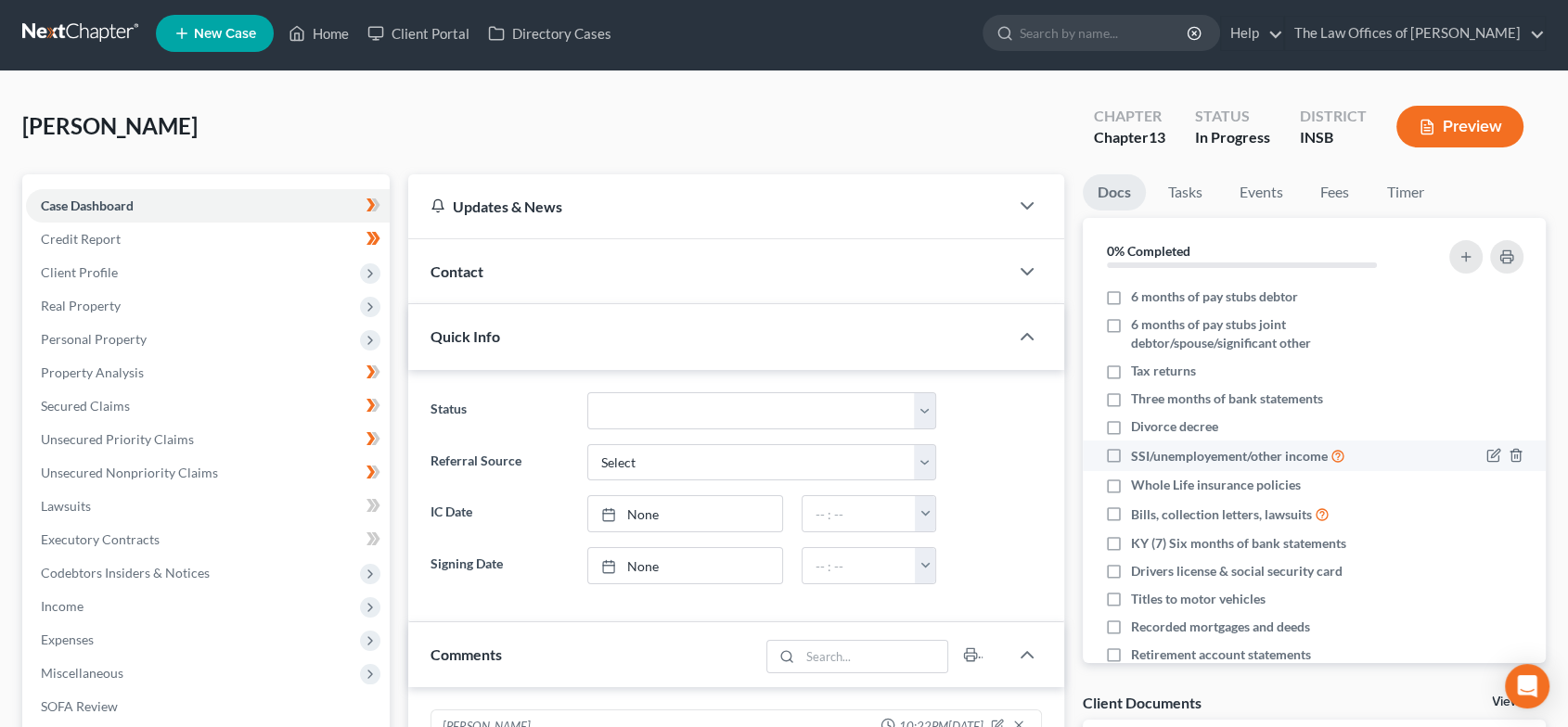
scroll to position [0, 0]
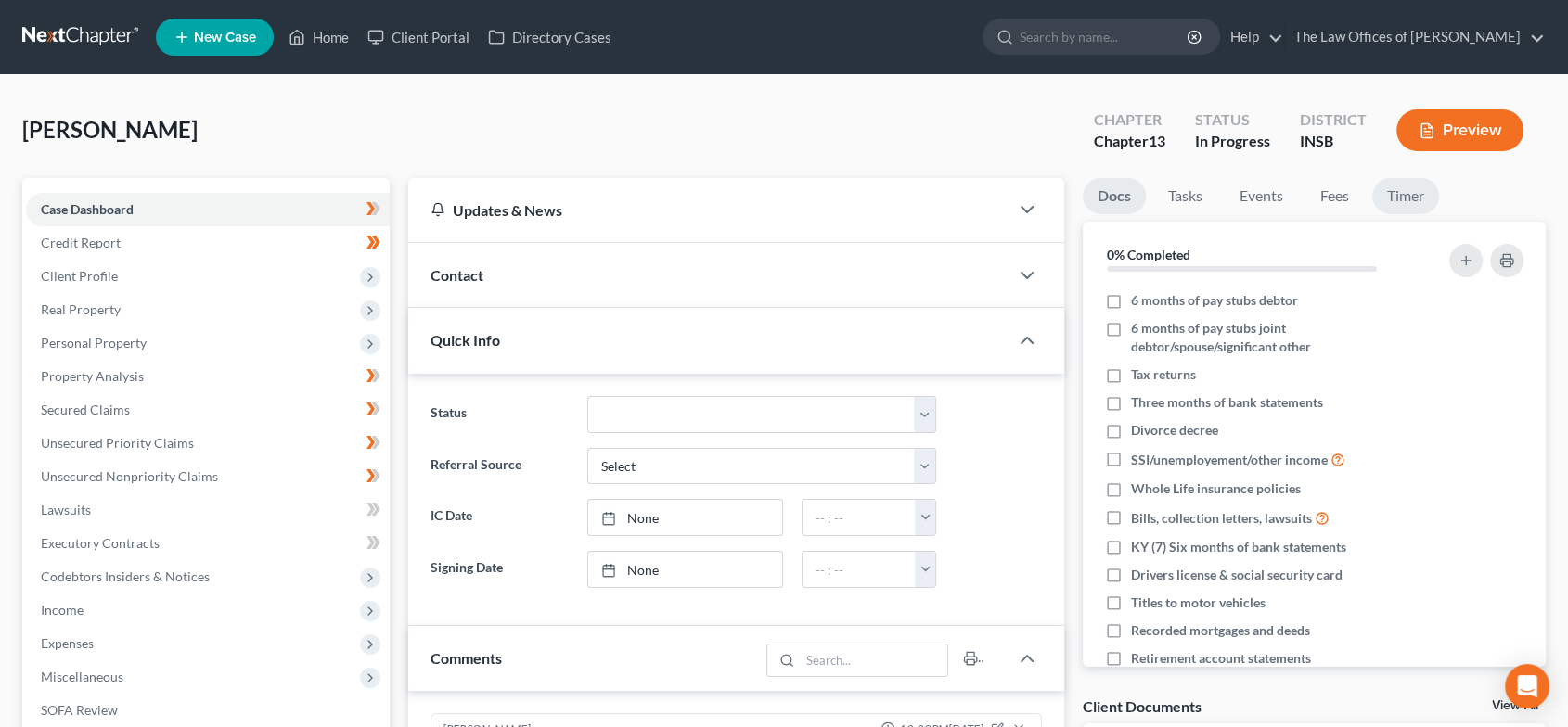
click at [1389, 191] on link "Timer" at bounding box center [1406, 196] width 67 height 36
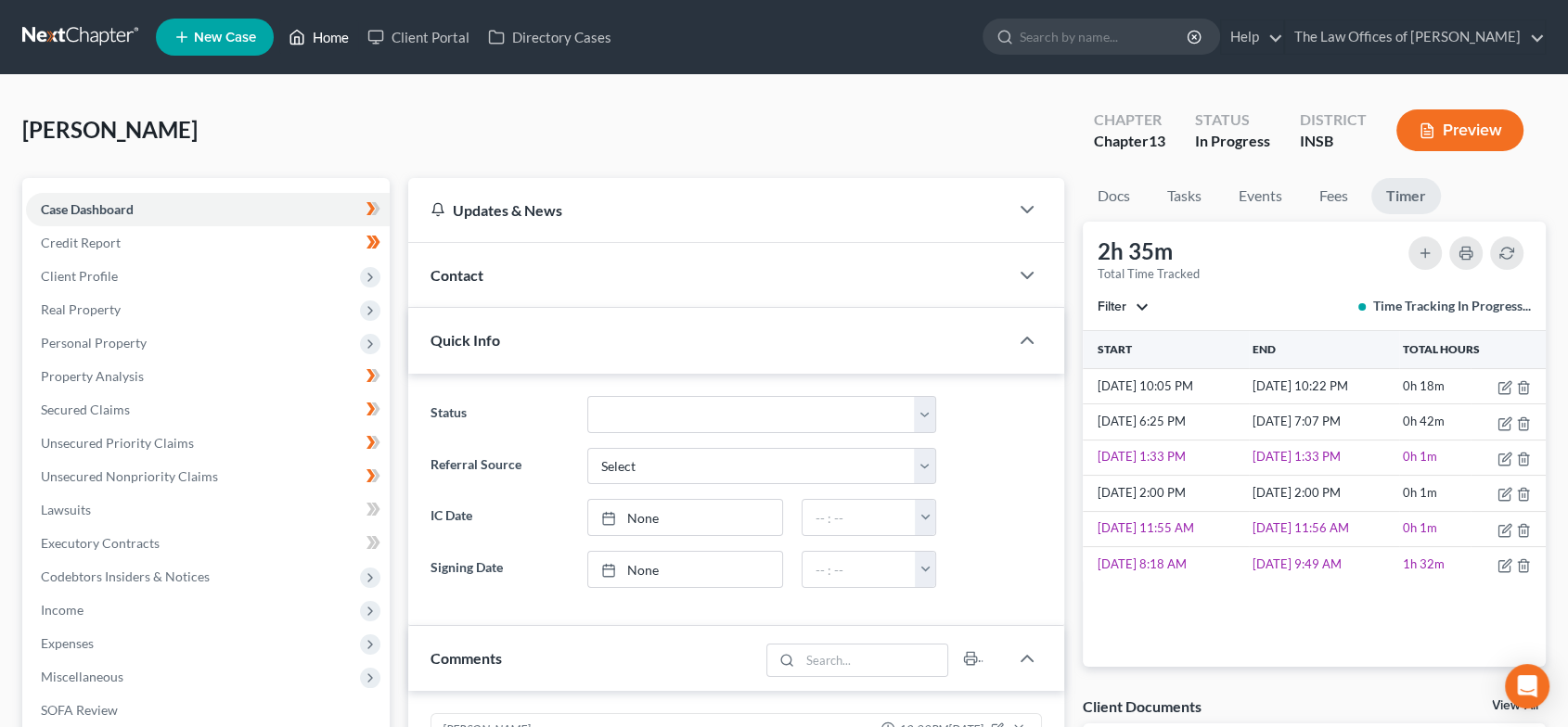
drag, startPoint x: 307, startPoint y: 24, endPoint x: 298, endPoint y: 4, distance: 21.9
click at [307, 24] on link "Home" at bounding box center [319, 37] width 79 height 33
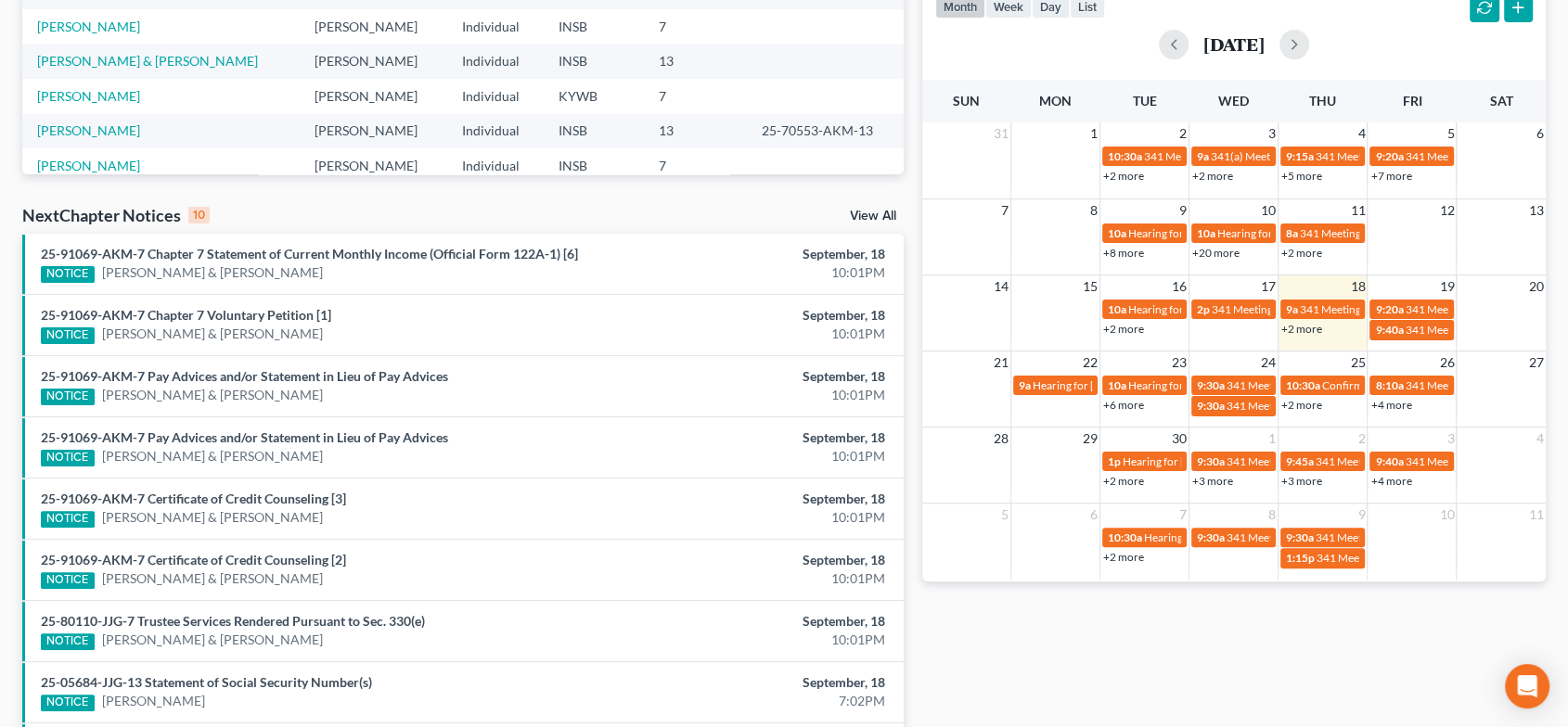
scroll to position [480, 0]
